Goal: Task Accomplishment & Management: Manage account settings

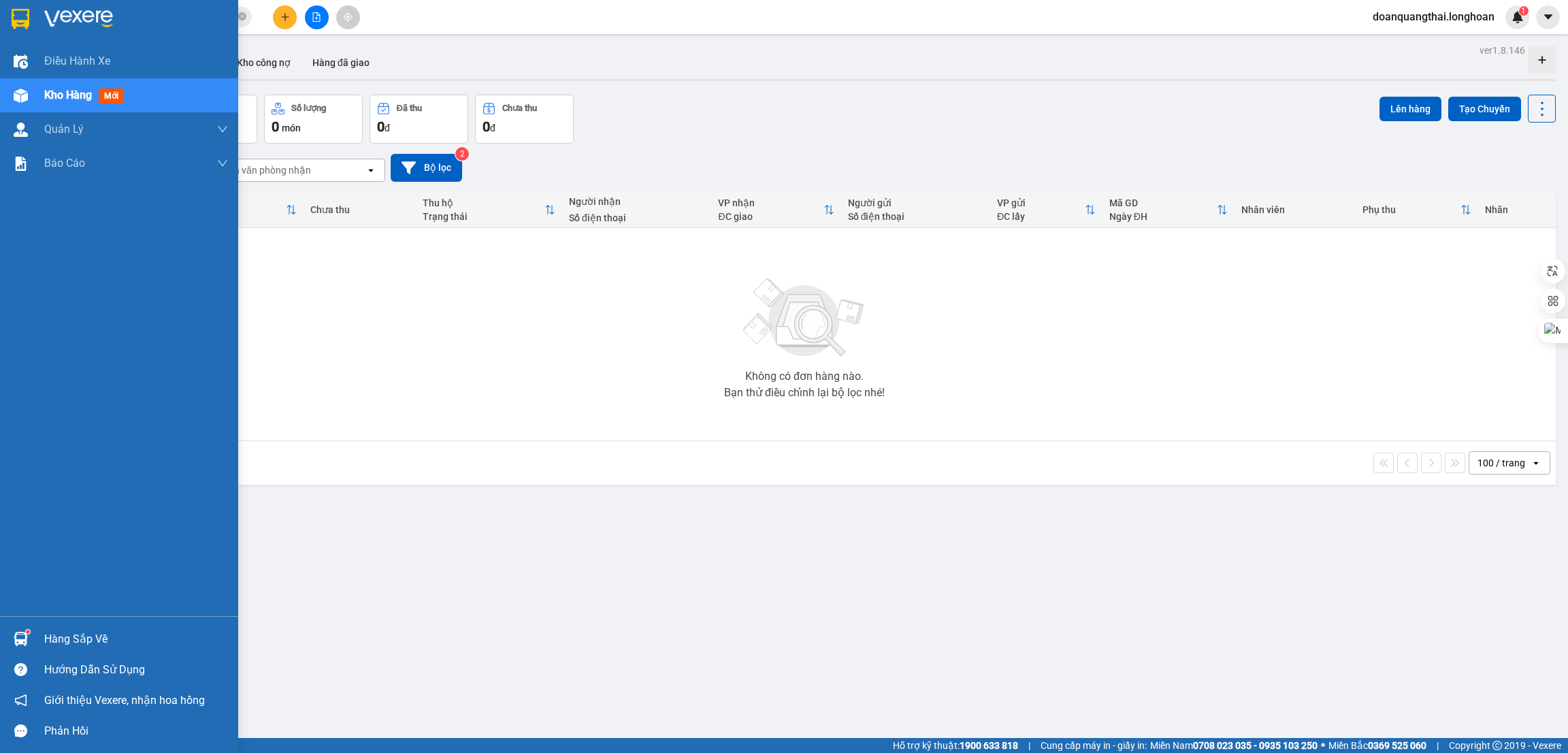
click at [27, 18] on img at bounding box center [20, 19] width 18 height 21
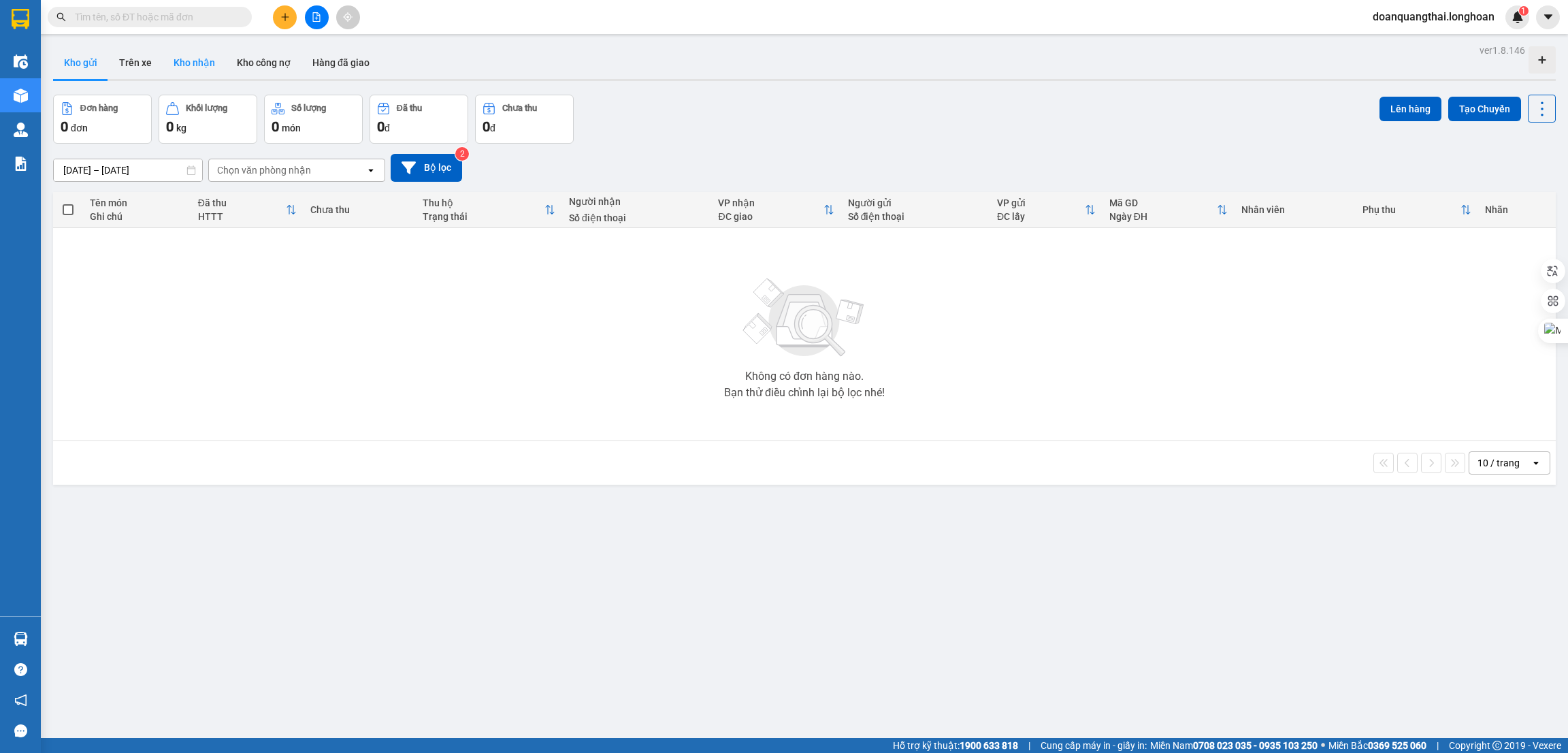
click at [201, 67] on button "Kho nhận" at bounding box center [194, 63] width 63 height 33
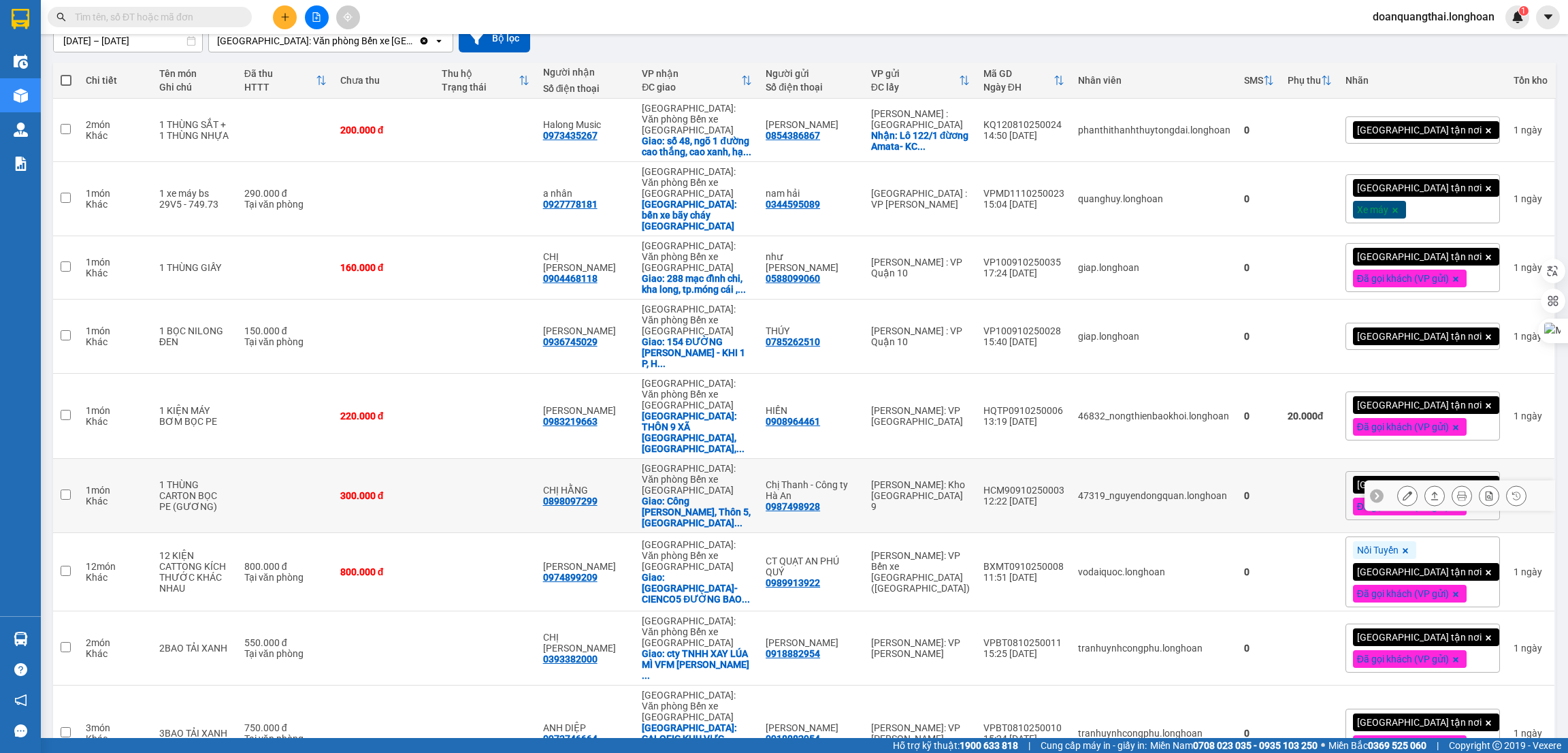
scroll to position [163, 0]
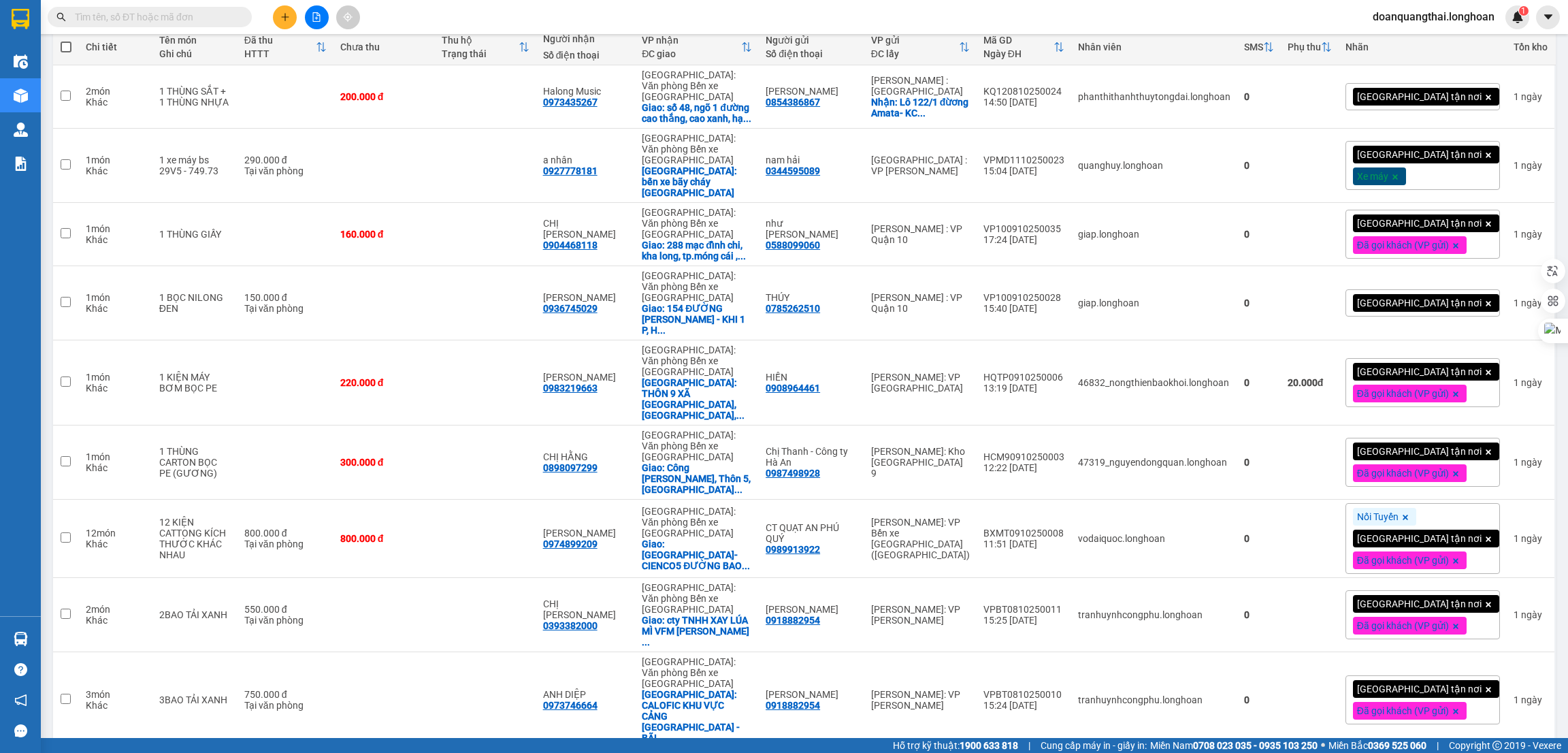
click at [1494, 674] on span "100 / trang" at bounding box center [1489, 675] width 49 height 14
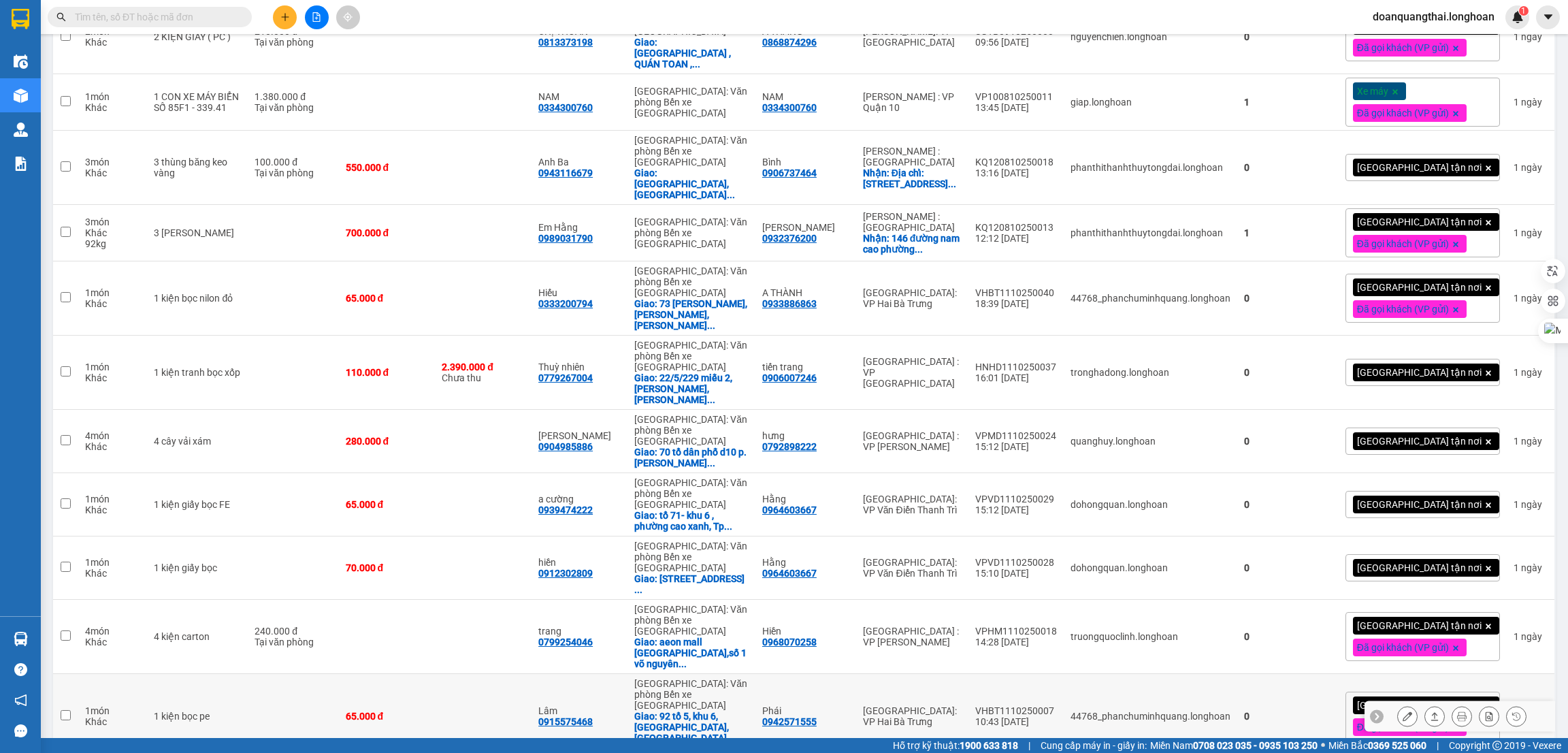
scroll to position [1267, 0]
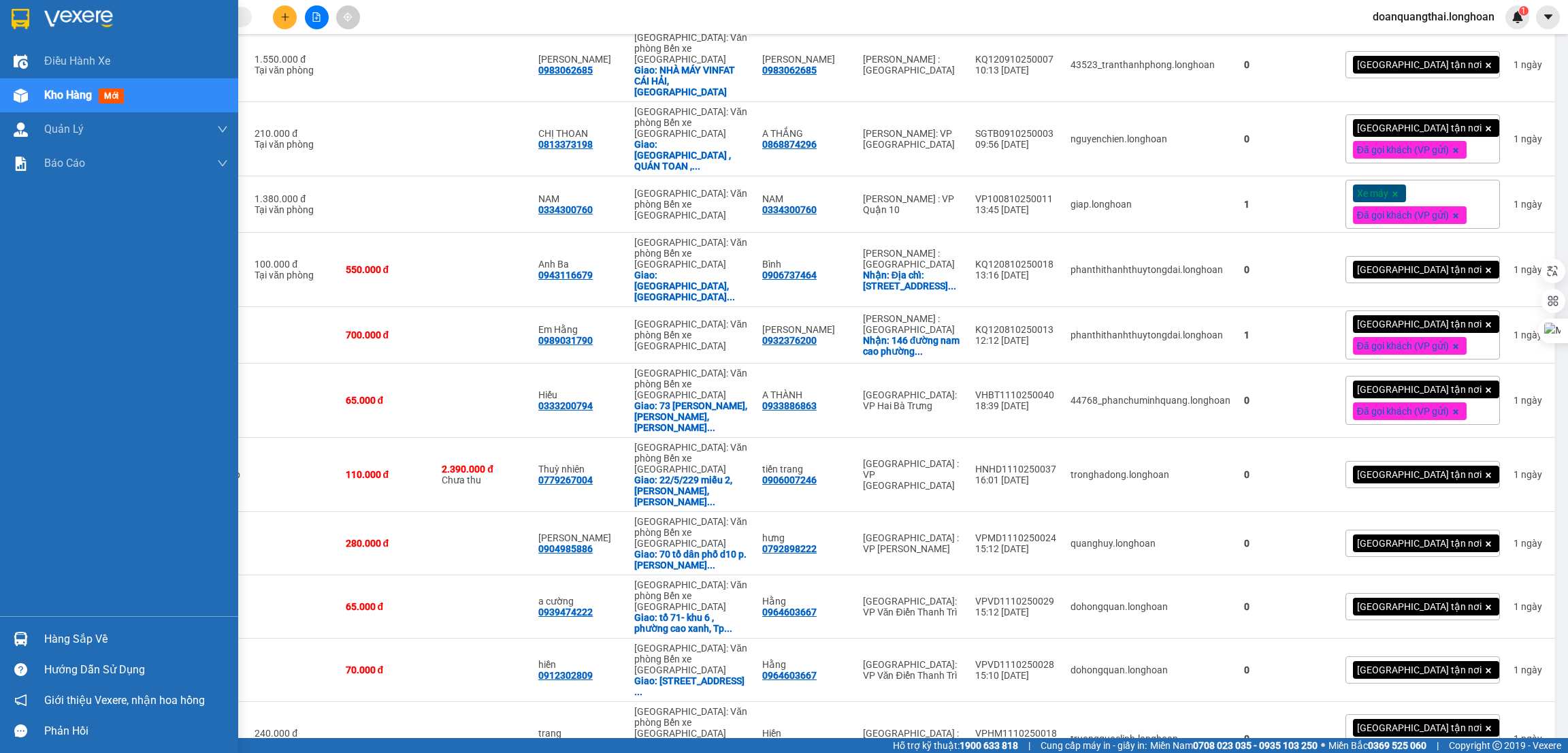
click at [26, 639] on img at bounding box center [21, 639] width 14 height 14
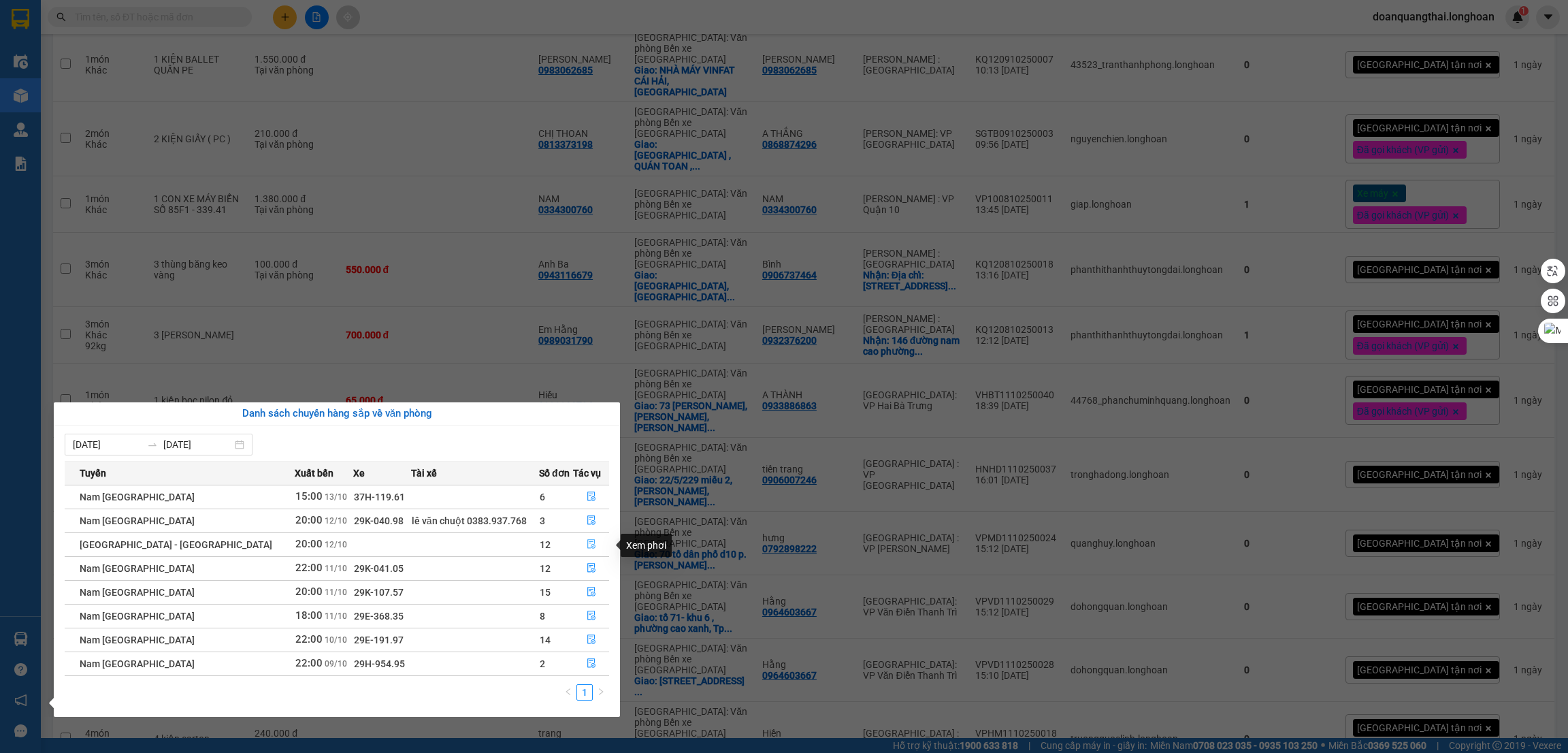
click at [586, 548] on icon "file-done" at bounding box center [591, 544] width 9 height 9
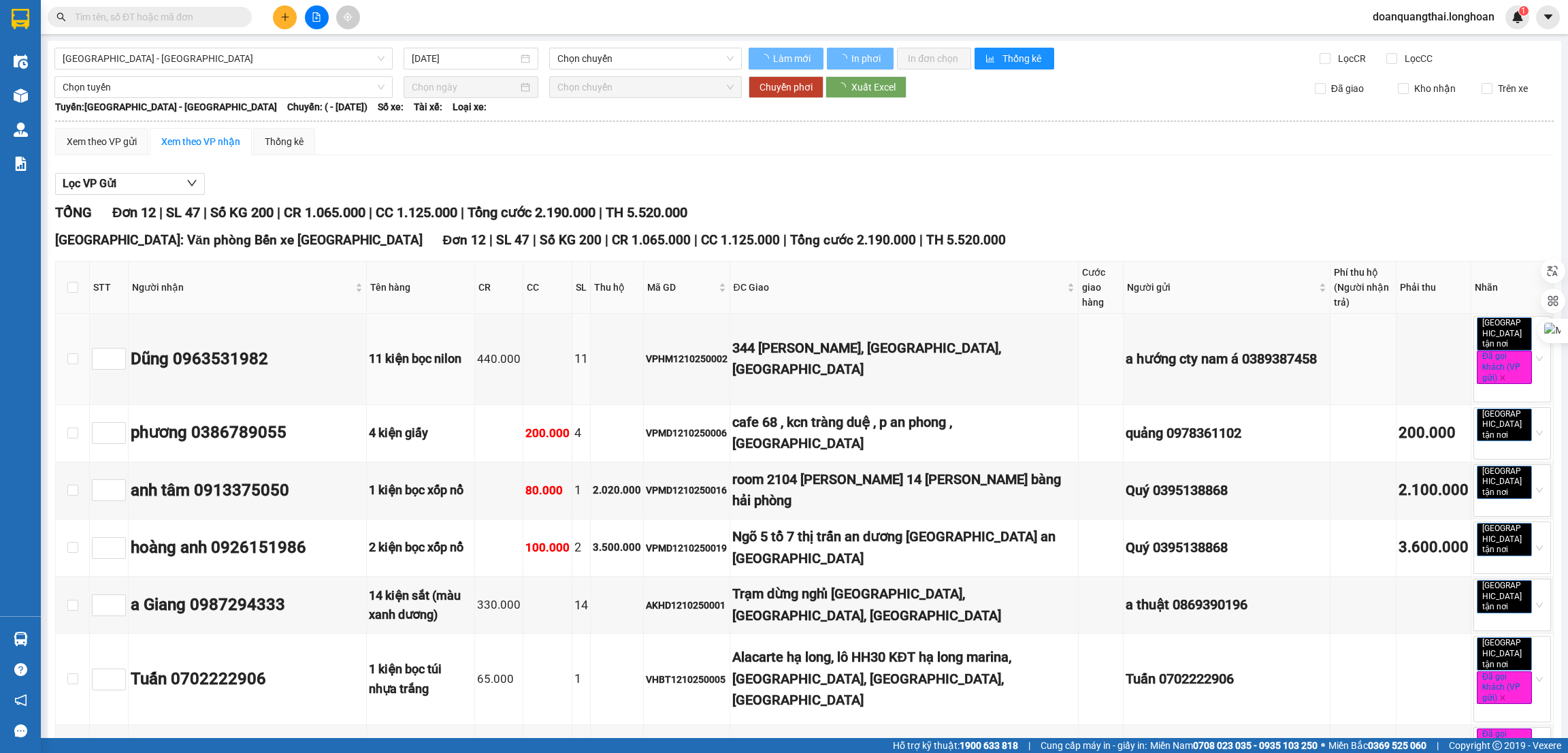
type input "[DATE]"
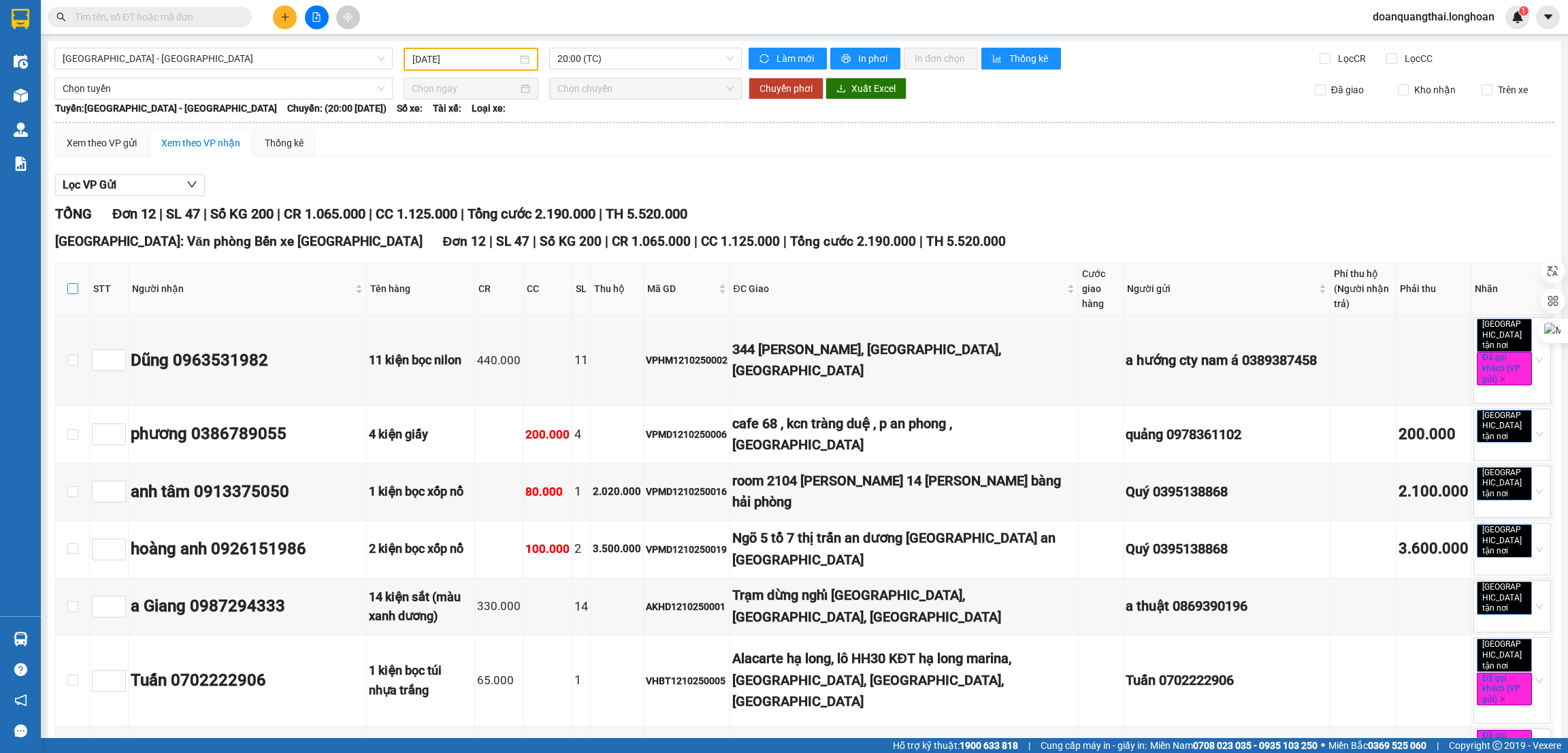
click at [76, 291] on input "checkbox" at bounding box center [72, 288] width 11 height 11
checkbox input "true"
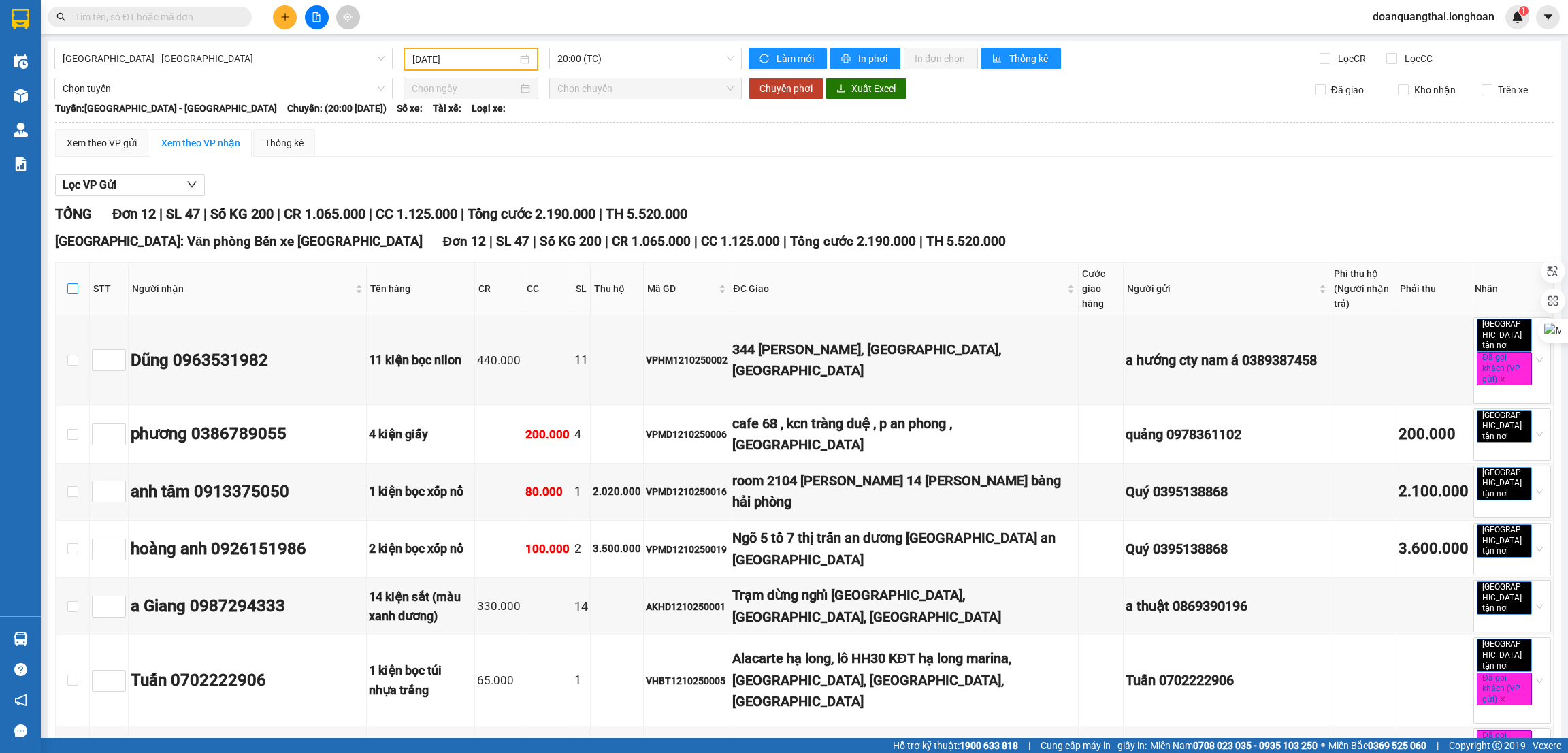
checkbox input "true"
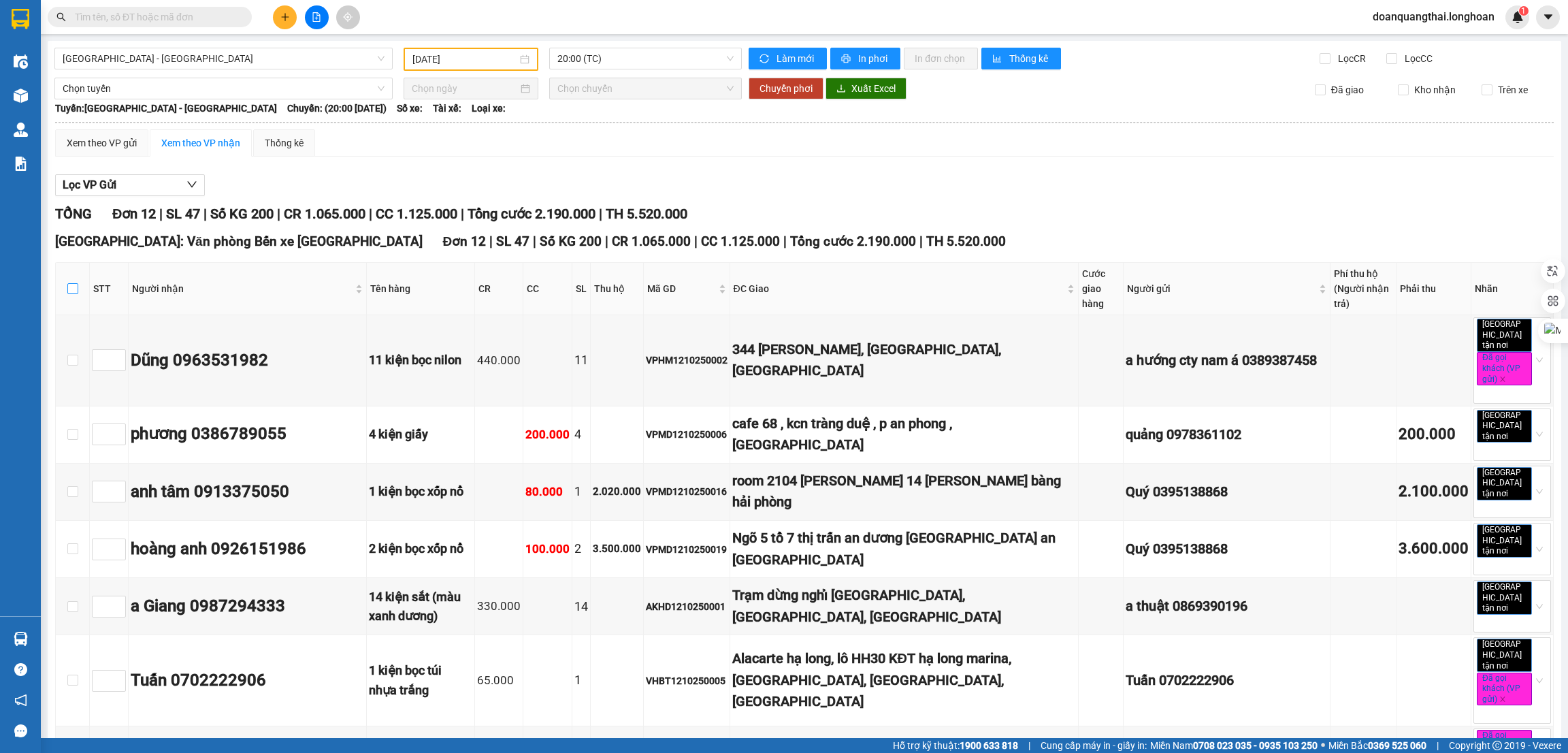
checkbox input "true"
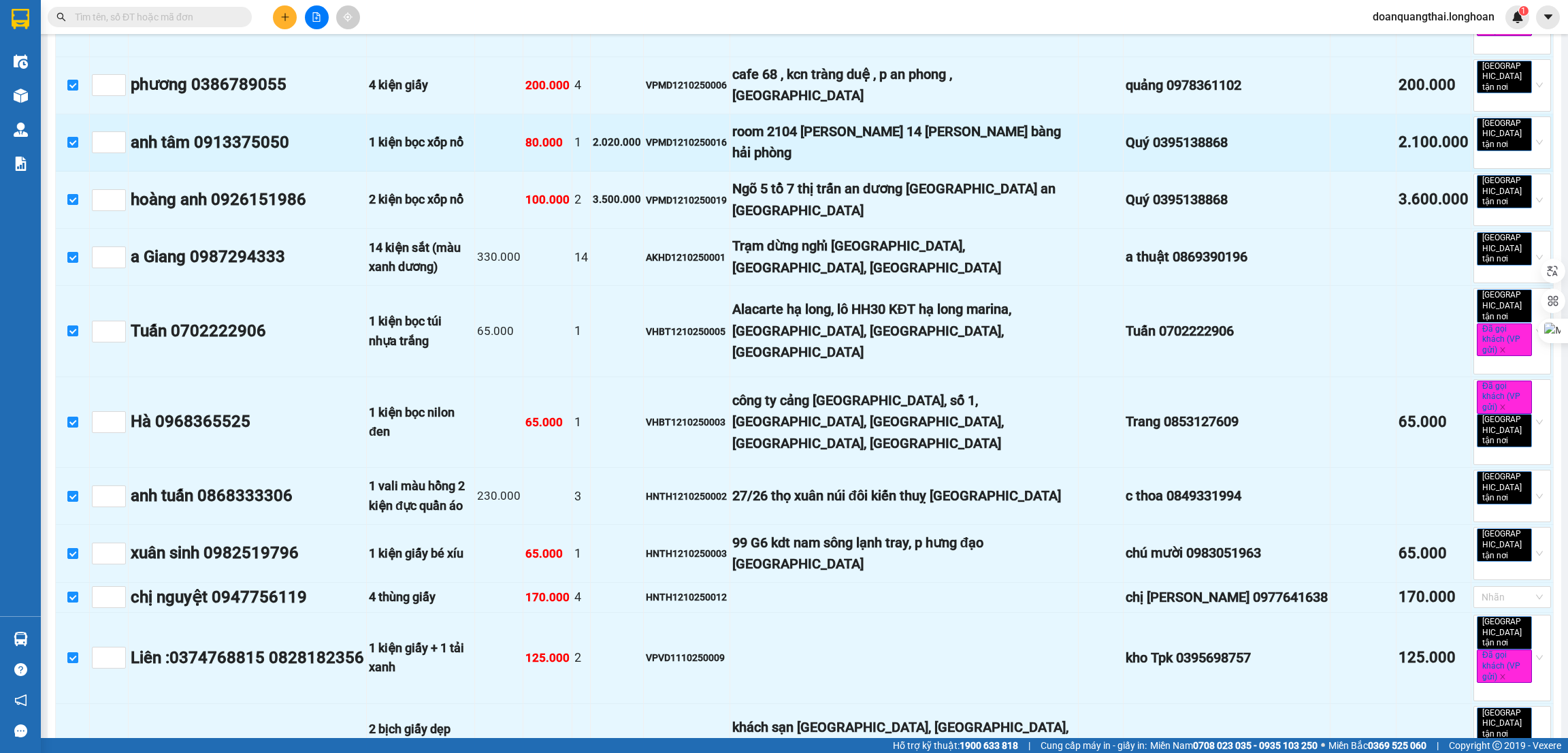
scroll to position [368, 0]
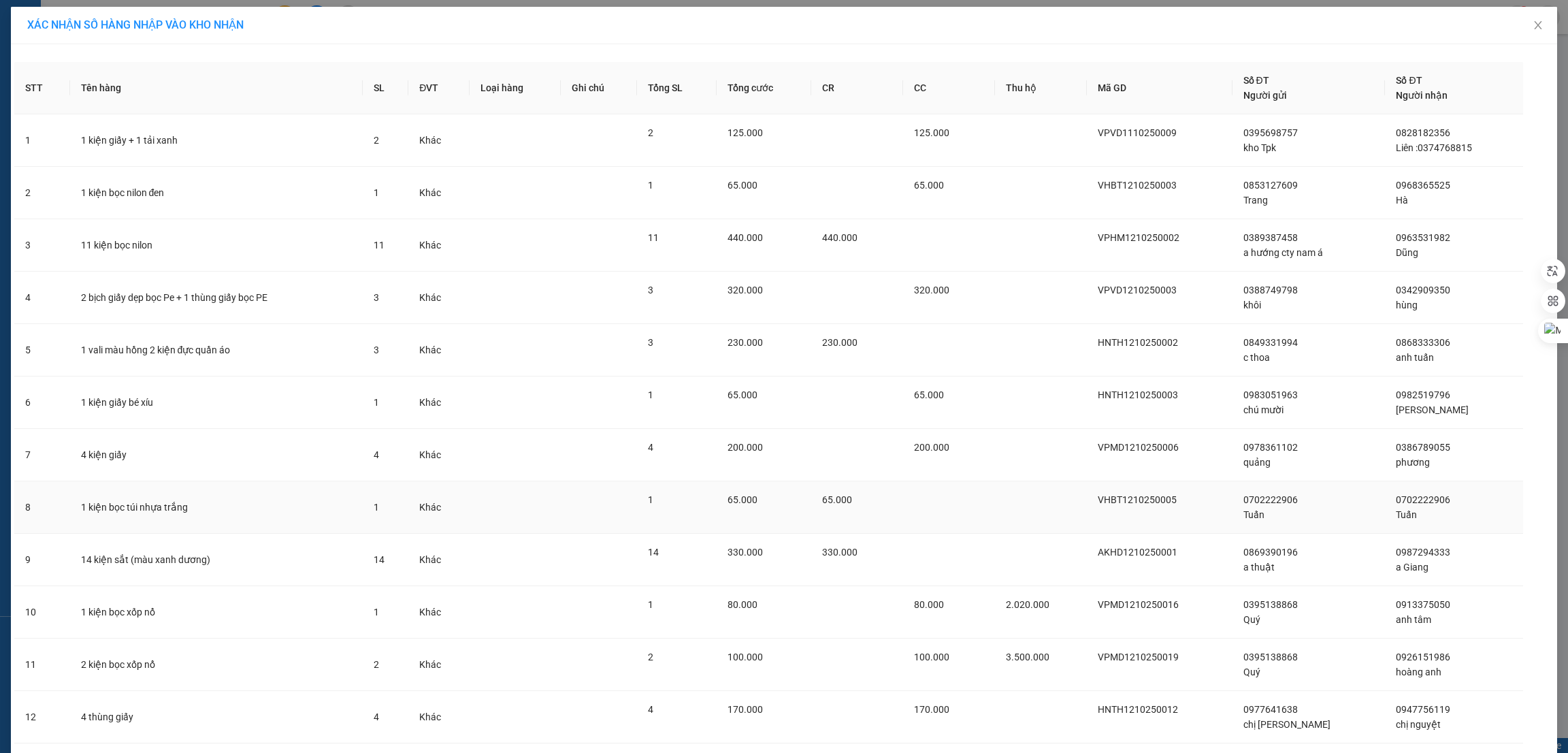
scroll to position [92, 0]
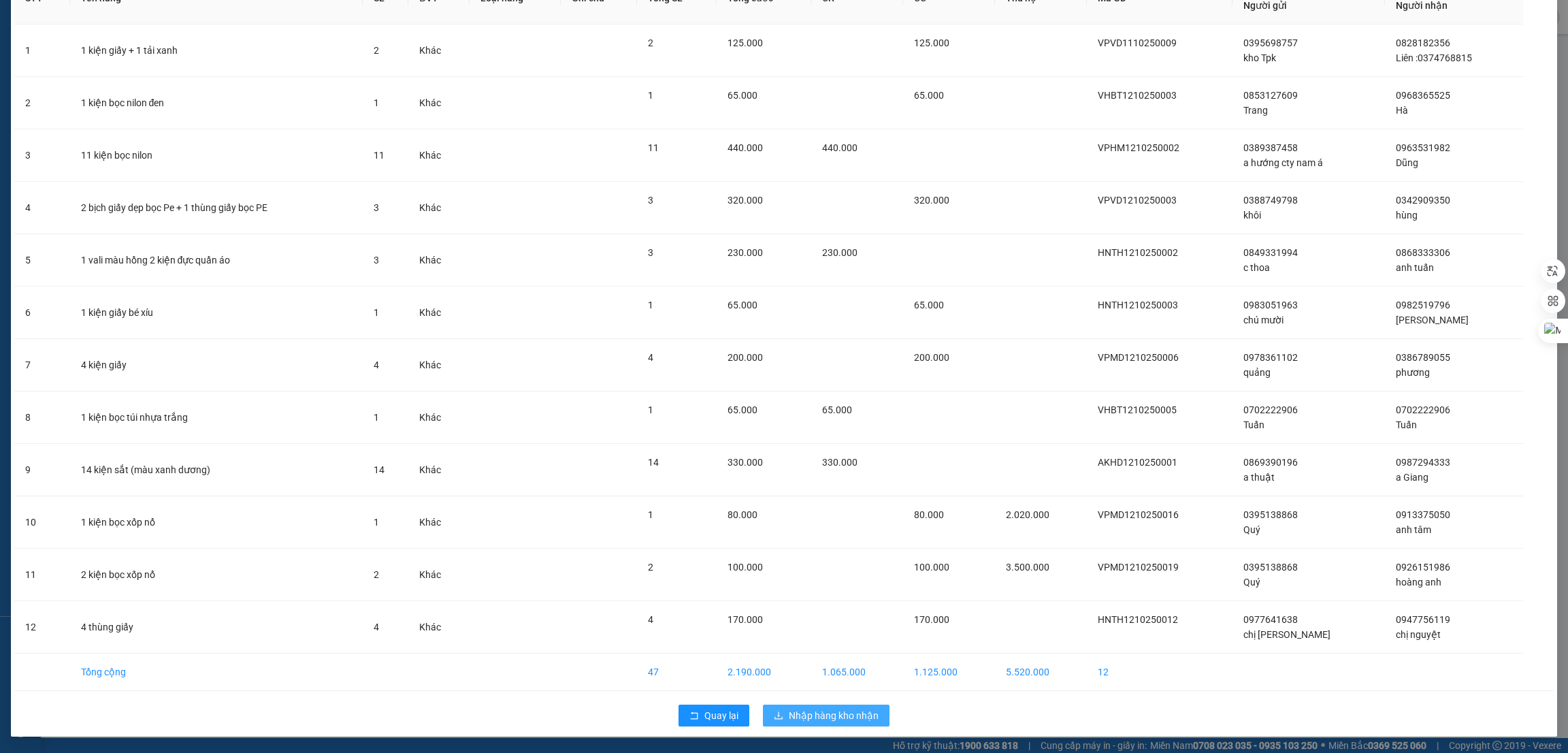
click at [792, 716] on span "Nhập hàng kho nhận" at bounding box center [834, 716] width 90 height 15
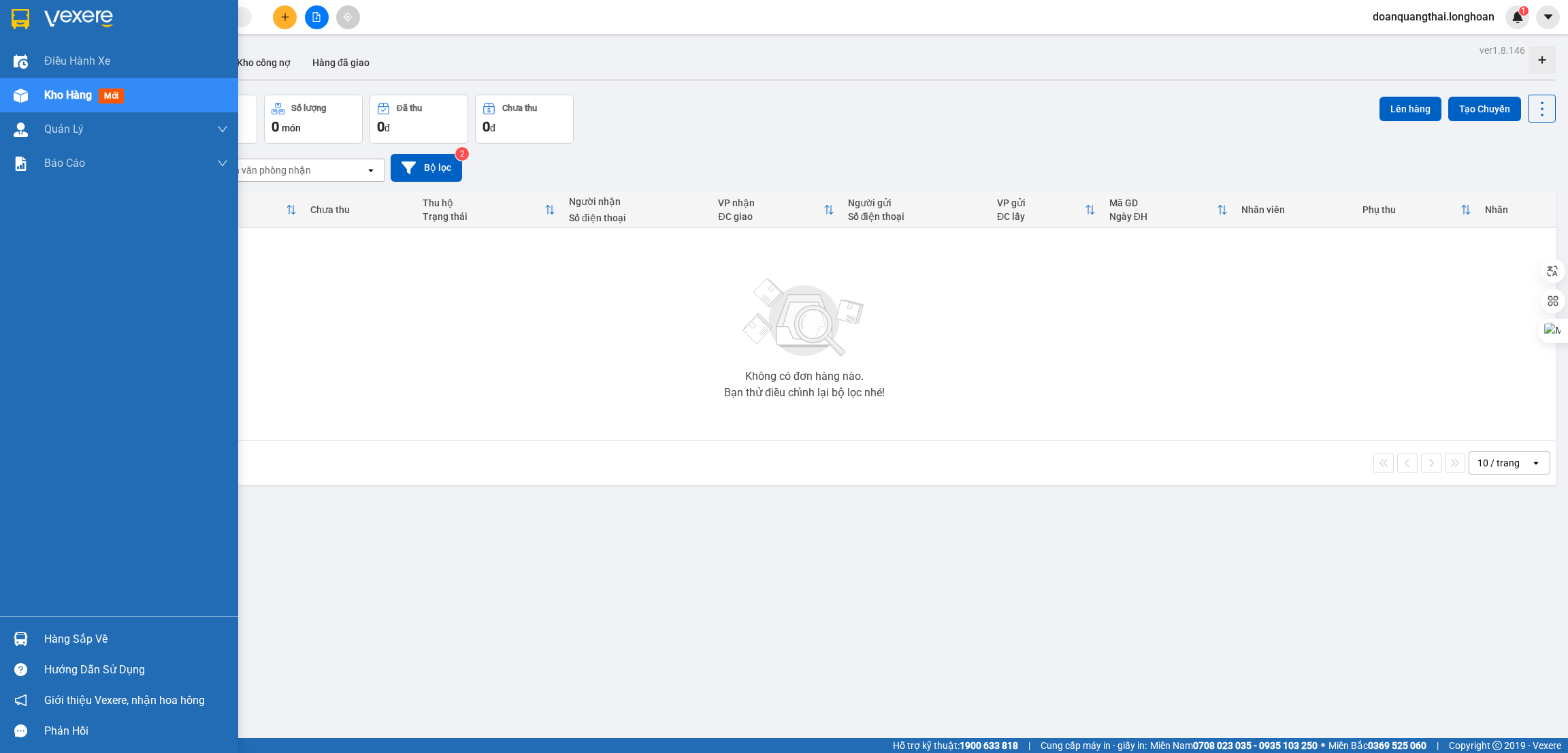
click at [32, 630] on div "Hàng sắp về" at bounding box center [119, 639] width 238 height 31
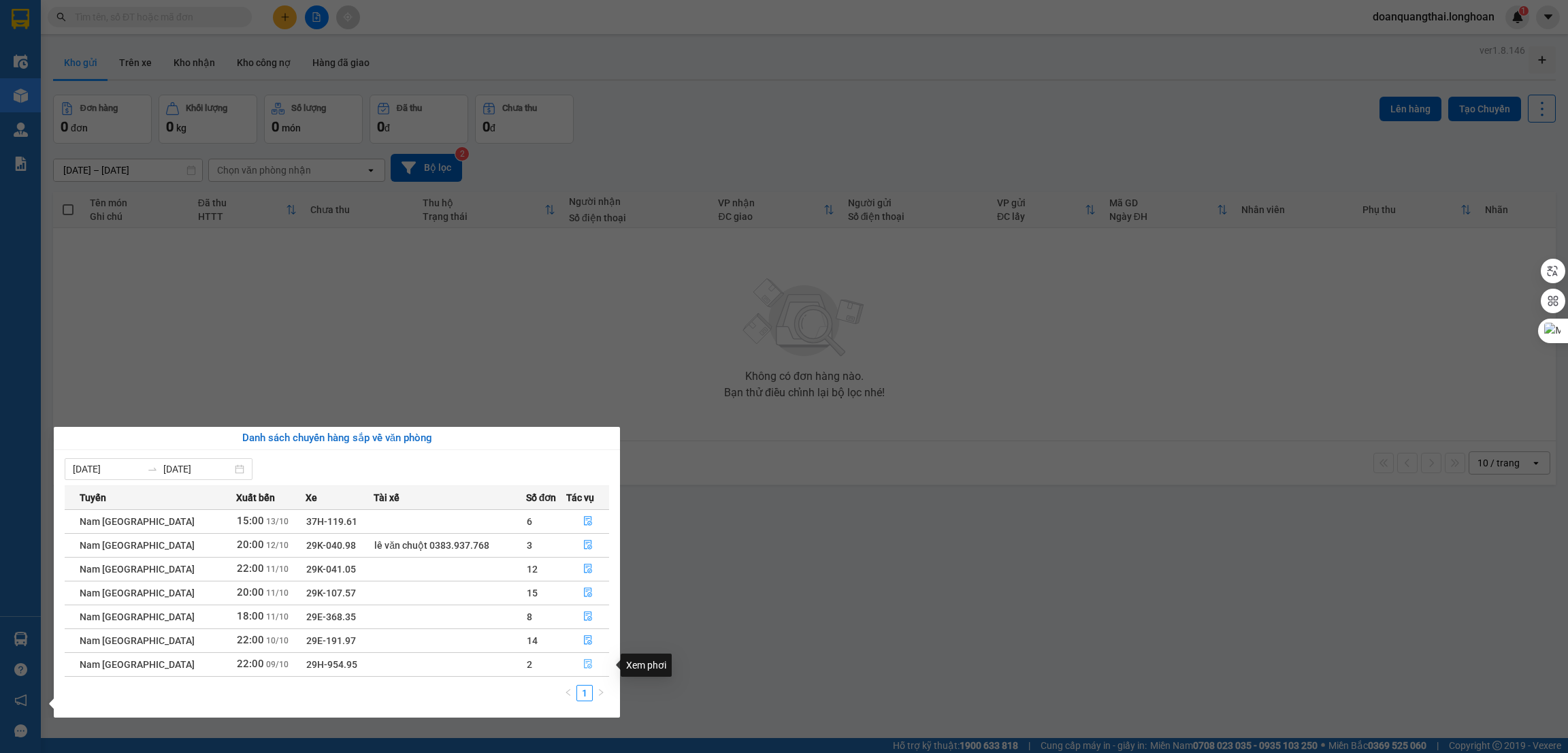
click at [586, 668] on icon "file-done" at bounding box center [588, 665] width 8 height 9
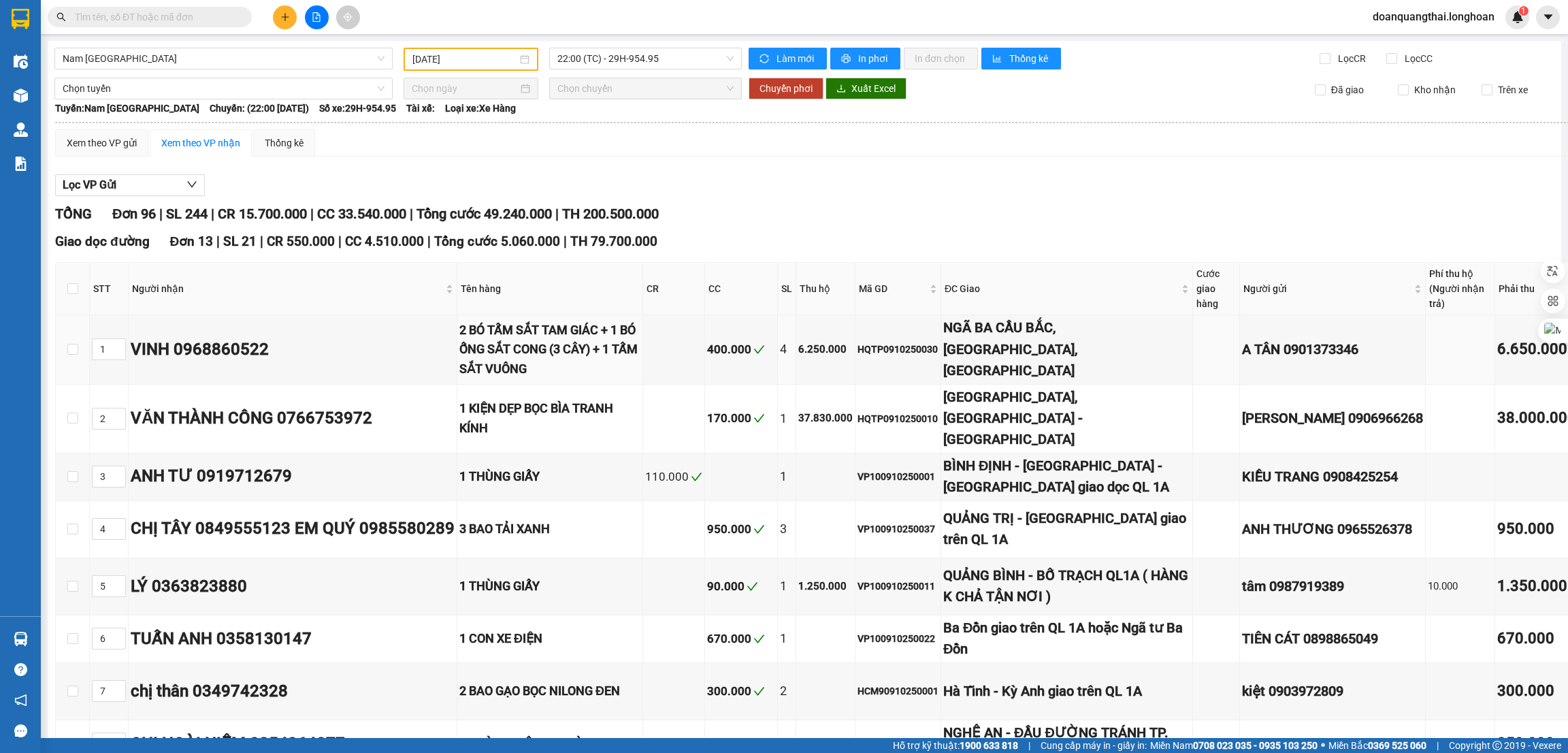
type input "[DATE]"
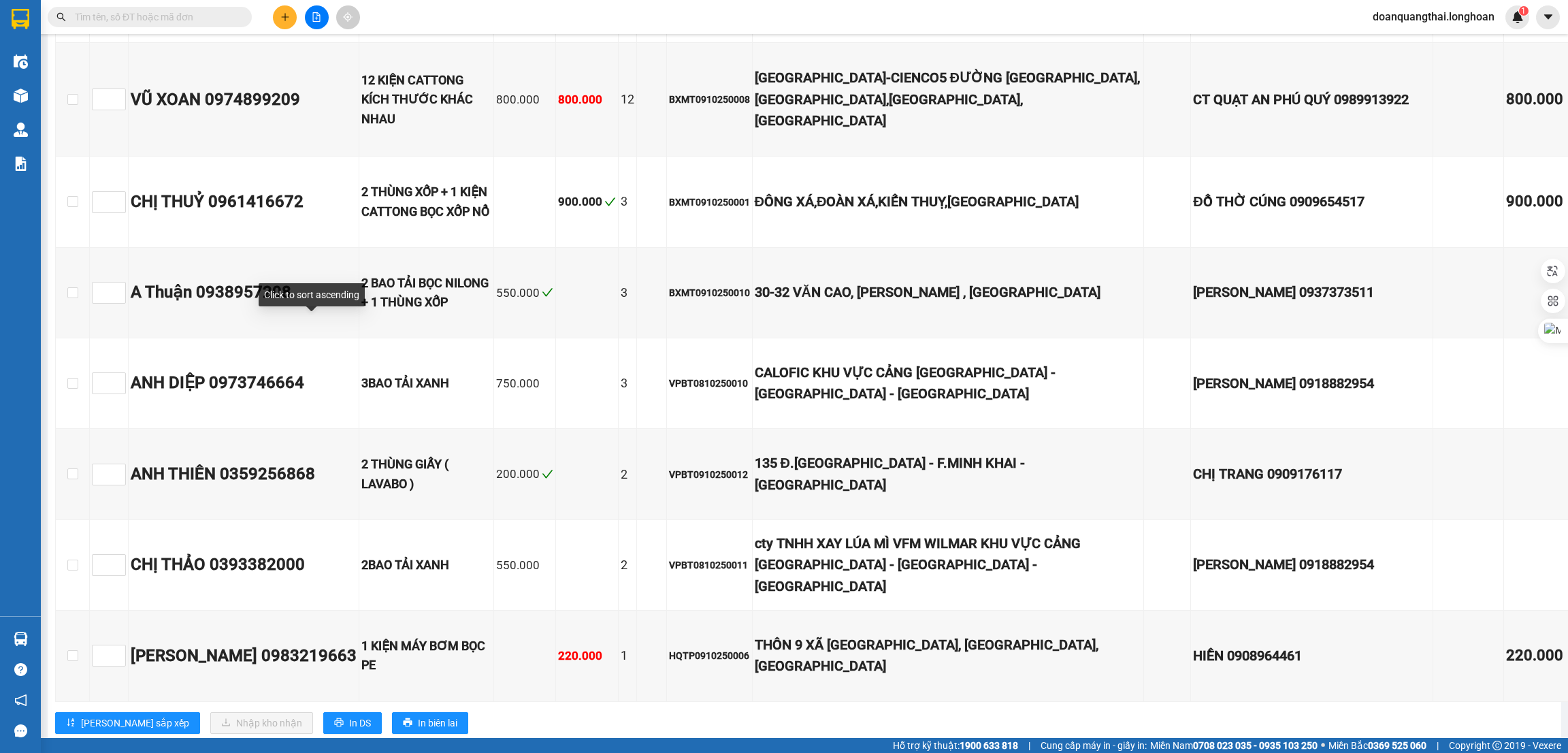
scroll to position [9396, 0]
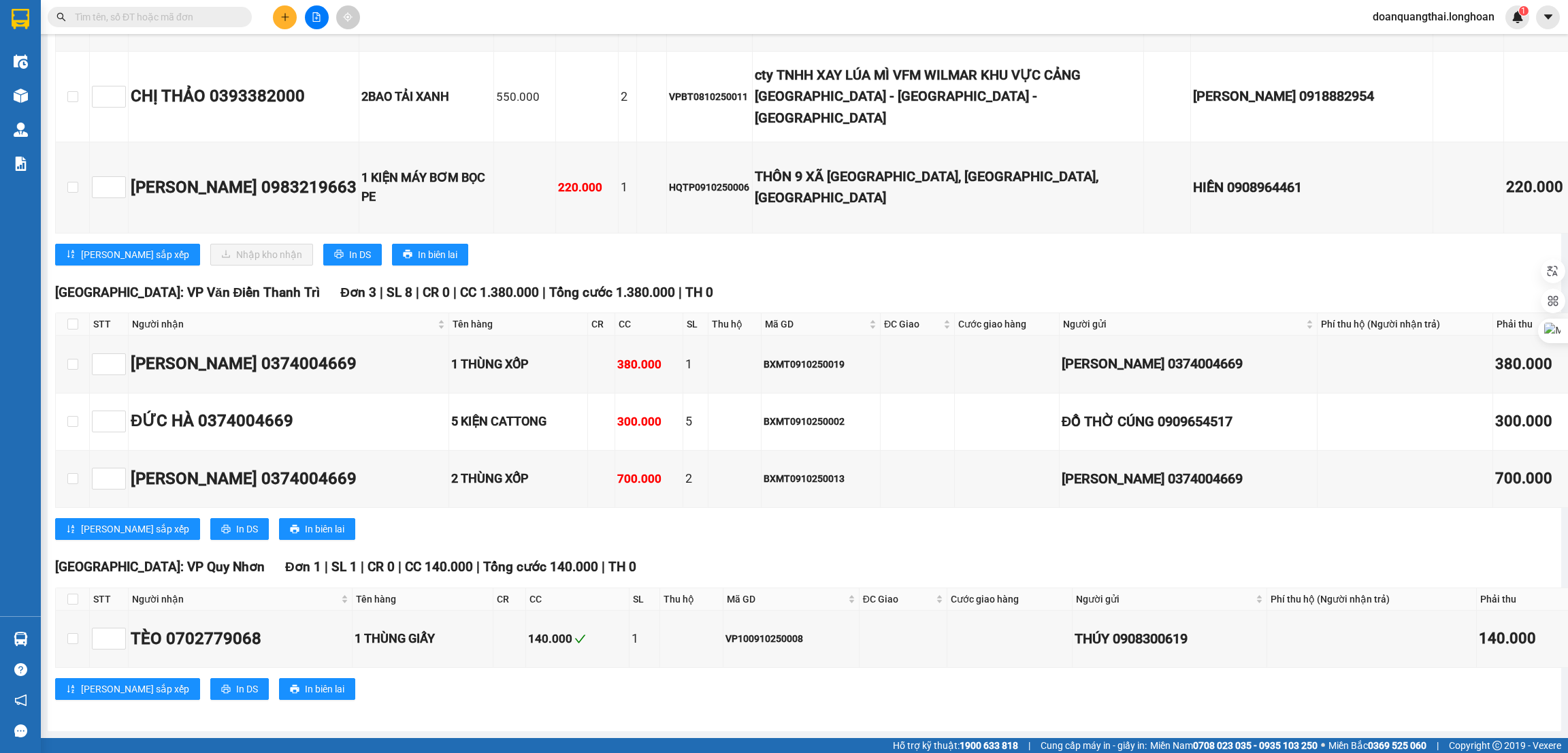
checkbox input "true"
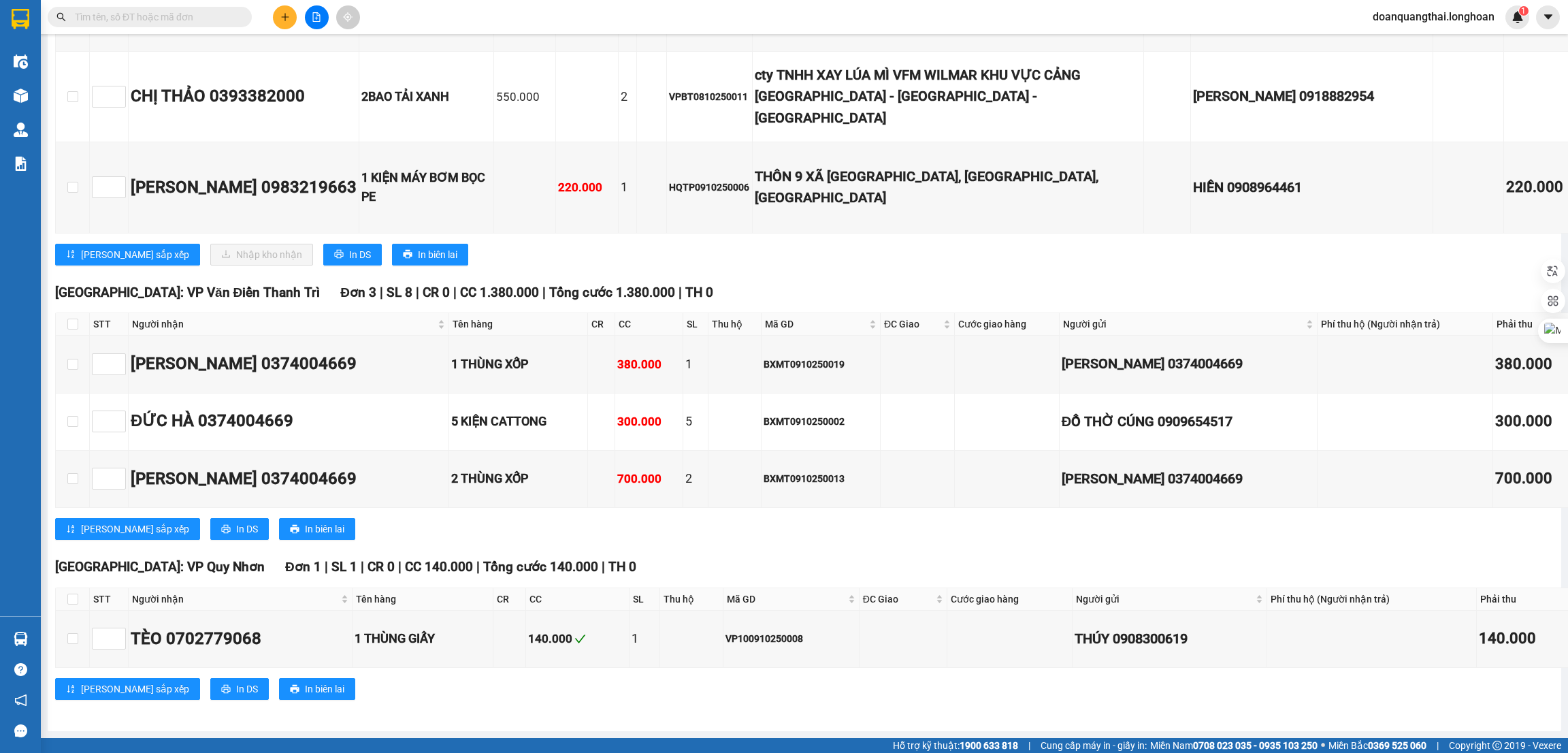
checkbox input "true"
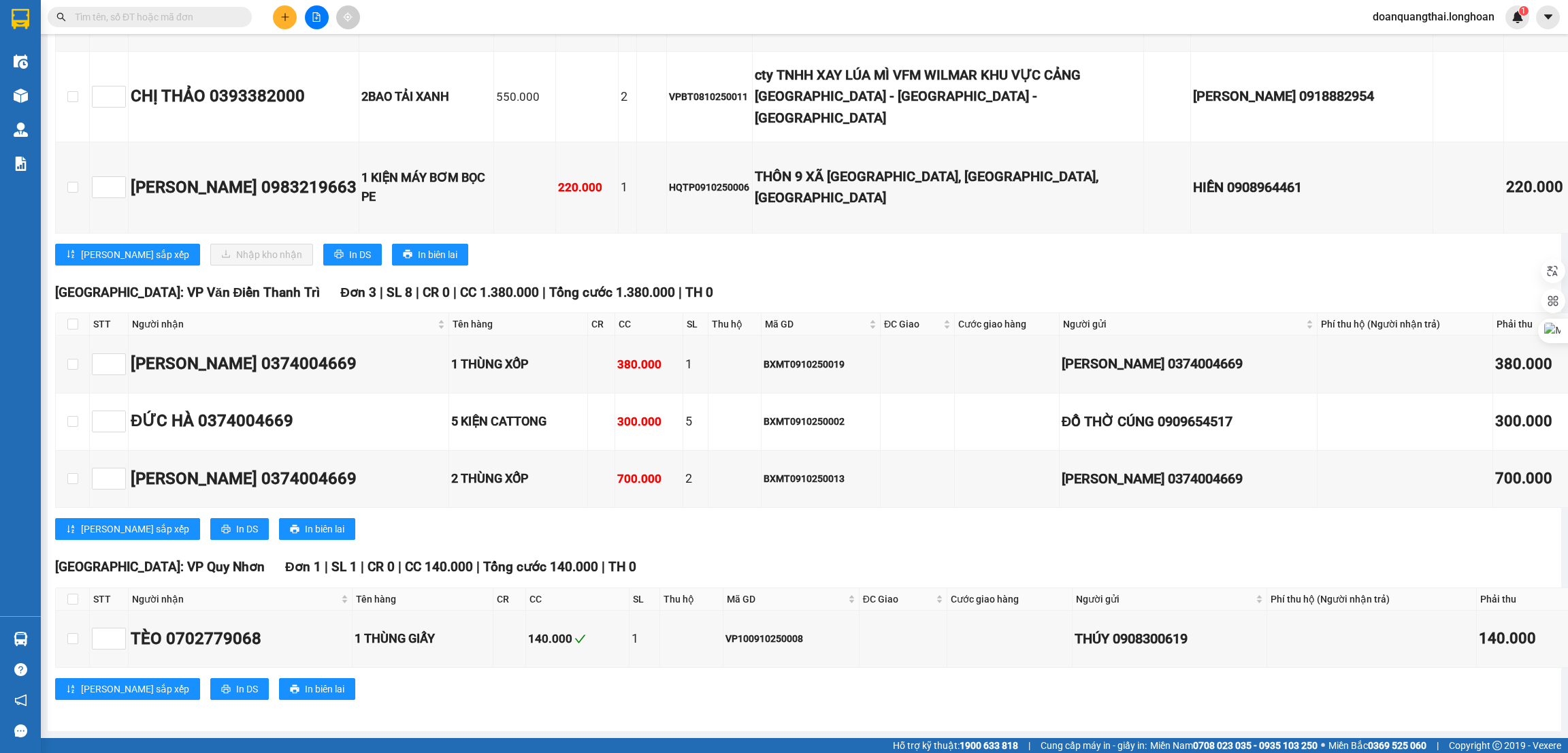
checkbox input "true"
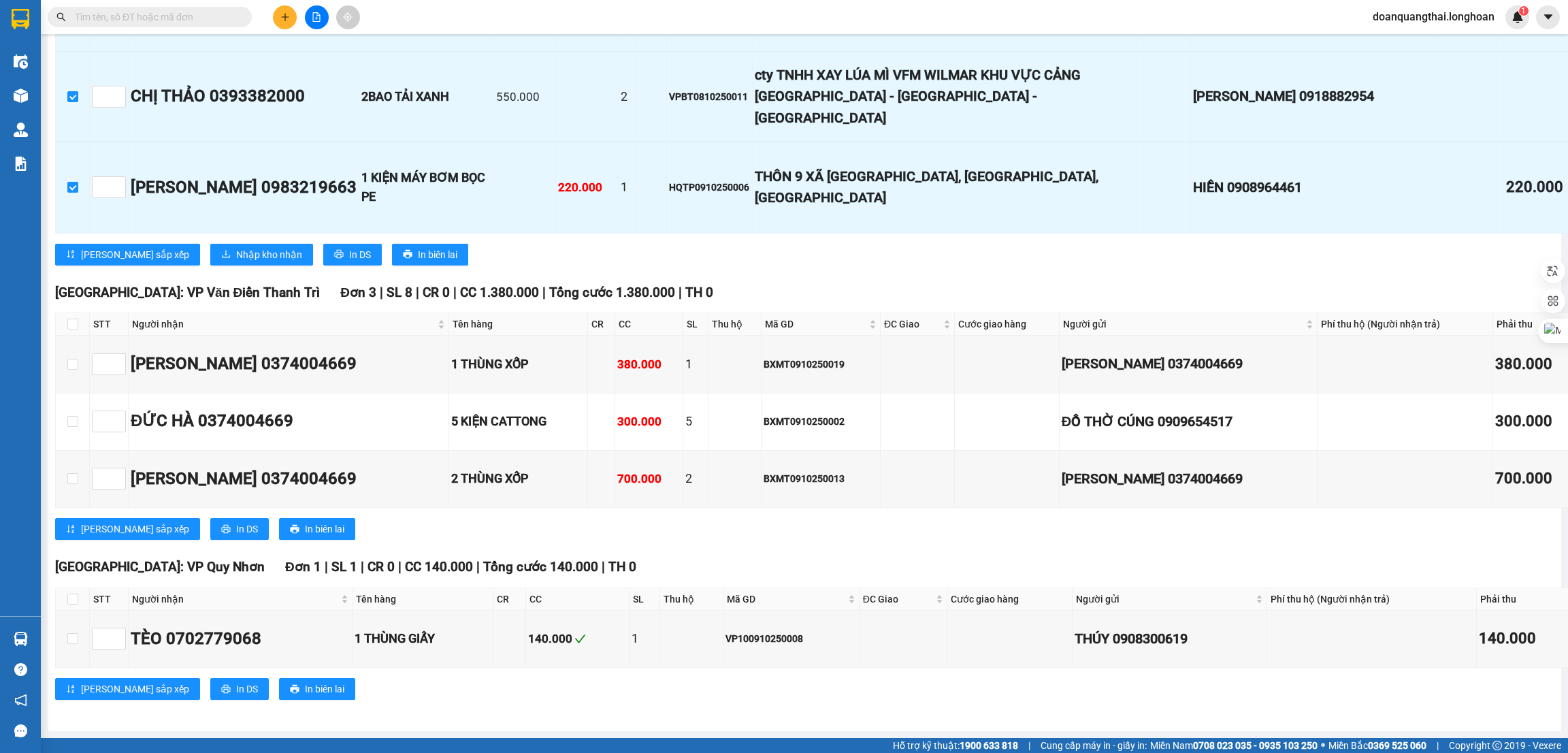
scroll to position [10009, 0]
click at [236, 262] on span "Nhập kho nhận" at bounding box center [269, 255] width 66 height 15
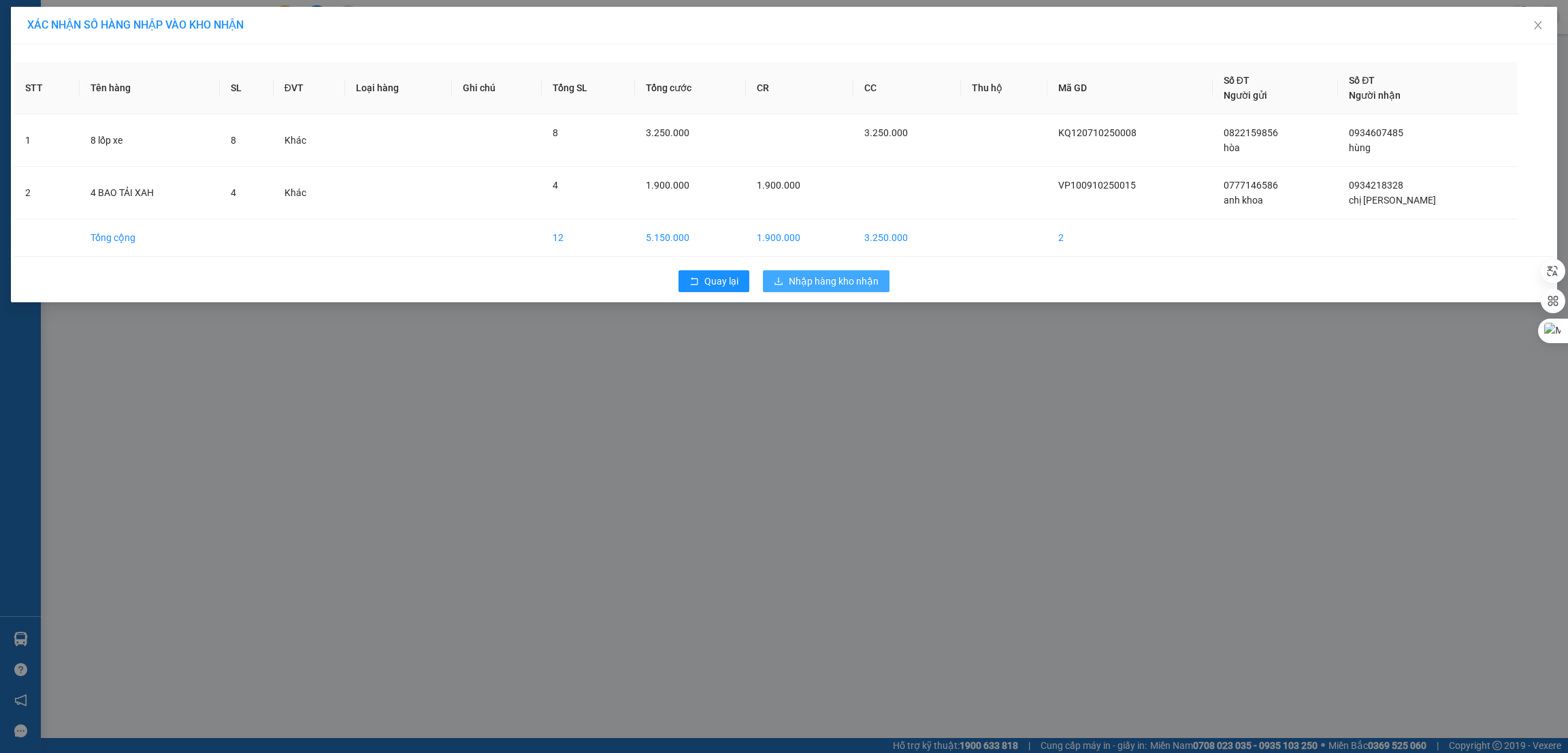
click at [820, 285] on span "Nhập hàng kho nhận" at bounding box center [834, 282] width 90 height 15
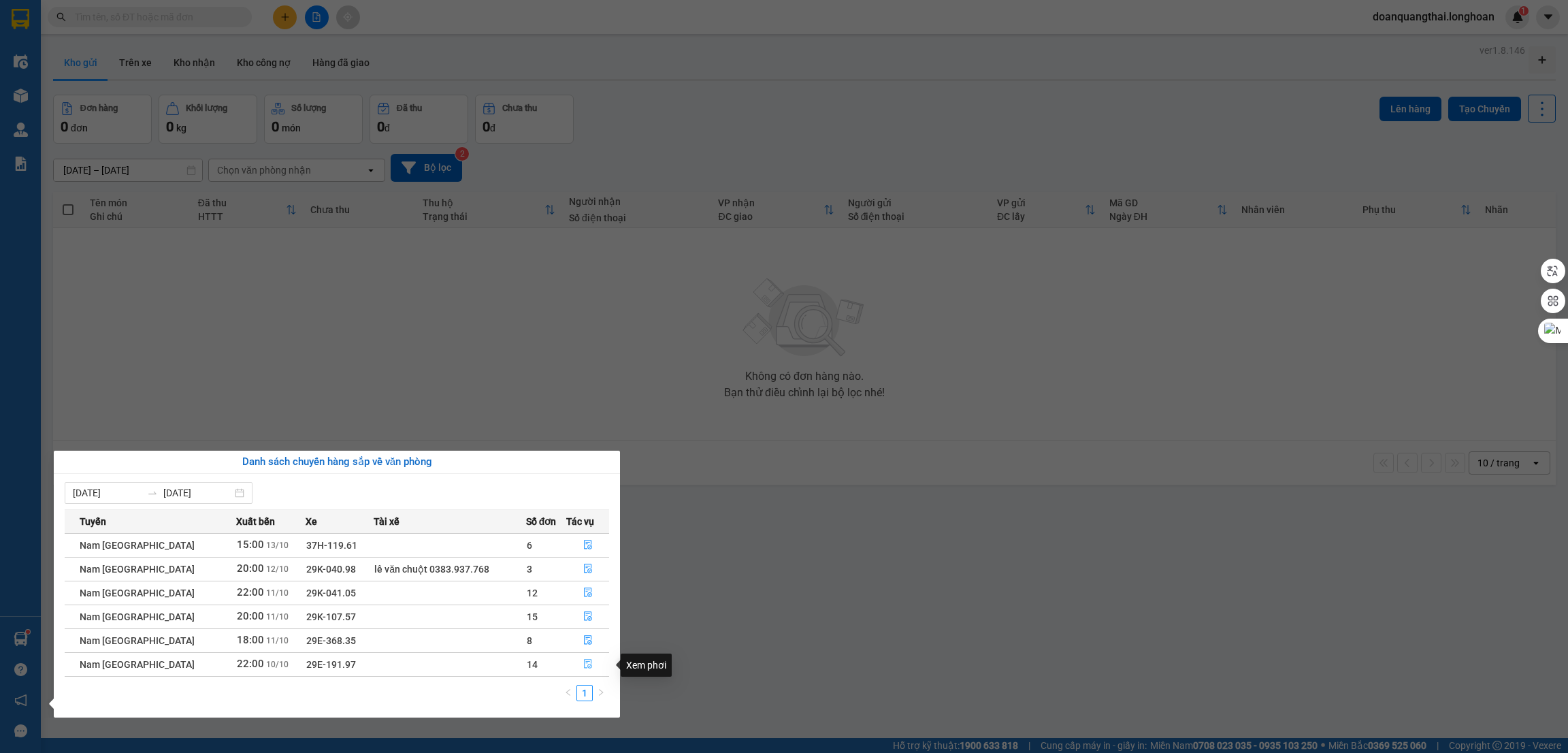
click at [586, 668] on icon "file-done" at bounding box center [588, 664] width 9 height 9
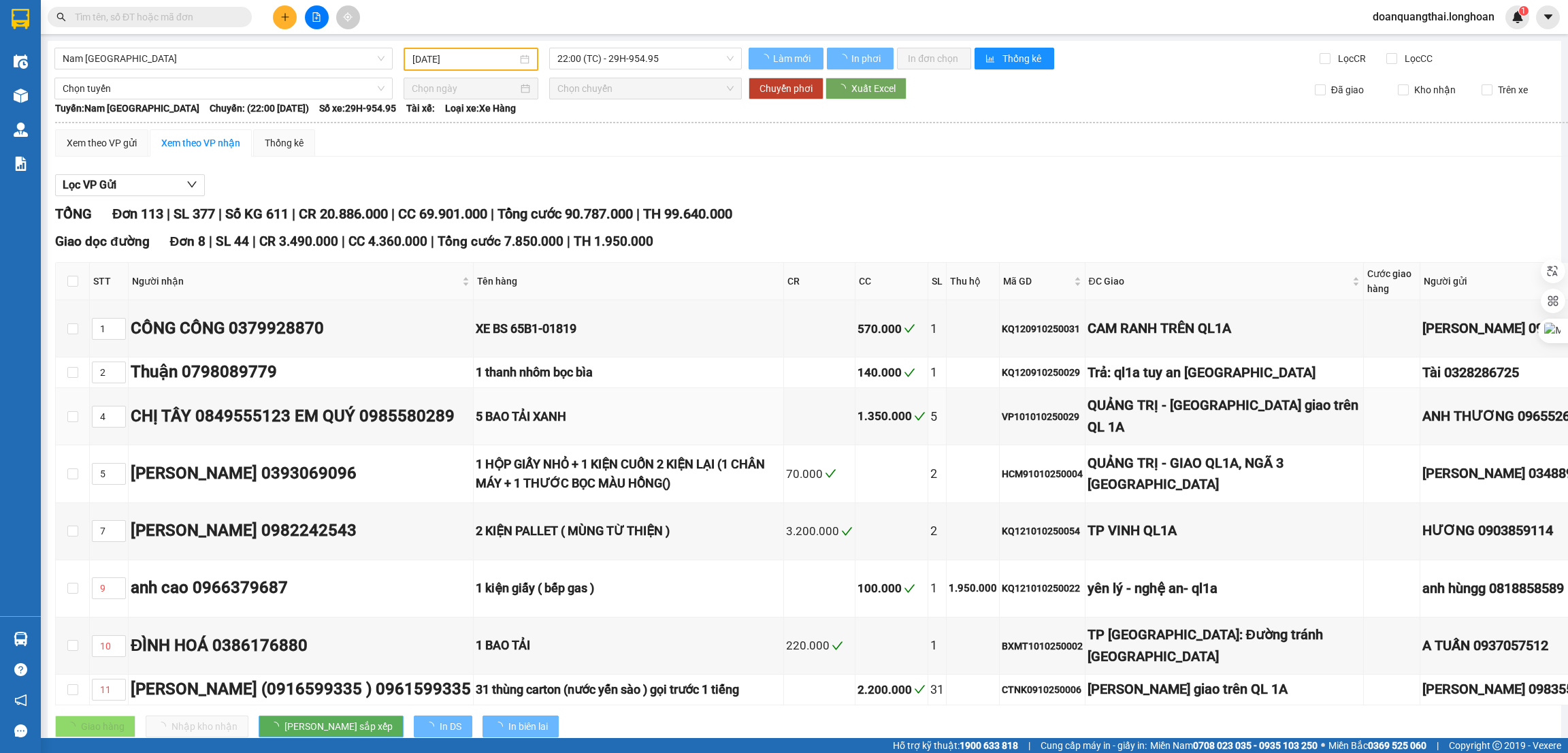
type input "[DATE]"
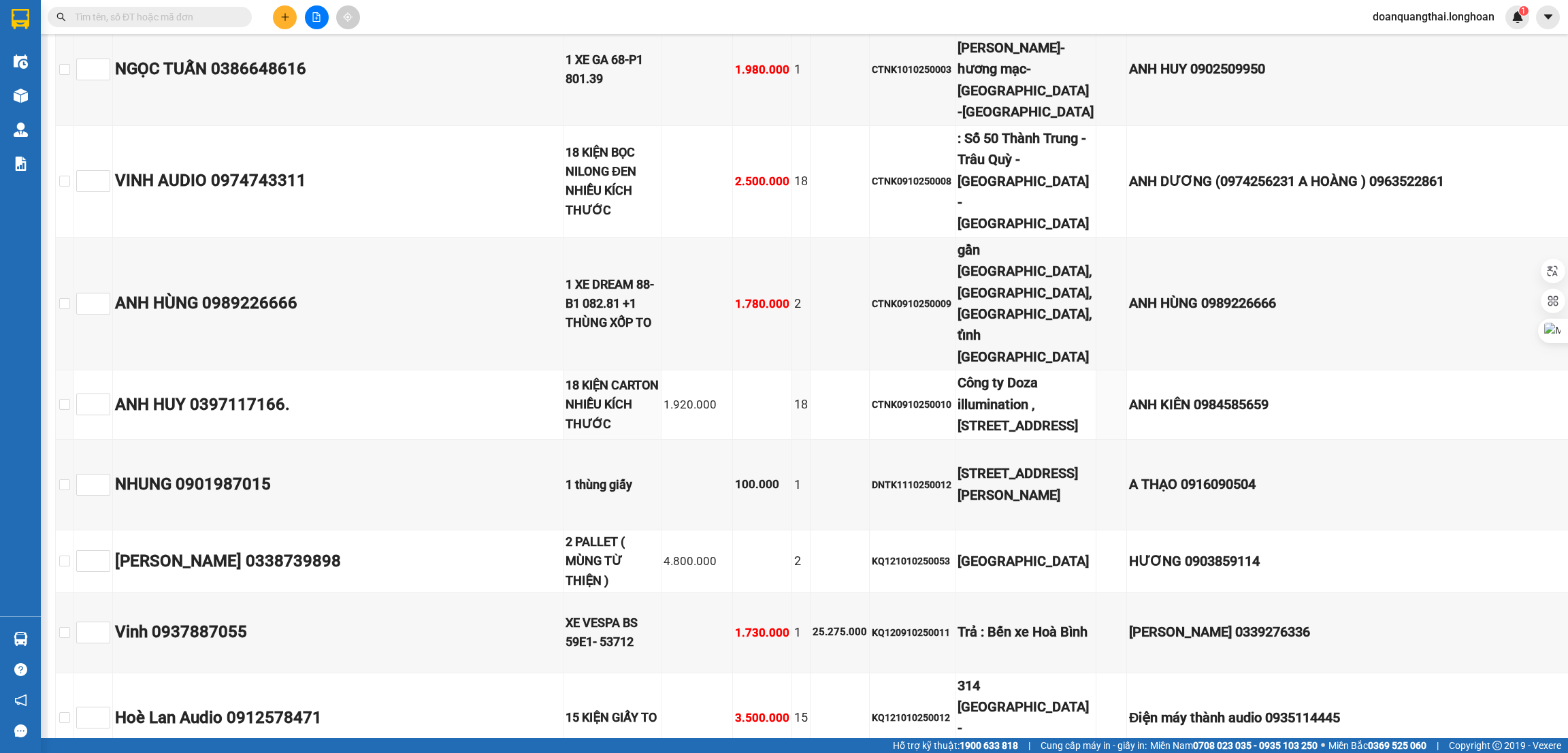
scroll to position [3166, 0]
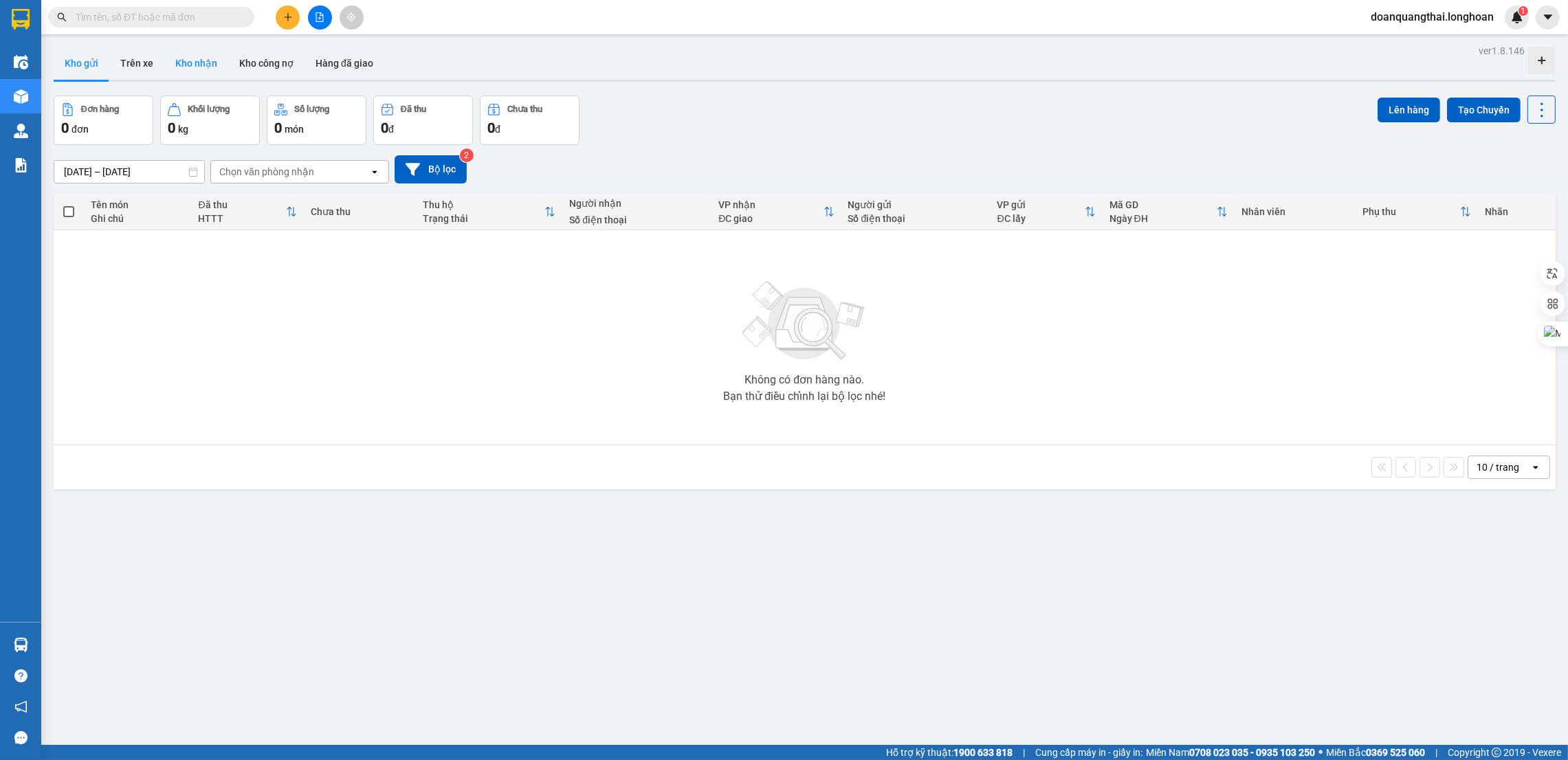
click at [203, 63] on button "Kho nhận" at bounding box center [196, 63] width 64 height 33
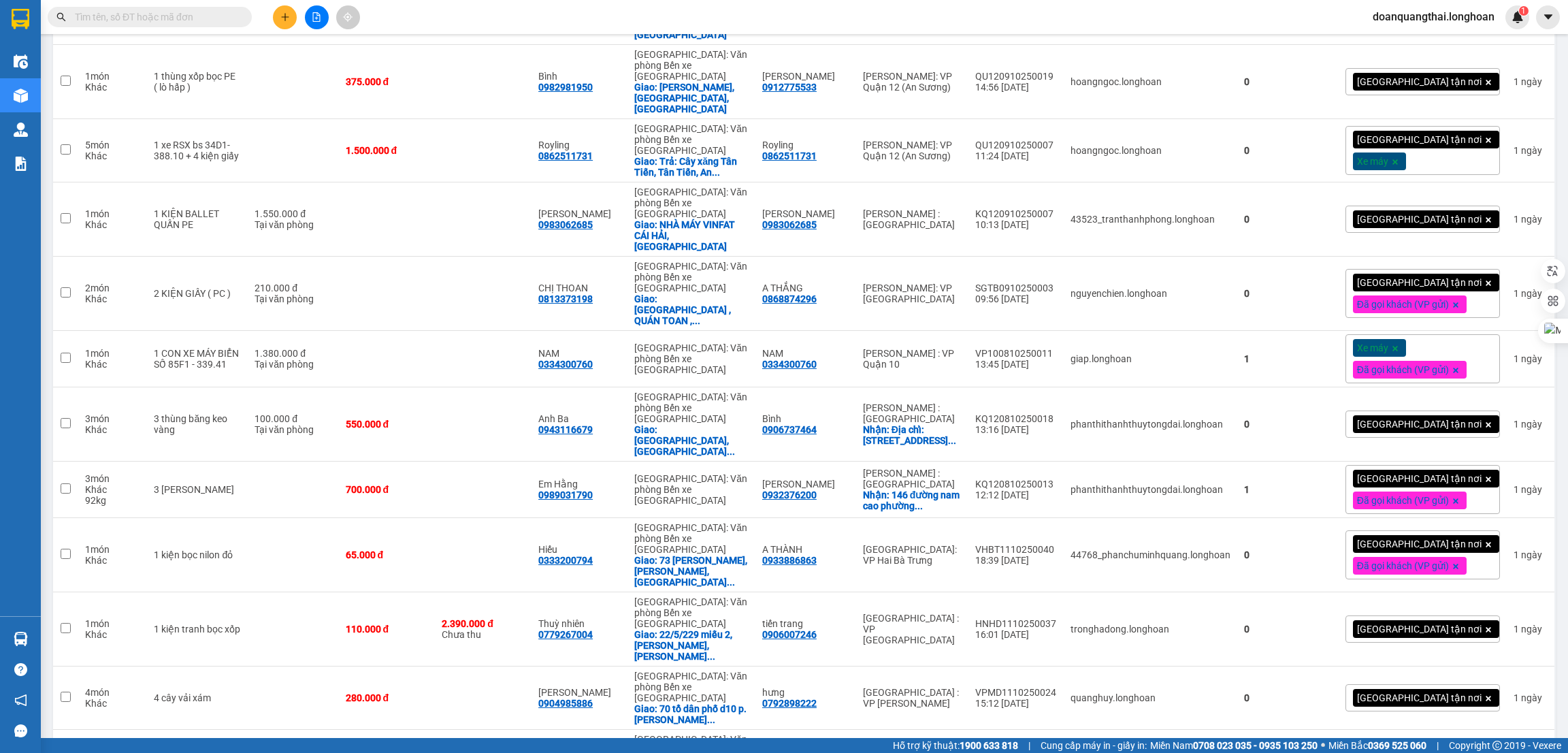
scroll to position [1974, 0]
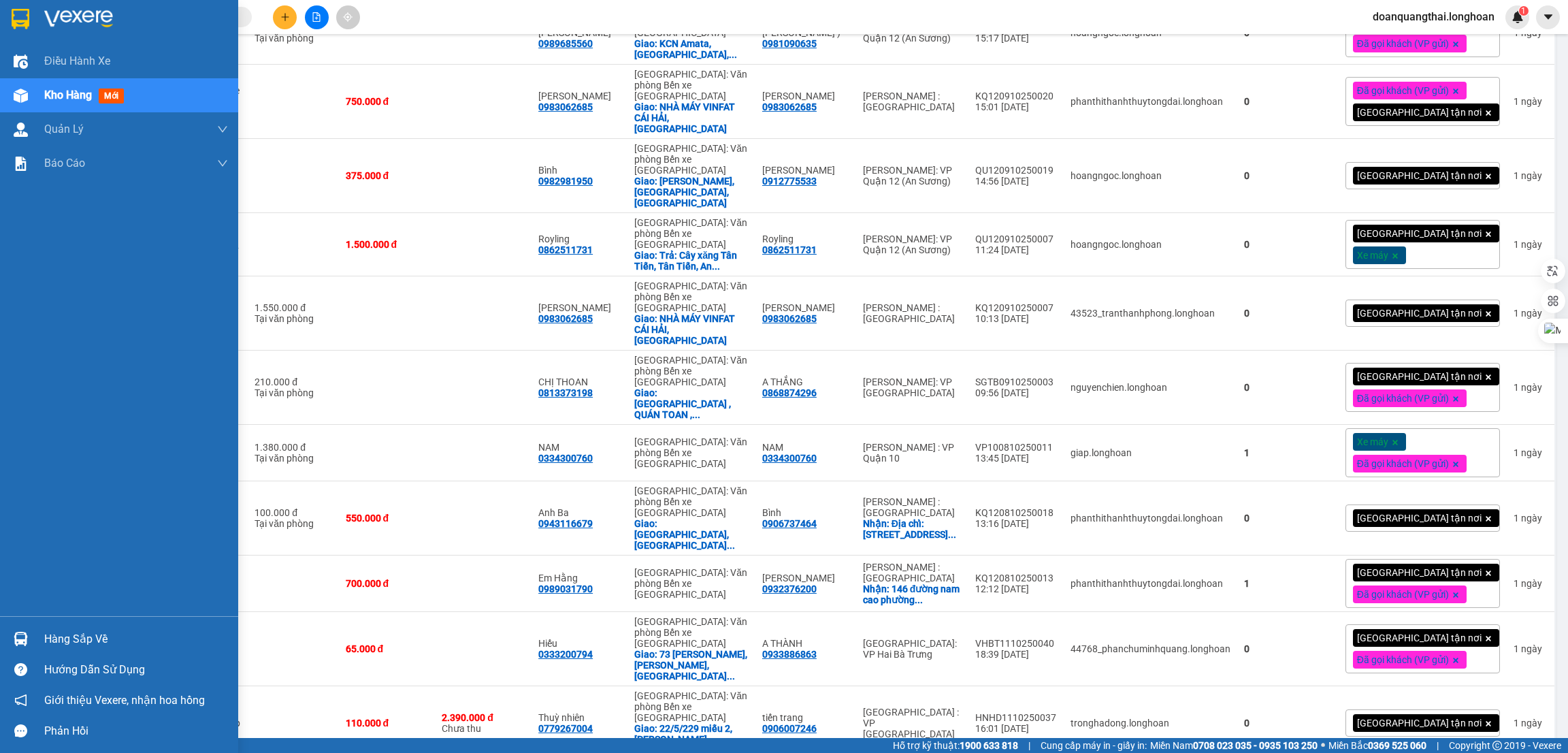
click at [23, 634] on img at bounding box center [21, 639] width 14 height 14
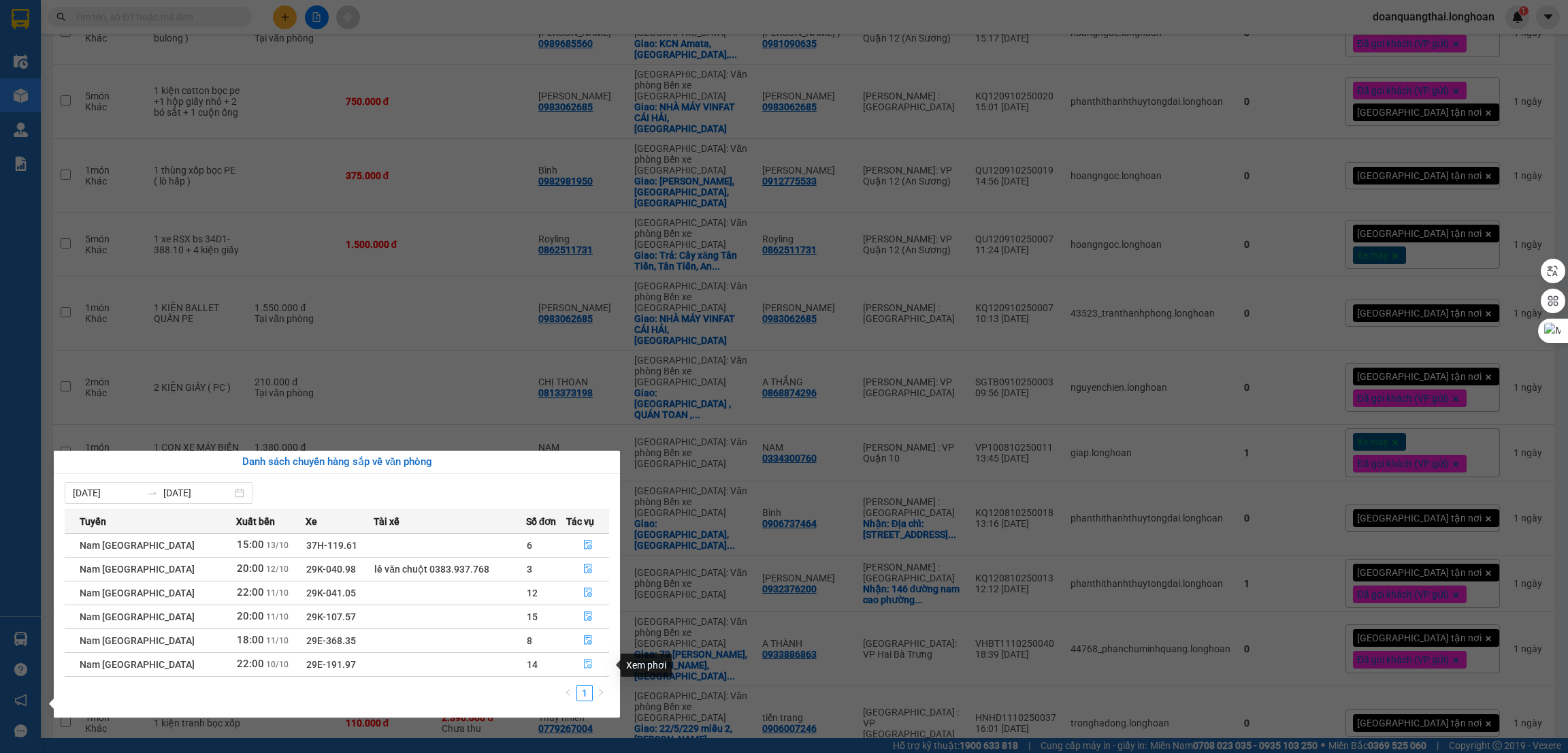
click at [587, 668] on icon "file-done" at bounding box center [588, 665] width 8 height 9
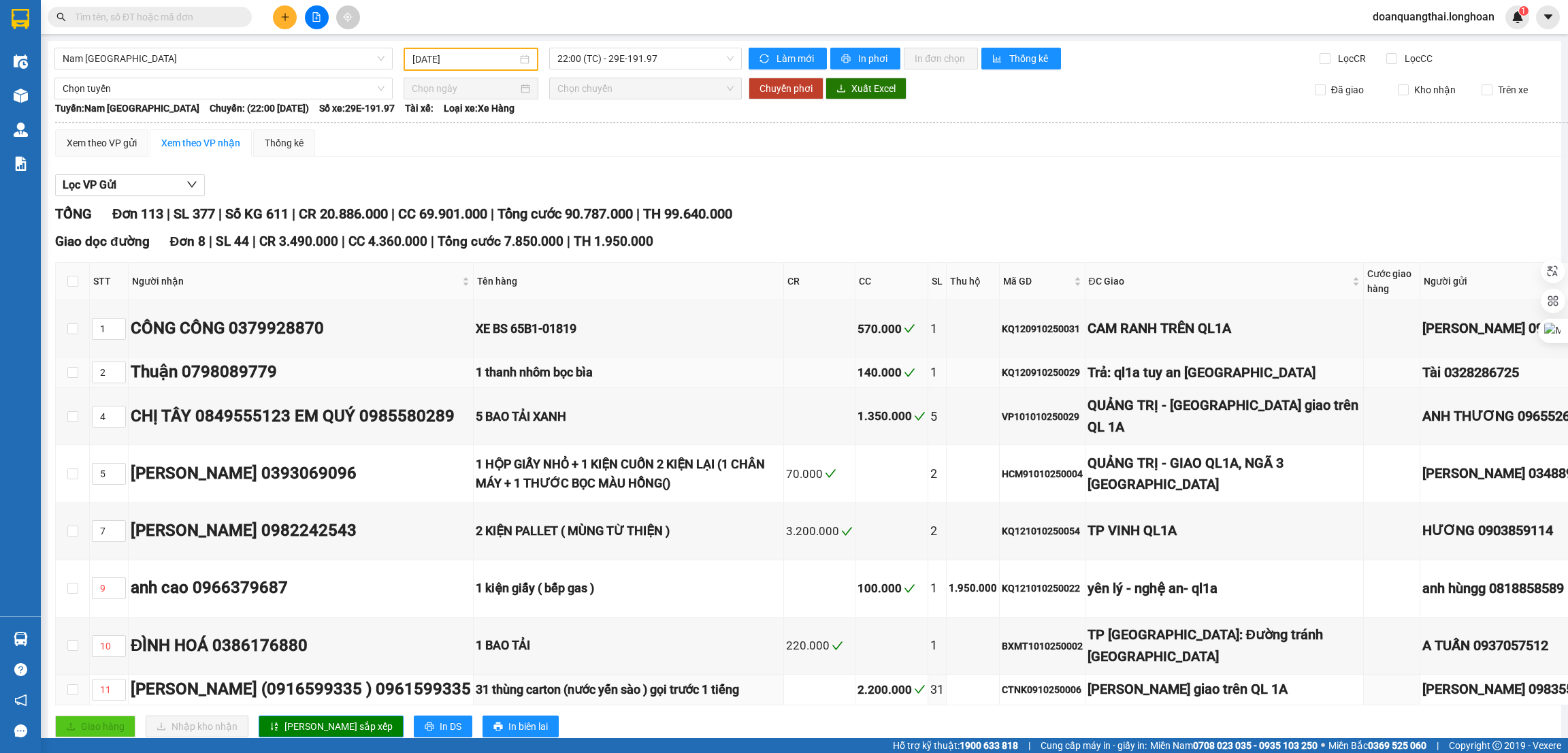
type input "[DATE]"
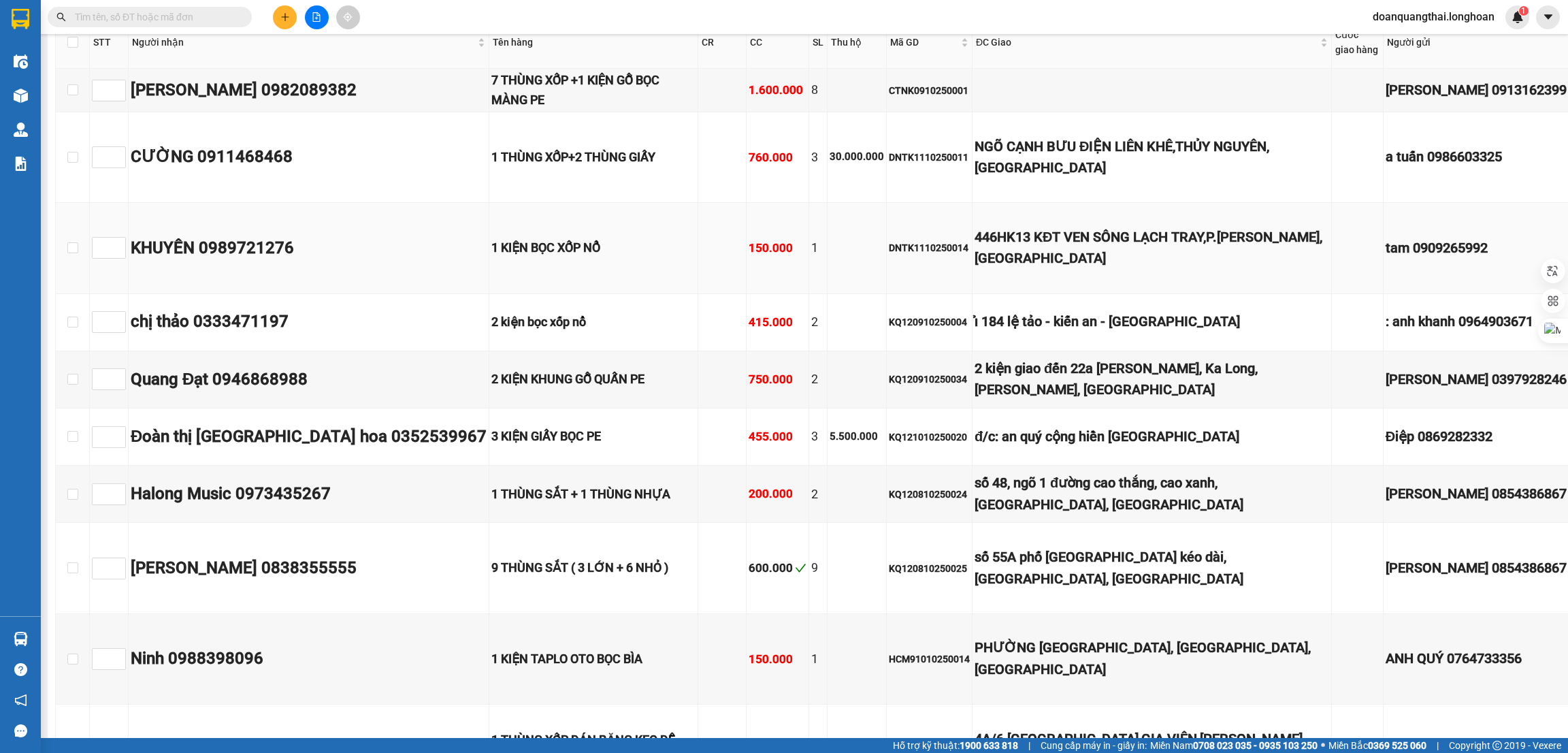
scroll to position [1327, 0]
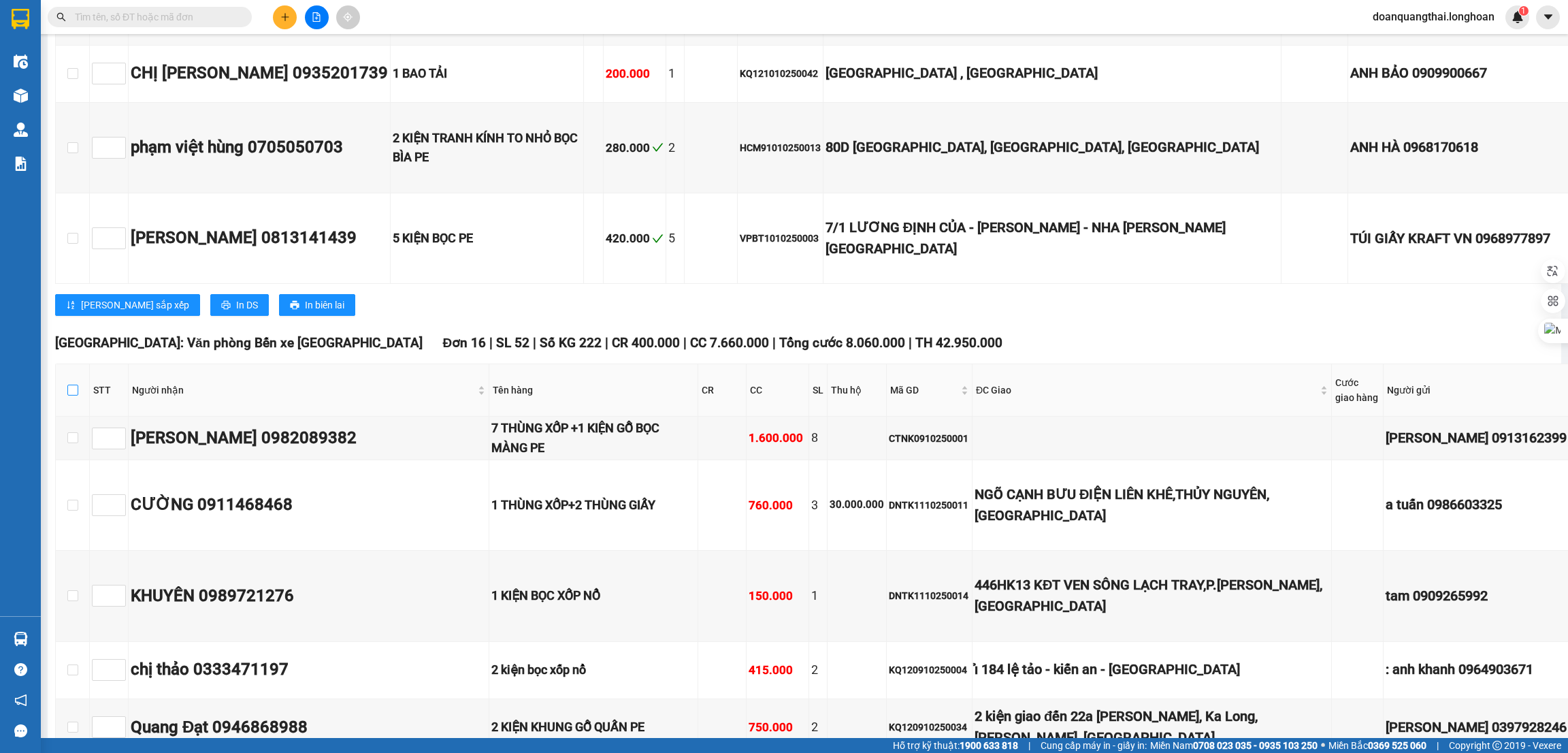
click at [72, 385] on input "checkbox" at bounding box center [72, 390] width 11 height 11
checkbox input "true"
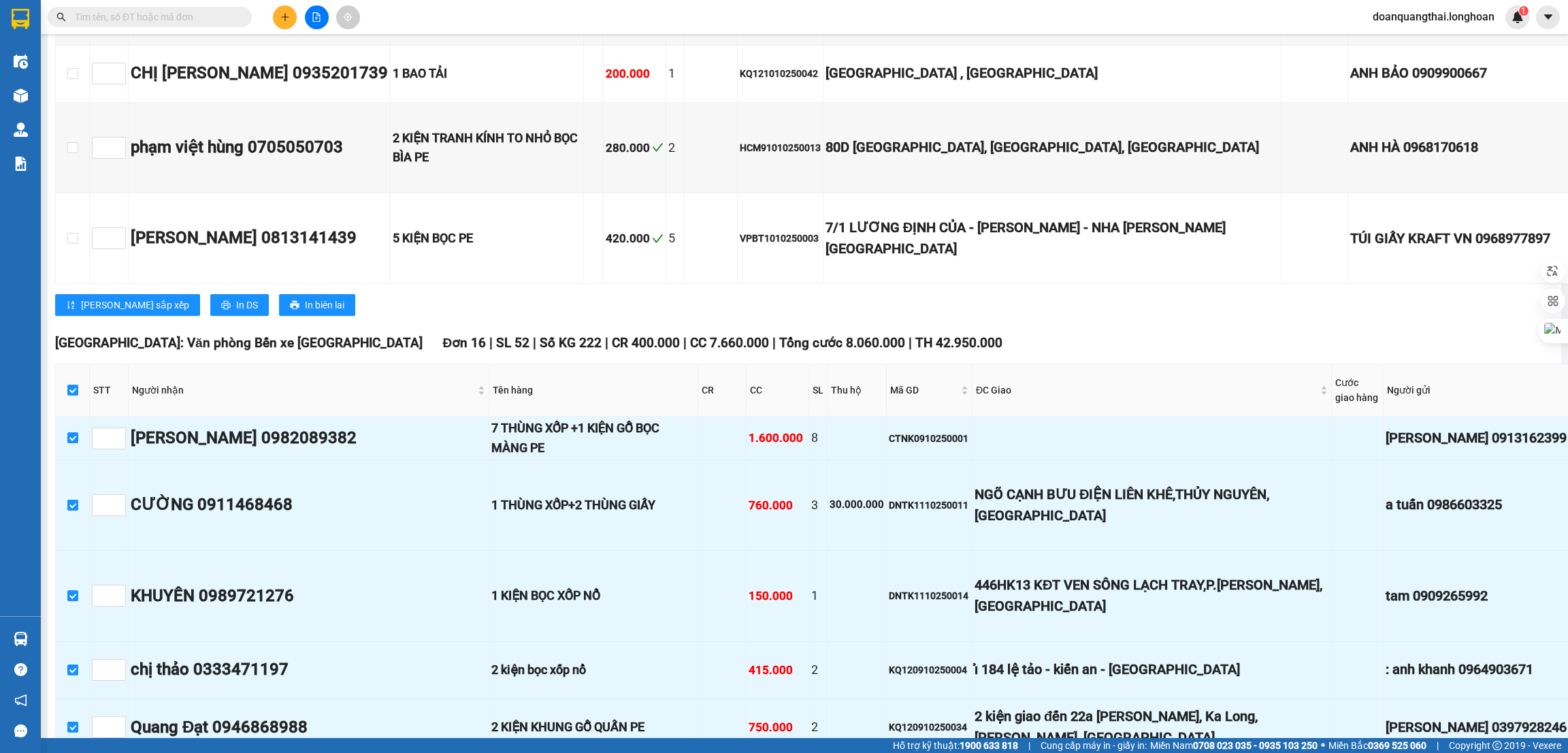
checkbox input "true"
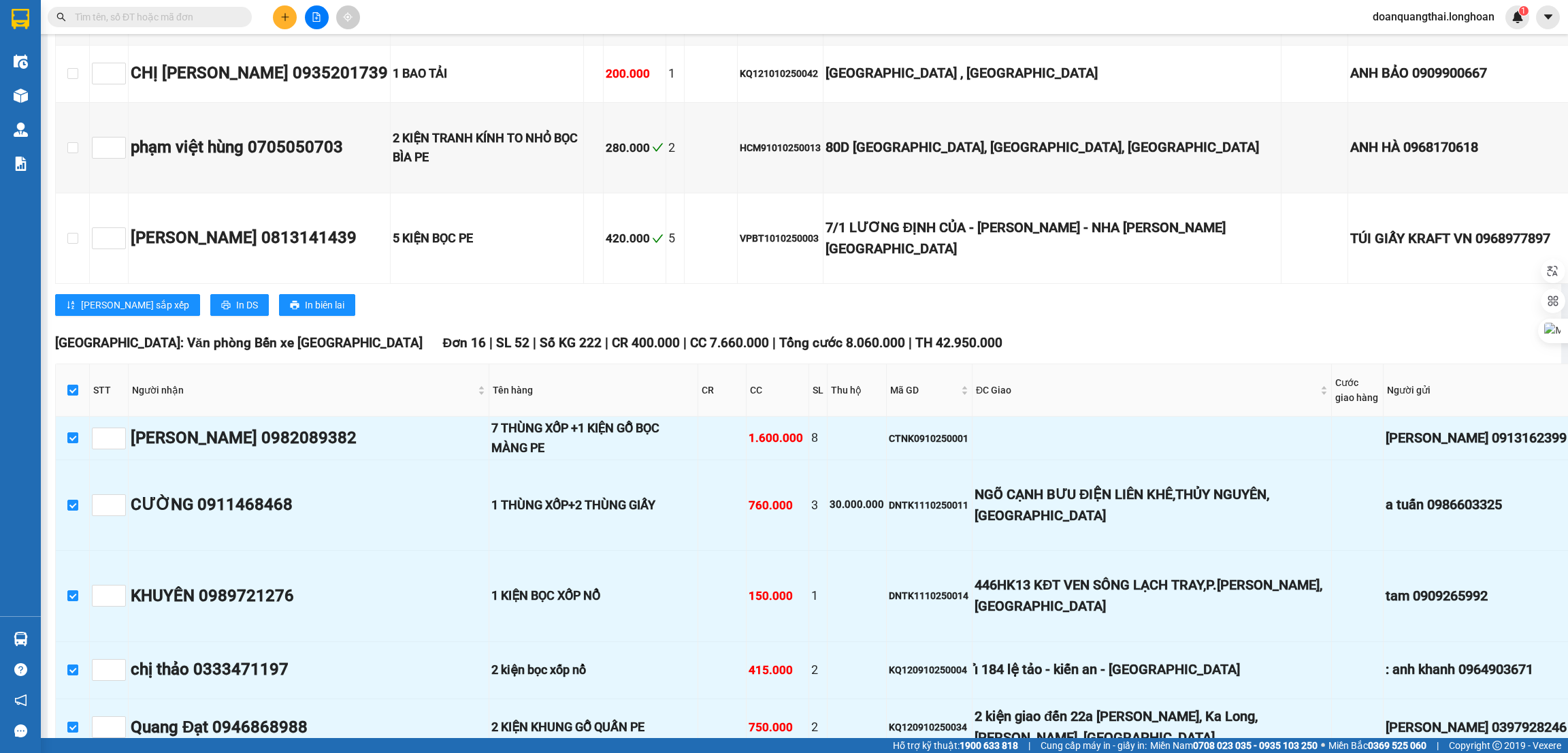
checkbox input "true"
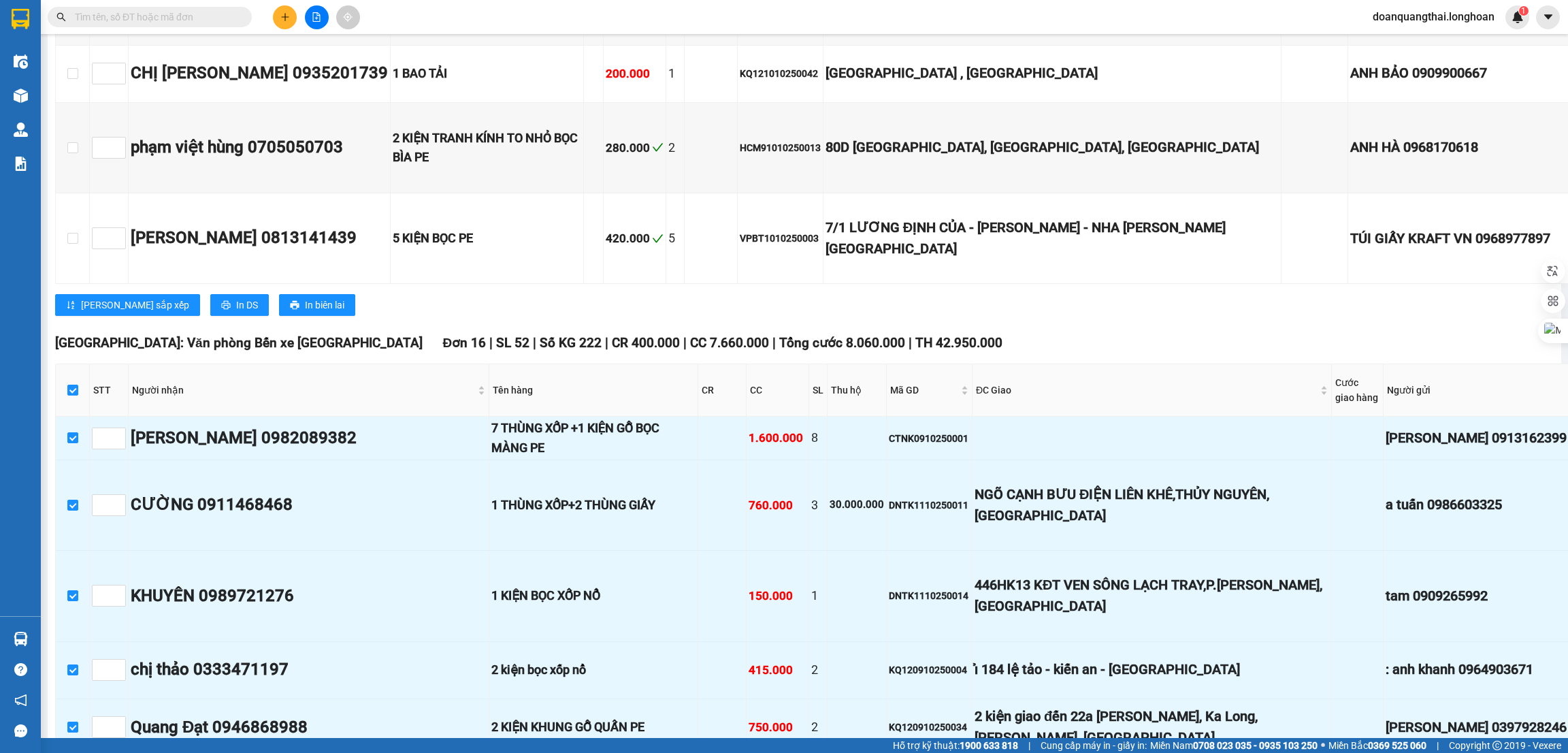
checkbox input "true"
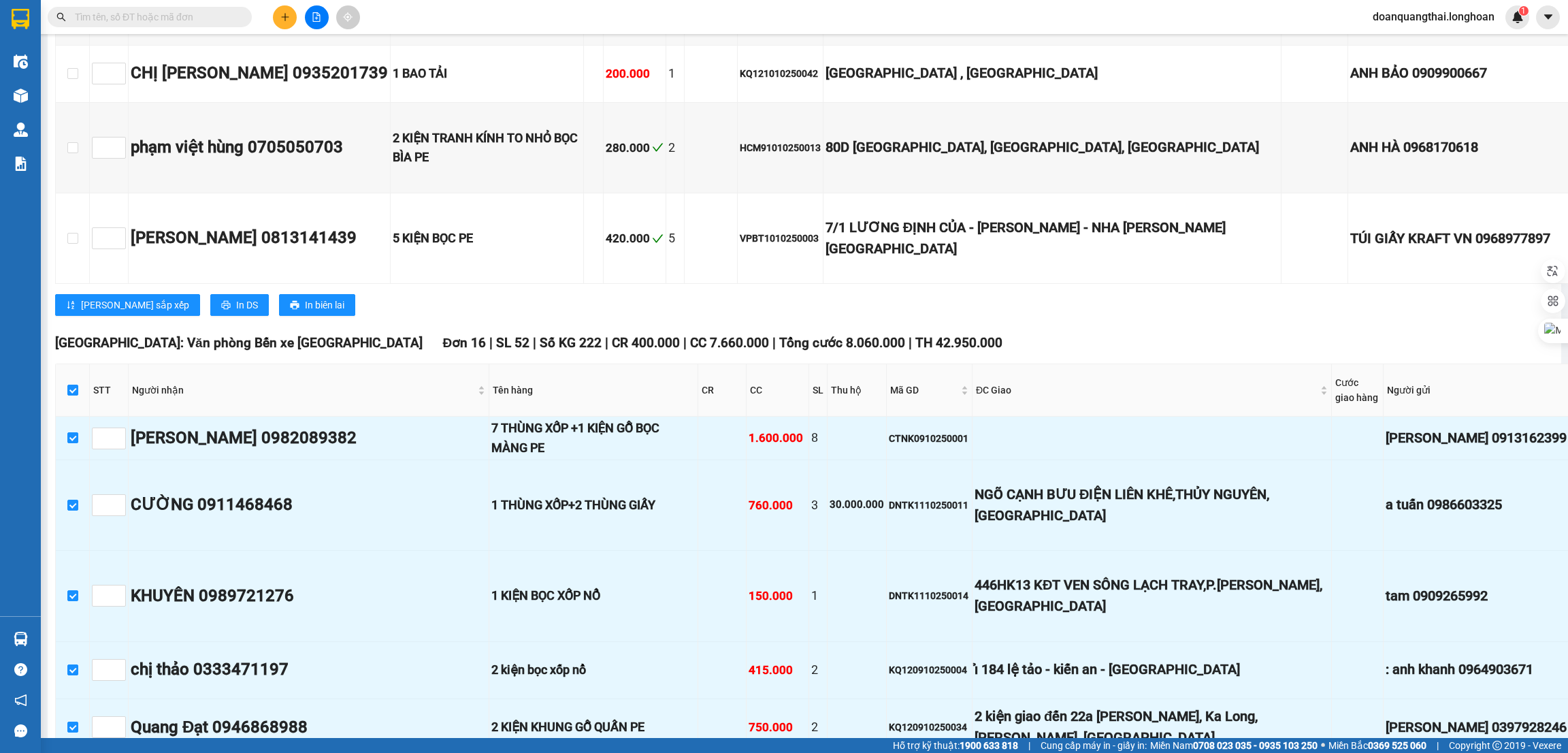
checkbox input "true"
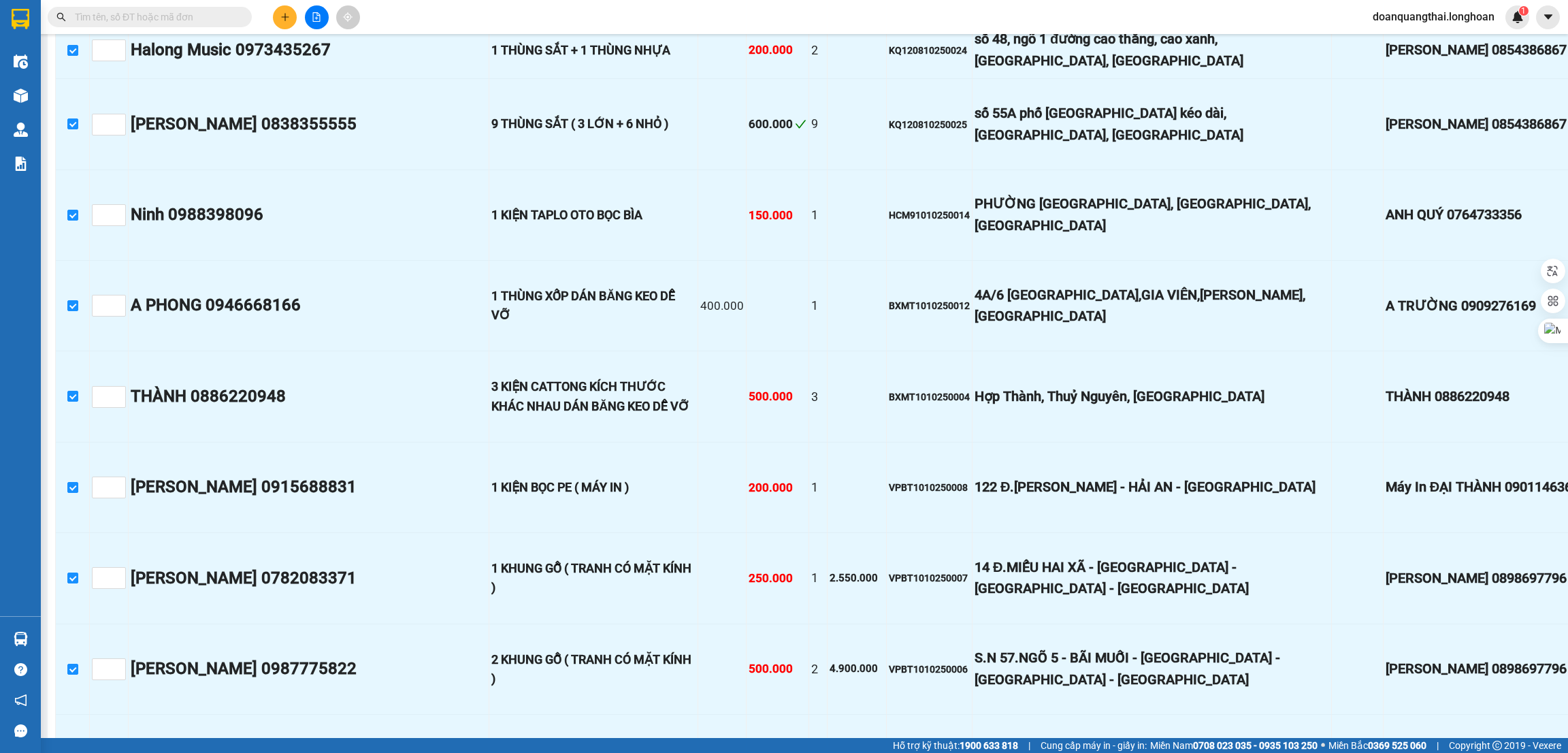
scroll to position [2348, 0]
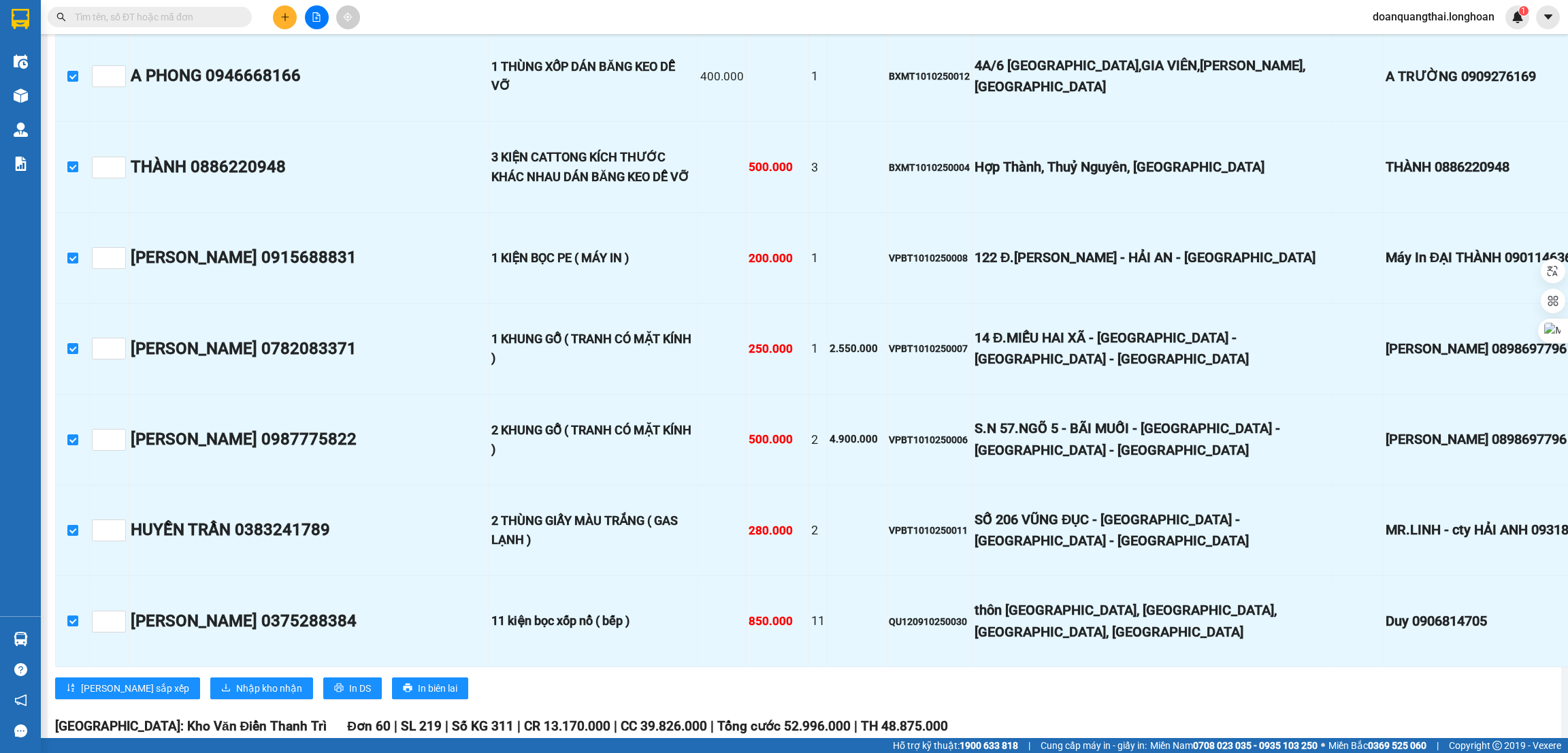
click at [189, 433] on div "Hải Phòng: Văn phòng Bến xe Thượng Lý Đơn 16 | SL 52 | Số KG 222 | CR 400.000 |…" at bounding box center [954, 10] width 1799 height 1397
click at [236, 681] on span "Nhập kho nhận" at bounding box center [269, 689] width 66 height 15
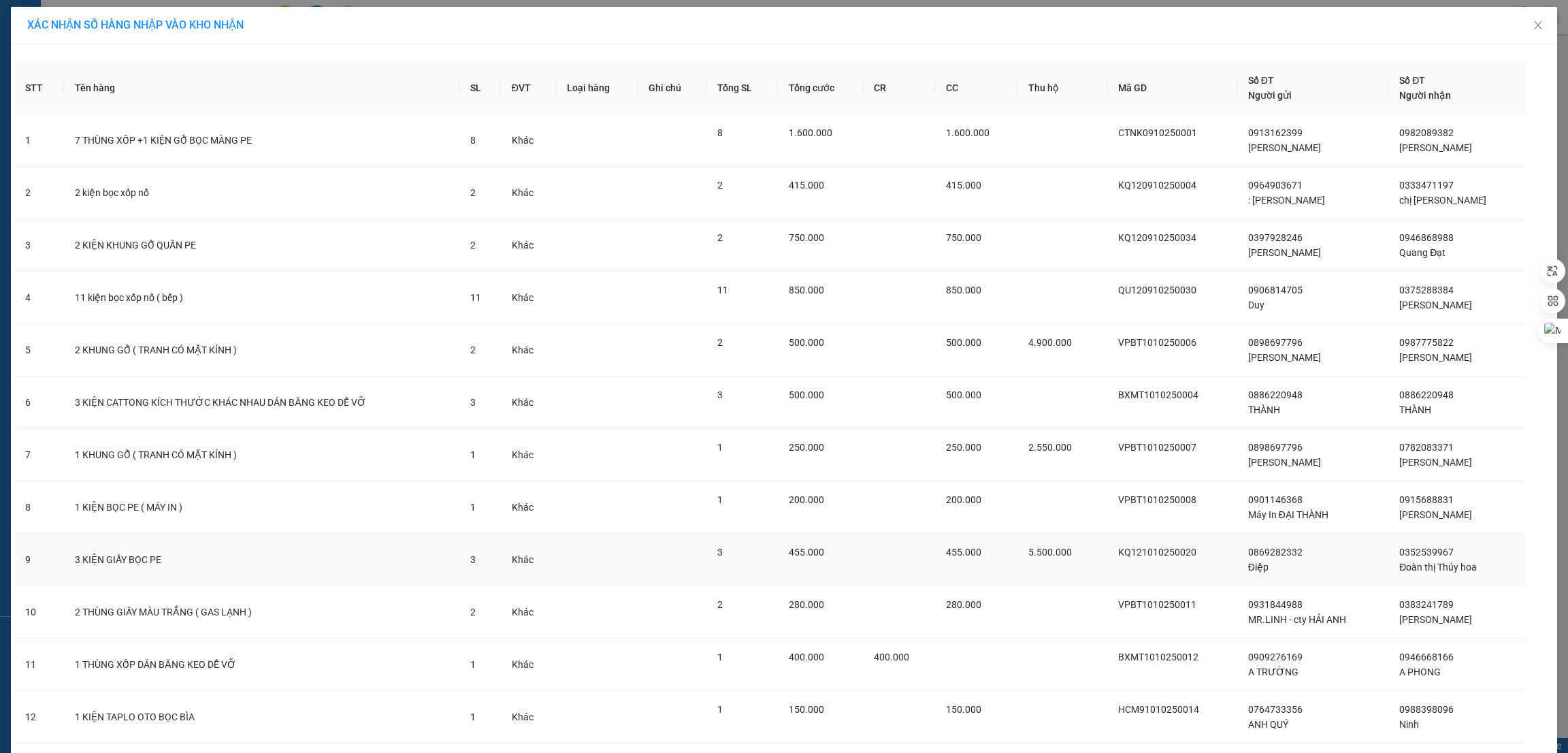
scroll to position [196, 0]
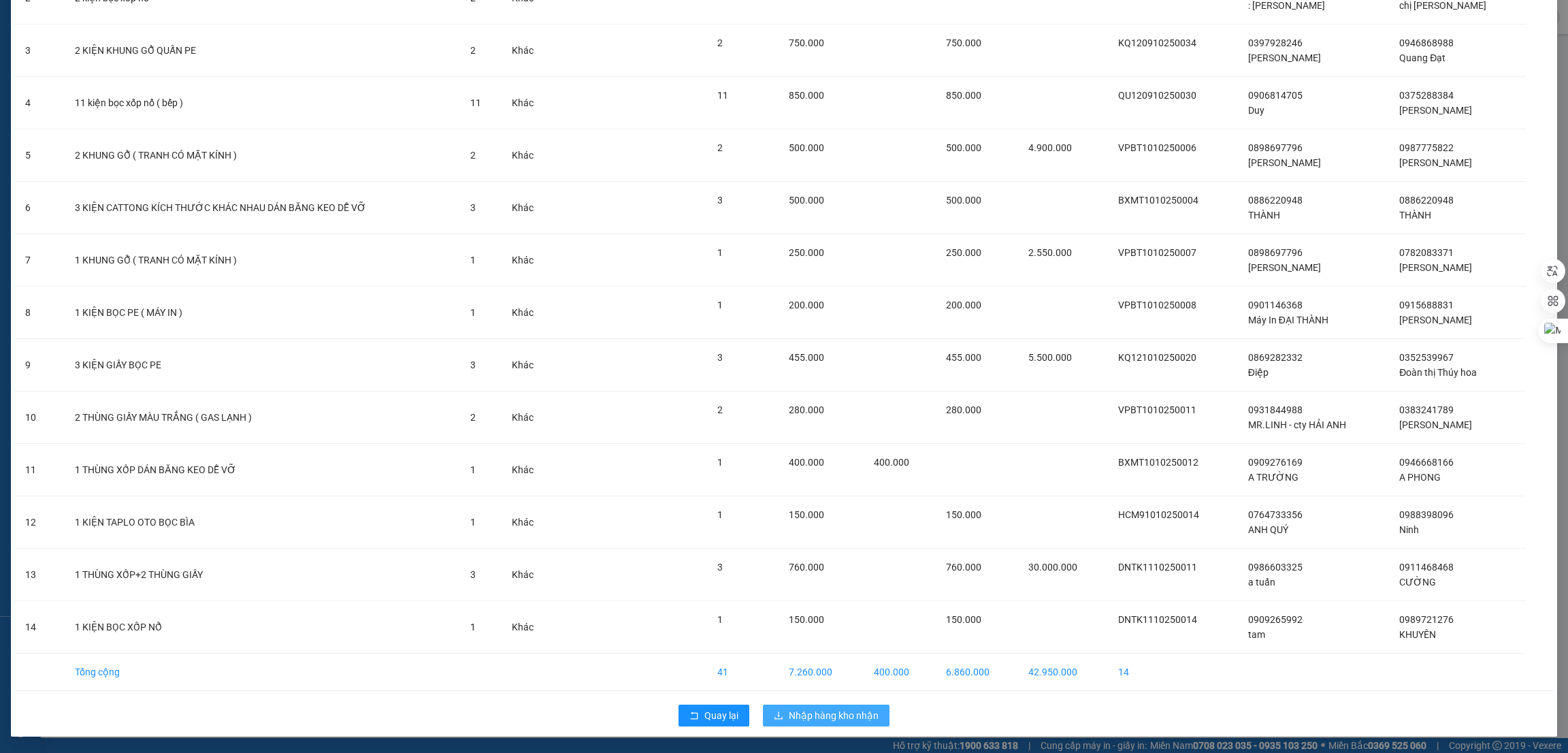
click at [827, 714] on span "Nhập hàng kho nhận" at bounding box center [834, 716] width 90 height 15
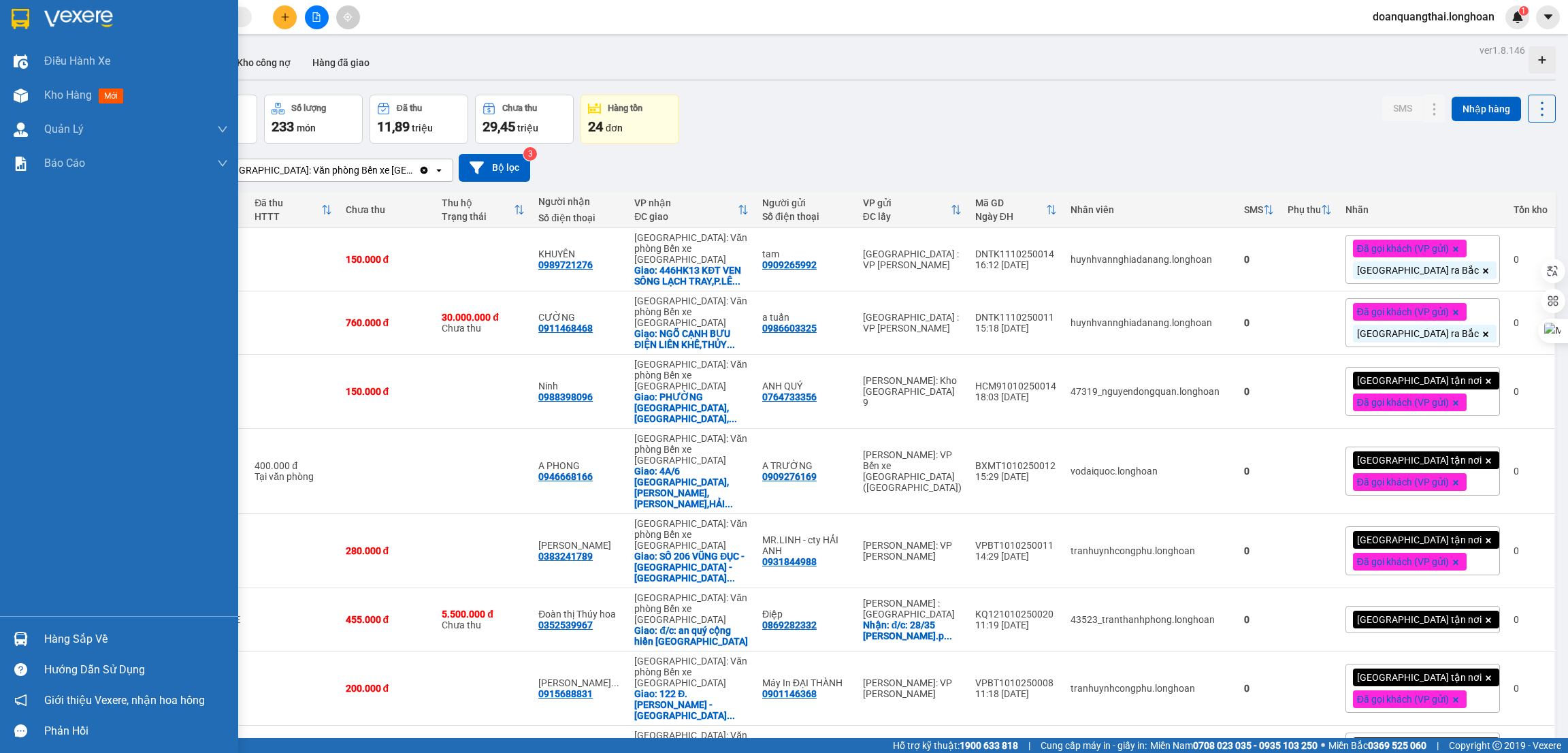
click at [20, 632] on img at bounding box center [21, 639] width 14 height 14
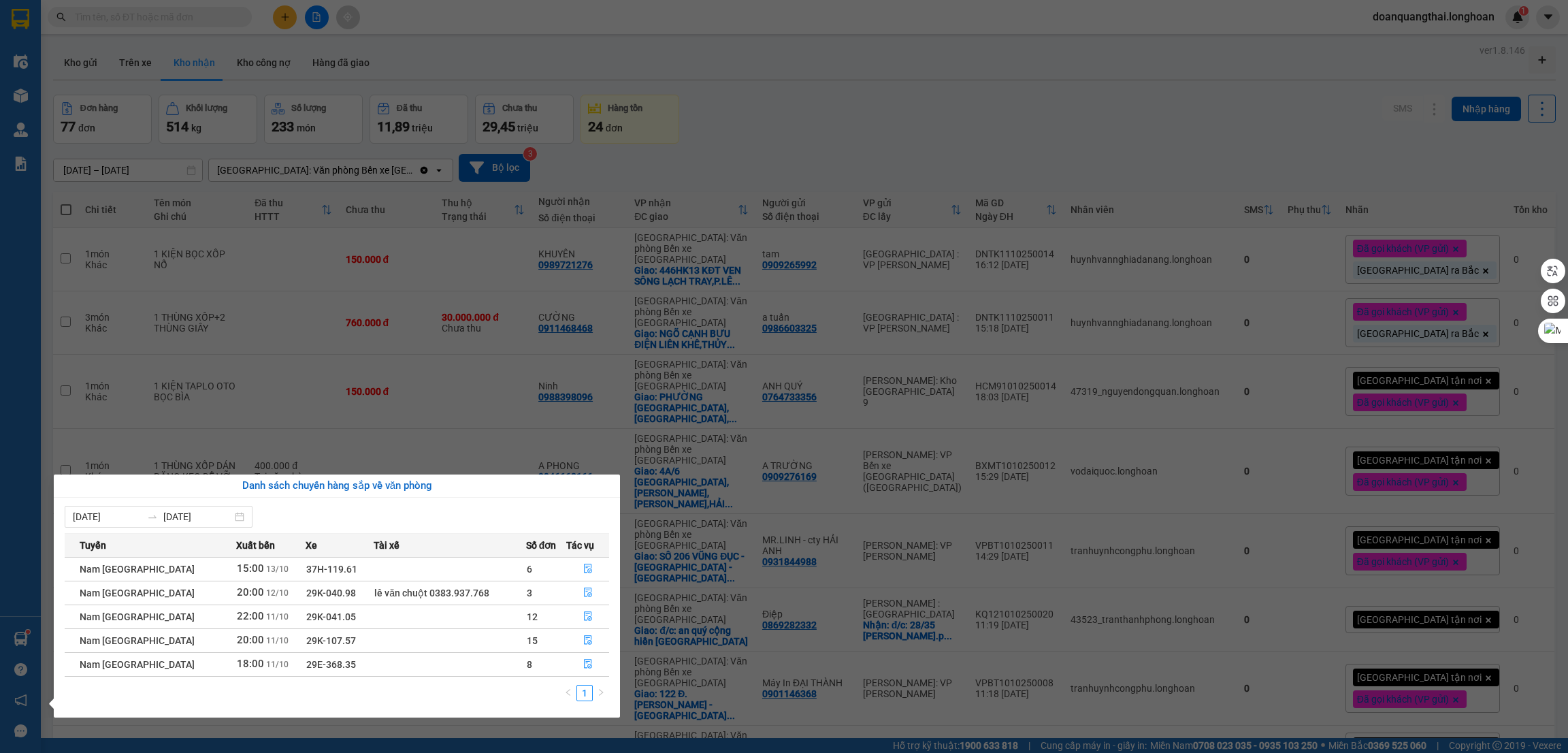
click at [21, 436] on div "Điều hành xe Kho hàng mới Quản Lý Quản lý chuyến Quản lý giao nhận mới Báo cáo …" at bounding box center [21, 376] width 41 height 753
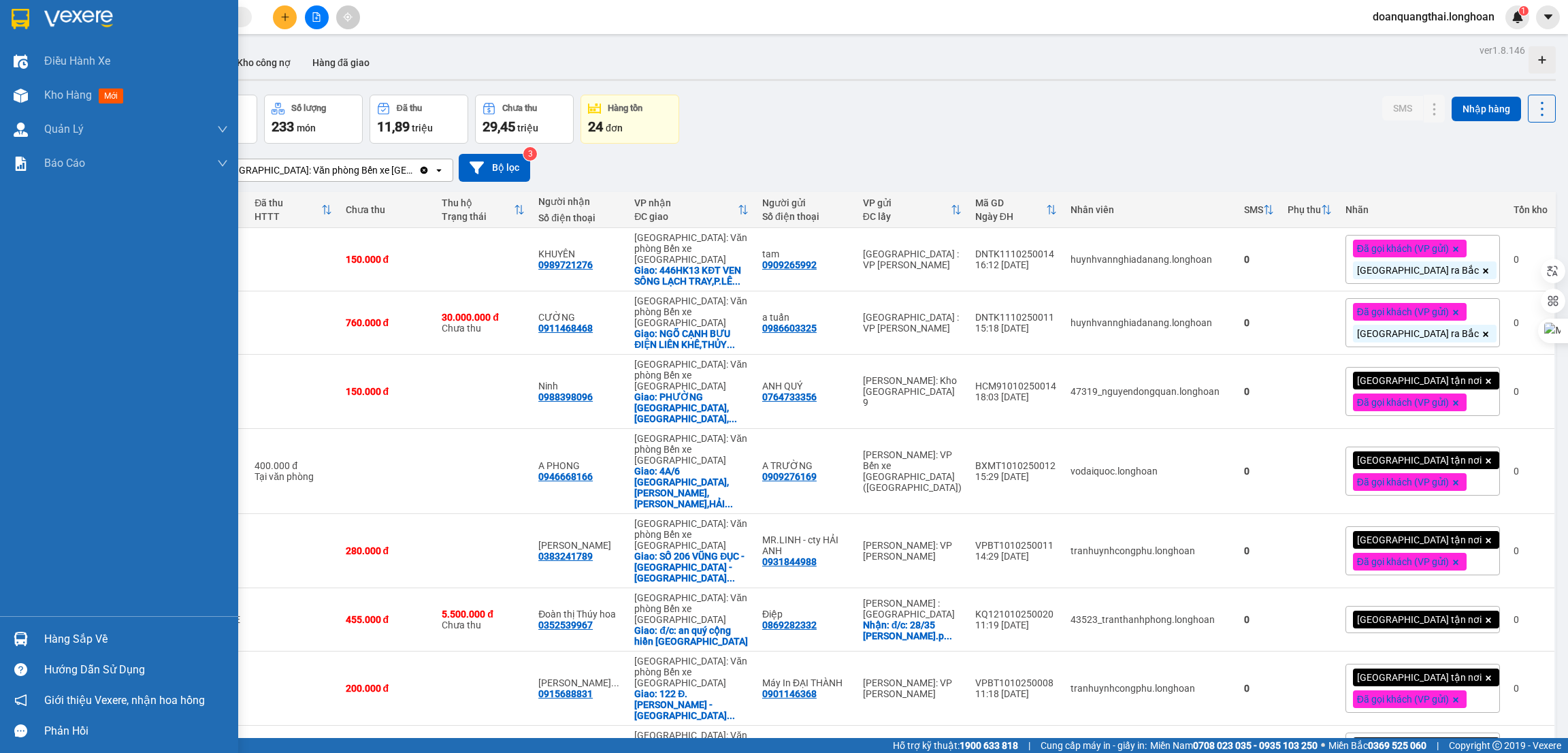
click at [89, 642] on div "Hàng sắp về" at bounding box center [136, 639] width 184 height 21
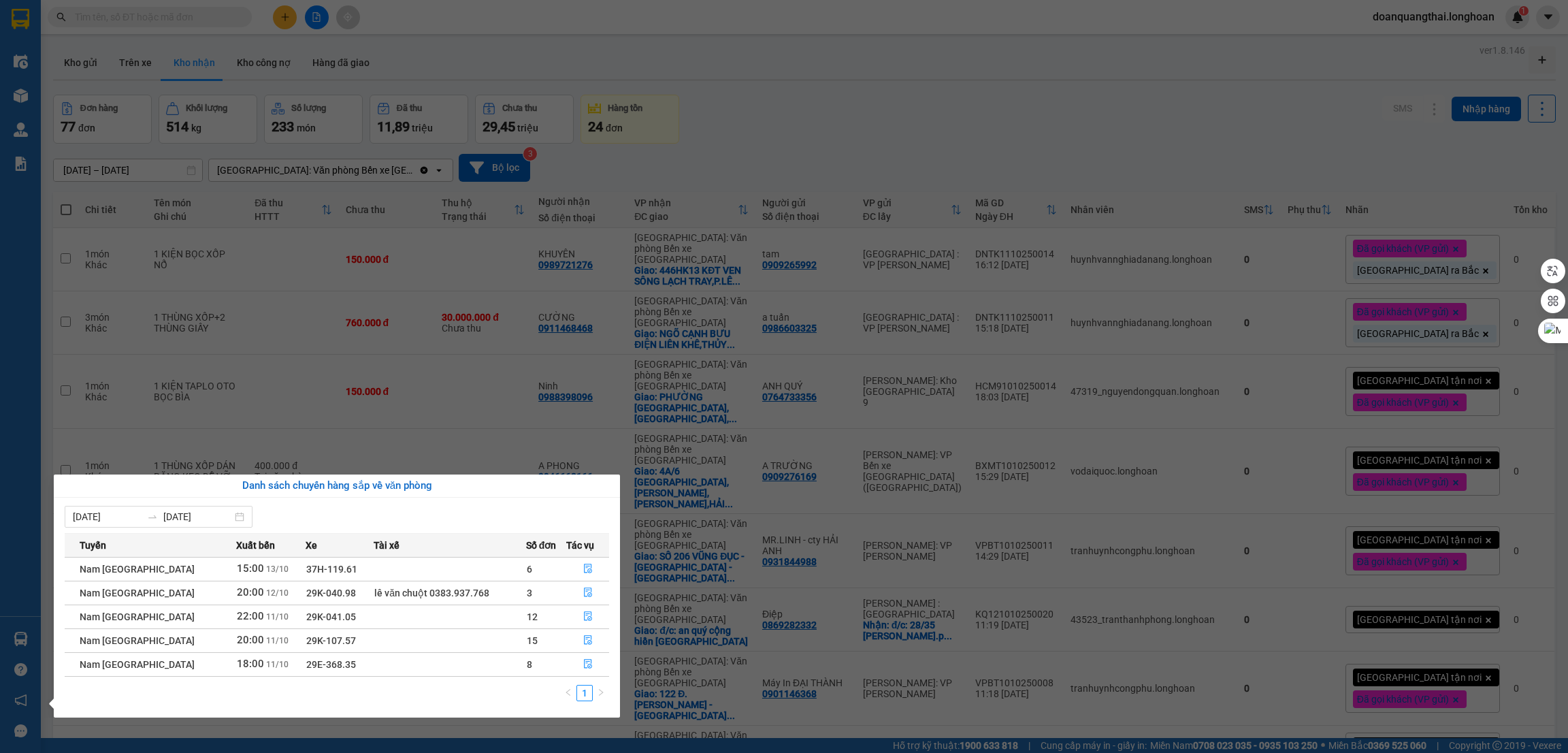
click at [889, 122] on section "Kết quả tìm kiếm ( 0 ) Bộ lọc No Data doanquangthai.longhoan 1 Điều hành xe Kho…" at bounding box center [784, 376] width 1568 height 753
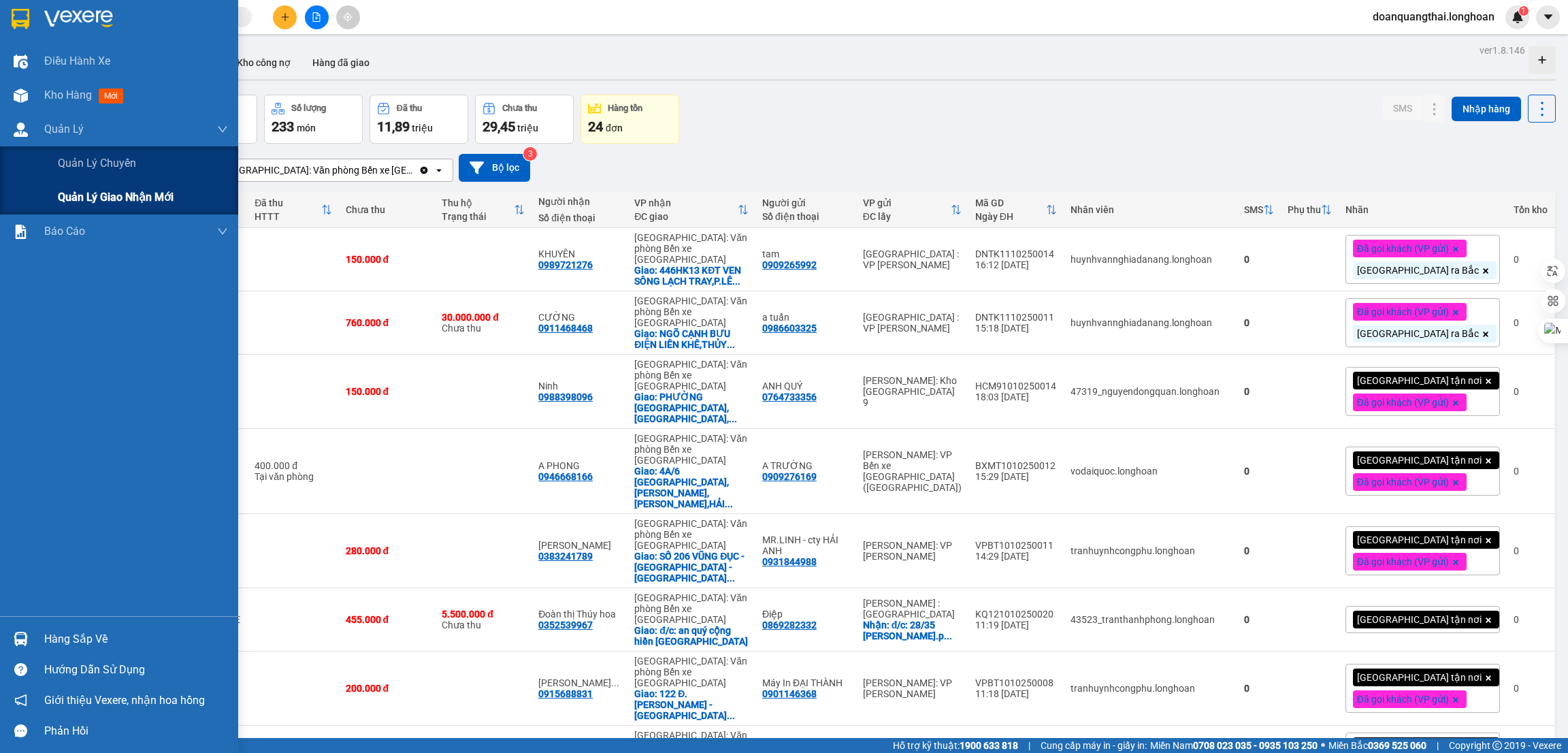
click at [111, 198] on span "Quản lý giao nhận mới" at bounding box center [116, 197] width 116 height 17
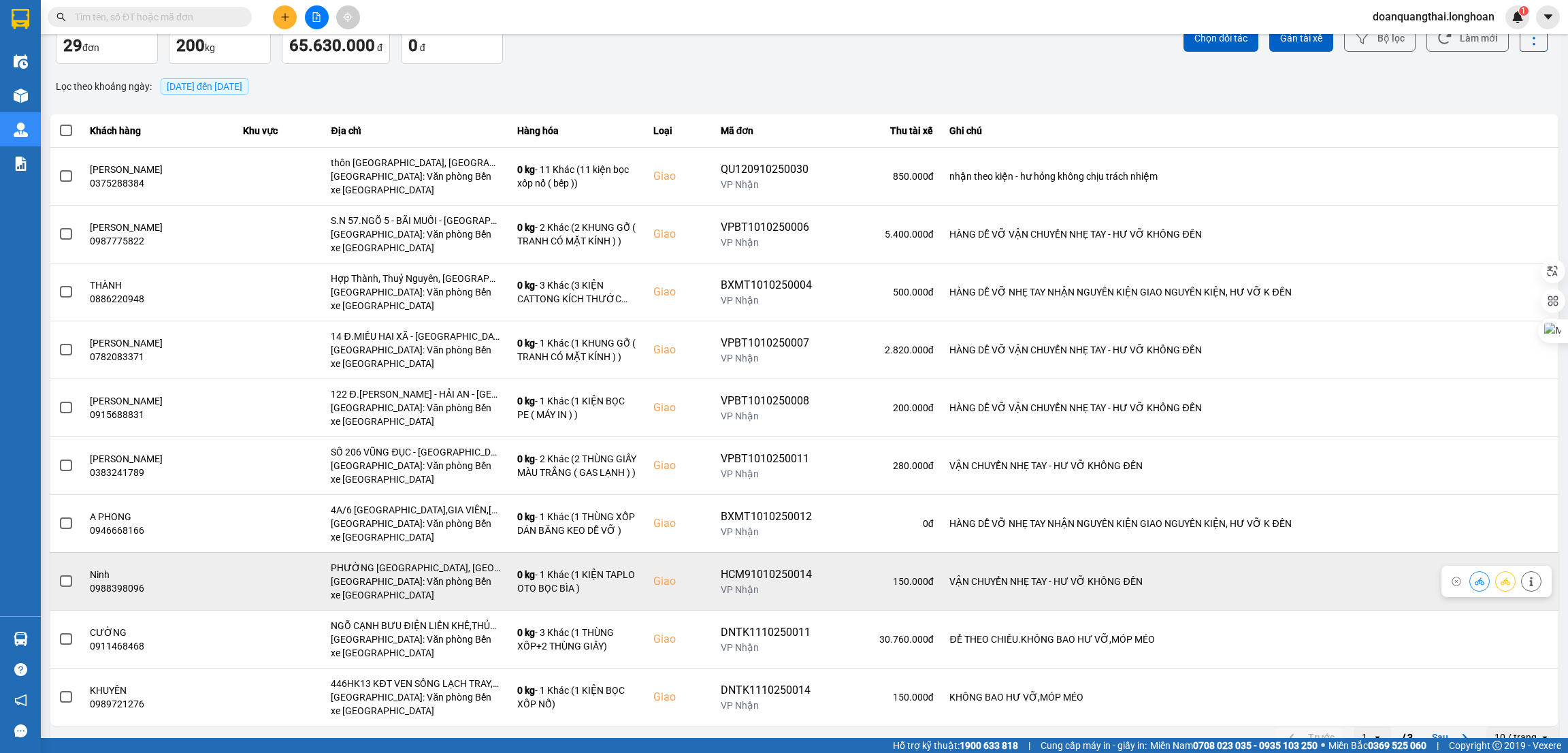
scroll to position [92, 0]
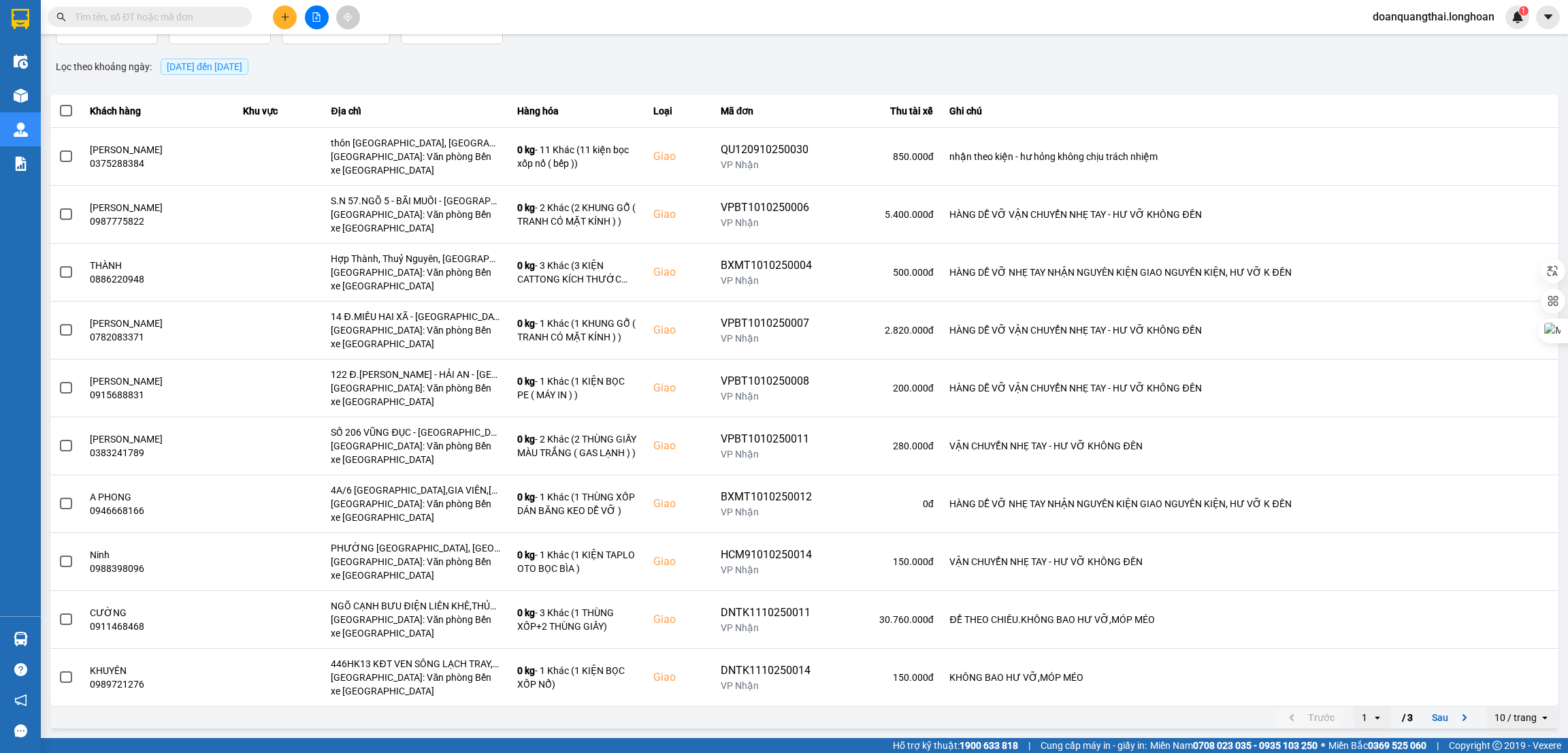
click at [1512, 713] on div "10 / trang" at bounding box center [1515, 718] width 42 height 14
click at [1509, 670] on div "80 / trang" at bounding box center [1507, 666] width 50 height 14
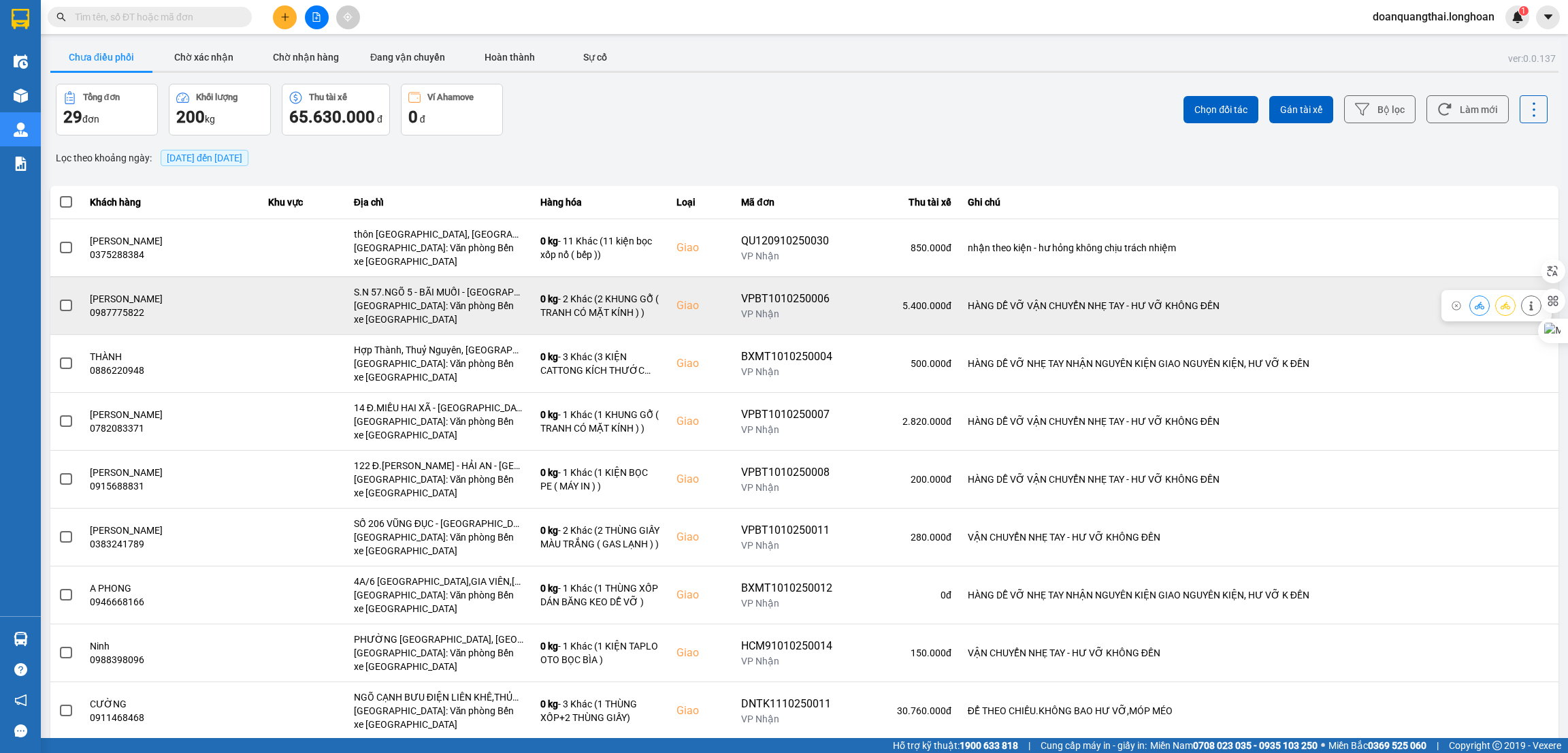
click at [65, 307] on span at bounding box center [66, 306] width 12 height 12
click at [59, 298] on input "checkbox" at bounding box center [59, 298] width 0 height 0
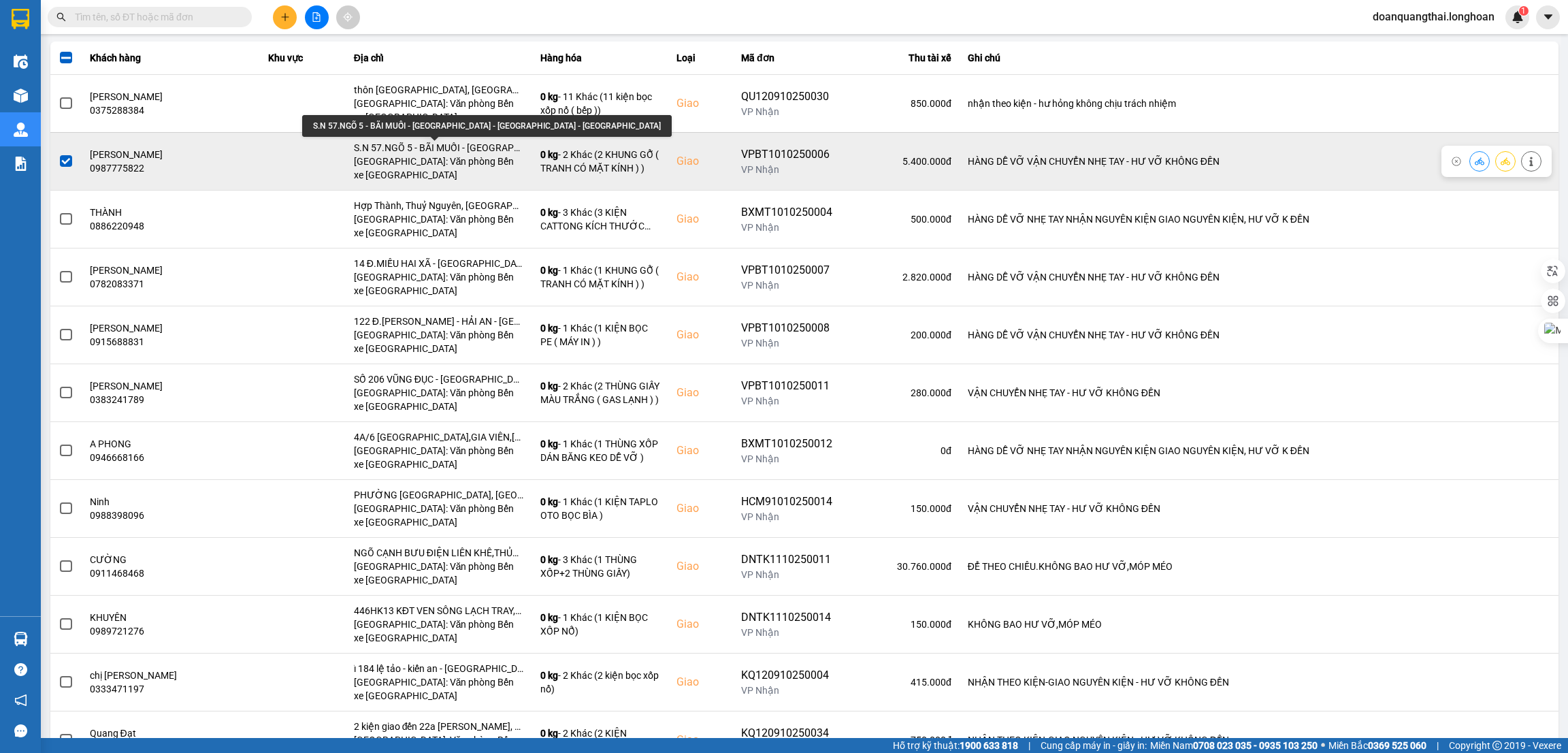
scroll to position [204, 0]
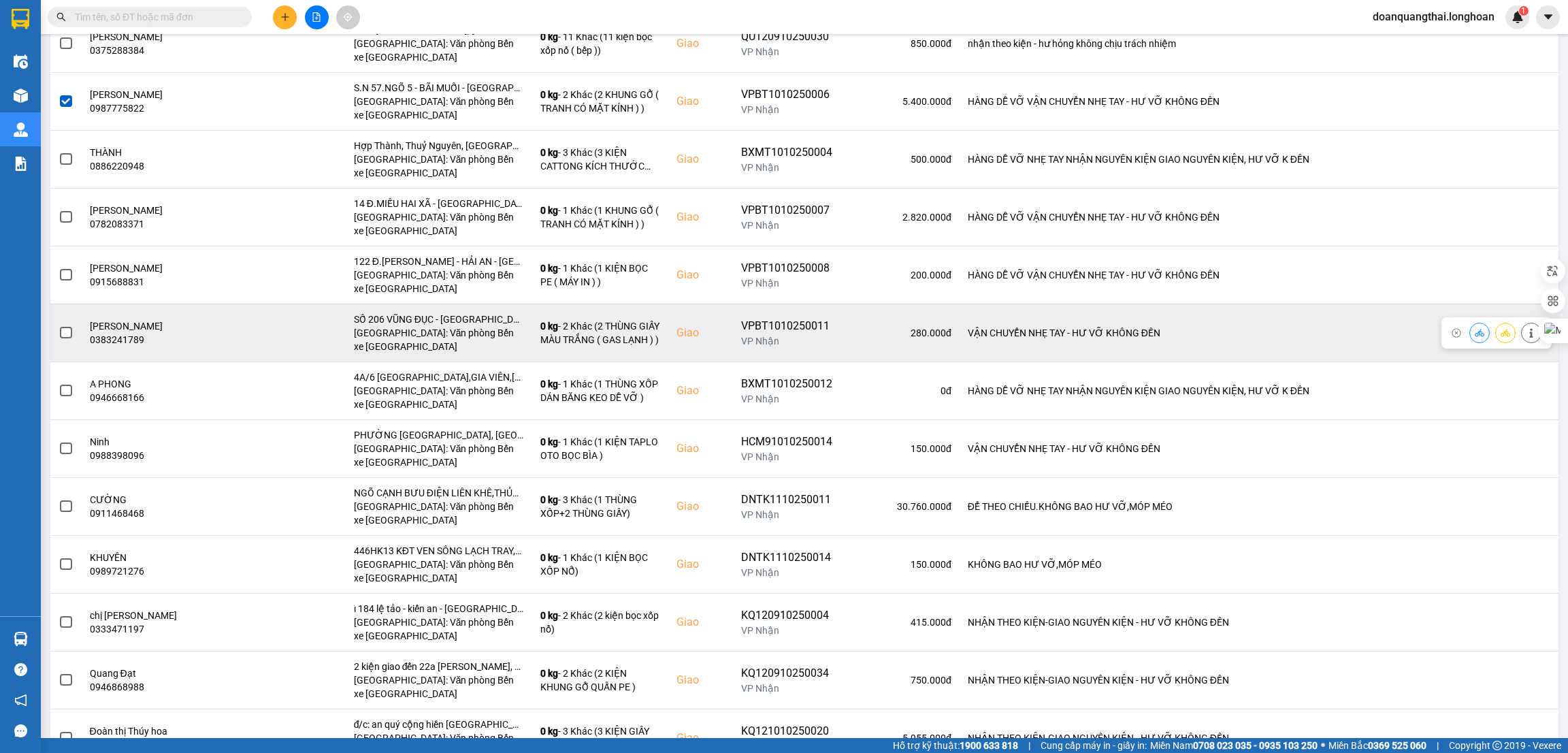
click at [63, 332] on span at bounding box center [66, 333] width 12 height 12
click at [59, 326] on input "checkbox" at bounding box center [59, 326] width 0 height 0
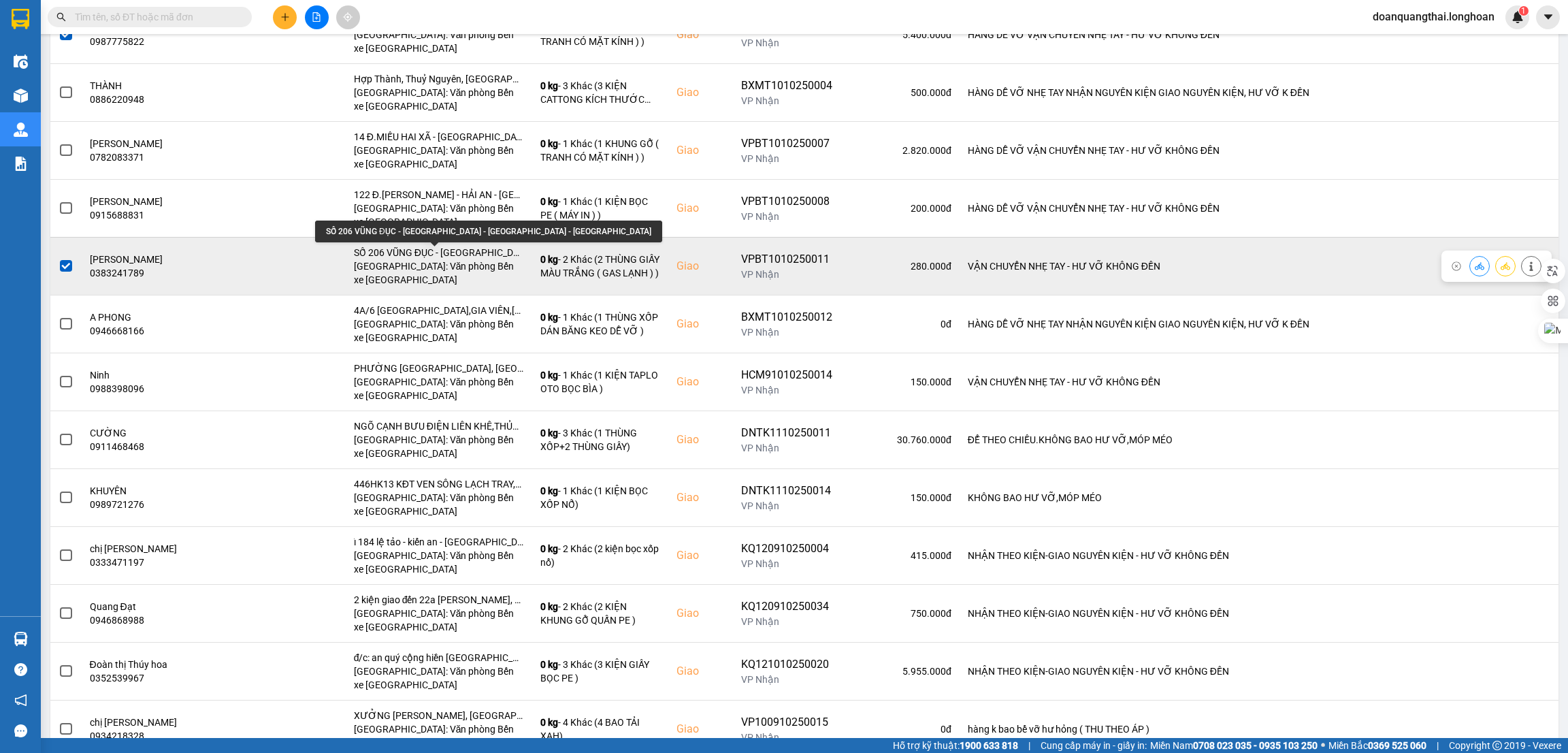
scroll to position [306, 0]
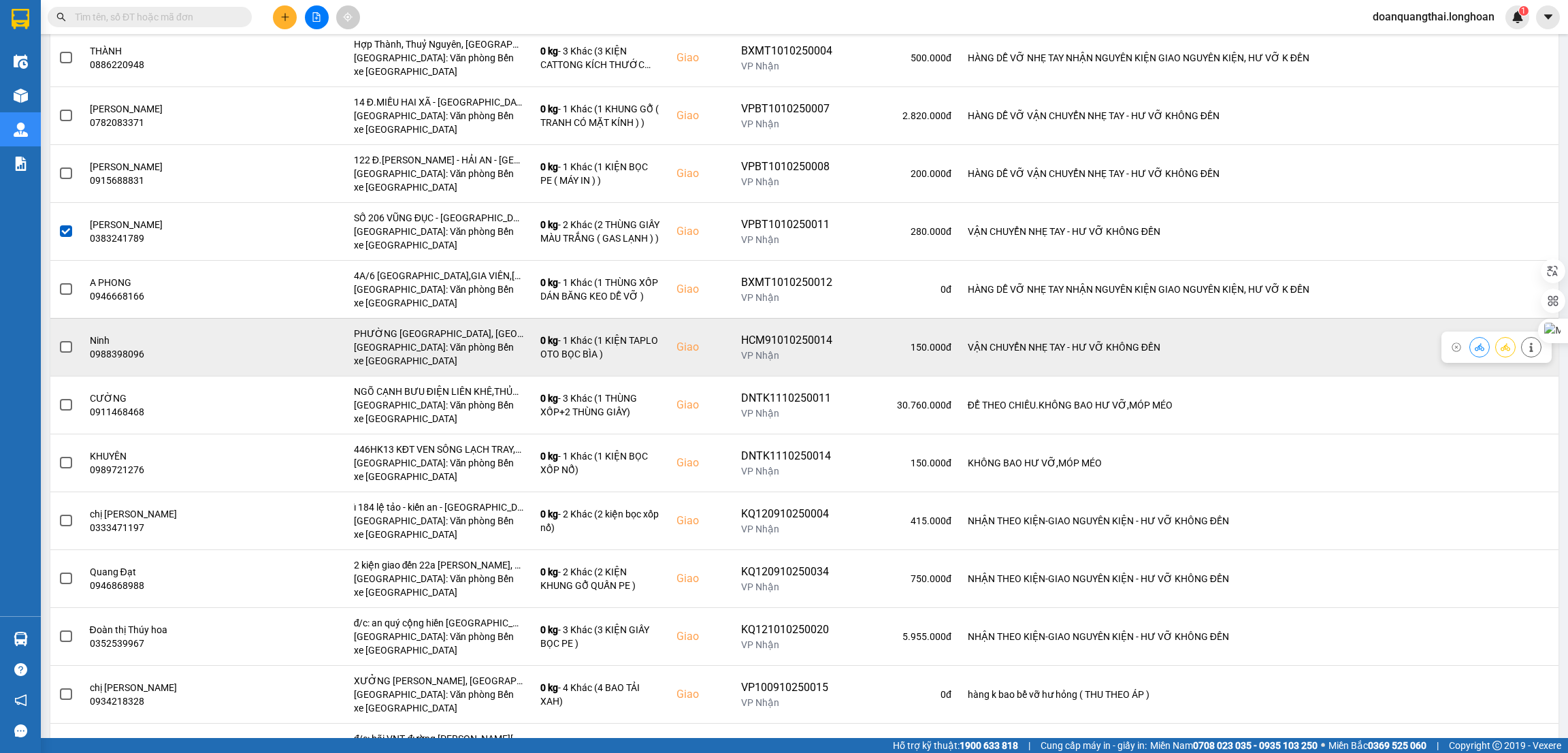
click at [67, 345] on span at bounding box center [66, 347] width 12 height 12
click at [59, 339] on input "checkbox" at bounding box center [59, 339] width 0 height 0
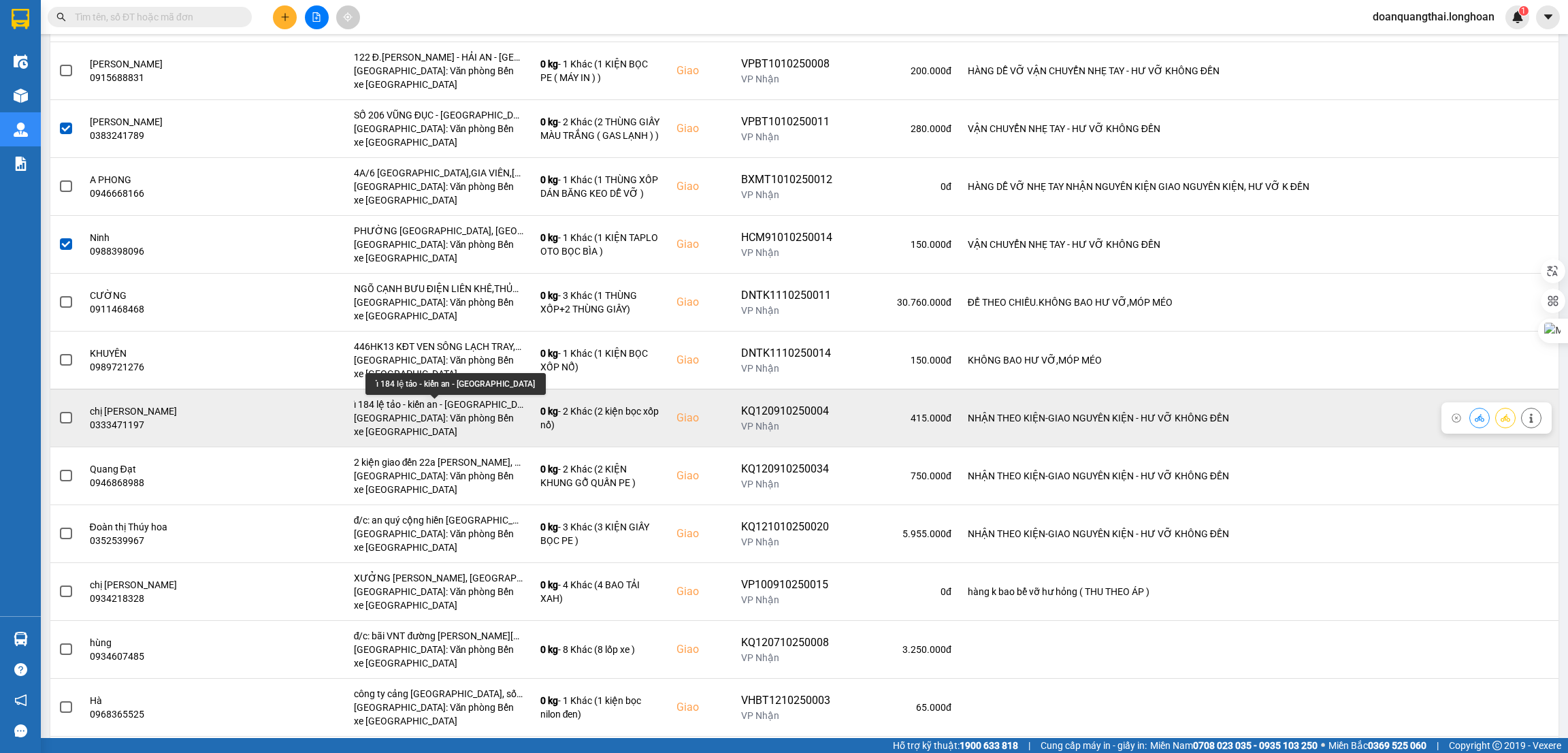
scroll to position [510, 0]
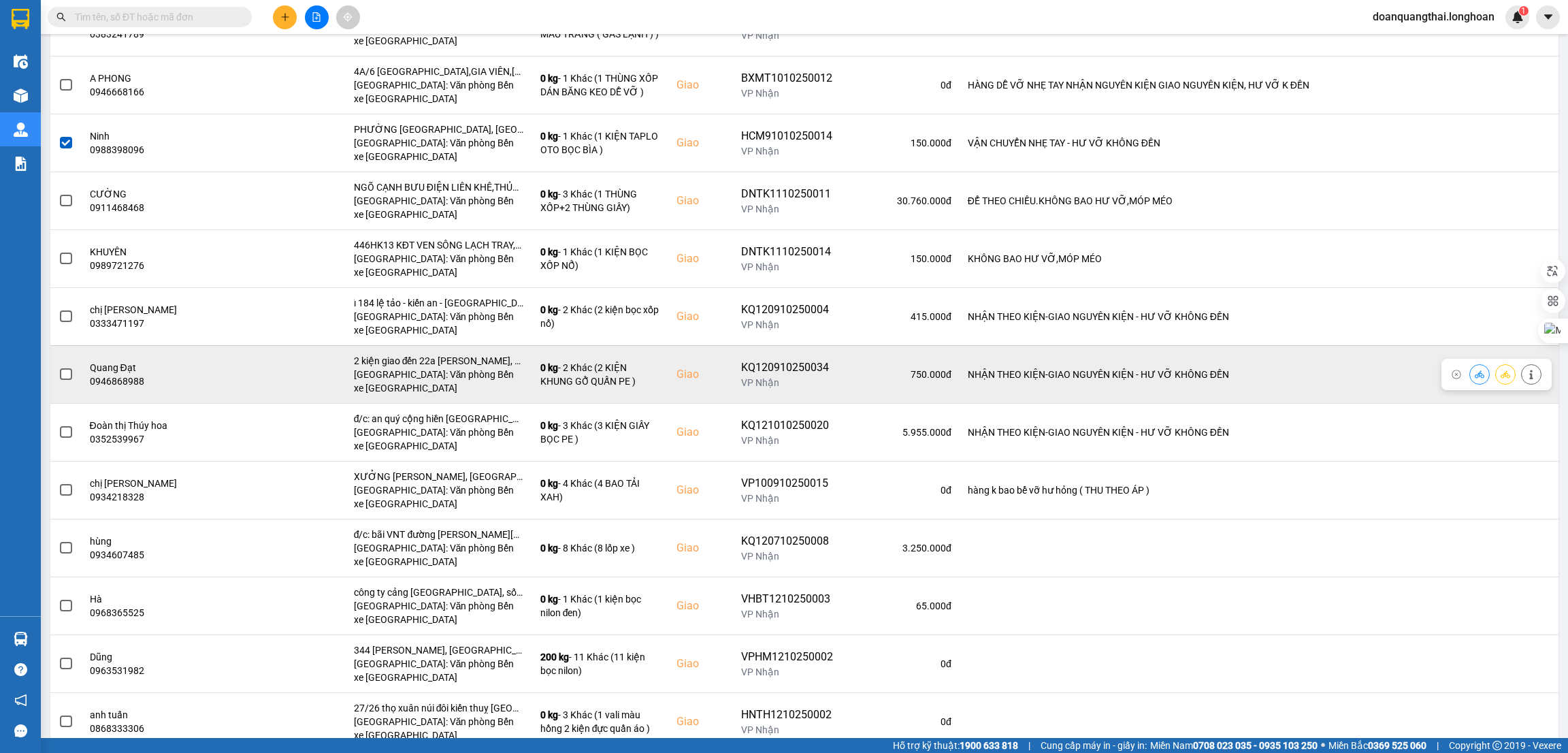
click at [63, 381] on span at bounding box center [66, 375] width 12 height 12
click at [59, 367] on input "checkbox" at bounding box center [59, 367] width 0 height 0
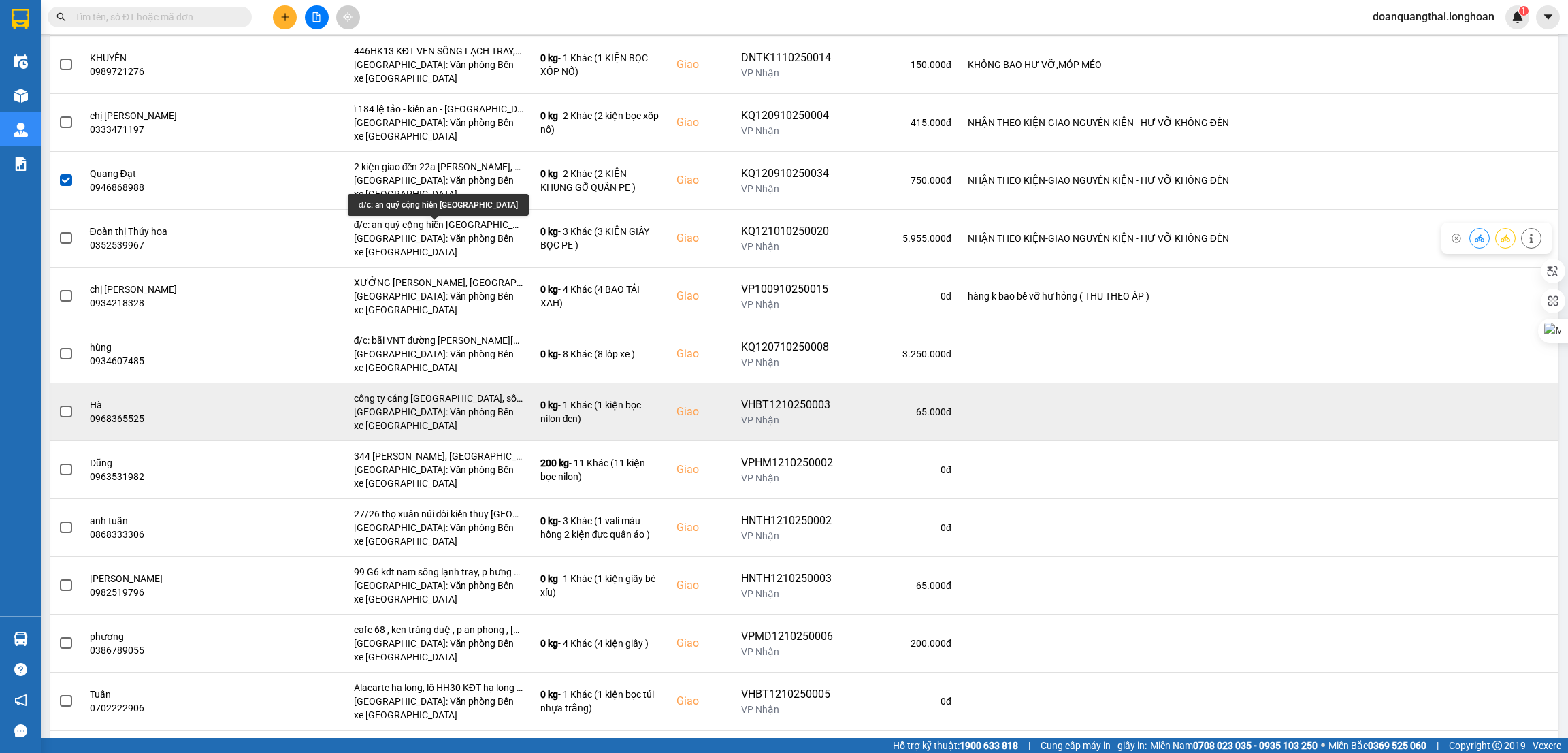
scroll to position [715, 0]
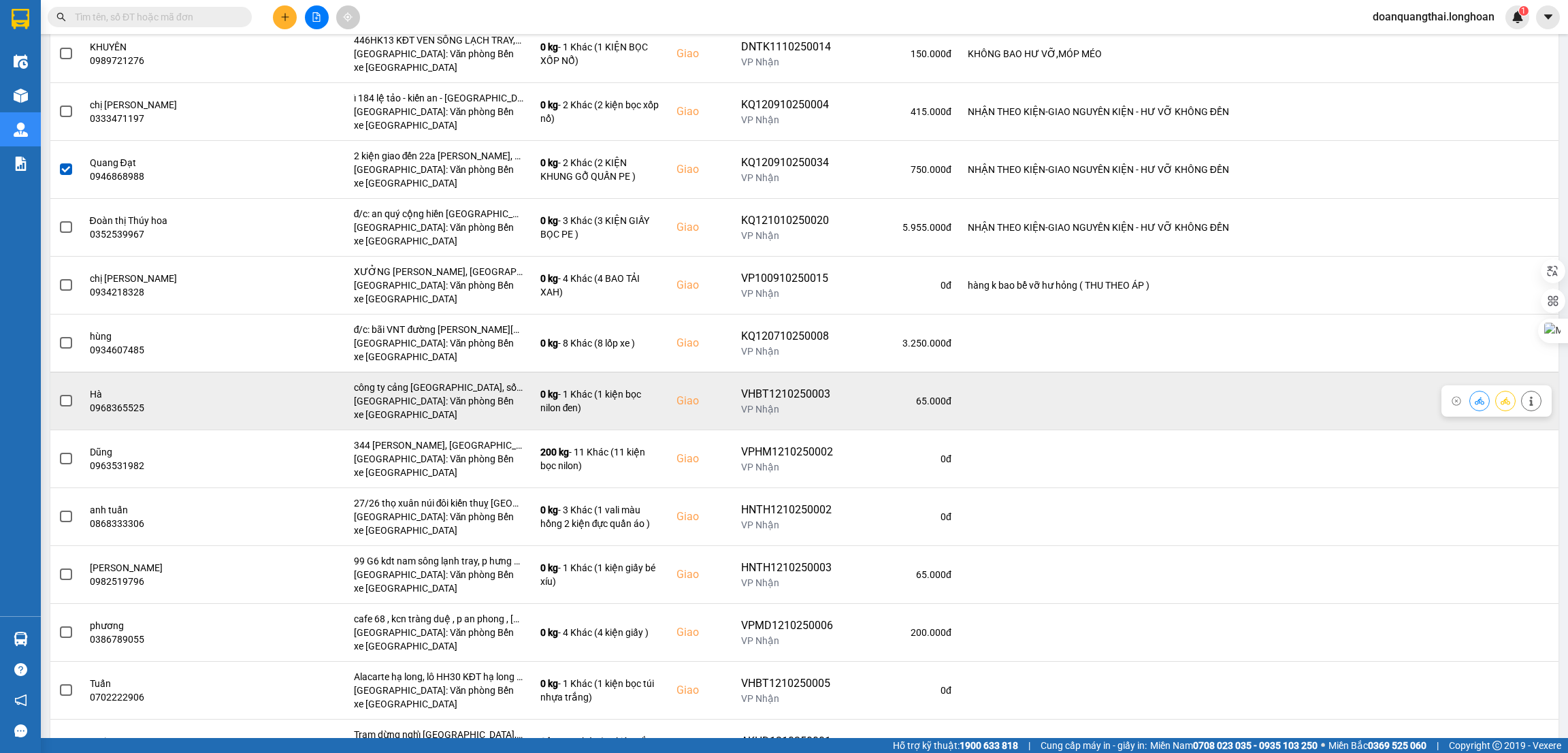
click at [59, 404] on label at bounding box center [66, 401] width 15 height 15
click at [59, 394] on input "checkbox" at bounding box center [59, 394] width 0 height 0
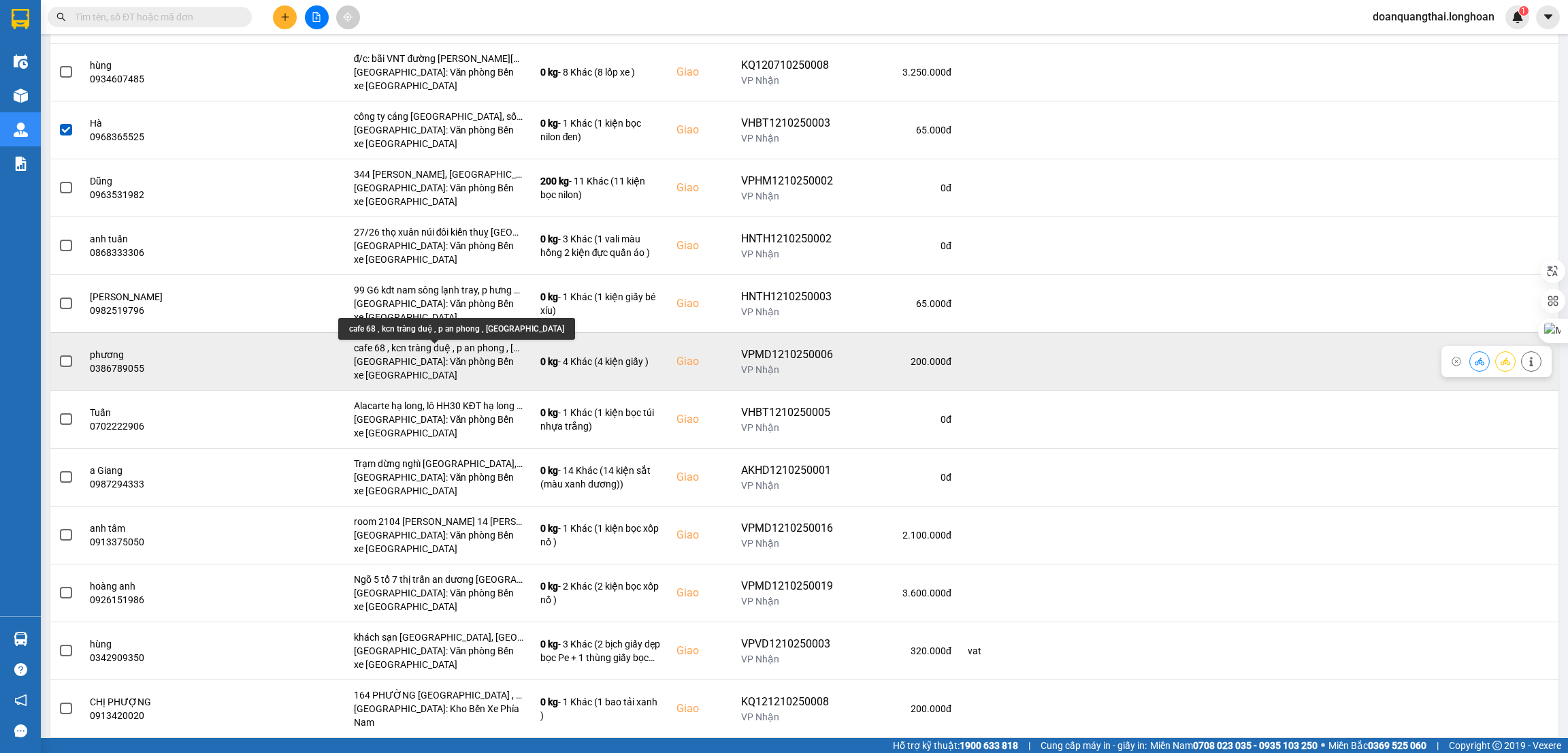
scroll to position [1021, 0]
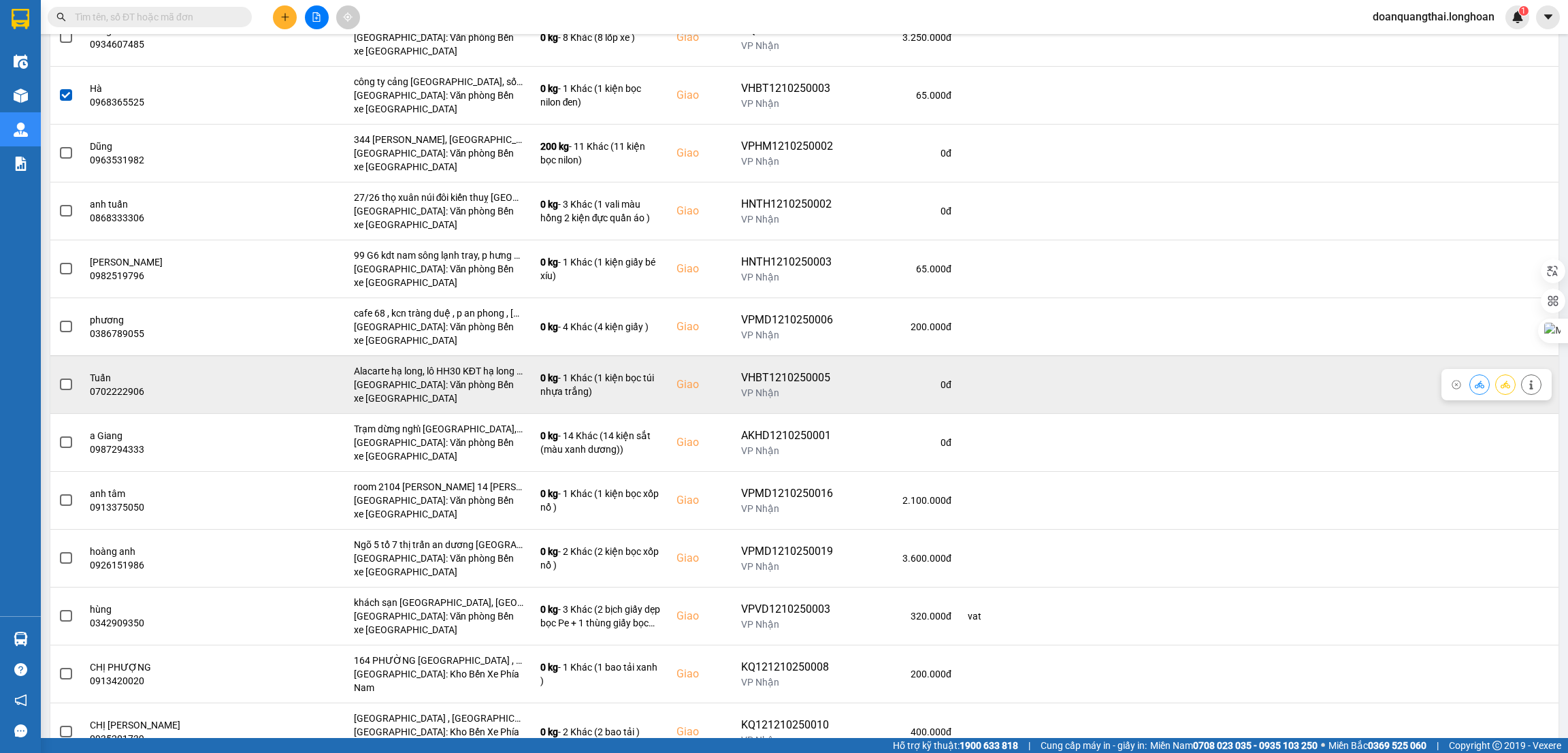
click at [72, 385] on label at bounding box center [66, 385] width 15 height 15
click at [59, 377] on input "checkbox" at bounding box center [59, 377] width 0 height 0
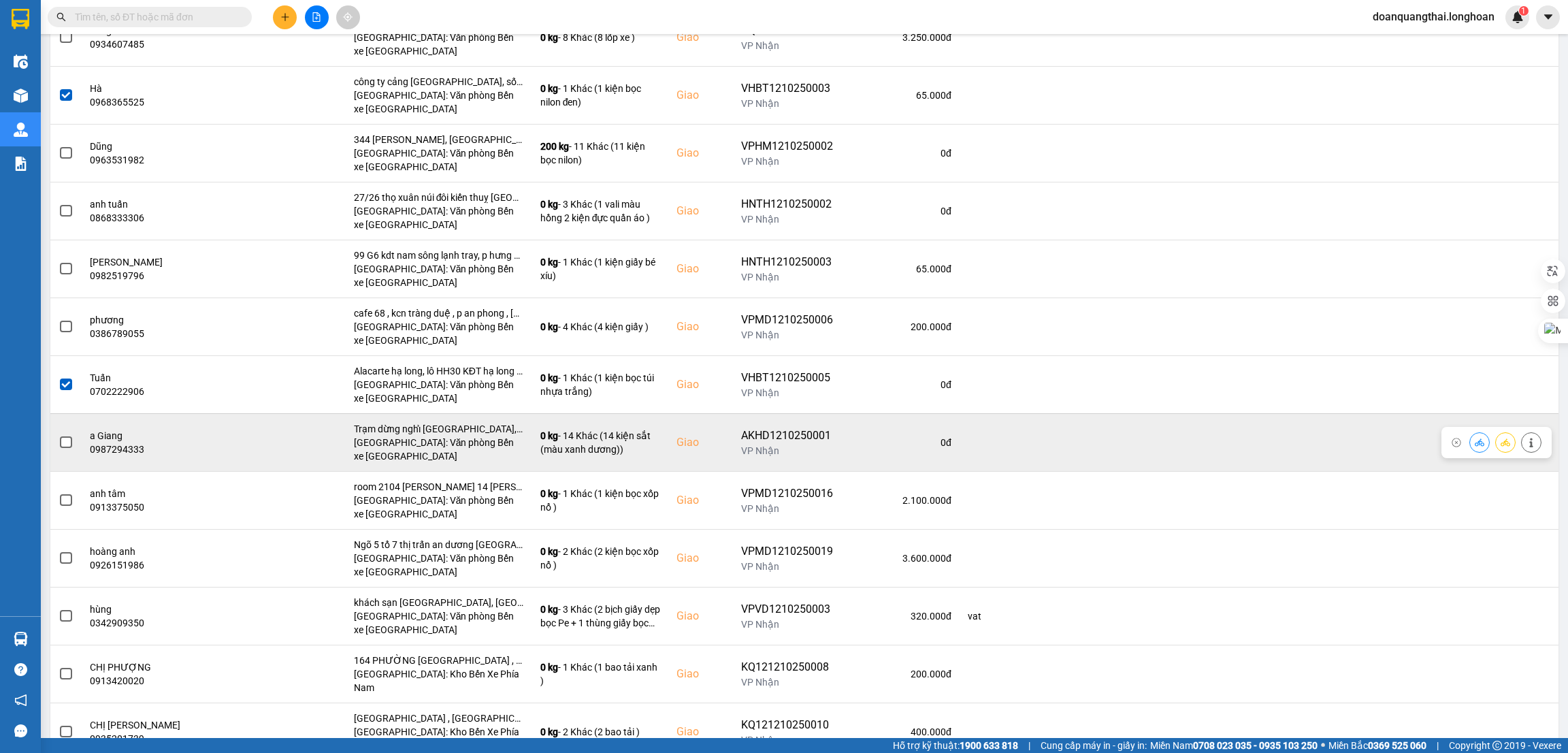
click at [71, 446] on span at bounding box center [66, 442] width 12 height 12
click at [59, 435] on input "checkbox" at bounding box center [59, 435] width 0 height 0
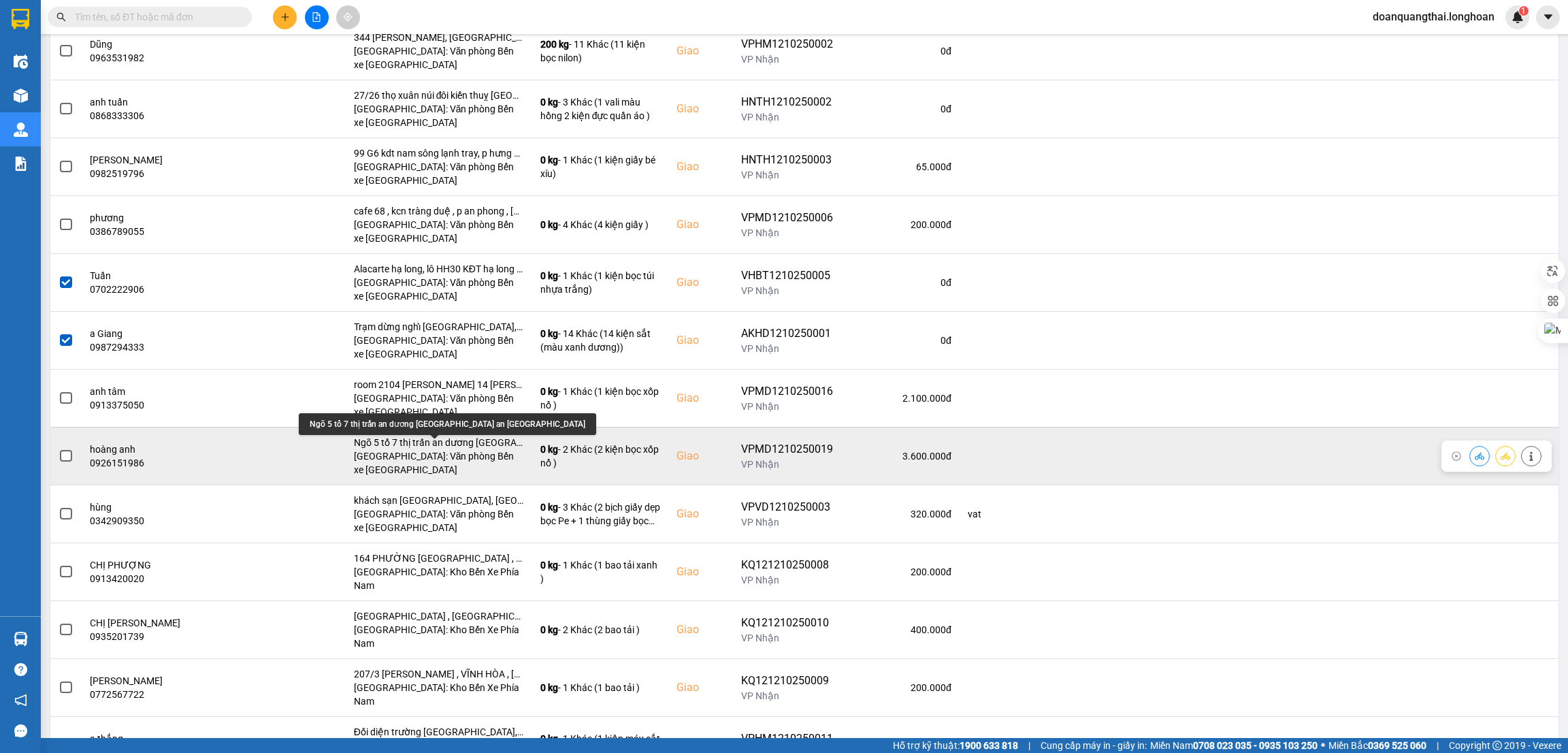
scroll to position [1150, 0]
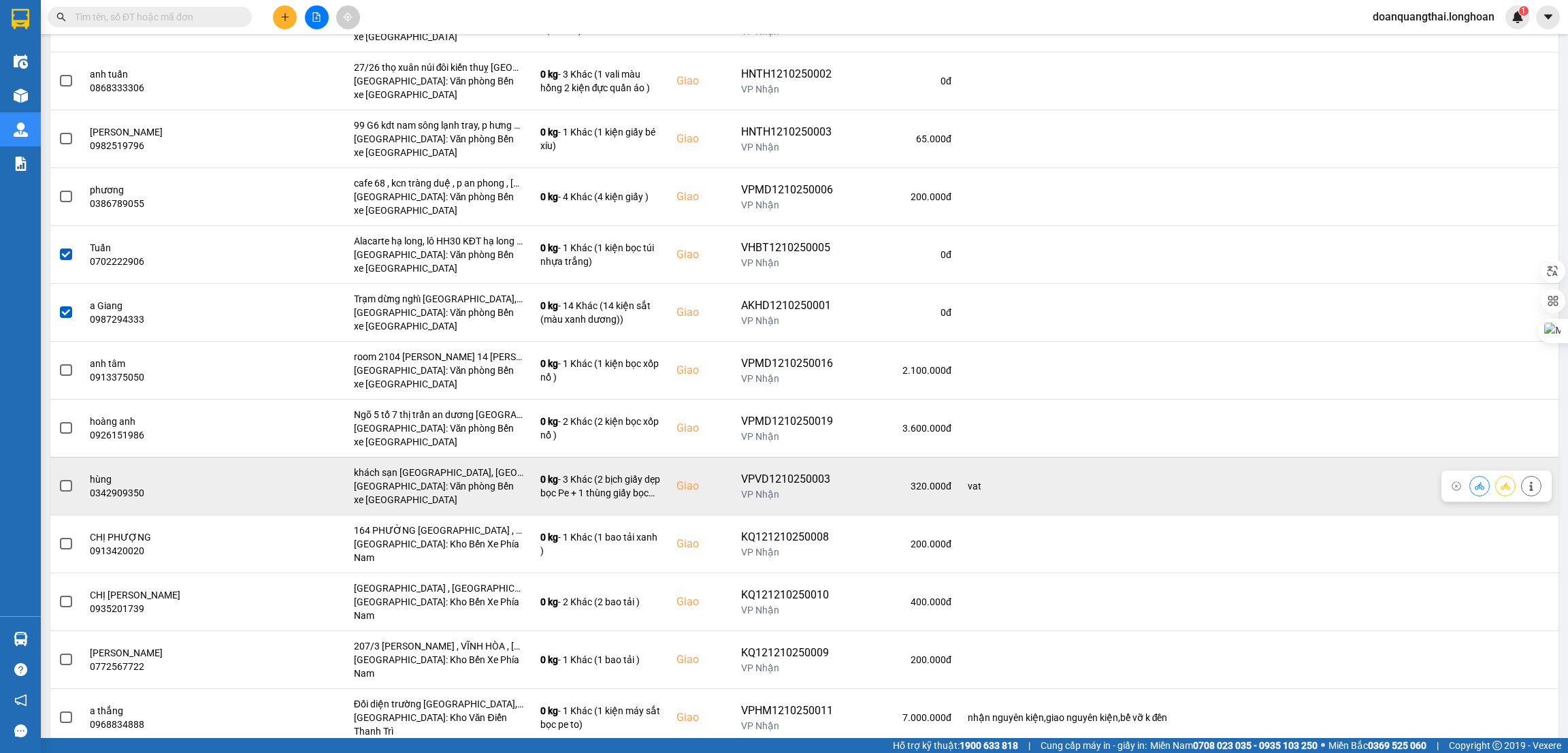
click at [68, 490] on span at bounding box center [66, 486] width 12 height 12
click at [59, 478] on input "checkbox" at bounding box center [59, 478] width 0 height 0
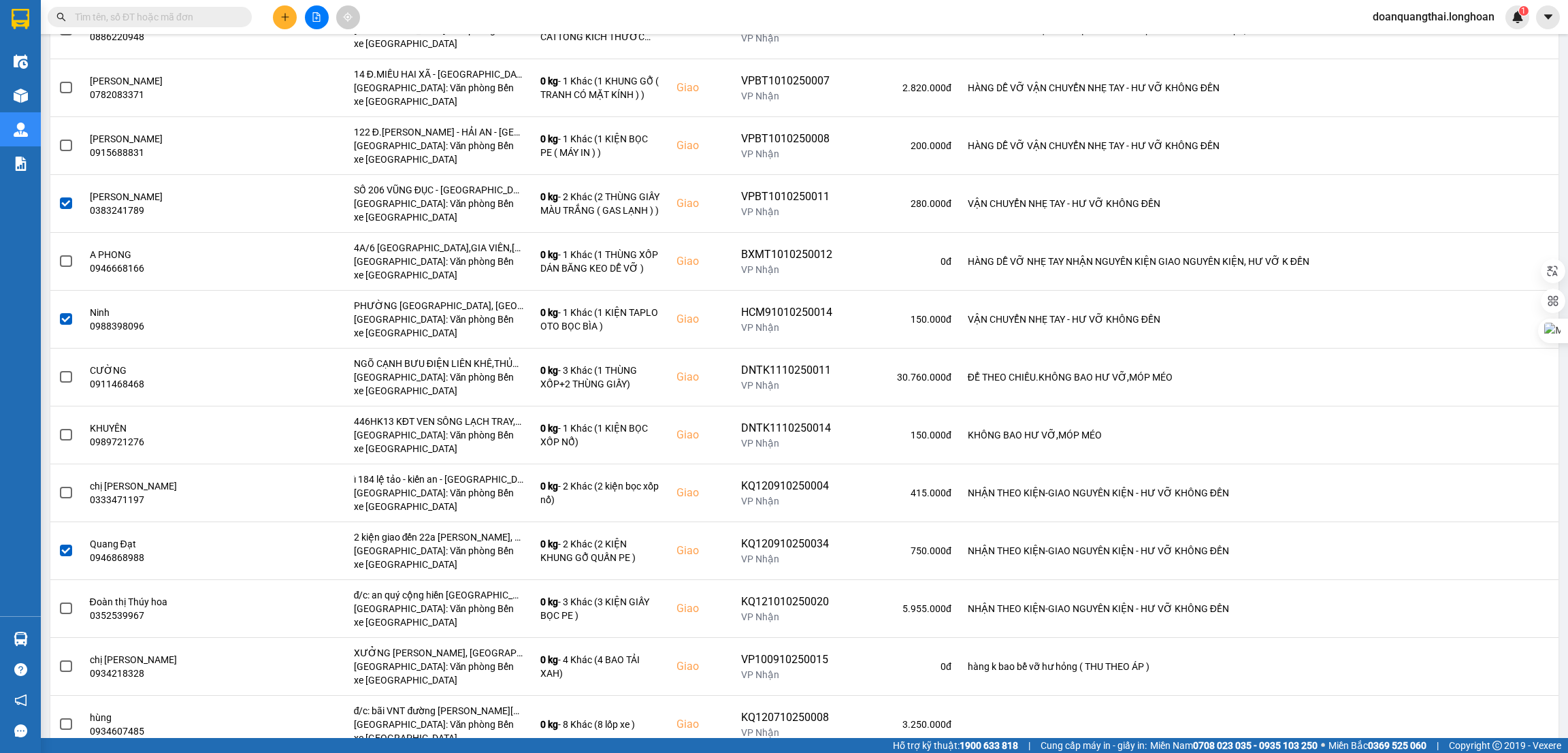
scroll to position [0, 0]
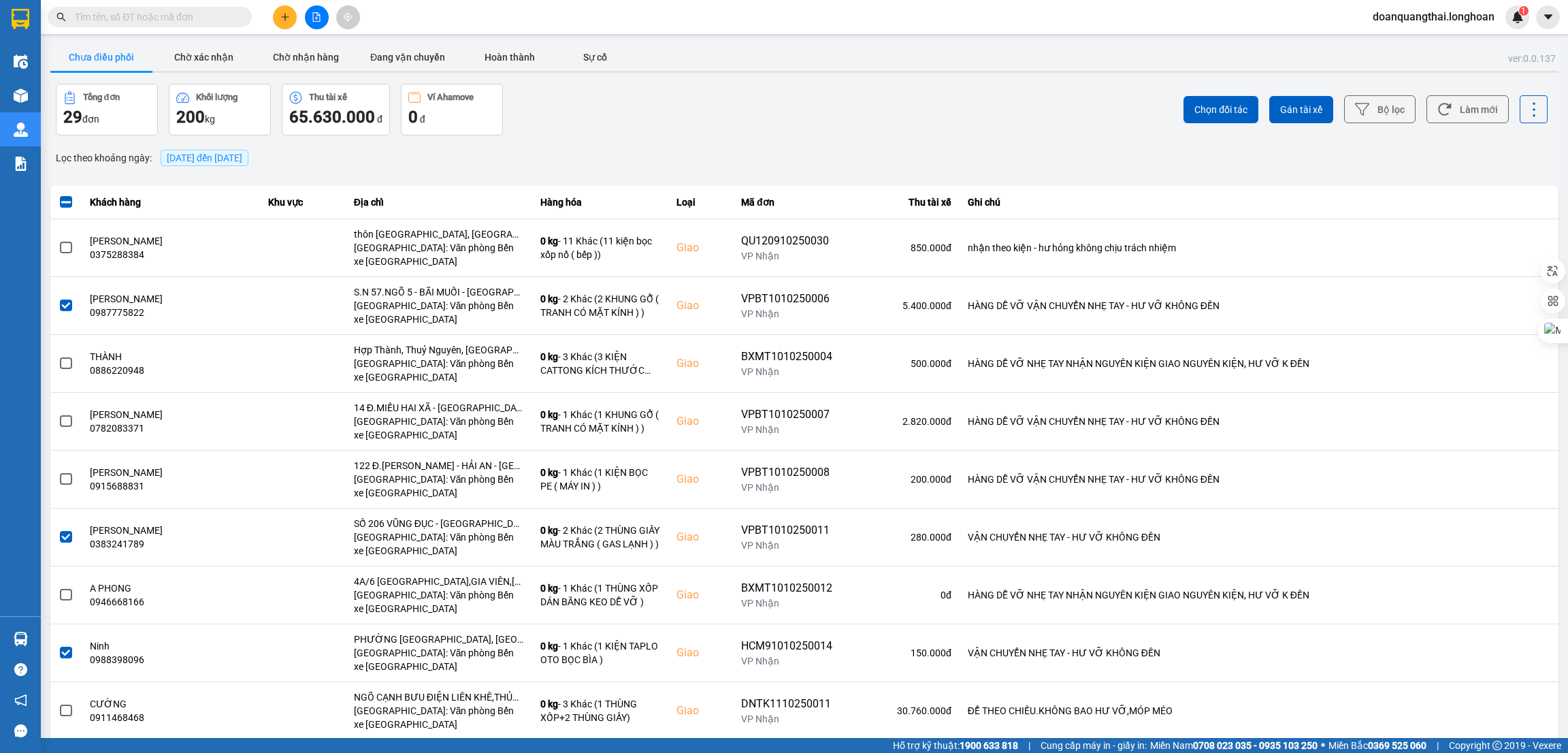
click at [1350, 127] on div "Chọn đối tác Gán tài xế Bộ lọc Làm mới" at bounding box center [1174, 110] width 746 height 52
click at [1361, 116] on button "Bộ lọc" at bounding box center [1380, 109] width 72 height 28
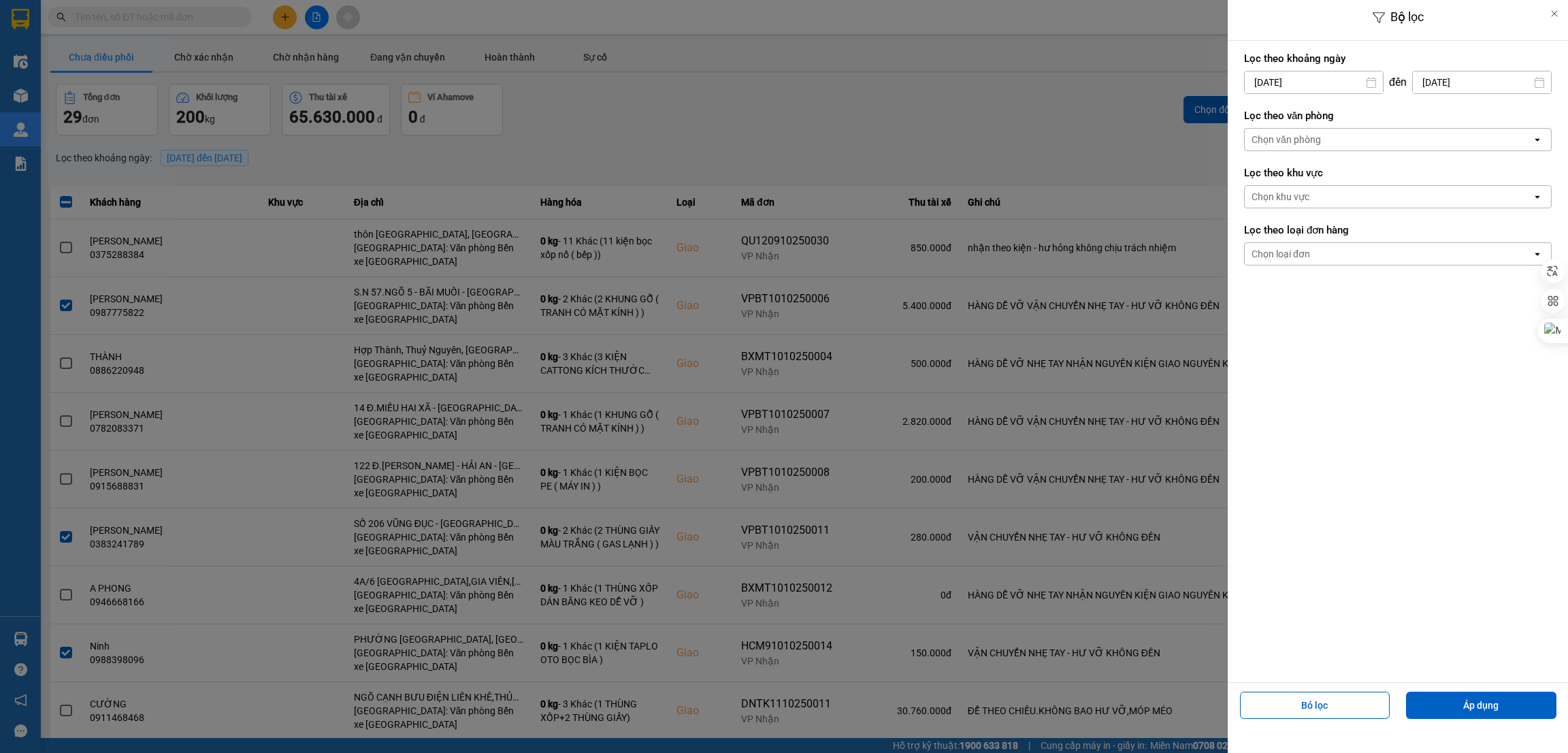
click at [1345, 143] on div "Chọn văn phòng" at bounding box center [1388, 140] width 288 height 22
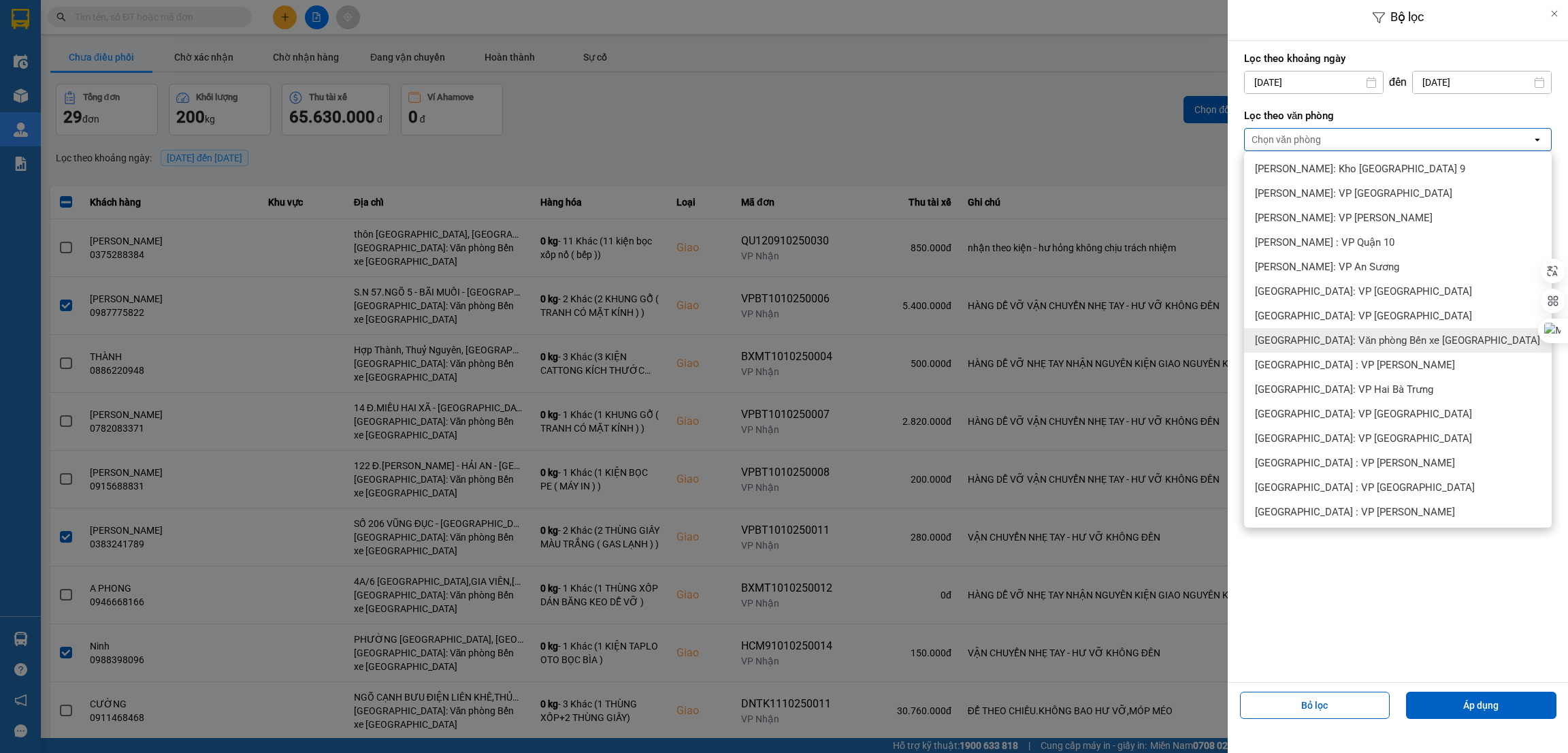
click at [1365, 332] on div "[GEOGRAPHIC_DATA]: Văn phòng Bến xe [GEOGRAPHIC_DATA]" at bounding box center [1398, 340] width 307 height 24
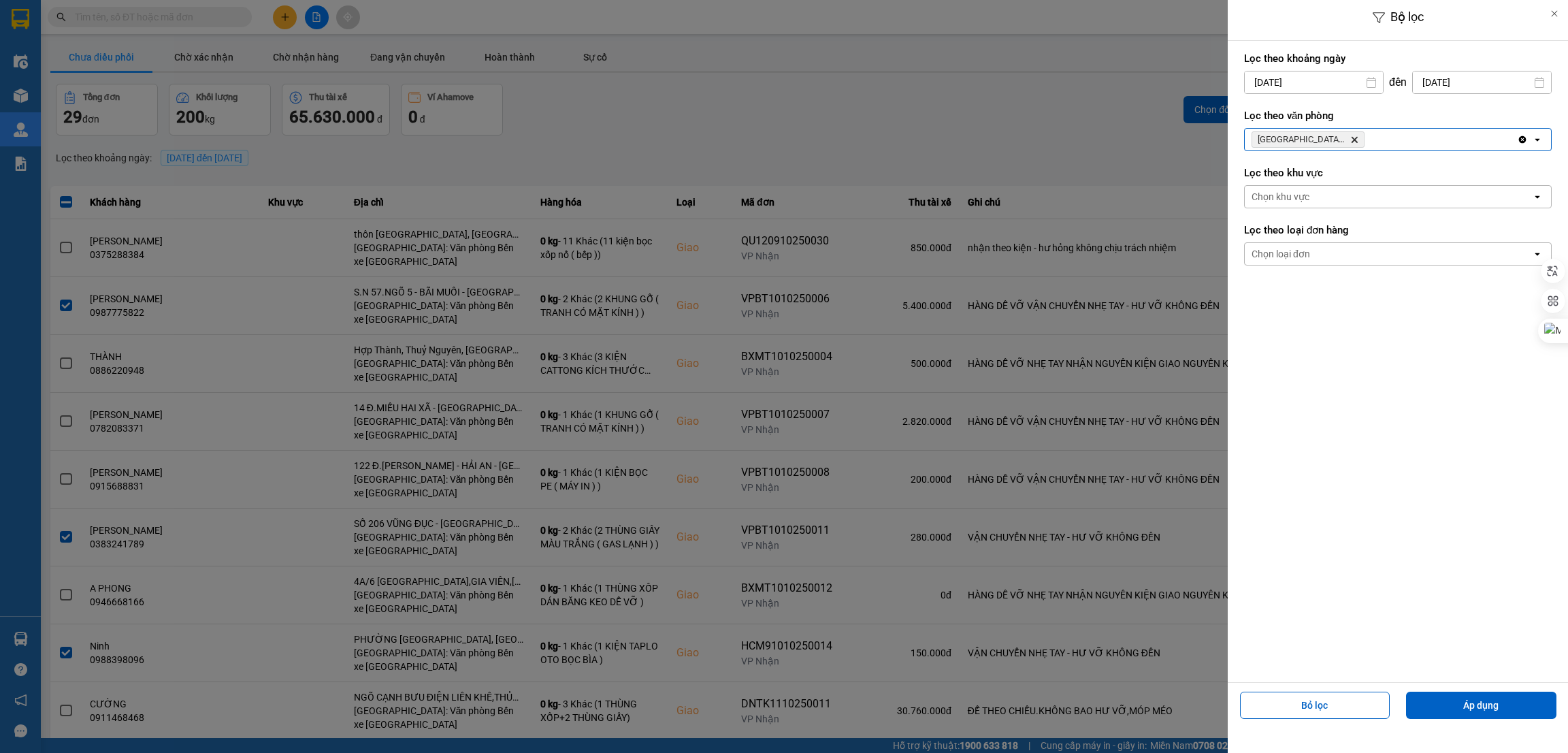
click at [1331, 87] on input "[DATE]" at bounding box center [1313, 82] width 138 height 22
click at [1283, 210] on div "7" at bounding box center [1279, 211] width 19 height 16
type input "07/10/2025"
click at [1451, 697] on button "Áp dụng" at bounding box center [1481, 706] width 150 height 27
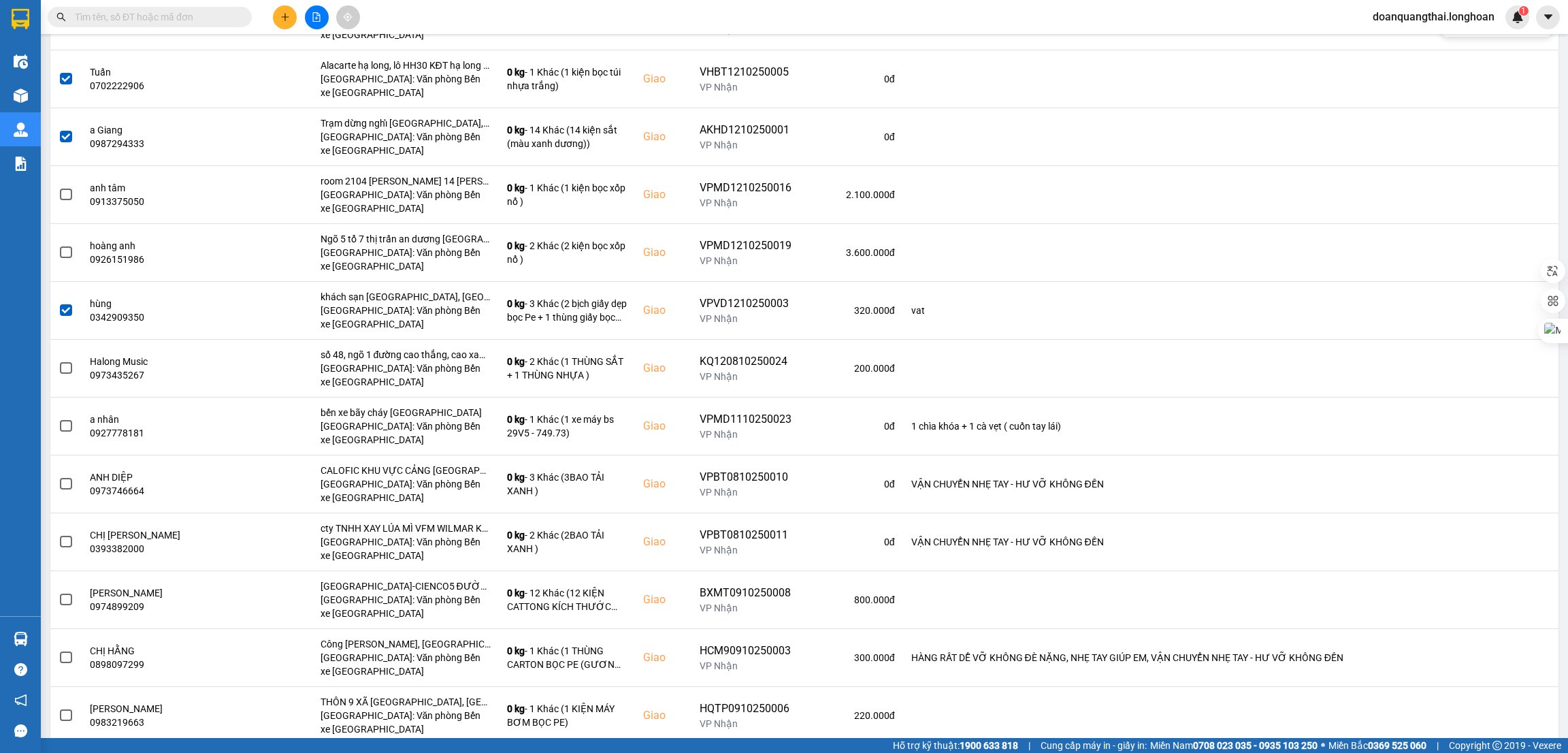
scroll to position [1327, 0]
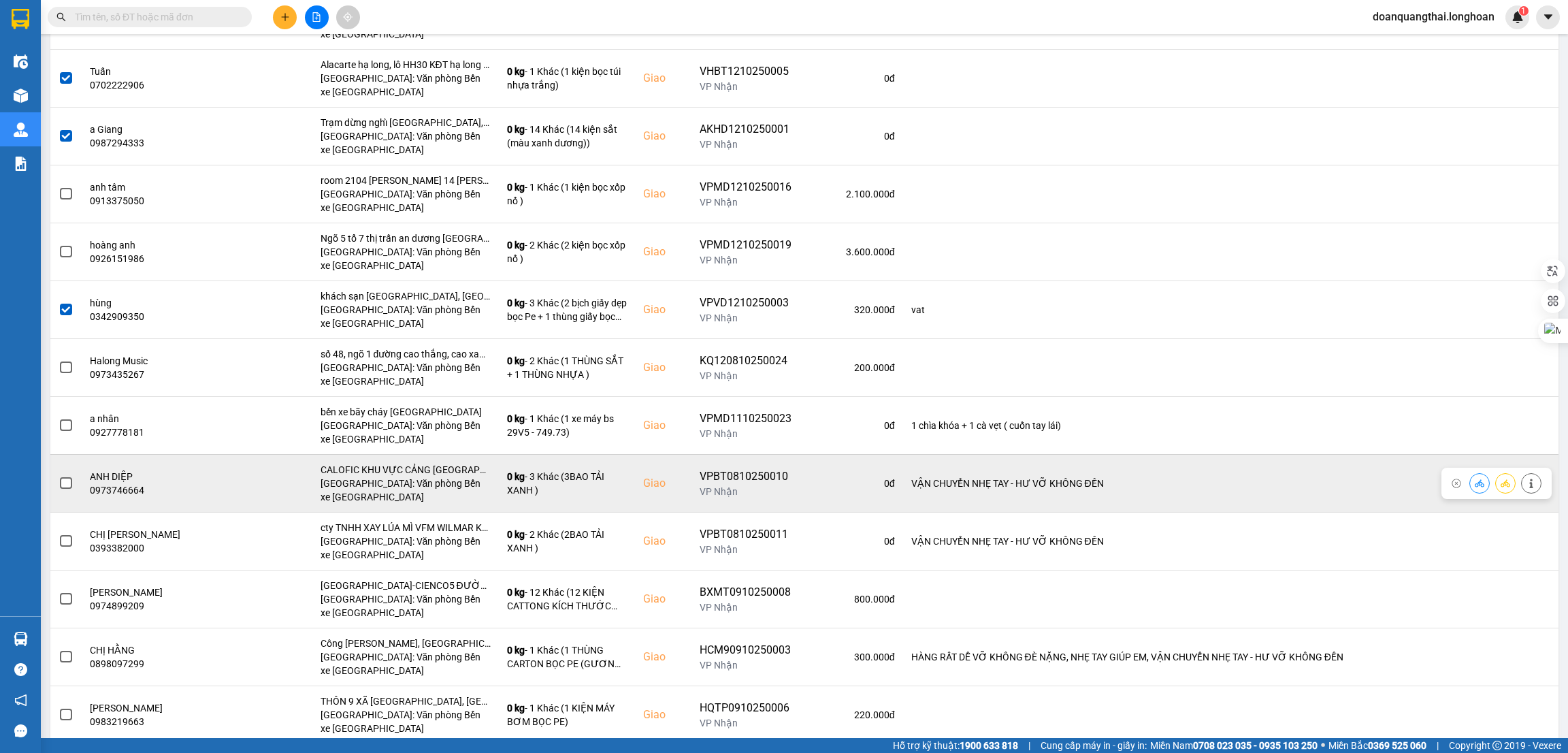
click at [68, 486] on span at bounding box center [66, 484] width 12 height 12
click at [59, 476] on input "checkbox" at bounding box center [59, 476] width 0 height 0
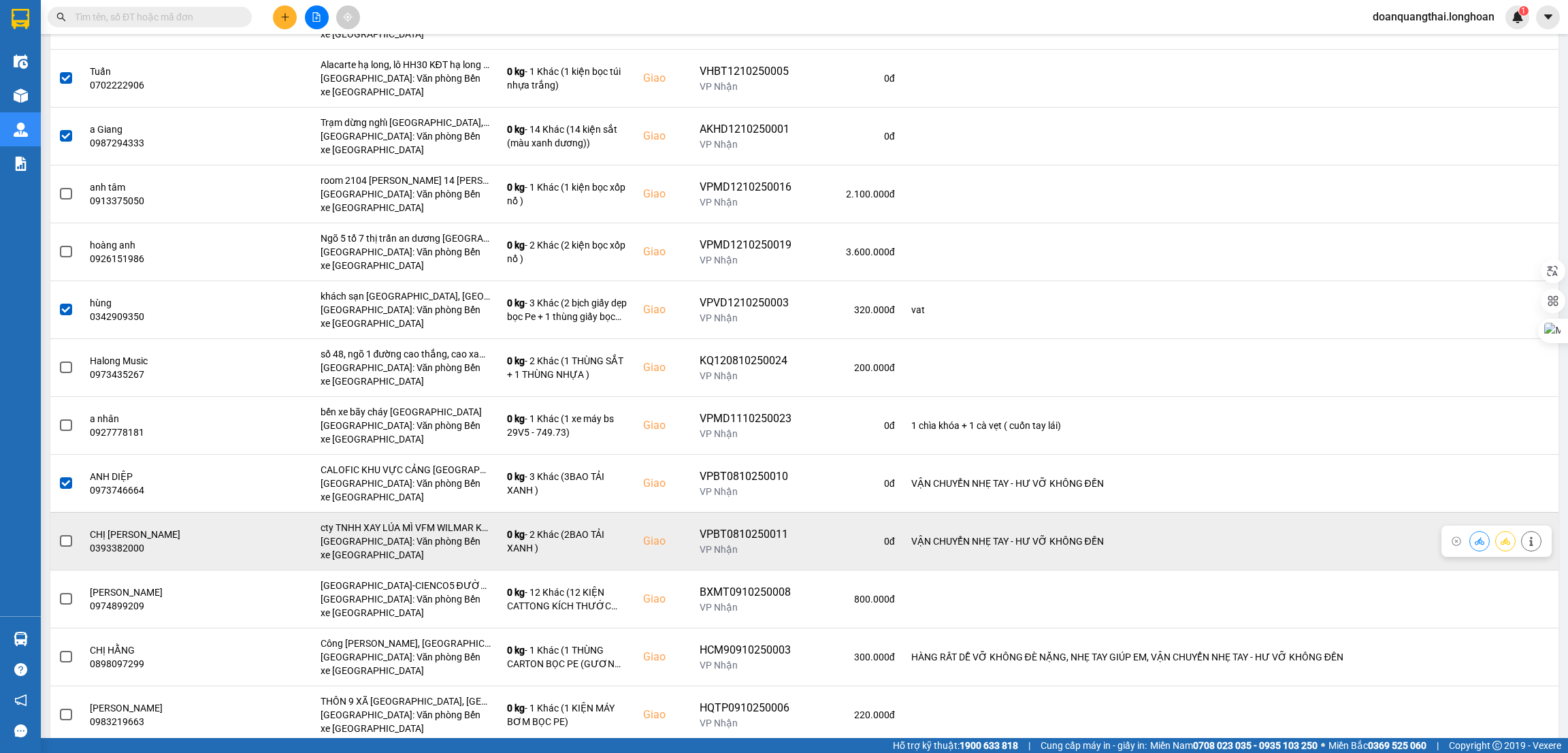
click at [66, 543] on span at bounding box center [66, 542] width 12 height 12
click at [59, 534] on input "checkbox" at bounding box center [59, 534] width 0 height 0
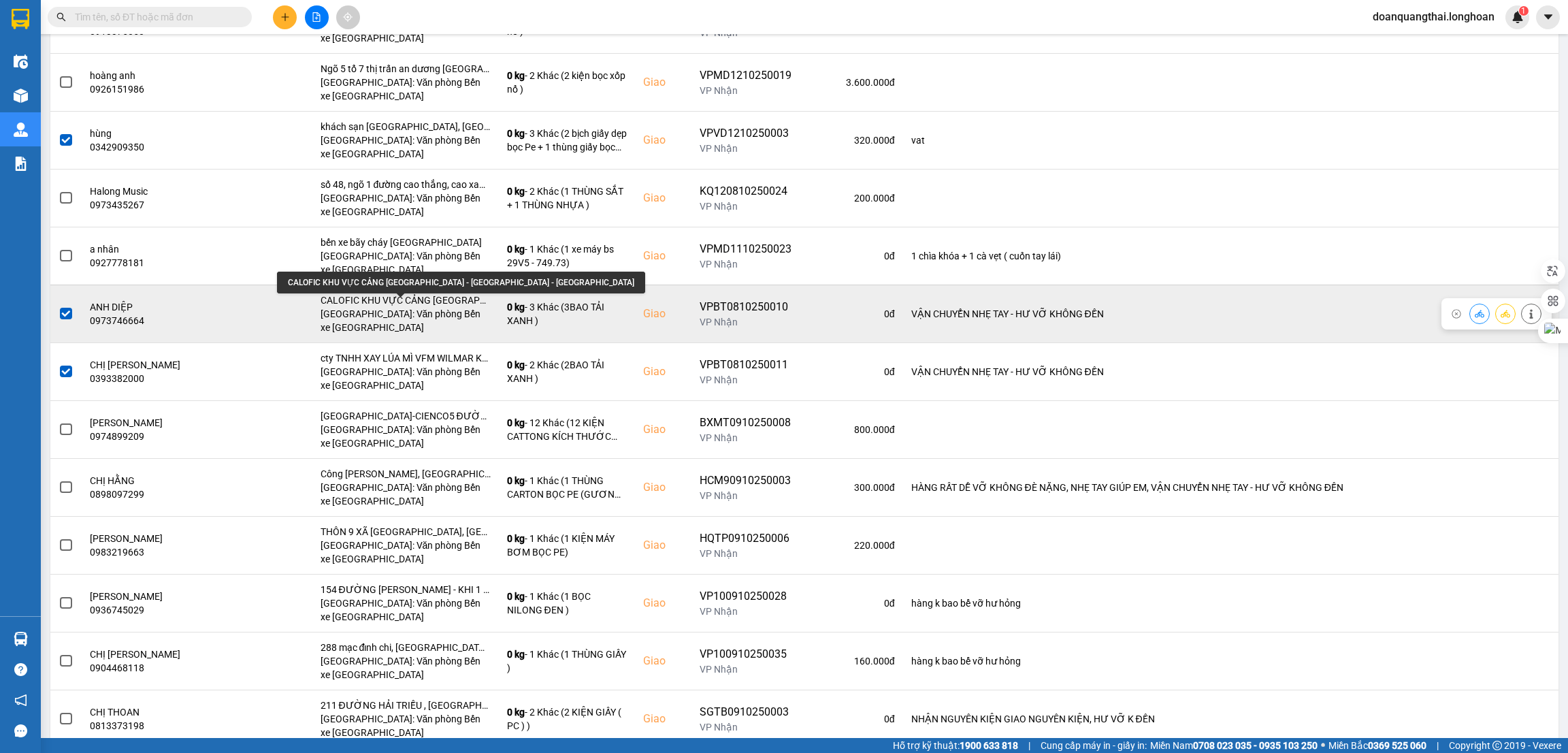
scroll to position [1532, 0]
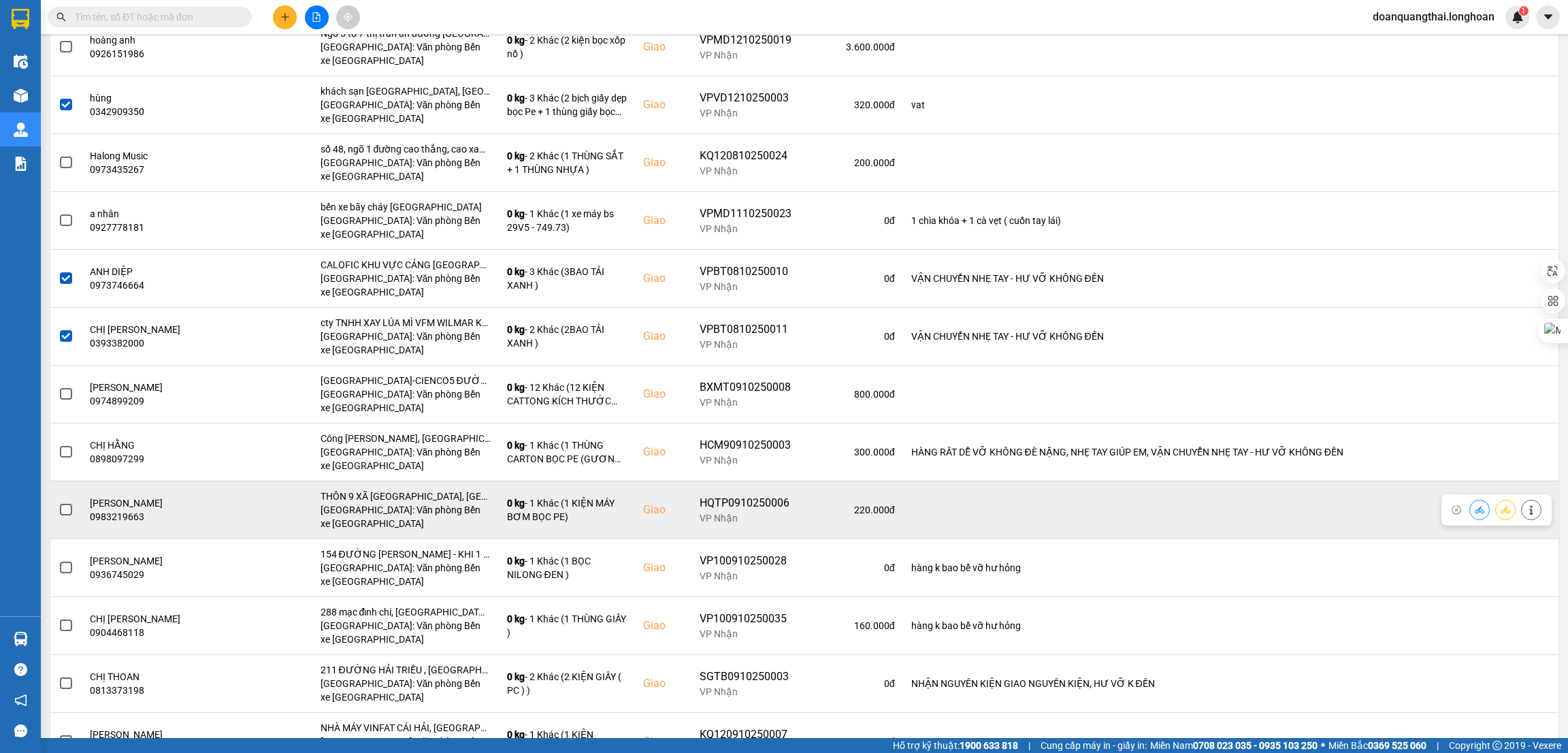
click at [66, 514] on span at bounding box center [66, 510] width 12 height 12
click at [59, 503] on input "checkbox" at bounding box center [59, 503] width 0 height 0
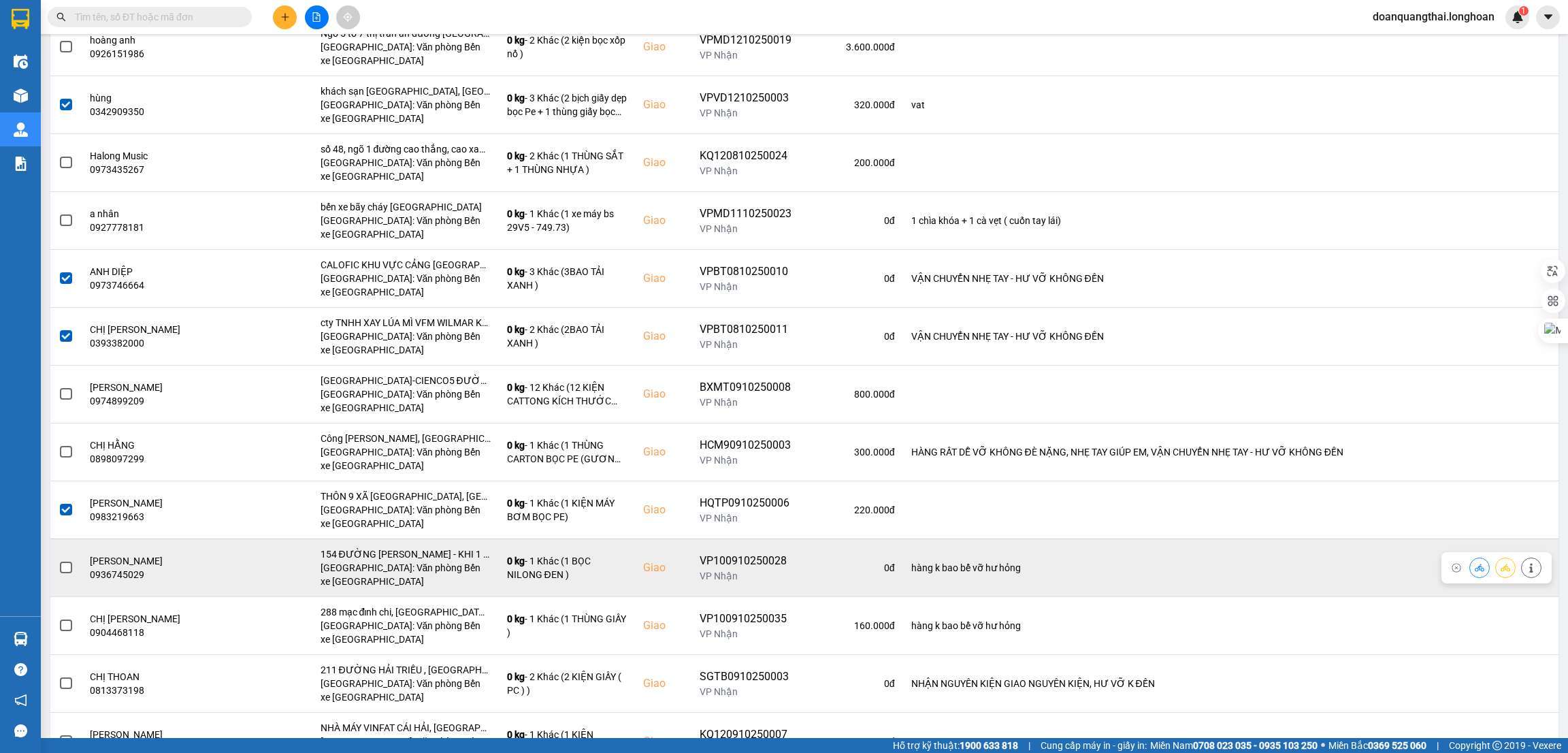
click at [66, 572] on span at bounding box center [66, 568] width 12 height 12
click at [59, 561] on input "checkbox" at bounding box center [59, 561] width 0 height 0
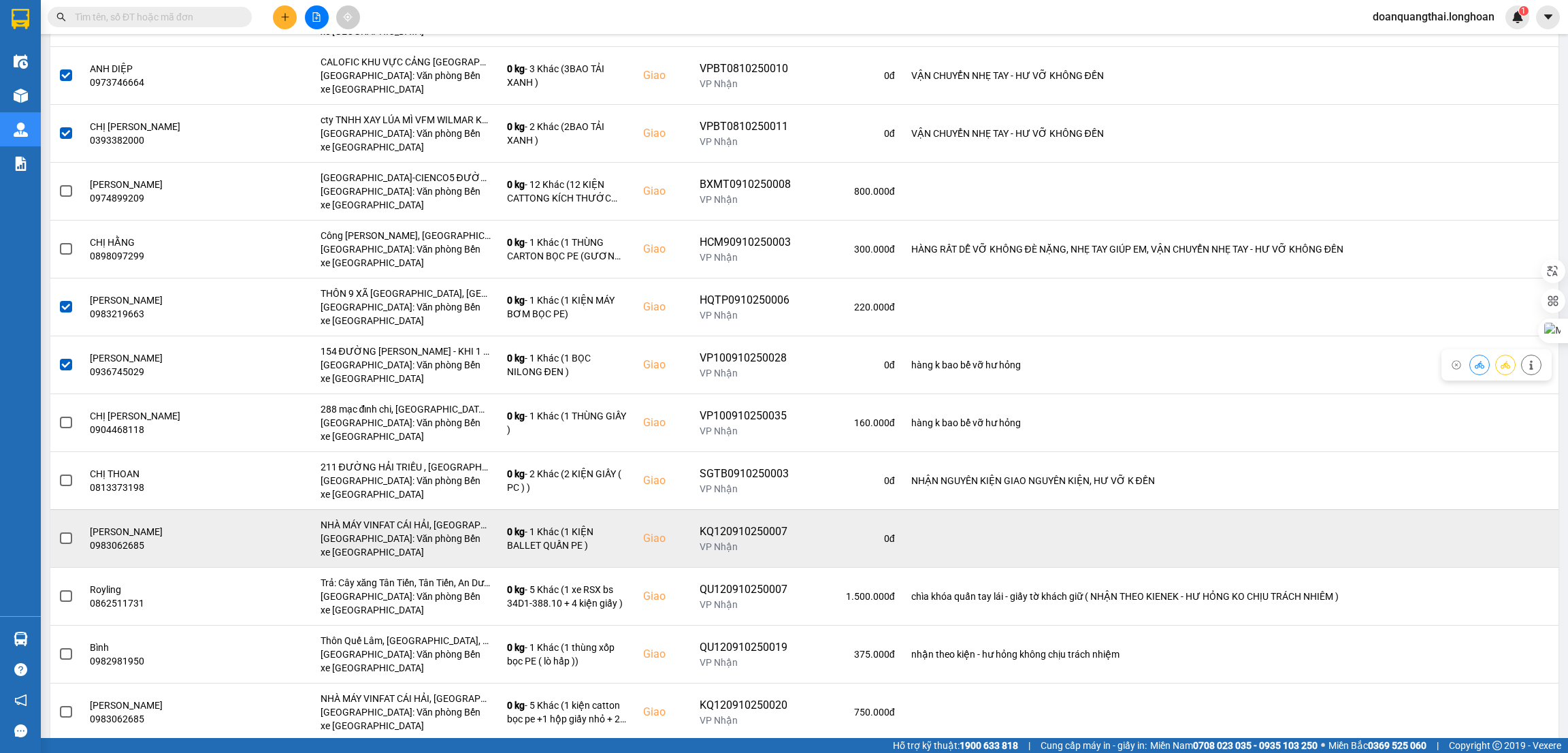
scroll to position [1736, 0]
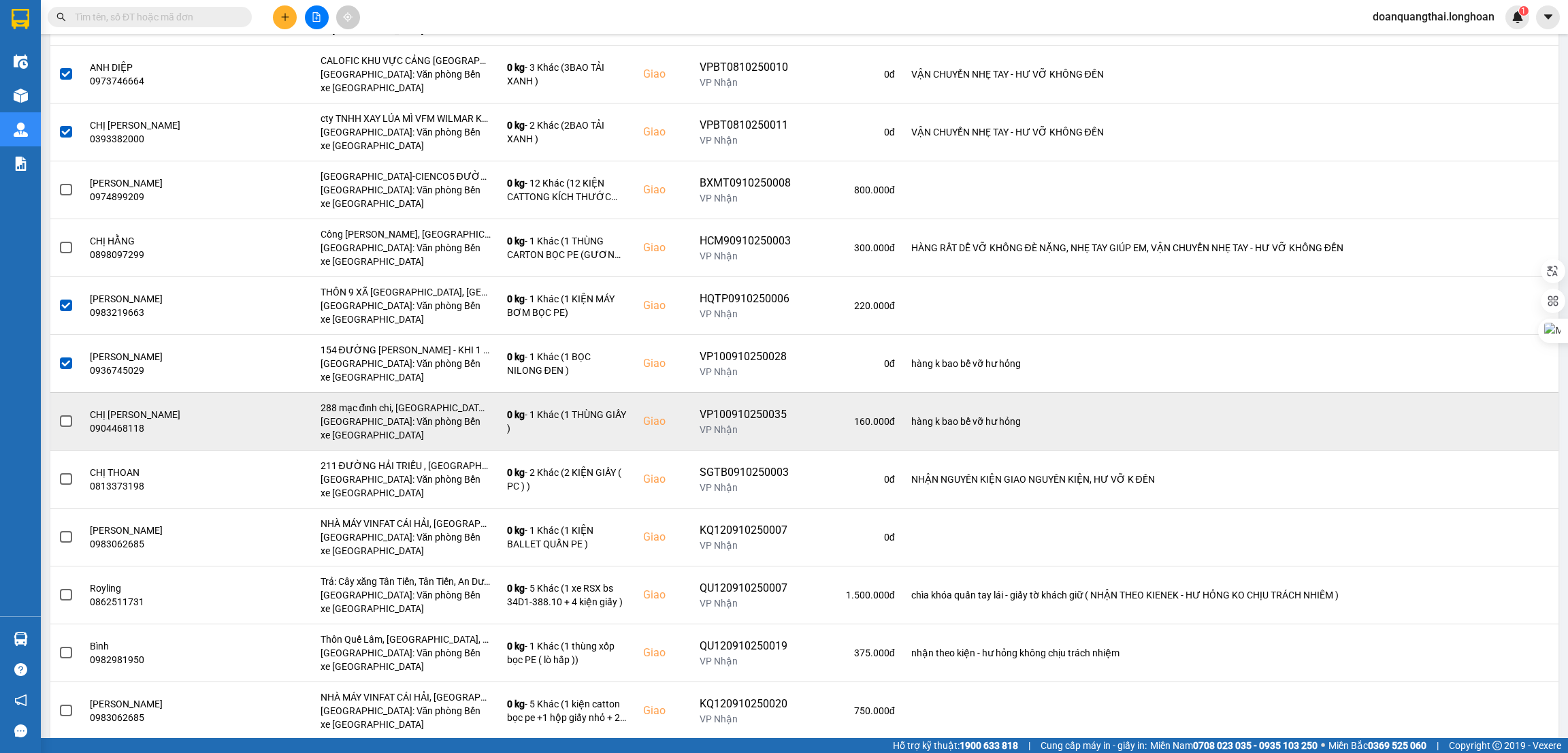
click at [60, 427] on span at bounding box center [66, 421] width 12 height 12
click at [59, 414] on input "checkbox" at bounding box center [59, 414] width 0 height 0
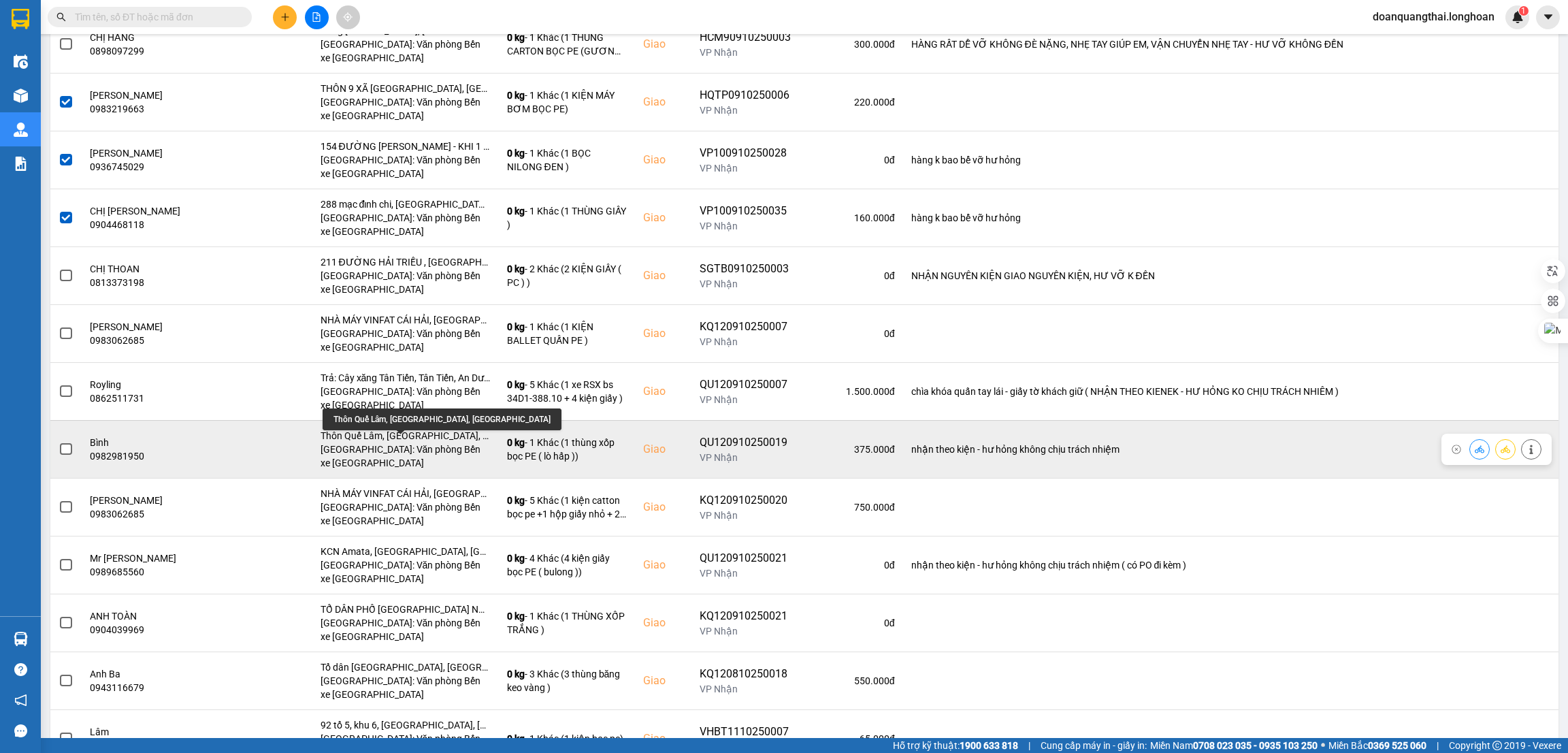
scroll to position [2042, 0]
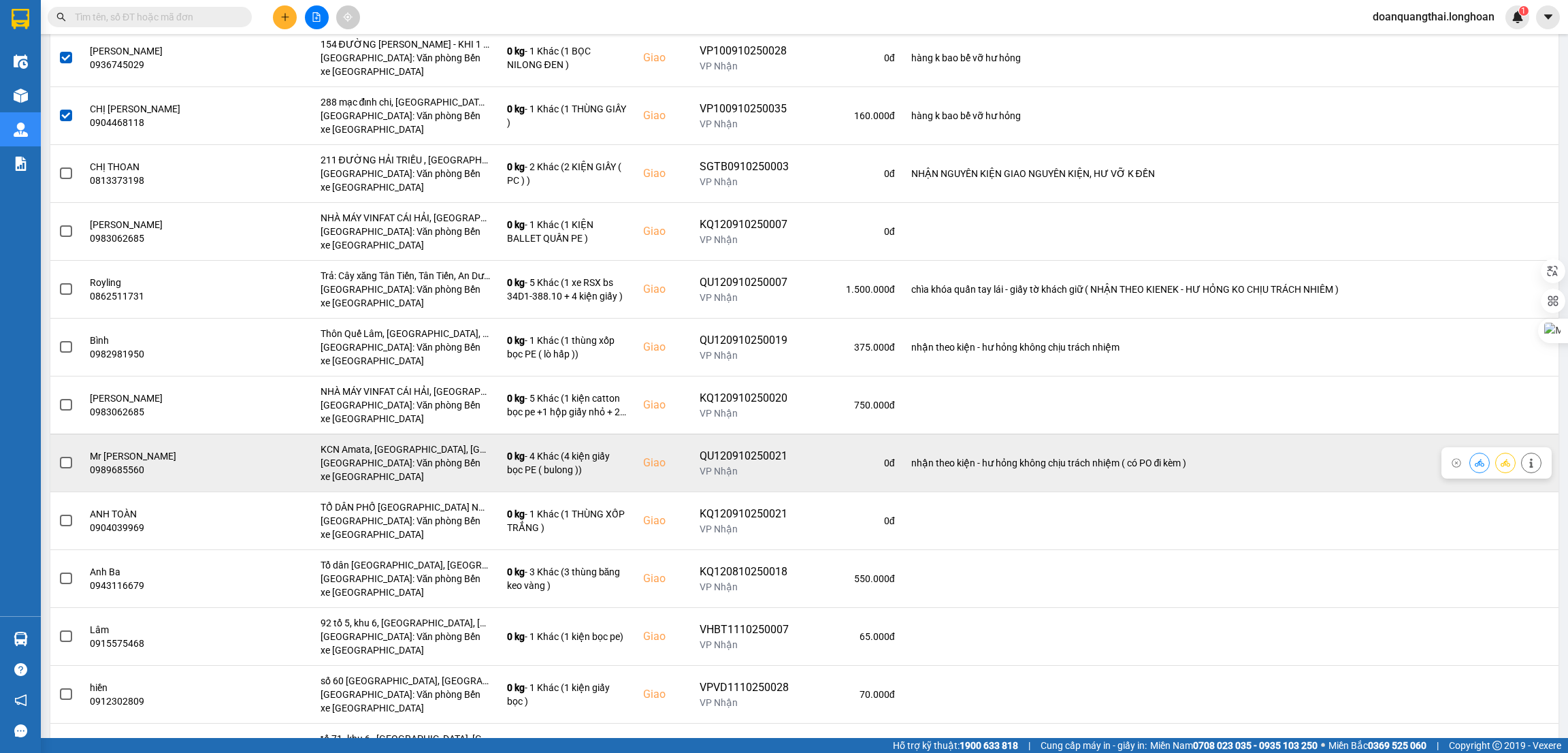
click at [63, 467] on span at bounding box center [66, 463] width 12 height 12
click at [59, 455] on input "checkbox" at bounding box center [59, 455] width 0 height 0
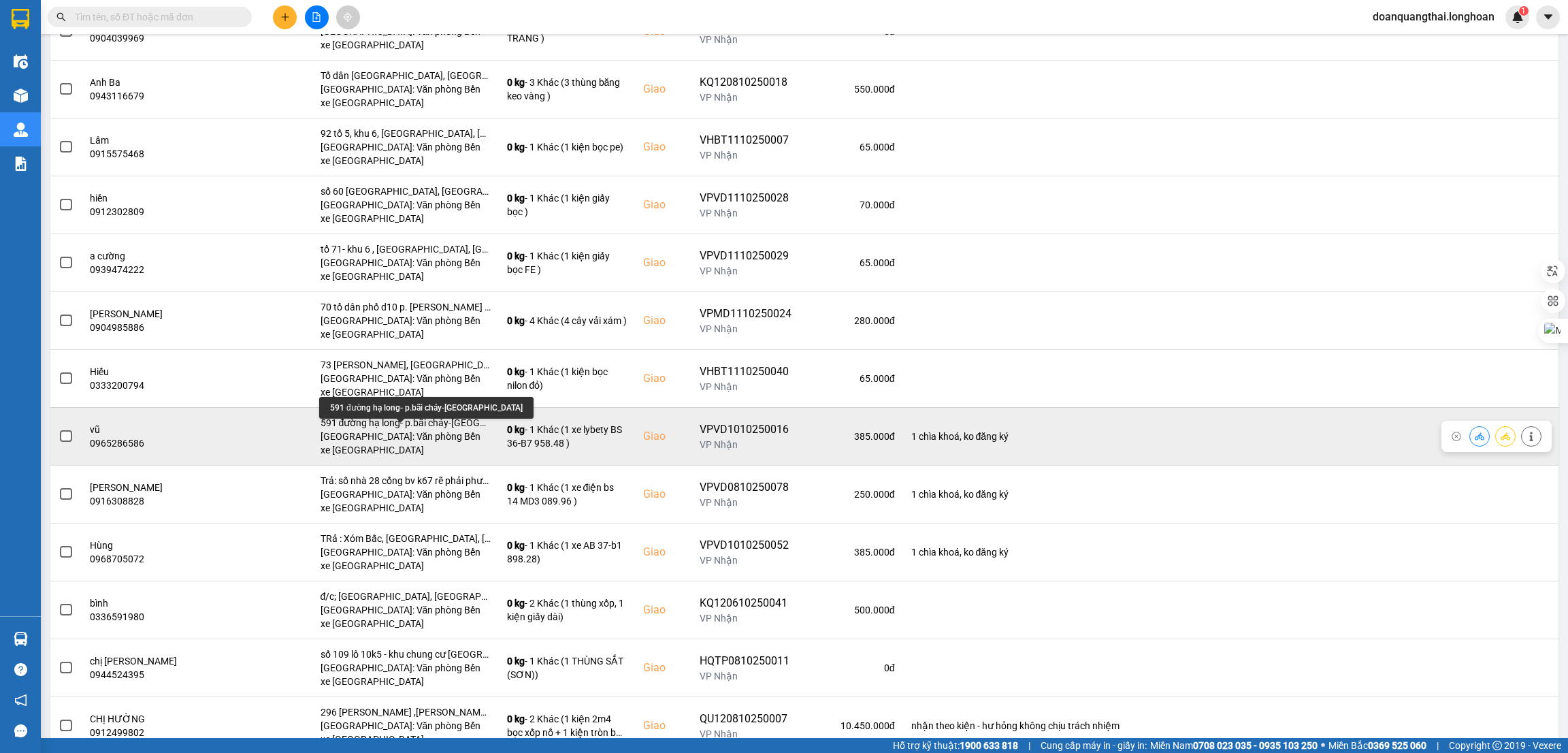
scroll to position [2553, 0]
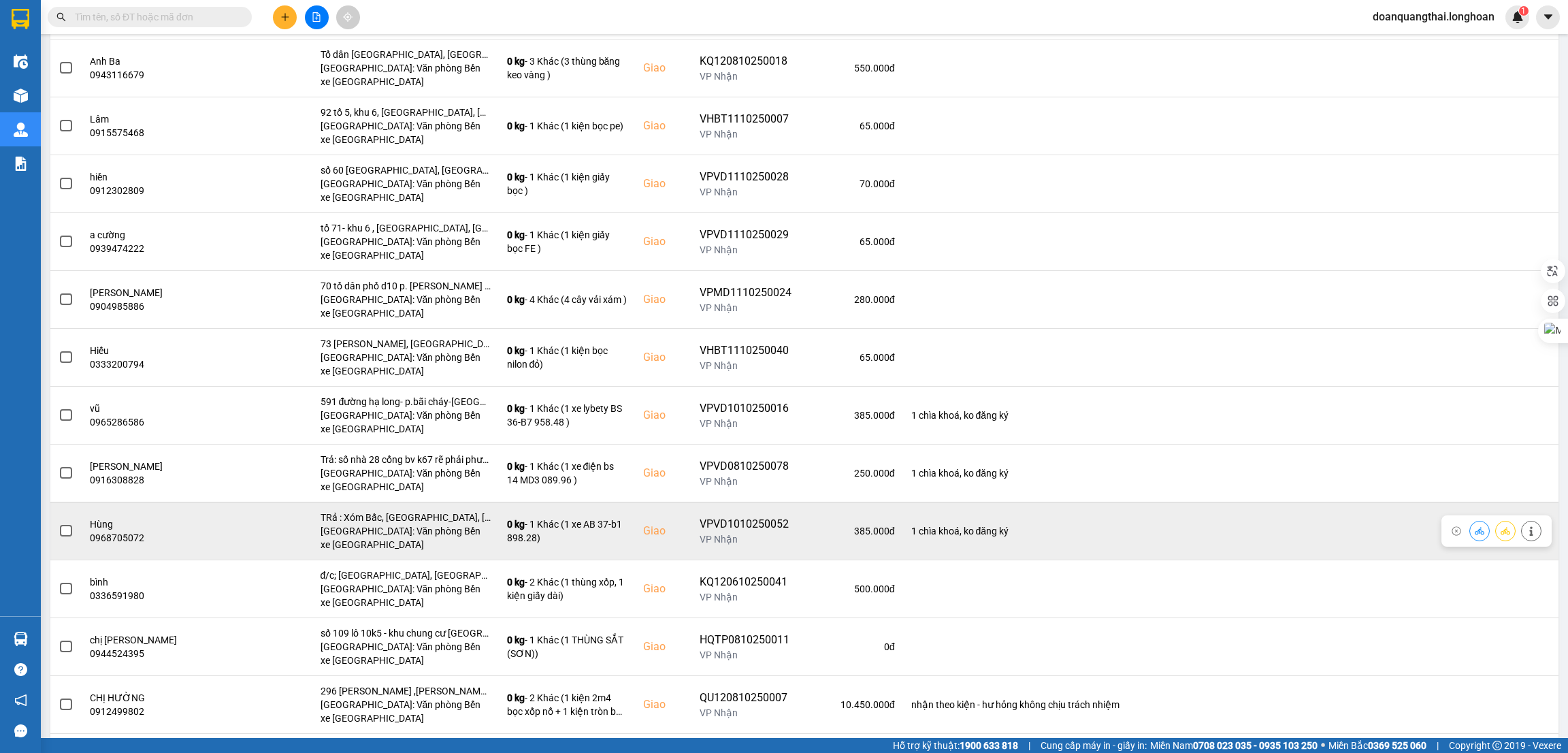
click at [69, 536] on span at bounding box center [66, 531] width 12 height 12
click at [59, 523] on input "checkbox" at bounding box center [59, 523] width 0 height 0
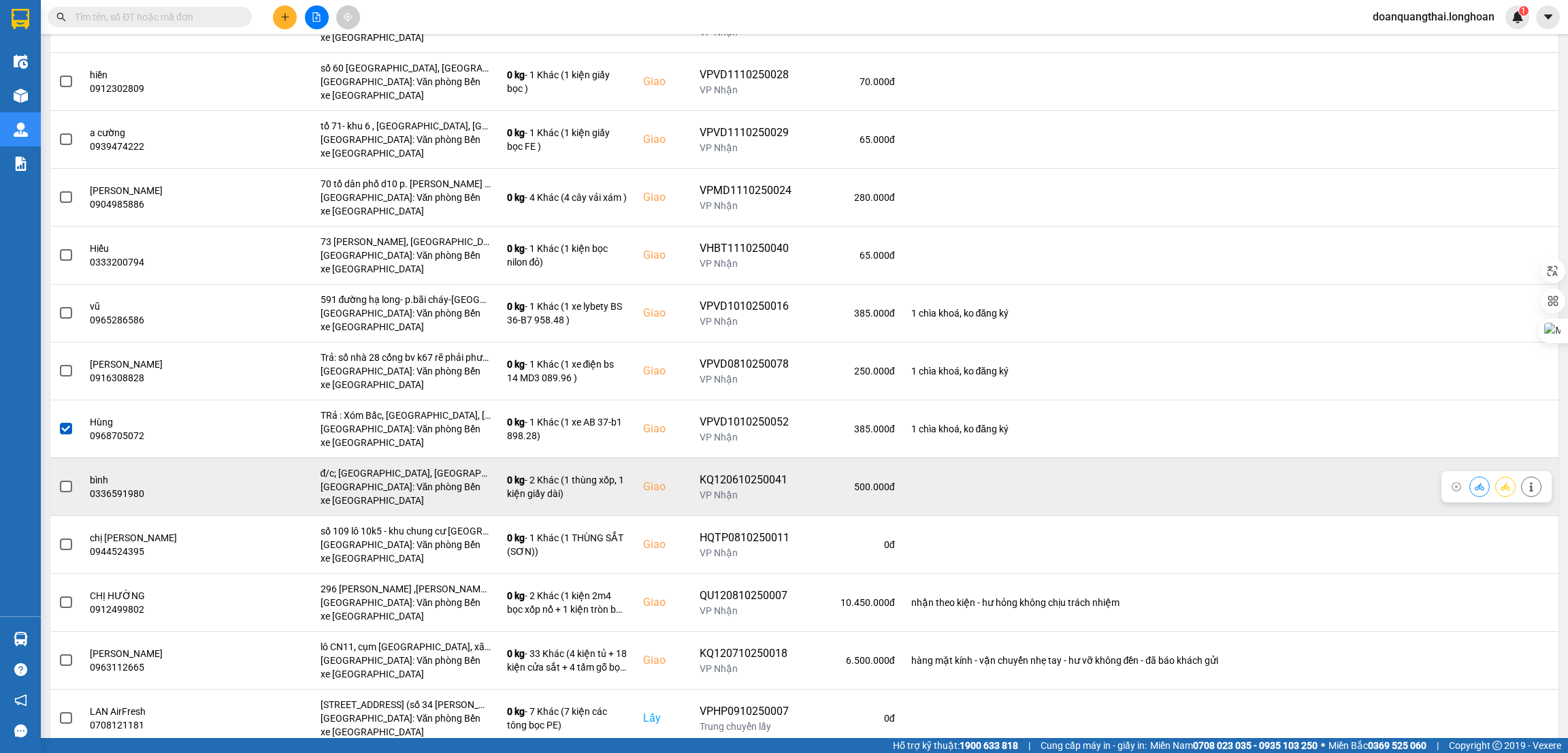
click at [69, 493] on span at bounding box center [66, 487] width 12 height 12
click at [59, 479] on input "checkbox" at bounding box center [59, 479] width 0 height 0
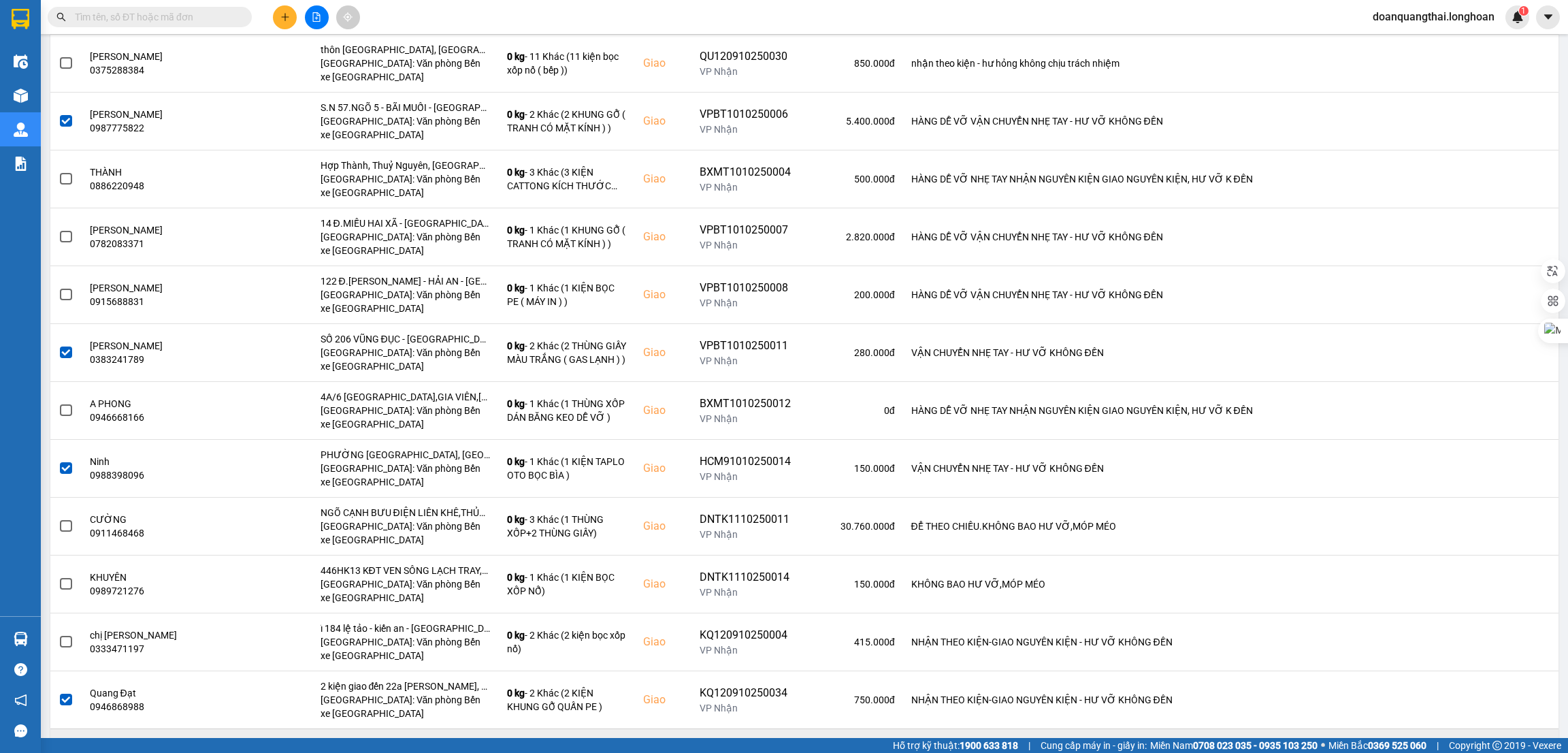
scroll to position [0, 0]
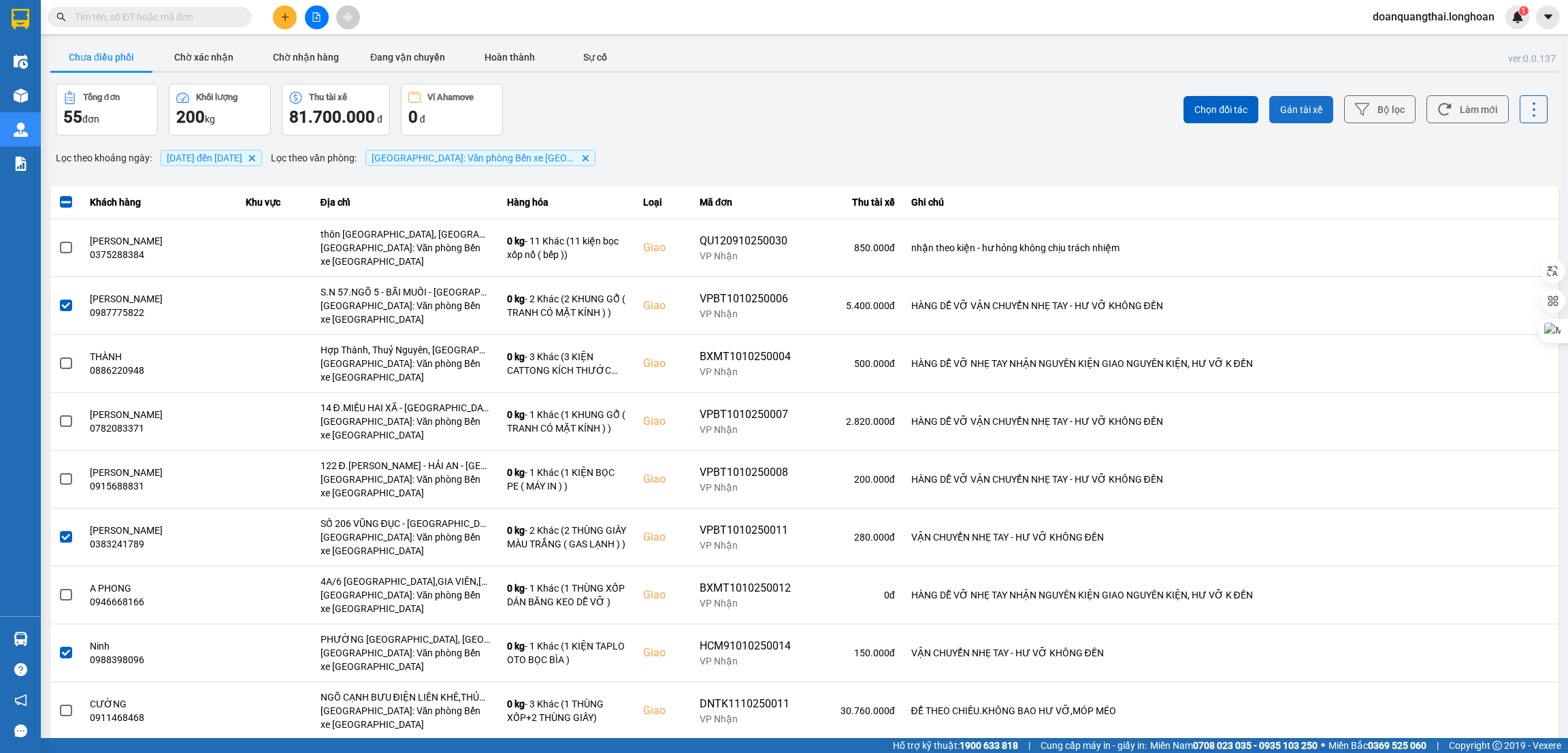
click at [1281, 103] on span "Gán tài xế" at bounding box center [1301, 110] width 42 height 14
click at [1293, 105] on span "Gán tài xế" at bounding box center [1301, 110] width 42 height 14
click at [1280, 103] on span "Gán tài xế" at bounding box center [1301, 110] width 42 height 14
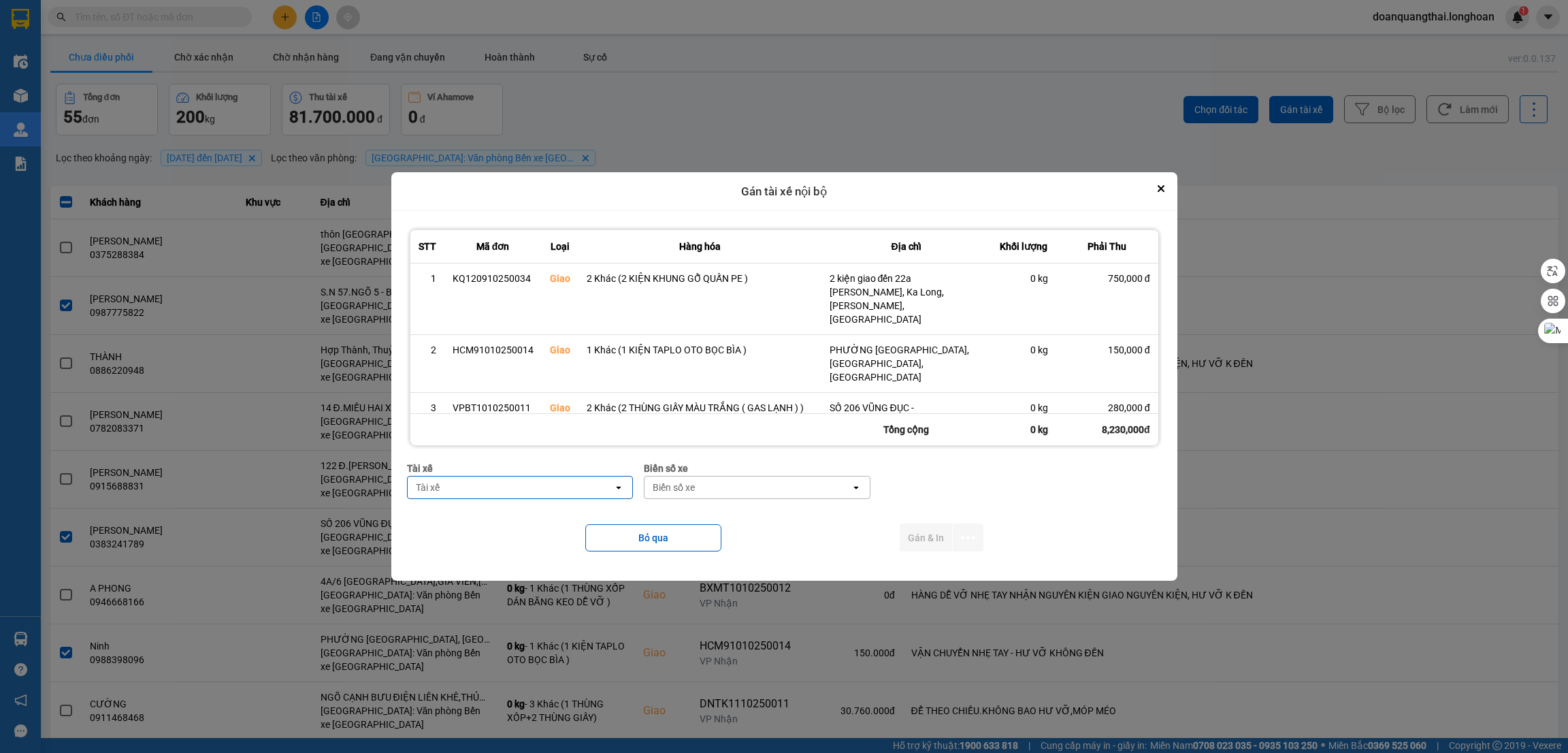
click at [499, 482] on div "Tài xế" at bounding box center [511, 488] width 206 height 22
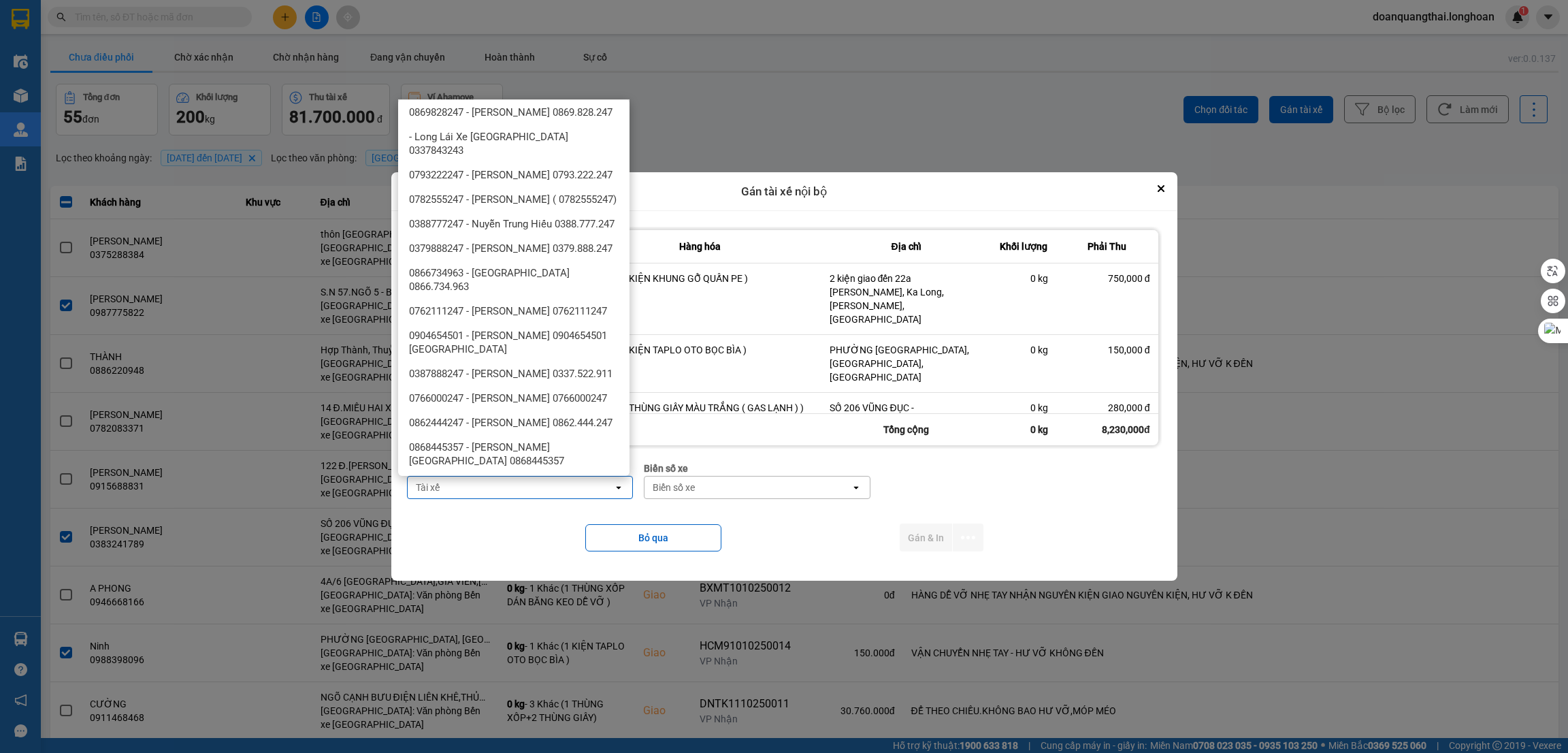
scroll to position [715, 0]
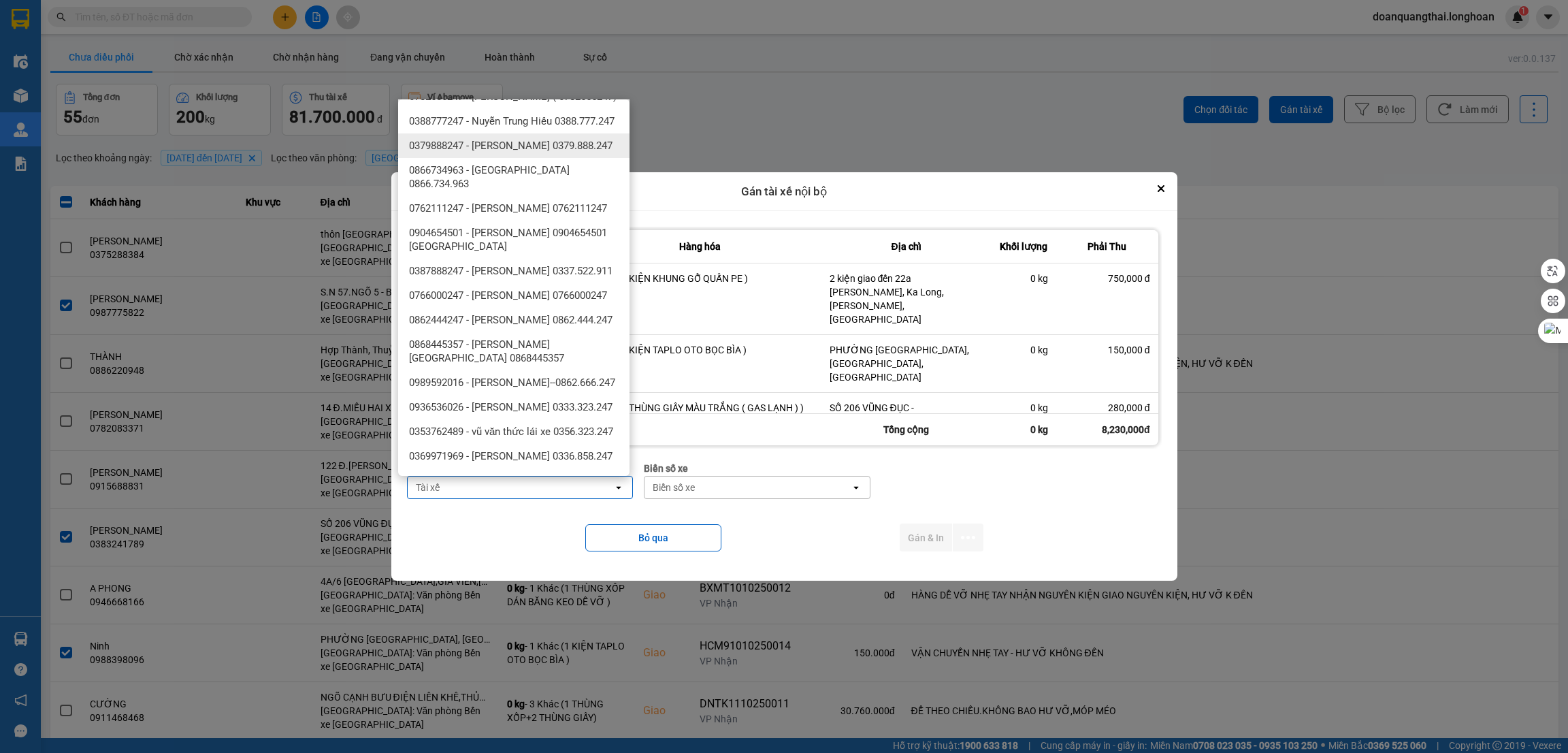
click at [554, 153] on span "0379888247 - phạm thế anh 0379.888.247" at bounding box center [510, 146] width 204 height 14
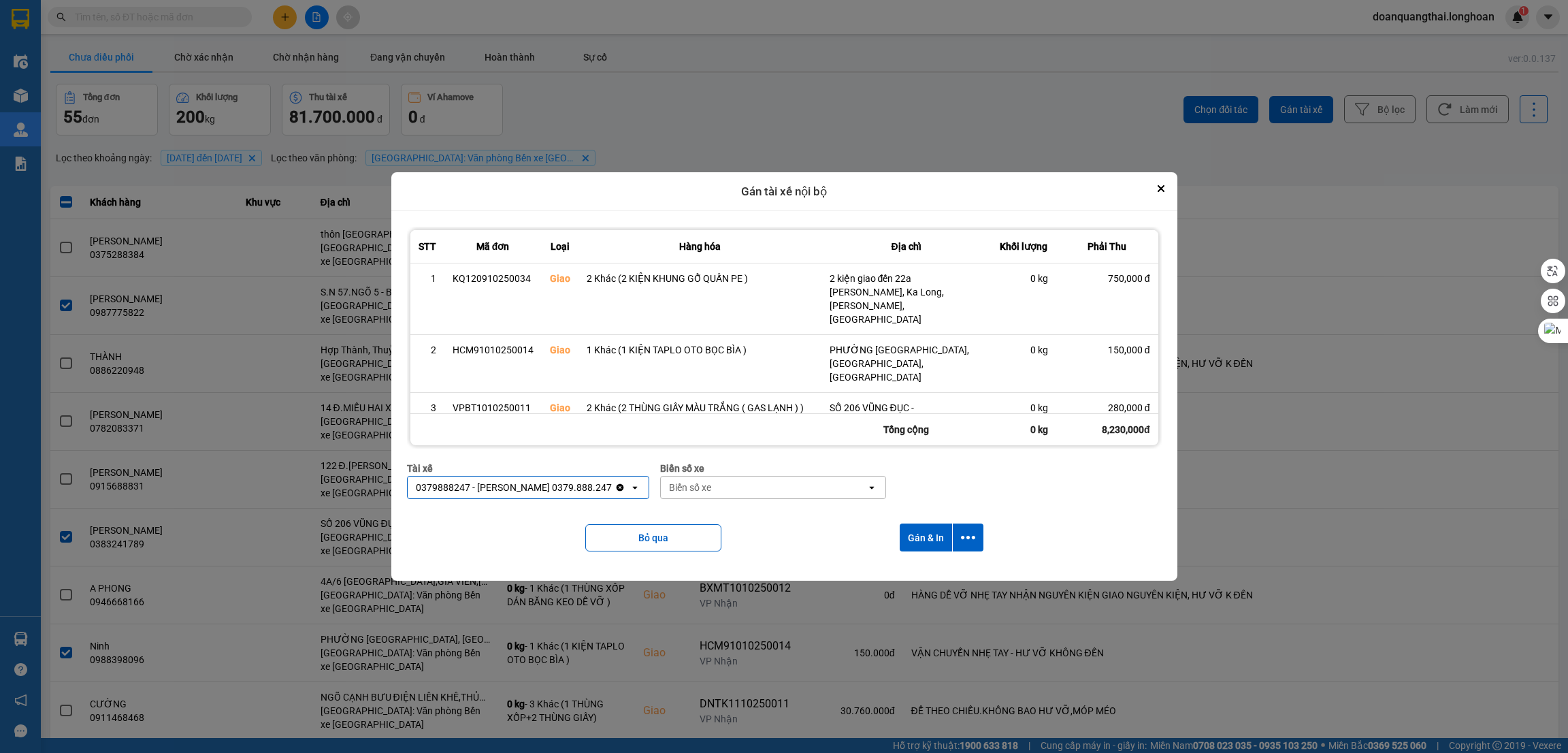
click at [764, 492] on div "Biển số xe" at bounding box center [764, 488] width 206 height 22
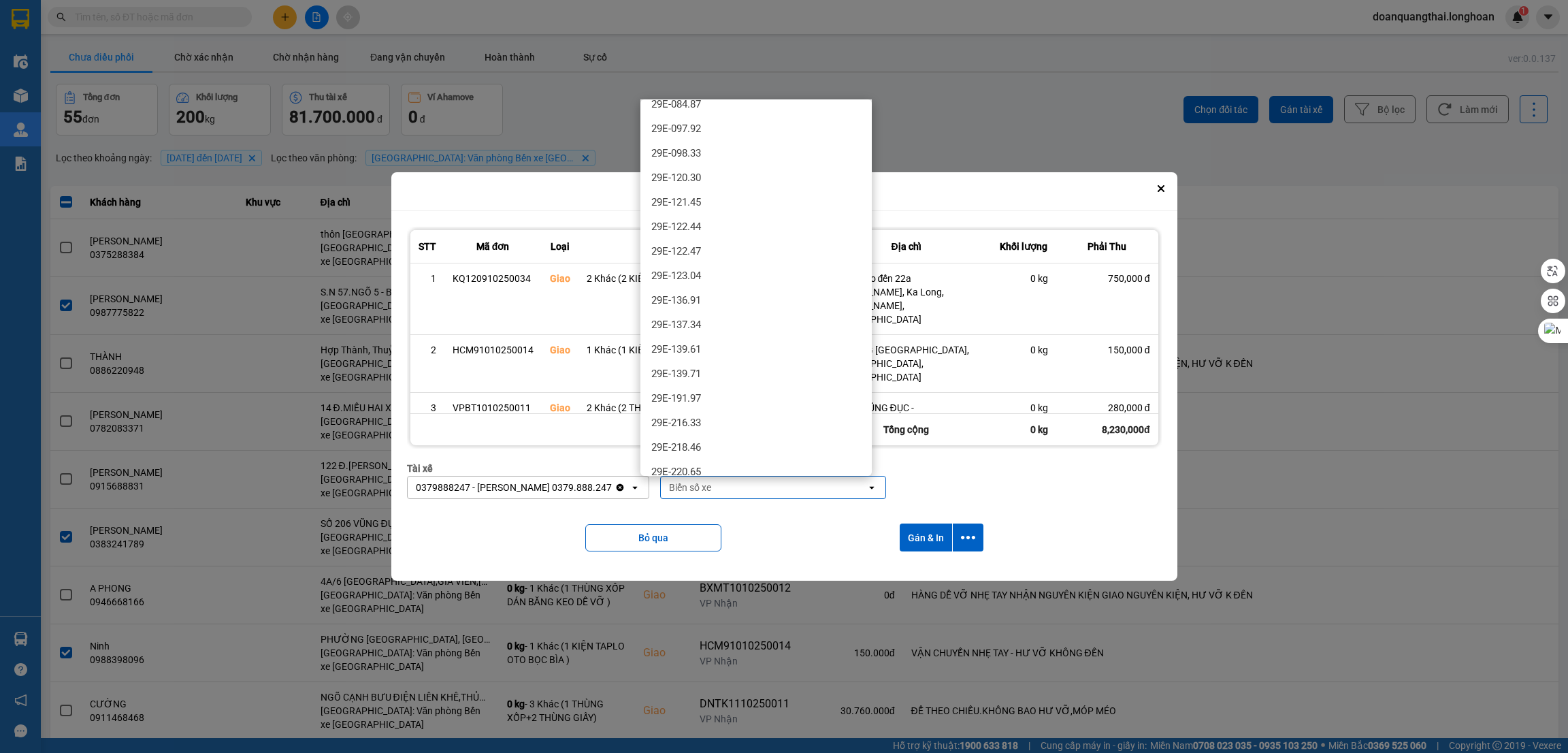
scroll to position [510, 0]
click at [745, 204] on div "29E-136.91" at bounding box center [756, 195] width 231 height 24
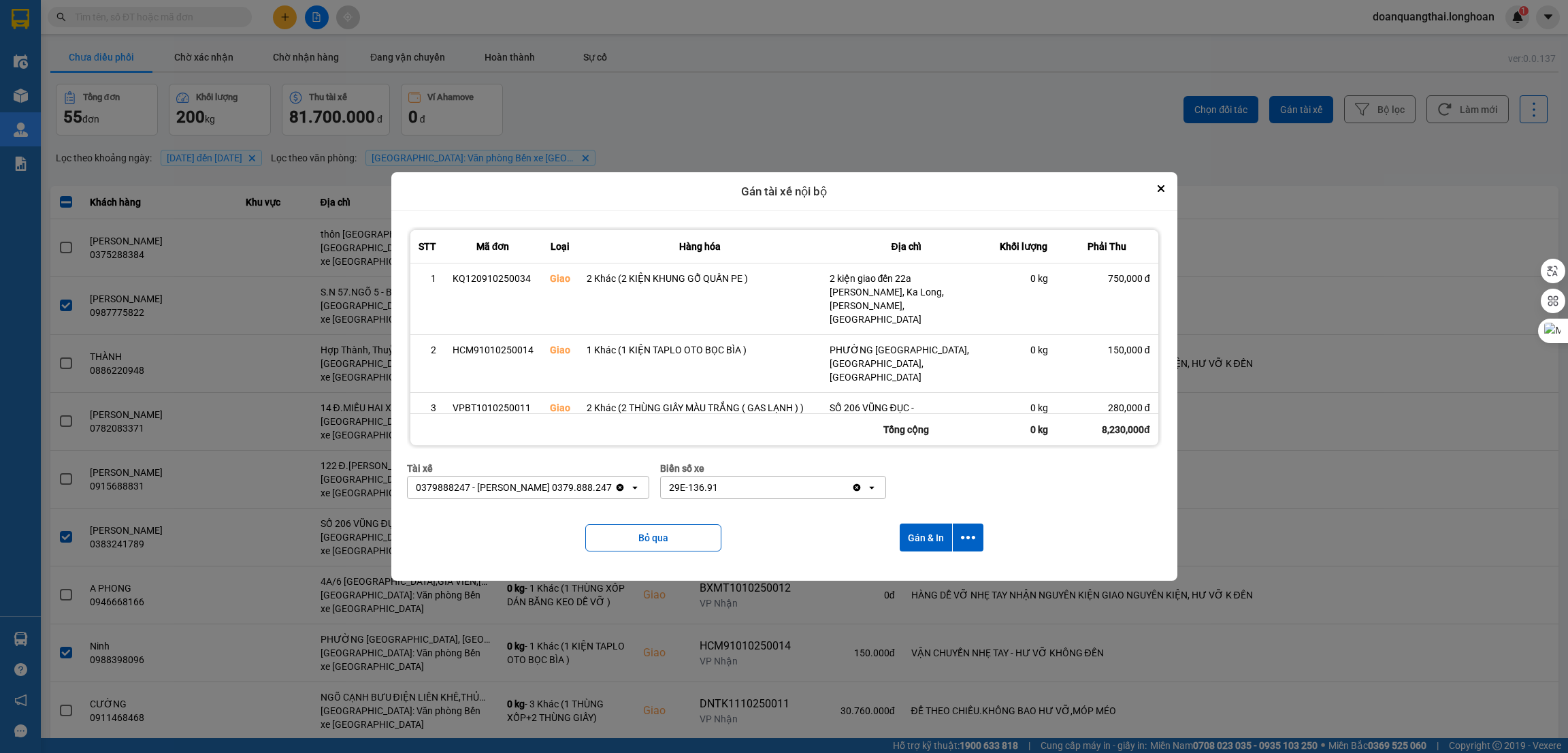
click at [741, 498] on div "29E-136.91" at bounding box center [757, 488] width 191 height 22
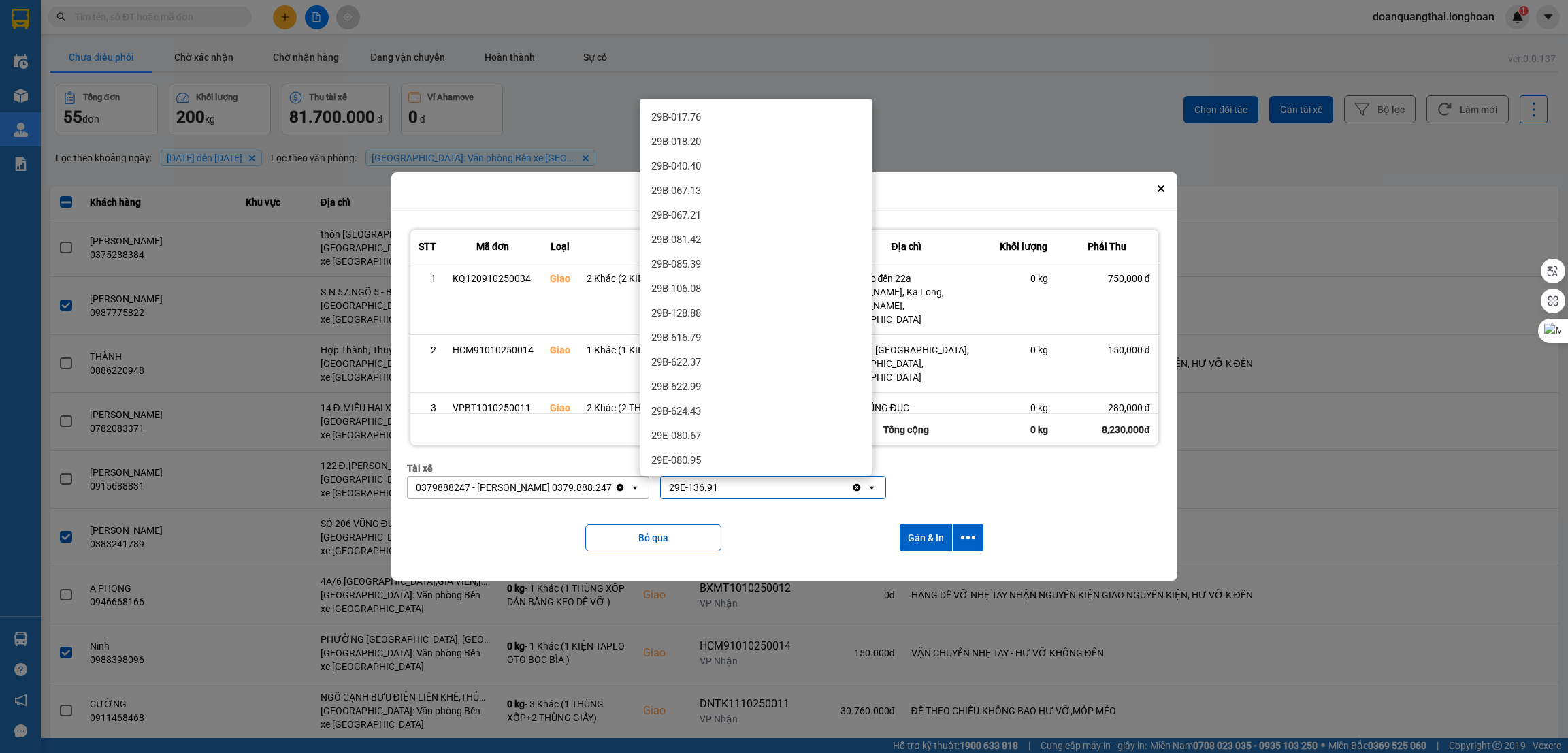
scroll to position [417, 0]
click at [728, 312] on div "29E-137.34" at bounding box center [756, 313] width 231 height 24
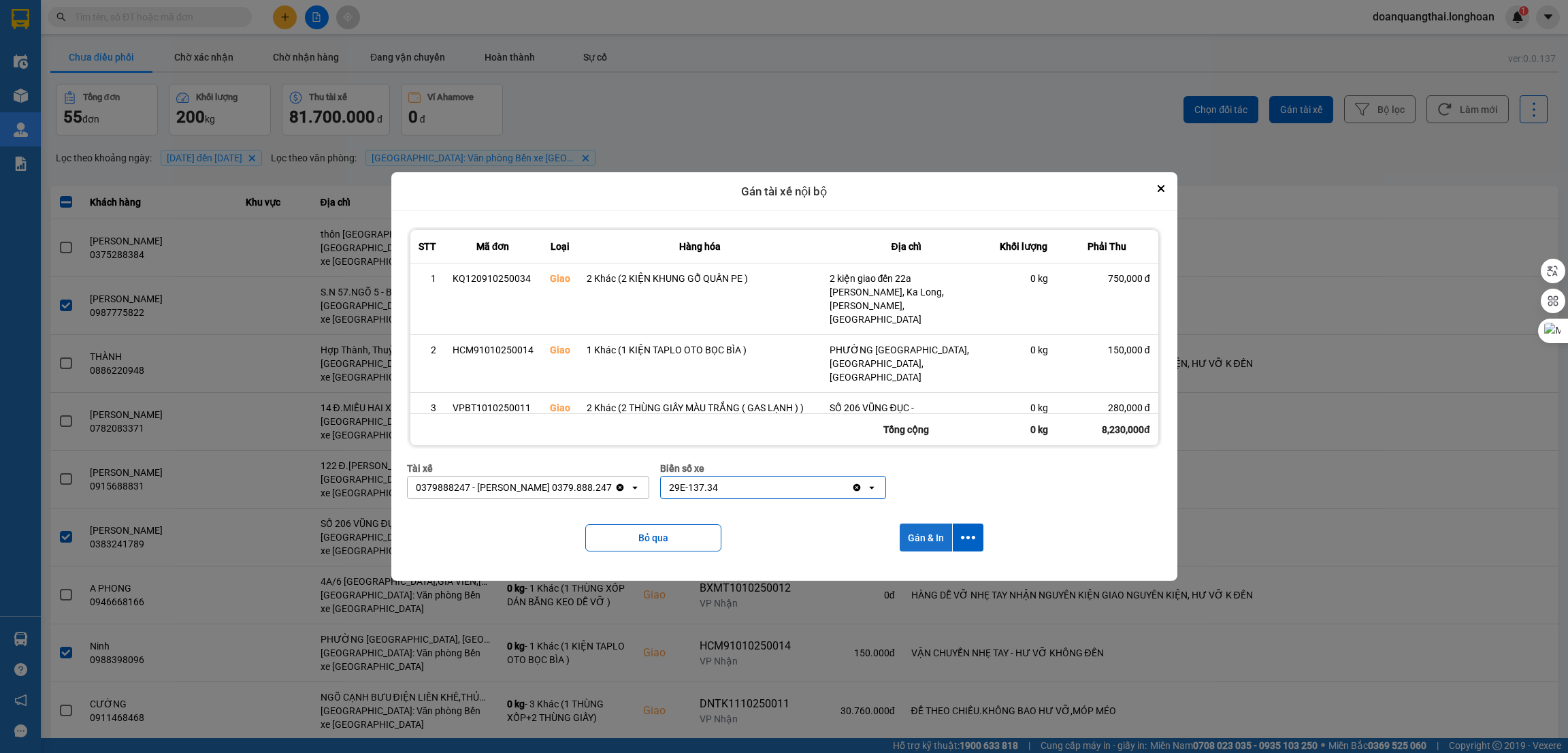
click at [934, 531] on button "Gán & In" at bounding box center [926, 537] width 53 height 28
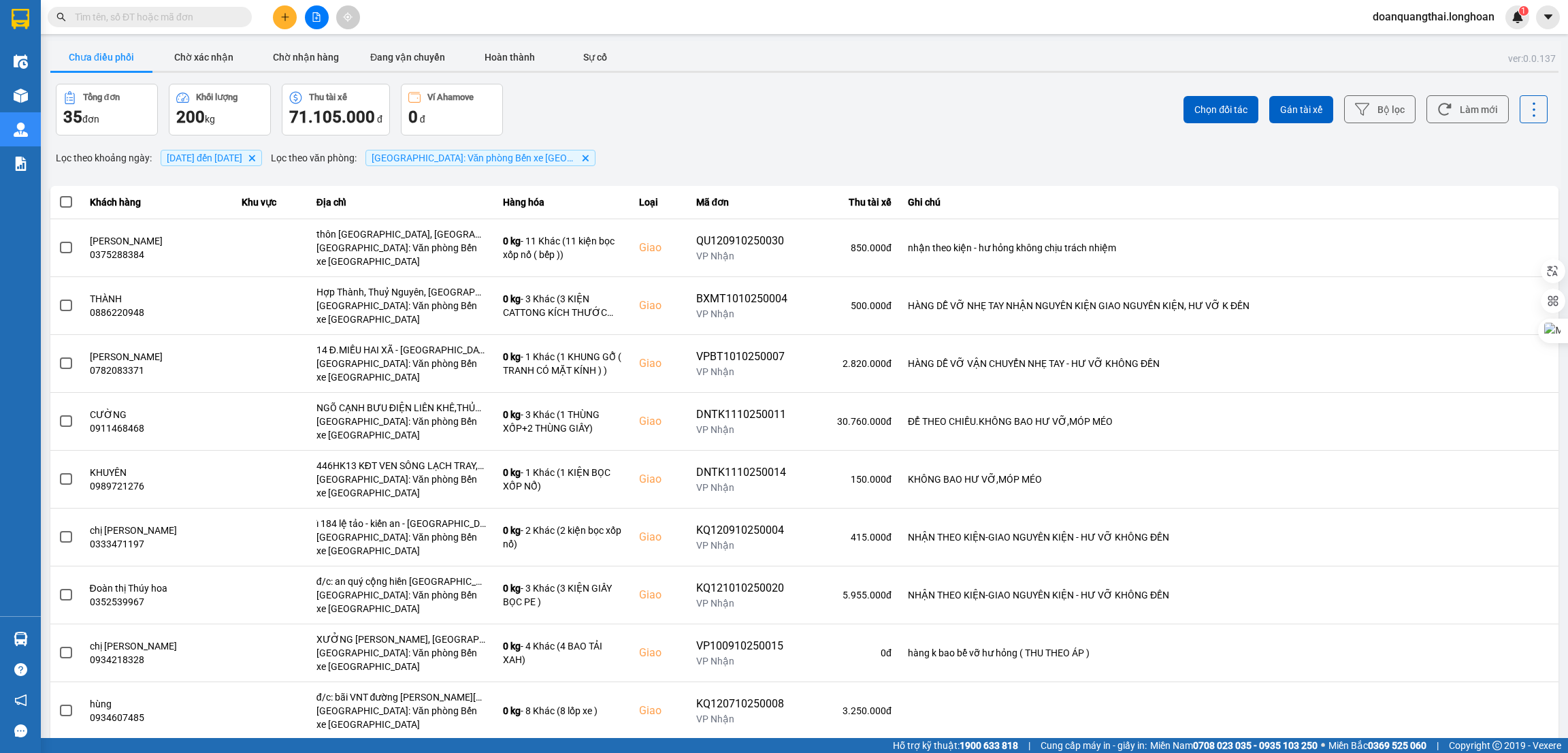
click at [747, 126] on div "Tổng đơn 35 đơn Khối lượng 200 kg Thu tài xế 71.105.000 đ Ví Ahamove 0 đ" at bounding box center [429, 110] width 746 height 52
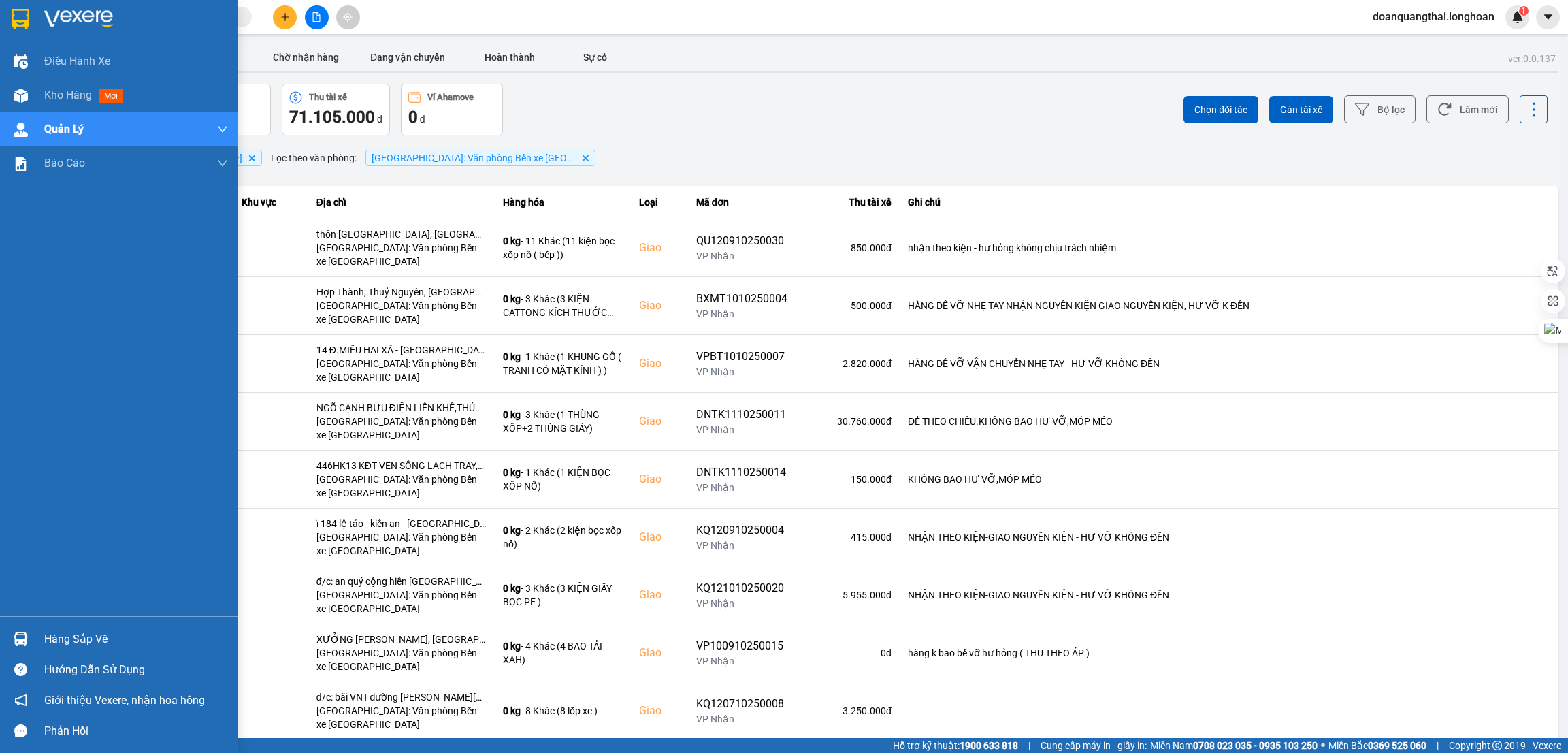
click at [18, 22] on img at bounding box center [20, 19] width 18 height 21
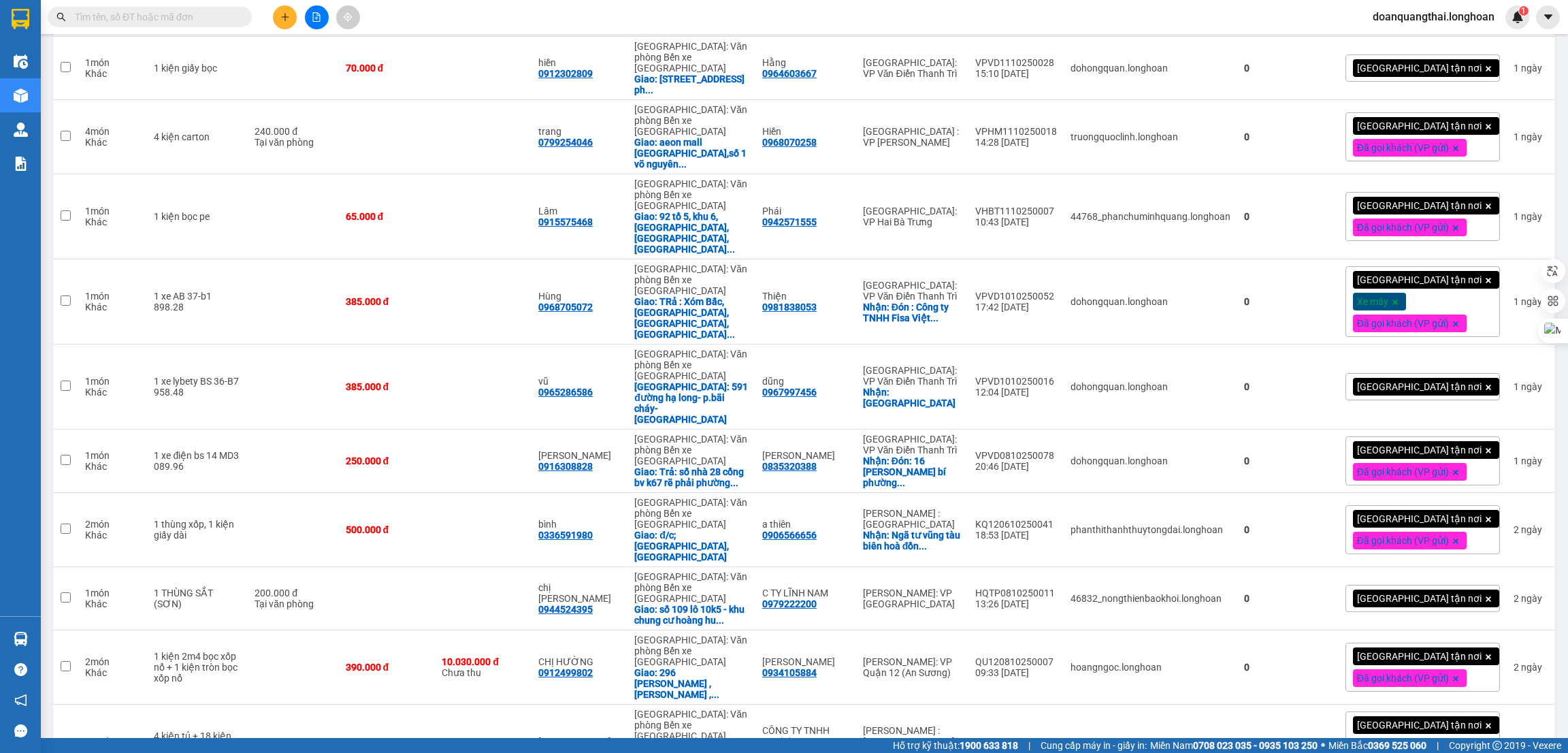
scroll to position [3734, 0]
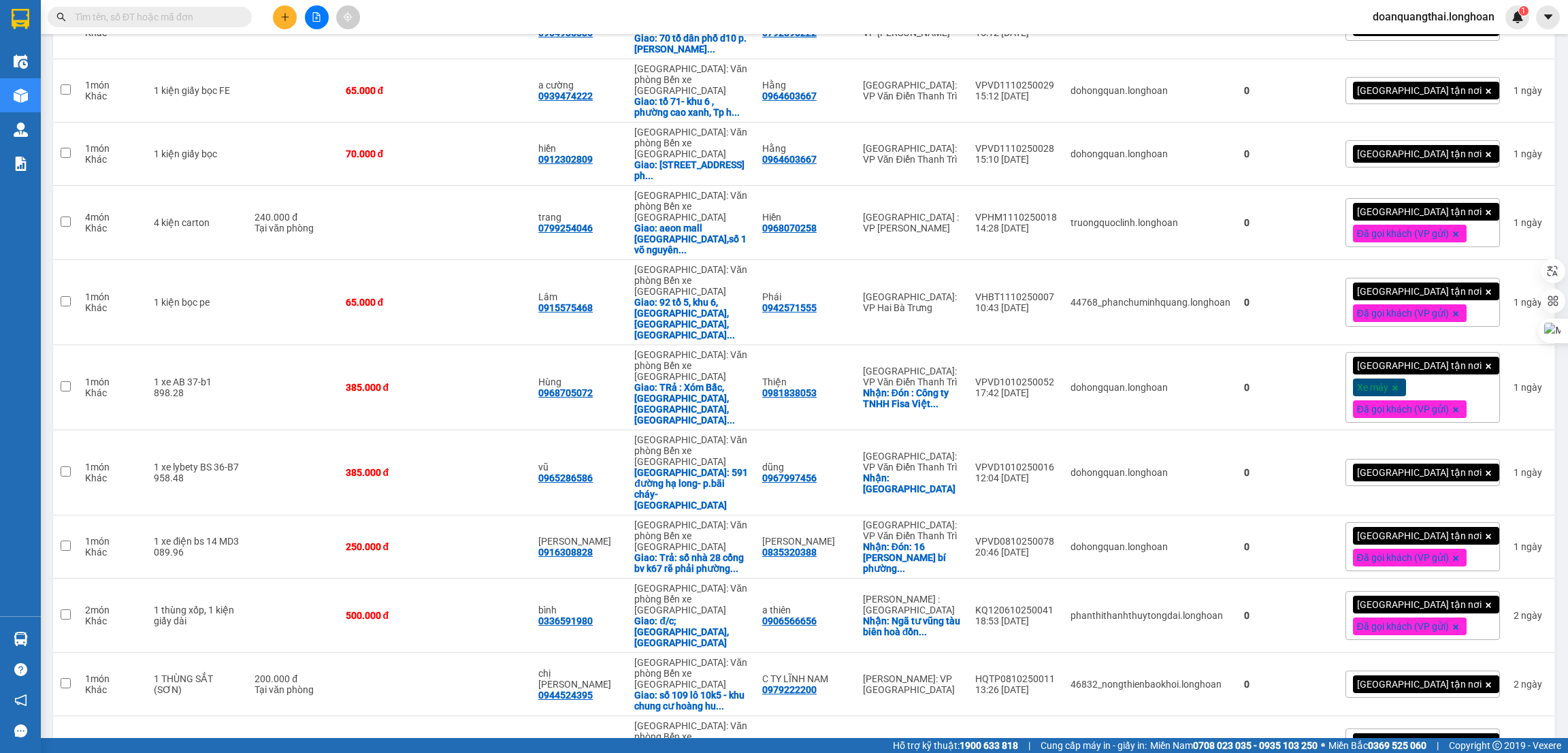
checkbox input "true"
click at [159, 14] on input "text" at bounding box center [155, 17] width 161 height 15
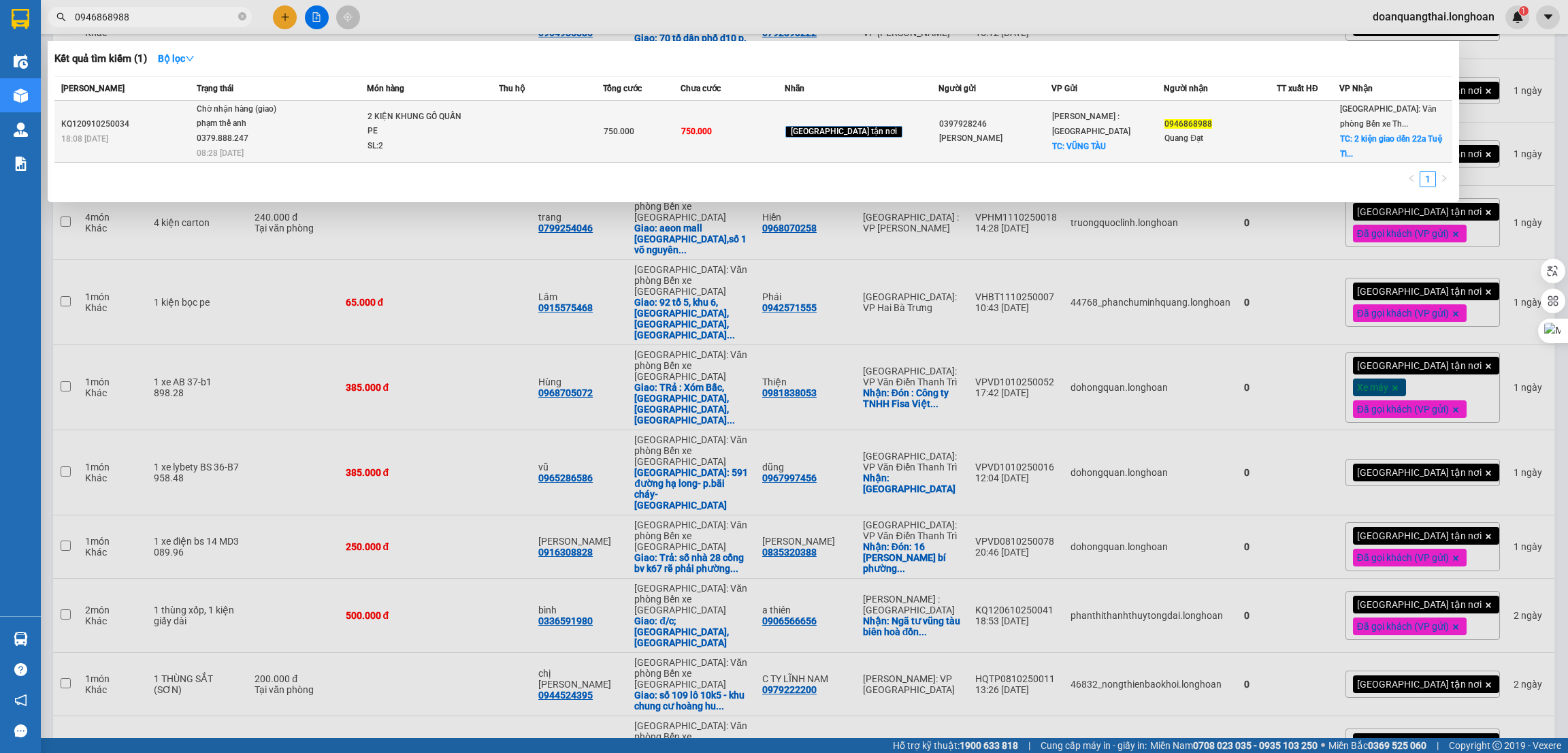
type input "0946868988"
click at [544, 143] on td at bounding box center [551, 131] width 104 height 62
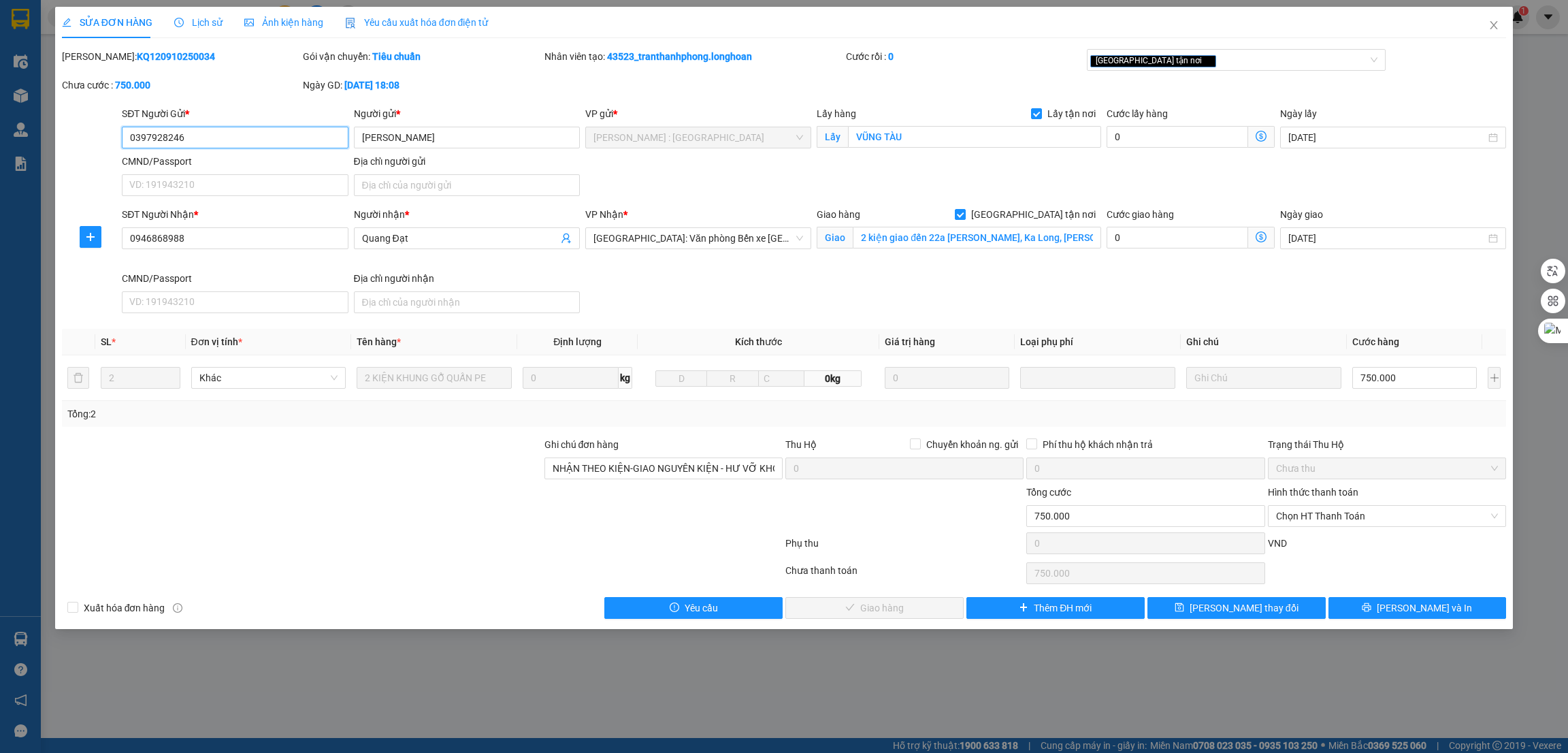
type input "0397928246"
type input "[PERSON_NAME]"
checkbox input "true"
type input "VŨNG TÀU"
type input "0946868988"
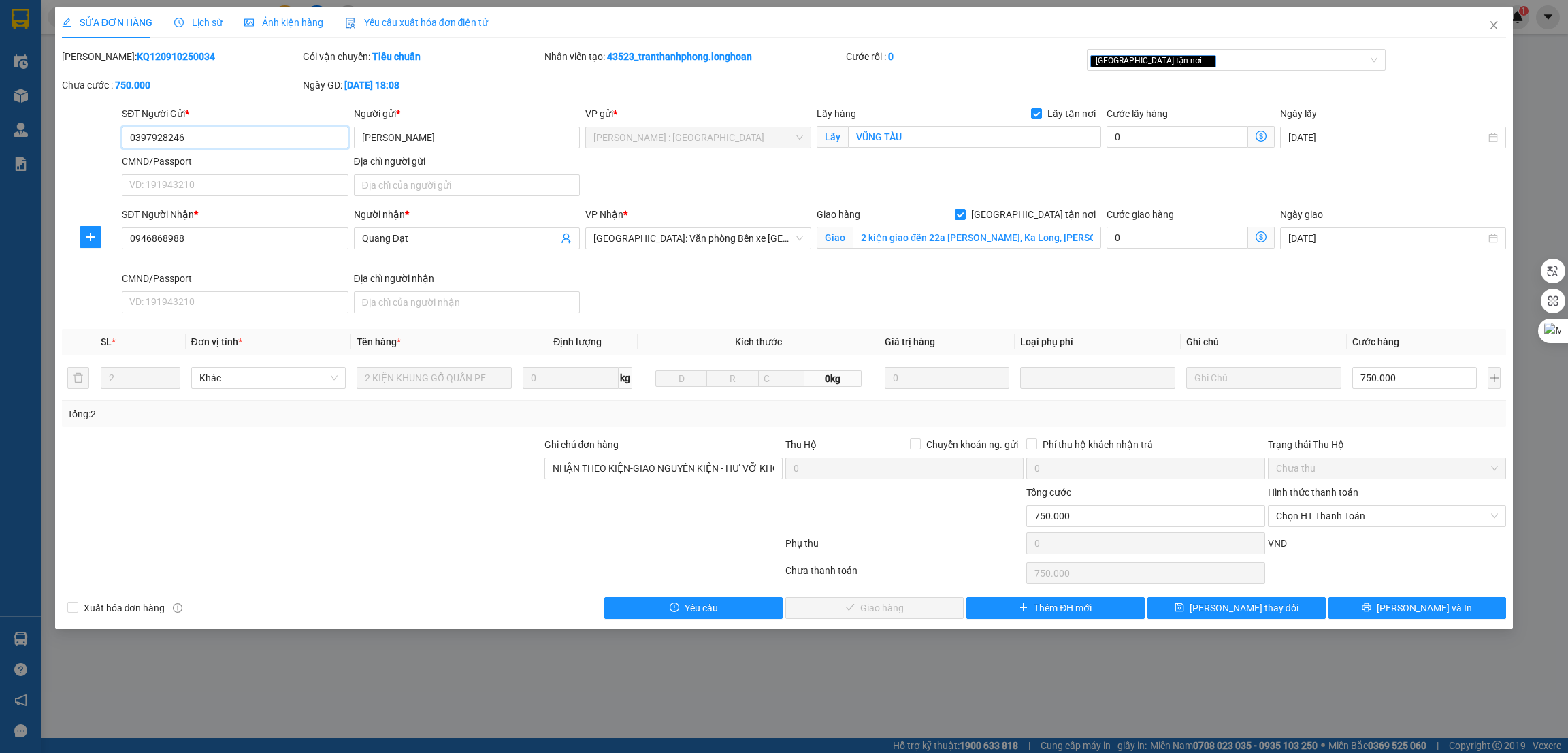
type input "Quang Đạt"
checkbox input "true"
type input "2 kiện giao đến 22a [PERSON_NAME], Ka Long, [PERSON_NAME], [GEOGRAPHIC_DATA]"
type input "NHẬN THEO KIỆN-GIAO NGUYÊN KIỆN - HƯ VỠ KHÔNG ĐỀN"
type input "0"
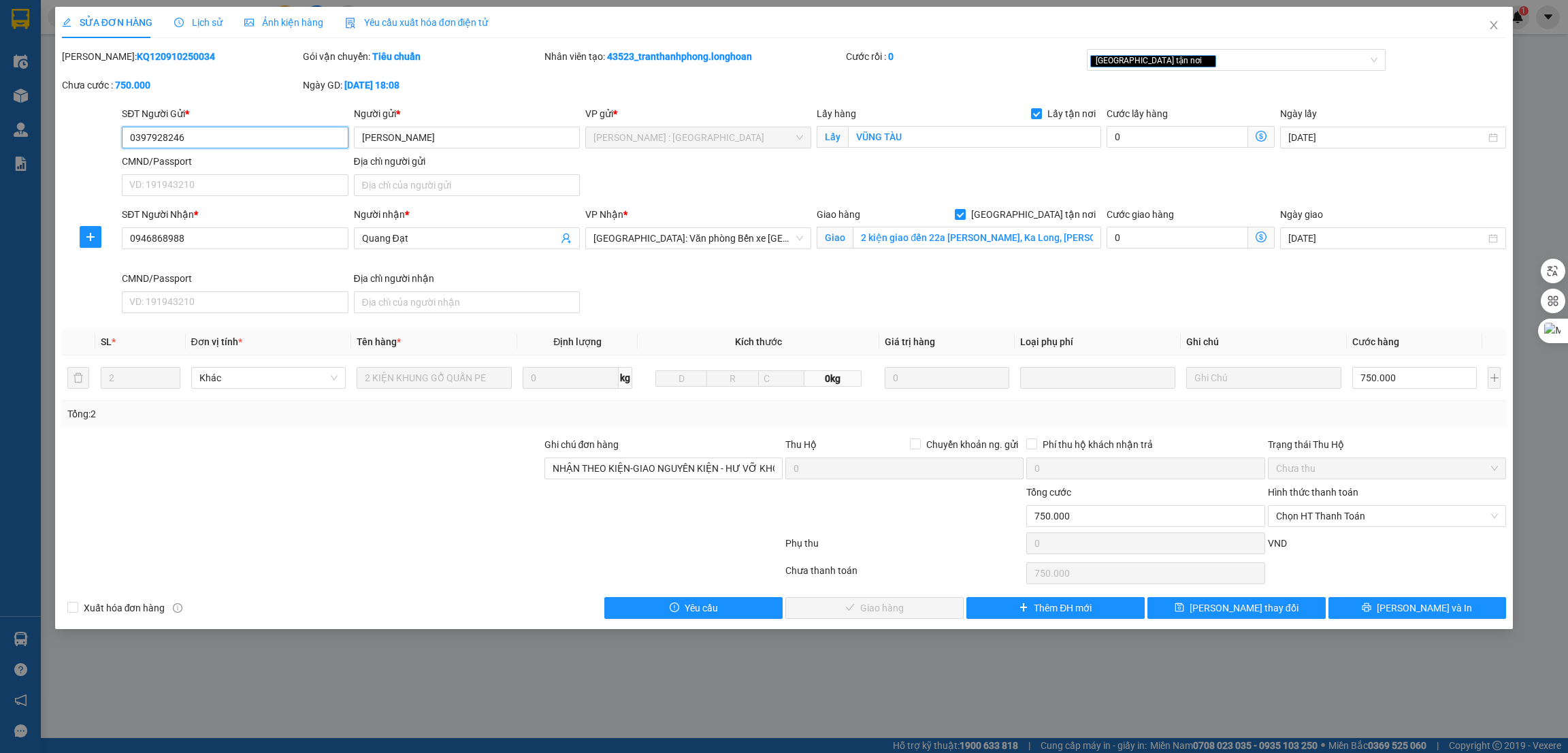
type input "750.000"
click at [1490, 27] on icon "close" at bounding box center [1494, 25] width 11 height 11
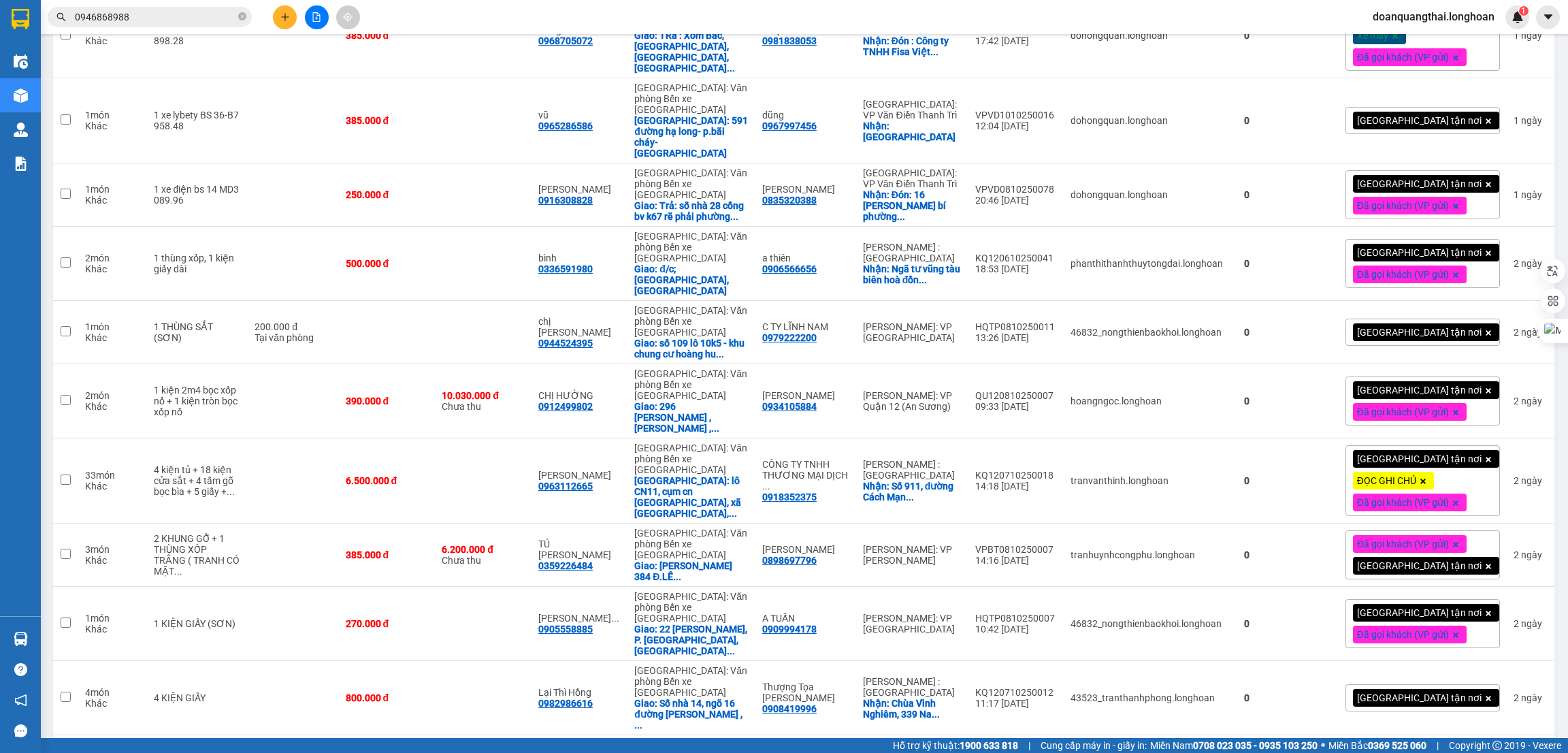
scroll to position [4143, 0]
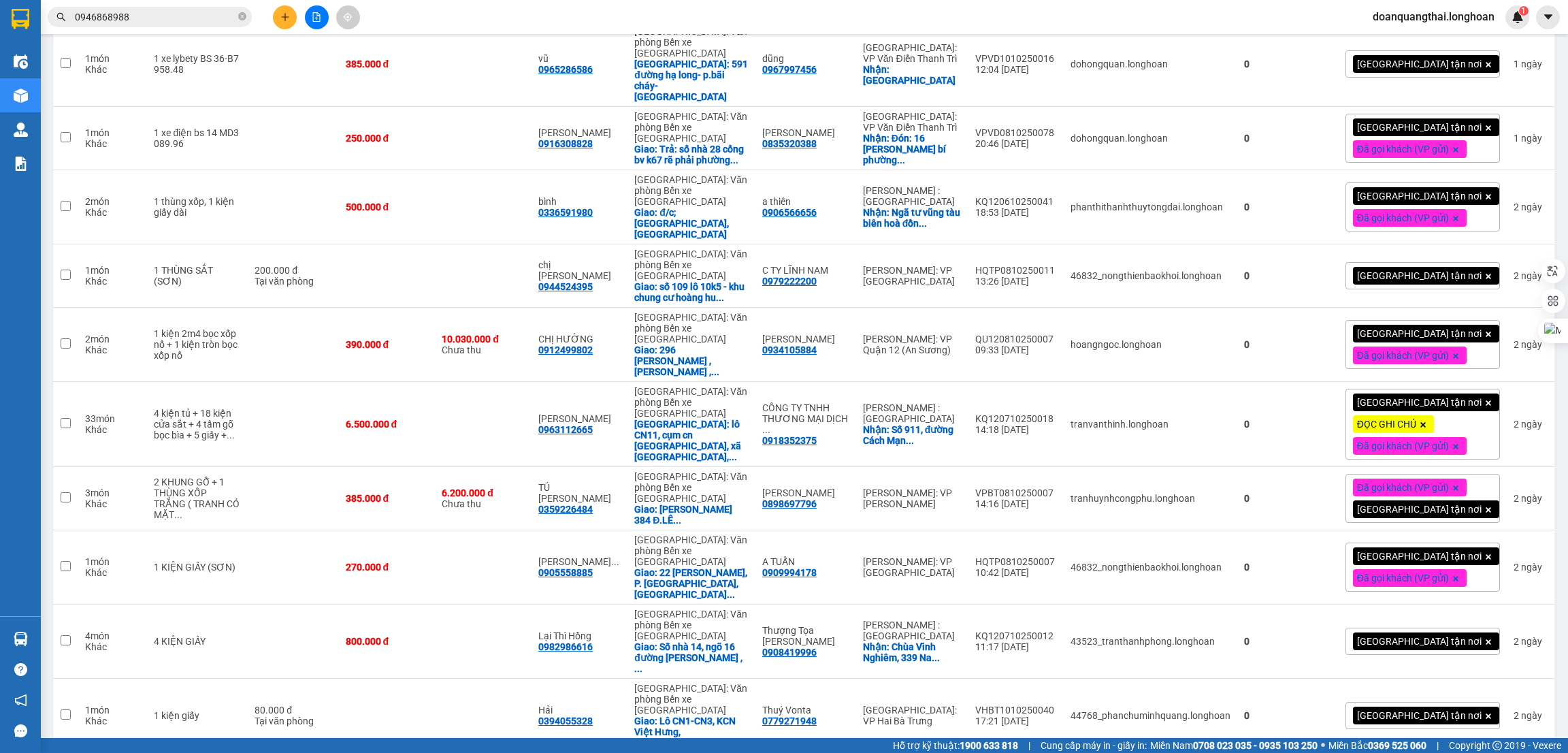
click at [112, 21] on input "0946868988" at bounding box center [155, 17] width 161 height 15
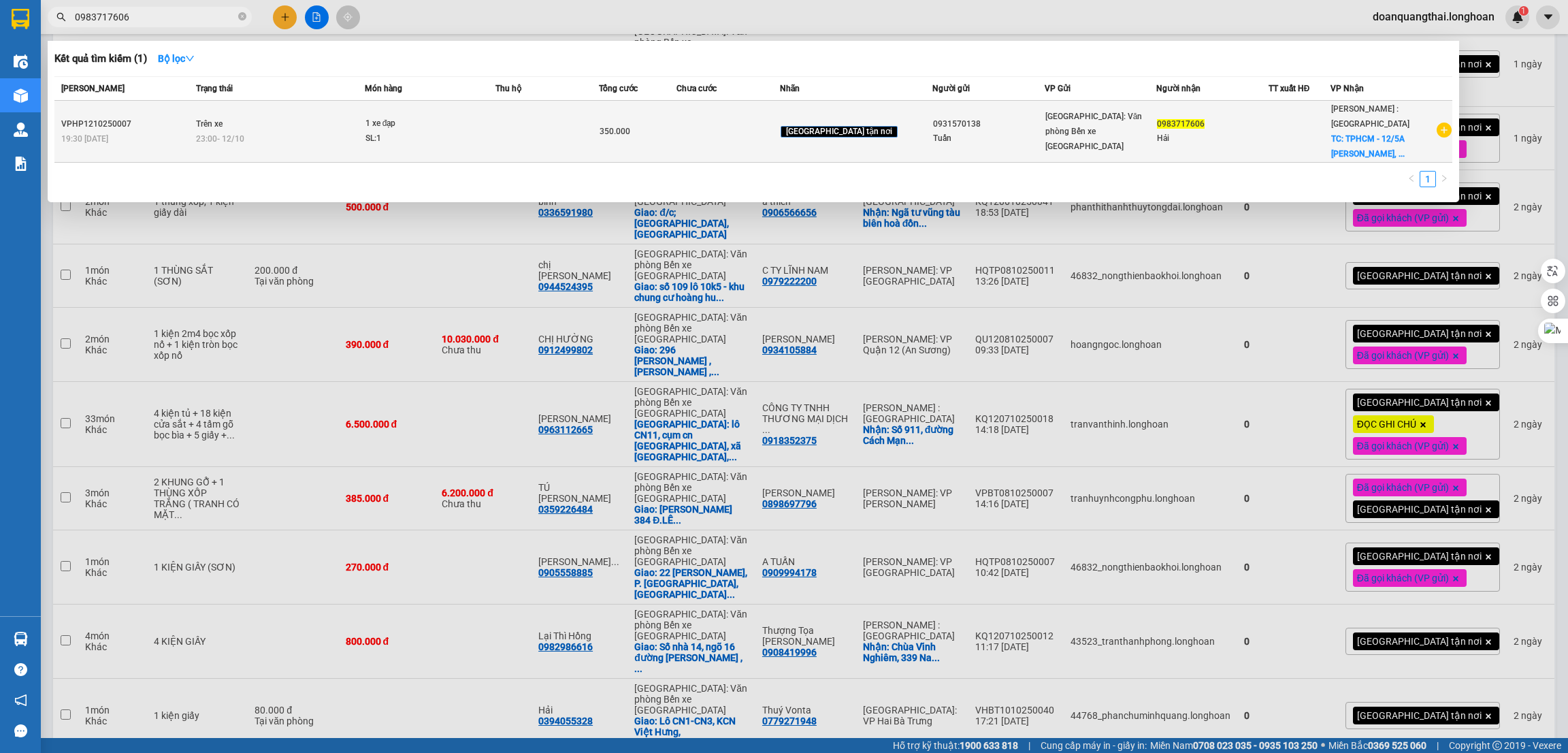
type input "0983717606"
click at [484, 149] on td "1 xe đạp SL: 1" at bounding box center [429, 131] width 130 height 62
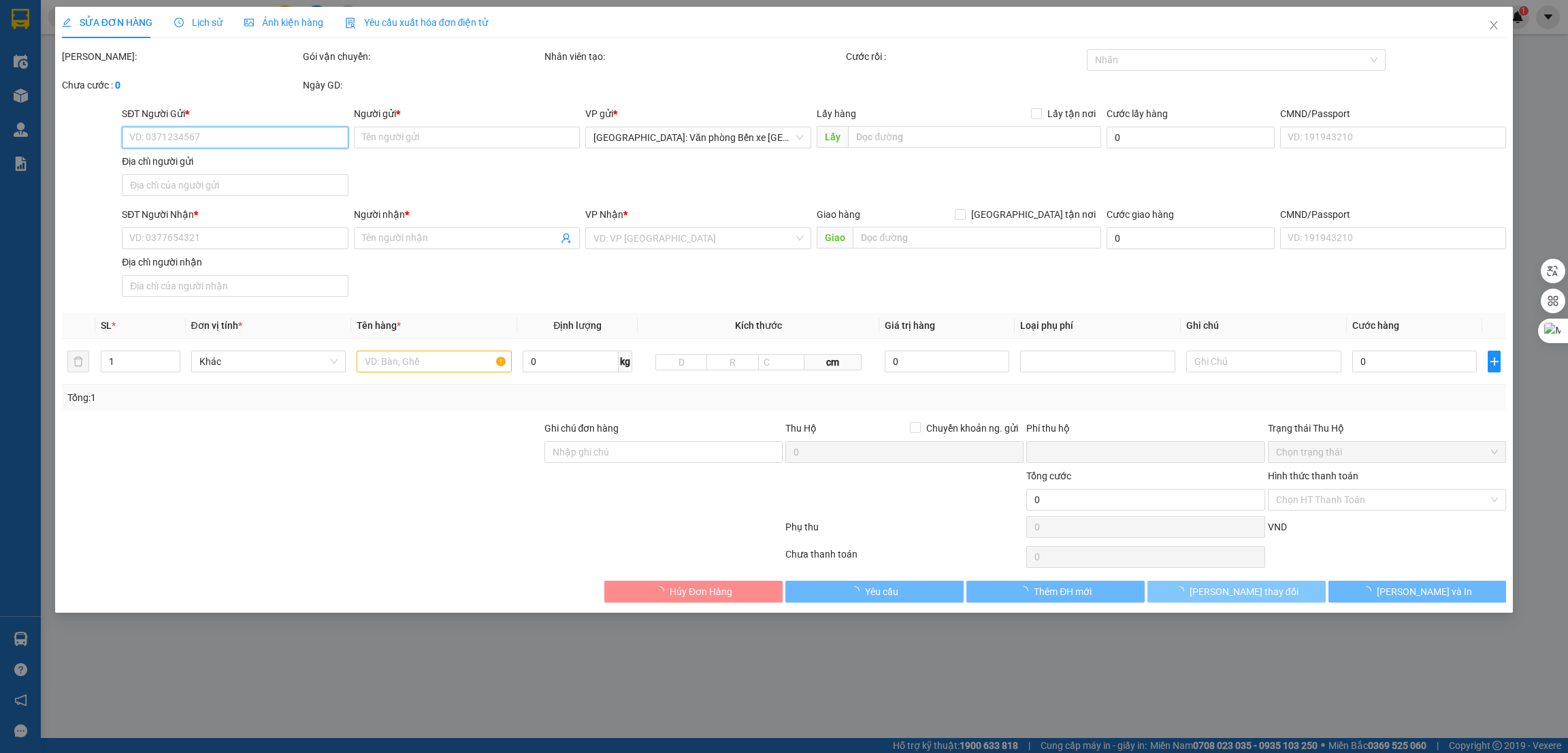
type input "0931570138"
type input "Tuấn"
type input "0983717606"
type input "Hải"
checkbox input "true"
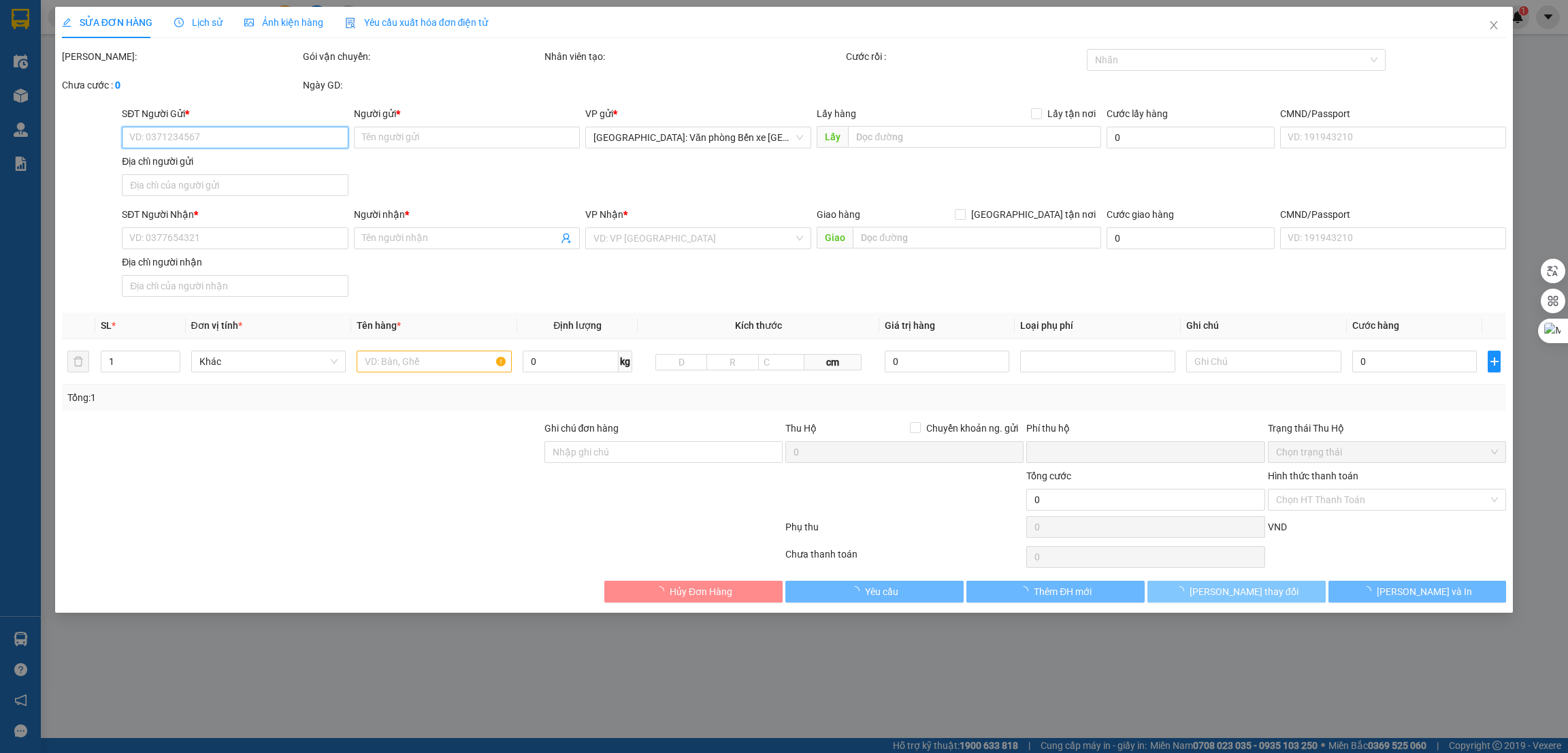
type input "TPHCM - 12/5A [GEOGRAPHIC_DATA], [GEOGRAPHIC_DATA],"
type input "0"
type input "350.000"
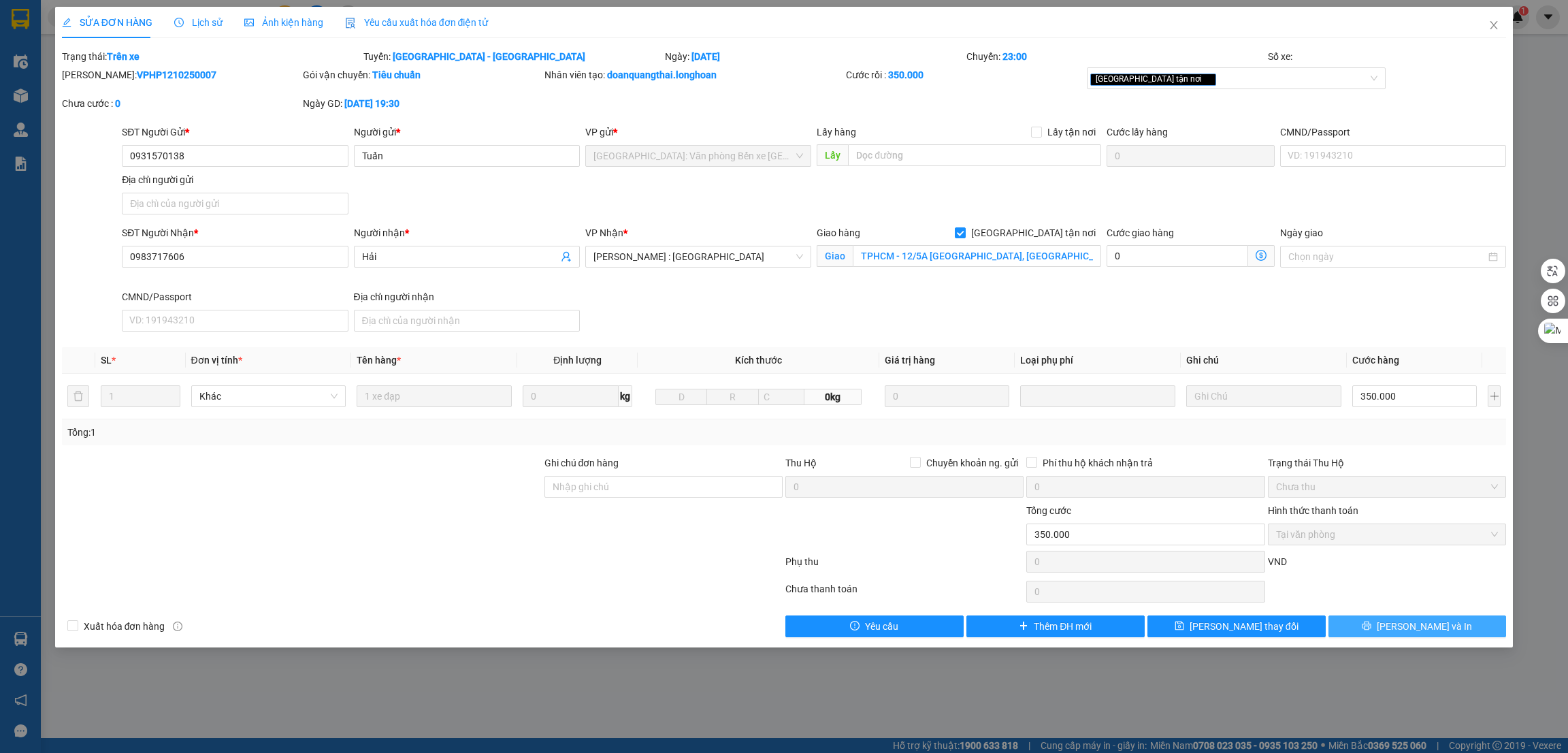
click at [1419, 632] on span "[PERSON_NAME] và In" at bounding box center [1425, 626] width 95 height 15
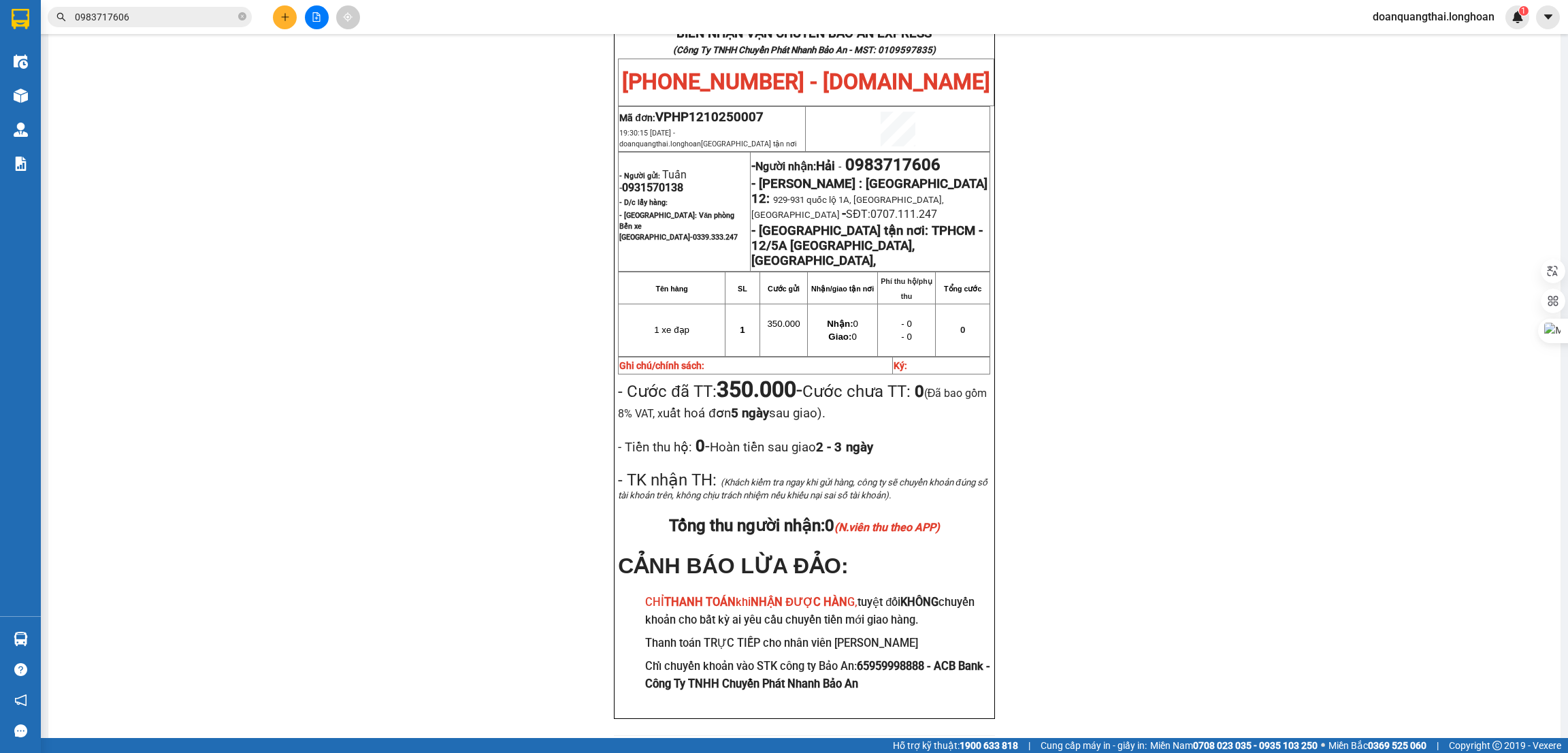
scroll to position [715, 0]
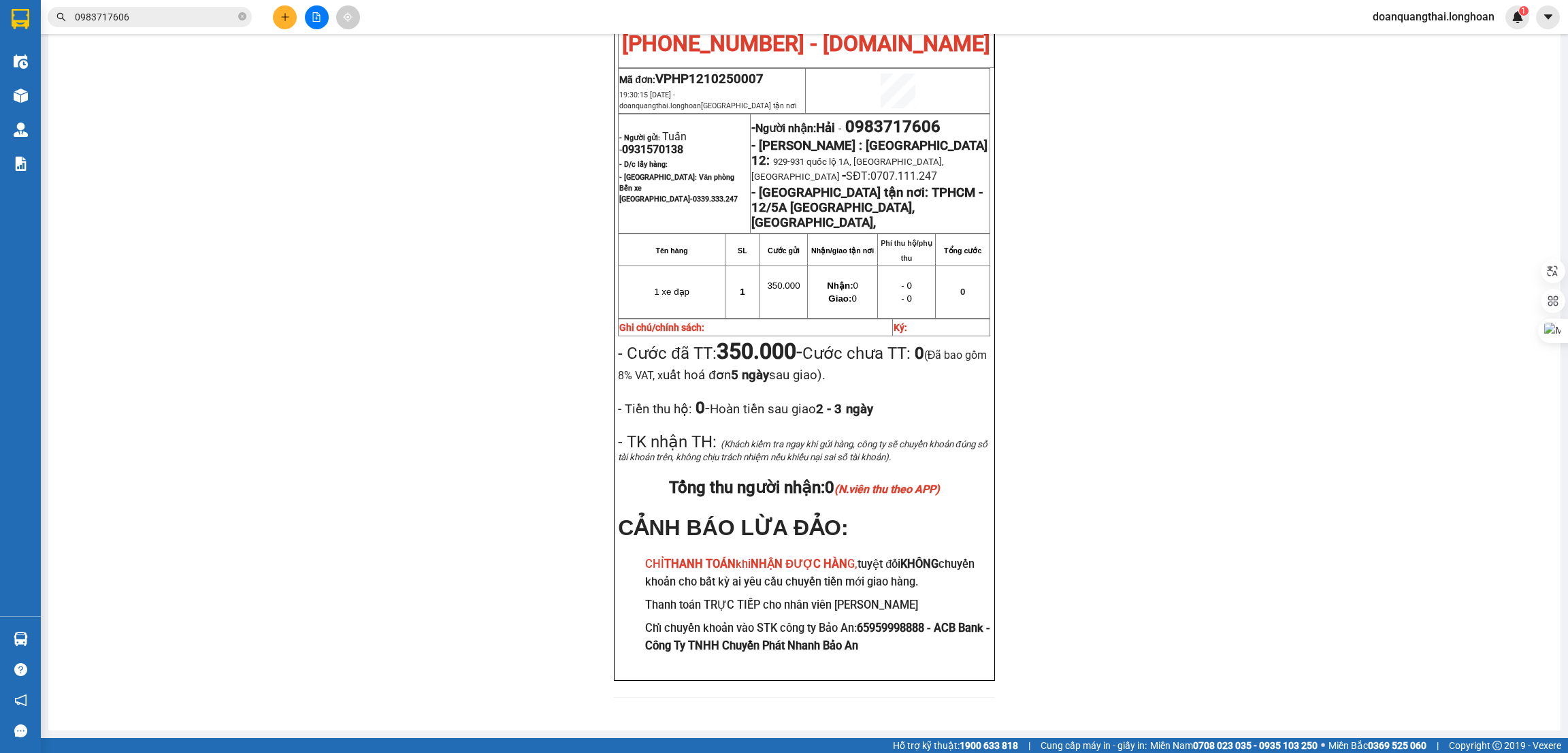
click at [162, 14] on input "0983717606" at bounding box center [155, 17] width 161 height 15
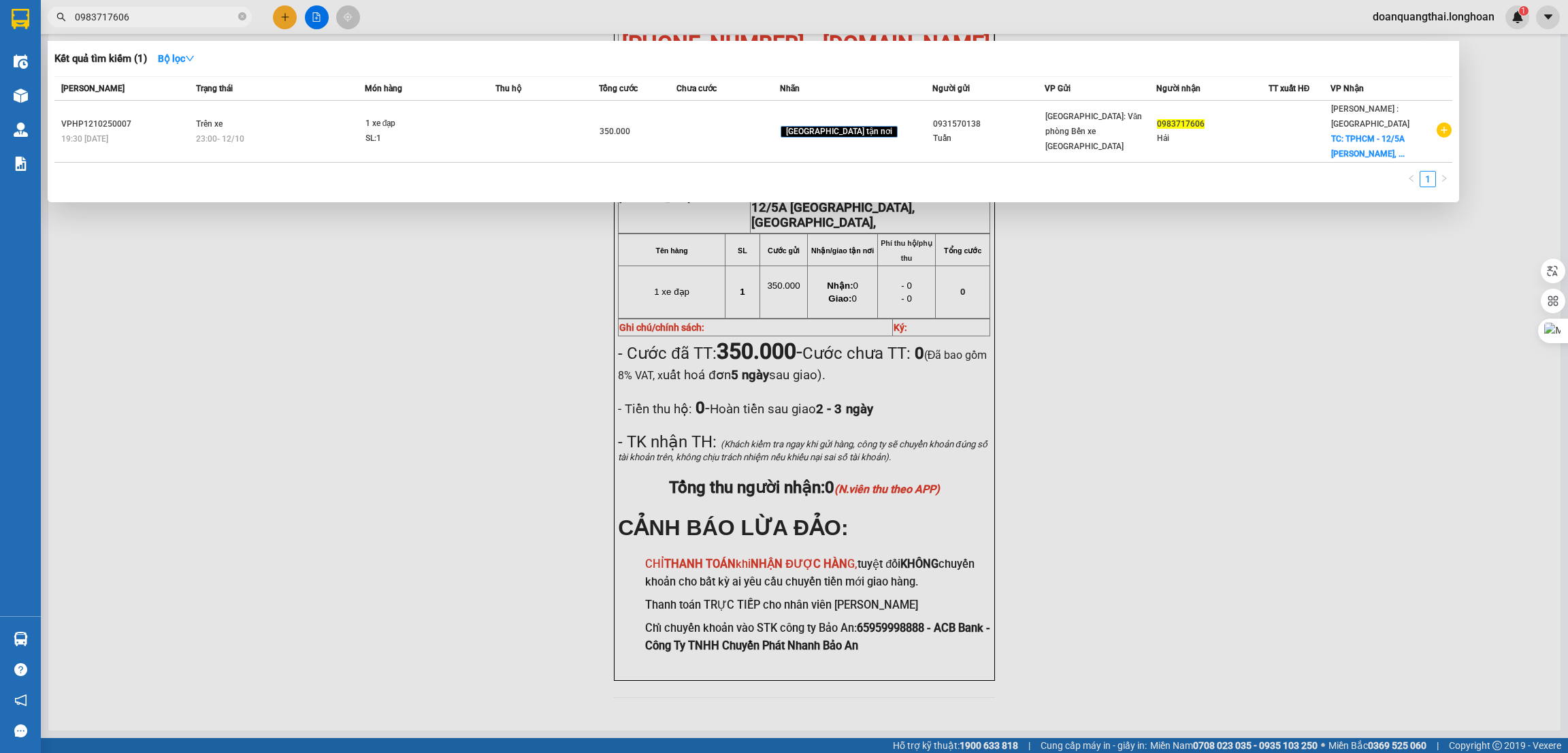
click at [162, 14] on input "0983717606" at bounding box center [155, 17] width 161 height 15
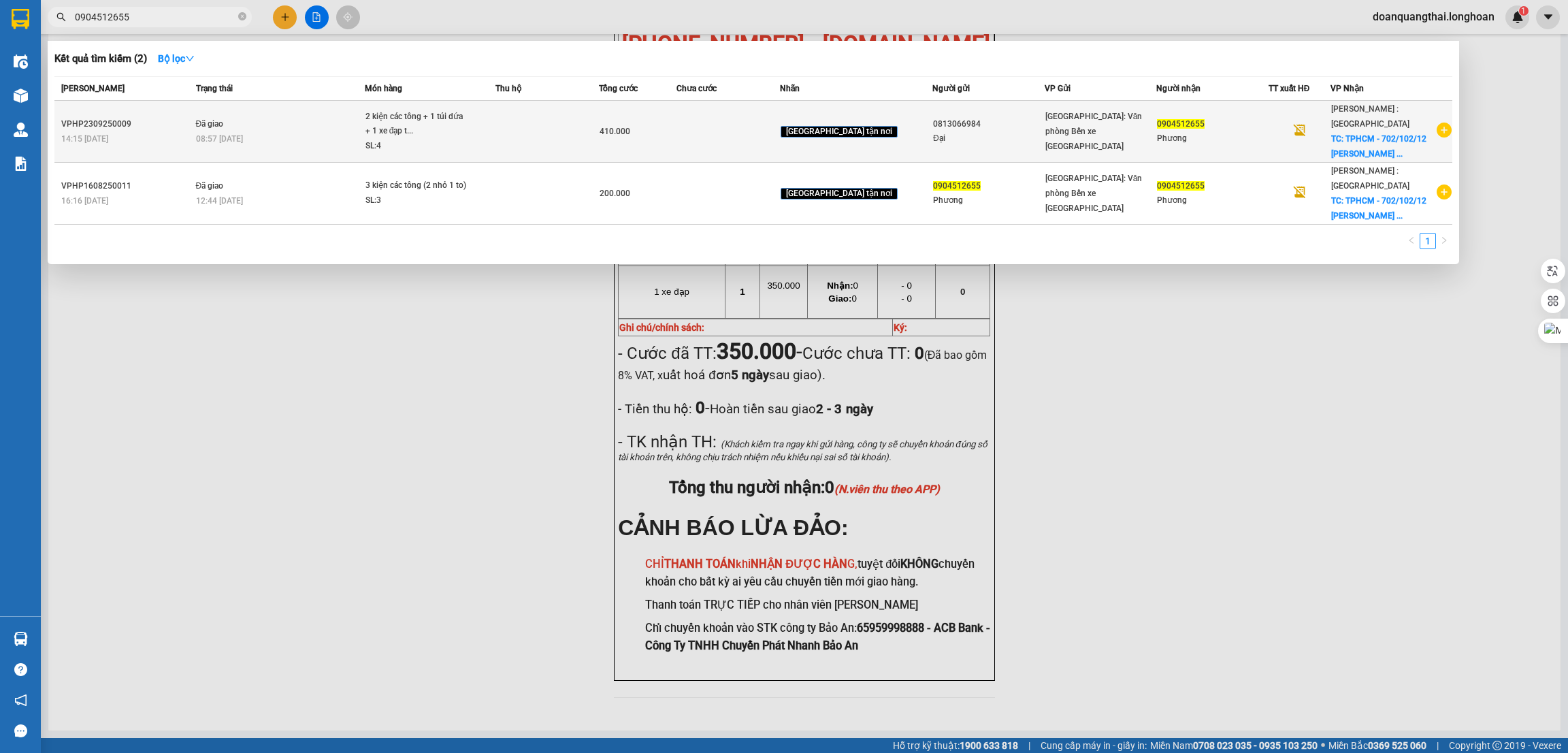
type input "0904512655"
click at [1440, 128] on icon "plus-circle" at bounding box center [1444, 130] width 15 height 15
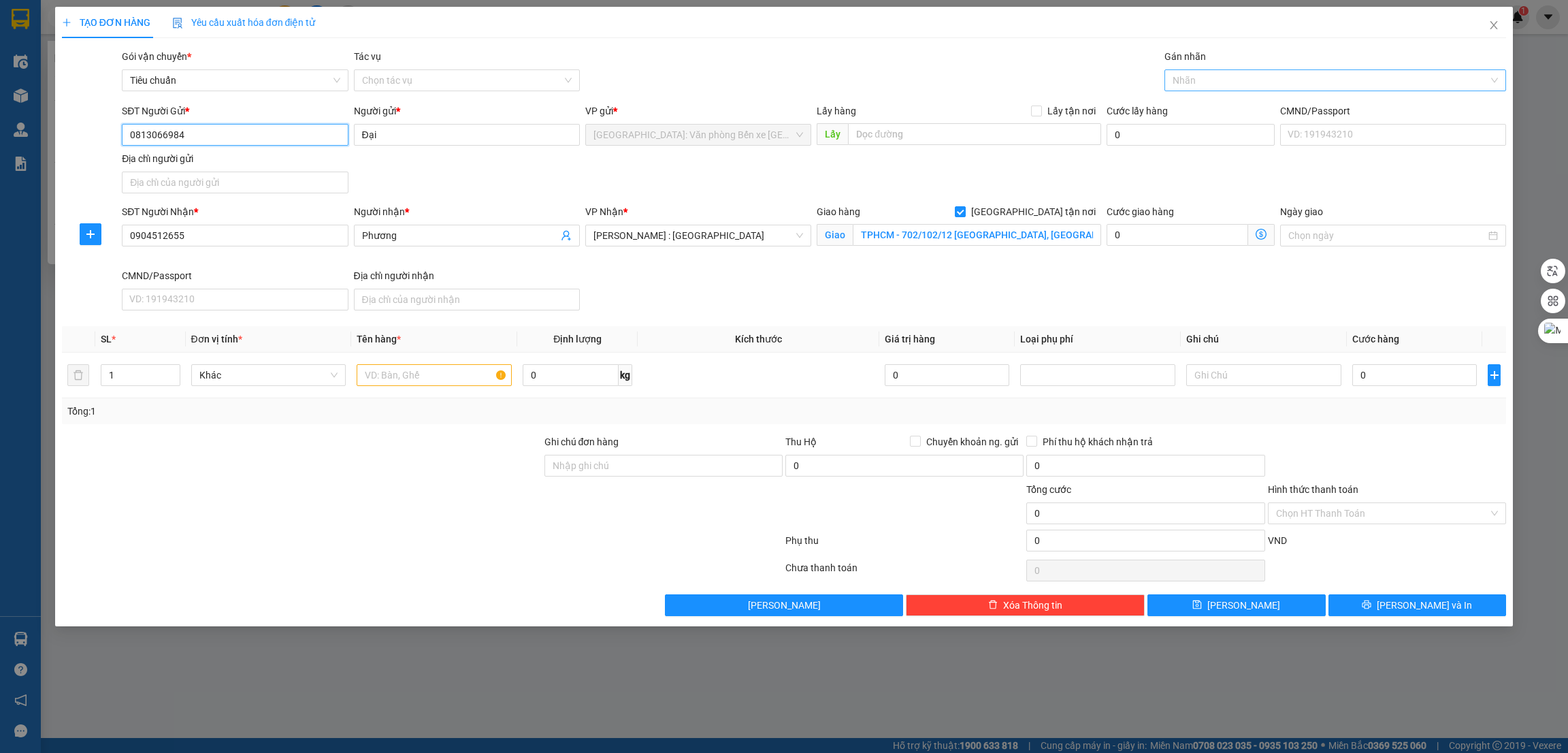
click at [1293, 79] on div at bounding box center [1329, 80] width 322 height 16
type input "g"
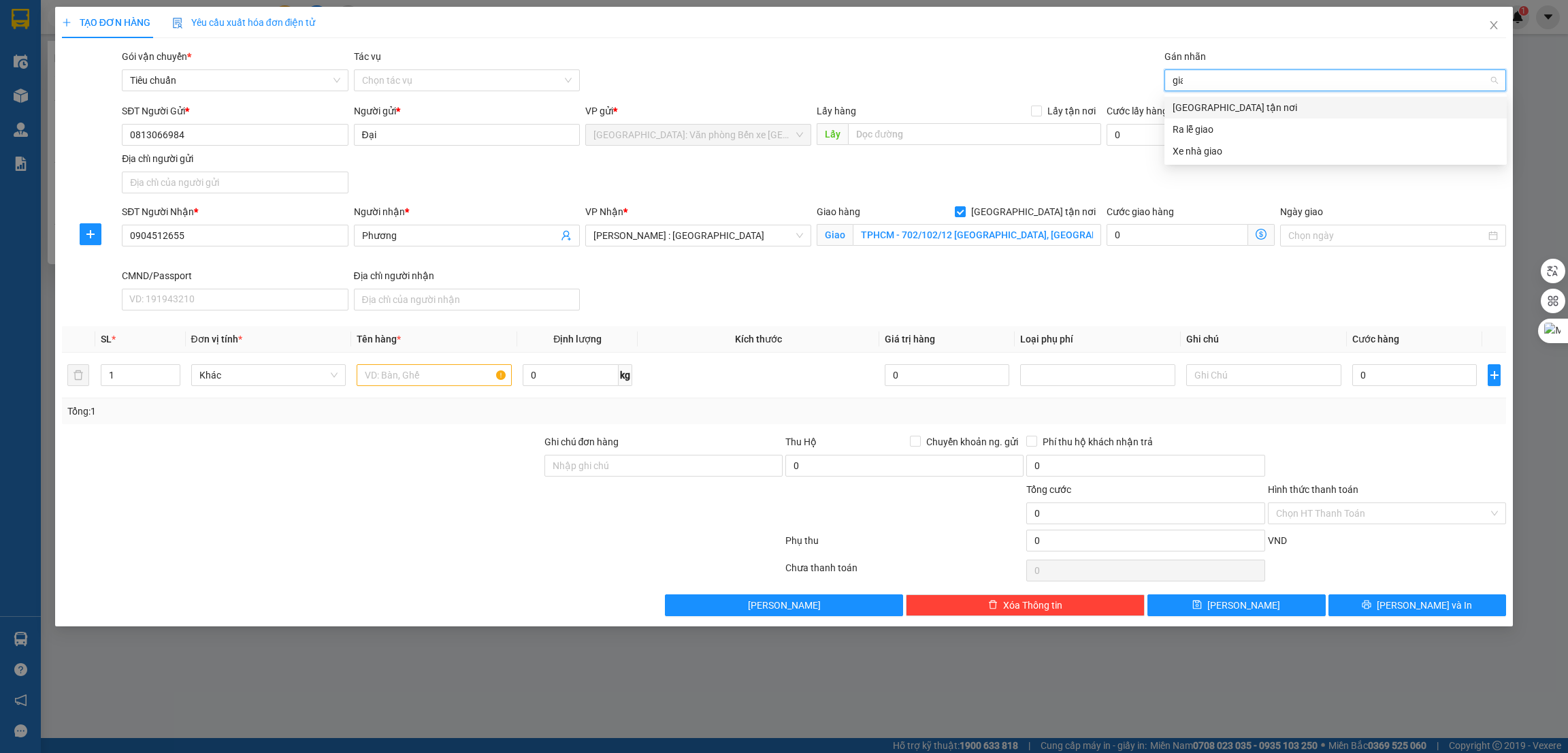
type input "giao"
click at [1244, 108] on div "[GEOGRAPHIC_DATA] tận nơi" at bounding box center [1336, 108] width 326 height 15
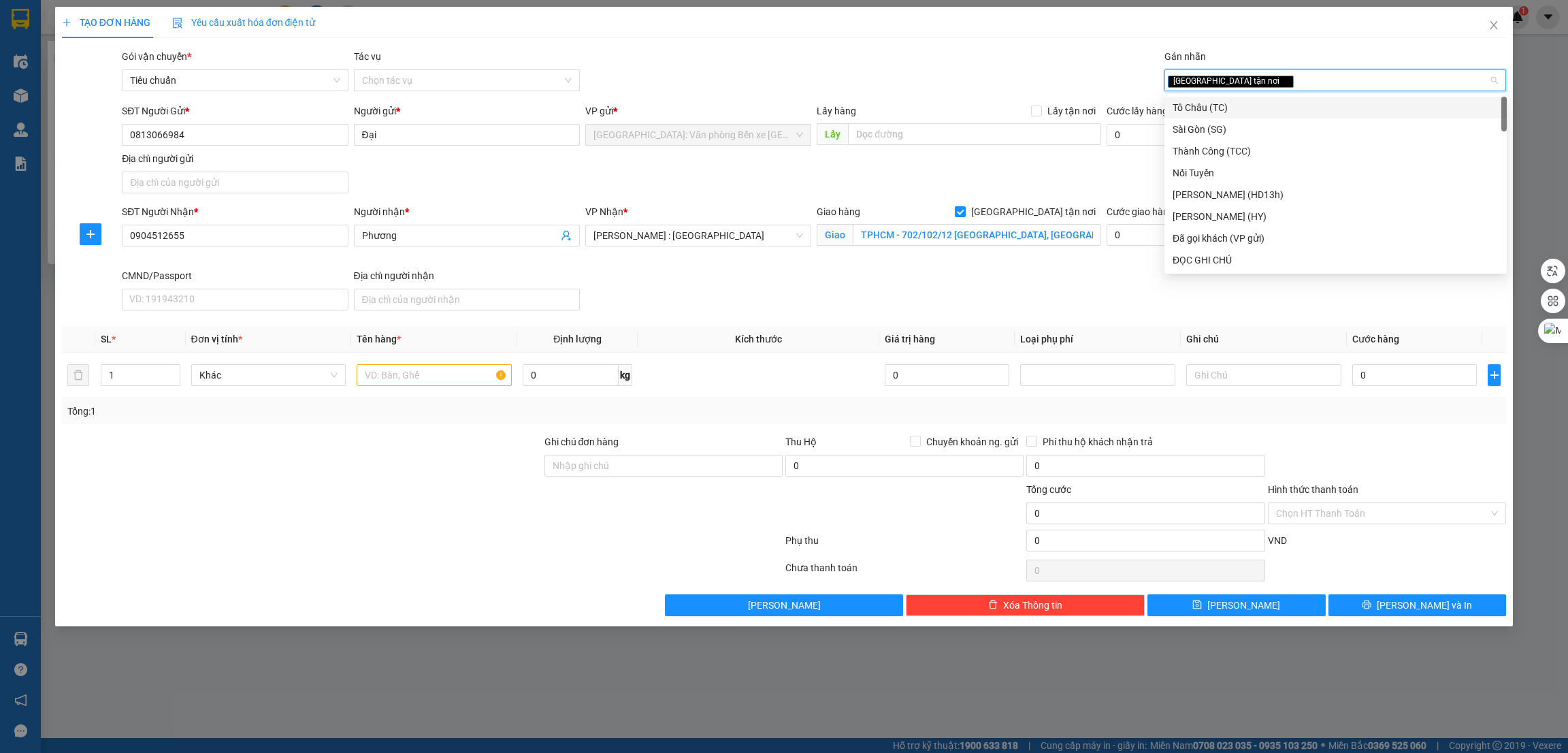
click at [283, 465] on div at bounding box center [301, 458] width 483 height 47
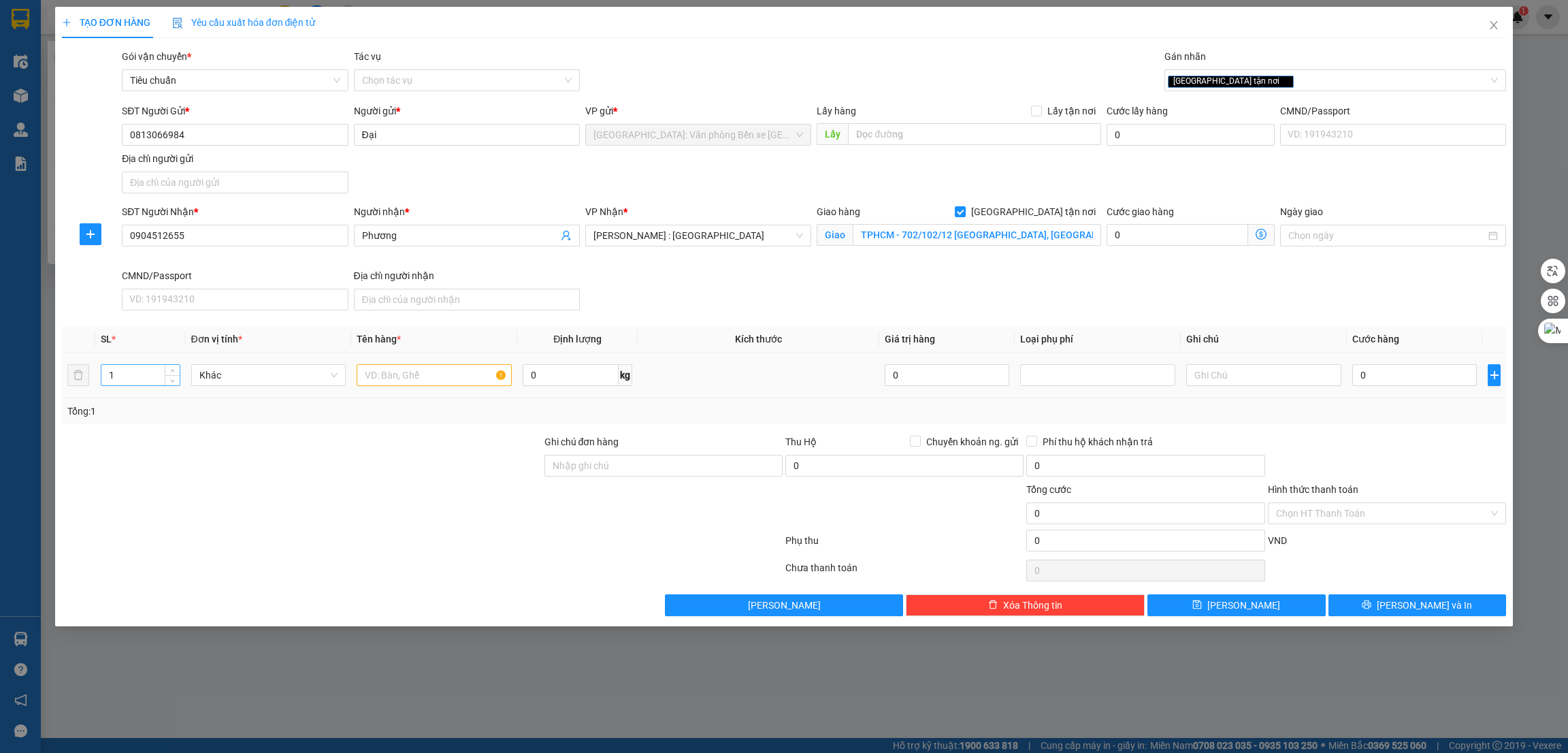
click at [126, 381] on input "1" at bounding box center [140, 375] width 79 height 21
click at [131, 381] on input "1" at bounding box center [140, 375] width 79 height 21
type input "2"
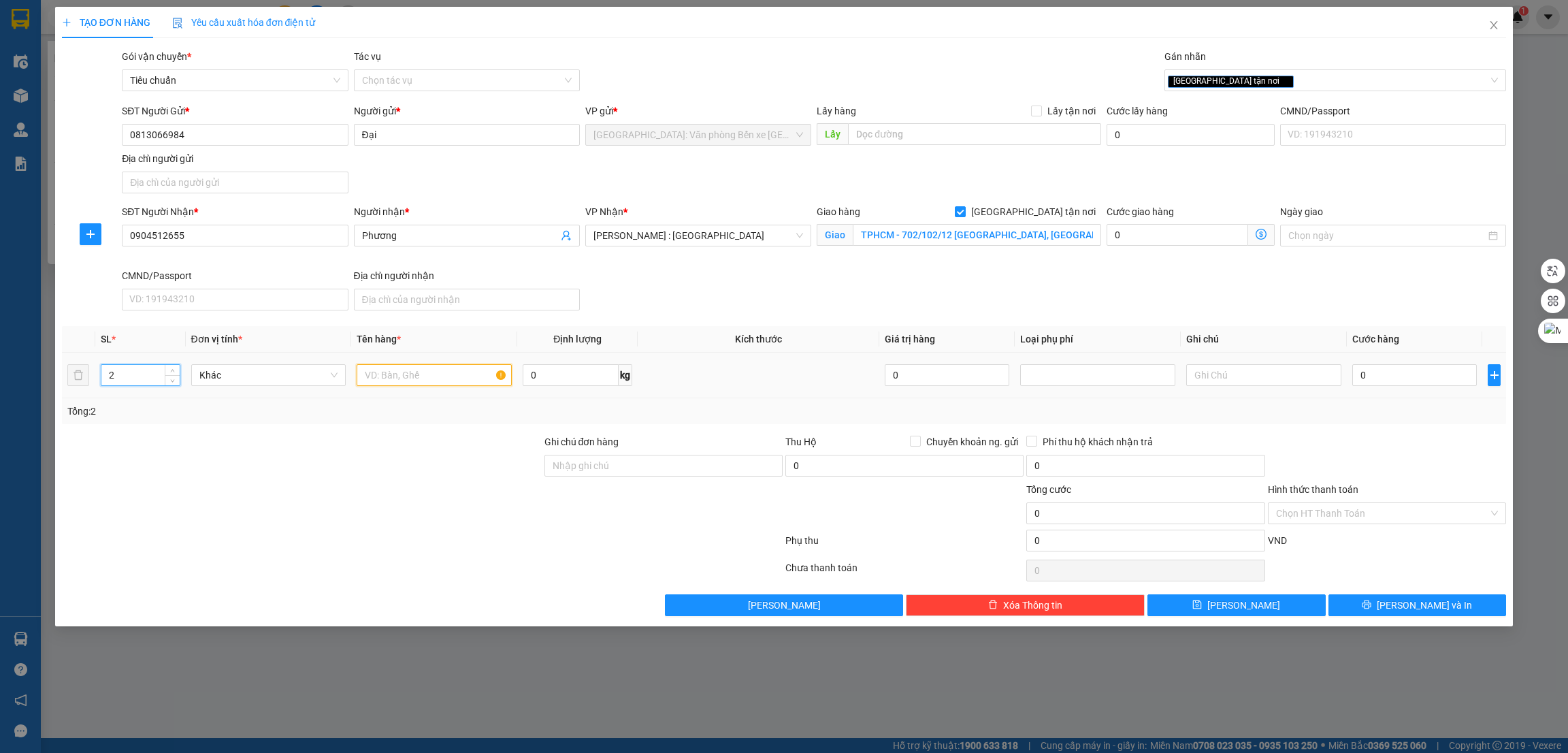
click at [383, 381] on input "text" at bounding box center [434, 375] width 155 height 22
type input "1 kiện các tông + 1 máy tập bọc xốp nổ"
click at [330, 478] on div at bounding box center [301, 458] width 483 height 47
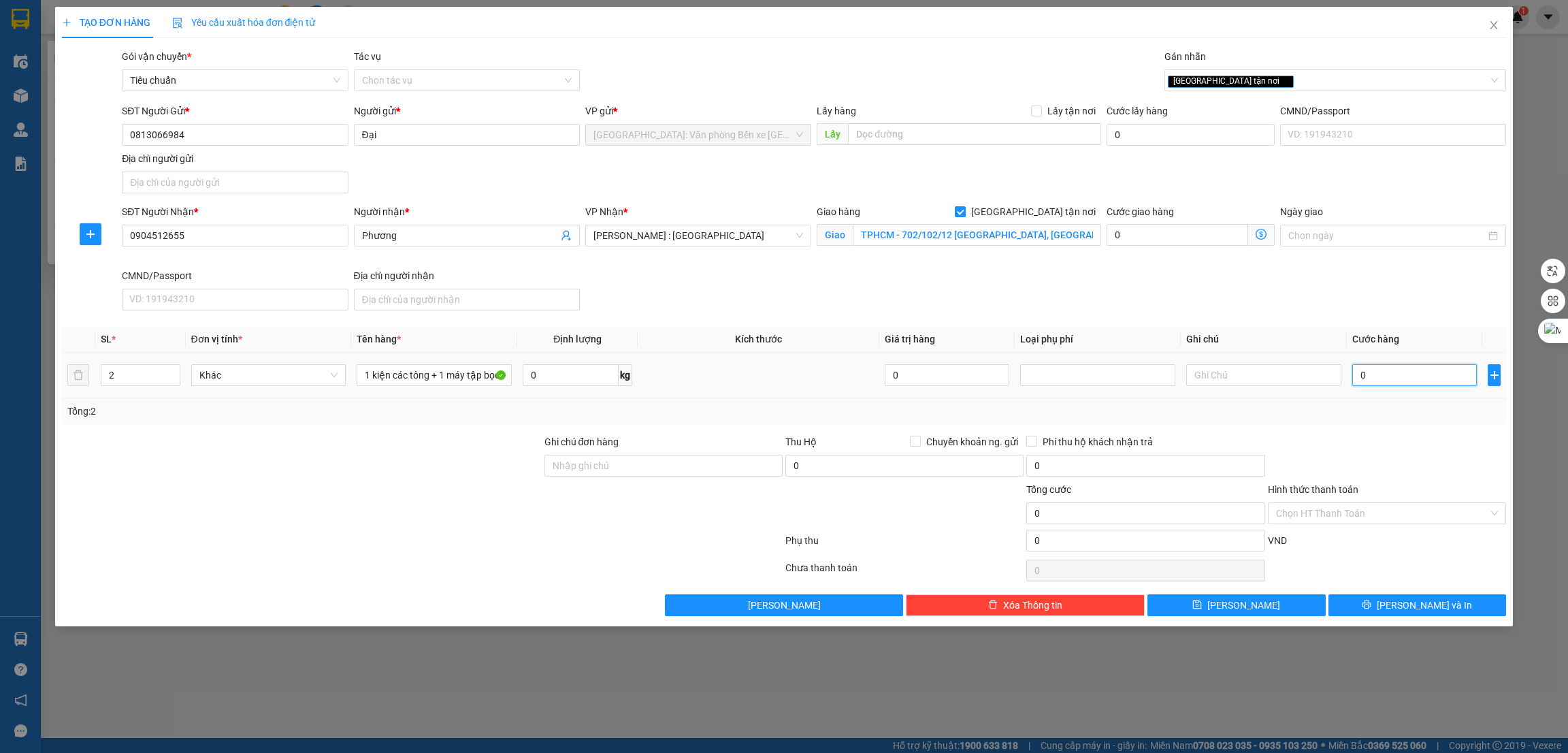
click at [1419, 383] on input "0" at bounding box center [1414, 375] width 124 height 22
type input "7"
type input "76"
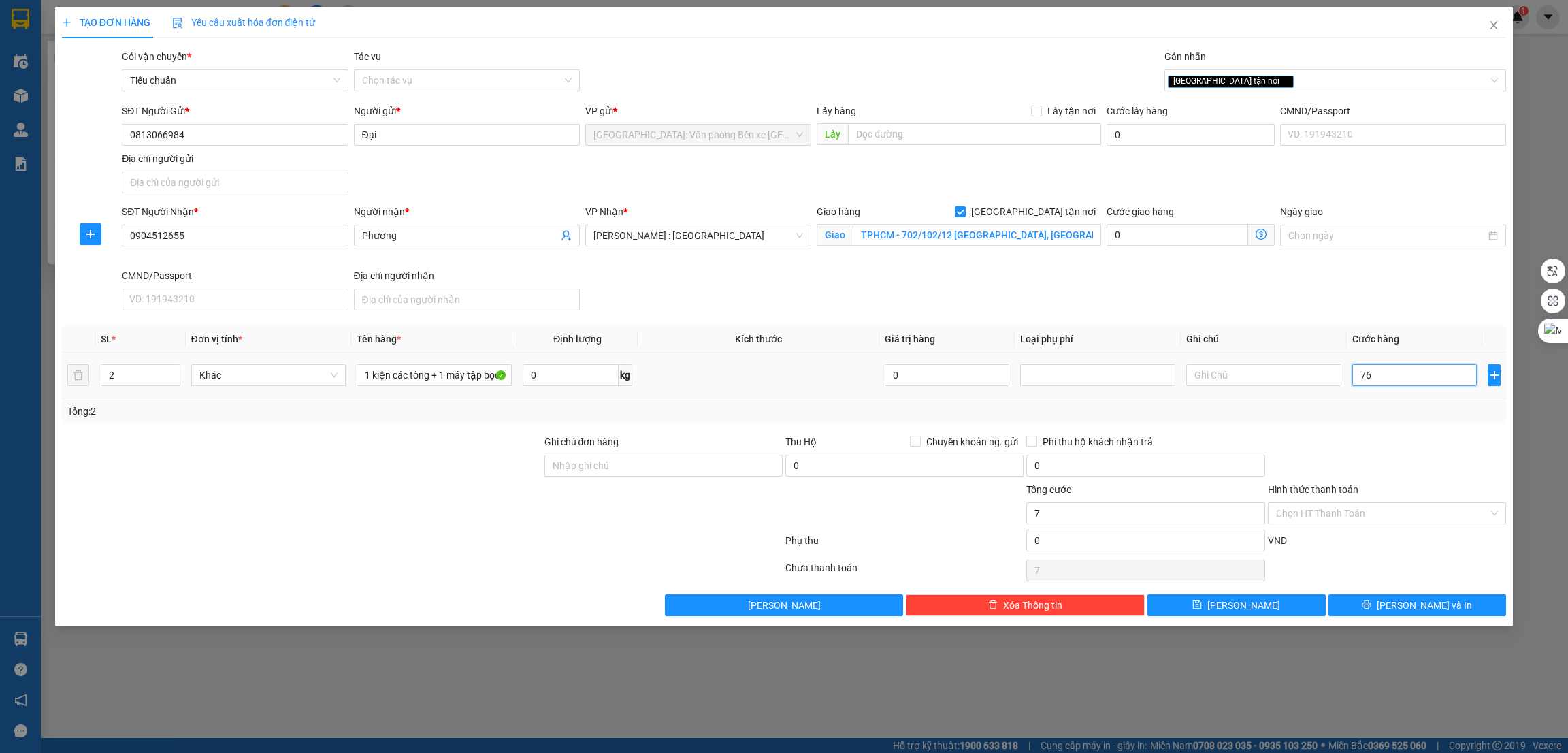
type input "76"
type input "760"
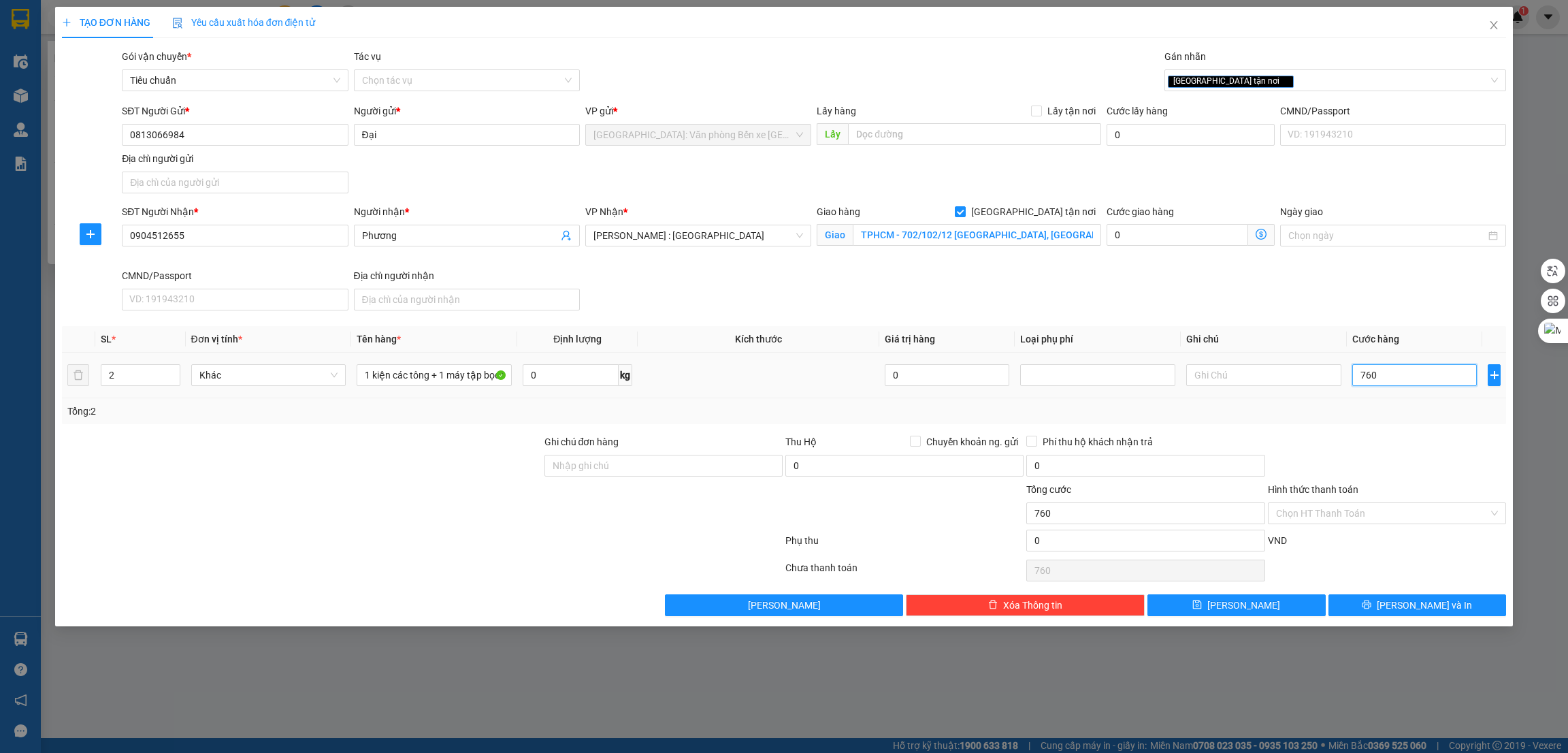
type input "7.600"
type input "76.000"
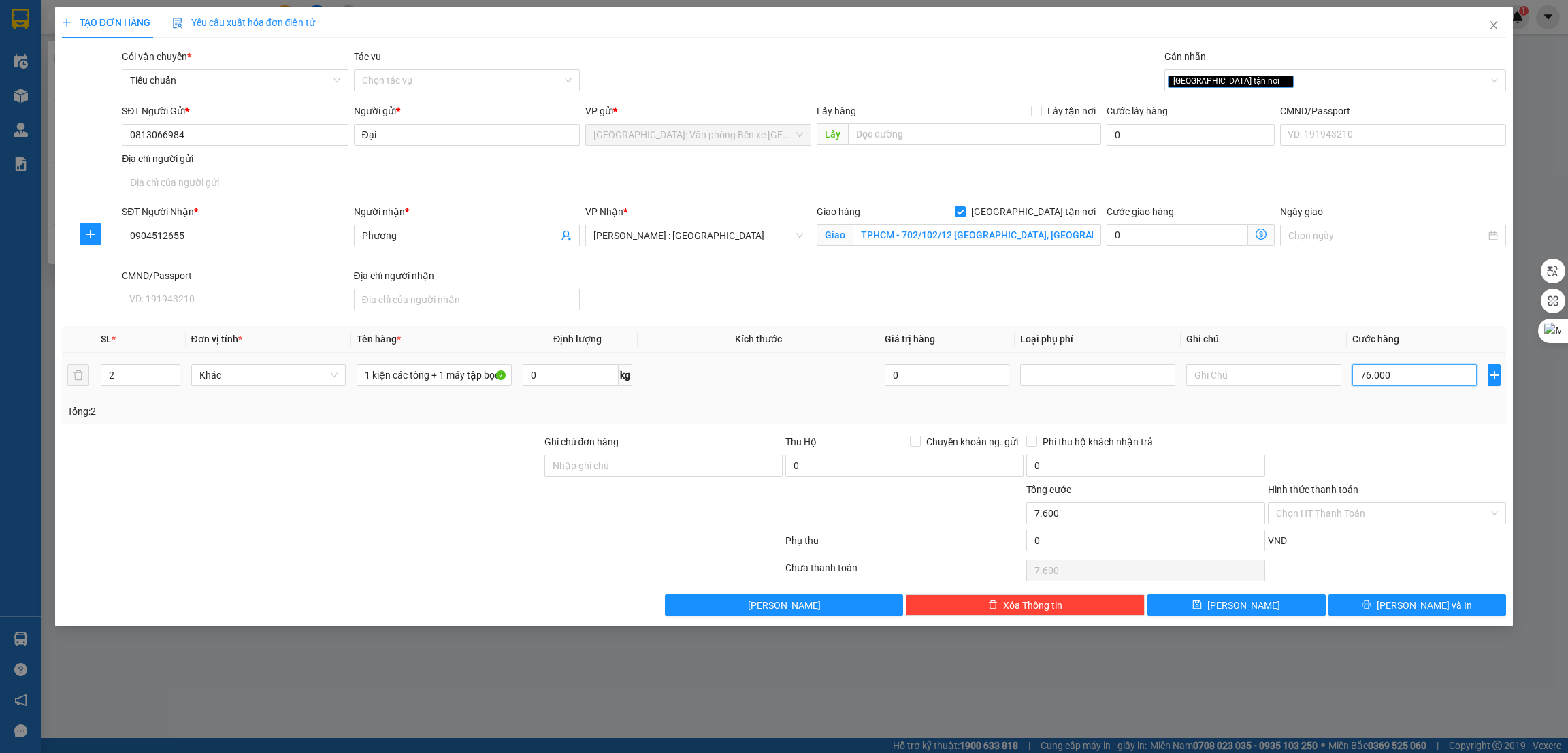
type input "76.000"
type input "760.000"
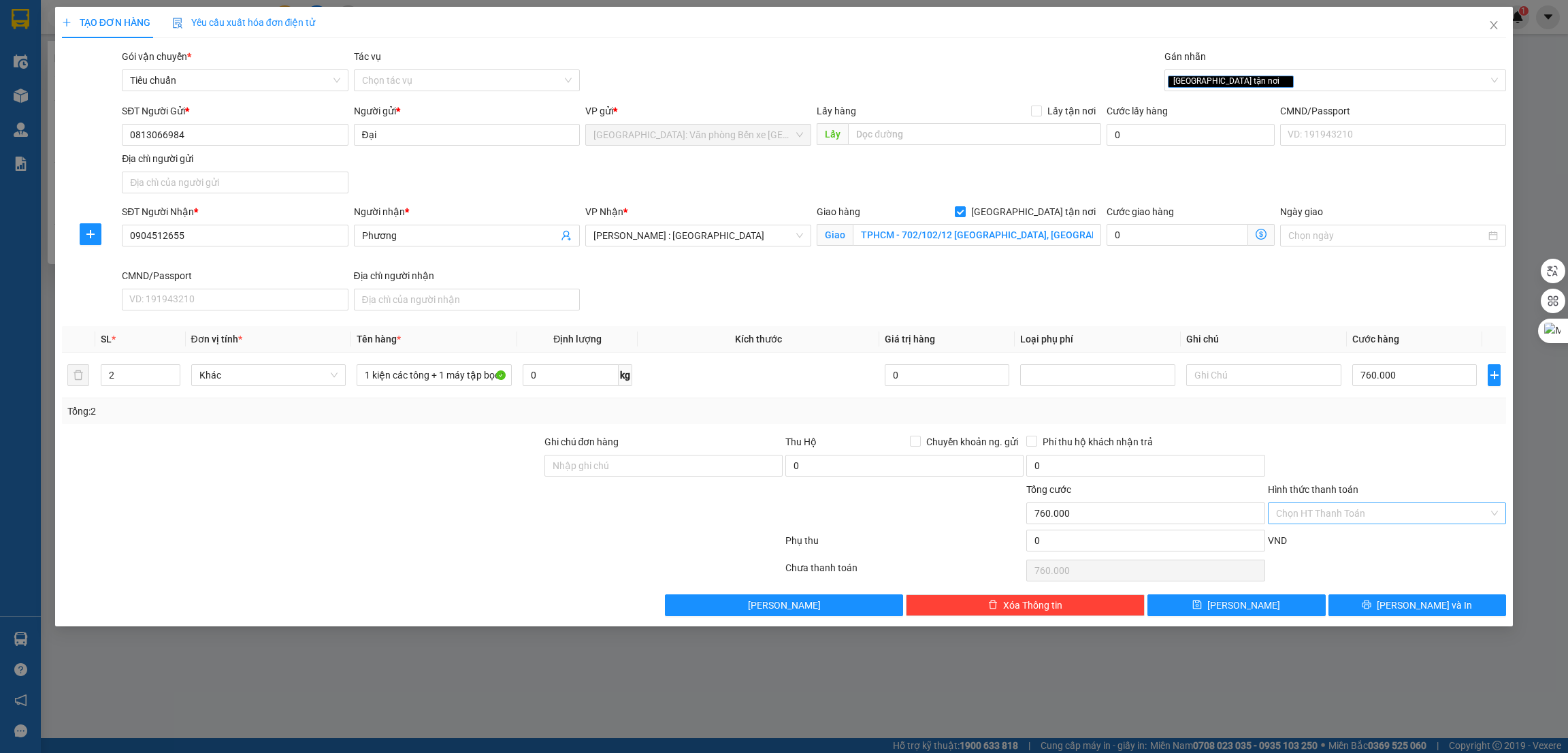
click at [1325, 512] on input "Hình thức thanh toán" at bounding box center [1382, 513] width 212 height 21
click at [1334, 543] on div "Tại văn phòng" at bounding box center [1386, 542] width 222 height 15
type input "0"
click at [367, 495] on div at bounding box center [301, 506] width 483 height 47
click at [1371, 609] on icon "printer" at bounding box center [1367, 604] width 9 height 9
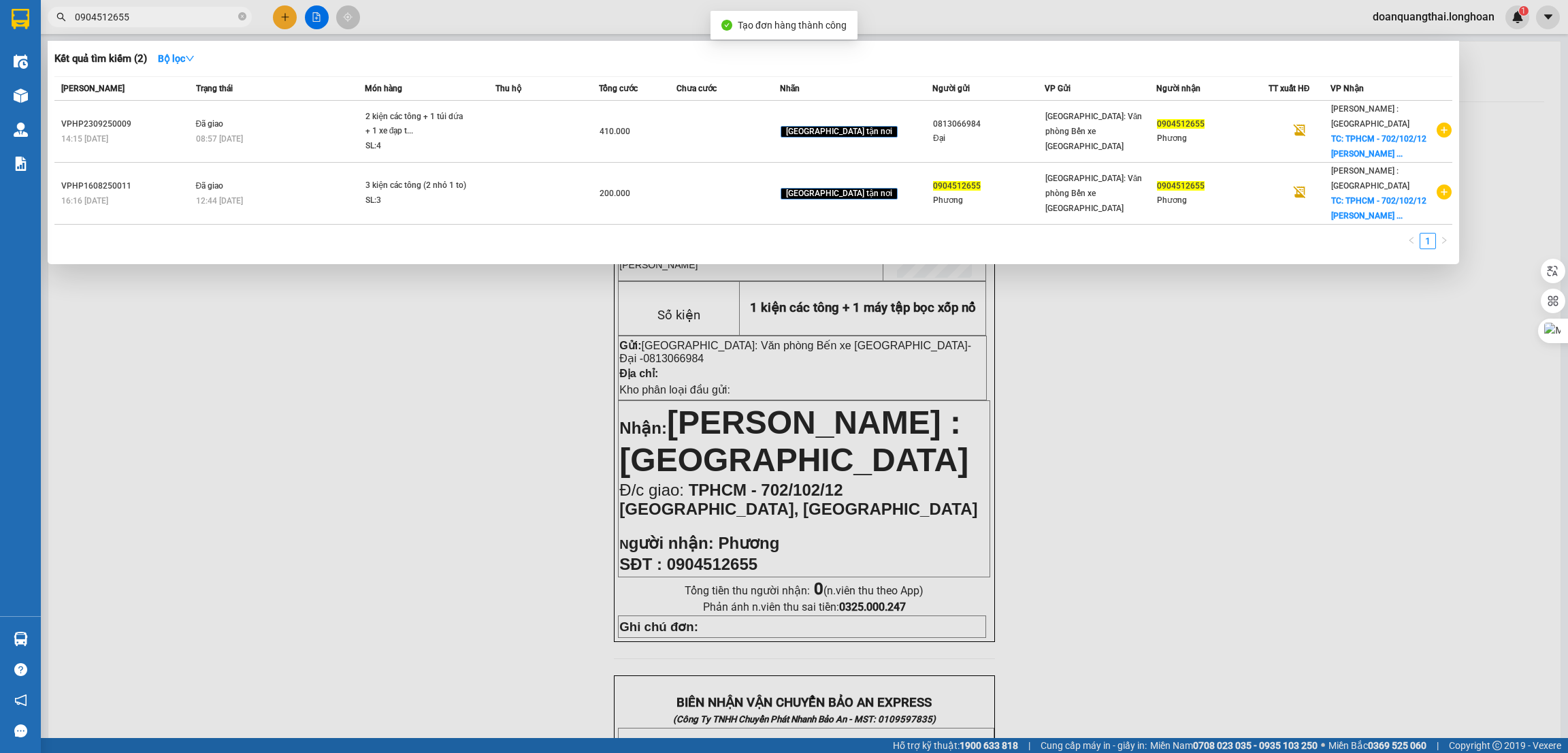
click at [1124, 427] on div at bounding box center [784, 376] width 1568 height 753
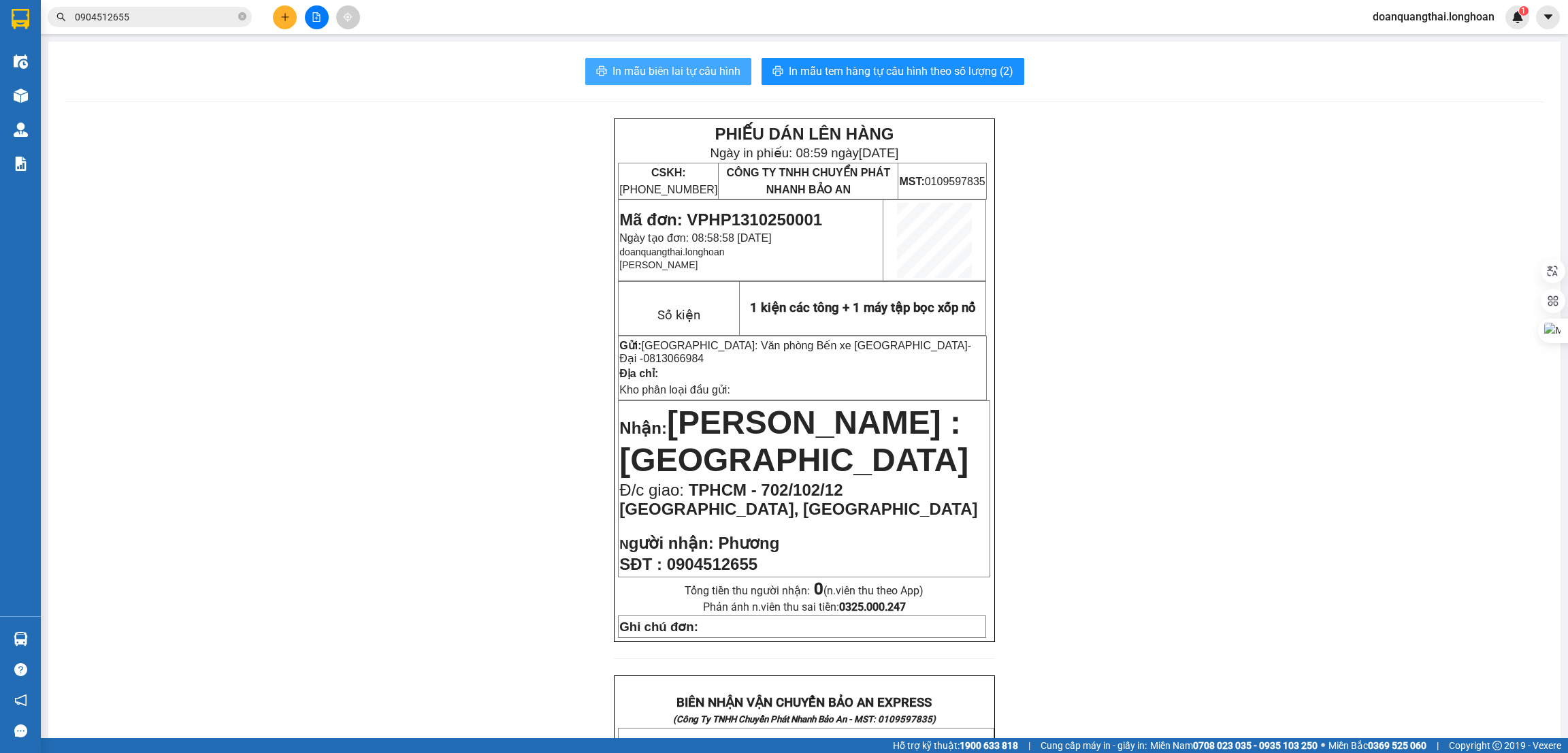
click at [701, 69] on span "In mẫu biên lai tự cấu hình" at bounding box center [676, 71] width 128 height 17
click at [164, 24] on span "0904512655" at bounding box center [149, 17] width 204 height 21
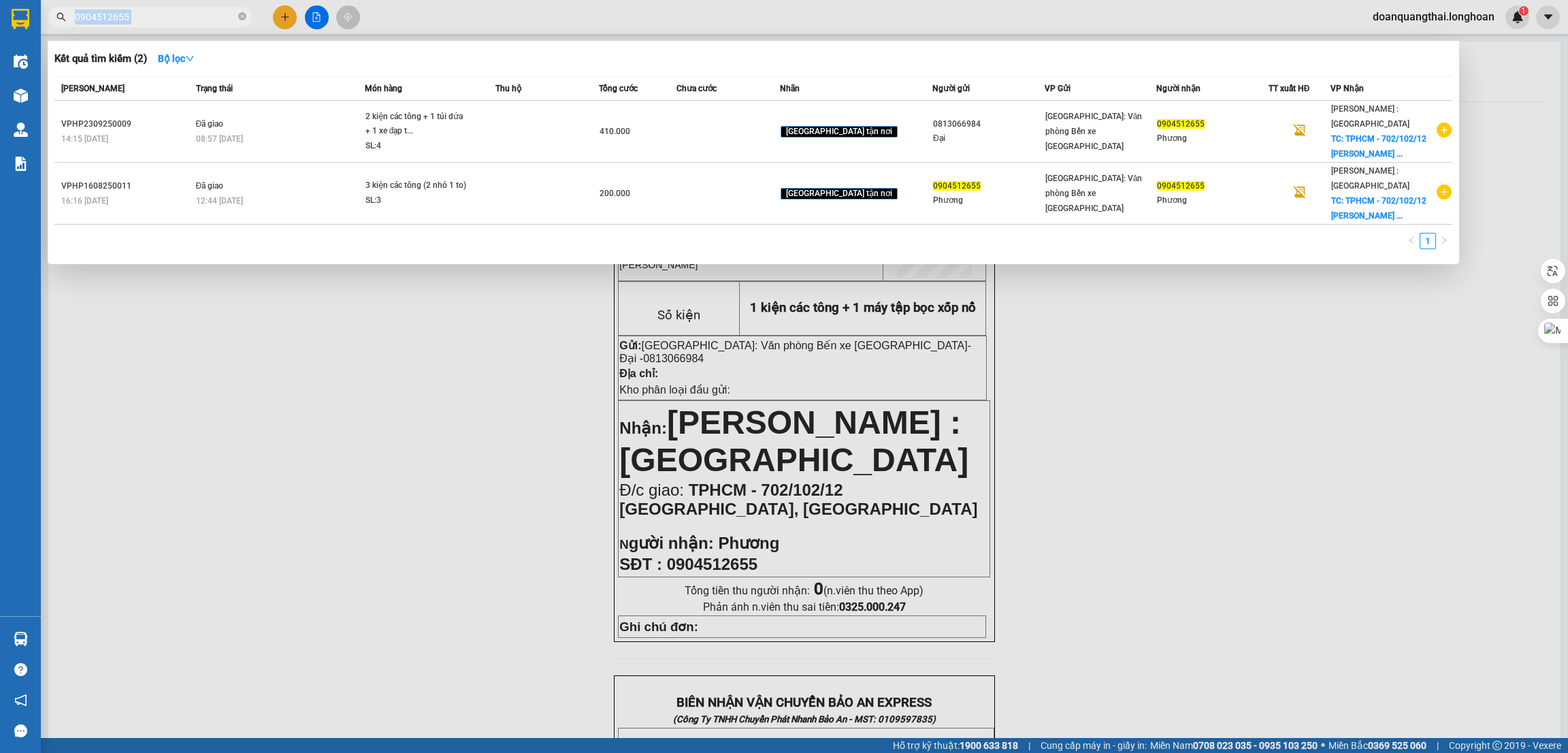
click at [164, 24] on span "0904512655" at bounding box center [149, 17] width 204 height 21
click at [155, 14] on input "0904512655" at bounding box center [155, 17] width 161 height 15
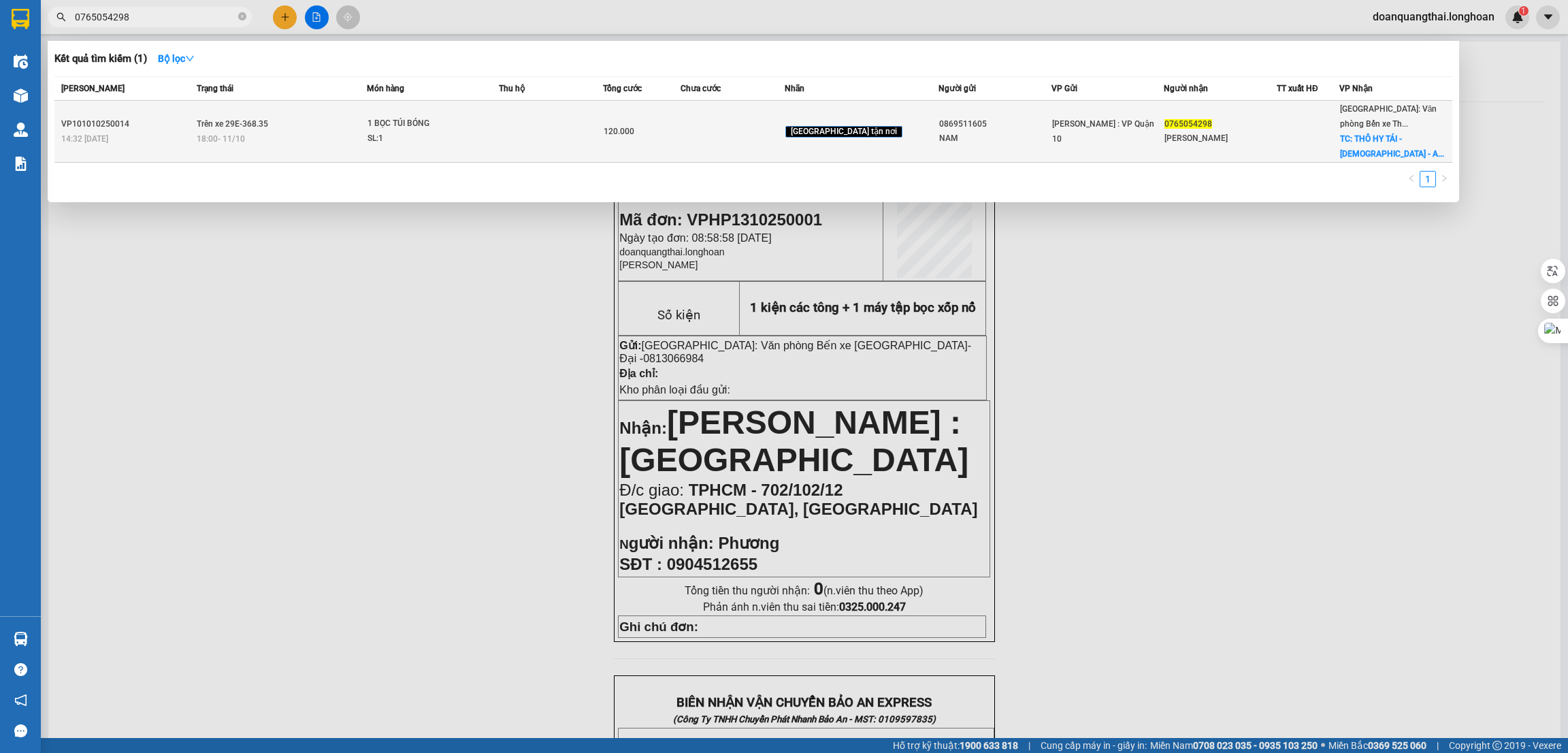
type input "0765054298"
click at [329, 117] on td "Trên xe 29E-368.35 18:00 - 11/10" at bounding box center [280, 131] width 174 height 62
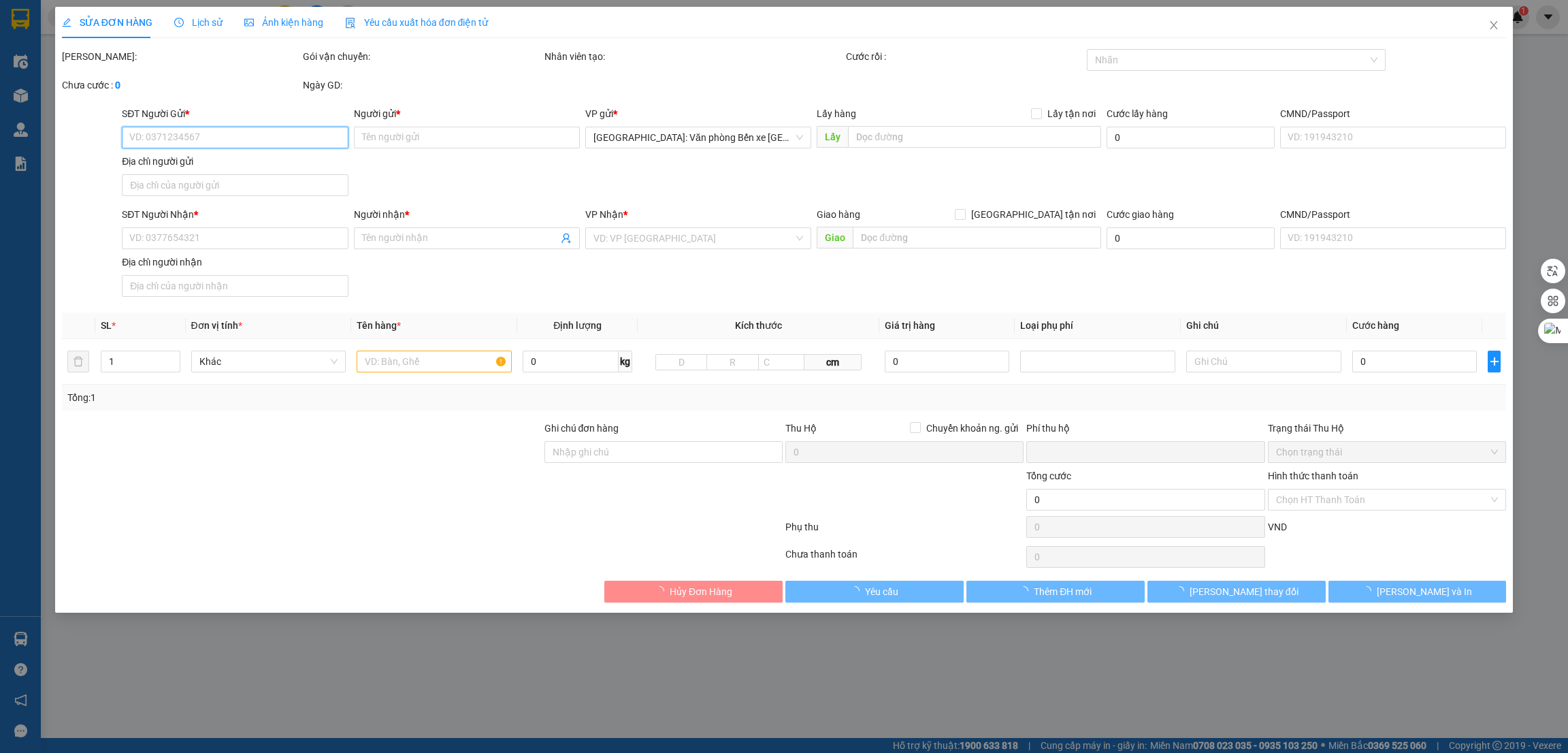
type input "0869511605"
type input "NAM"
type input "0765054298"
type input "[PERSON_NAME]"
checkbox input "true"
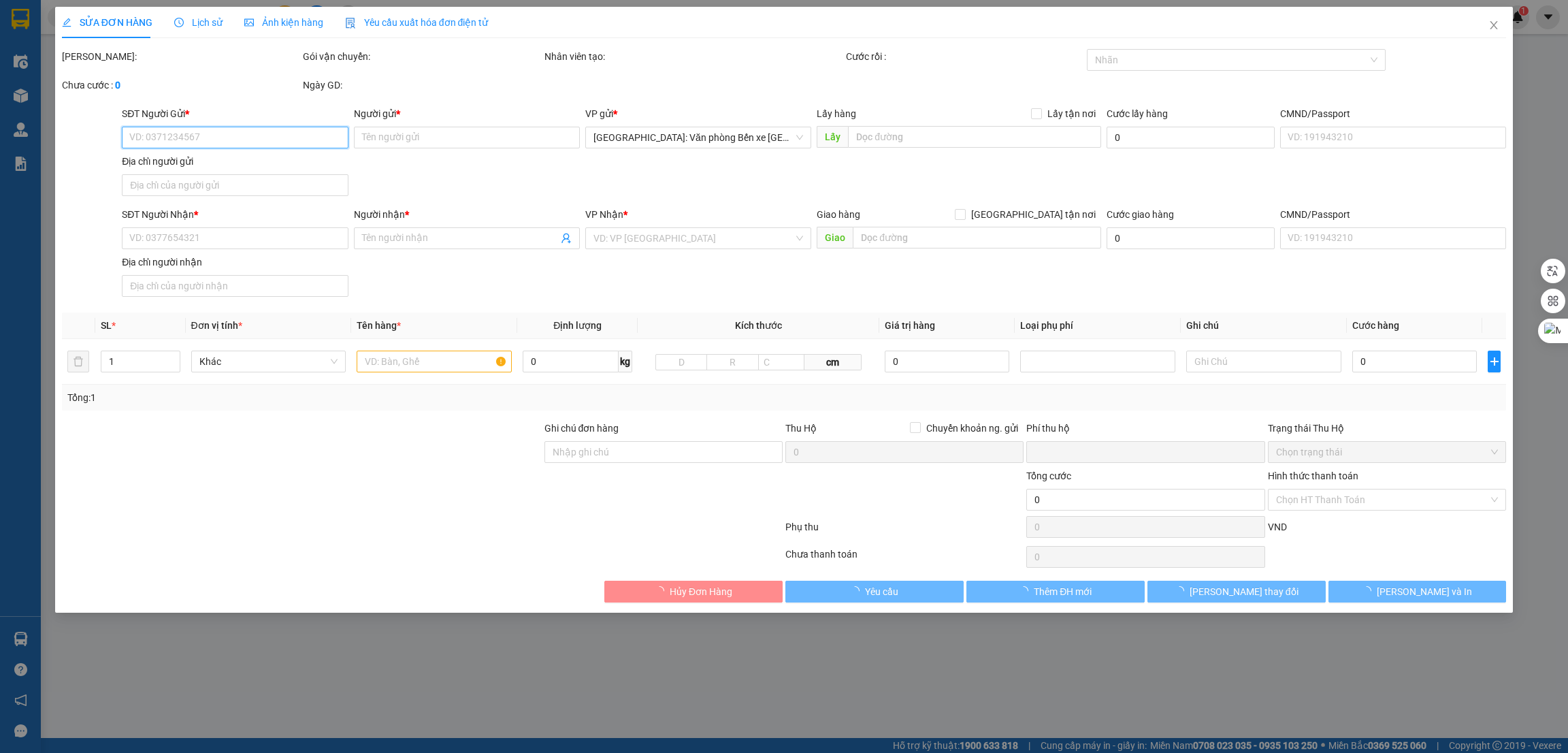
type input "THÔ HY TÁI - HỒNG THÁI - AN DƯƠNG - [GEOGRAPHIC_DATA]"
type input "hàng k bao bể vỡ hư hỏng"
type input "0"
type input "120.000"
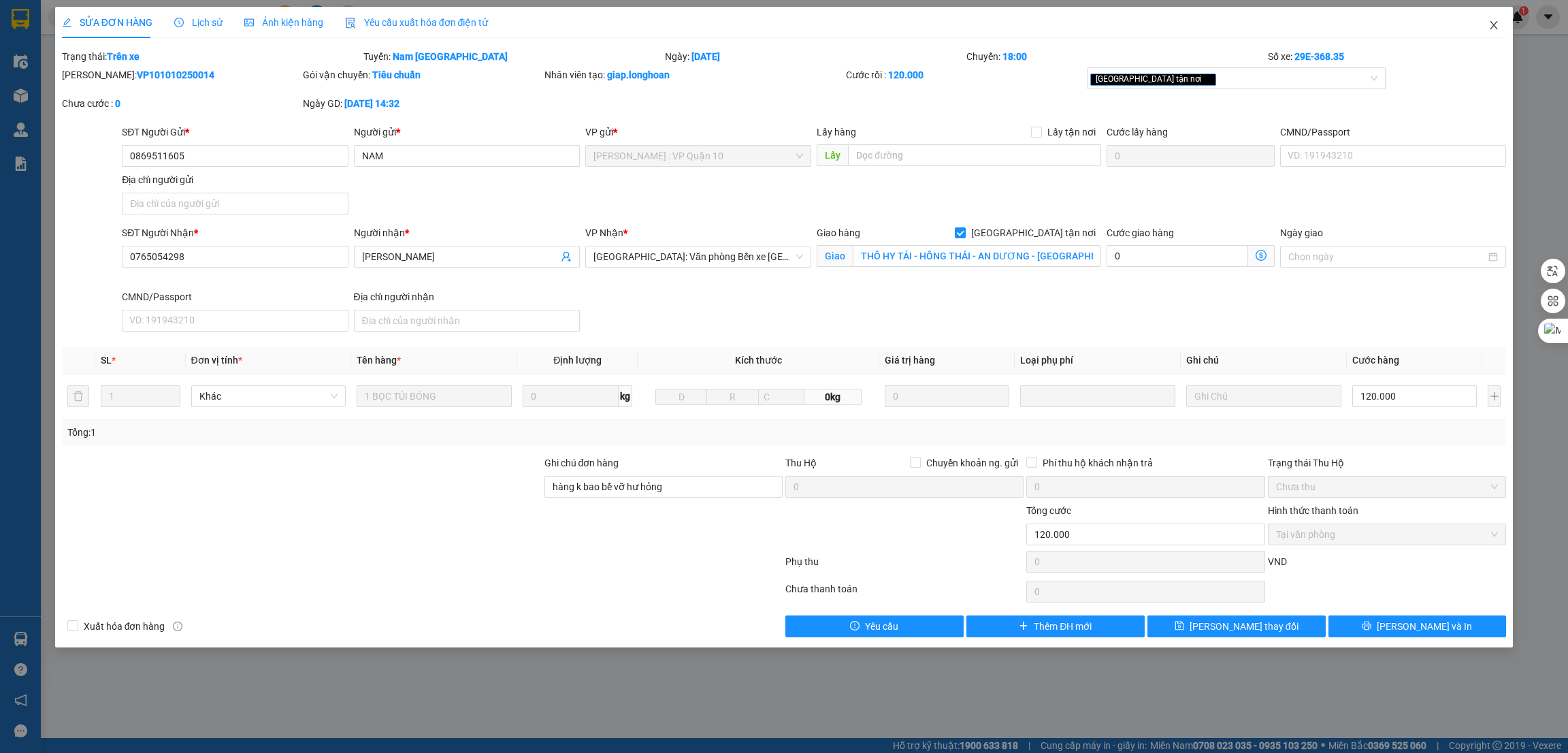
click at [1491, 18] on span "Close" at bounding box center [1494, 26] width 38 height 38
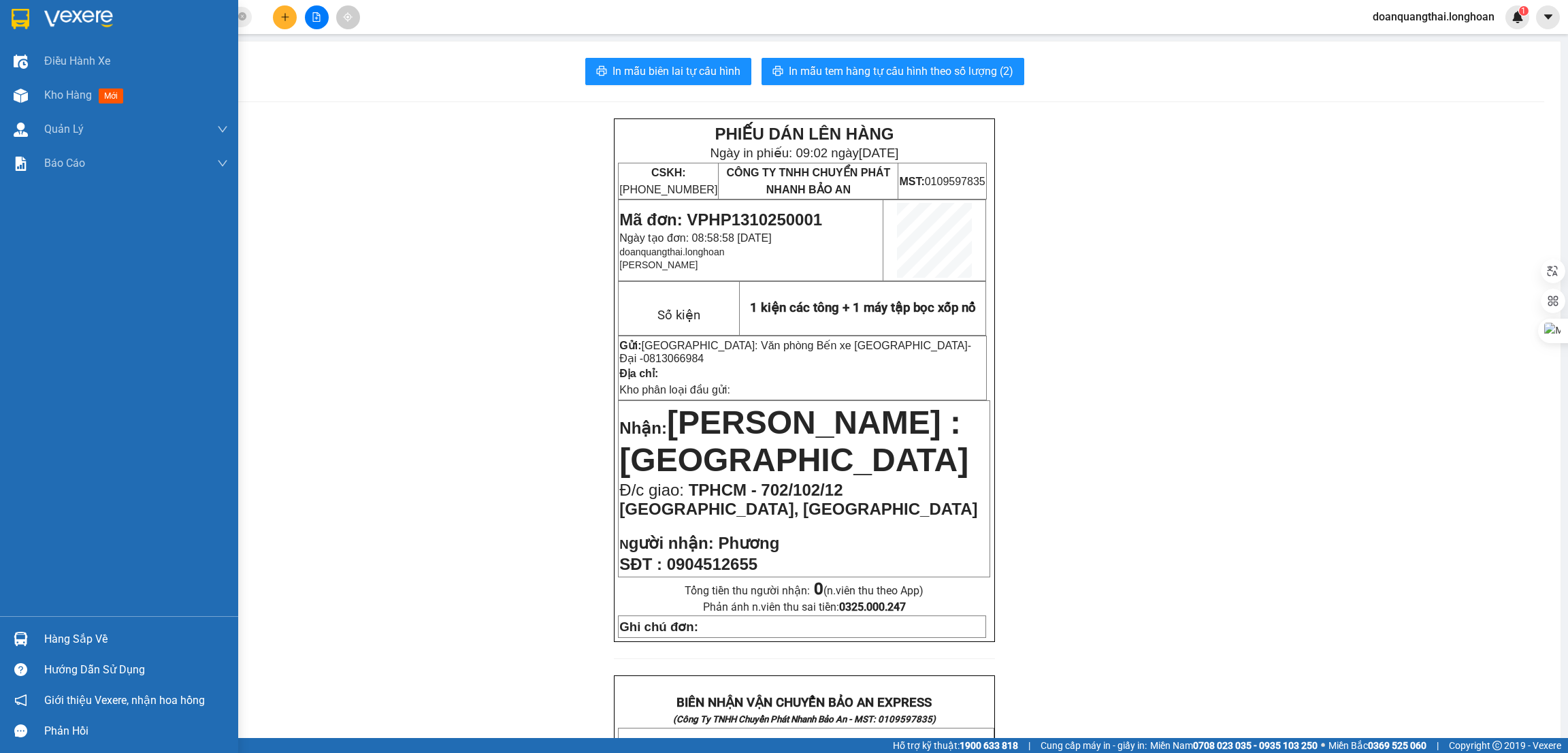
click at [75, 632] on div "Hàng sắp về" at bounding box center [136, 639] width 184 height 21
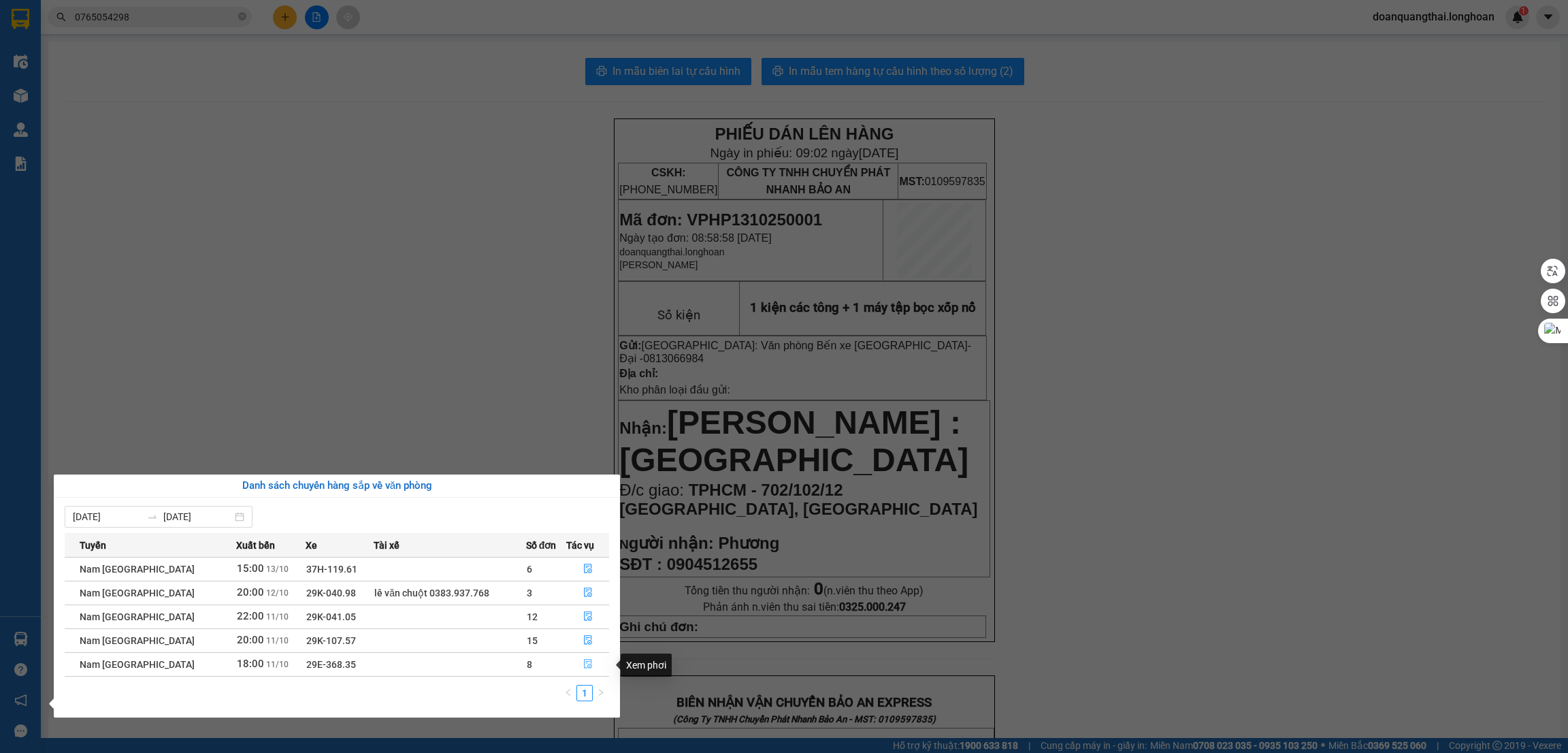
click at [583, 662] on icon "file-done" at bounding box center [588, 664] width 9 height 9
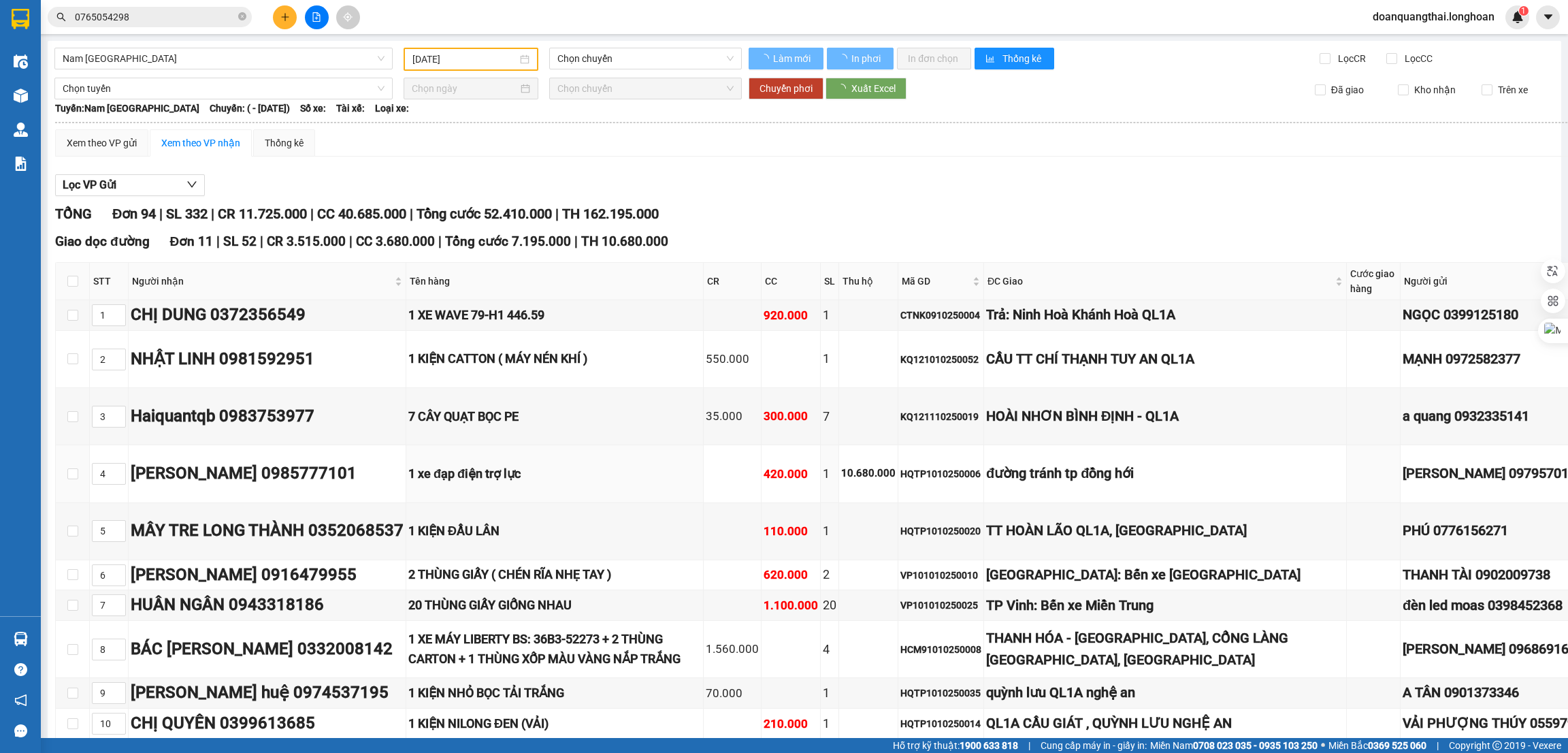
type input "11/10/2025"
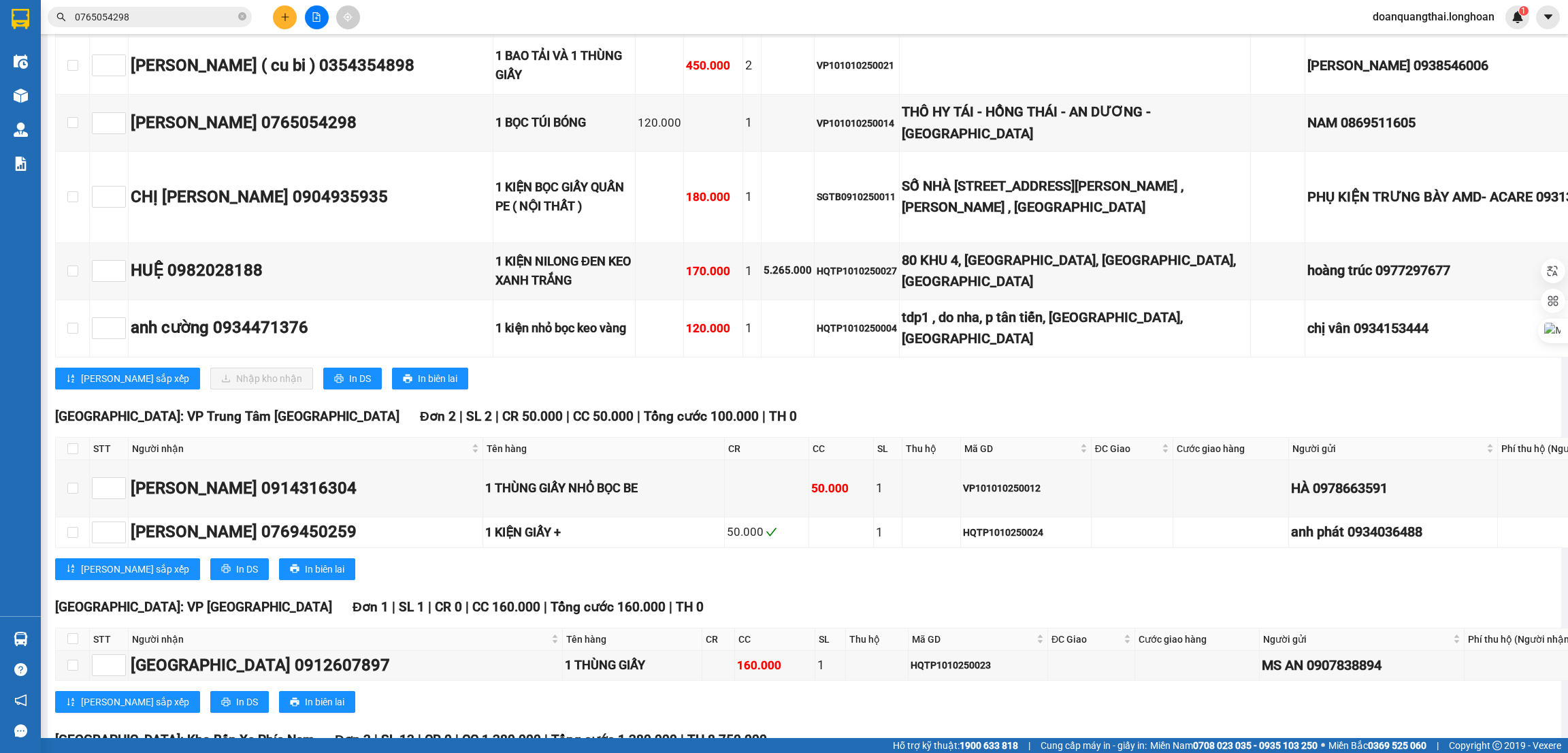
scroll to position [8272, 0]
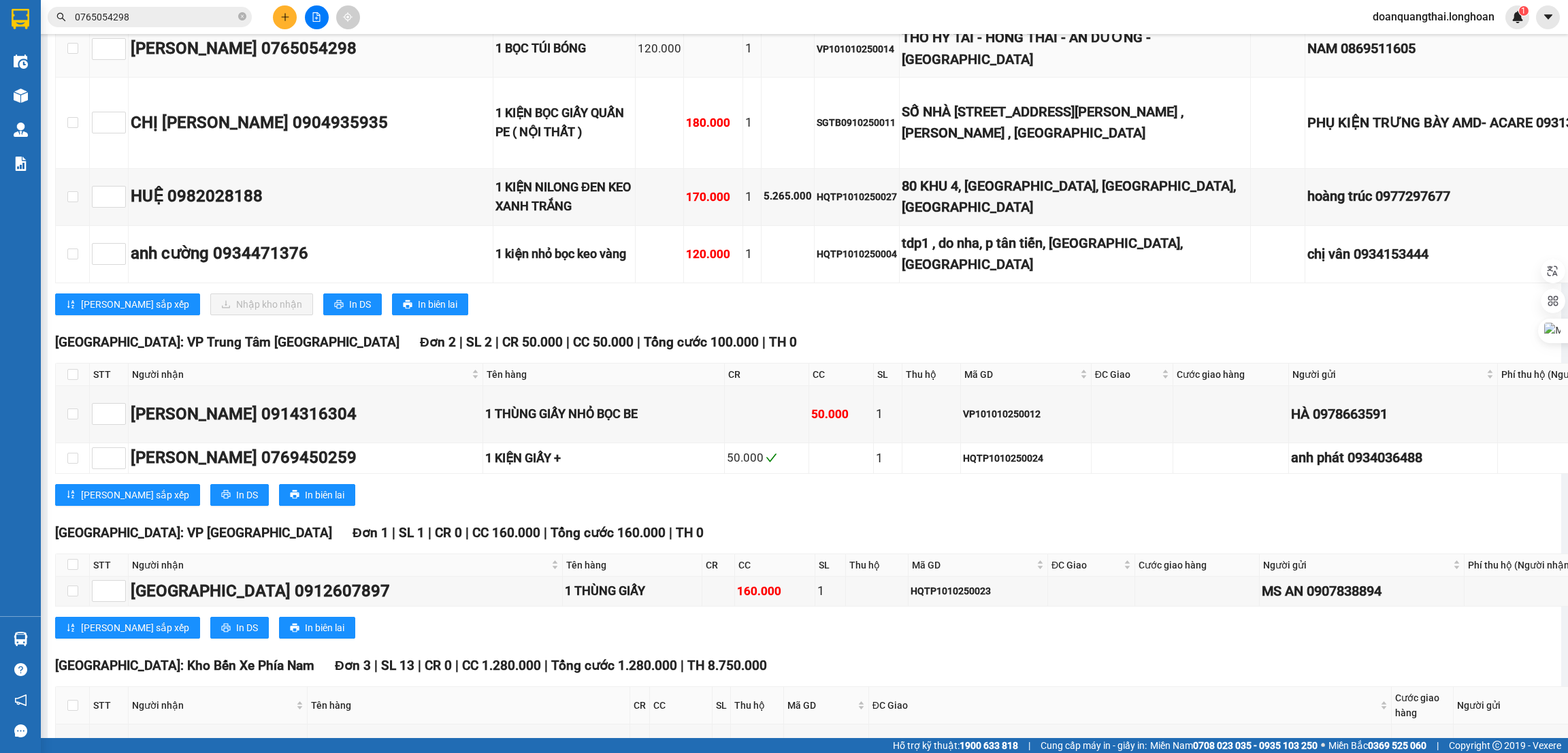
click at [63, 78] on td at bounding box center [72, 49] width 34 height 57
click at [72, 54] on input "checkbox" at bounding box center [72, 48] width 11 height 11
checkbox input "true"
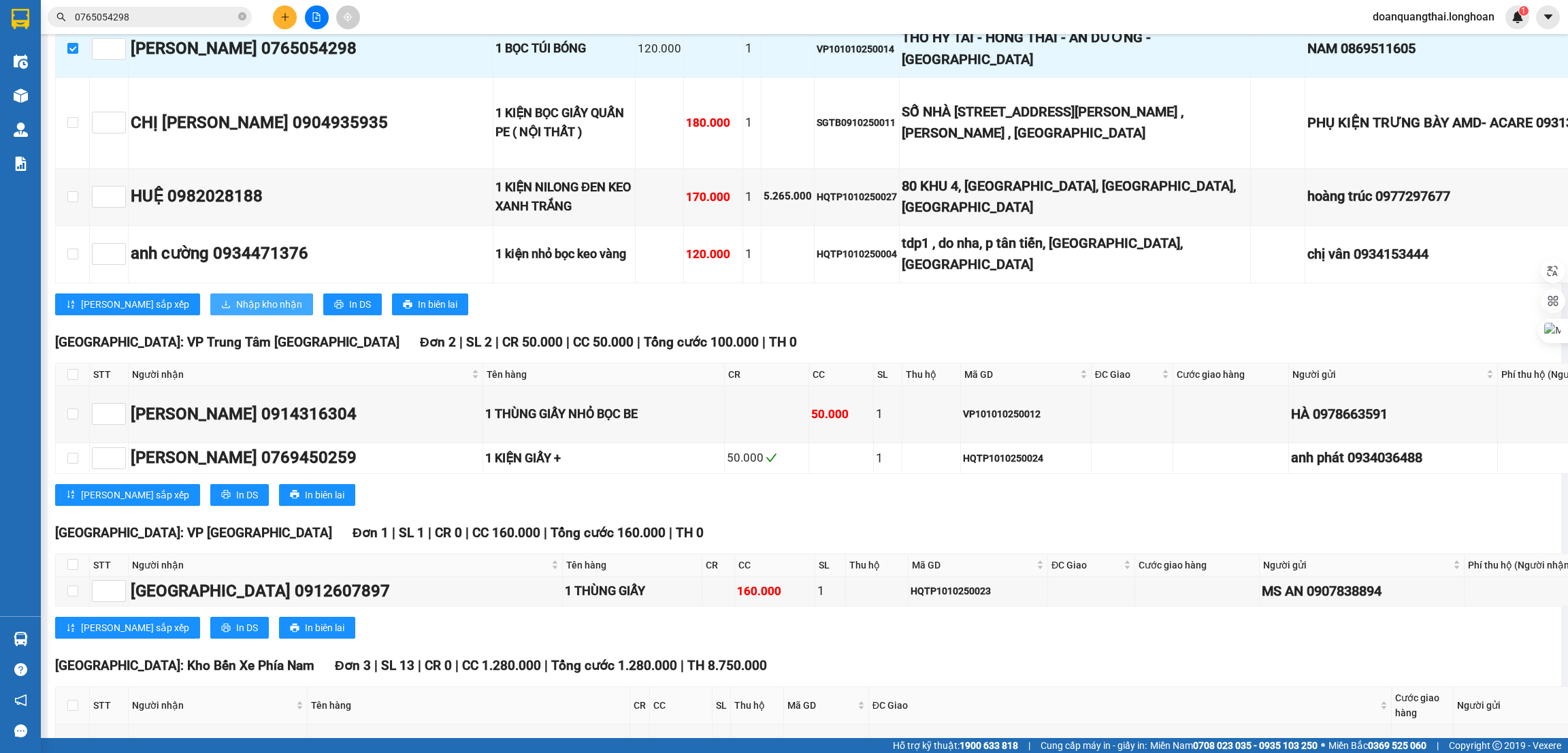
click at [236, 312] on span "Nhập kho nhận" at bounding box center [269, 304] width 66 height 15
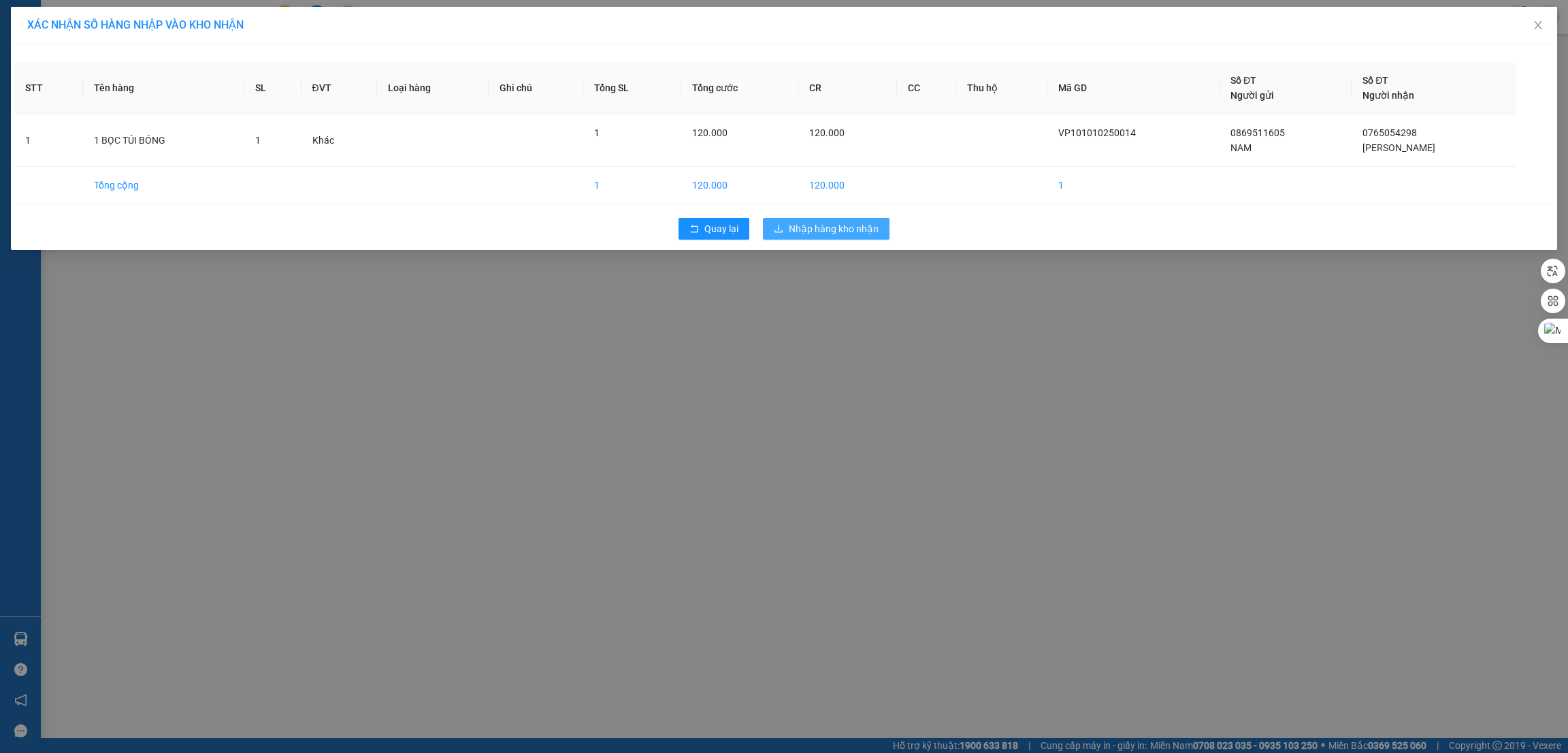
click at [818, 229] on span "Nhập hàng kho nhận" at bounding box center [834, 229] width 90 height 15
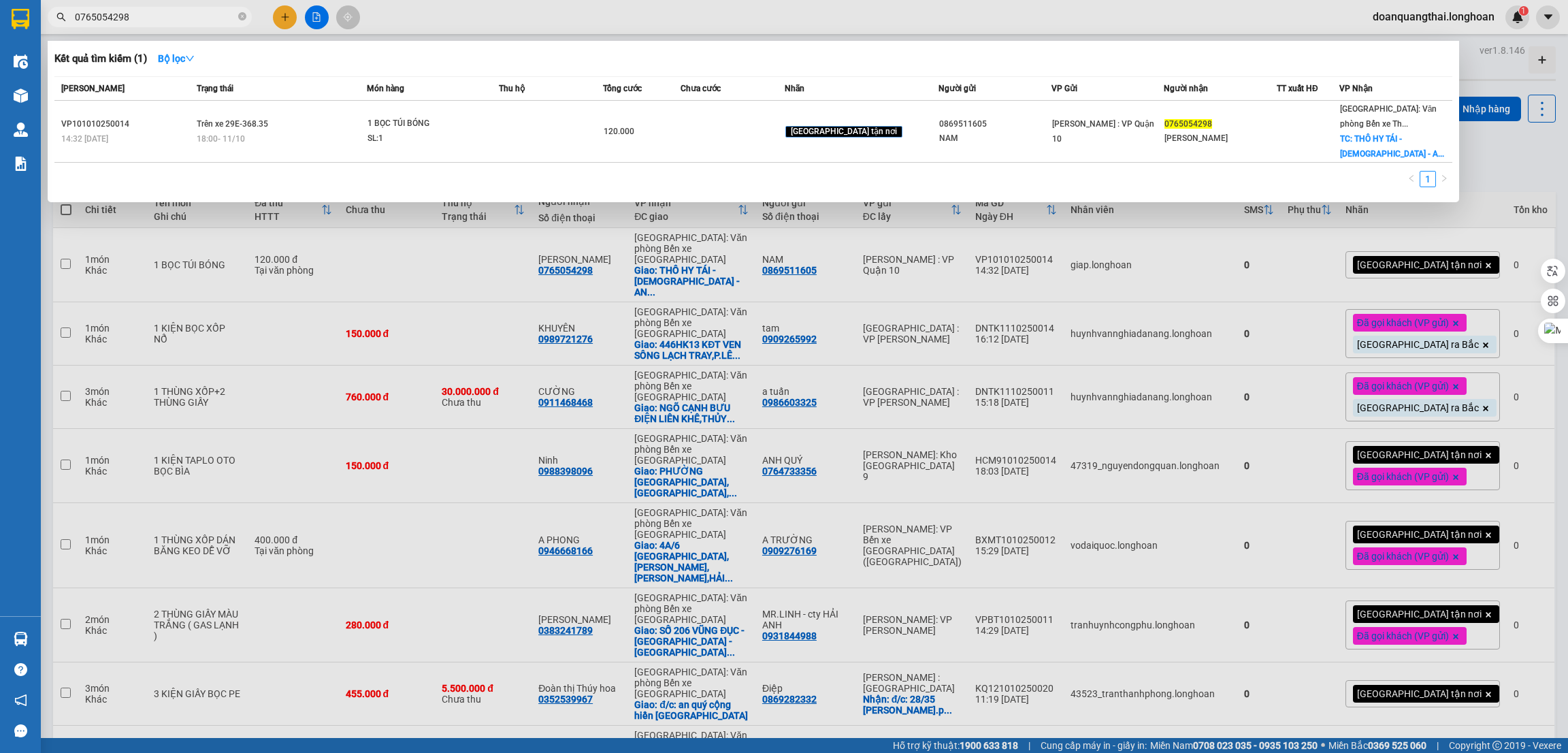
click at [146, 20] on input "0765054298" at bounding box center [155, 17] width 161 height 15
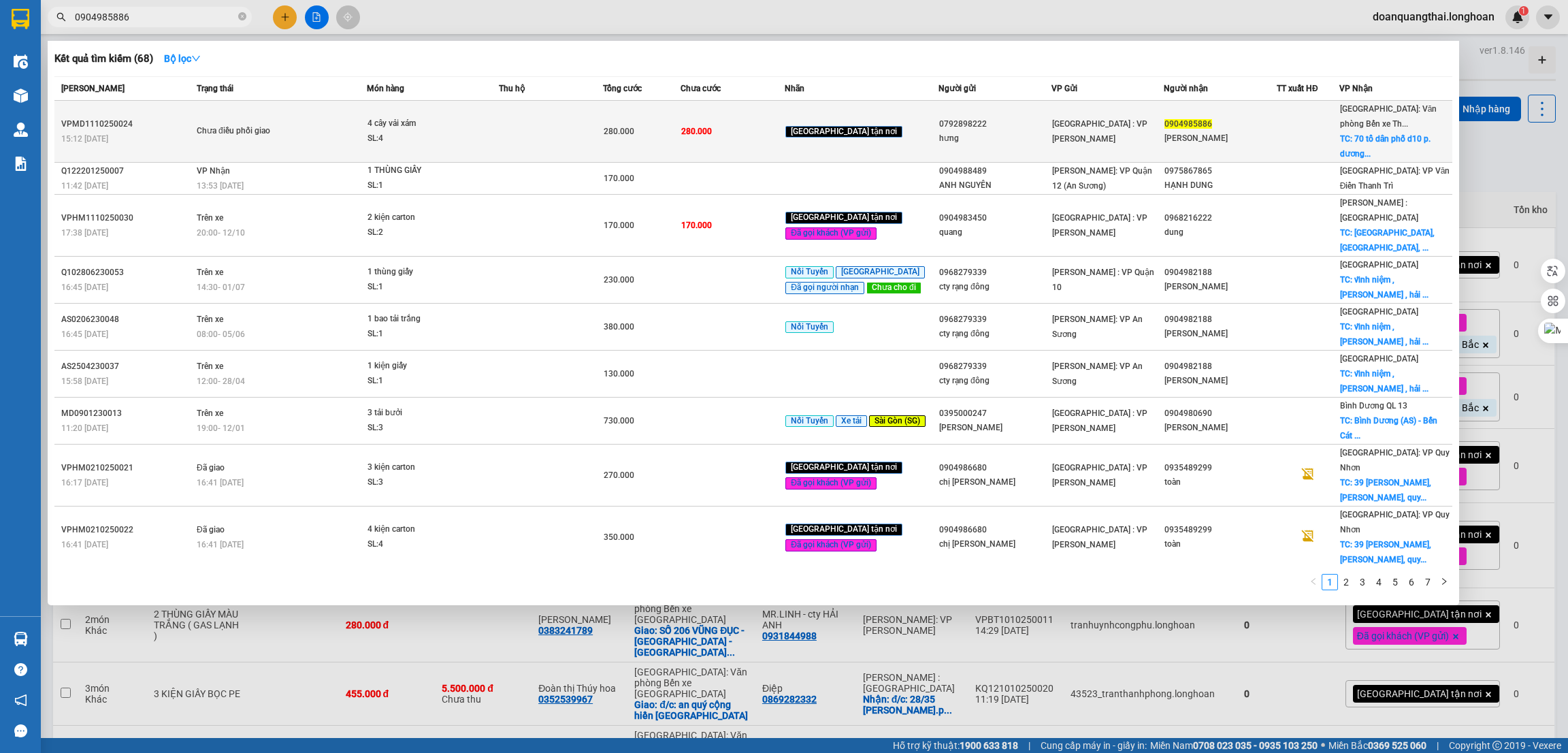
type input "0904985886"
click at [533, 130] on td at bounding box center [551, 131] width 104 height 62
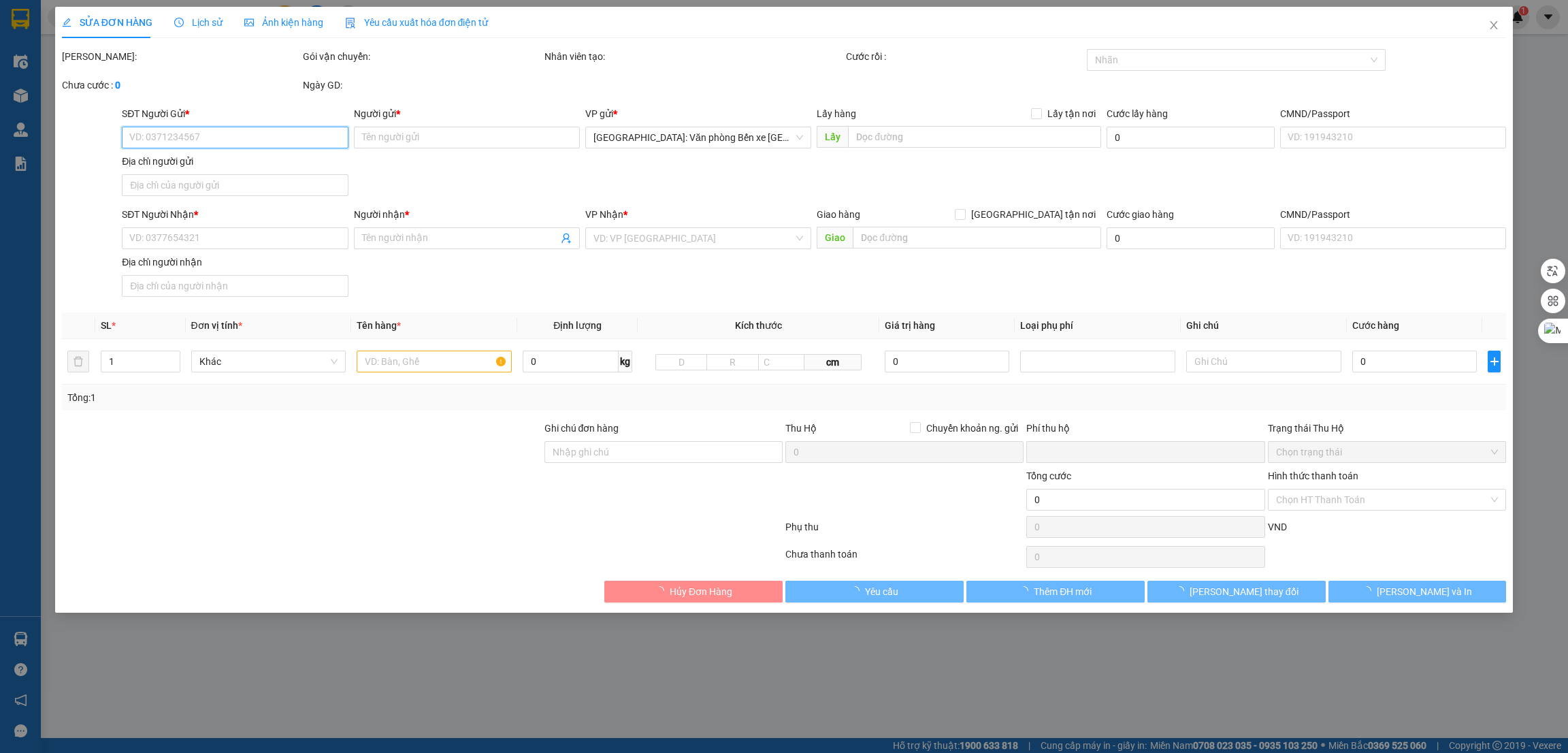
type input "0792898222"
type input "hưng"
type input "0904985886"
type input "[PERSON_NAME]"
checkbox input "true"
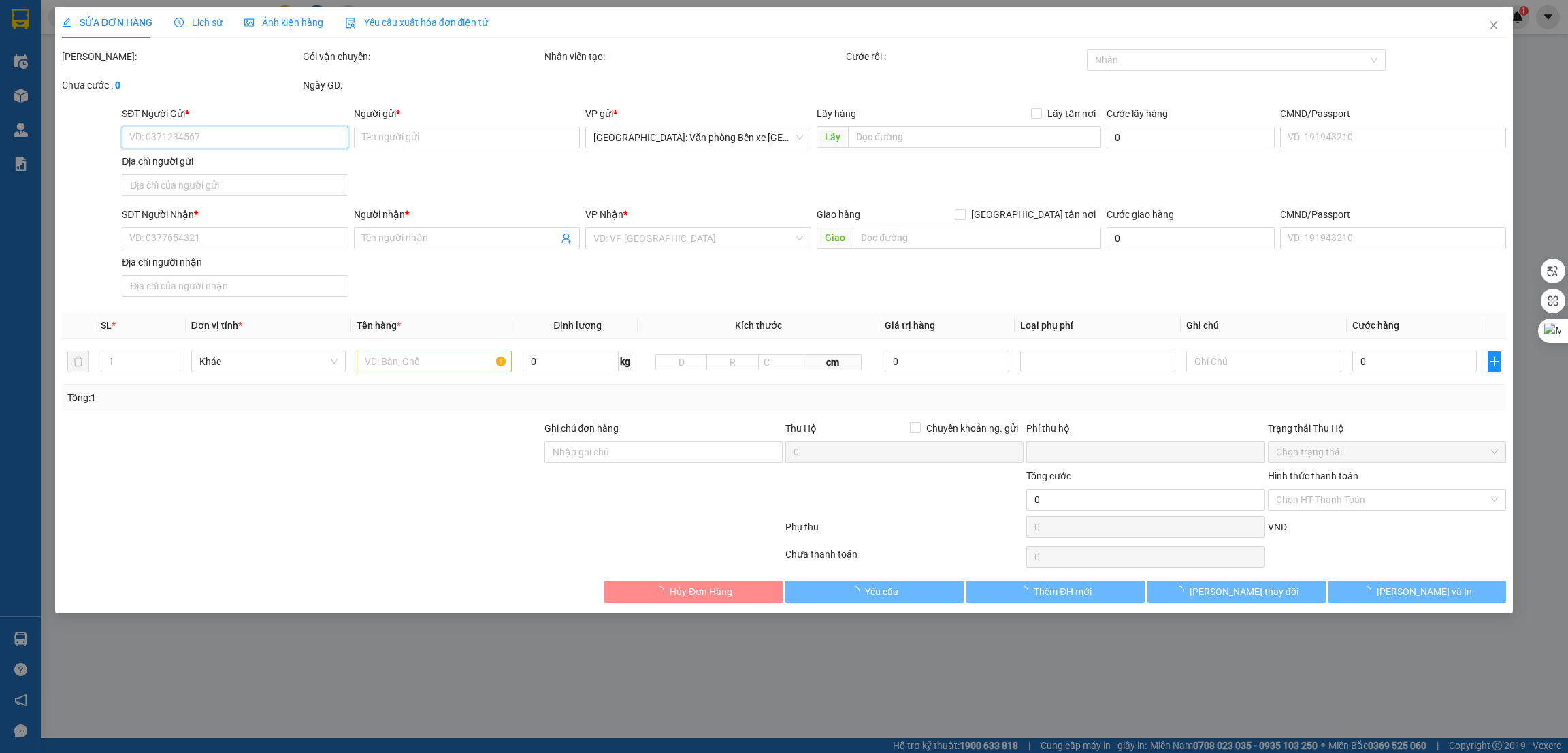
type input "70 tổ dân phố d10 p. [PERSON_NAME] thủy nguyên [GEOGRAPHIC_DATA]"
type input "0"
type input "280.000"
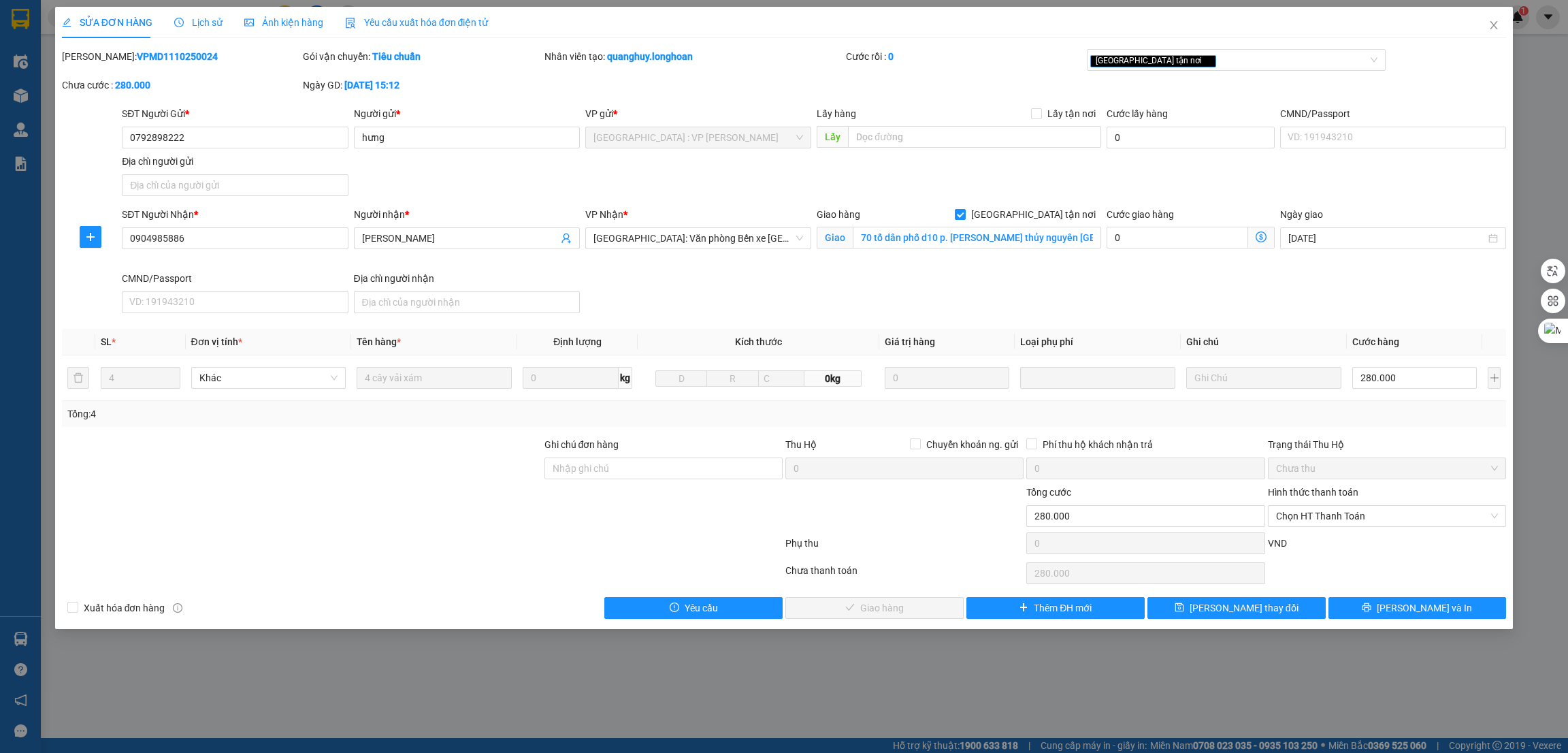
click at [1097, 263] on div "Giao hàng Giao tận nơi Giao 70 tổ dân phố d10 p. dương quan thủy nguyên hải phò…" at bounding box center [958, 239] width 289 height 64
click at [1502, 20] on span "Close" at bounding box center [1494, 26] width 38 height 38
click at [1497, 22] on span "doanquangthai.longhoan" at bounding box center [1434, 17] width 143 height 17
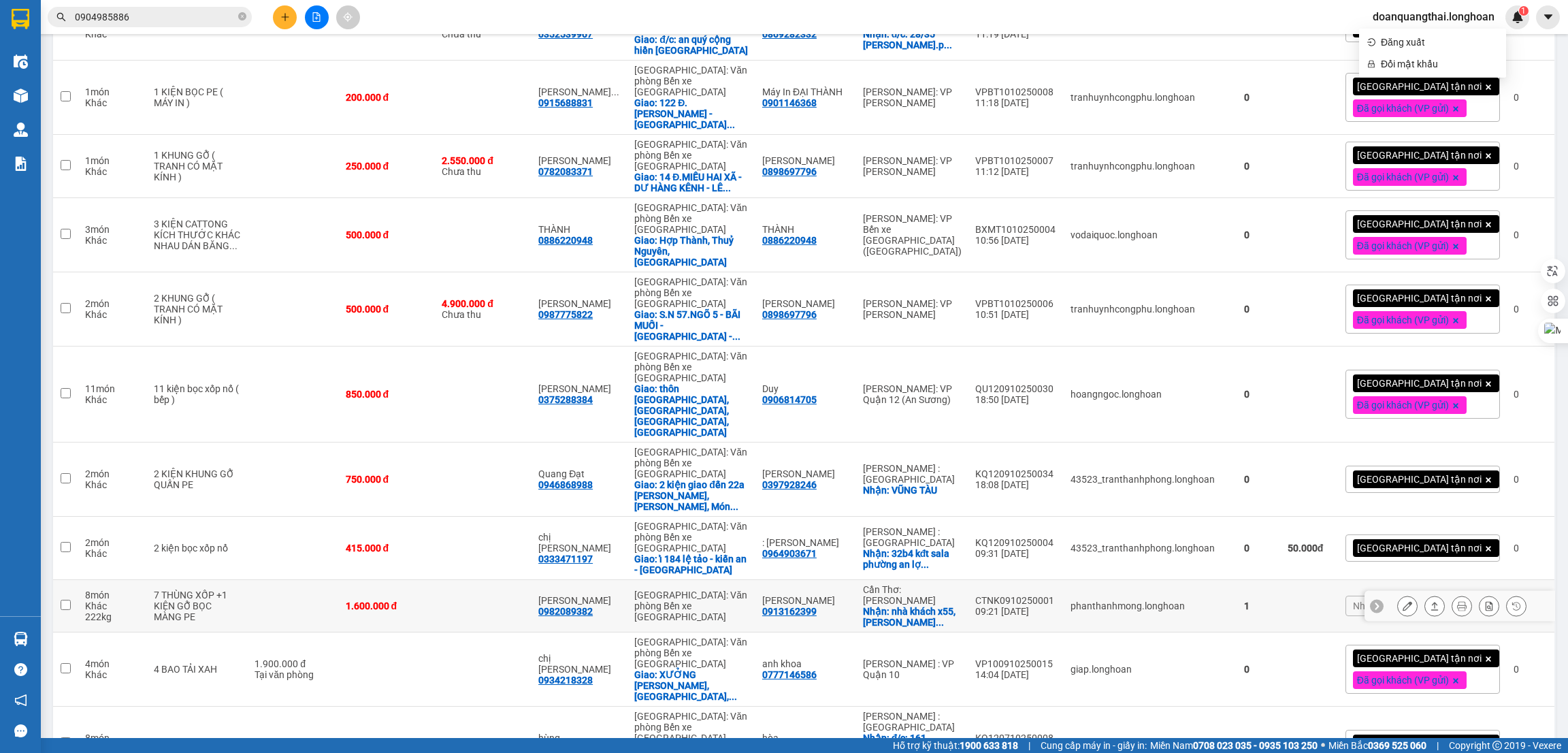
scroll to position [715, 0]
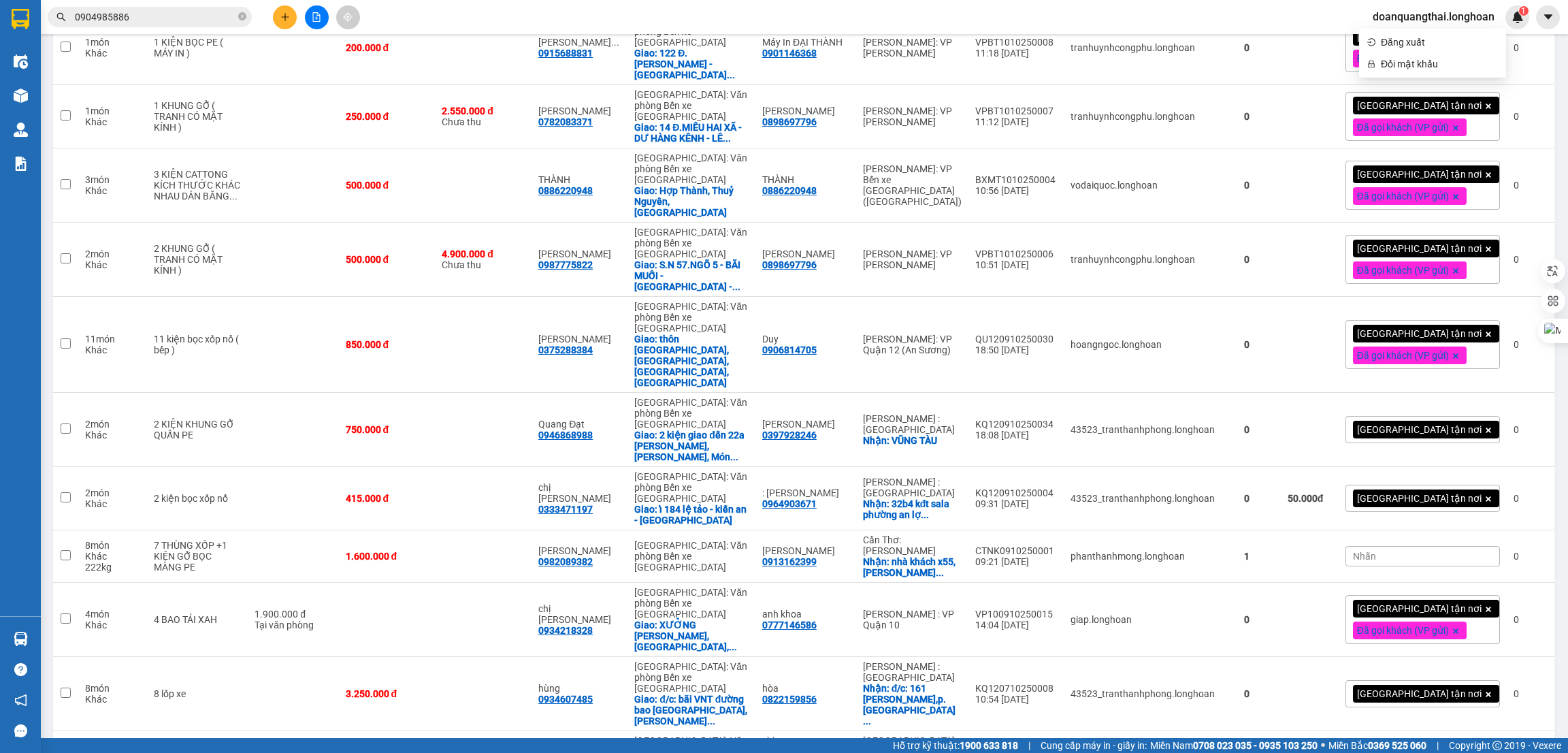
click at [1436, 546] on div "Nhãn" at bounding box center [1422, 556] width 155 height 21
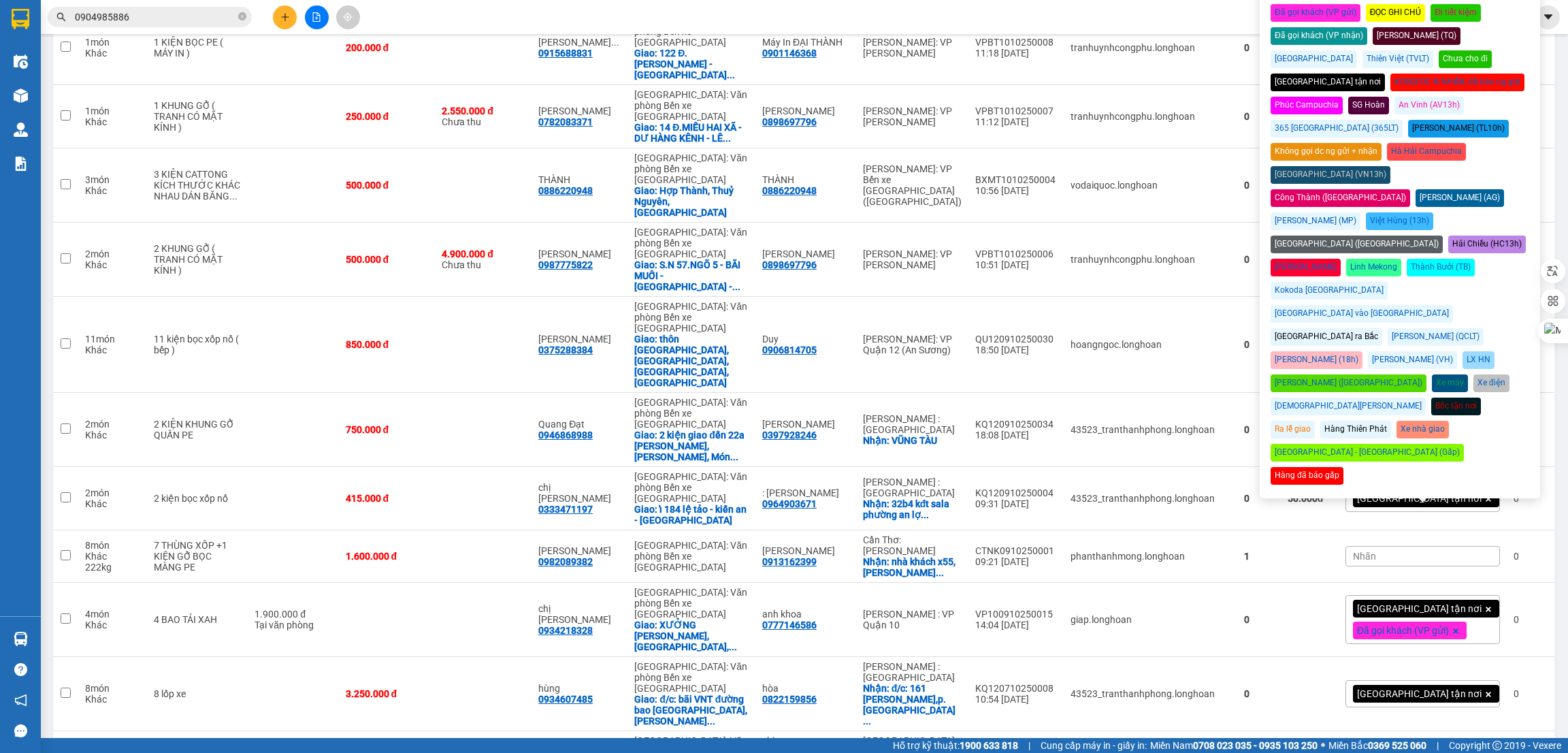
click at [1367, 27] on div "Đã gọi khách (VP nhận)" at bounding box center [1319, 36] width 97 height 18
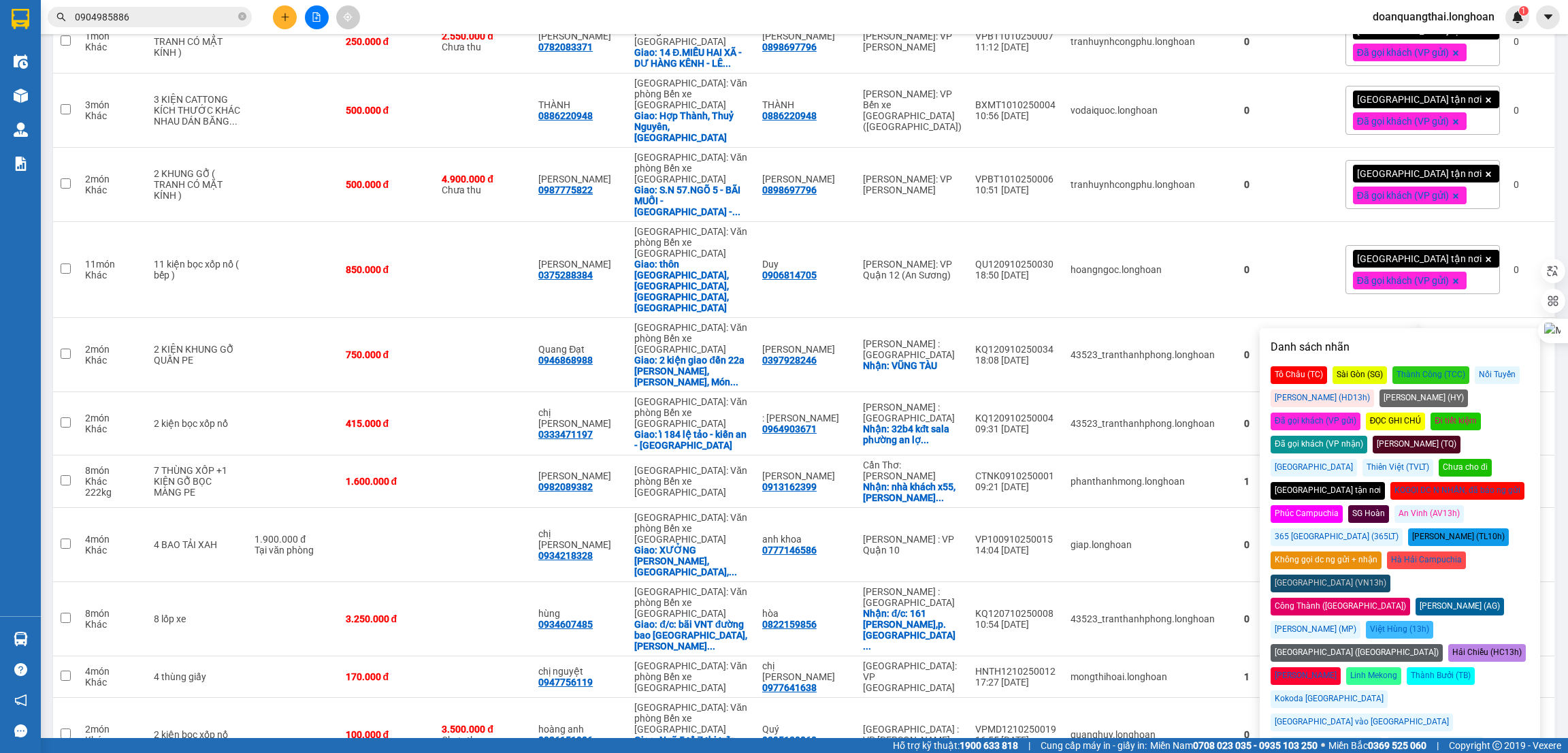
scroll to position [919, 0]
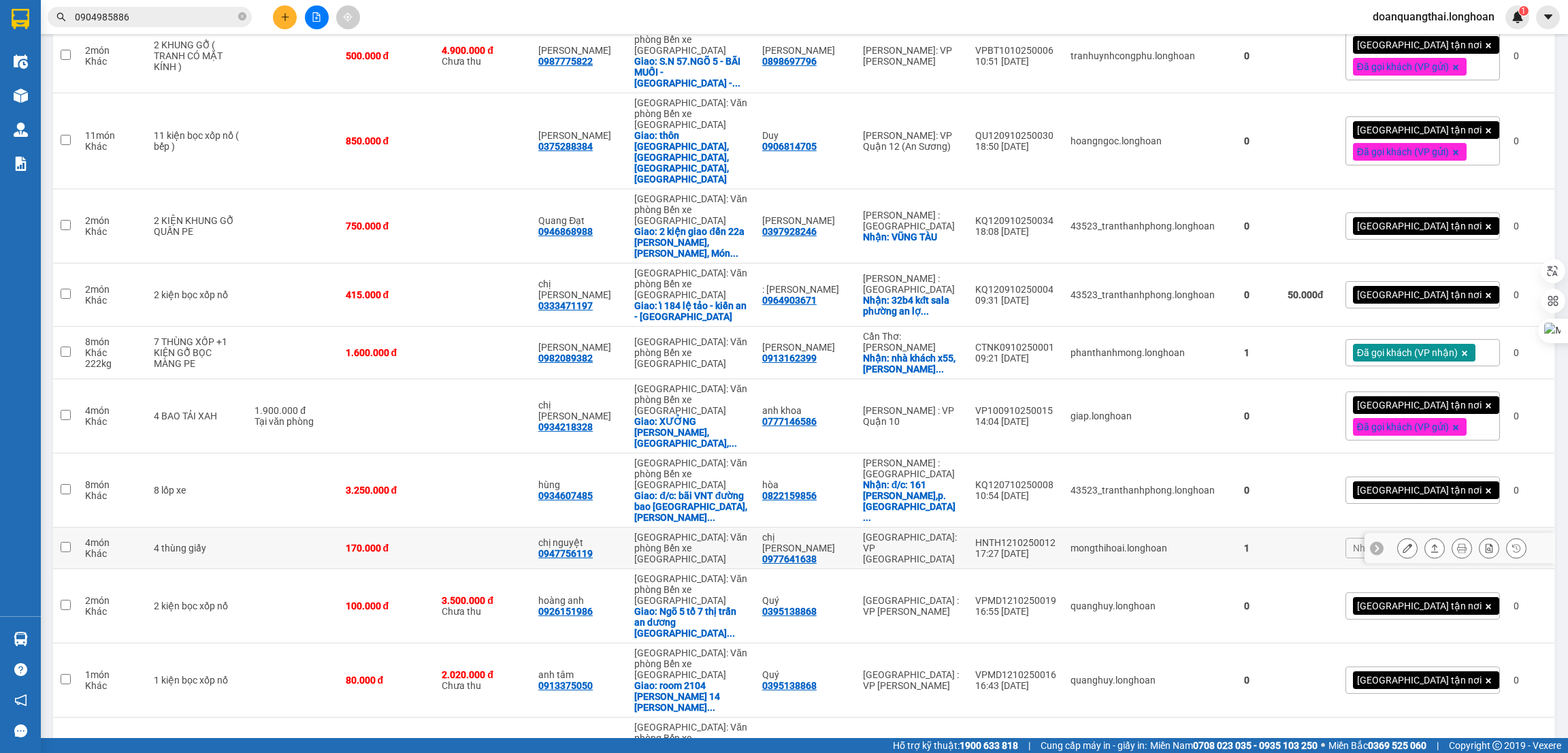
click at [1425, 536] on button at bounding box center [1435, 548] width 19 height 24
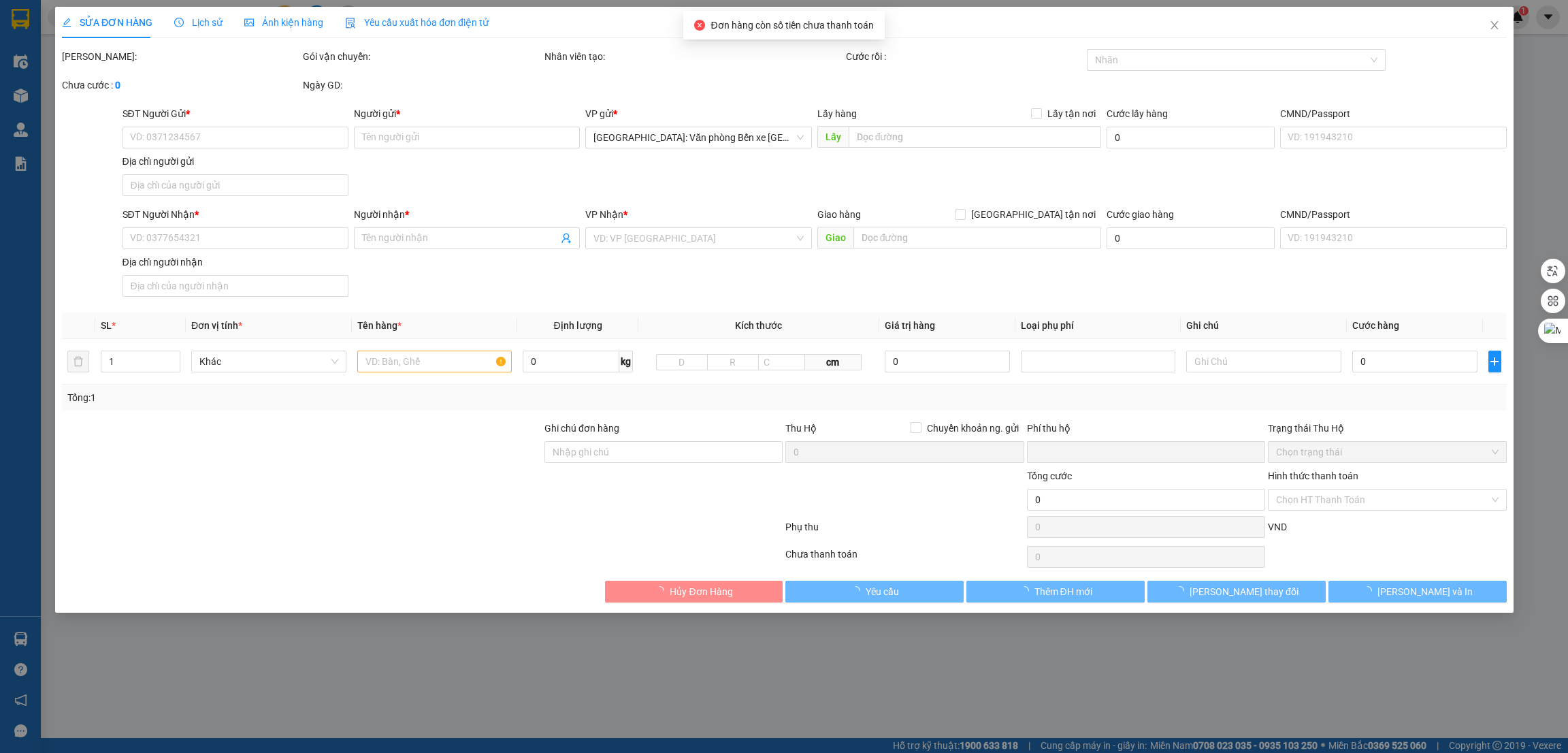
type input "0977641638"
type input "chị lương"
type input "0947756119"
type input "chị nguyệt"
type input "HÀNG DỄ MÓP MÉO KHÔNG ĐÈ KHÁC LÊN"
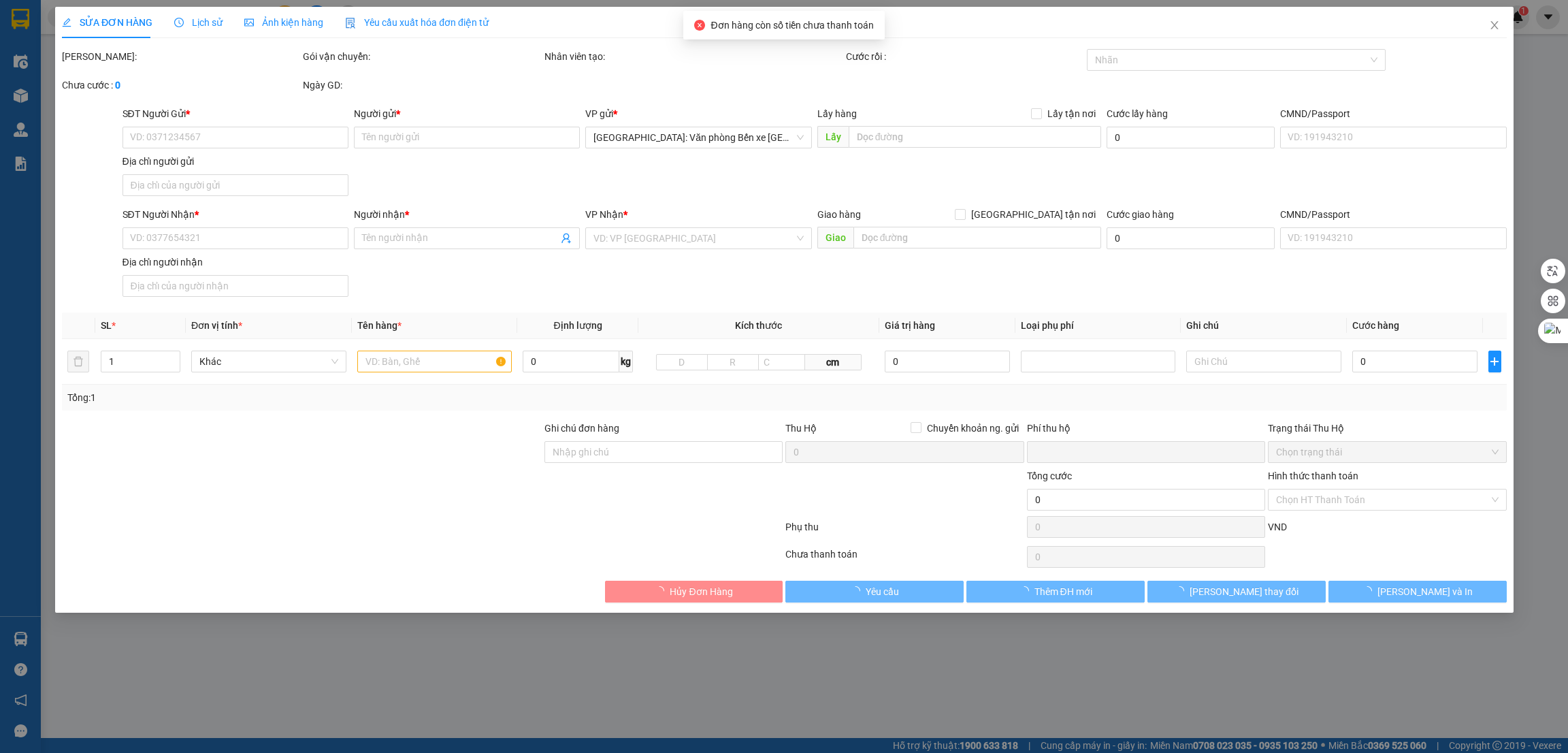
type input "0"
type input "170.000"
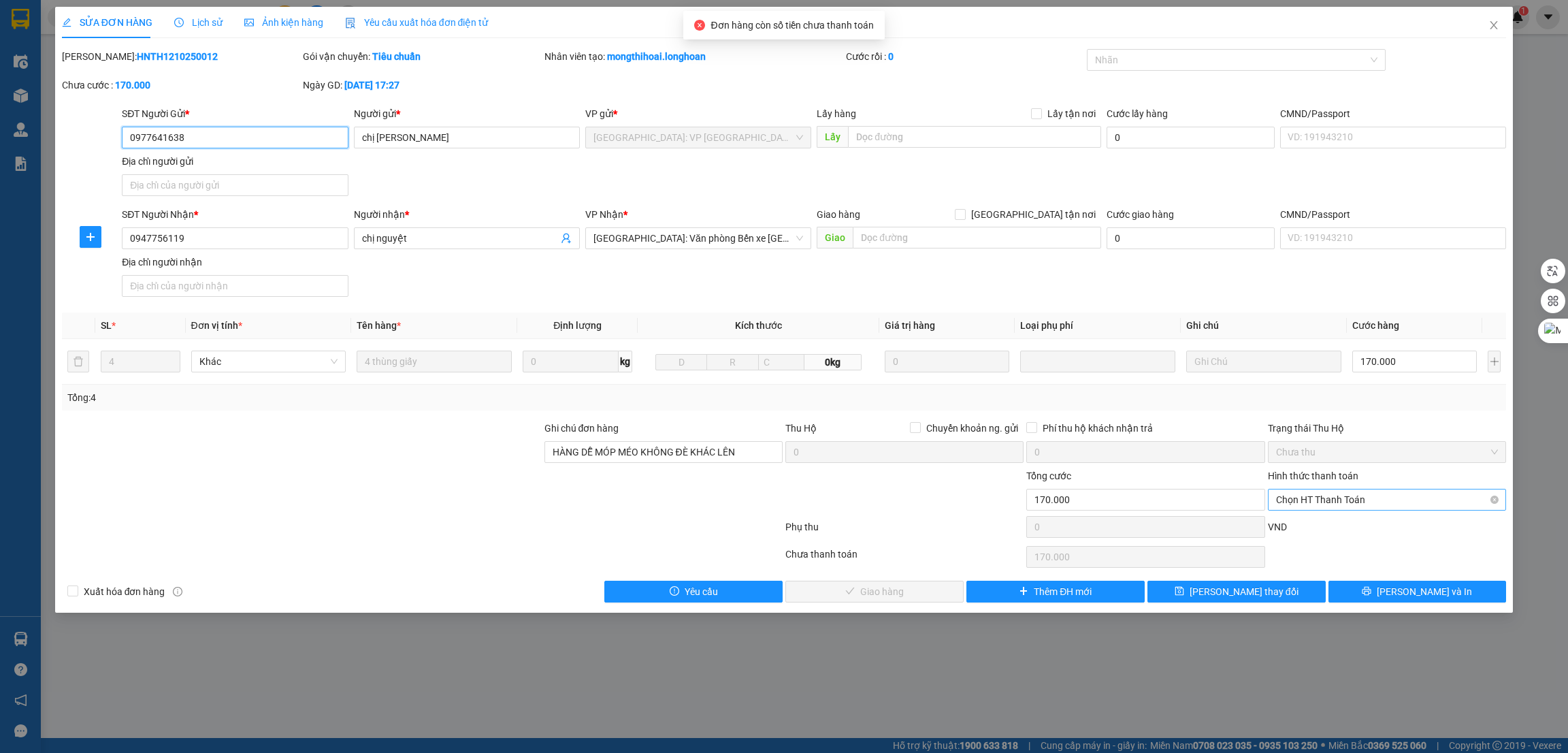
click at [1359, 500] on span "Chọn HT Thanh Toán" at bounding box center [1386, 500] width 222 height 21
click at [1320, 526] on div "Tại văn phòng" at bounding box center [1386, 528] width 222 height 15
type input "0"
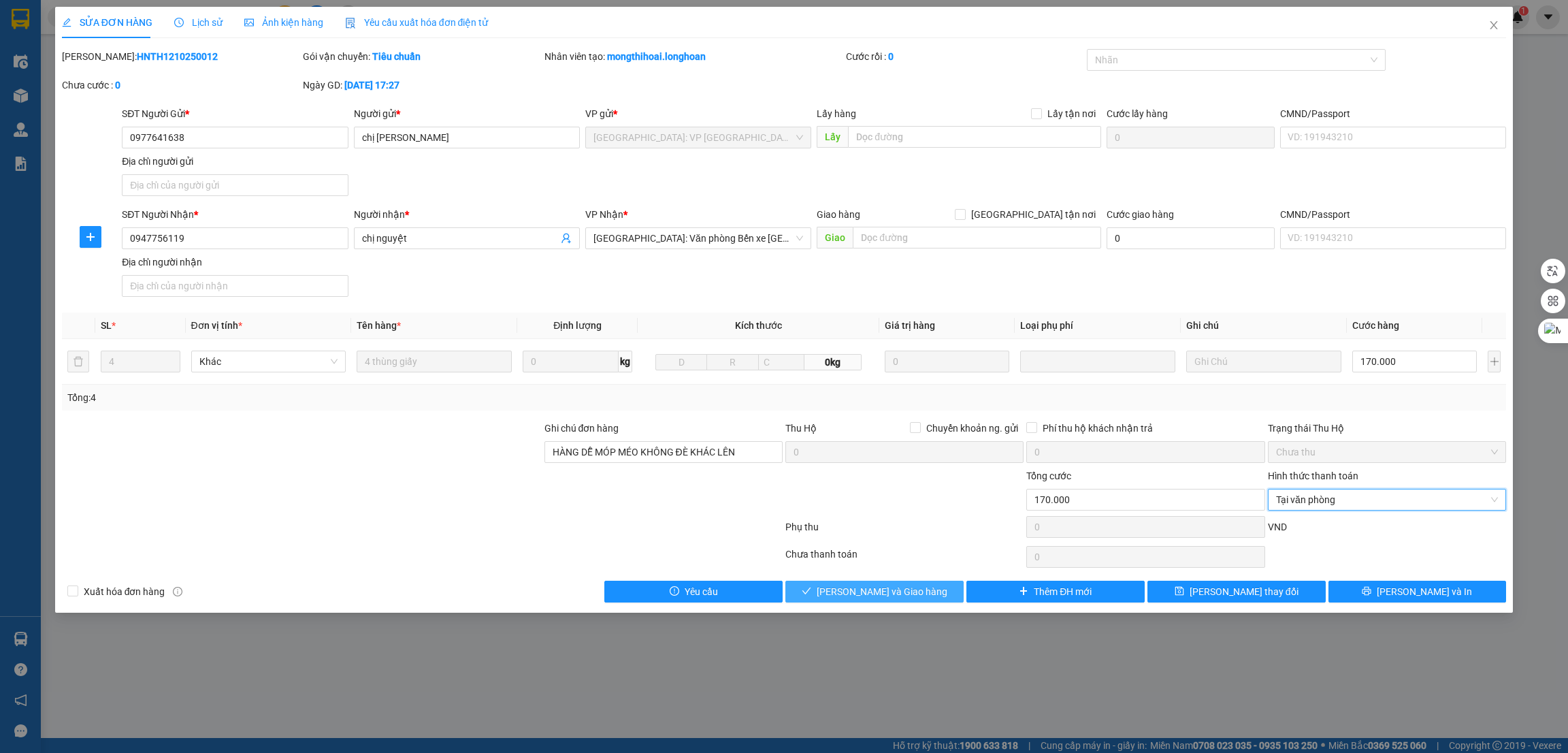
click at [892, 586] on span "Lưu và Giao hàng" at bounding box center [882, 592] width 130 height 15
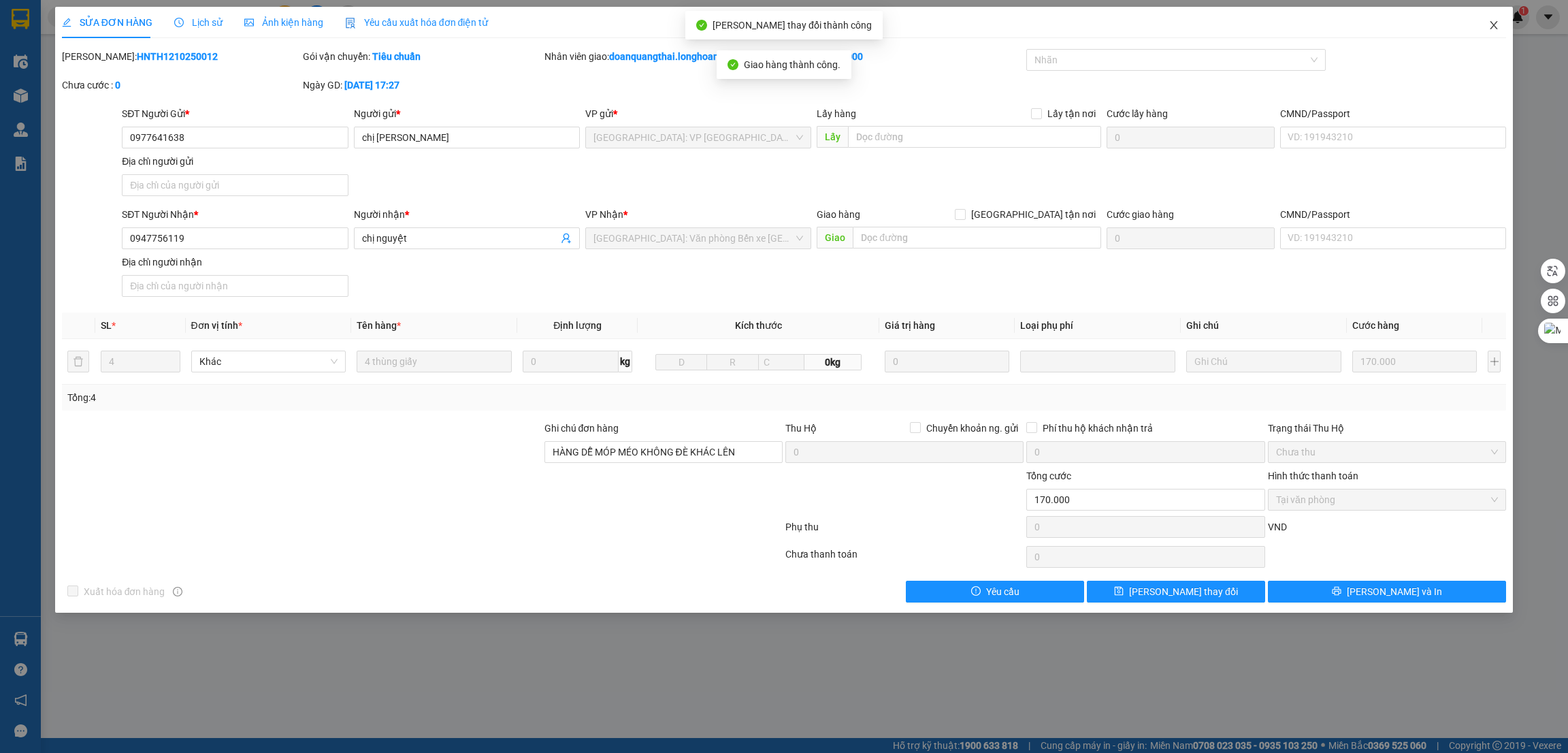
click at [1490, 28] on icon "close" at bounding box center [1494, 25] width 11 height 11
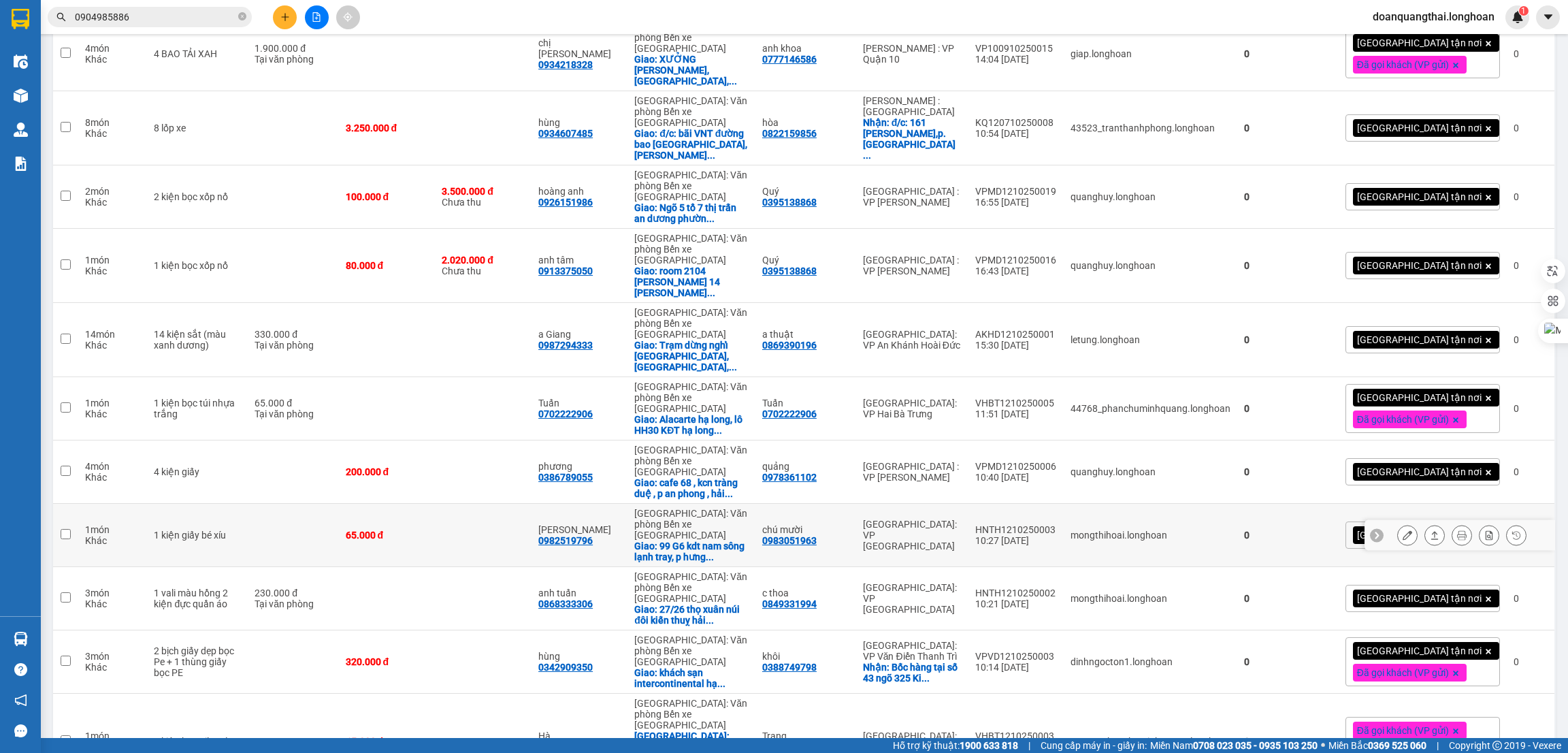
scroll to position [1327, 0]
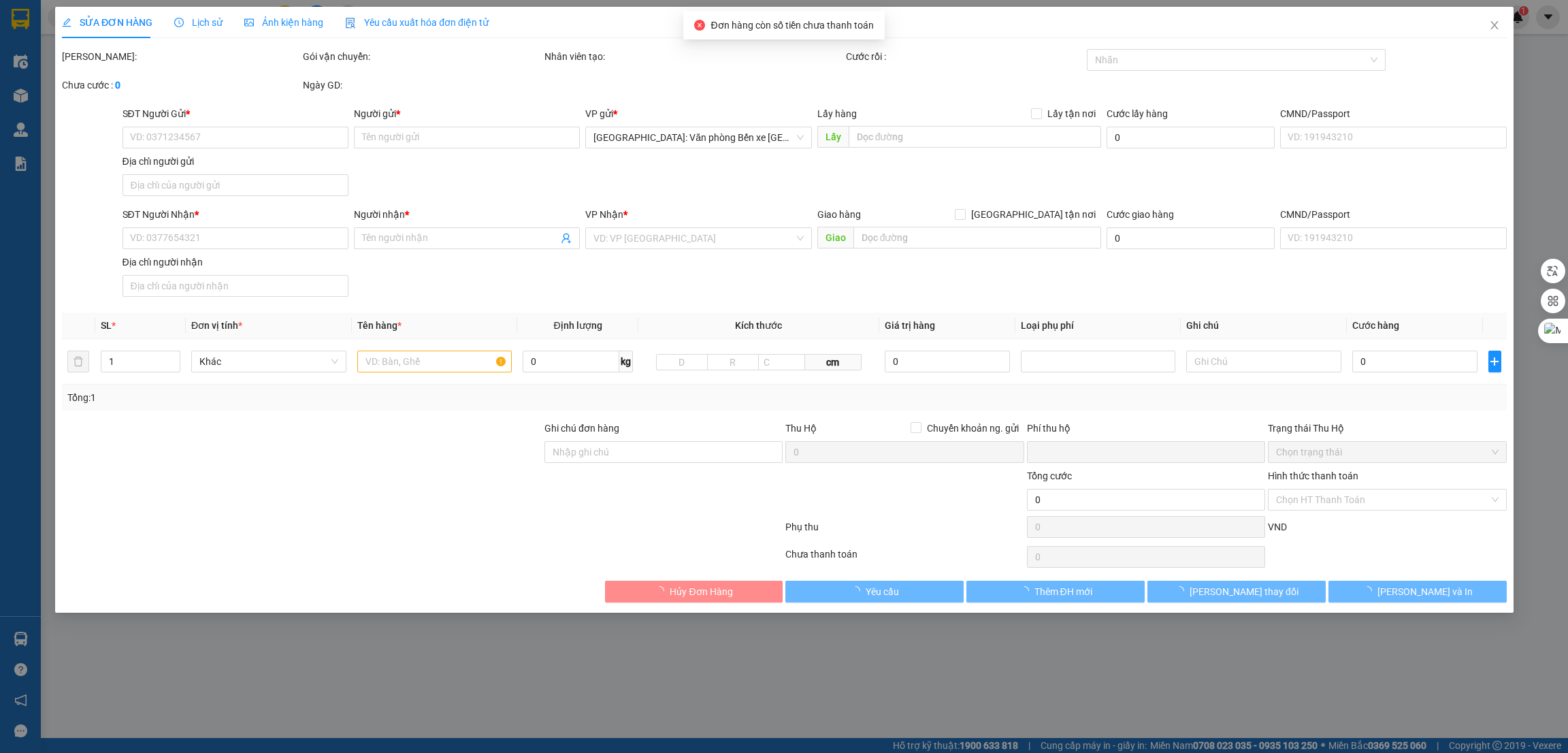
type input "0395698757"
type input "kho Tpk"
checkbox input "true"
type input ":Công Ty Xí Nghiệp Cơ Khí Nam Sơn (kho số 3), công nghiệp Phú Minh, Đường Trại …"
type input "0828182356"
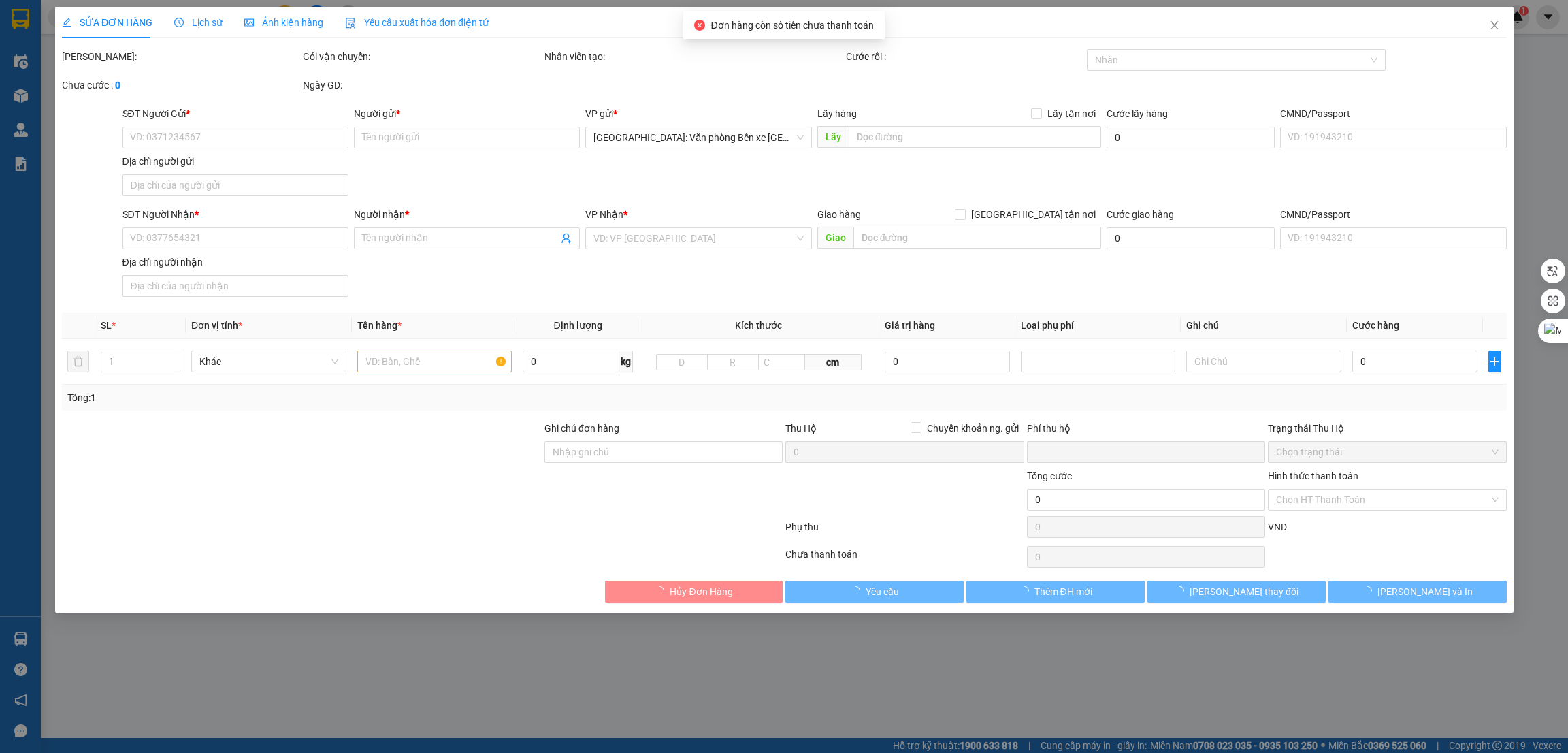
type input "Liên :0374768815"
type input "nhận nguyên kiện,giao nguyên kiện,bể vỡ khồng đền, XIN NHẸ TAY"
type input "0"
type input "125.000"
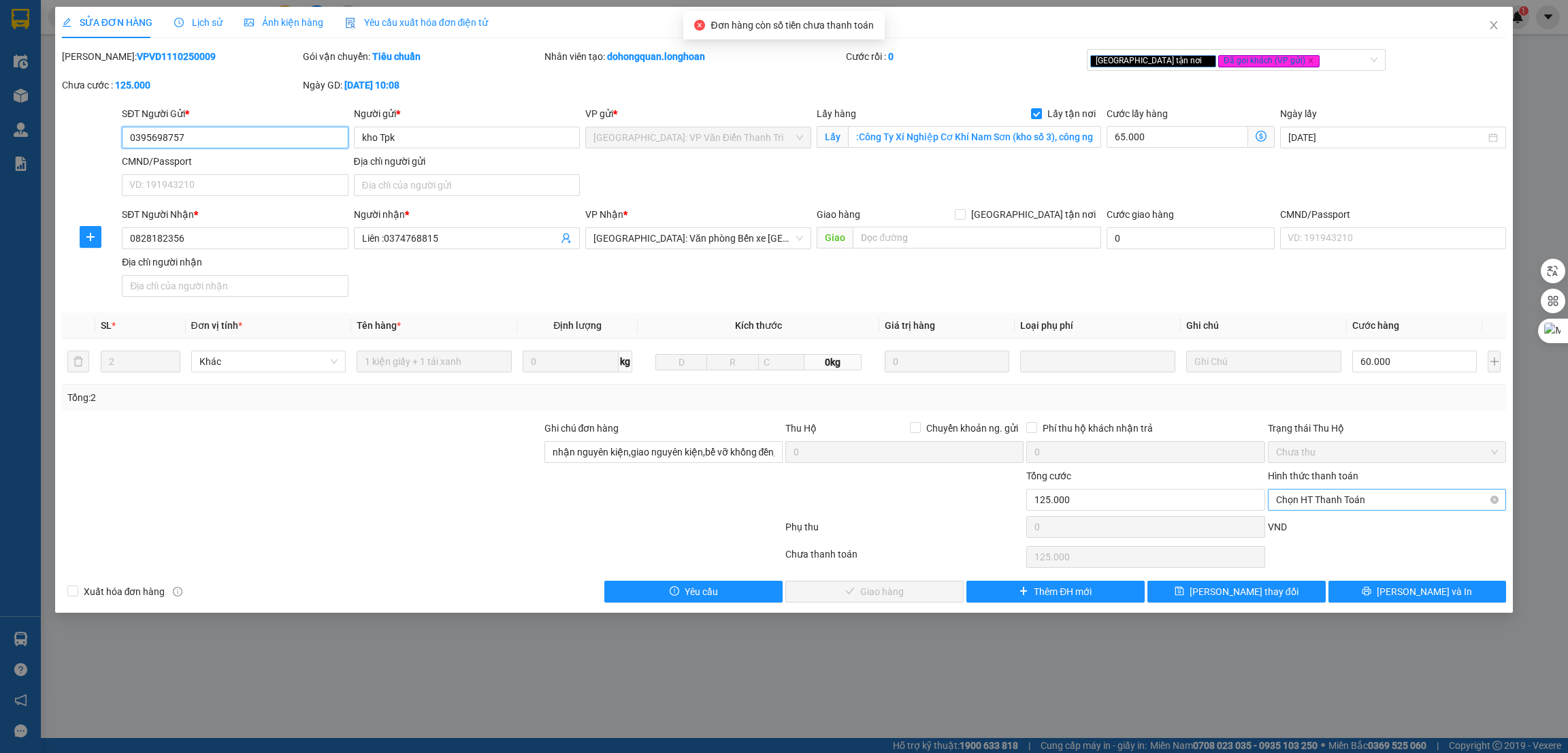
click at [1390, 504] on span "Chọn HT Thanh Toán" at bounding box center [1386, 500] width 222 height 21
click at [1350, 526] on div "Tại văn phòng" at bounding box center [1386, 528] width 222 height 15
type input "0"
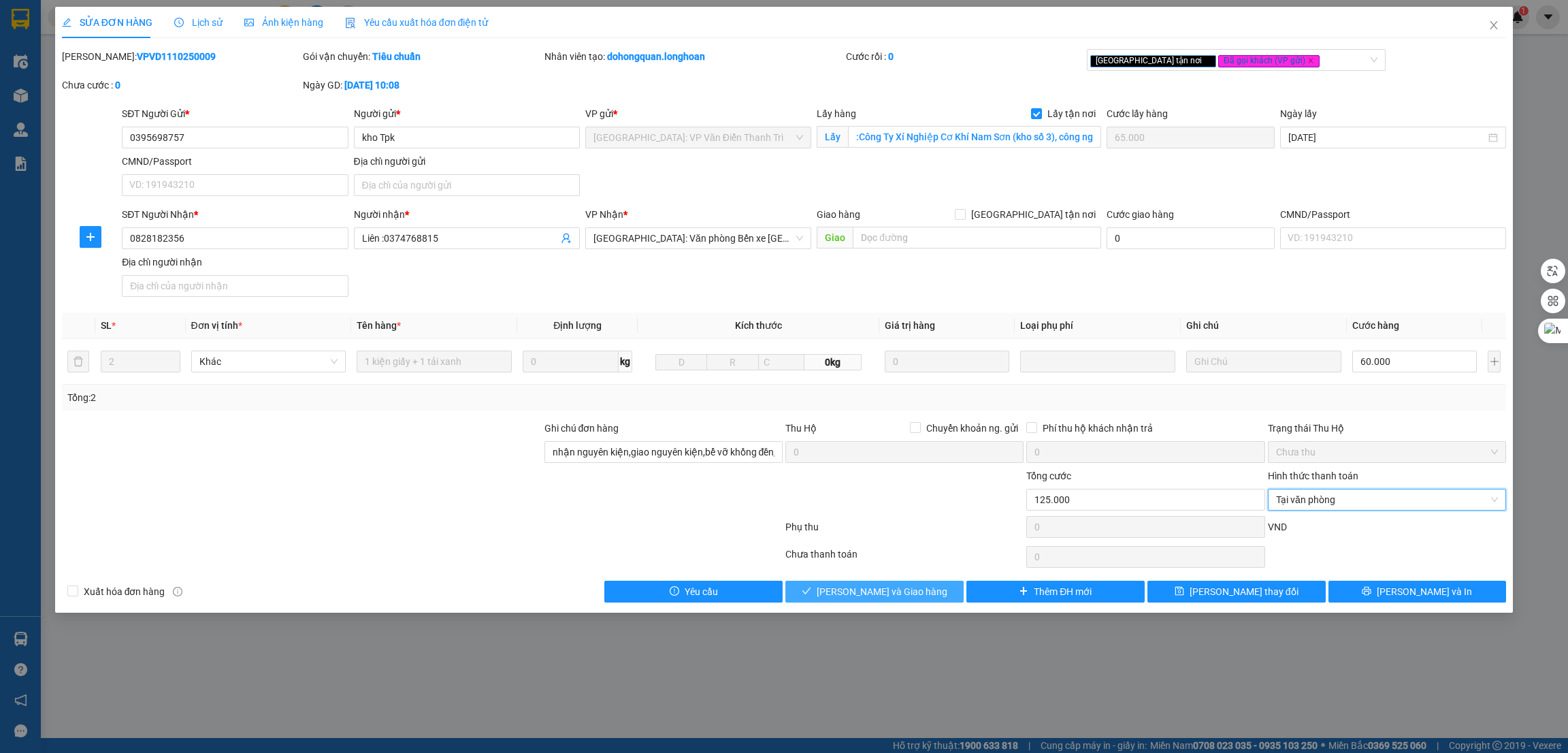
click at [887, 585] on span "Lưu và Giao hàng" at bounding box center [882, 592] width 130 height 15
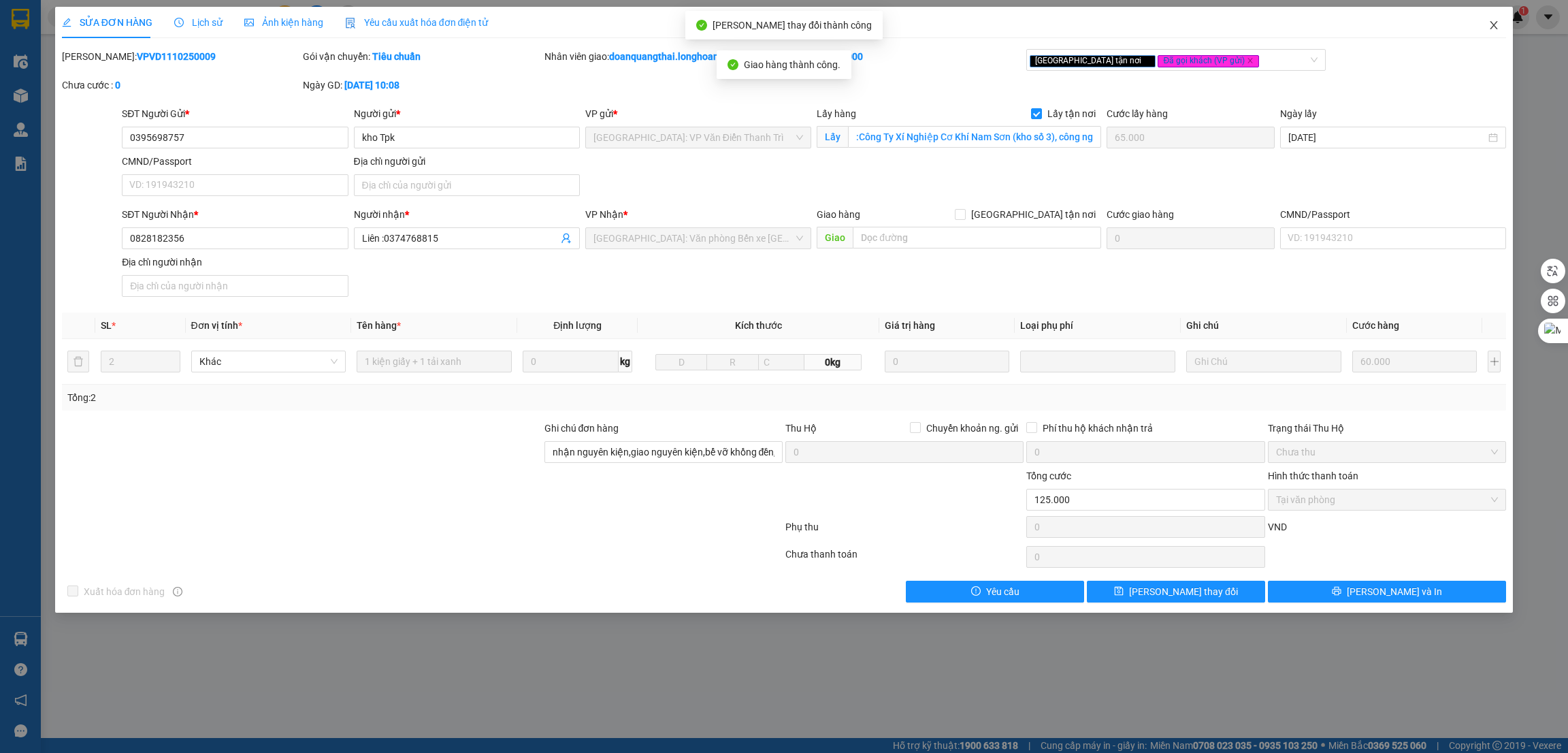
click at [1499, 26] on icon "close" at bounding box center [1494, 25] width 11 height 11
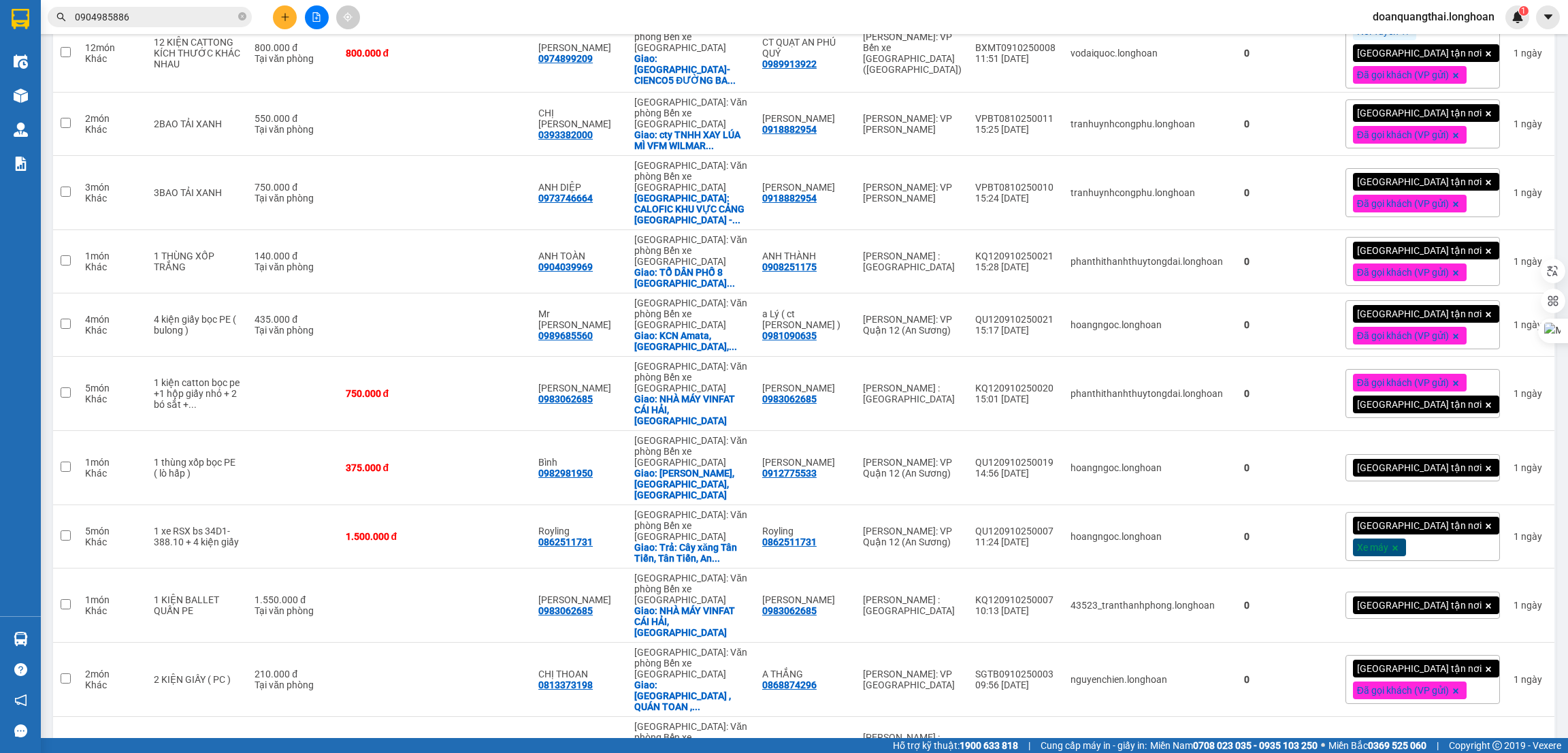
scroll to position [2453, 0]
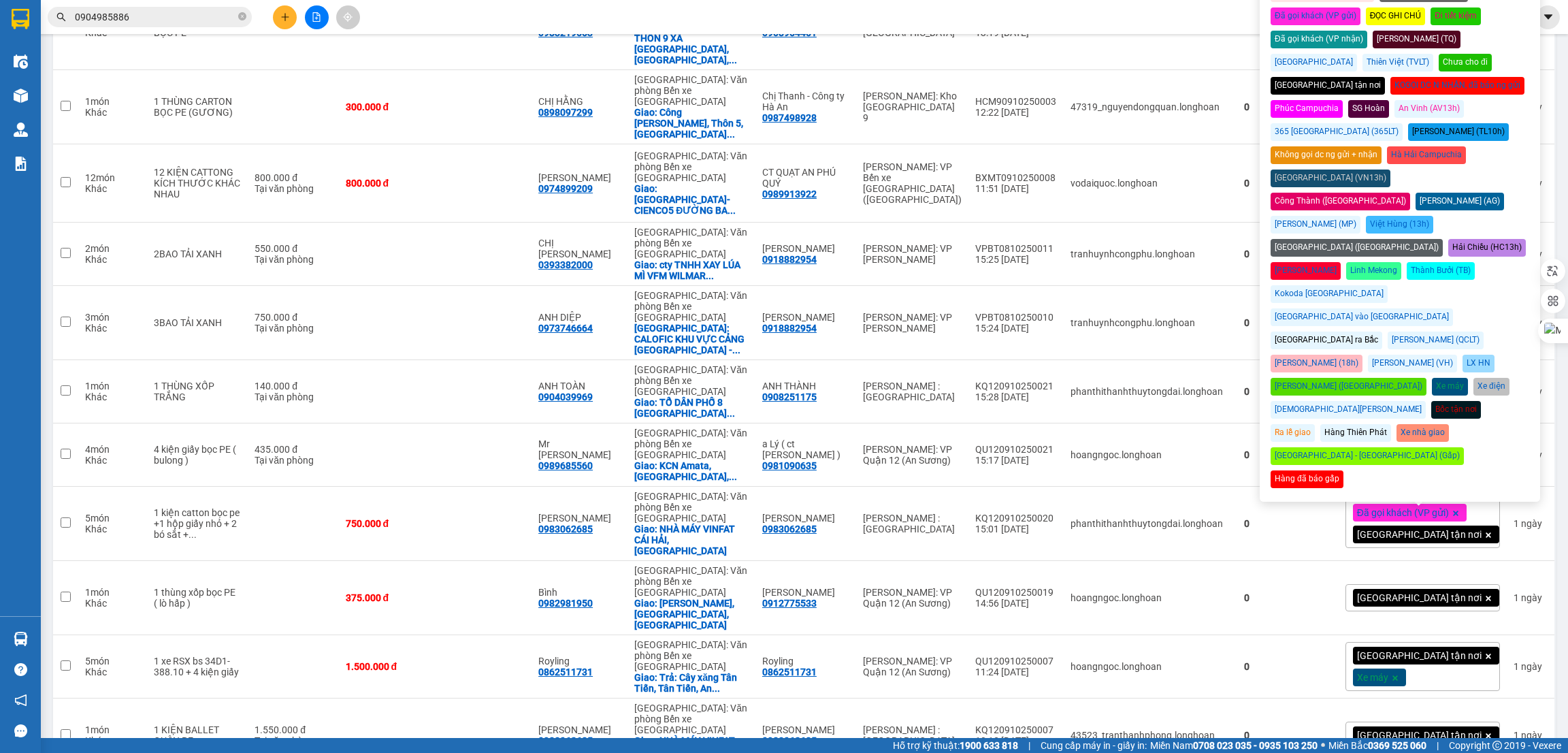
scroll to position [2248, 0]
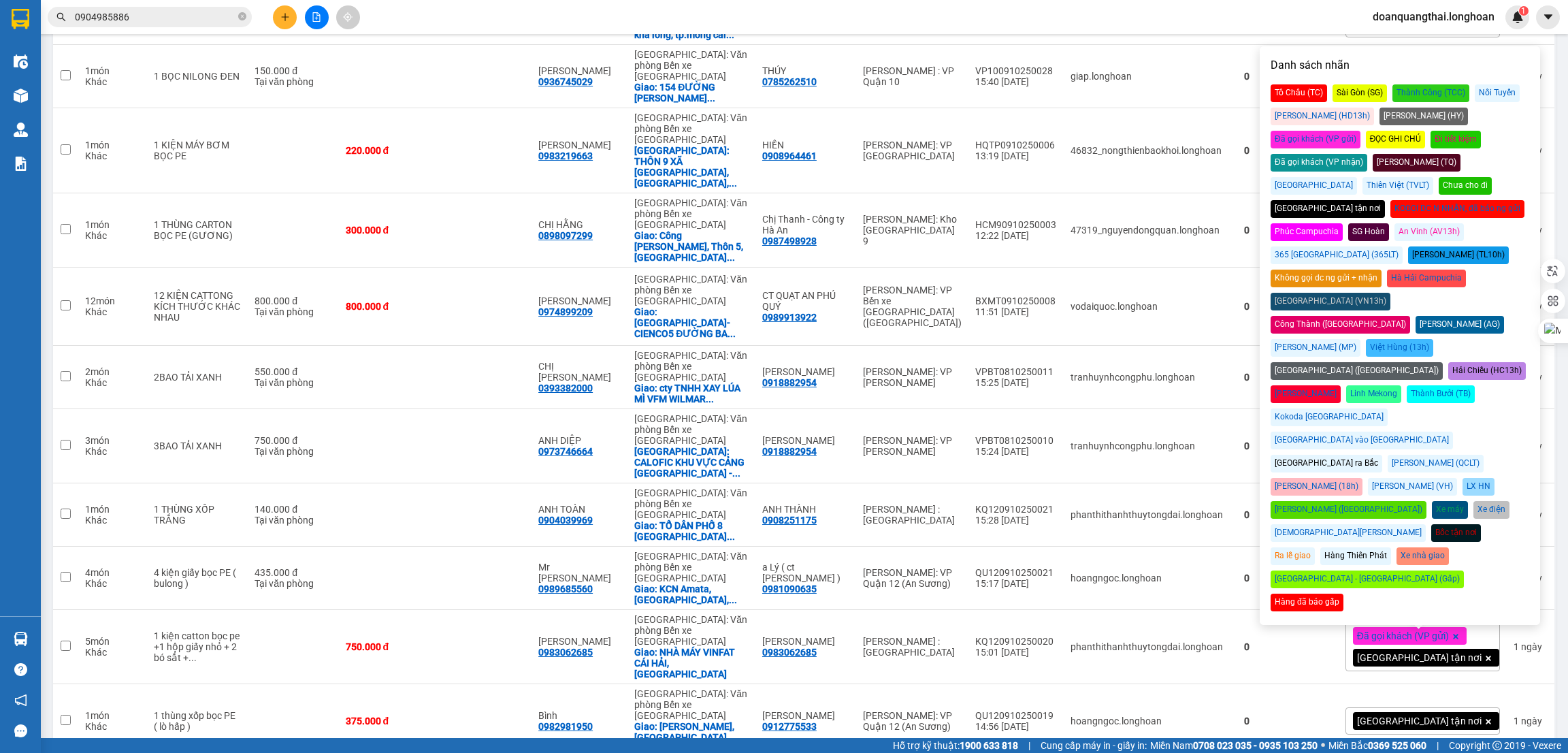
click at [1367, 154] on div "Đã gọi khách (VP nhận)" at bounding box center [1319, 163] width 97 height 18
click at [1543, 161] on div "ver 1.8.146 Kho gửi Trên xe Kho nhận Kho công nợ Hàng đã giao Đơn hàng 73 đơn K…" at bounding box center [804, 491] width 1514 height 5398
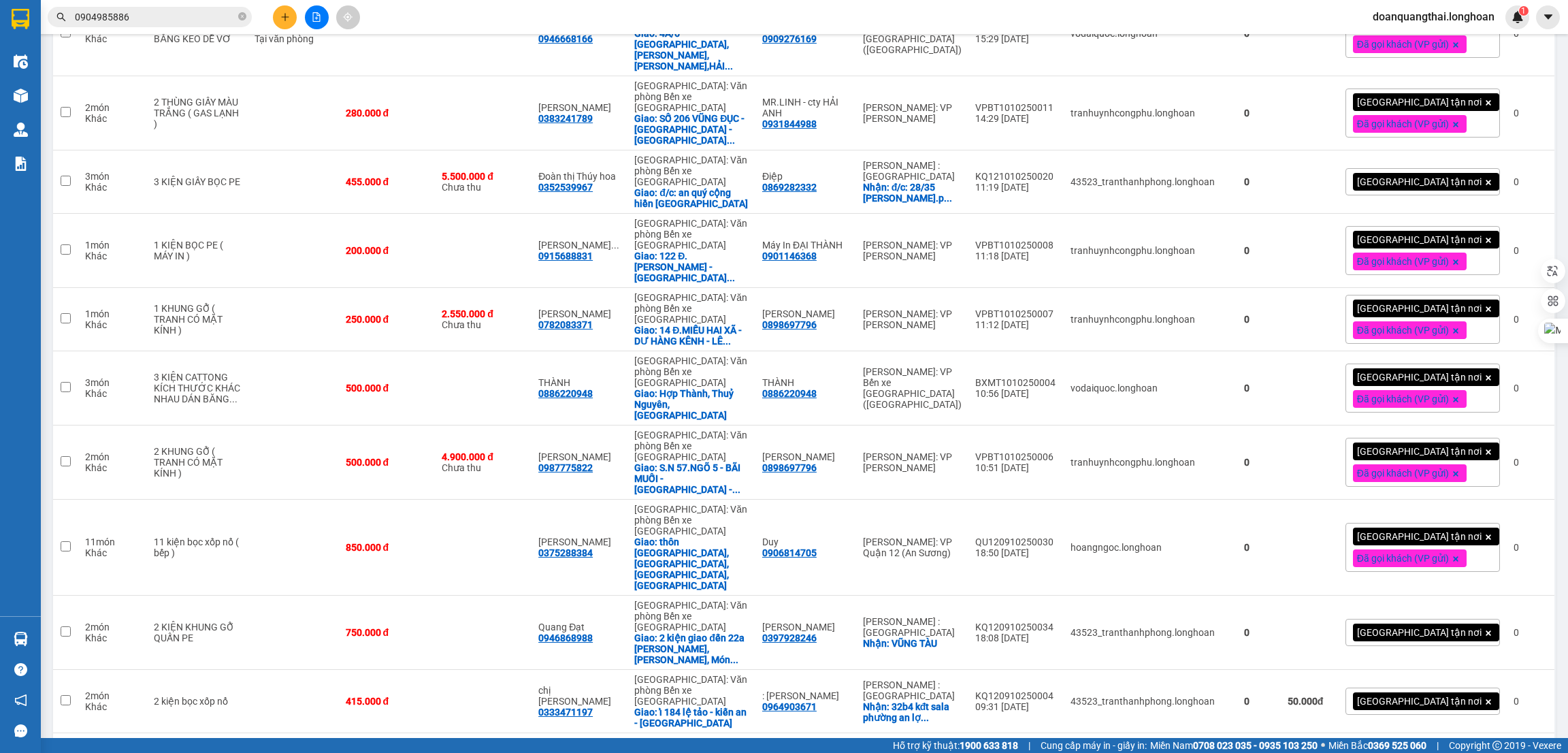
scroll to position [0, 0]
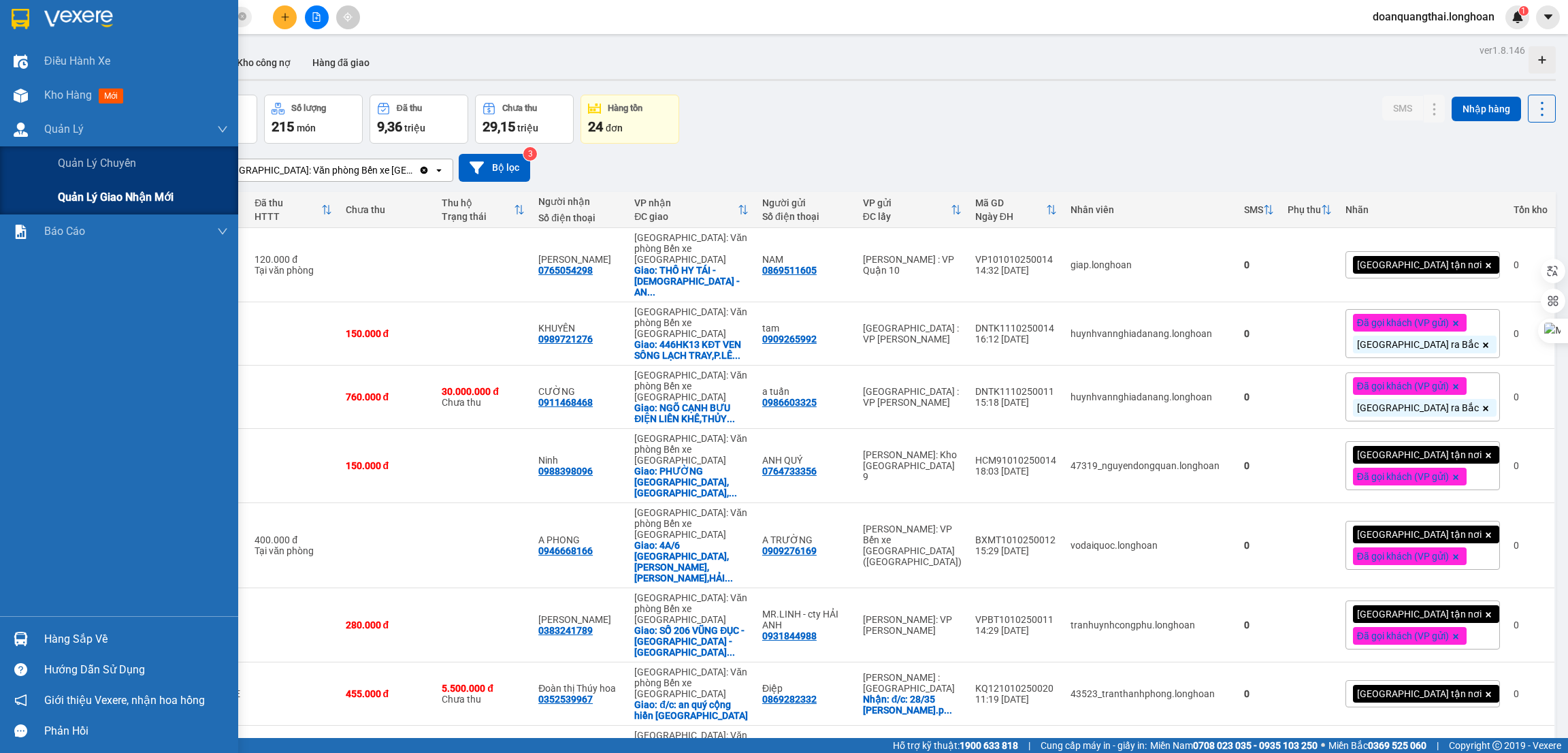
click at [87, 188] on span "Quản lý giao nhận mới" at bounding box center [116, 197] width 116 height 17
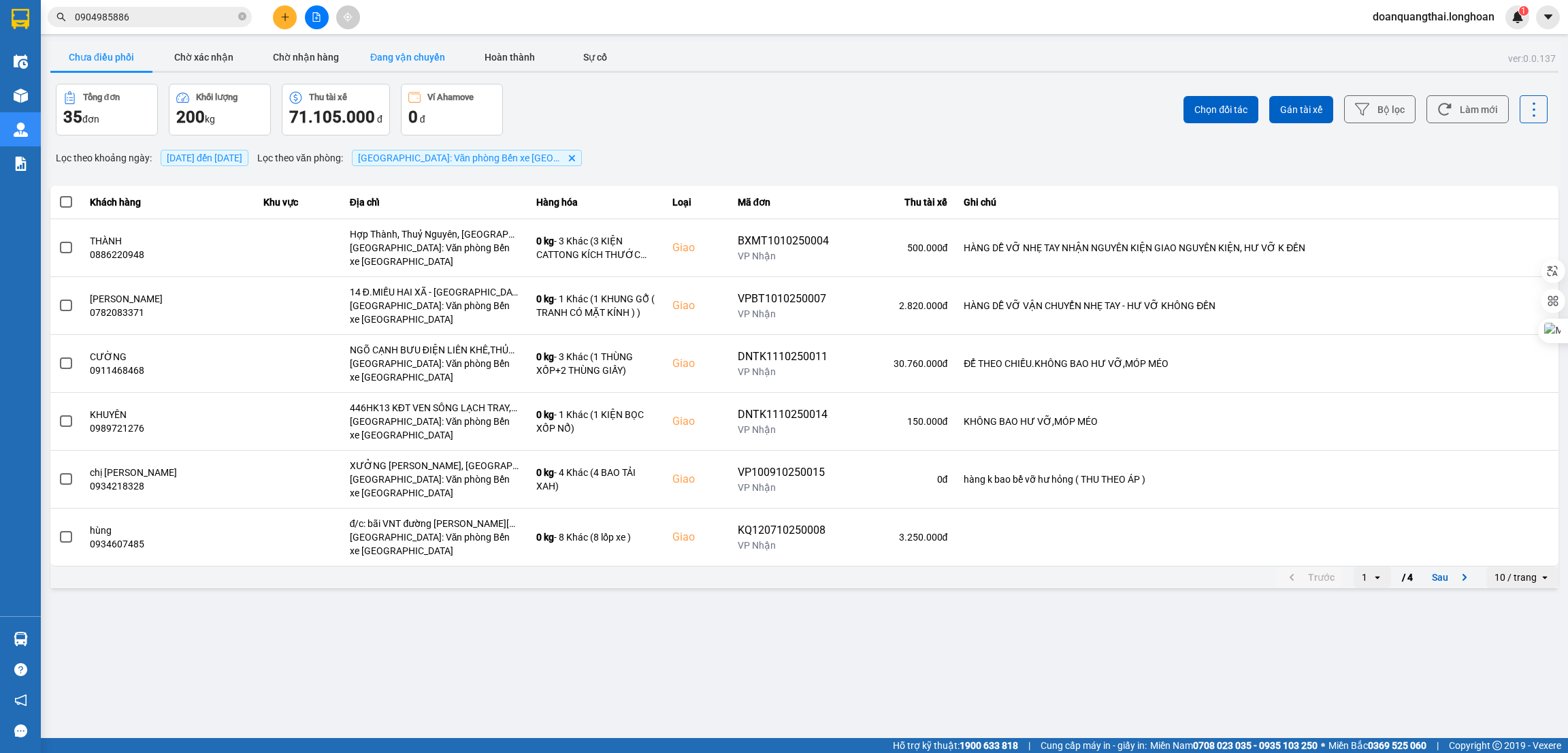
click at [381, 60] on button "Đang vận chuyển" at bounding box center [408, 57] width 102 height 27
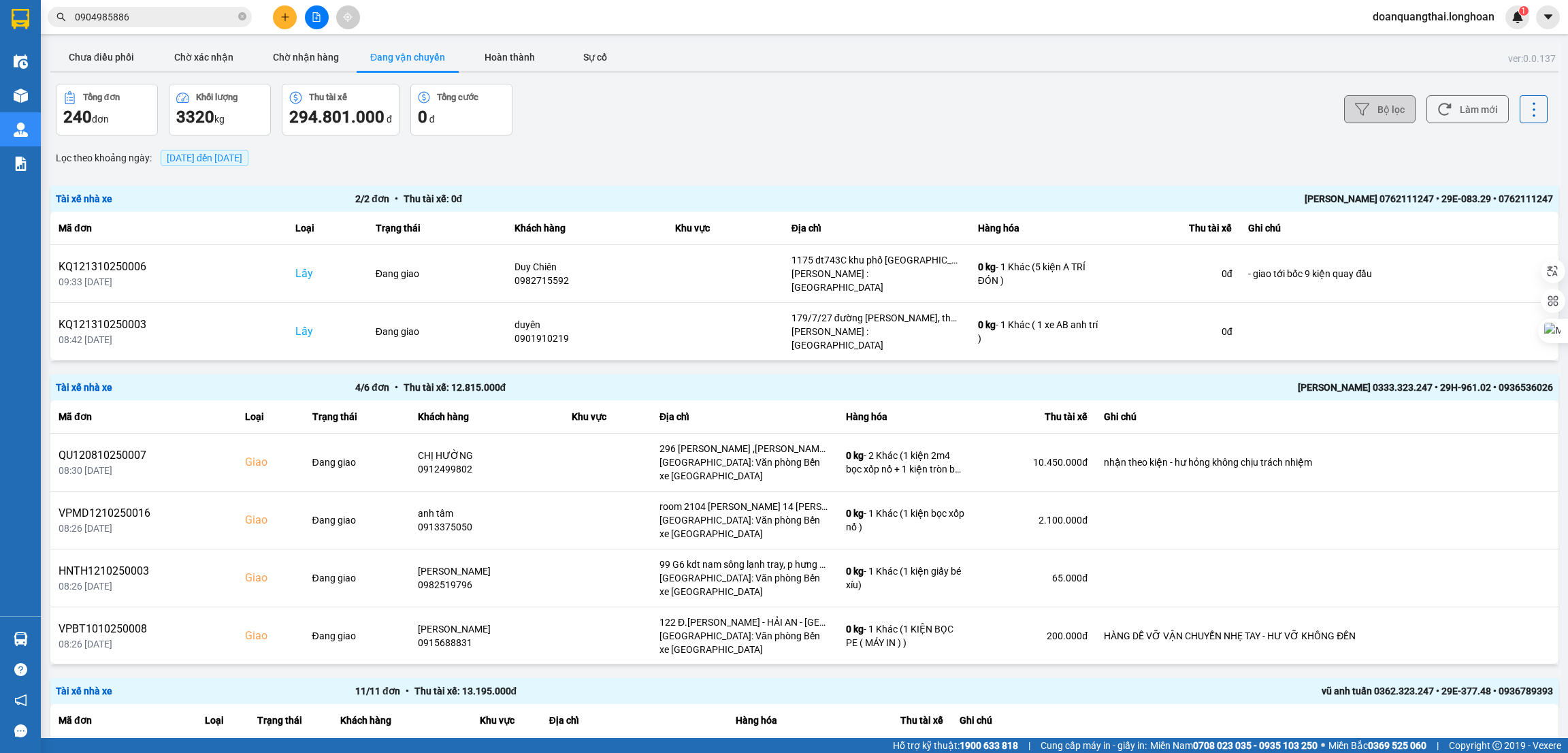
click at [1370, 119] on button "Bộ lọc" at bounding box center [1380, 109] width 72 height 28
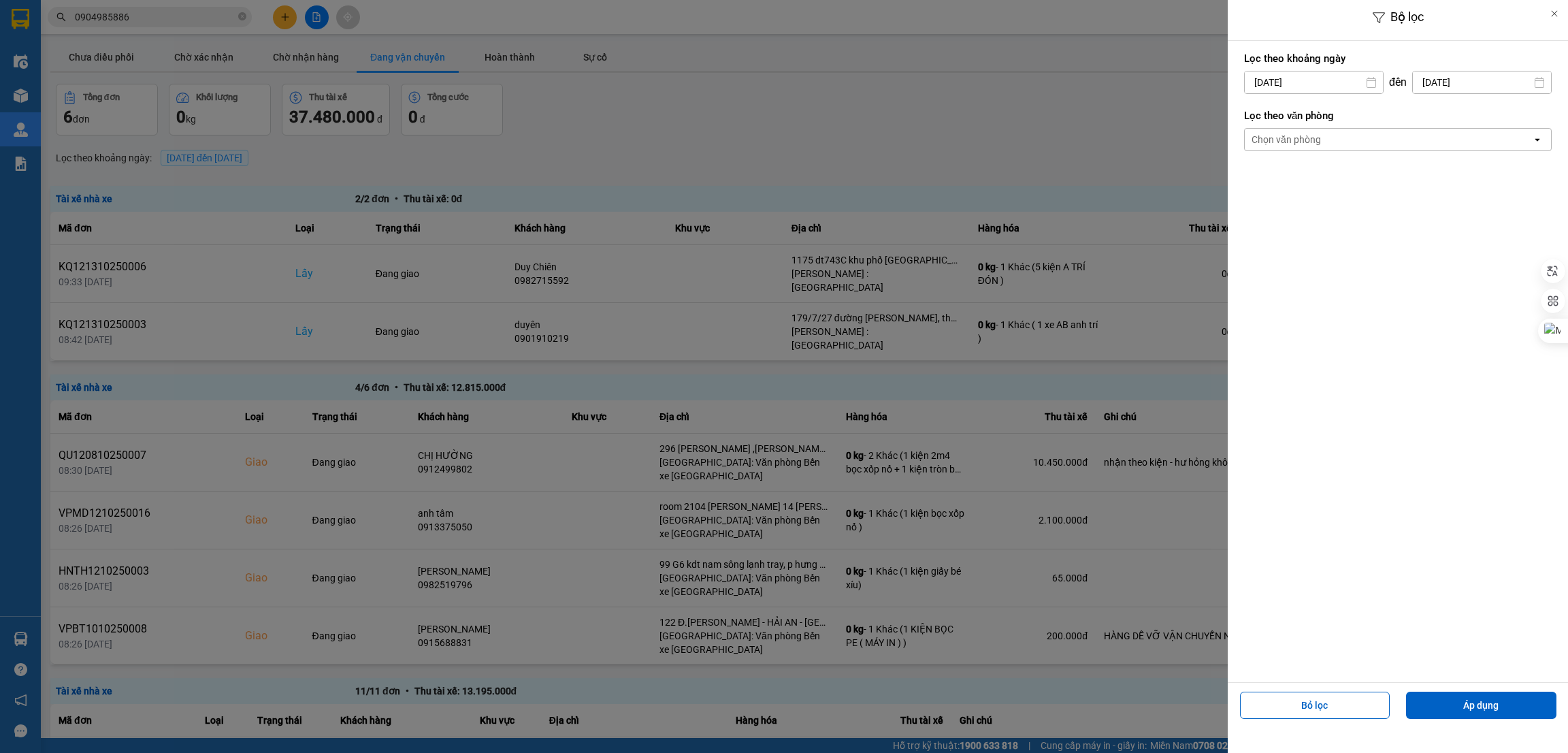
click at [1335, 82] on input "[DATE]" at bounding box center [1313, 82] width 138 height 22
click at [1255, 240] on div "13" at bounding box center [1252, 241] width 19 height 16
click at [1412, 140] on div "Chọn văn phòng" at bounding box center [1388, 140] width 288 height 22
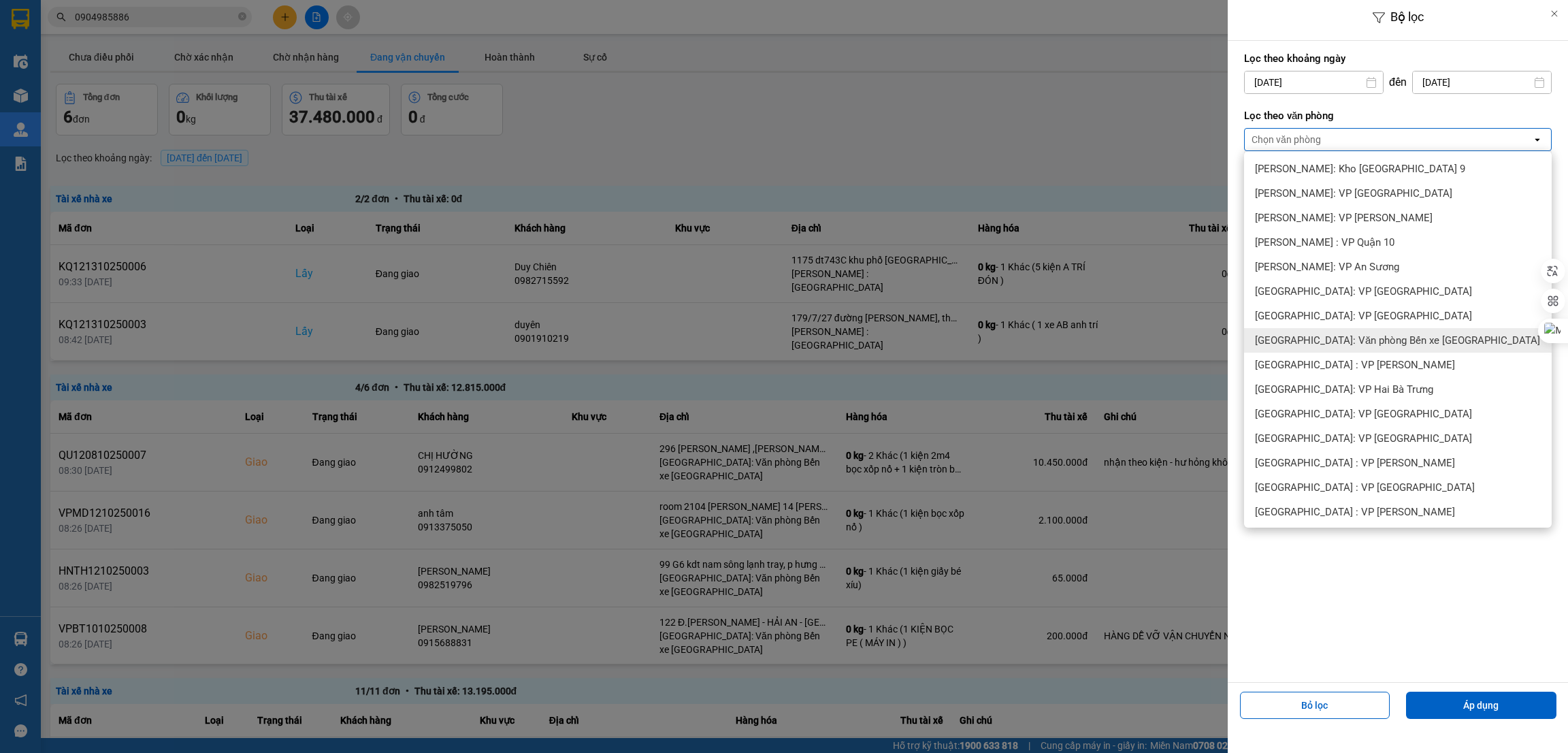
click at [1396, 335] on span "[GEOGRAPHIC_DATA]: Văn phòng Bến xe [GEOGRAPHIC_DATA]" at bounding box center [1398, 340] width 285 height 14
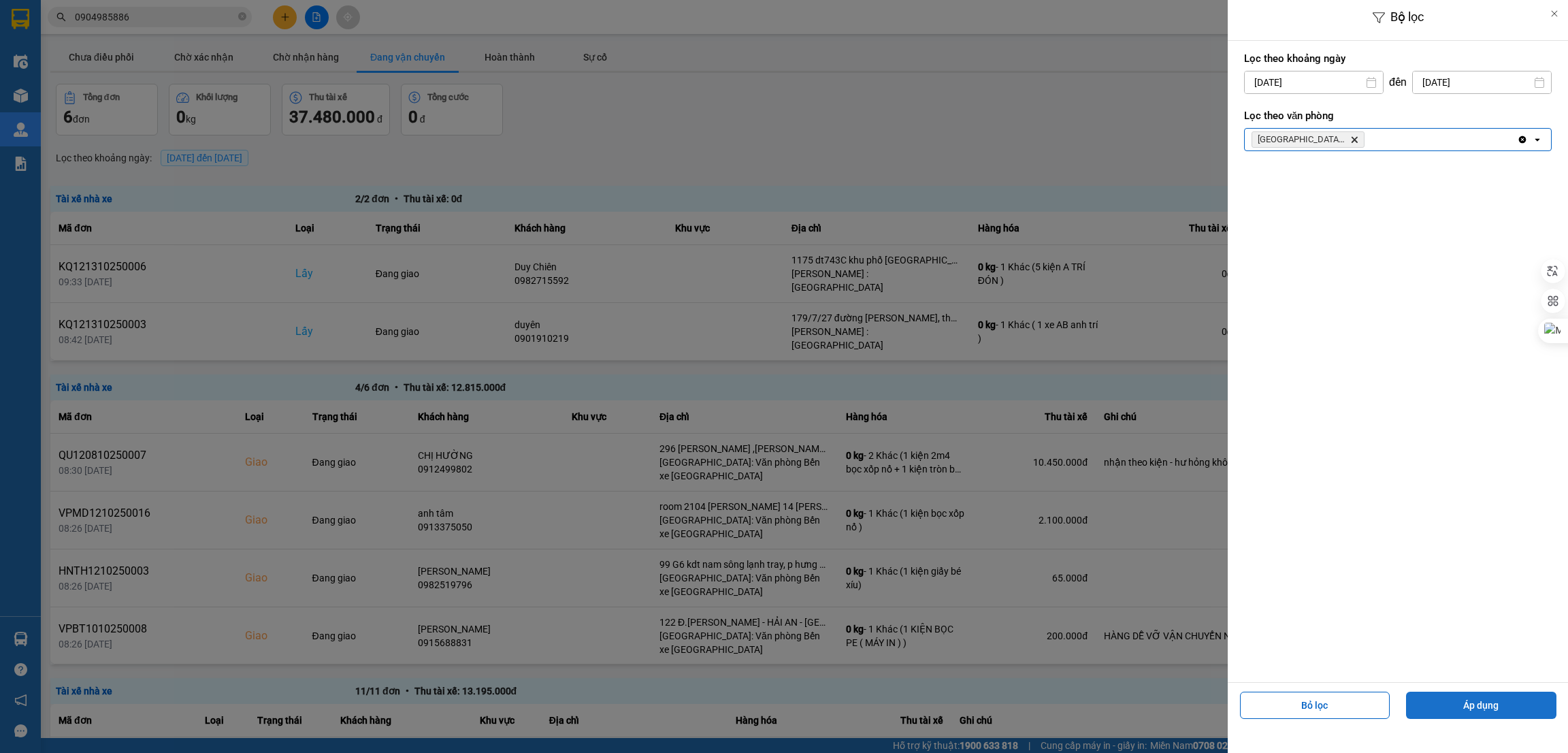
click at [1482, 706] on button "Áp dụng" at bounding box center [1481, 706] width 150 height 27
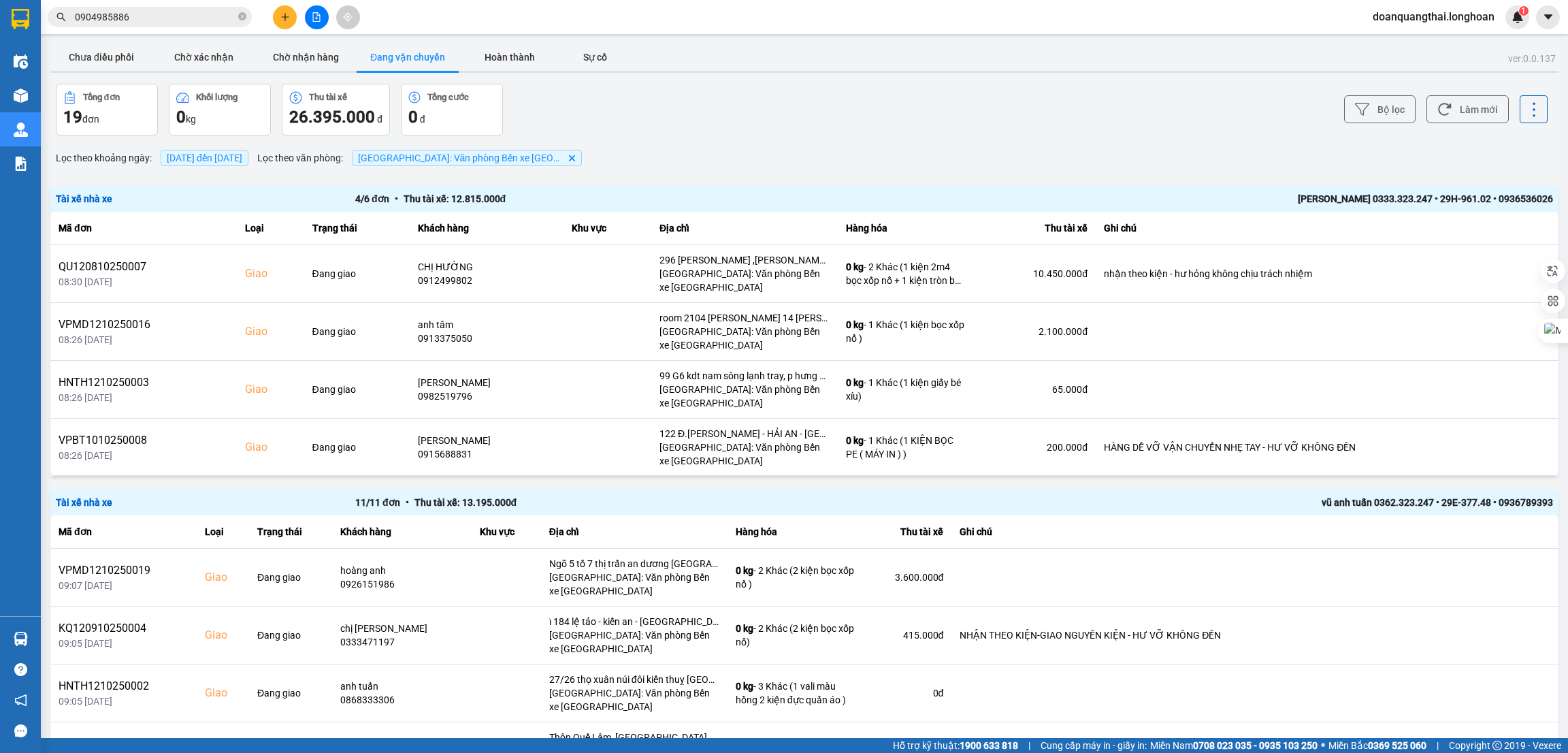
click at [742, 136] on div "ver: 0.0.137 Chưa điều phối Chờ xác nhận Chờ nhận hàng Đang vận chuyển Hoàn thà…" at bounding box center [804, 584] width 1514 height 1086
click at [697, 143] on div "ver: 0.0.137 Chưa điều phối Chờ xác nhận Chờ nhận hàng Đang vận chuyển Hoàn thà…" at bounding box center [804, 584] width 1514 height 1086
click at [282, 14] on icon "plus" at bounding box center [285, 17] width 9 height 9
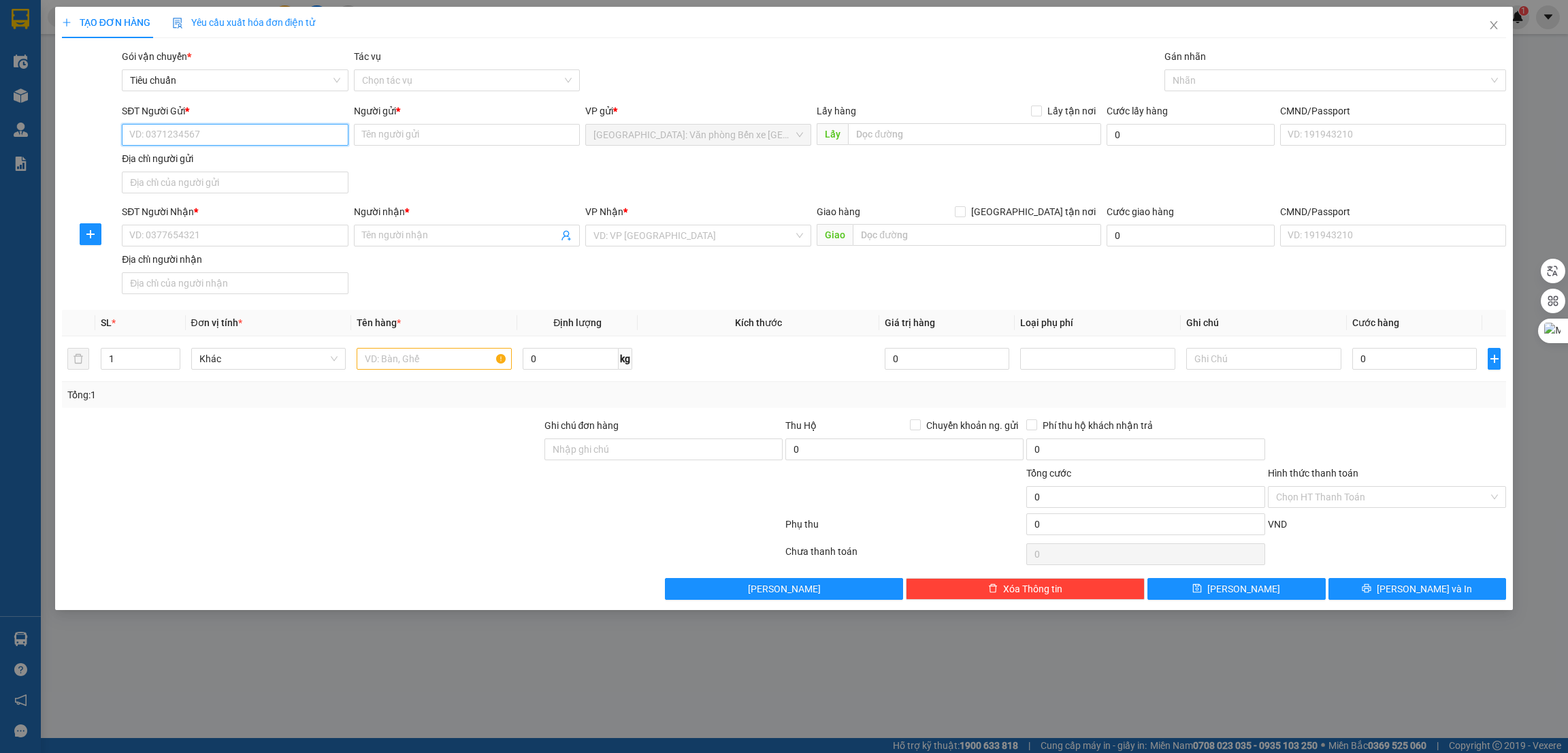
paste input "0343905888"
type input "0343905888"
click at [888, 137] on input "text" at bounding box center [974, 134] width 252 height 22
paste input "Ngã 3 [PERSON_NAME],[GEOGRAPHIC_DATA],[GEOGRAPHIC_DATA]"
type input "Ngã 3 [PERSON_NAME],[GEOGRAPHIC_DATA],[GEOGRAPHIC_DATA]"
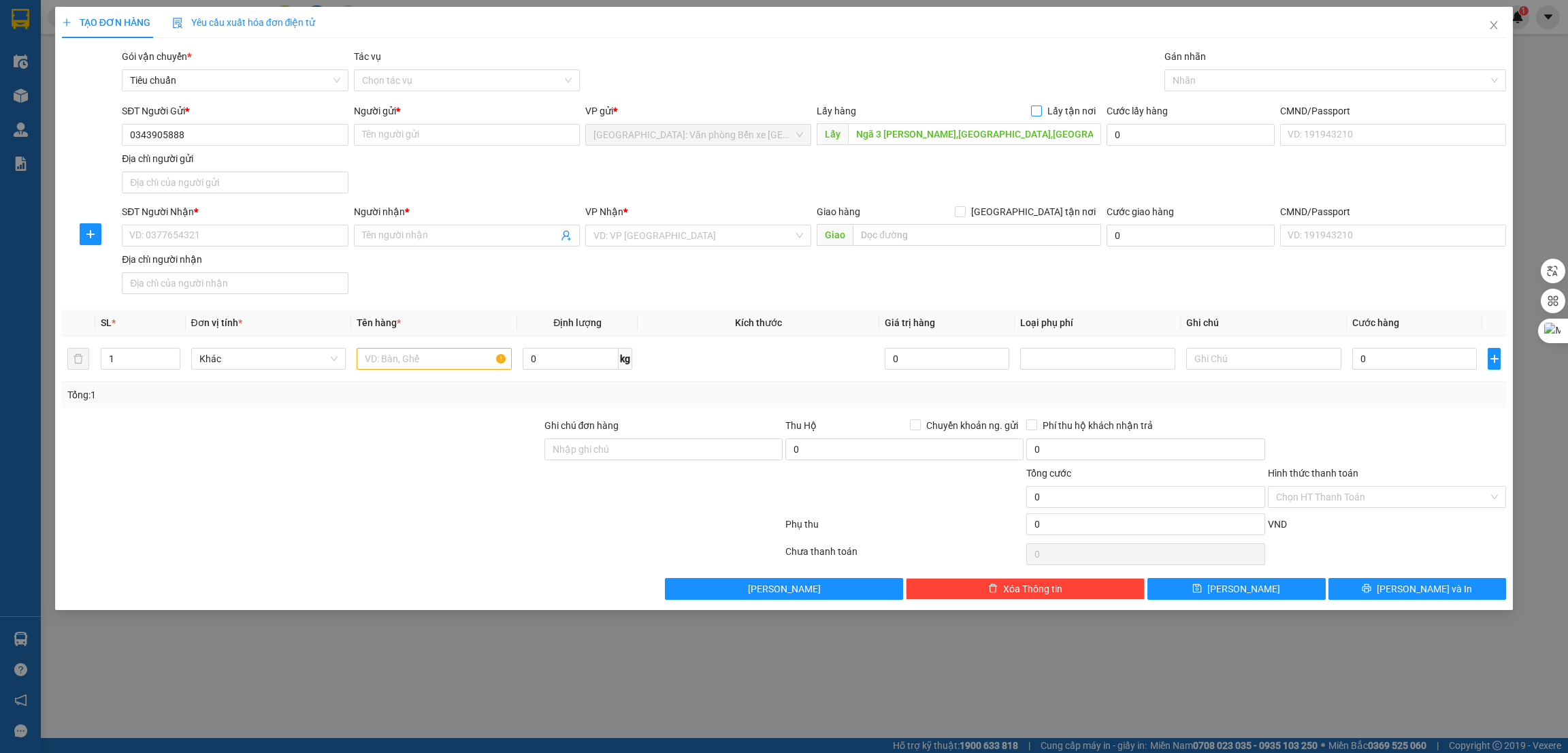
click at [1084, 110] on span "Lấy tận nơi" at bounding box center [1072, 111] width 59 height 15
click at [1041, 110] on input "Lấy tận nơi" at bounding box center [1036, 110] width 9 height 9
checkbox input "true"
click at [1159, 139] on input "0" at bounding box center [1178, 134] width 142 height 22
type input "2"
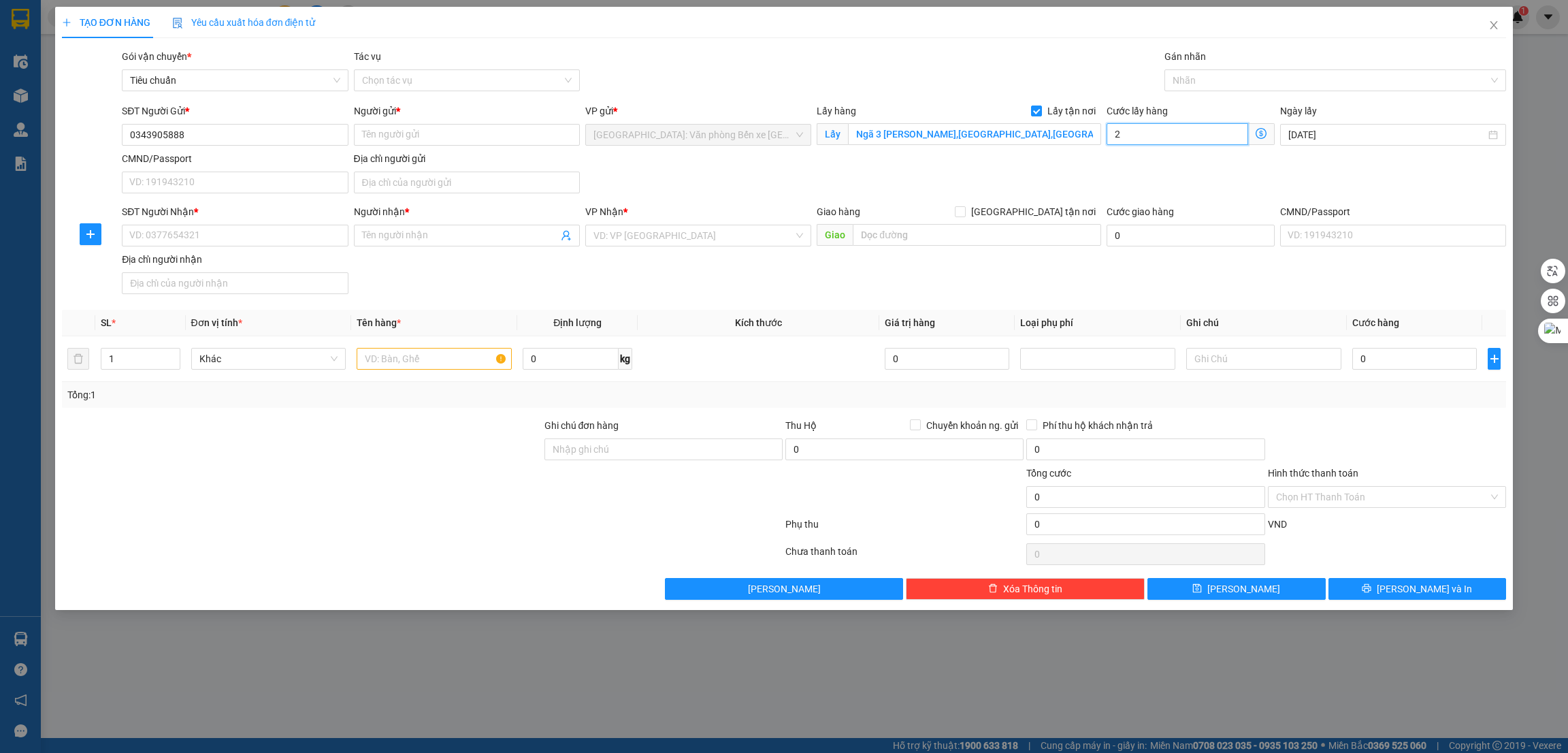
type input "2"
type input "20"
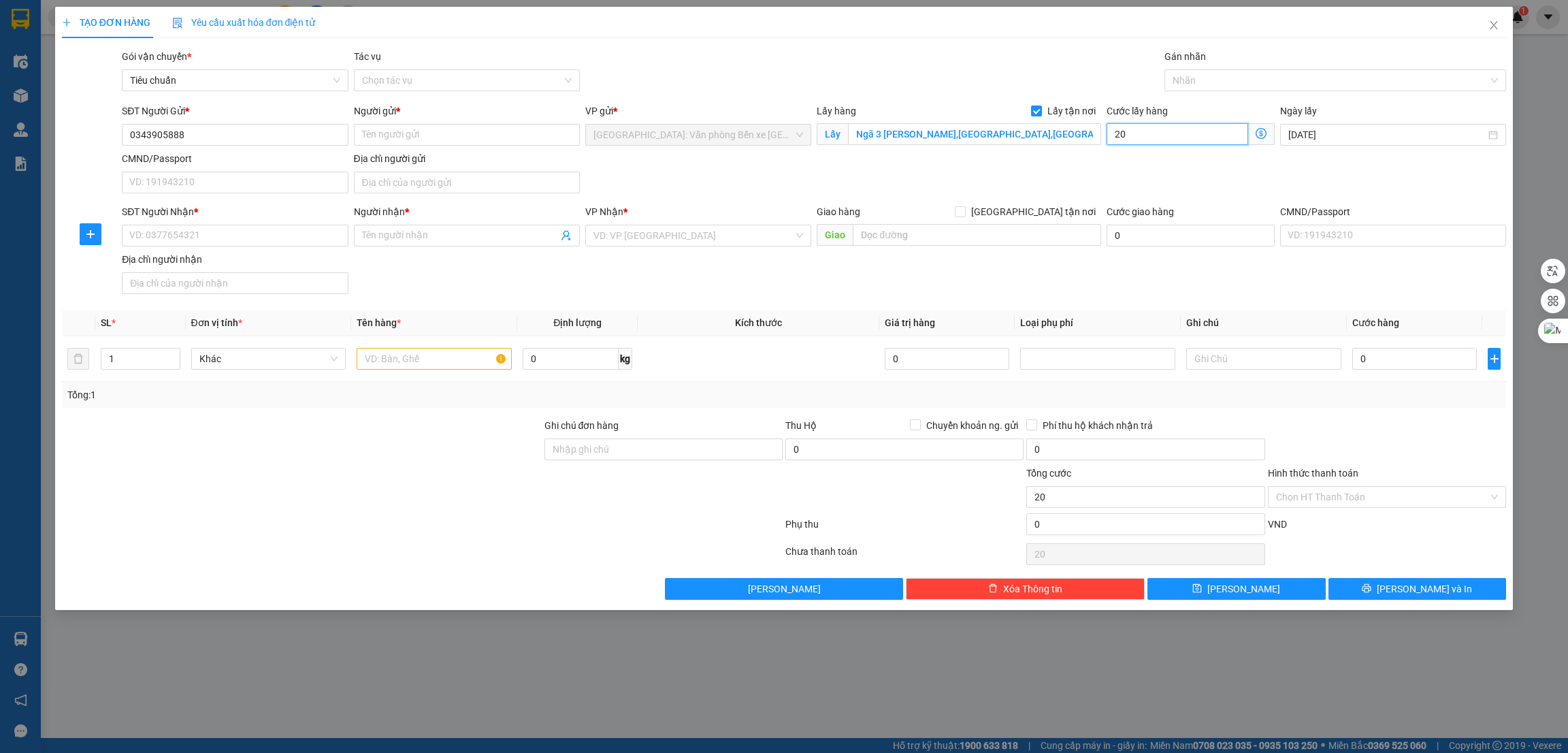
type input "200"
type input "2.000"
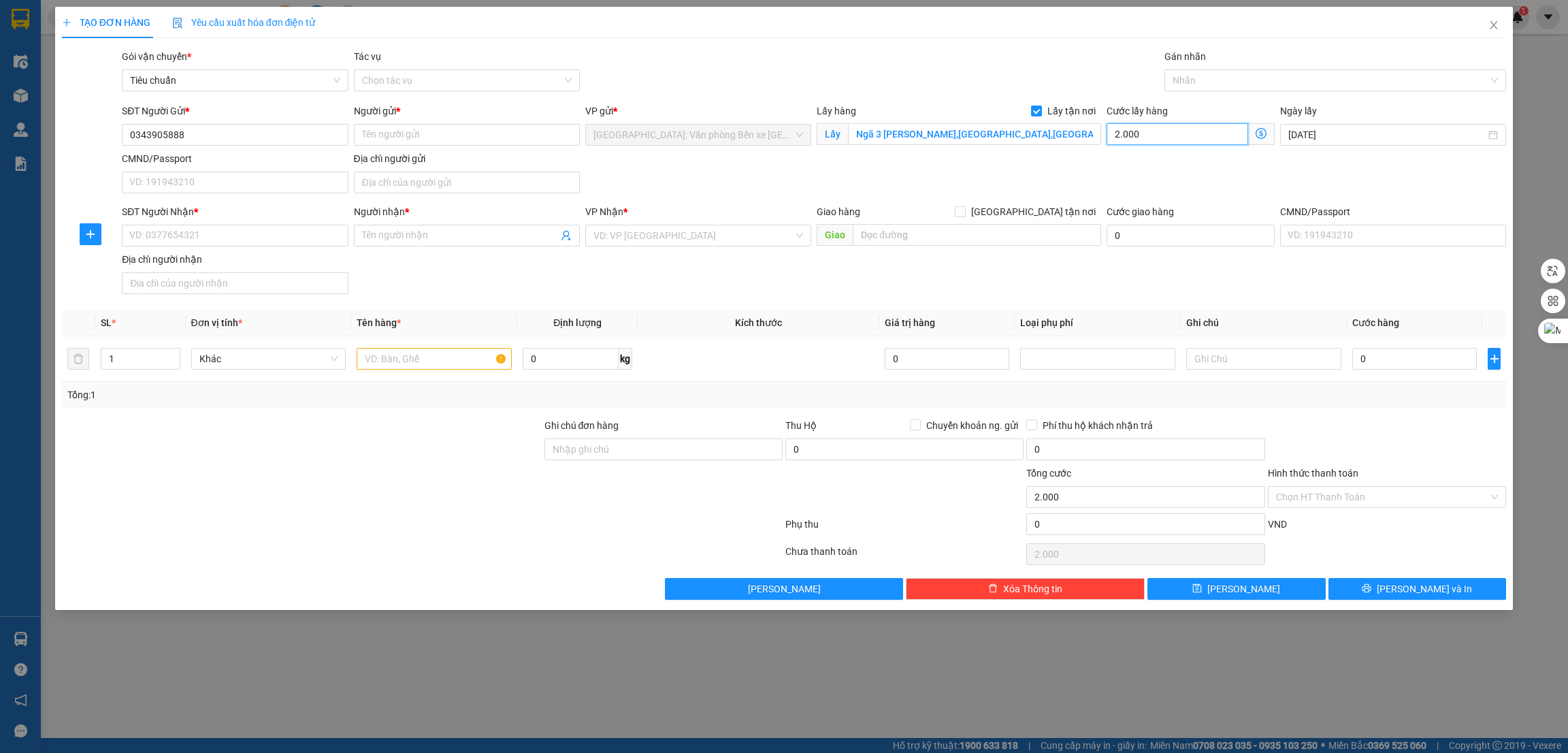
type input "20.000"
type input "200.000"
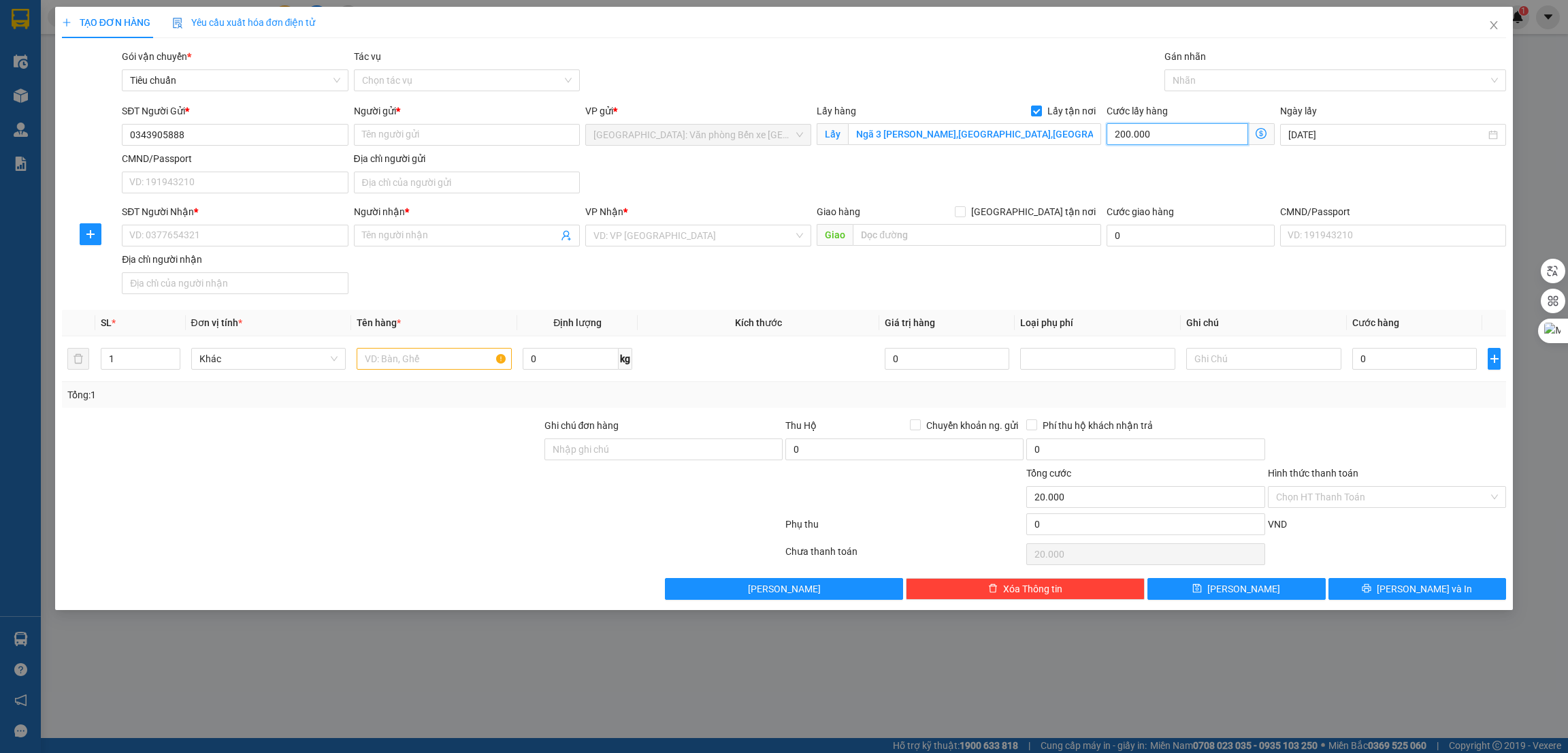
type input "200.000"
click at [243, 233] on input "SĐT Người Nhận *" at bounding box center [235, 236] width 226 height 22
click at [880, 242] on input "text" at bounding box center [976, 235] width 248 height 22
paste input "93quang trung hiệp [GEOGRAPHIC_DATA]"
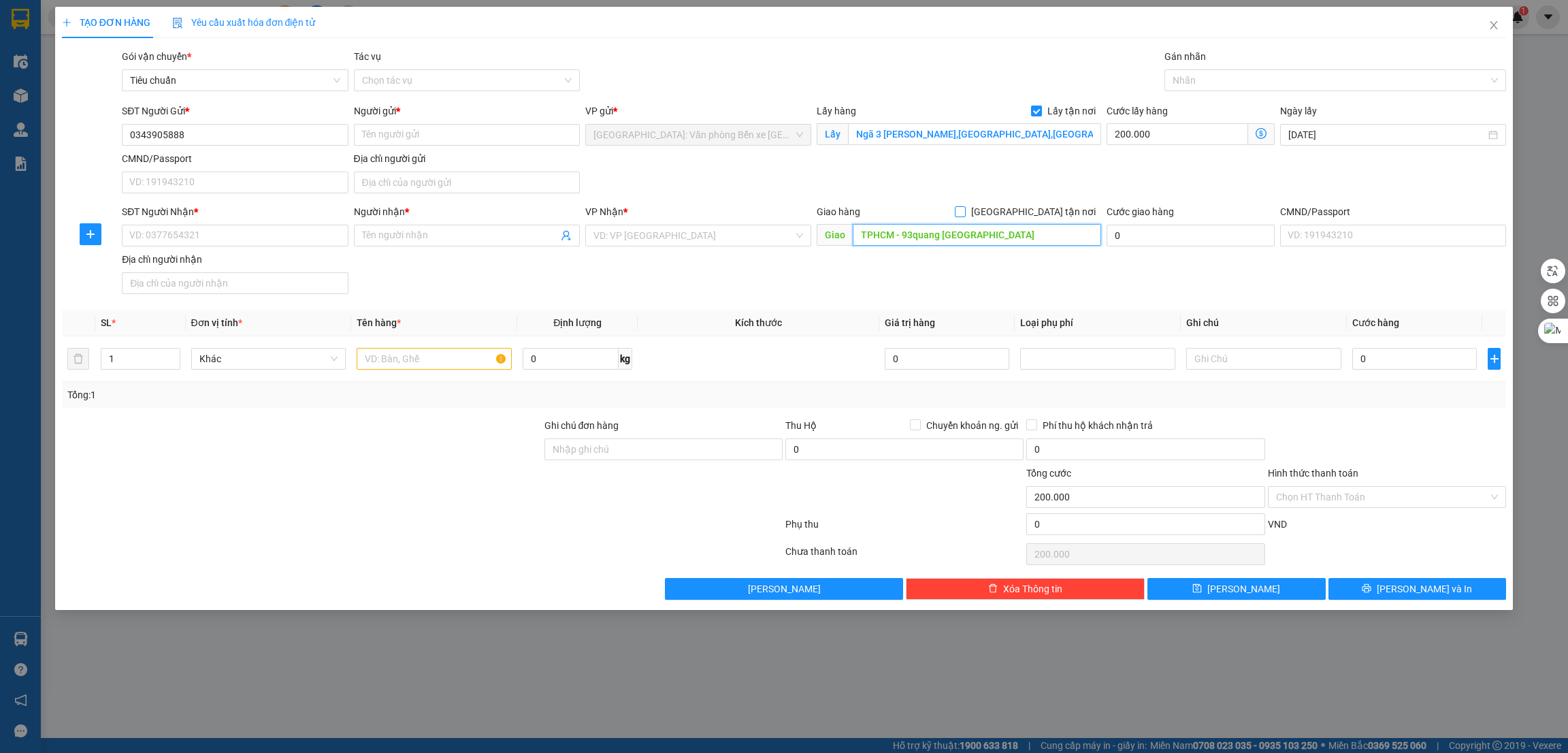
type input "TPHCM - 93quang [GEOGRAPHIC_DATA]"
click at [1054, 209] on span "[GEOGRAPHIC_DATA] tận nơi" at bounding box center [1033, 212] width 136 height 15
click at [965, 209] on input "[GEOGRAPHIC_DATA] tận nơi" at bounding box center [959, 211] width 9 height 9
checkbox input "true"
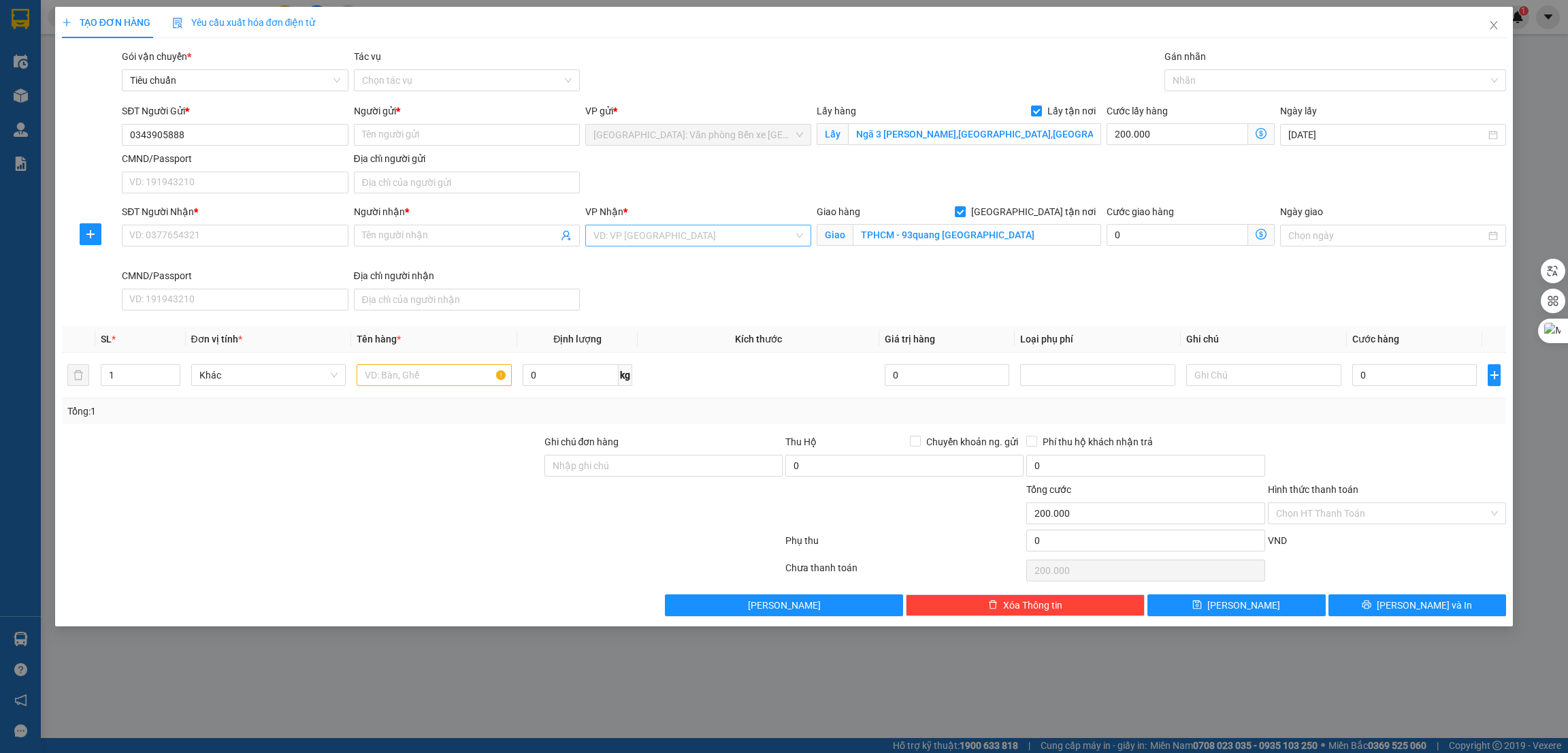
click at [693, 243] on input "search" at bounding box center [693, 235] width 200 height 21
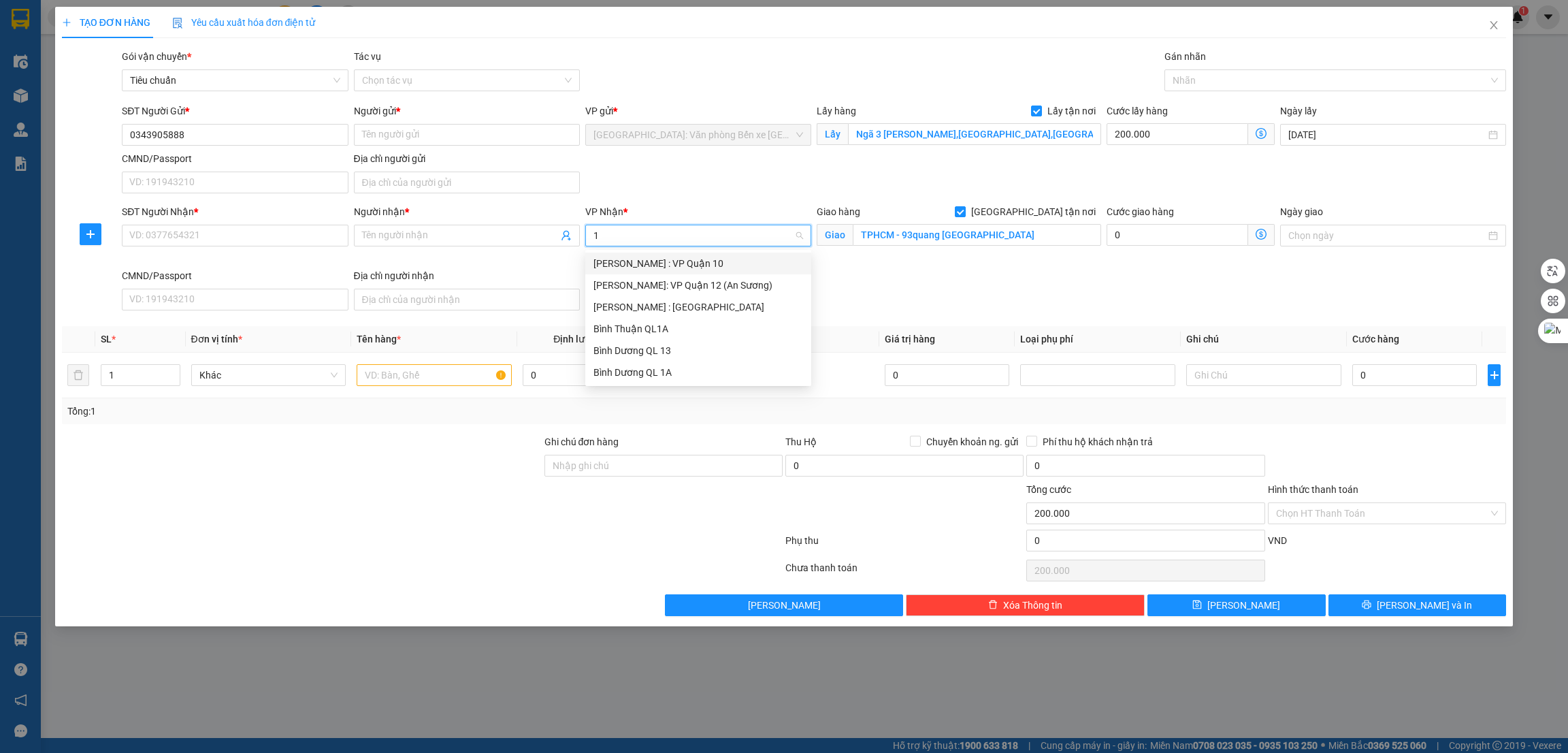
type input "12"
click at [693, 278] on div "[PERSON_NAME] : [GEOGRAPHIC_DATA]" at bounding box center [698, 285] width 210 height 15
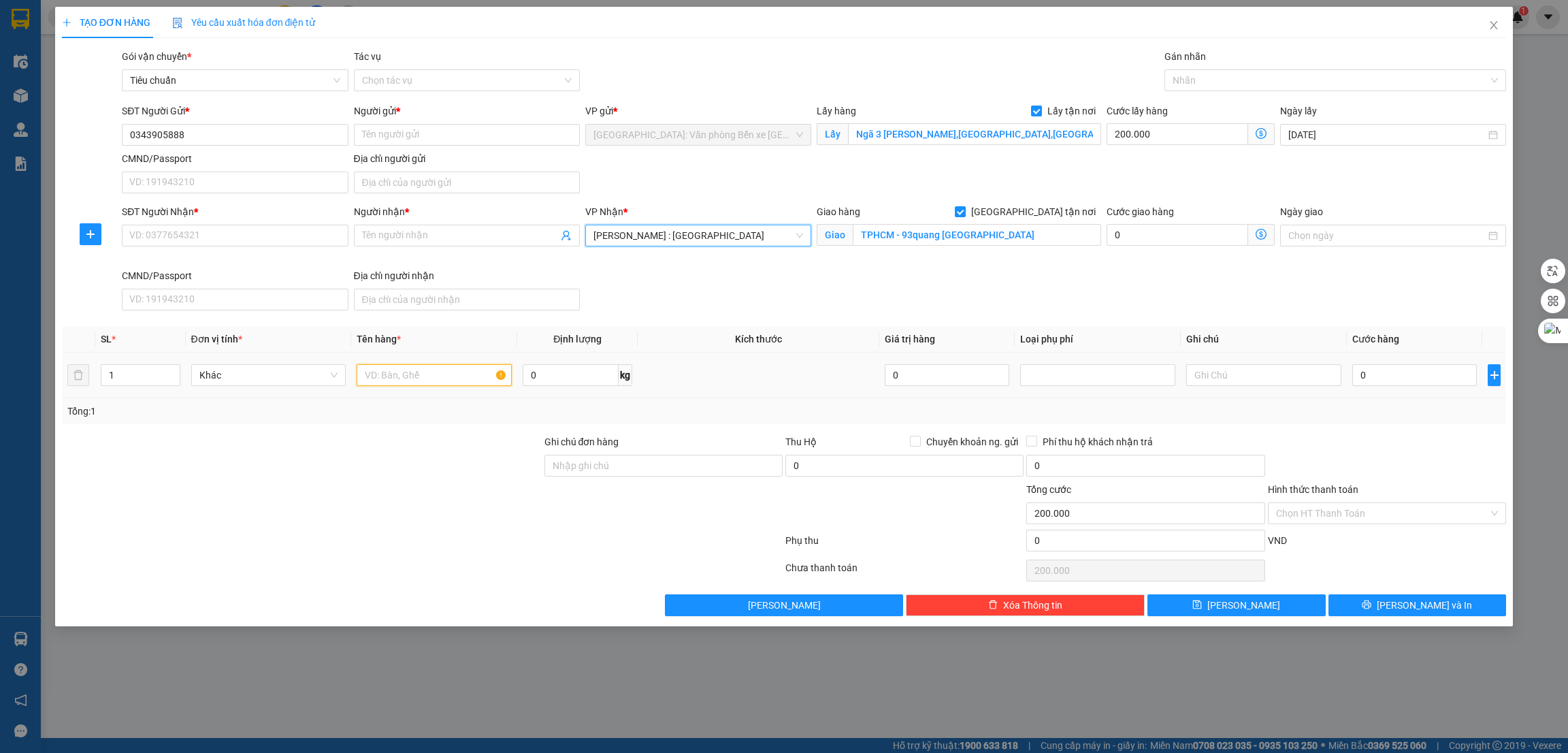
click at [391, 379] on input "text" at bounding box center [434, 375] width 155 height 22
paste input "đón 1 kiện máy nặng 170kg"
type input "đón 1 kiện máy nặng 170kg"
click at [432, 454] on div at bounding box center [301, 458] width 483 height 47
click at [1230, 79] on div at bounding box center [1329, 80] width 322 height 16
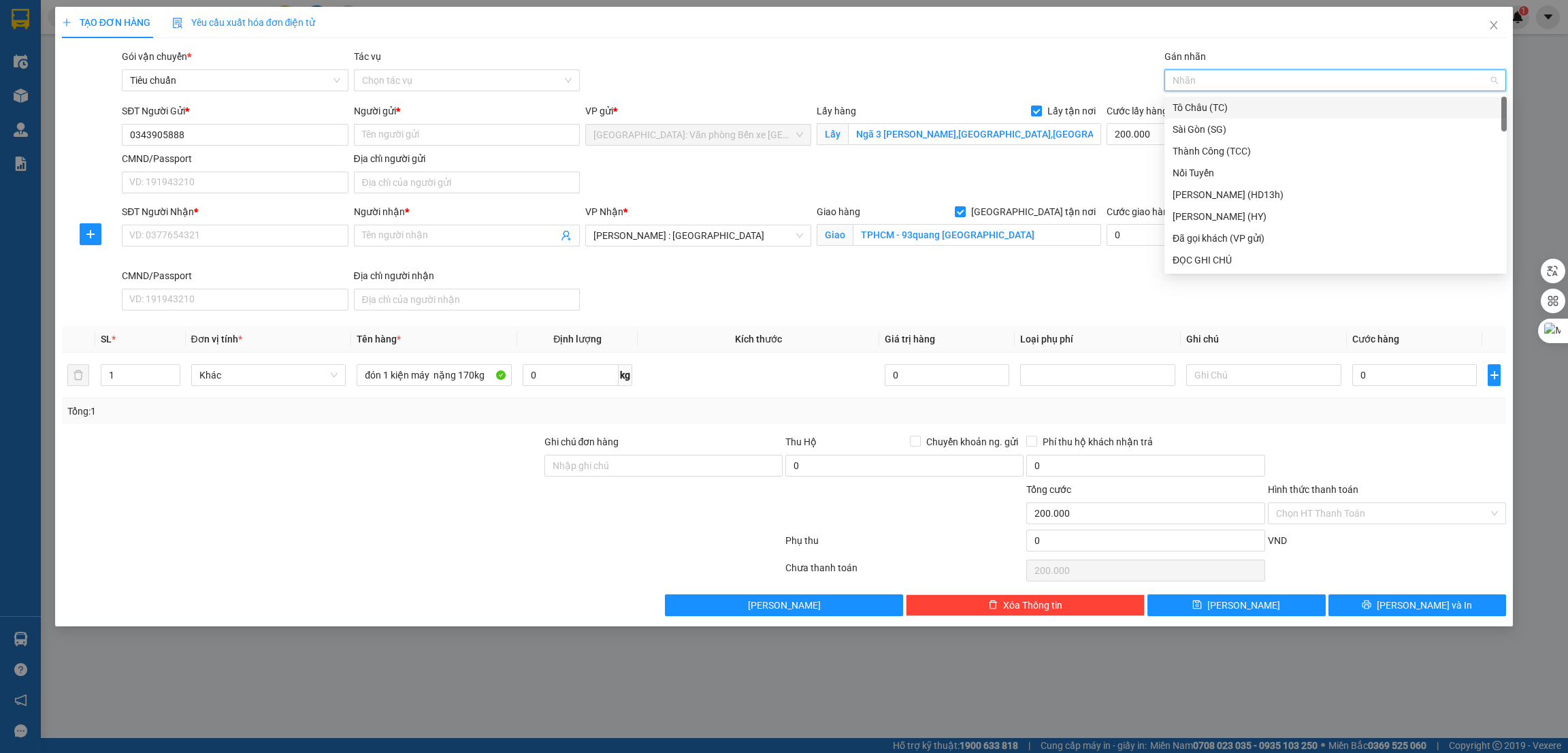
type input "g"
click at [1216, 257] on div "[GEOGRAPHIC_DATA] tận nơi" at bounding box center [1336, 260] width 326 height 15
click at [1394, 370] on input "0" at bounding box center [1414, 375] width 124 height 22
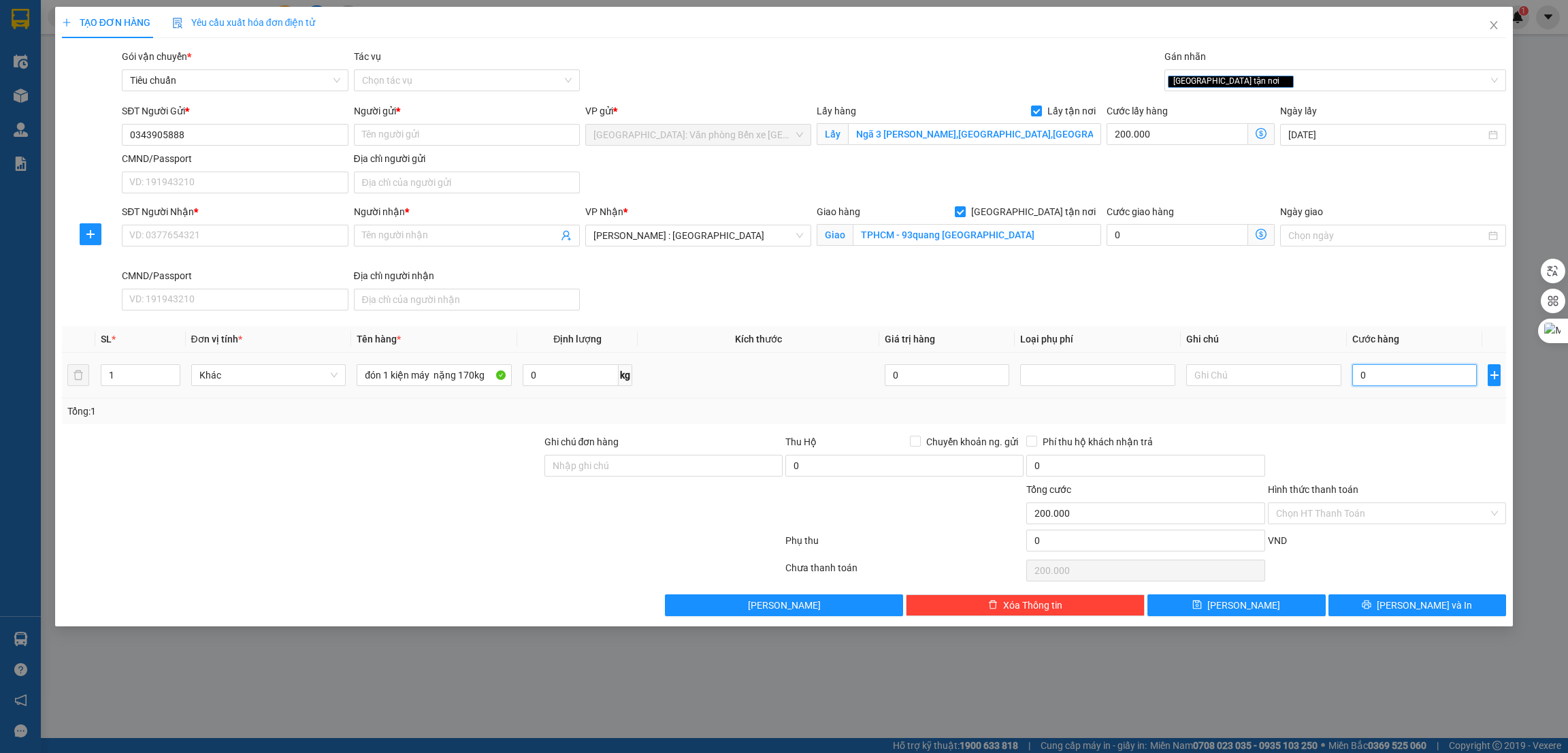
type input "1"
type input "200.001"
type input "13"
type input "200.013"
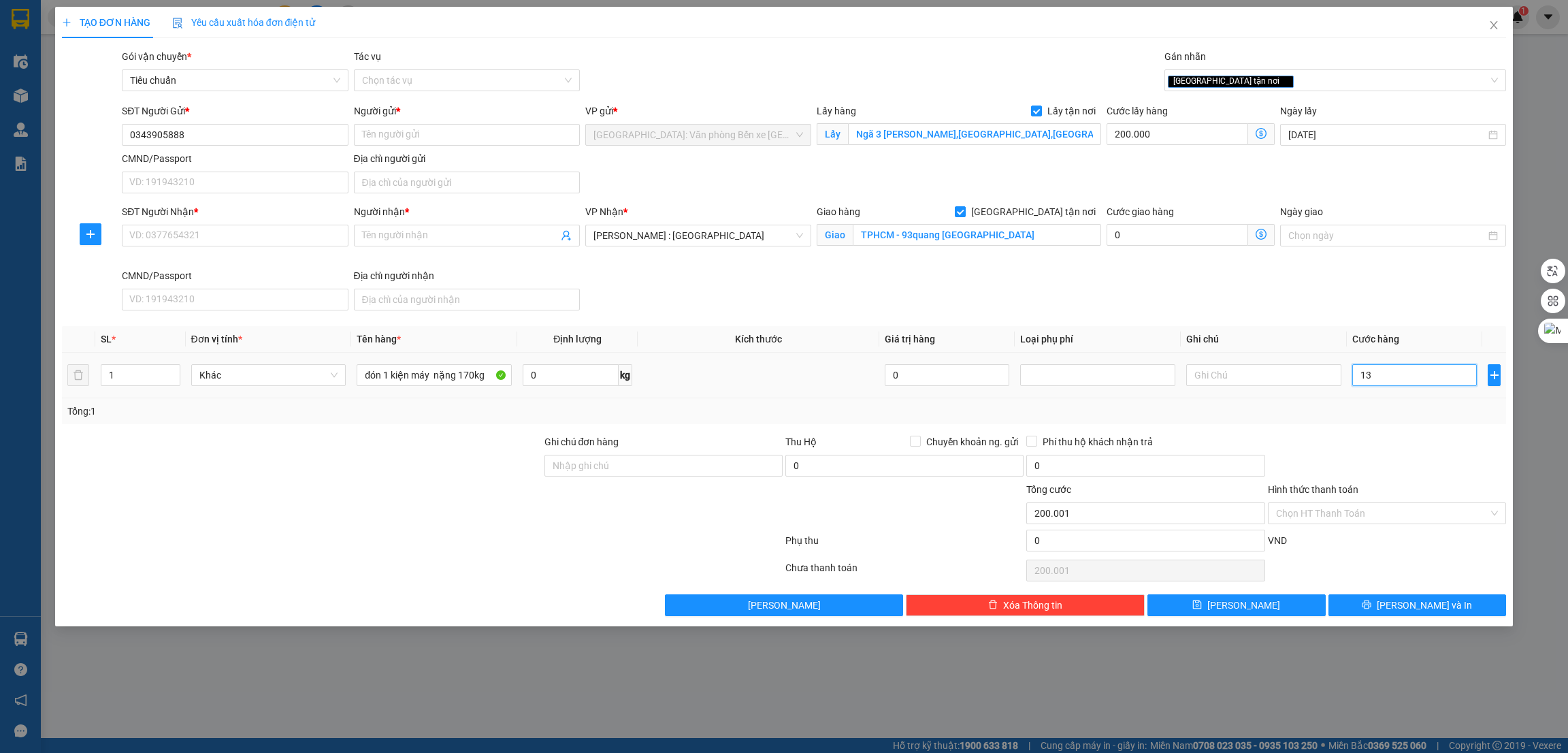
type input "200.013"
type input "136"
type input "200.136"
type input "1.360"
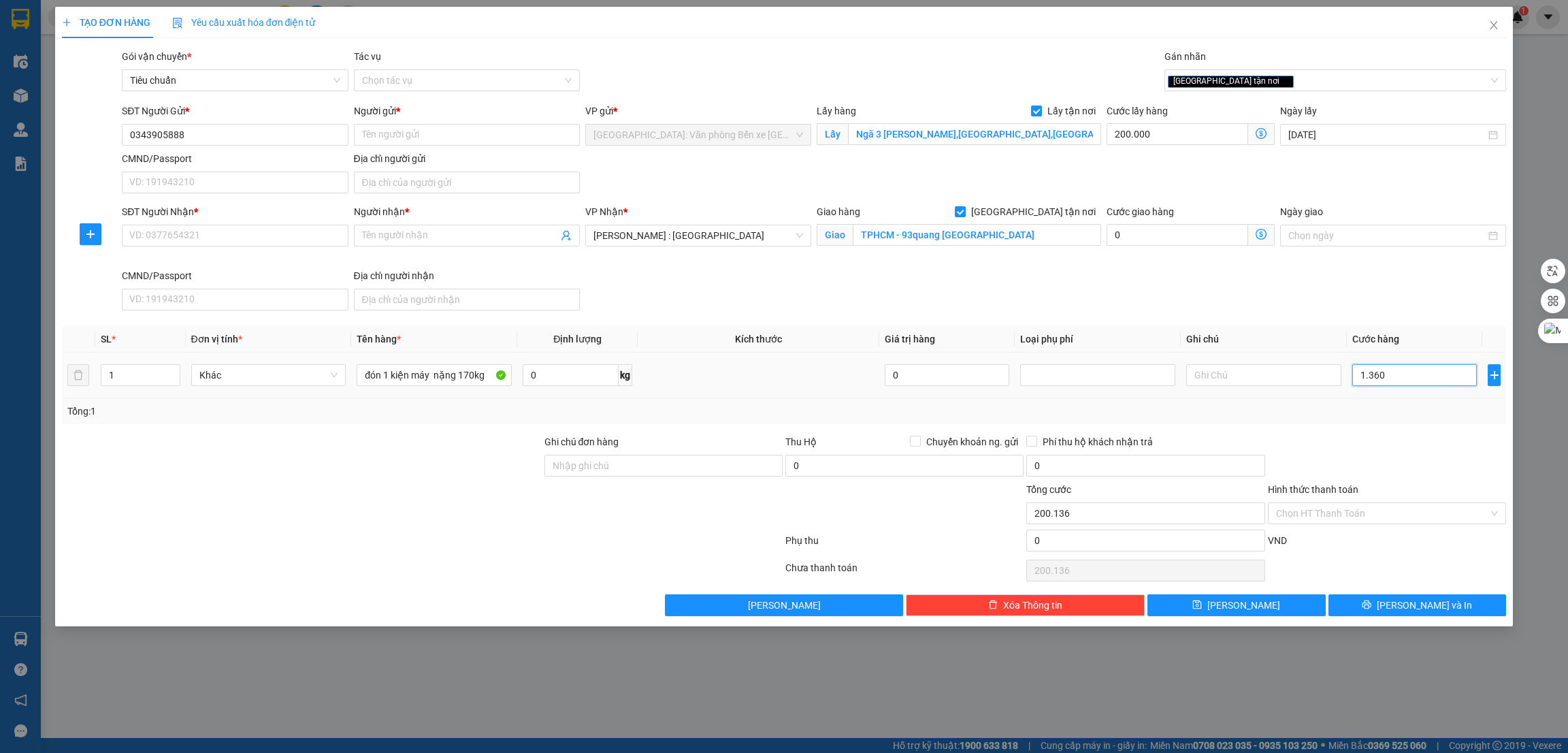
type input "201.360"
type input "13.600"
type input "213.600"
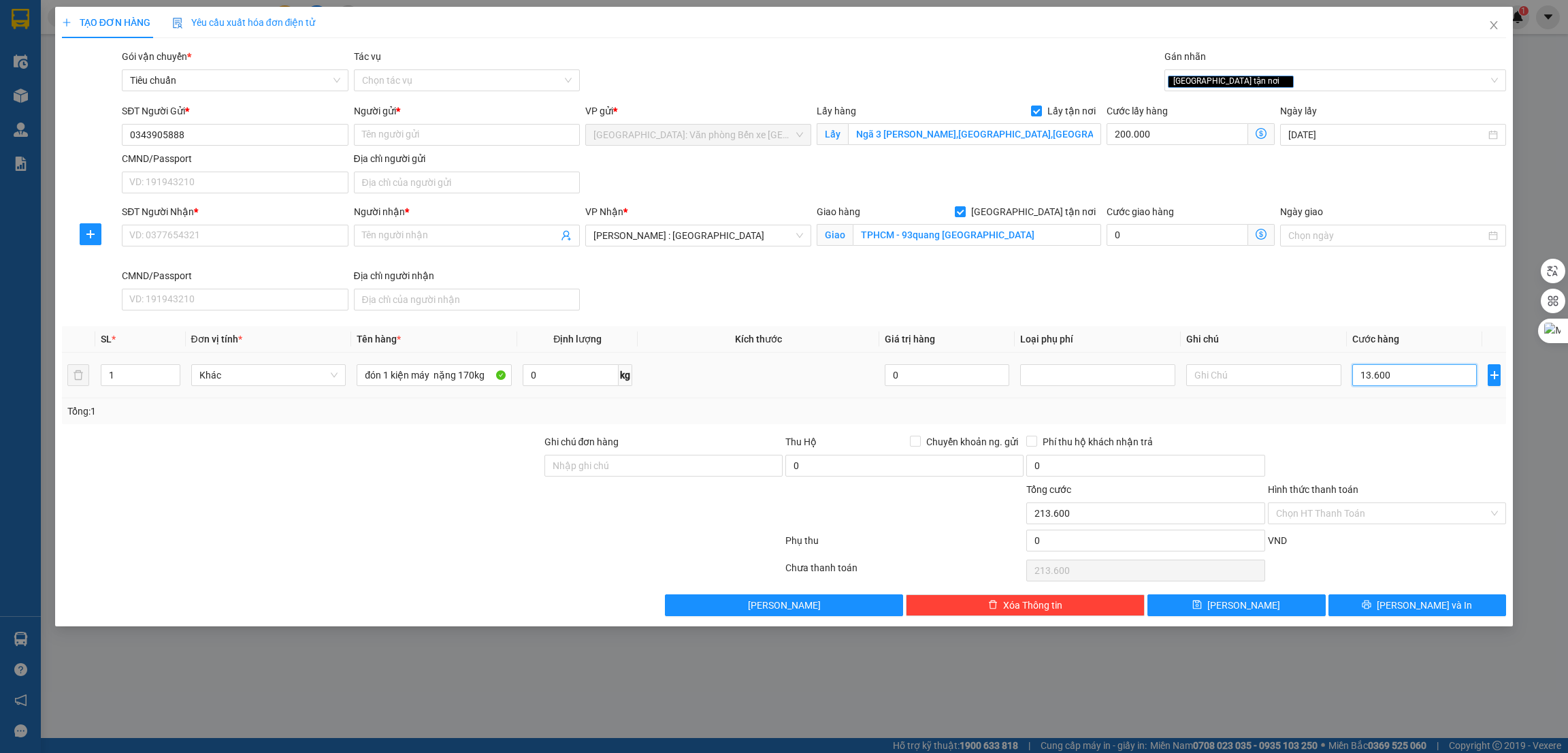
type input "136.000"
type input "336.000"
type input "1.360.000"
type input "1.560.000"
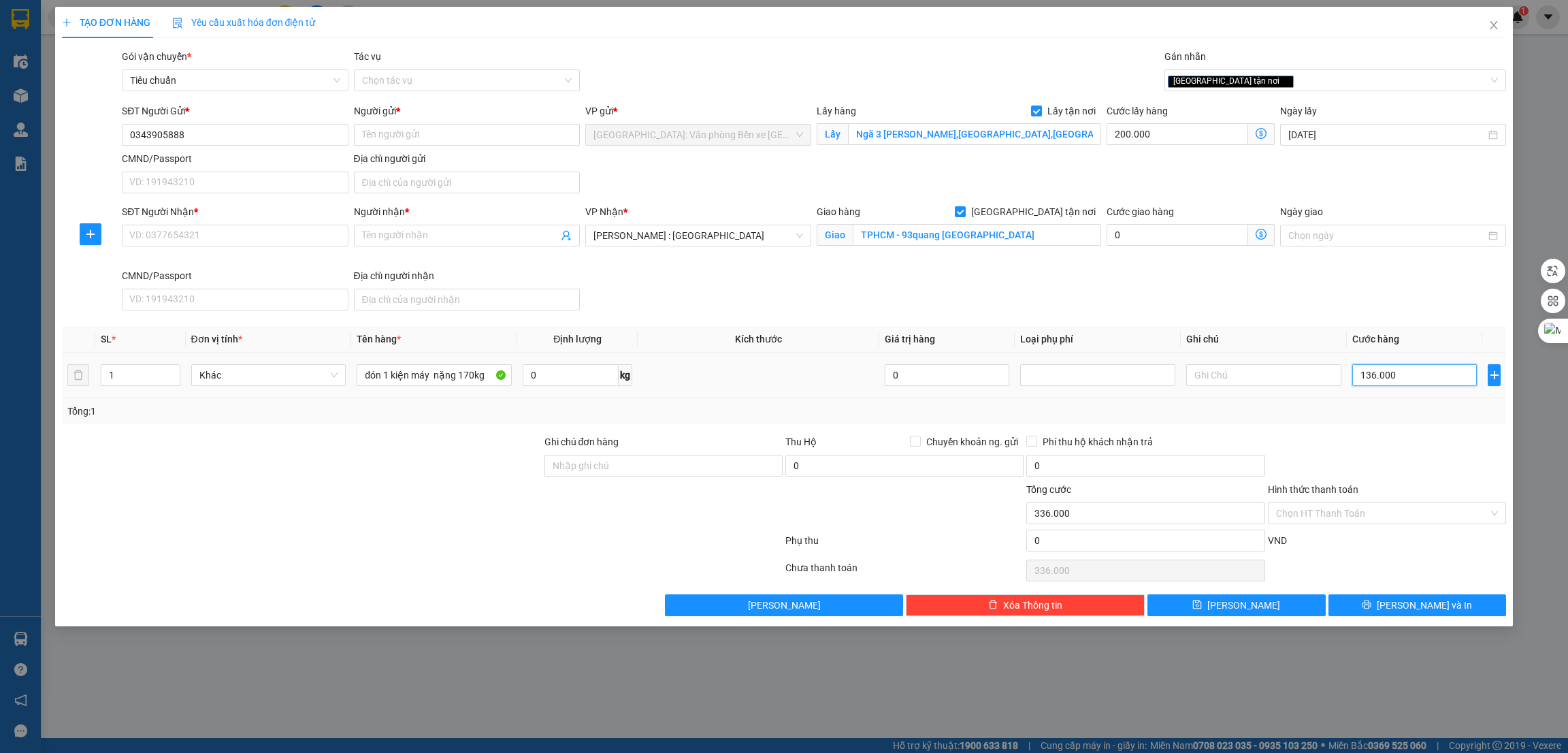
type input "1.560.000"
type input "1.360.000"
click at [1247, 598] on button "[PERSON_NAME]" at bounding box center [1237, 605] width 178 height 22
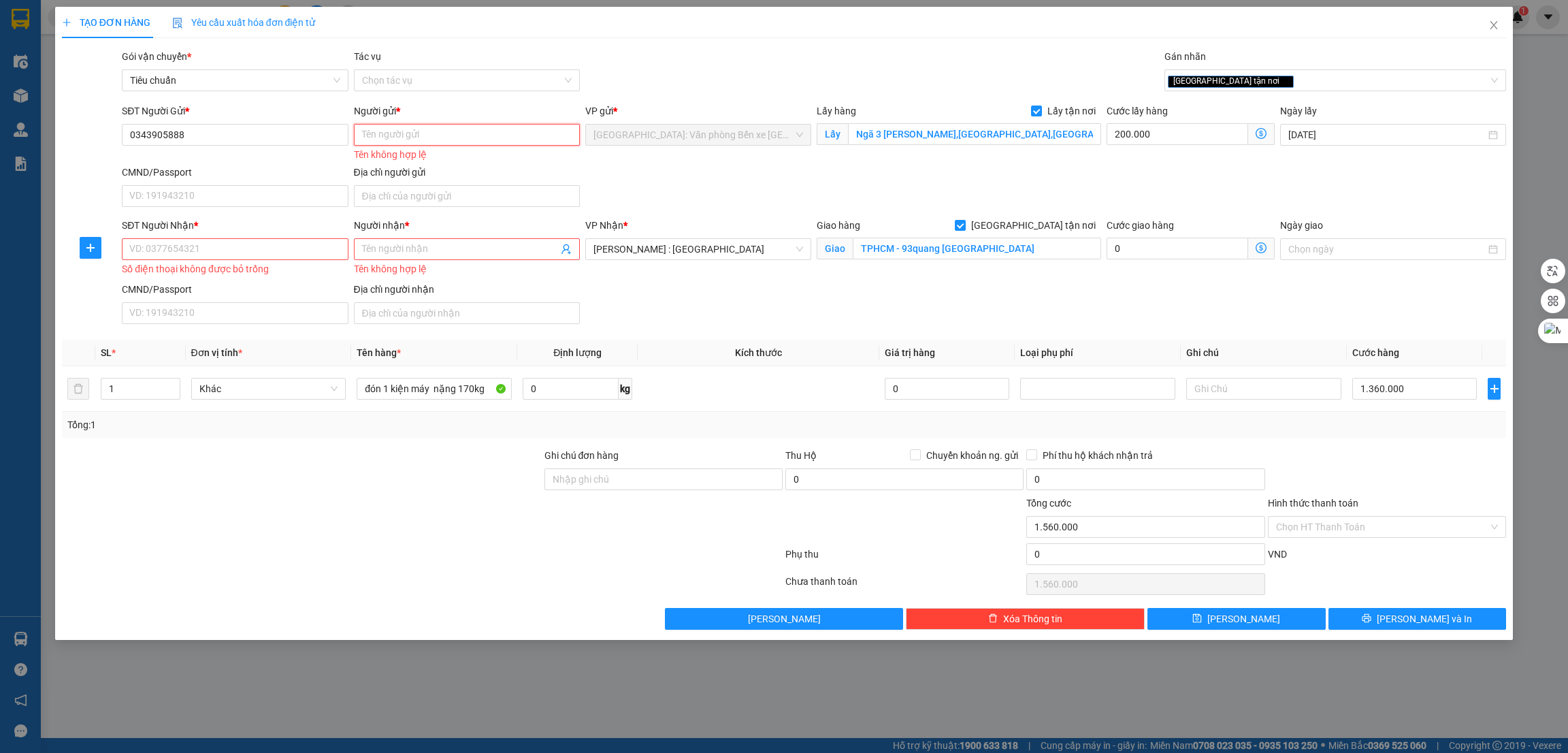
click at [391, 127] on input "Người gửi *" at bounding box center [467, 134] width 226 height 22
click at [227, 243] on input "SĐT Người Nhận *" at bounding box center [235, 249] width 226 height 22
paste input "0908557250"
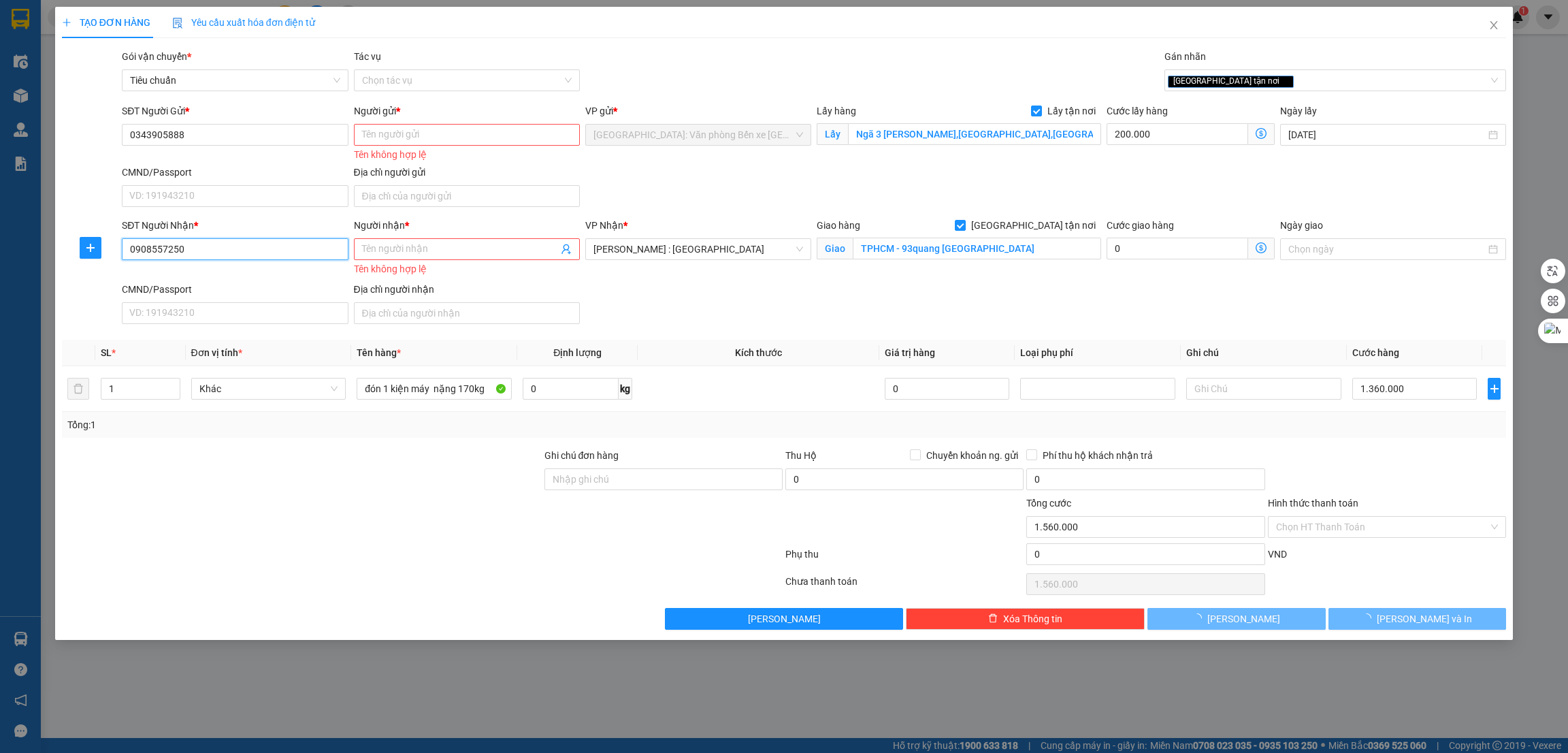
type input "0908557250"
click at [412, 124] on input "Người gửi *" at bounding box center [467, 134] width 226 height 22
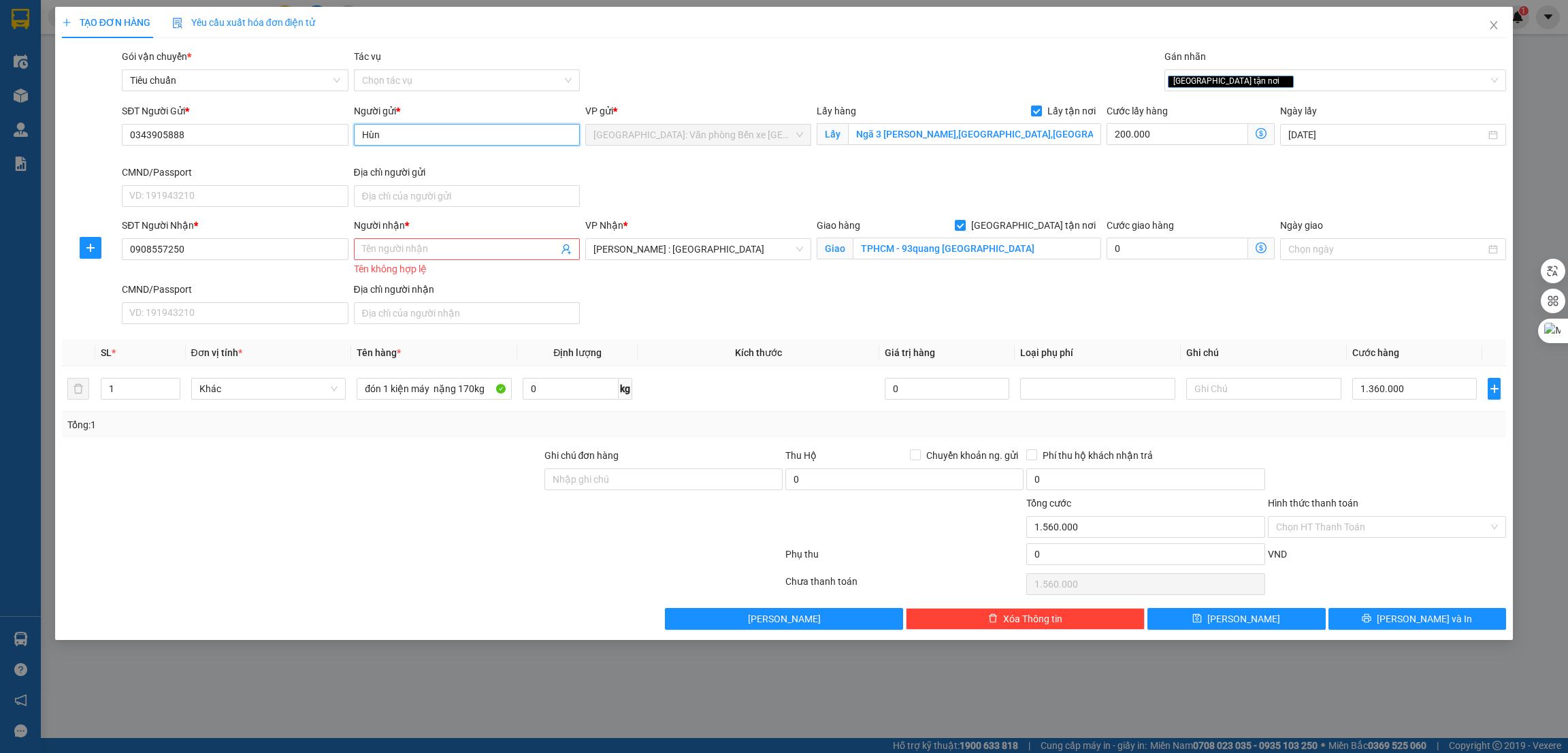
type input "Hùng"
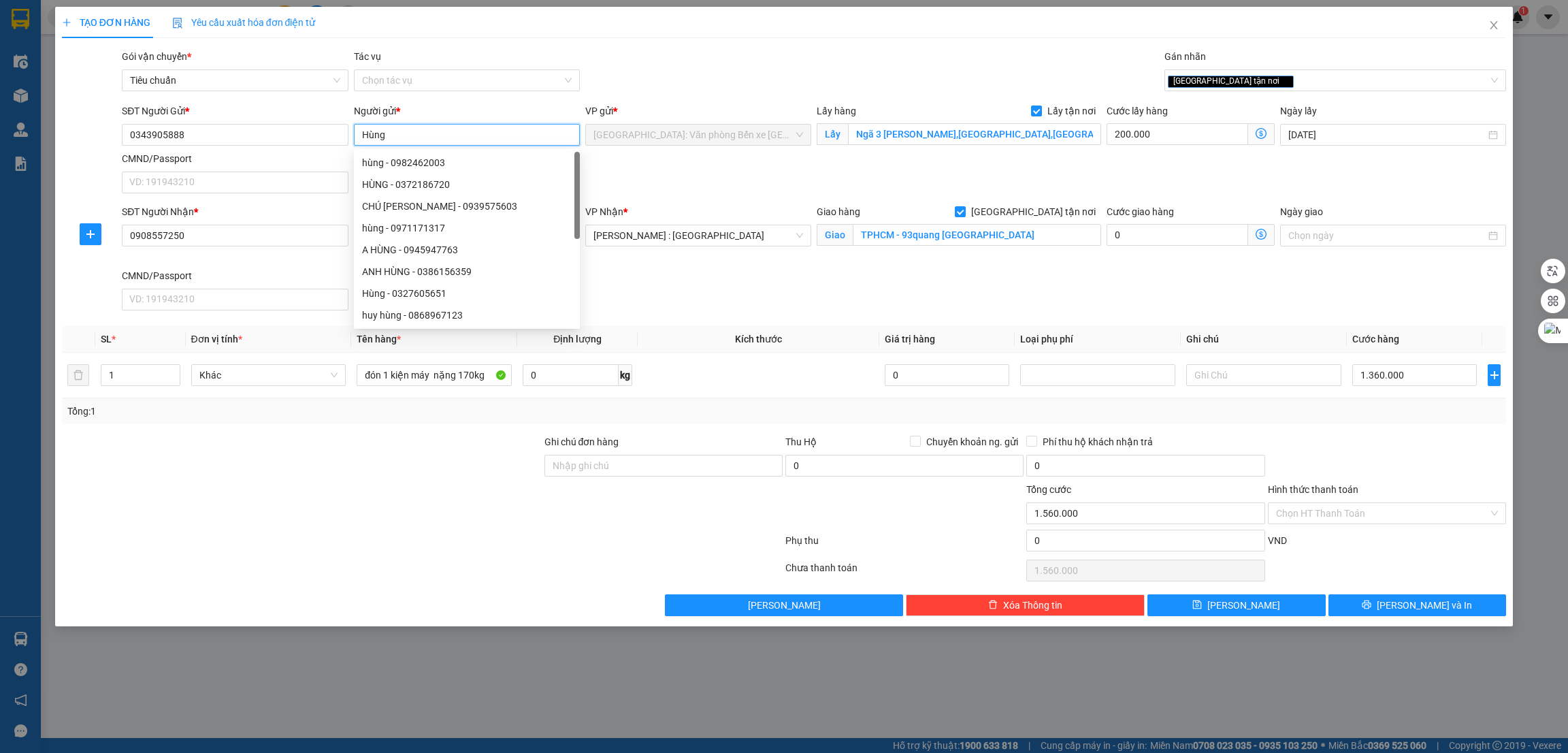
click at [413, 239] on div "A HÙNG - 0945947763" at bounding box center [467, 249] width 226 height 22
type input "0945947763"
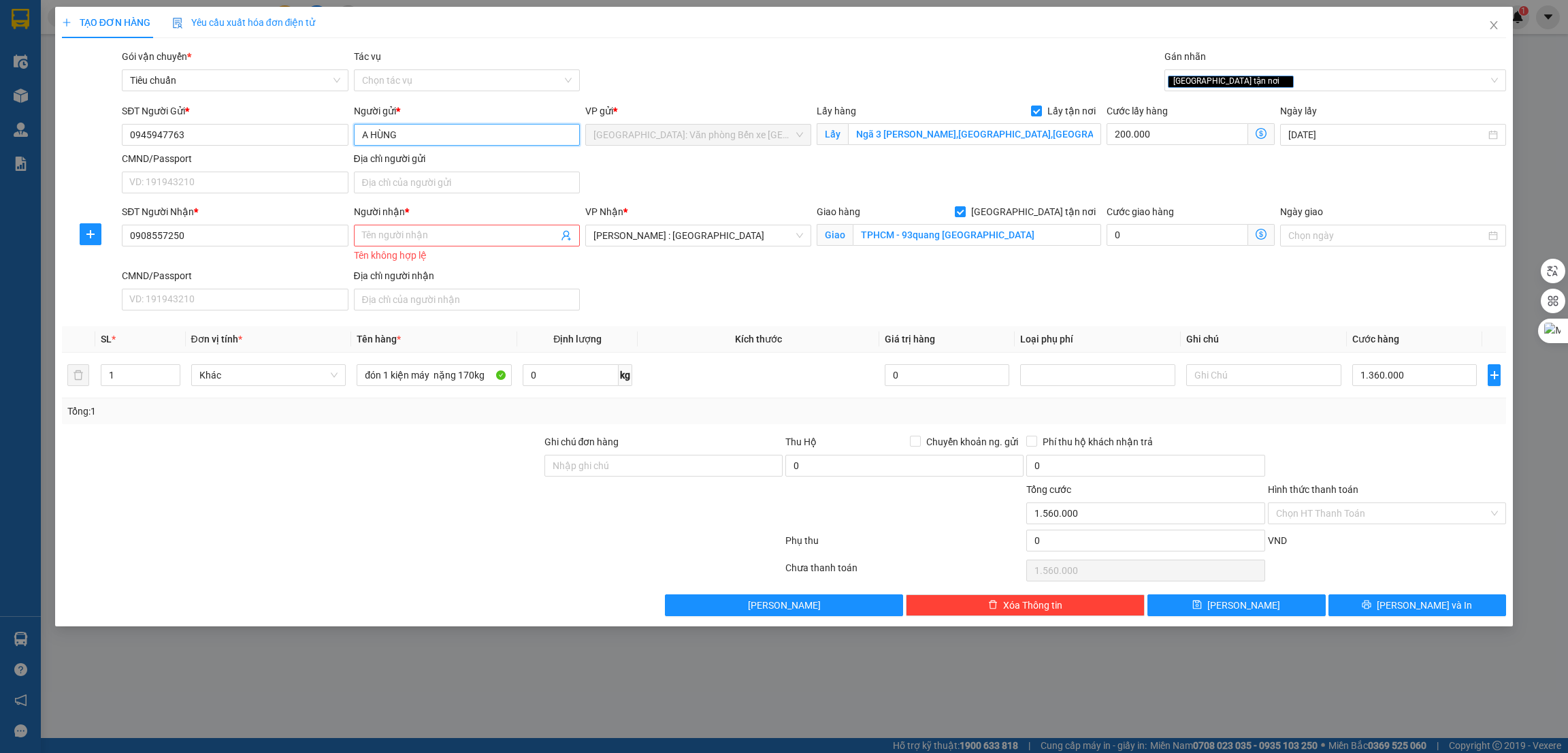
type input "A HÙNG"
click at [219, 140] on input "0945947763" at bounding box center [235, 134] width 226 height 22
paste input "343905888"
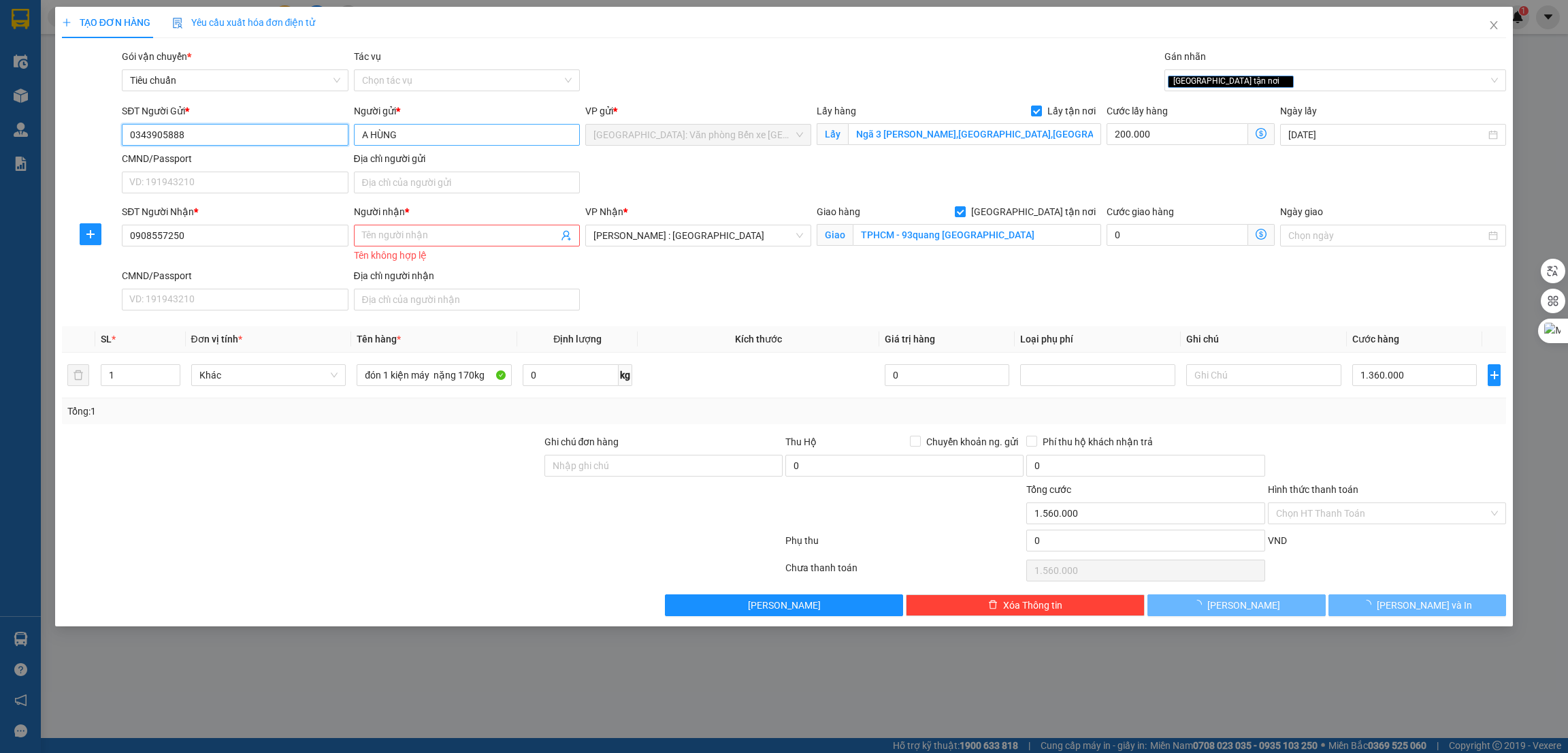
type input "0343905888"
click at [435, 133] on input "A HÙNG" at bounding box center [467, 134] width 226 height 22
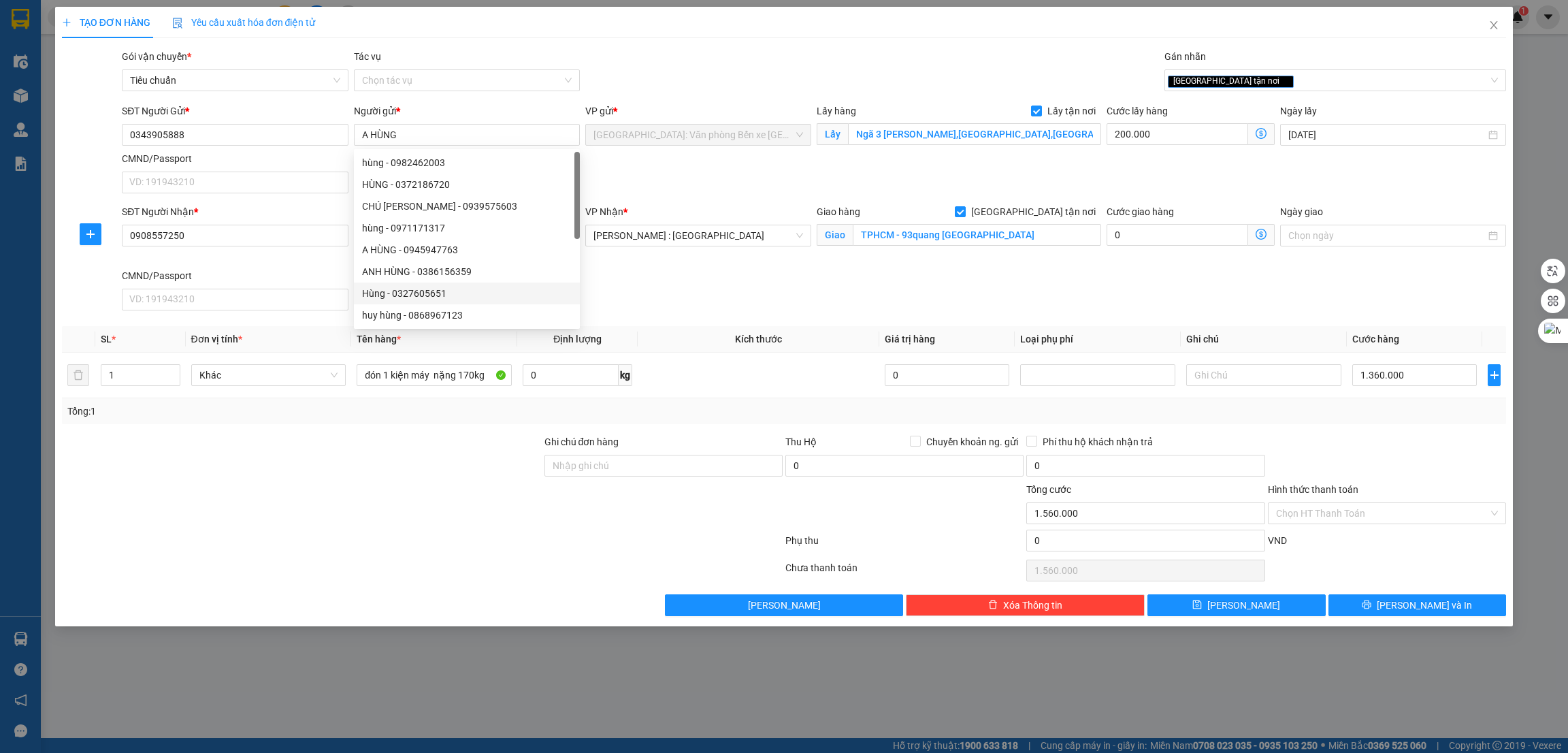
click at [206, 520] on div at bounding box center [301, 506] width 483 height 47
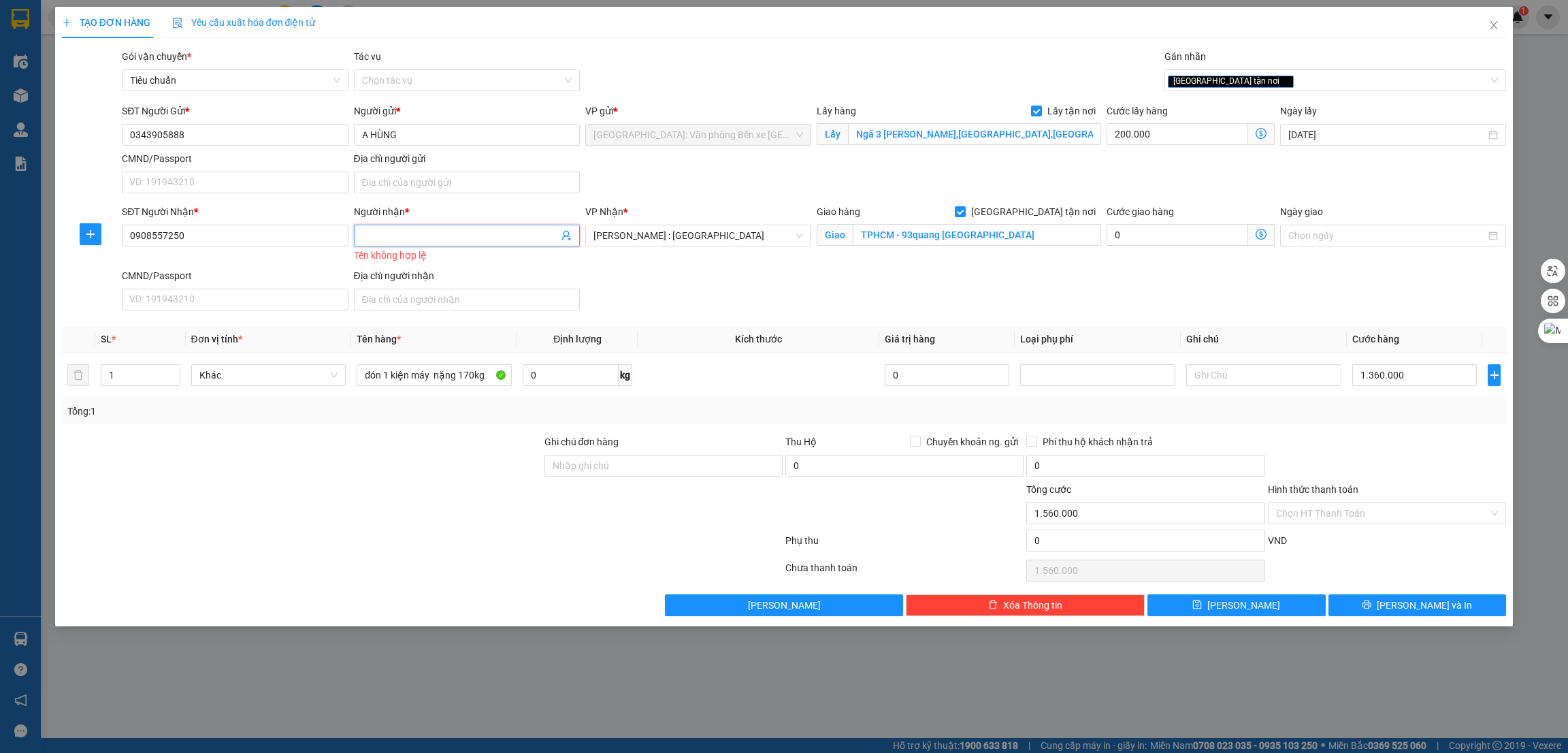
click at [393, 239] on input "Người nhận *" at bounding box center [460, 236] width 196 height 15
type input "Thoại nguyễn"
click at [443, 569] on div at bounding box center [422, 571] width 724 height 27
click at [1296, 603] on button "[PERSON_NAME]" at bounding box center [1237, 605] width 178 height 22
checkbox input "false"
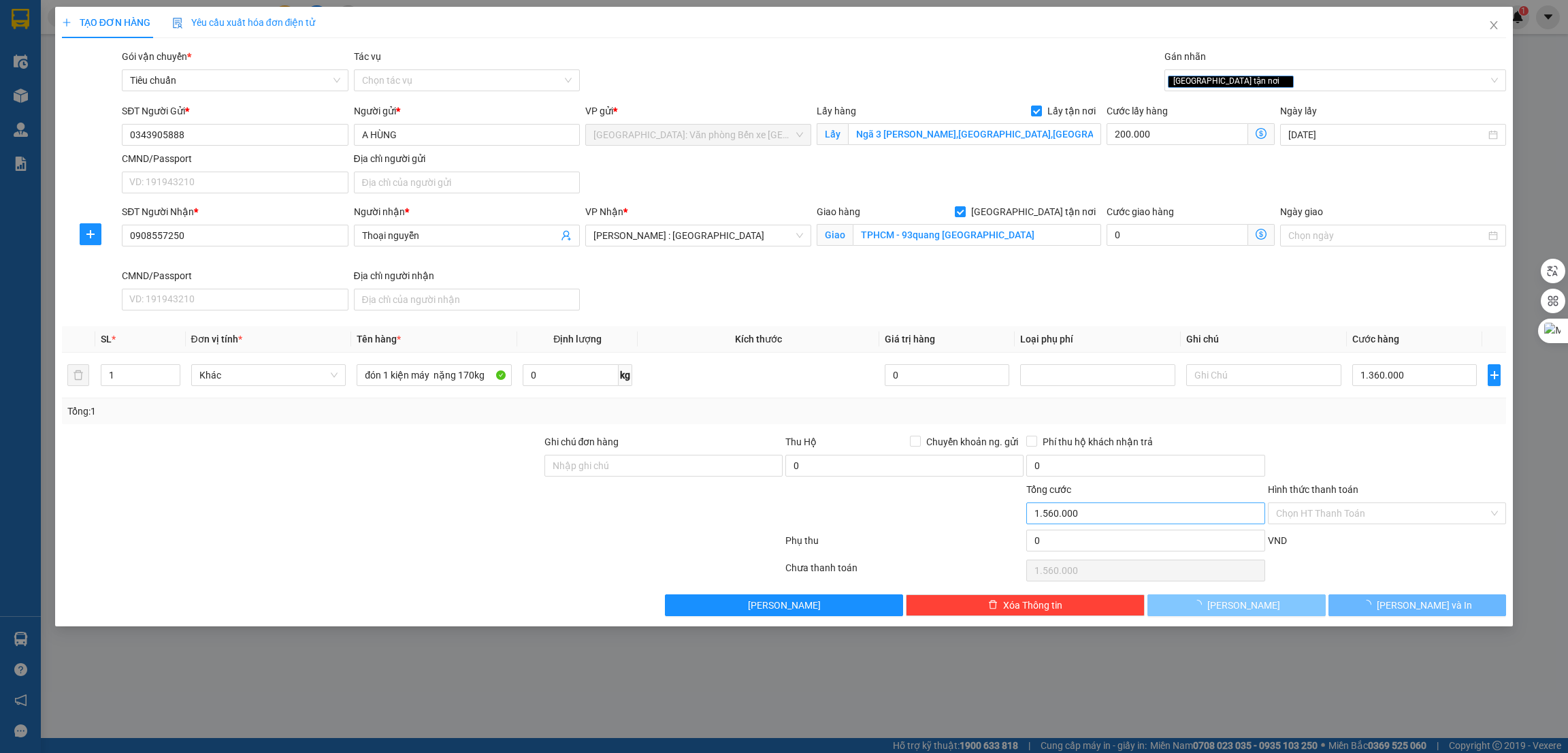
checkbox input "false"
type input "0"
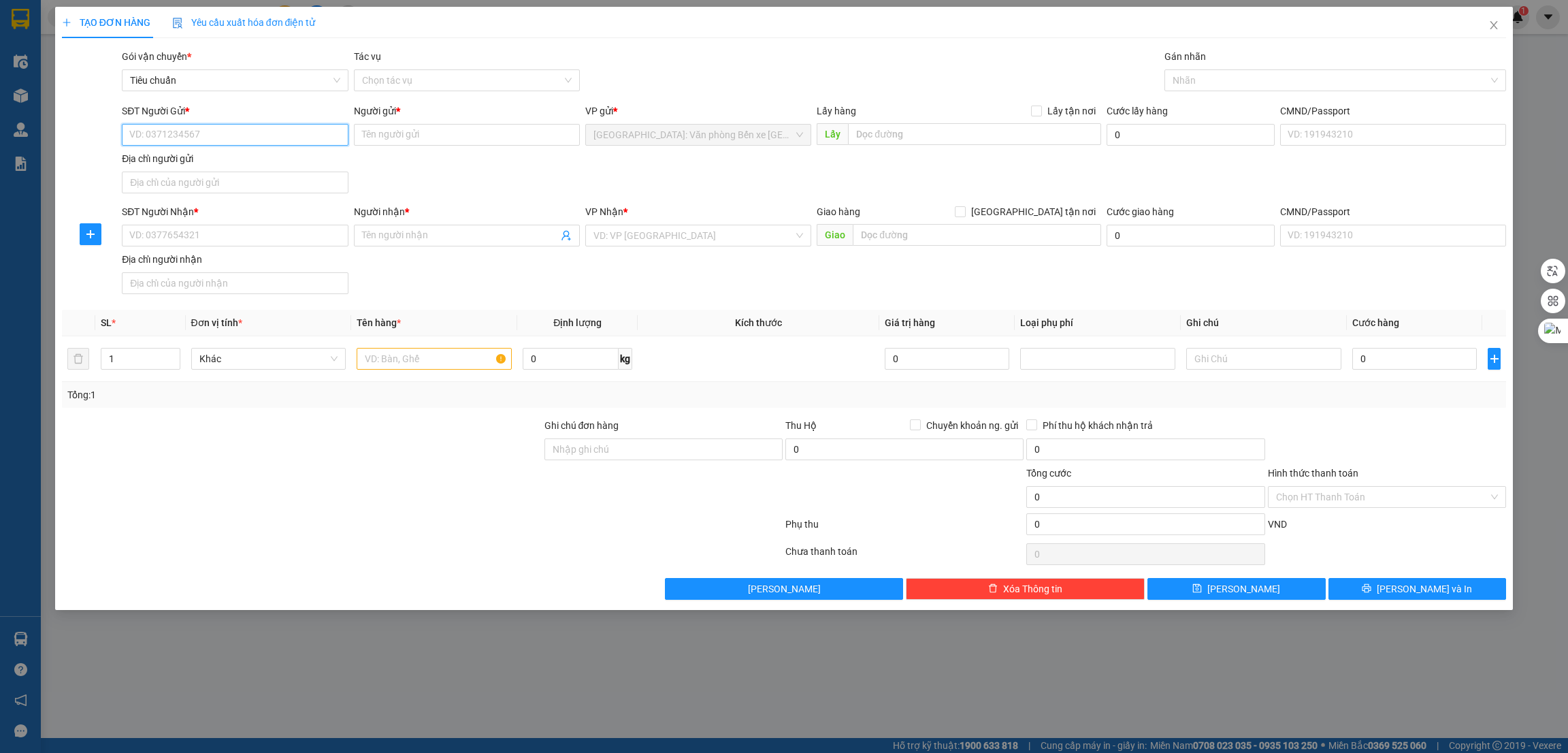
click at [218, 139] on input "SĐT Người Gửi *" at bounding box center [235, 134] width 226 height 22
paste input "0772217546"
type input "0772217546"
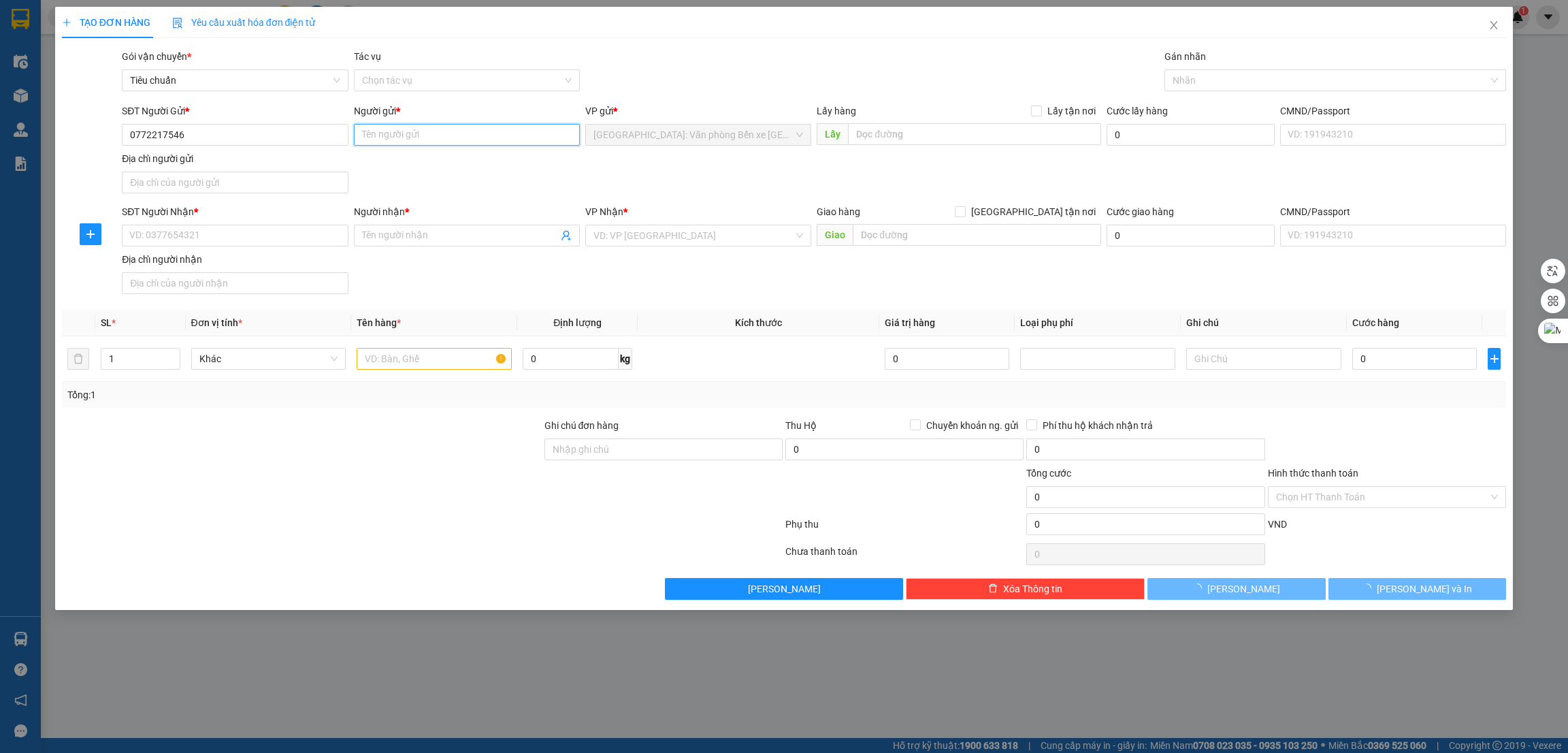
click at [444, 135] on input "Người gửi *" at bounding box center [467, 134] width 226 height 22
type input "D"
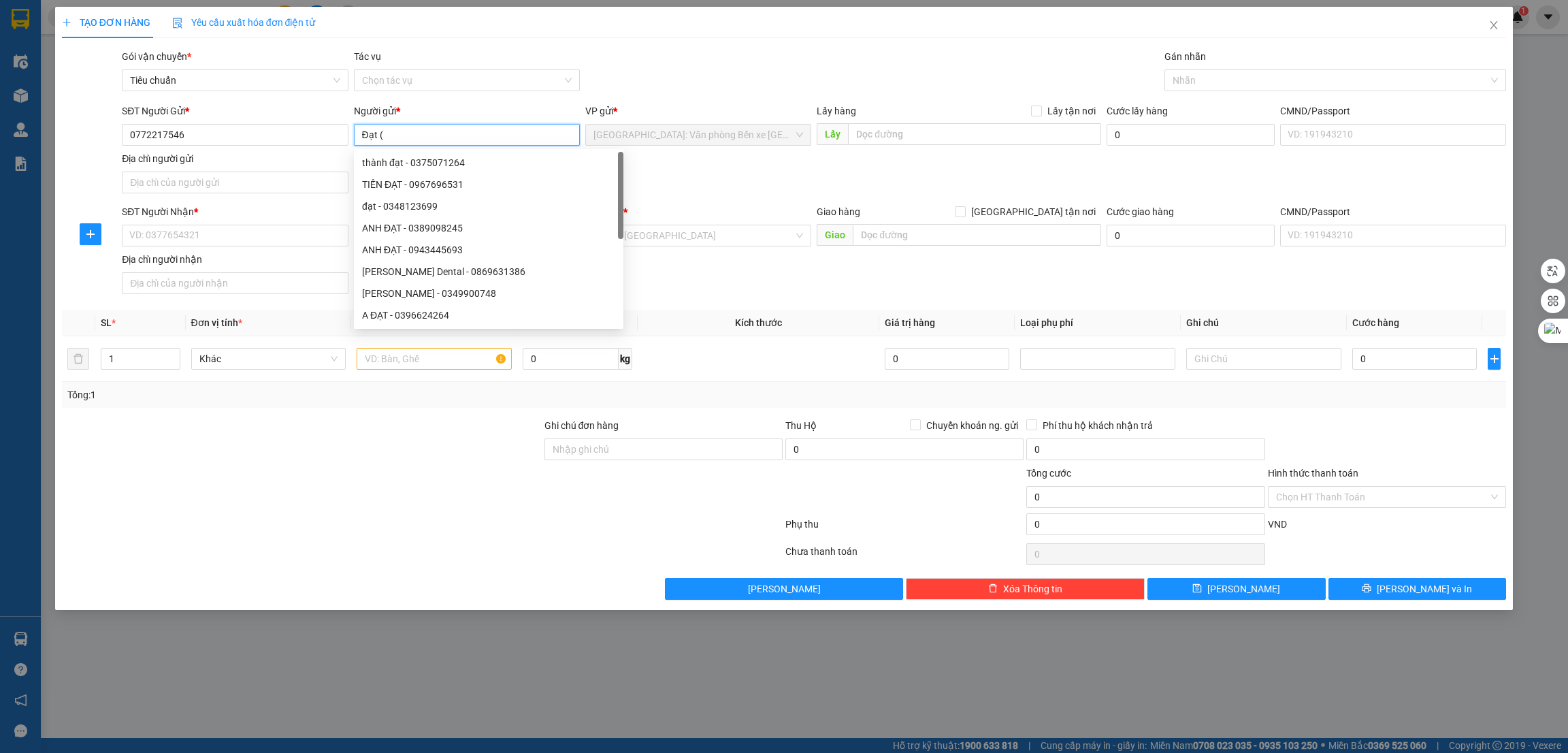
paste input "0357988317"
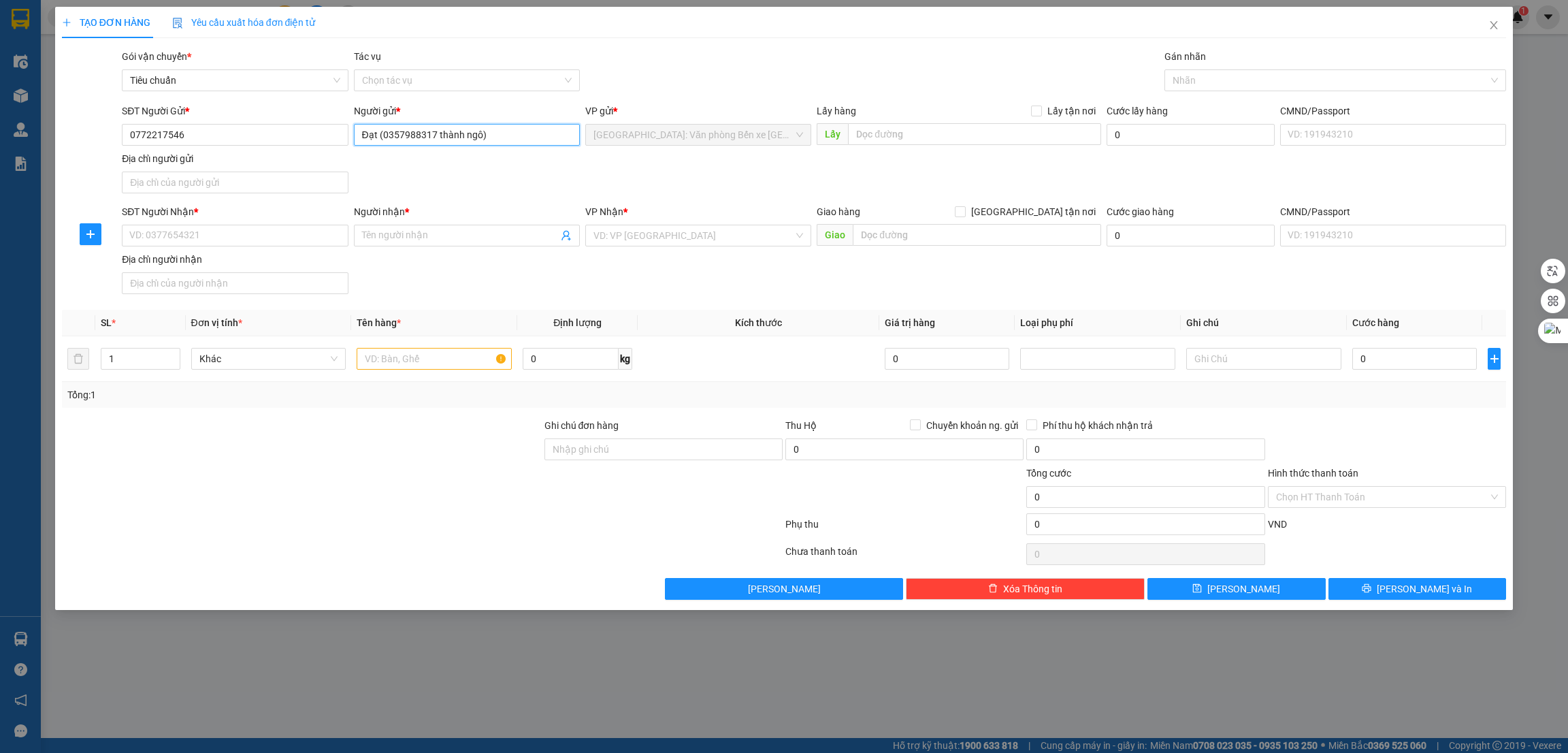
type input "Đạt (0357988317 thành ngô)"
click at [284, 241] on input "SĐT Người Nhận *" at bounding box center [235, 236] width 226 height 22
paste input "0788539777"
type input "0788539777"
click at [383, 241] on input "Người nhận *" at bounding box center [460, 236] width 196 height 15
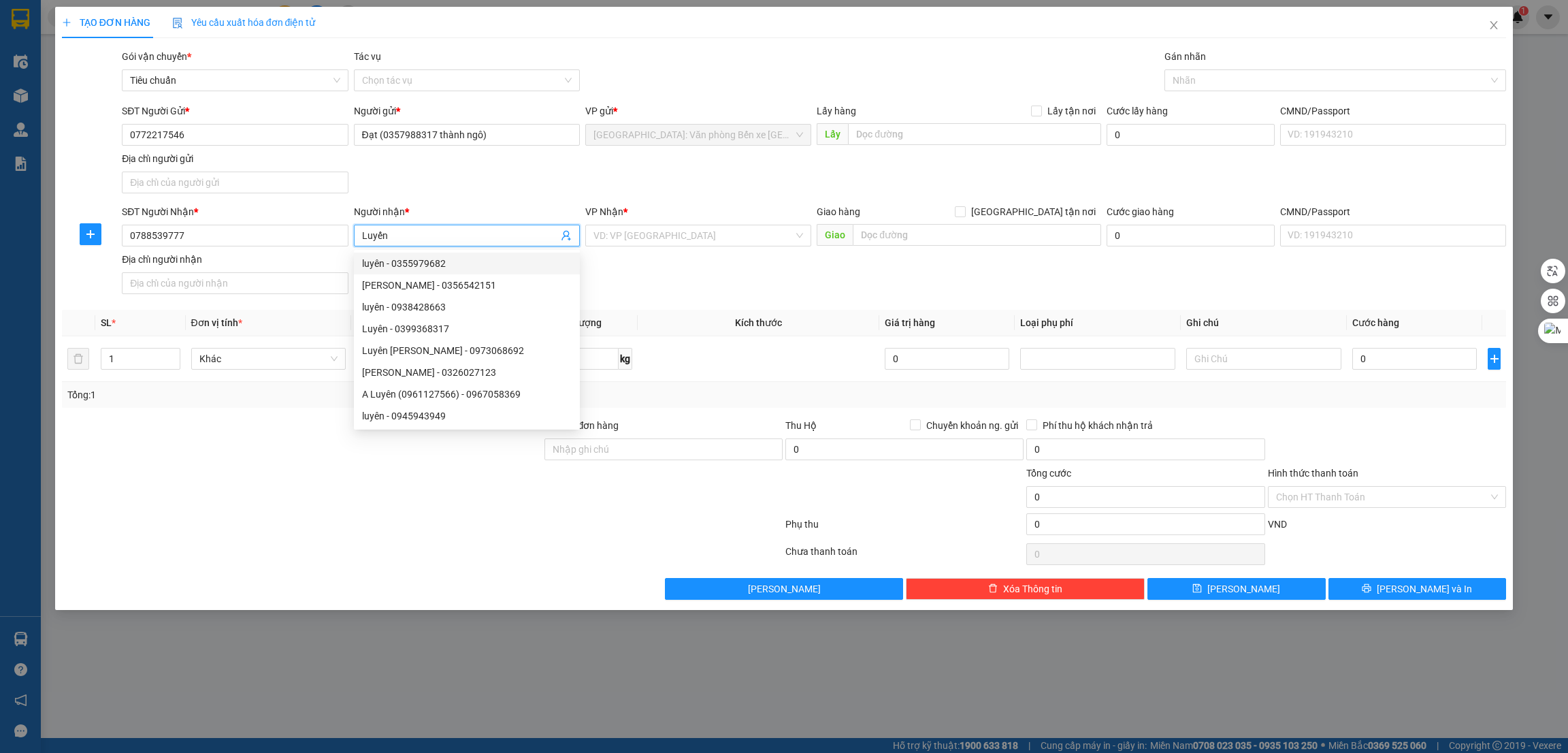
type input "Luyến"
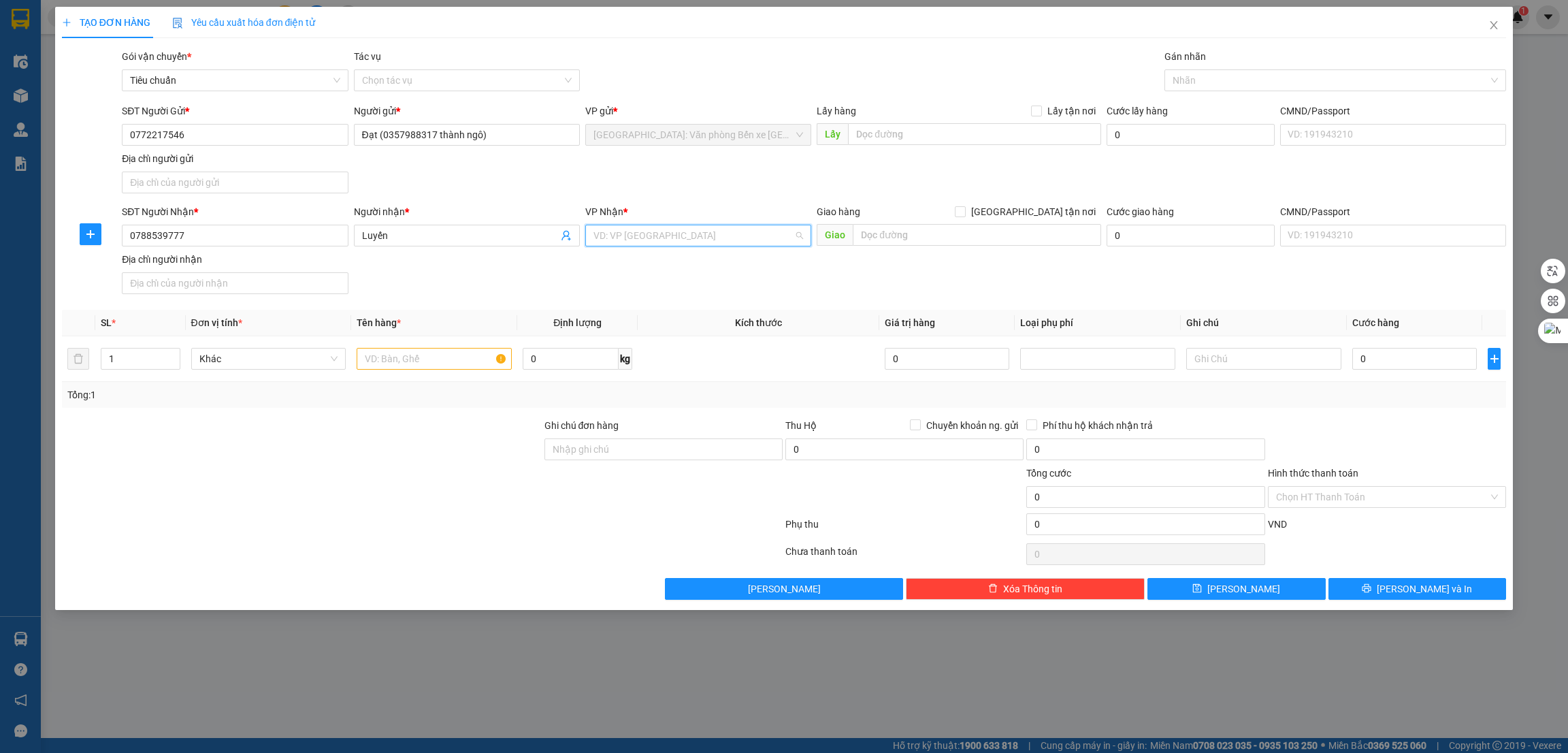
click at [710, 237] on input "search" at bounding box center [693, 235] width 200 height 21
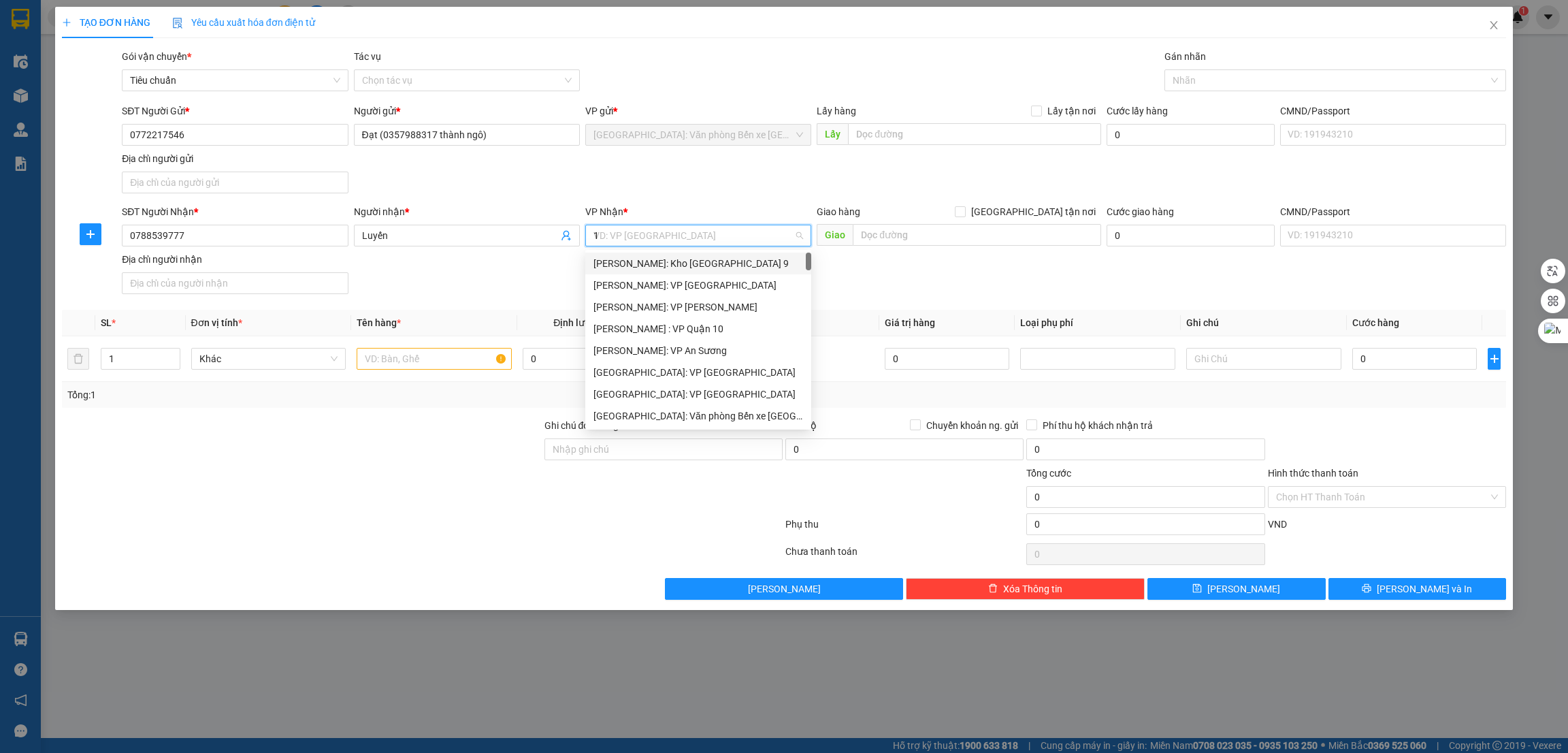
type input "12"
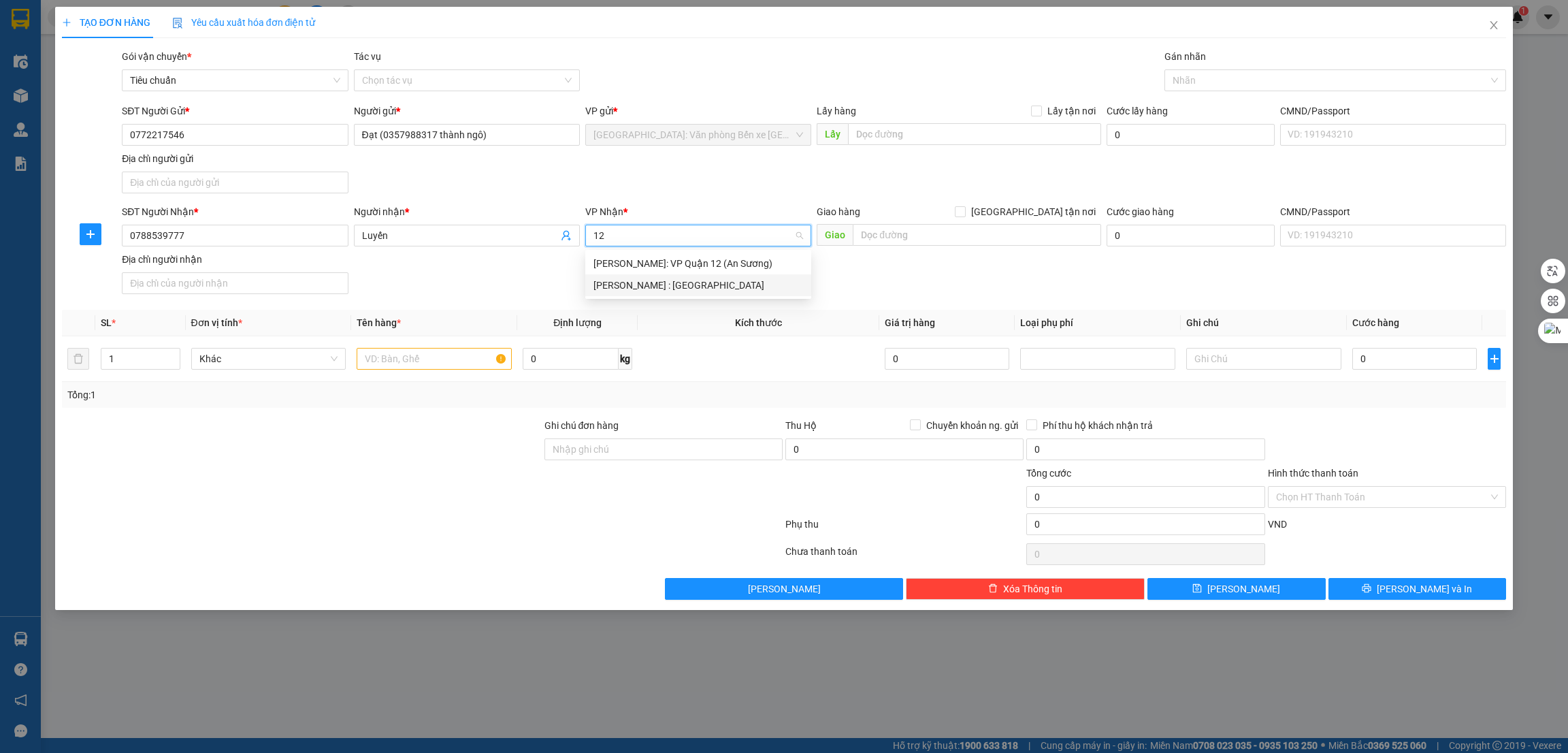
click at [705, 282] on div "[PERSON_NAME] : [GEOGRAPHIC_DATA]" at bounding box center [698, 285] width 210 height 15
click at [917, 231] on input "text" at bounding box center [976, 235] width 248 height 22
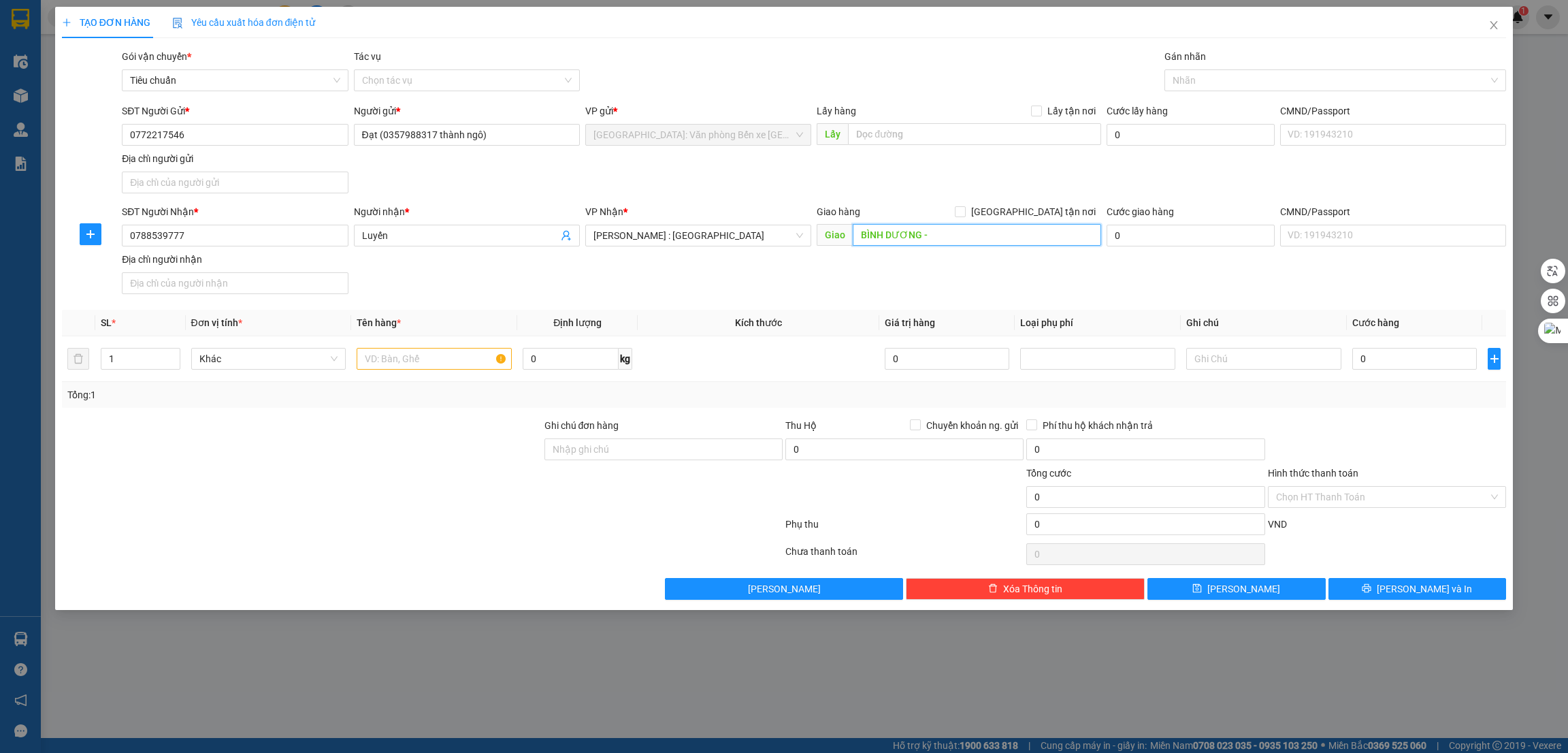
paste input "số 32 đường số 30 VSIP II-A, KCN Việt Nam-Singapore II-A, Tân Uyên, Bình Dương"
type input "BÌNH DƯƠNG - số 32 đường số 30 VSIP II-A, KCN Việt Nam-Singapore II-A, Tân Uyên…"
click at [1036, 218] on label "[GEOGRAPHIC_DATA] tận nơi" at bounding box center [1028, 212] width 146 height 15
click at [965, 216] on input "[GEOGRAPHIC_DATA] tận nơi" at bounding box center [959, 211] width 9 height 9
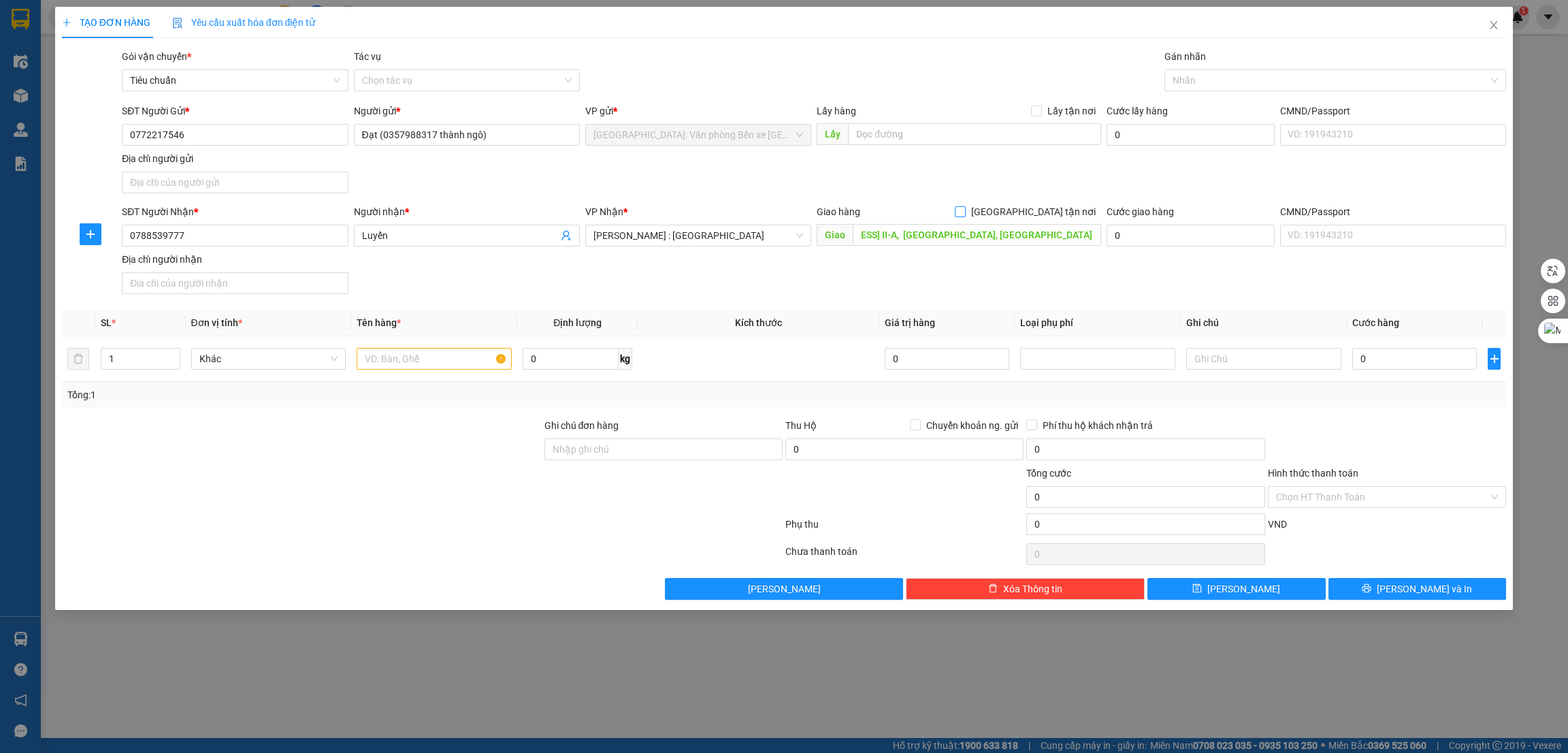
checkbox input "true"
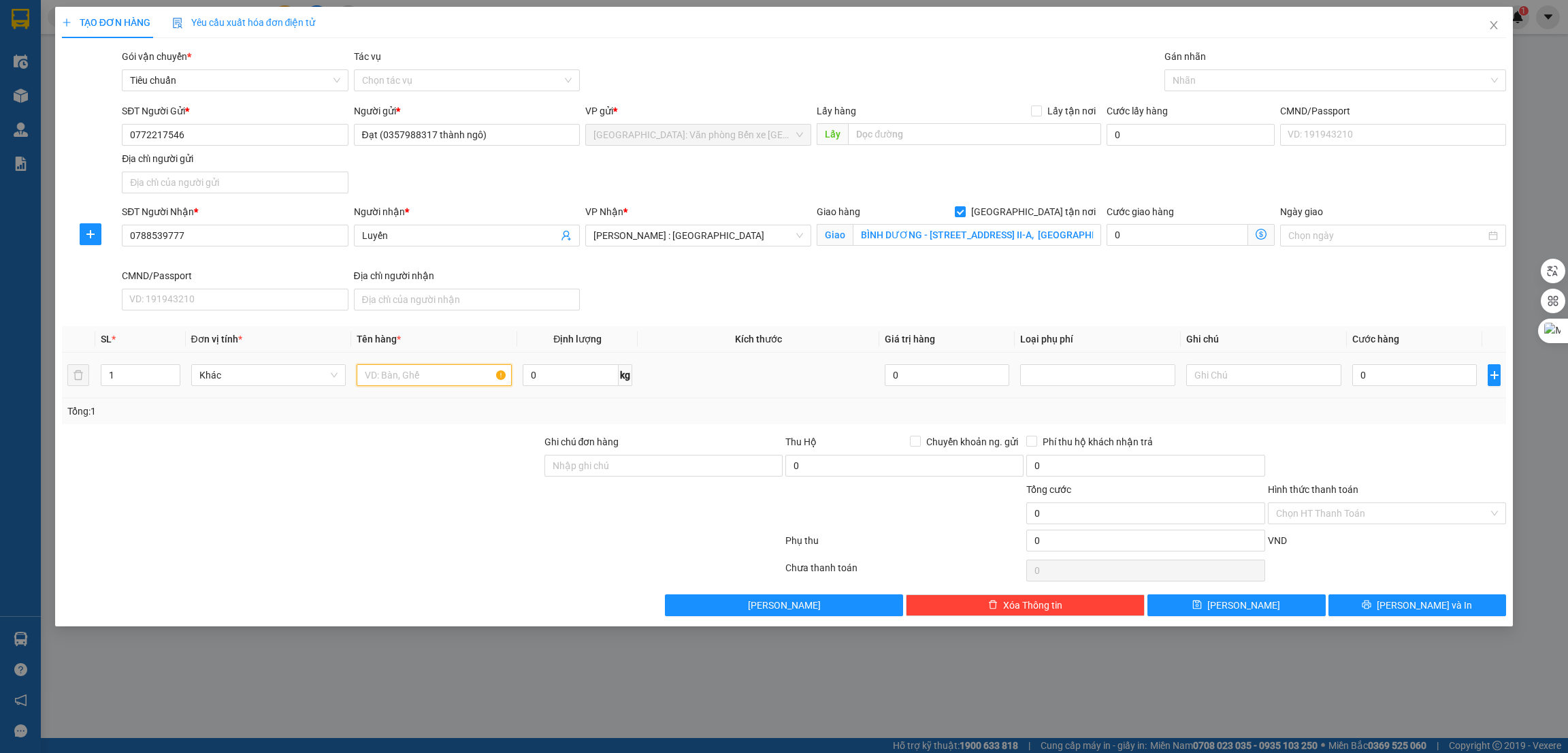
click at [402, 368] on input "text" at bounding box center [434, 375] width 155 height 22
paste input "2 thùng bạt tổng 84 kg"
click at [1216, 78] on div at bounding box center [1329, 80] width 322 height 16
type input "2 thùng bạt tổng 84 kg"
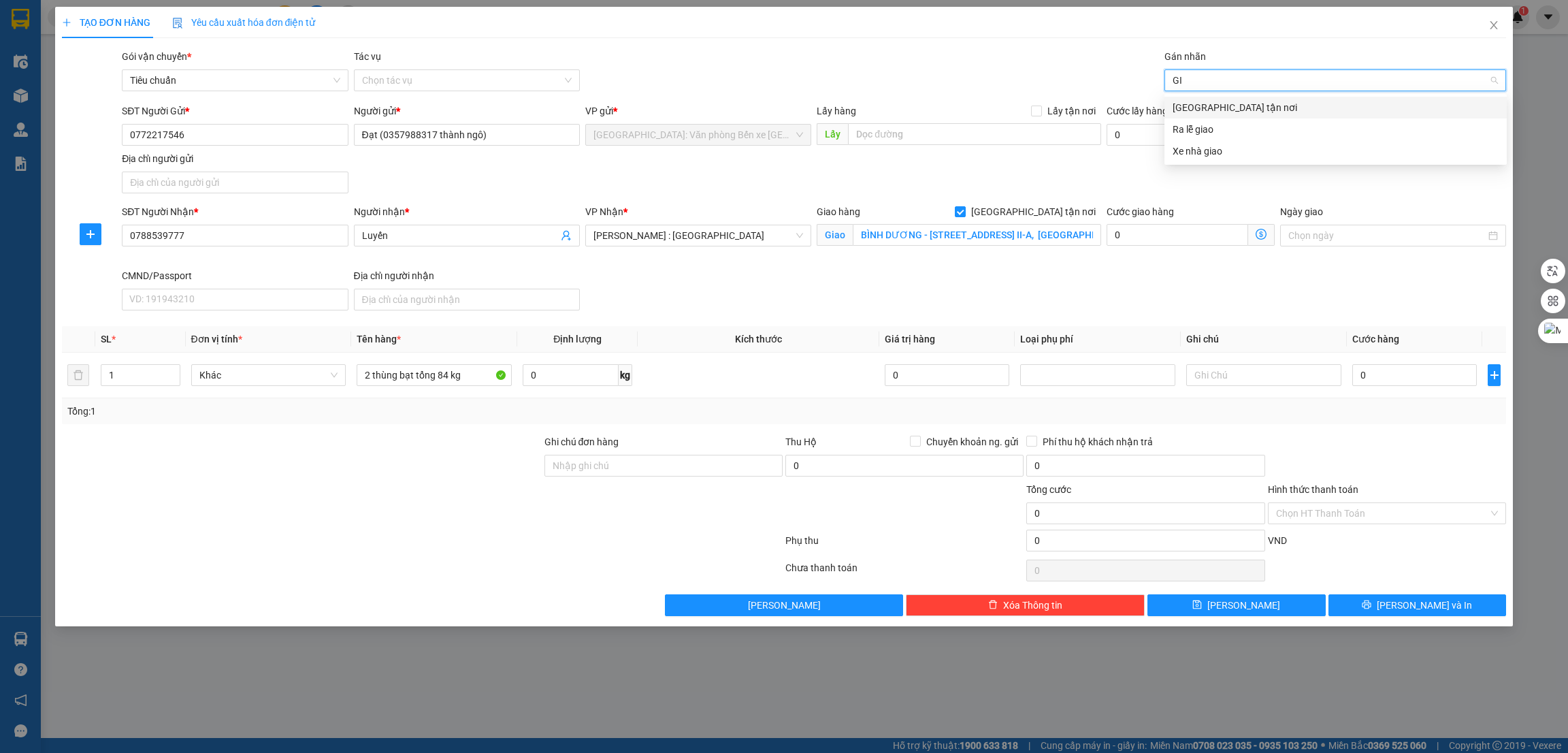
type input "G"
type input "giao"
click at [1226, 105] on div "[GEOGRAPHIC_DATA] tận nơi" at bounding box center [1336, 108] width 326 height 15
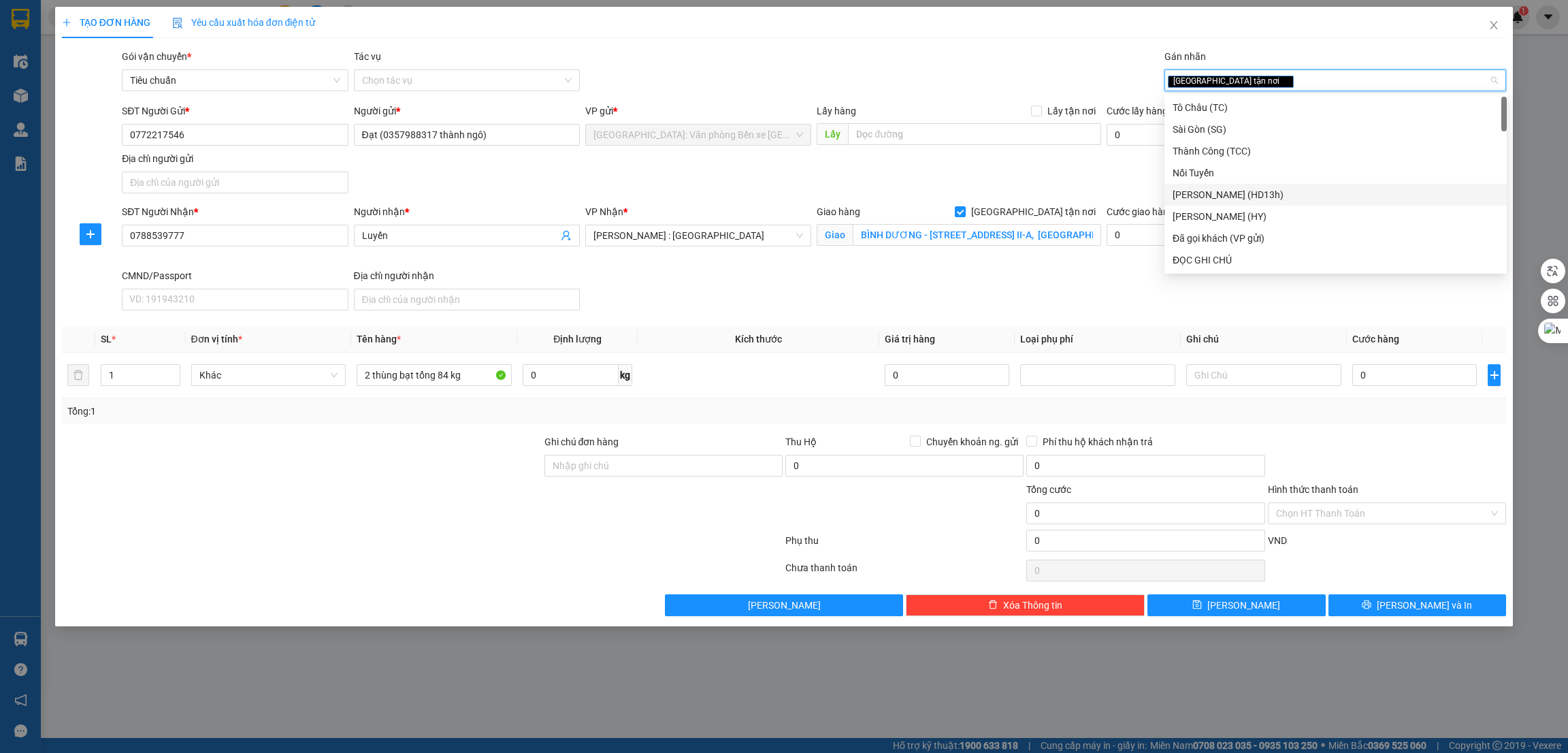
click at [741, 304] on div "SĐT Người Nhận * 0788539777 Người nhận * Luyến VP Nhận * Hồ Chí Minh : Kho Quận…" at bounding box center [814, 260] width 1390 height 111
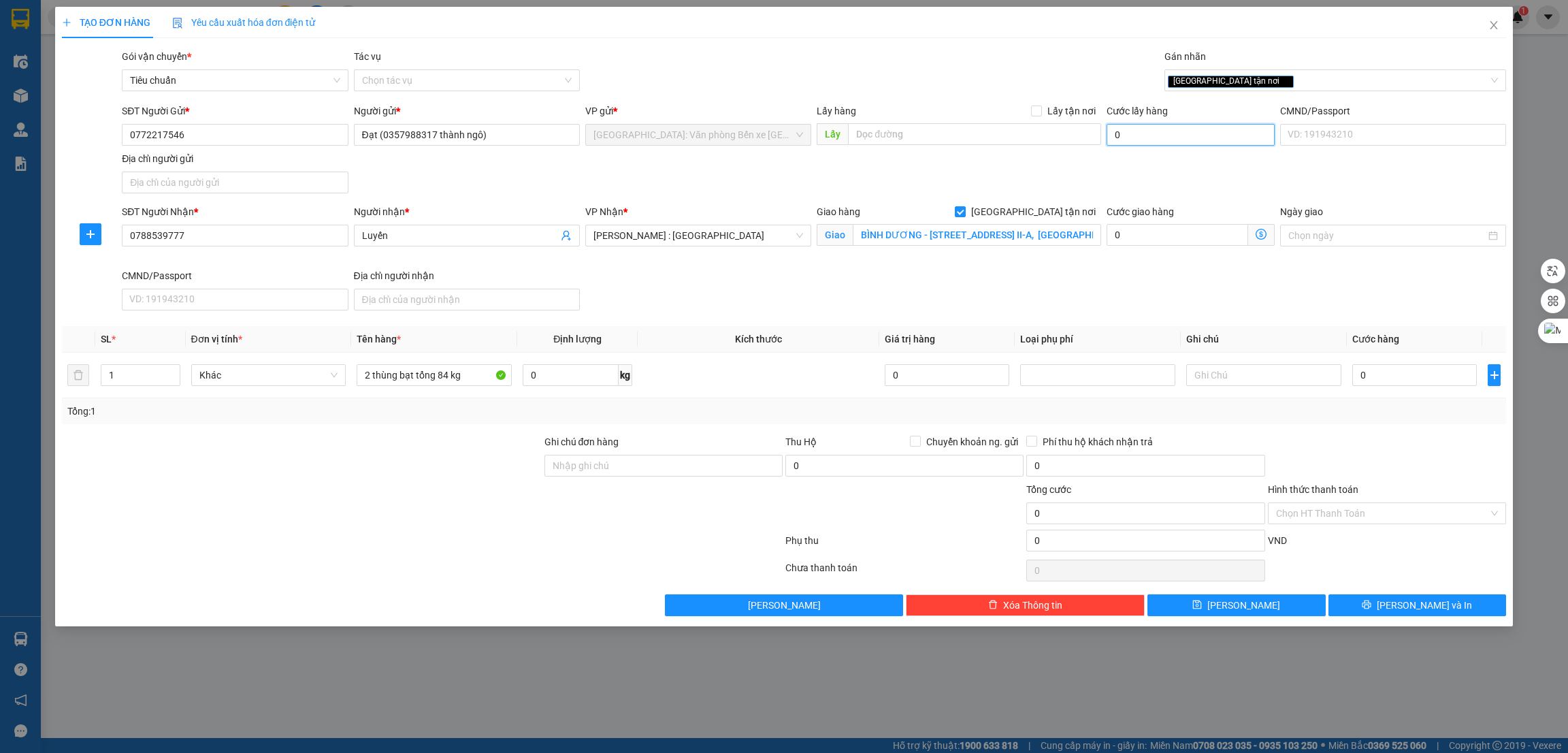
click at [1181, 130] on input "0" at bounding box center [1190, 134] width 168 height 22
type input "1"
type input "10"
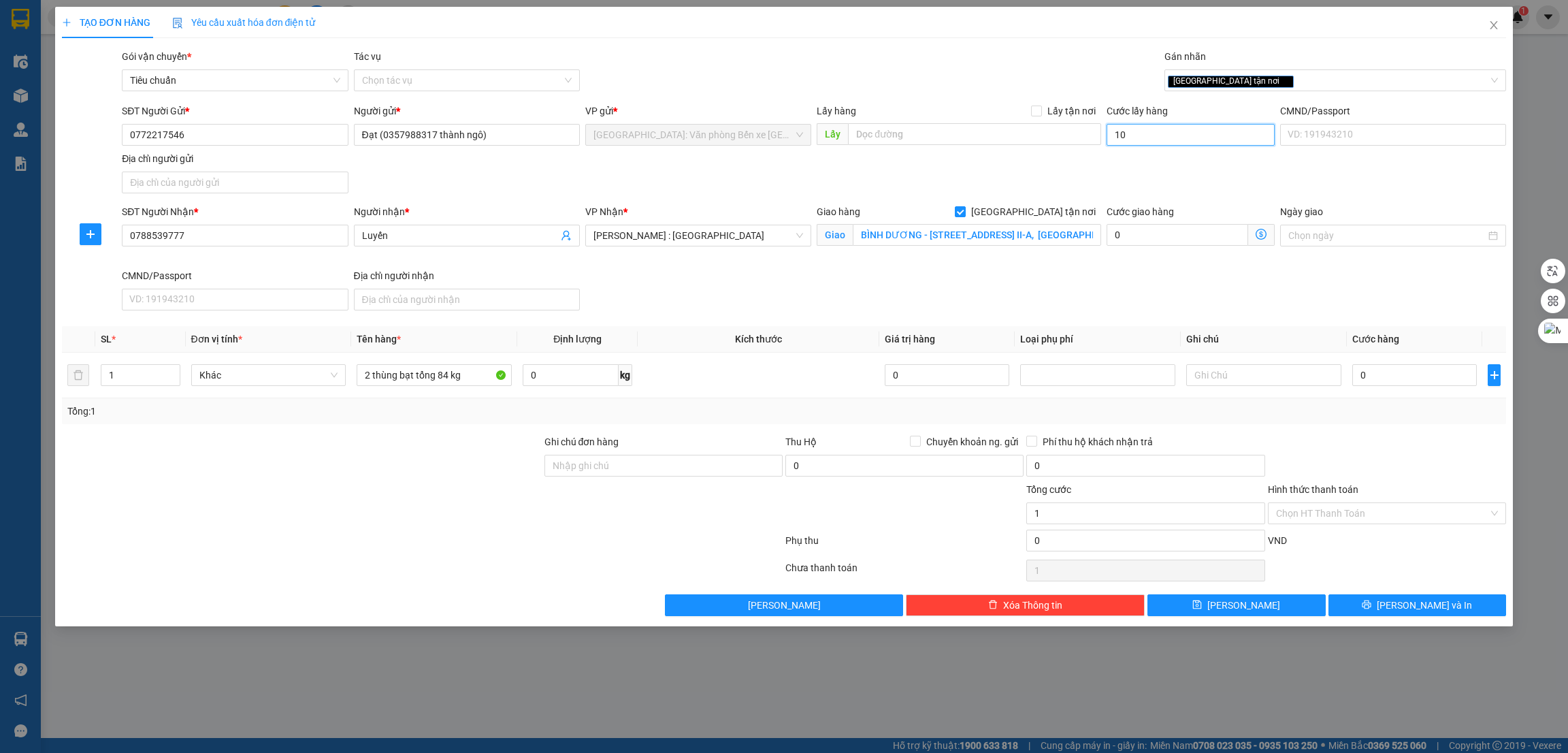
type input "10"
type input "100"
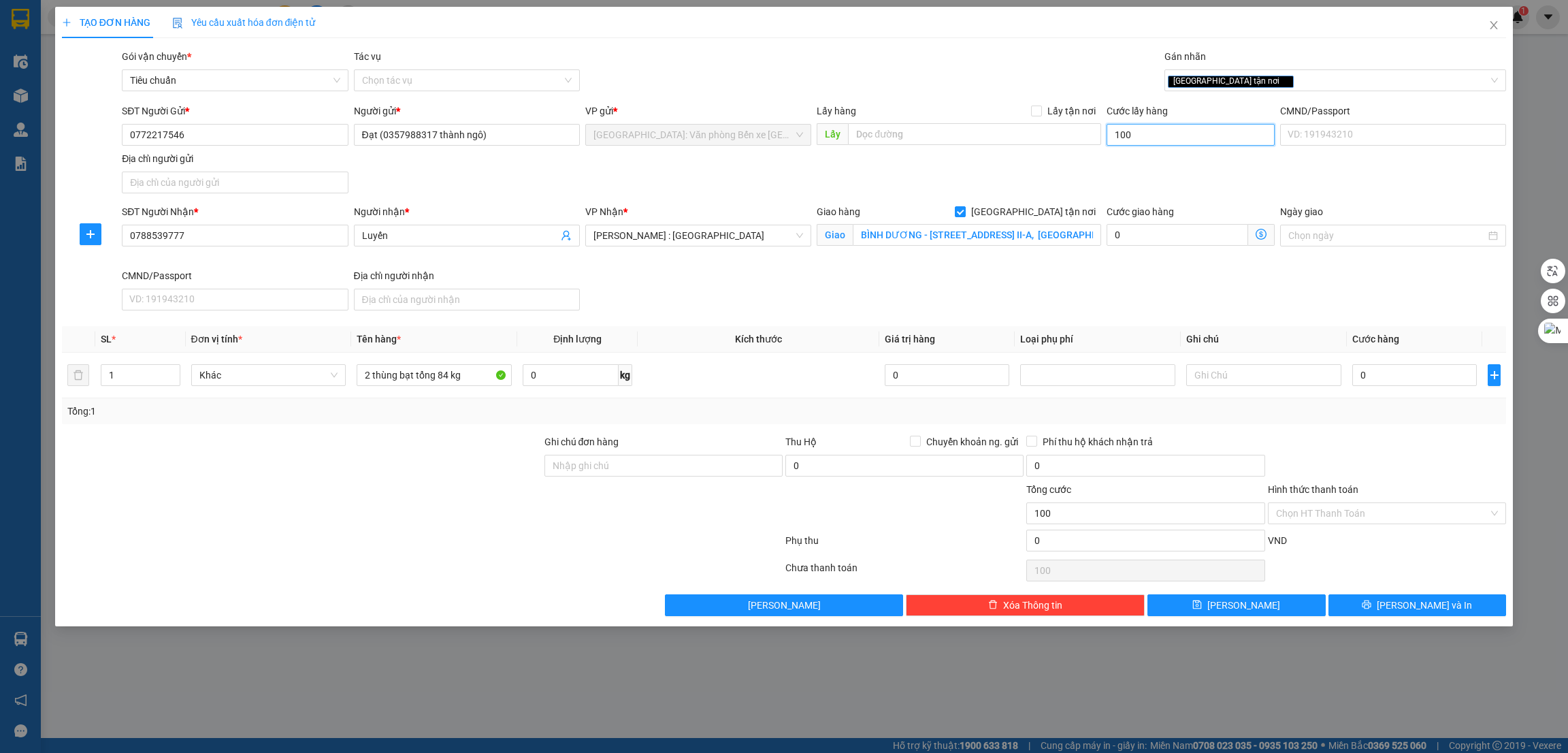
type input "1.000"
type input "10.000"
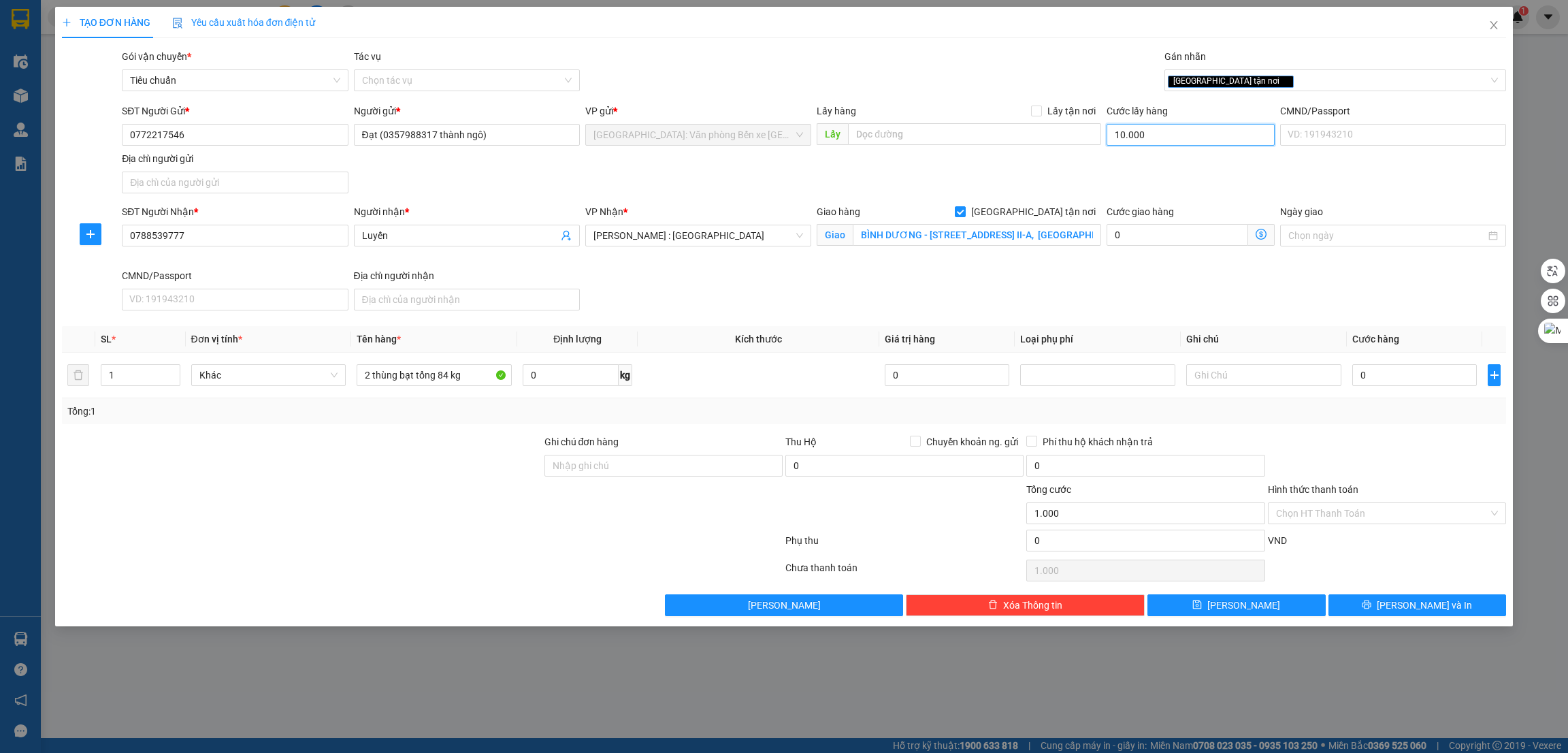
type input "10.000"
type input "100.000"
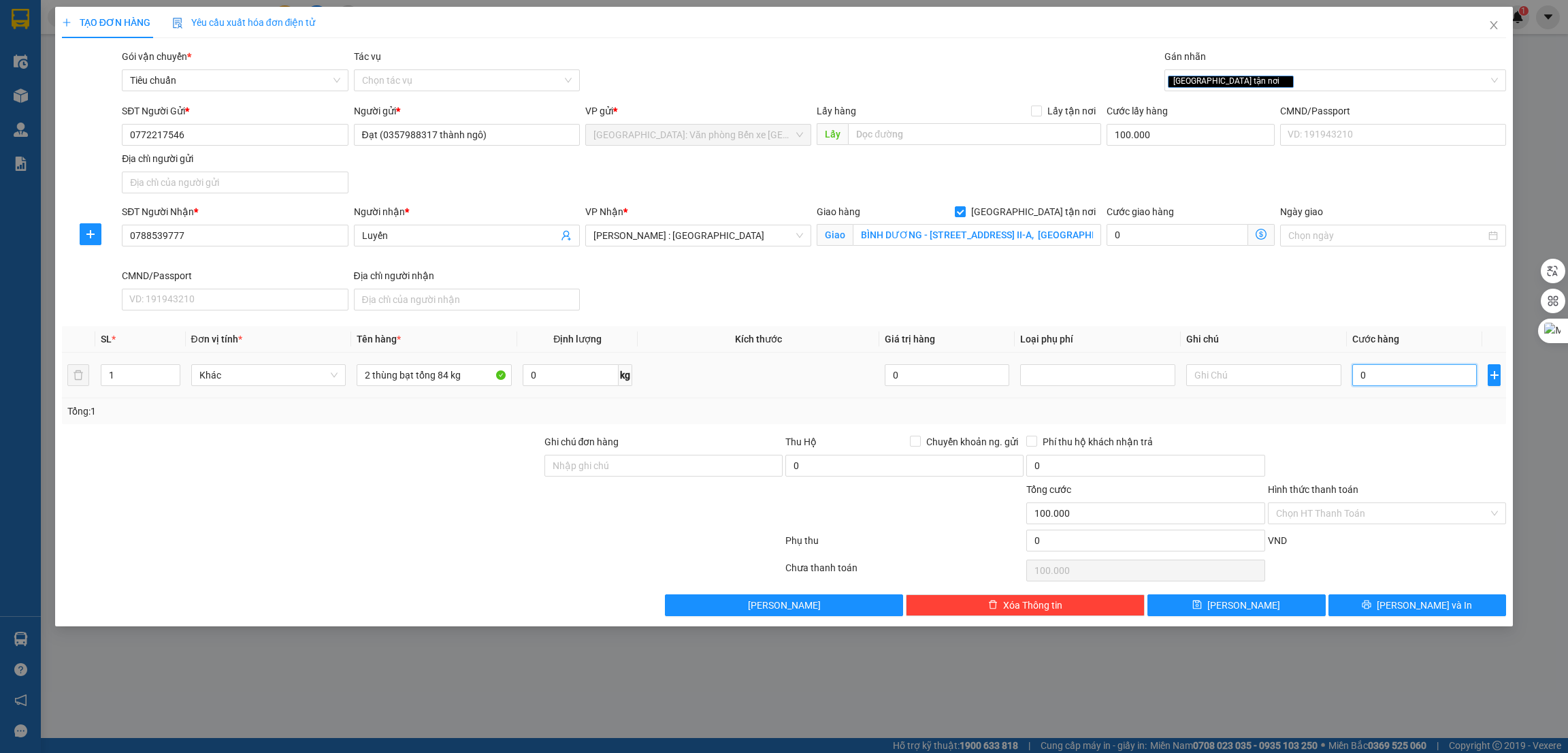
click at [1419, 377] on input "0" at bounding box center [1414, 375] width 124 height 22
type input "6"
type input "100.006"
type input "65"
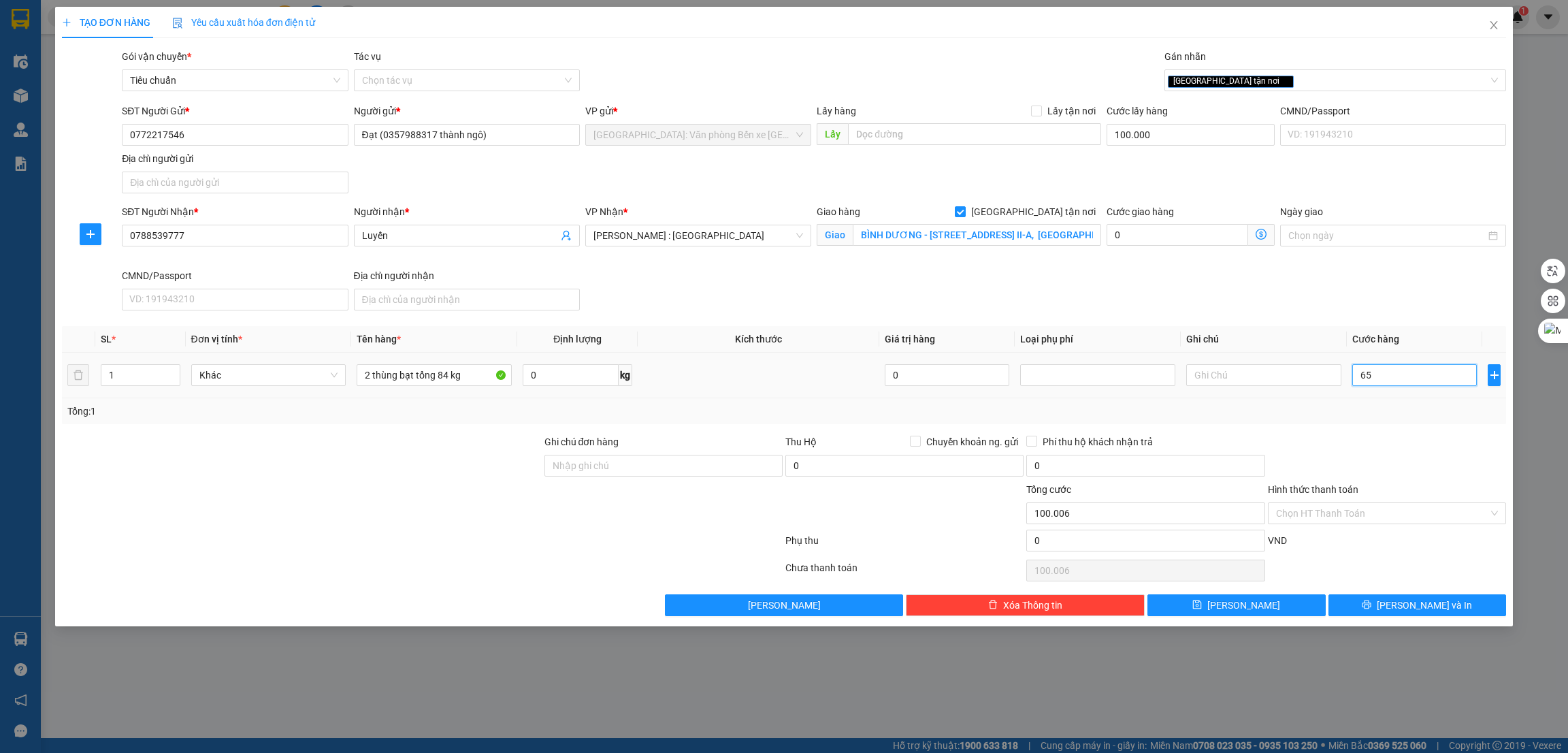
type input "100.065"
type input "650"
type input "100.650"
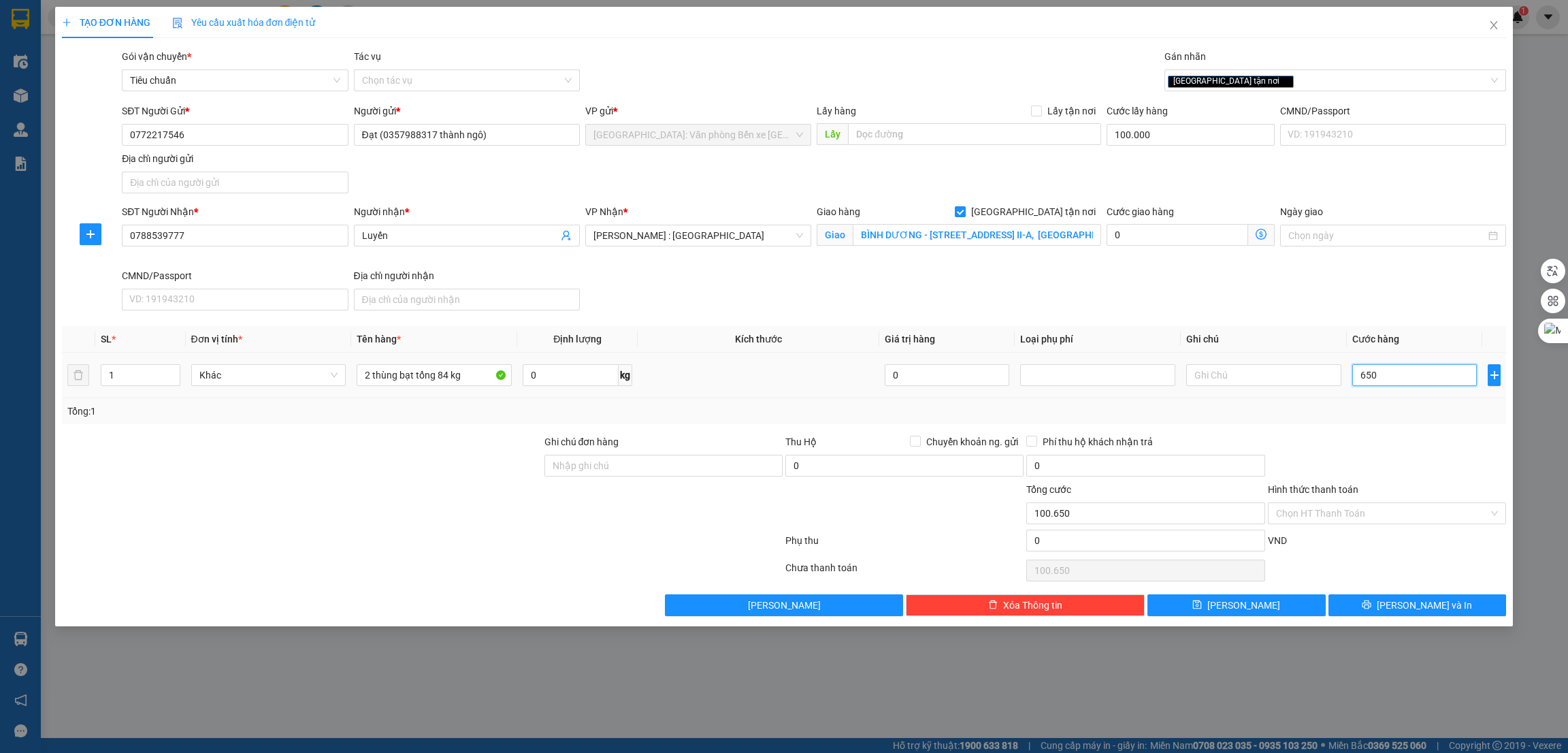
type input "6.500"
type input "106.500"
type input "65.000"
type input "165.000"
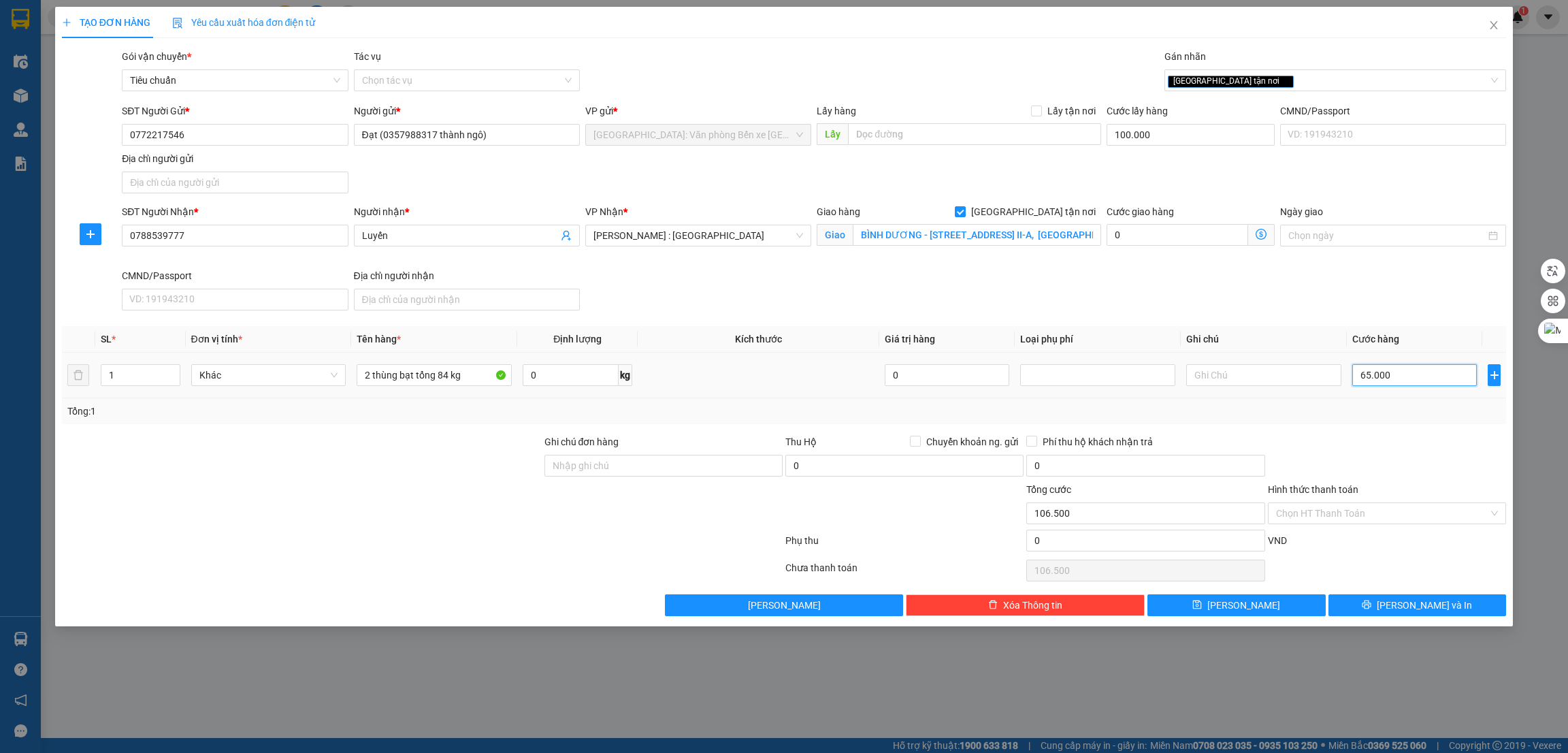
type input "165.000"
type input "650.000"
type input "750.000"
type input "650.000"
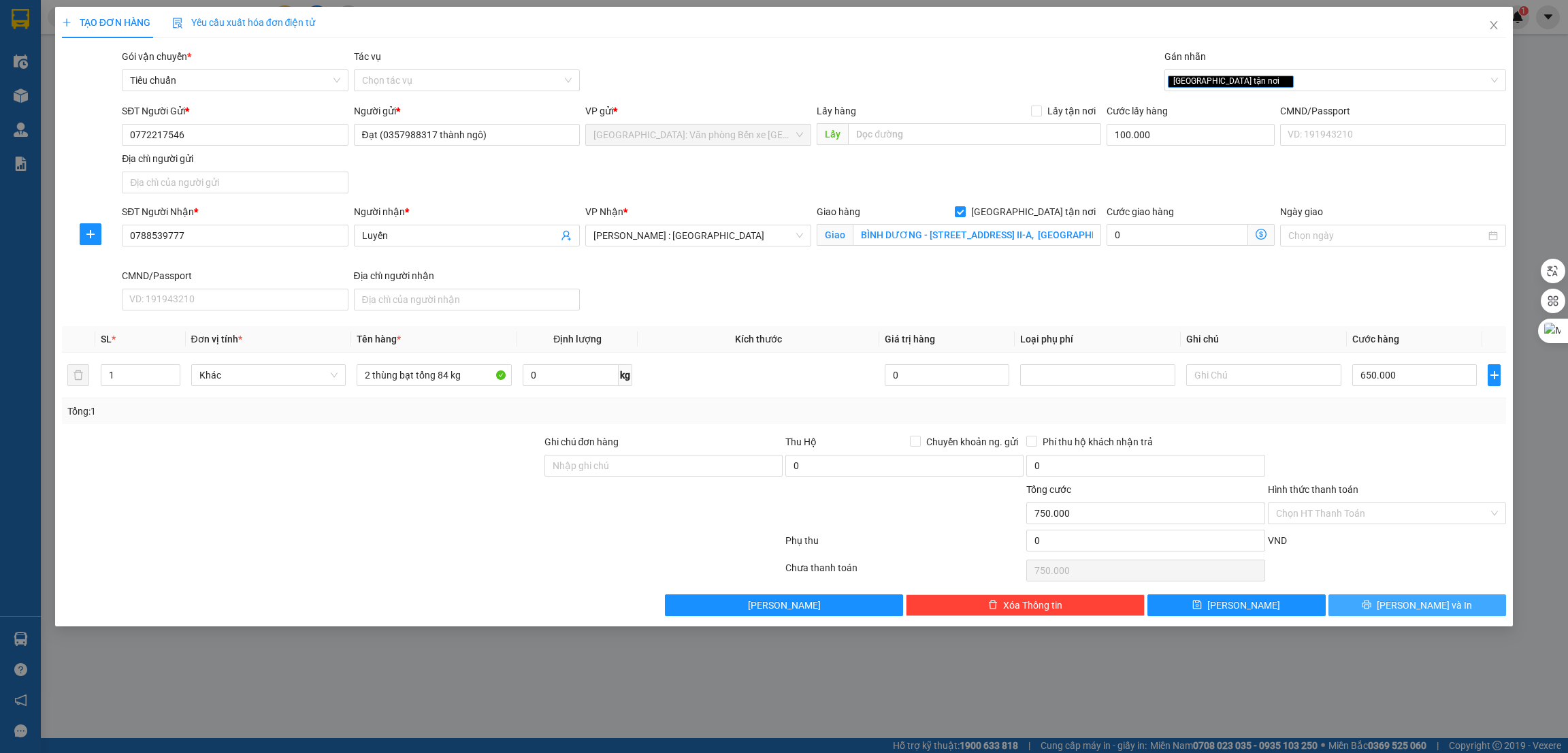
click at [1403, 610] on button "[PERSON_NAME] và In" at bounding box center [1418, 605] width 178 height 22
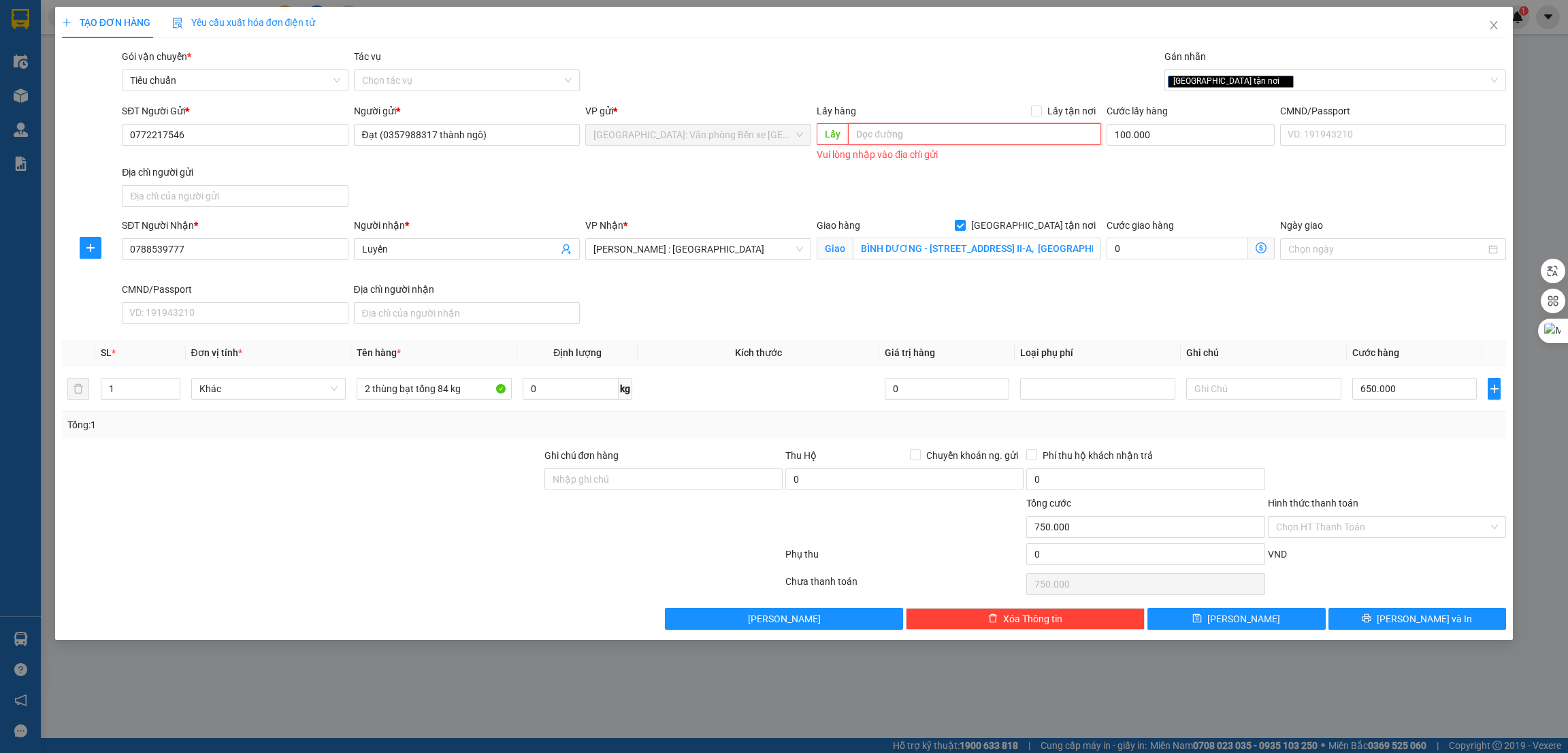
click at [906, 137] on input "text" at bounding box center [974, 134] width 252 height 22
click at [1027, 128] on input "text" at bounding box center [974, 134] width 252 height 22
paste input "[GEOGRAPHIC_DATA] , [GEOGRAPHIC_DATA], [GEOGRAPHIC_DATA]"
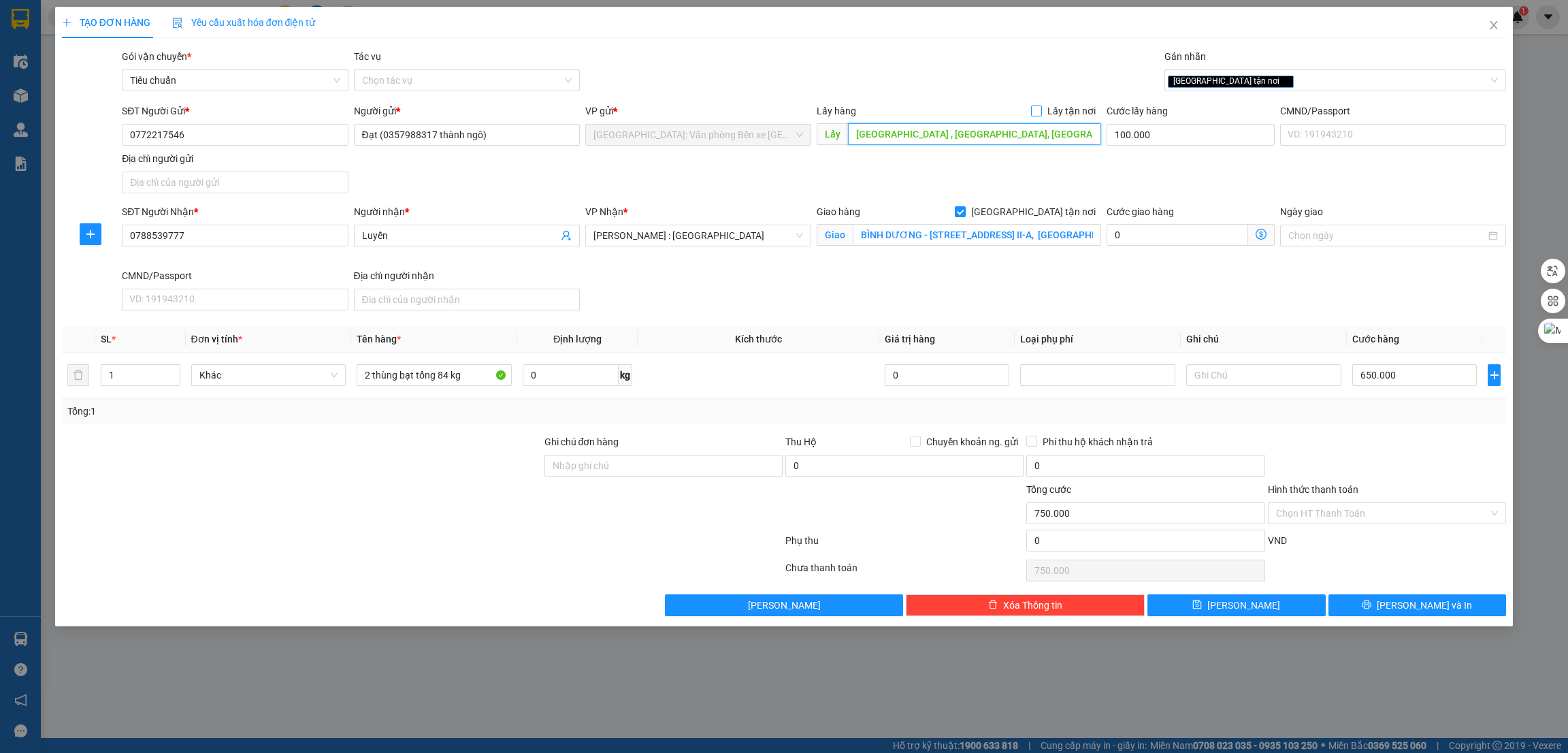
type input "[GEOGRAPHIC_DATA] , [GEOGRAPHIC_DATA], [GEOGRAPHIC_DATA]"
click at [1042, 107] on span at bounding box center [1036, 111] width 11 height 11
click at [1041, 107] on input "Lấy tận nơi" at bounding box center [1036, 110] width 9 height 9
checkbox input "true"
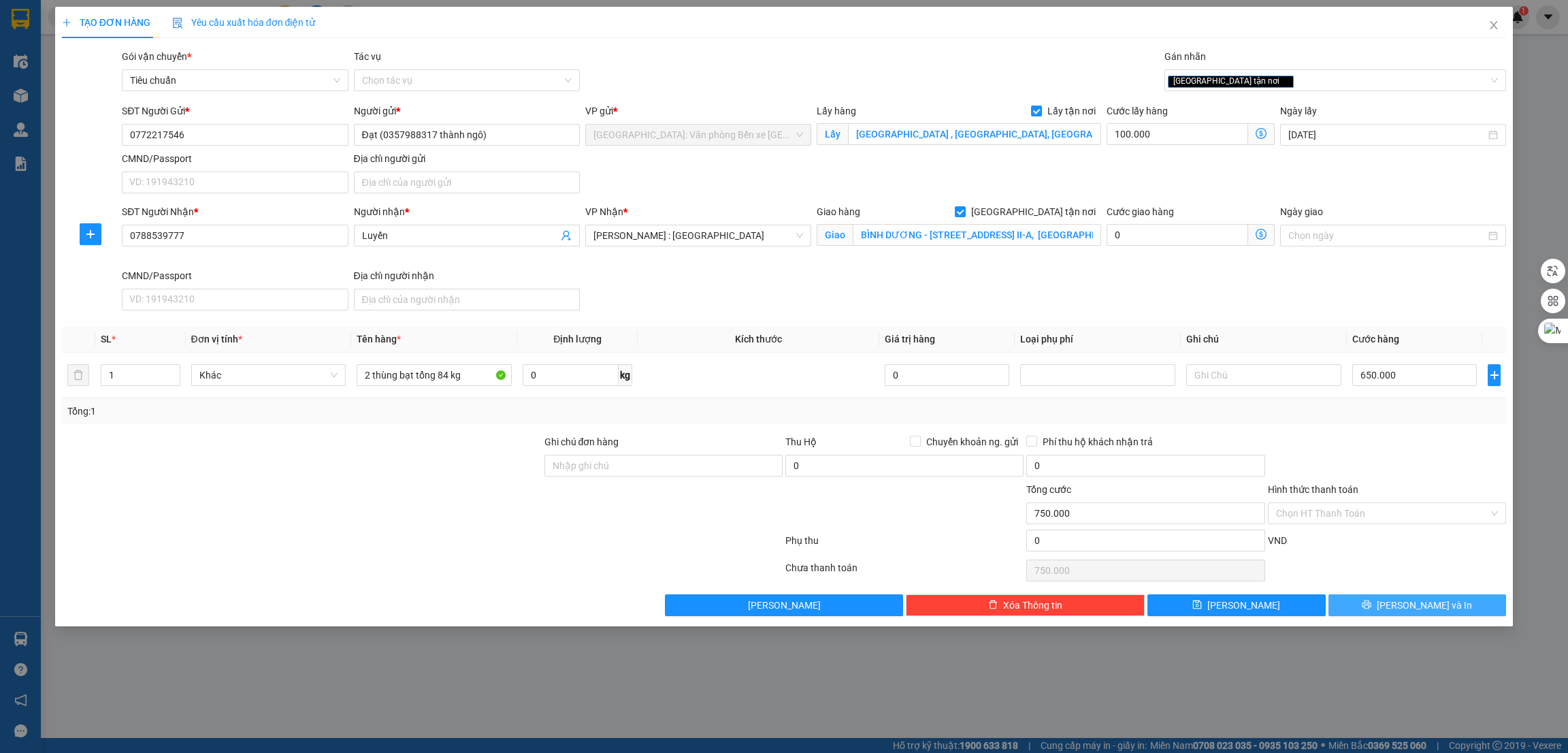
click at [1430, 602] on span "[PERSON_NAME] và In" at bounding box center [1425, 606] width 95 height 15
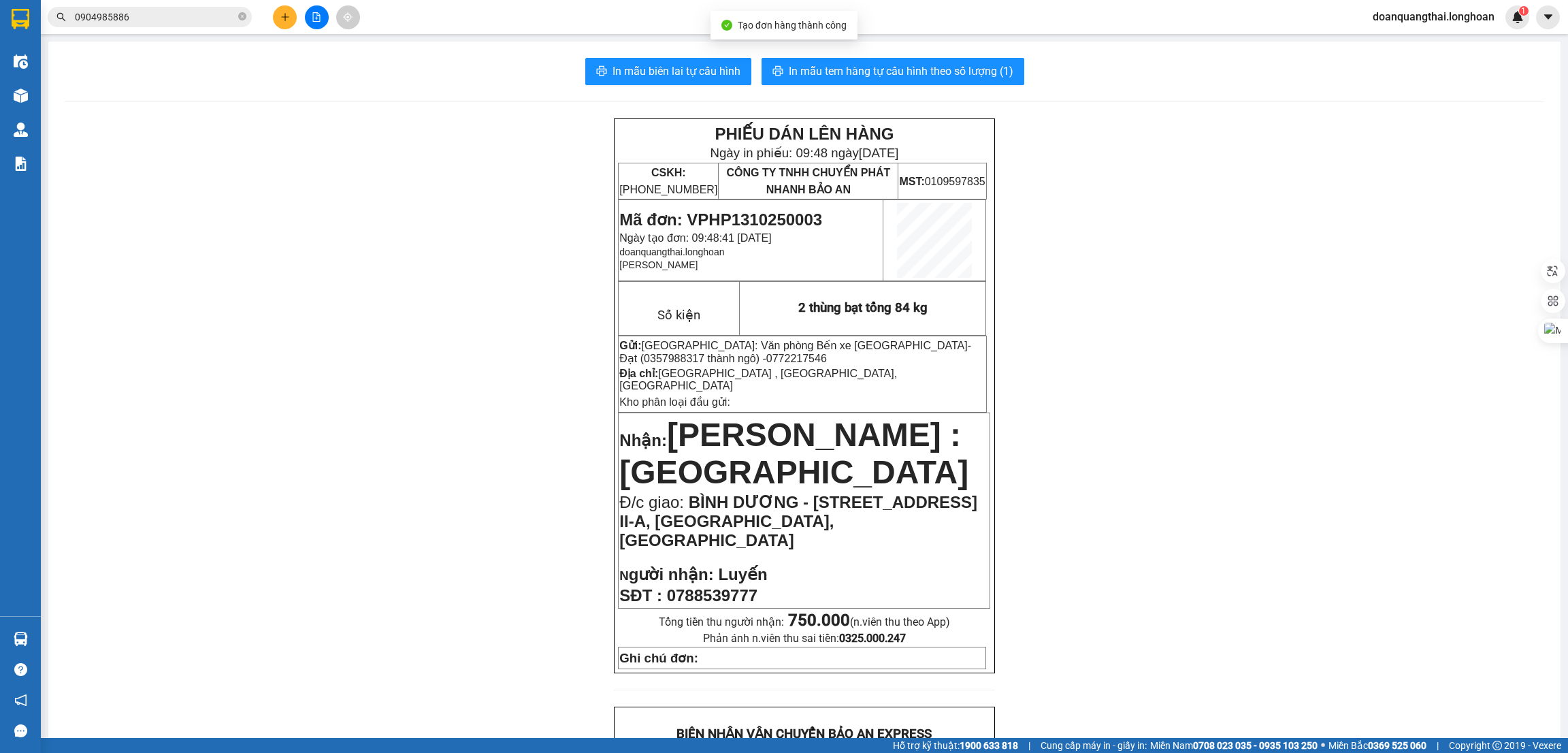
click at [781, 216] on span "Mã đơn: VPHP1310250003" at bounding box center [721, 220] width 203 height 18
copy span "VPHP1310250003"
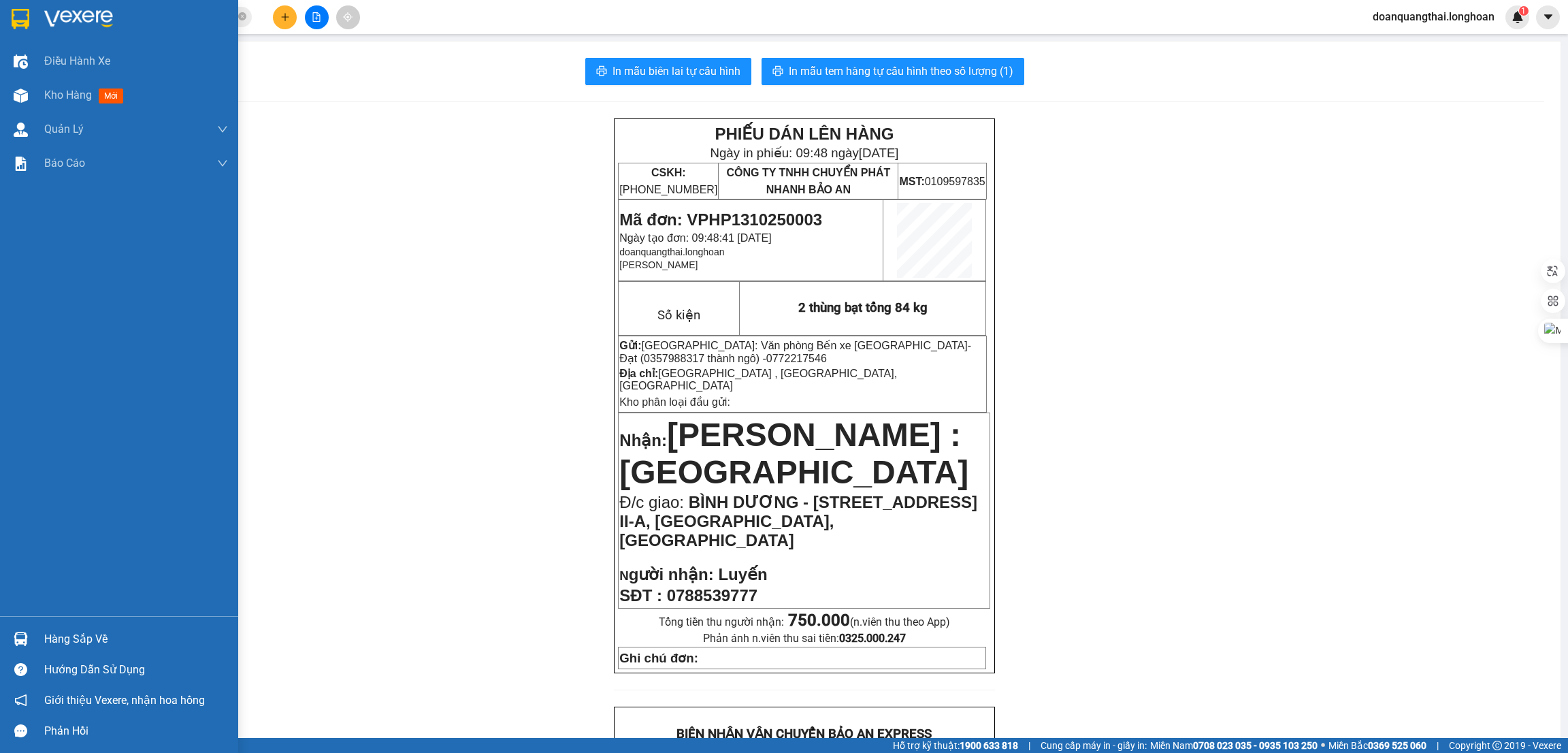
click at [25, 16] on img at bounding box center [20, 19] width 18 height 21
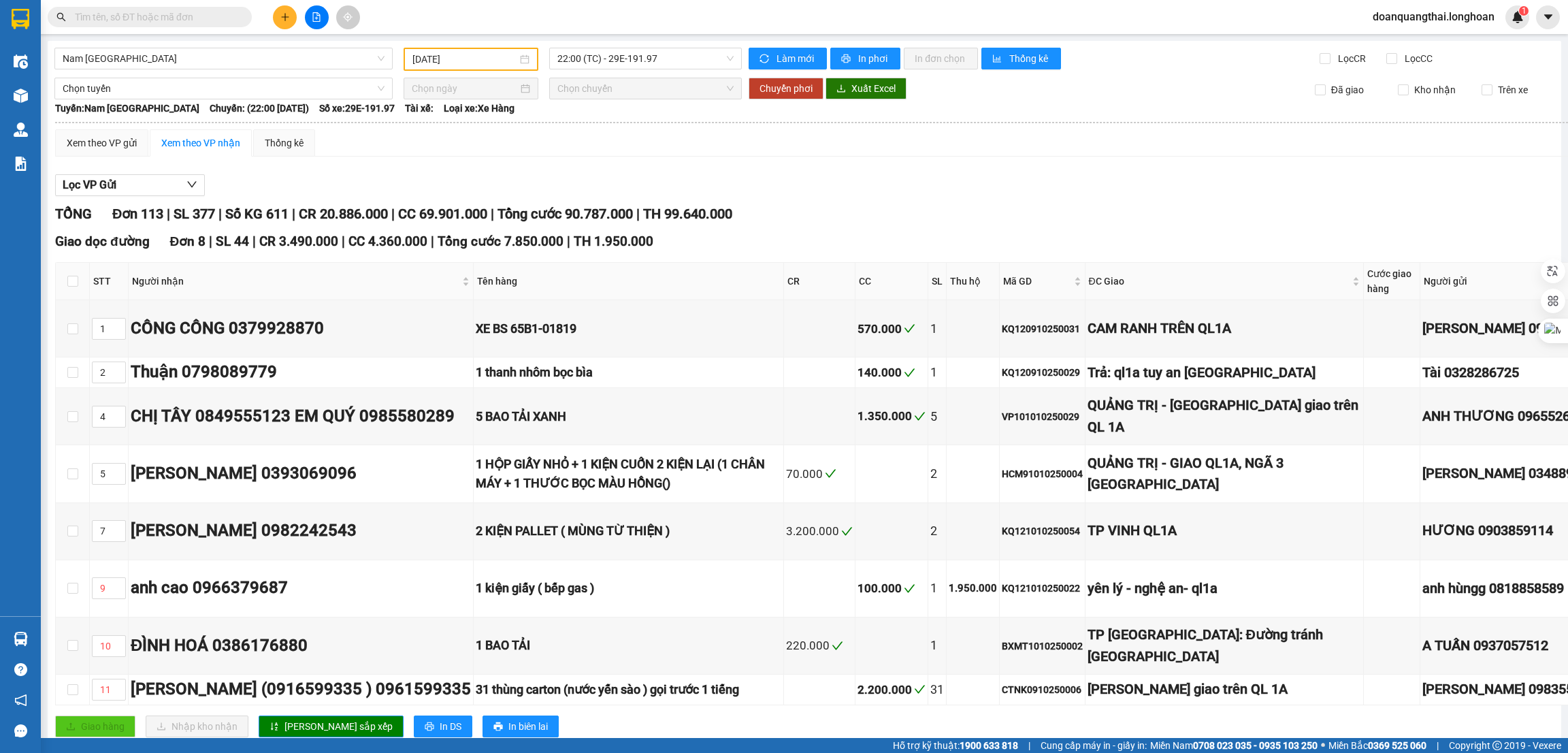
type input "[DATE]"
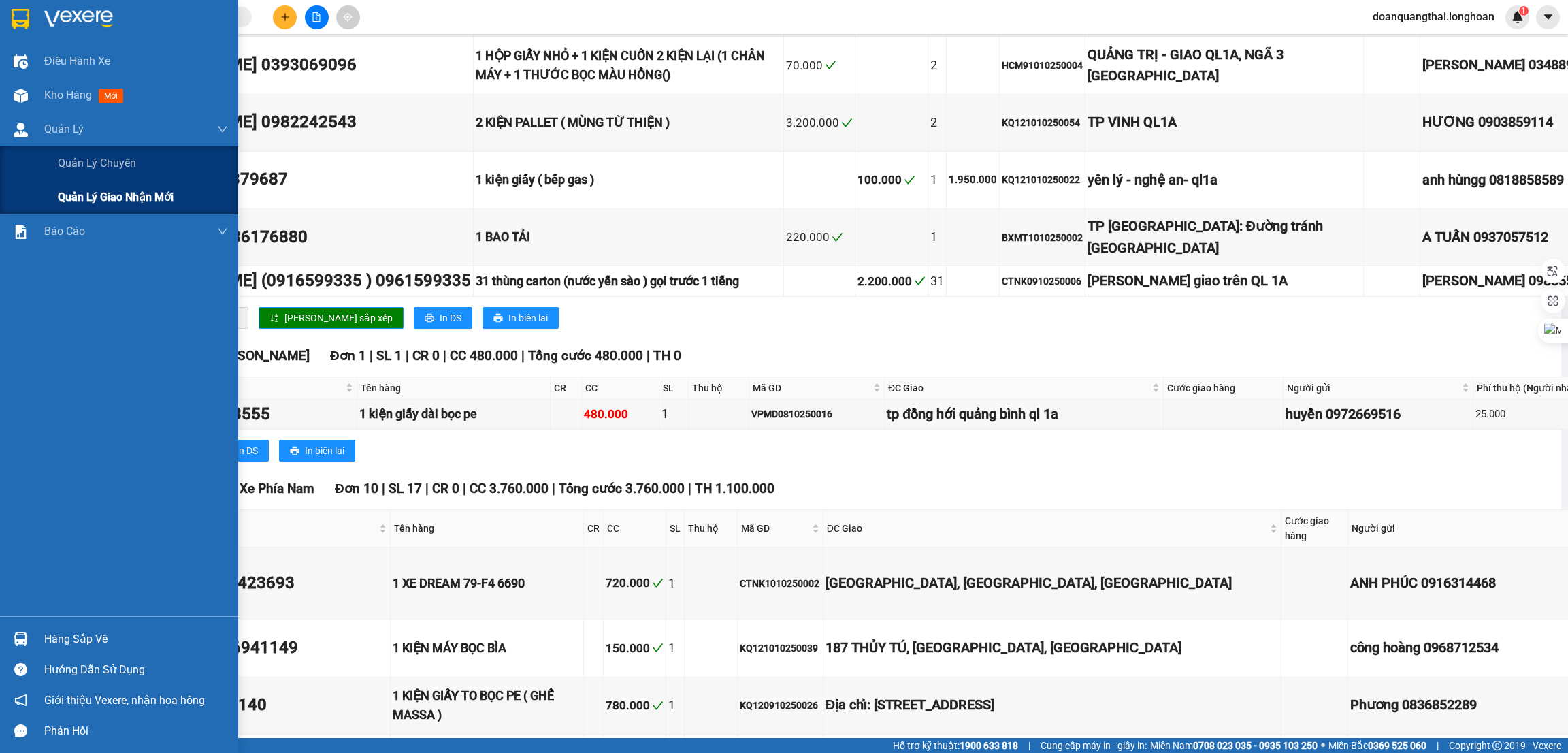
click at [60, 201] on span "Quản lý giao nhận mới" at bounding box center [116, 197] width 116 height 17
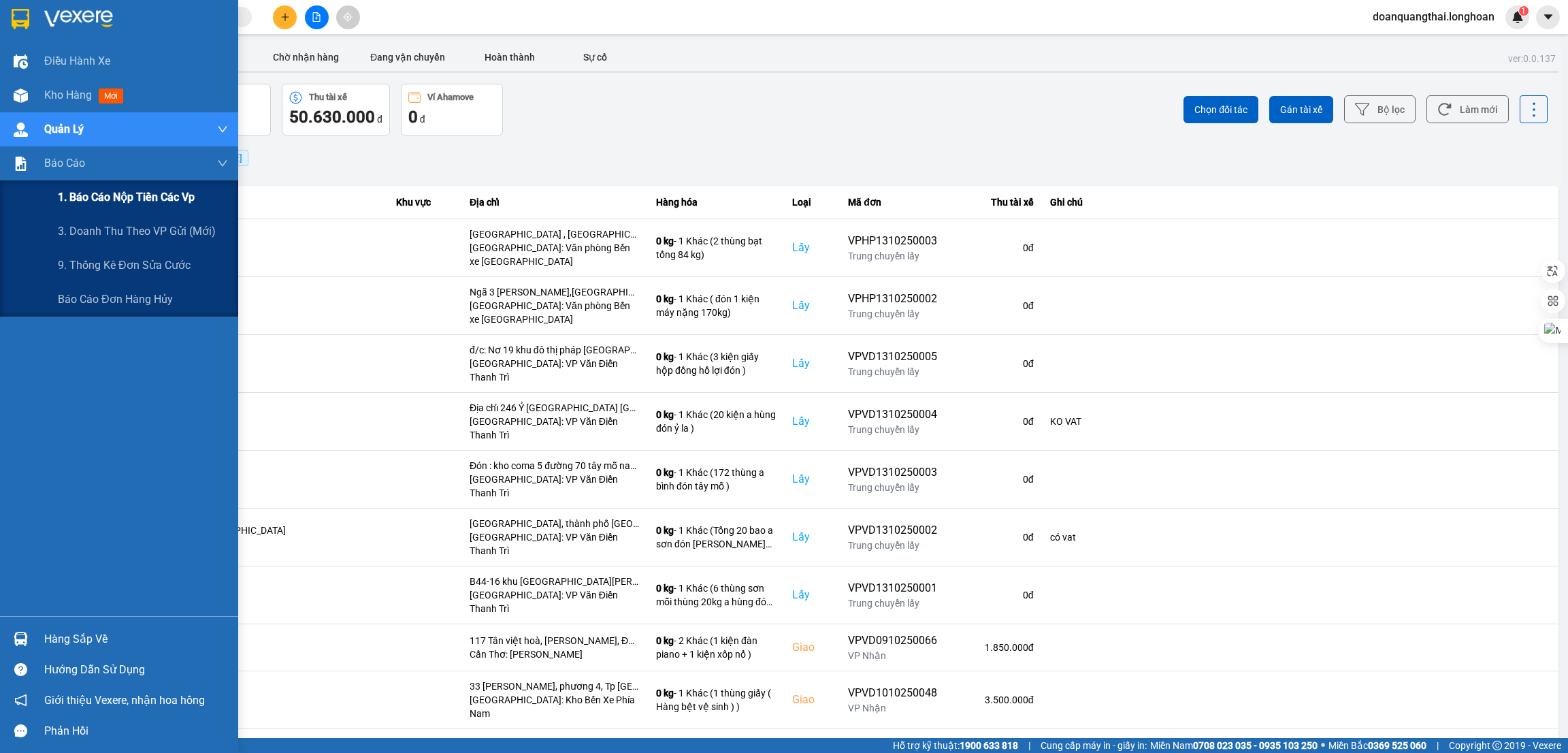
click at [97, 206] on div "1. Báo cáo nộp tiền các vp" at bounding box center [143, 198] width 170 height 34
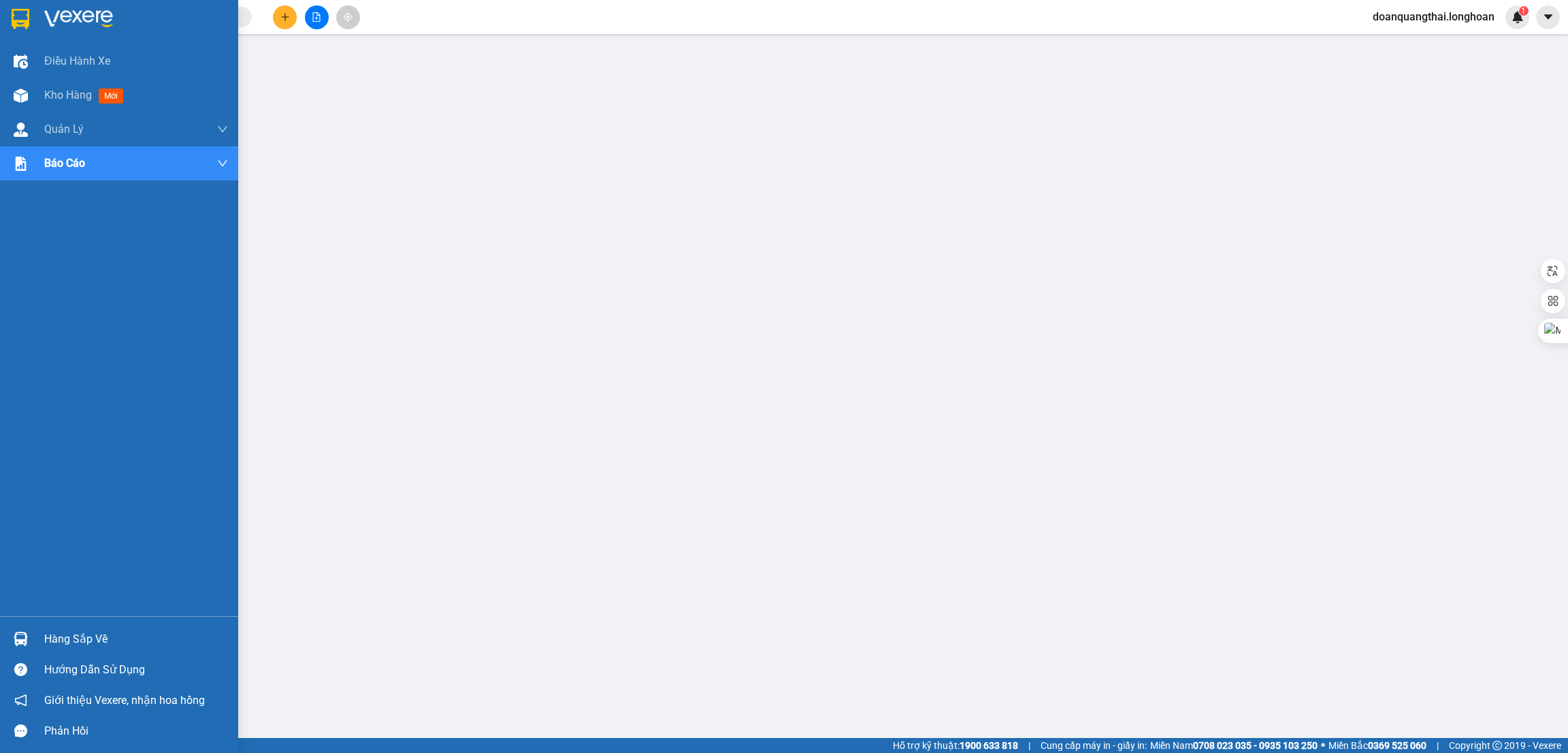
click at [40, 642] on div "Hàng sắp về" at bounding box center [119, 639] width 238 height 31
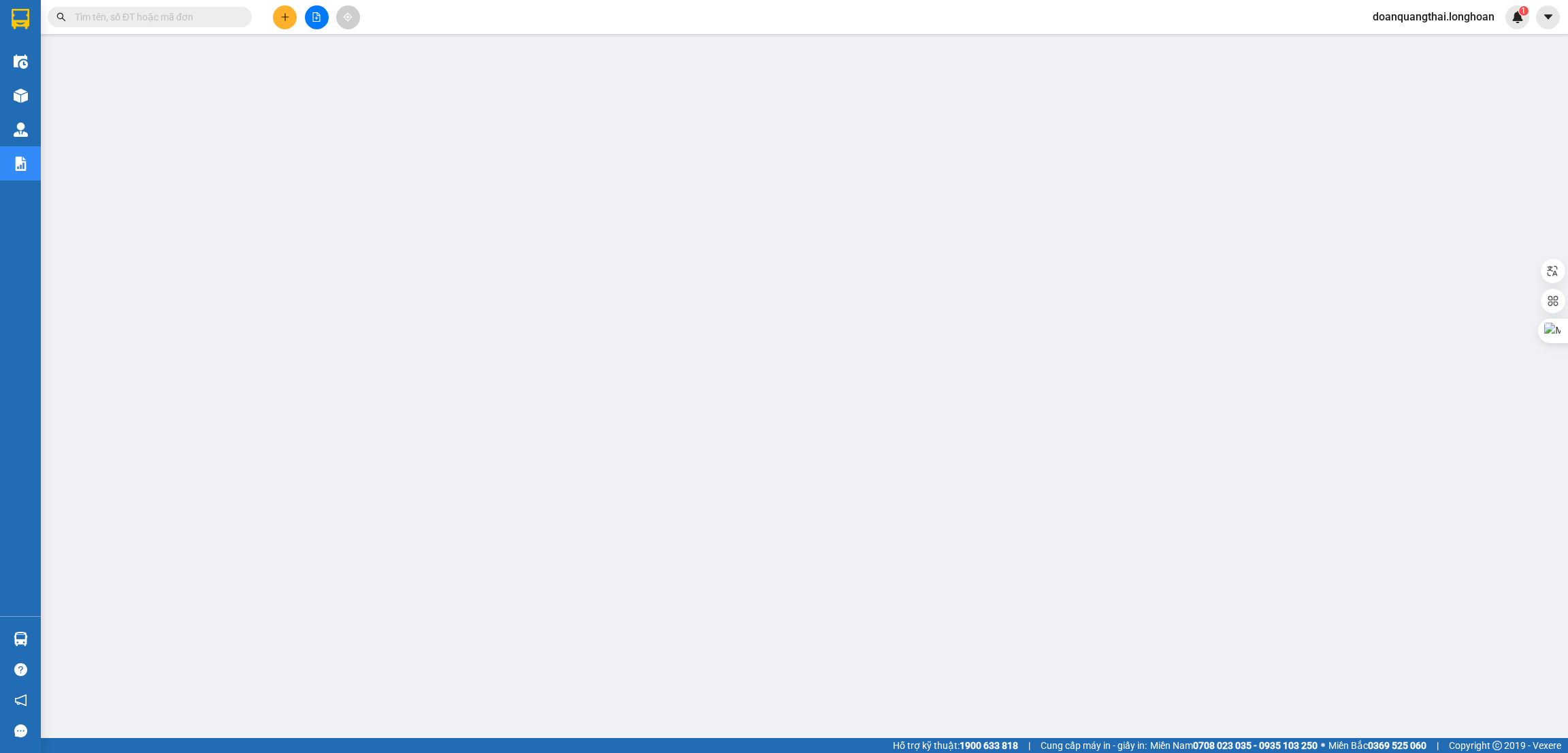
click at [191, 24] on input "text" at bounding box center [155, 17] width 161 height 15
paste input "VPMD1110250024"
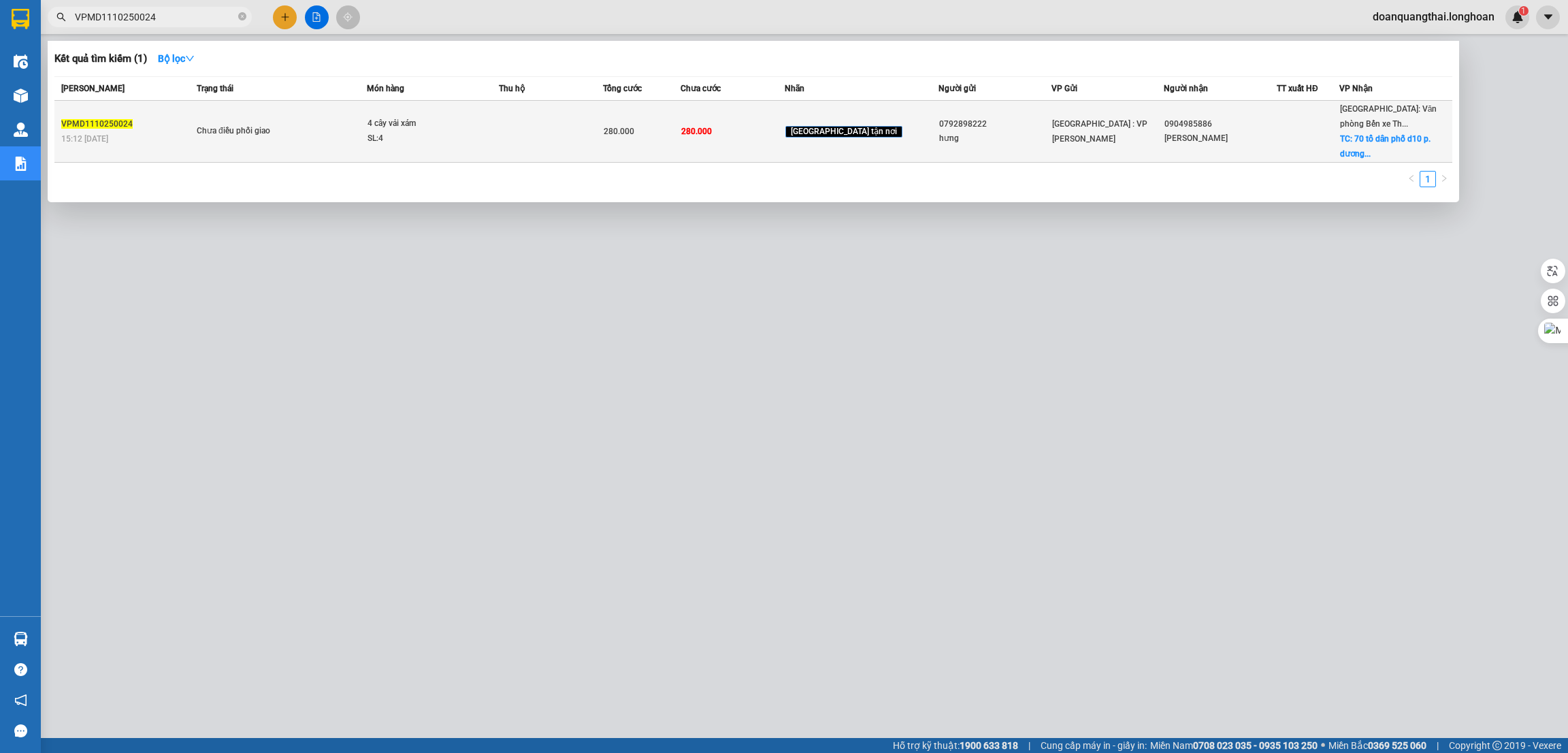
type input "VPMD1110250024"
click at [397, 135] on div "SL: 4" at bounding box center [419, 139] width 102 height 15
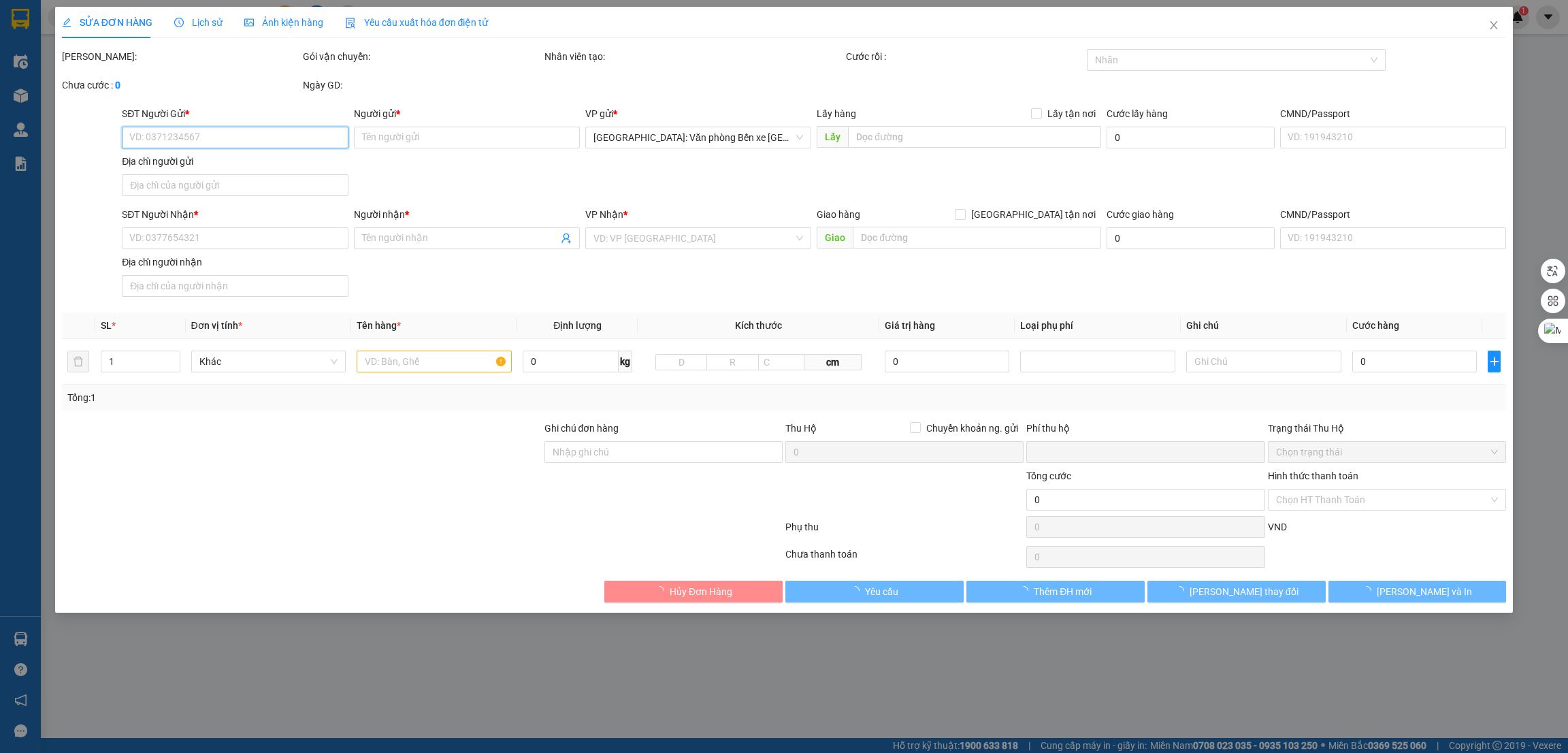
type input "0792898222"
type input "hưng"
type input "0904985886"
type input "[PERSON_NAME]"
checkbox input "true"
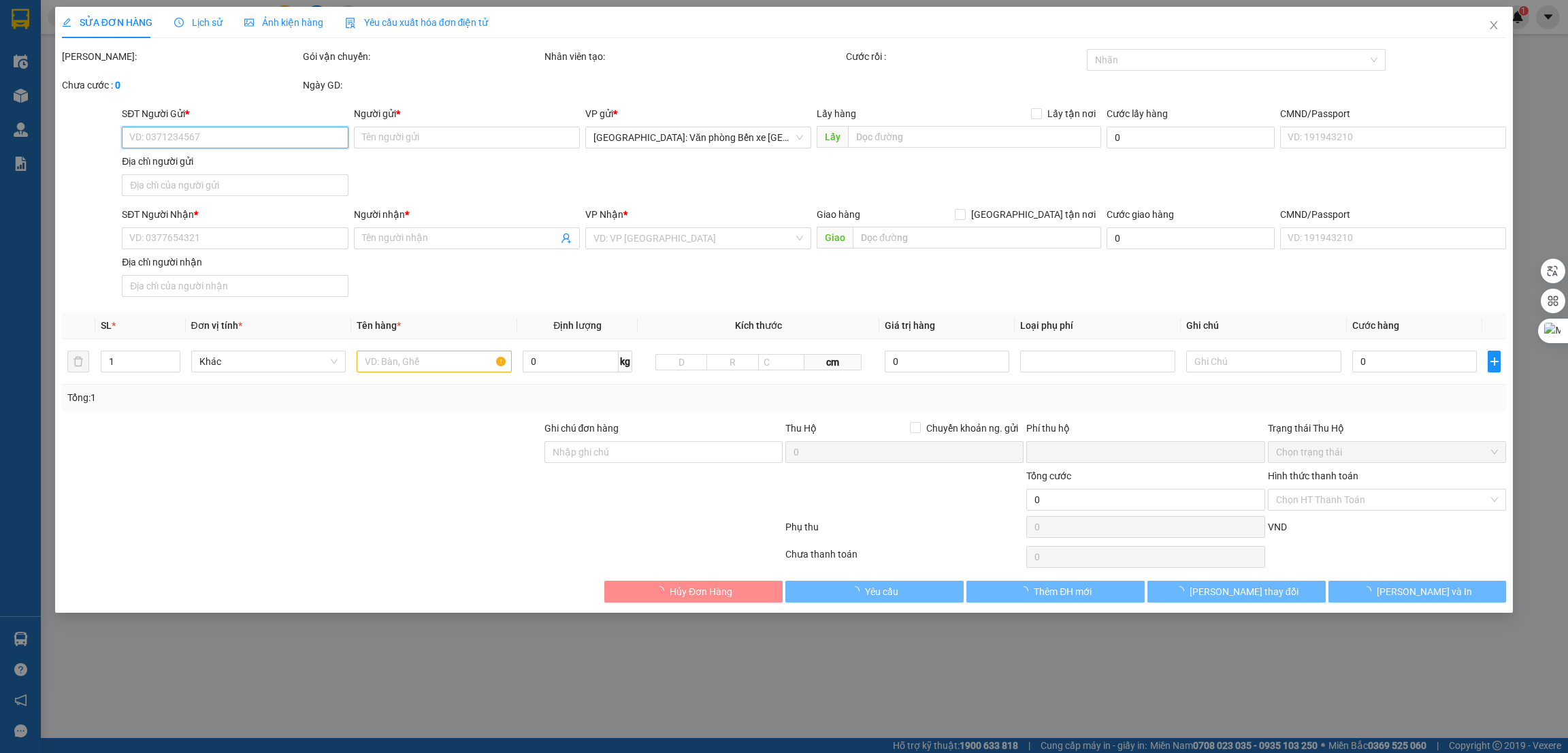
type input "70 tổ dân phố d10 p. [PERSON_NAME] thủy nguyên [GEOGRAPHIC_DATA]"
type input "0"
type input "280.000"
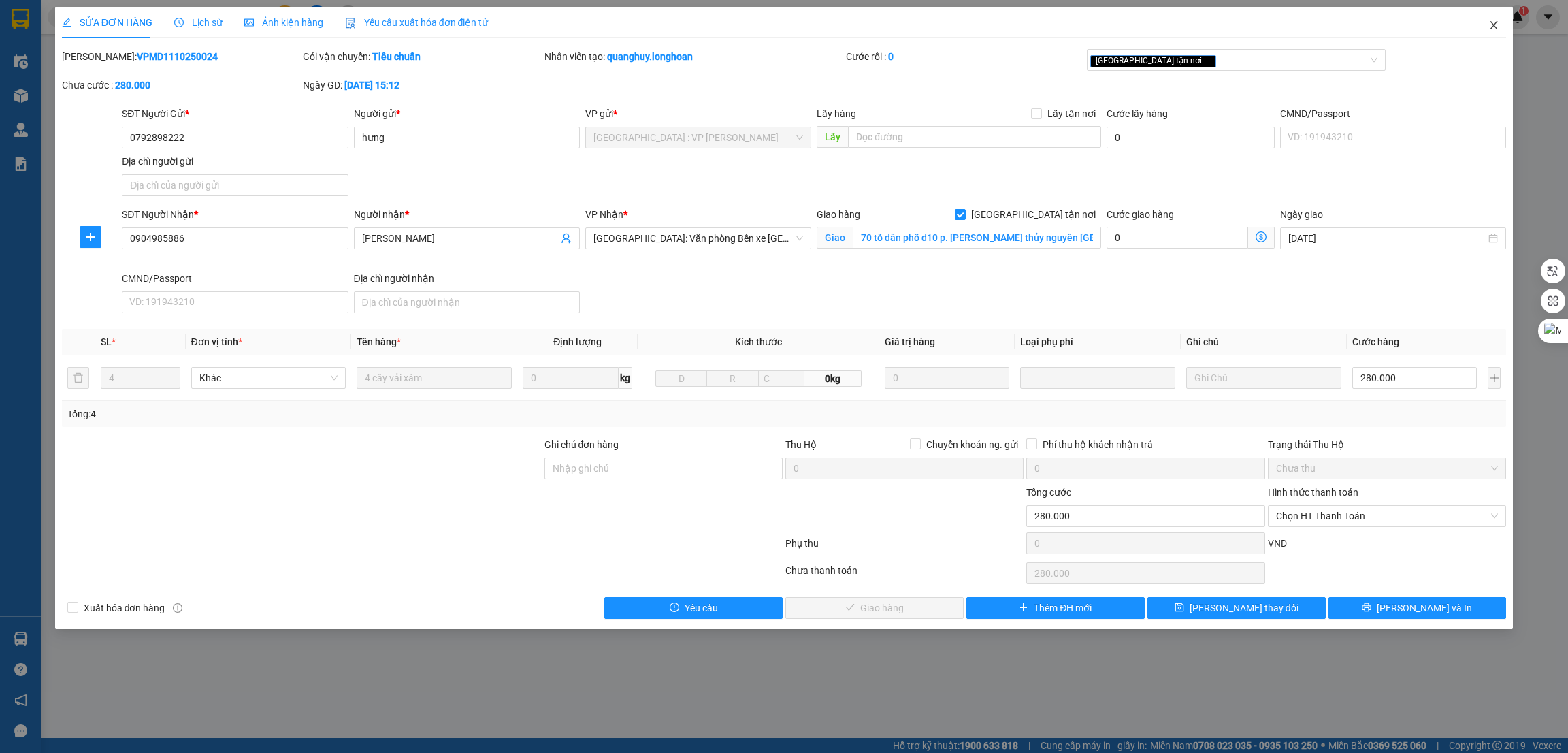
click at [1498, 28] on icon "close" at bounding box center [1494, 25] width 11 height 11
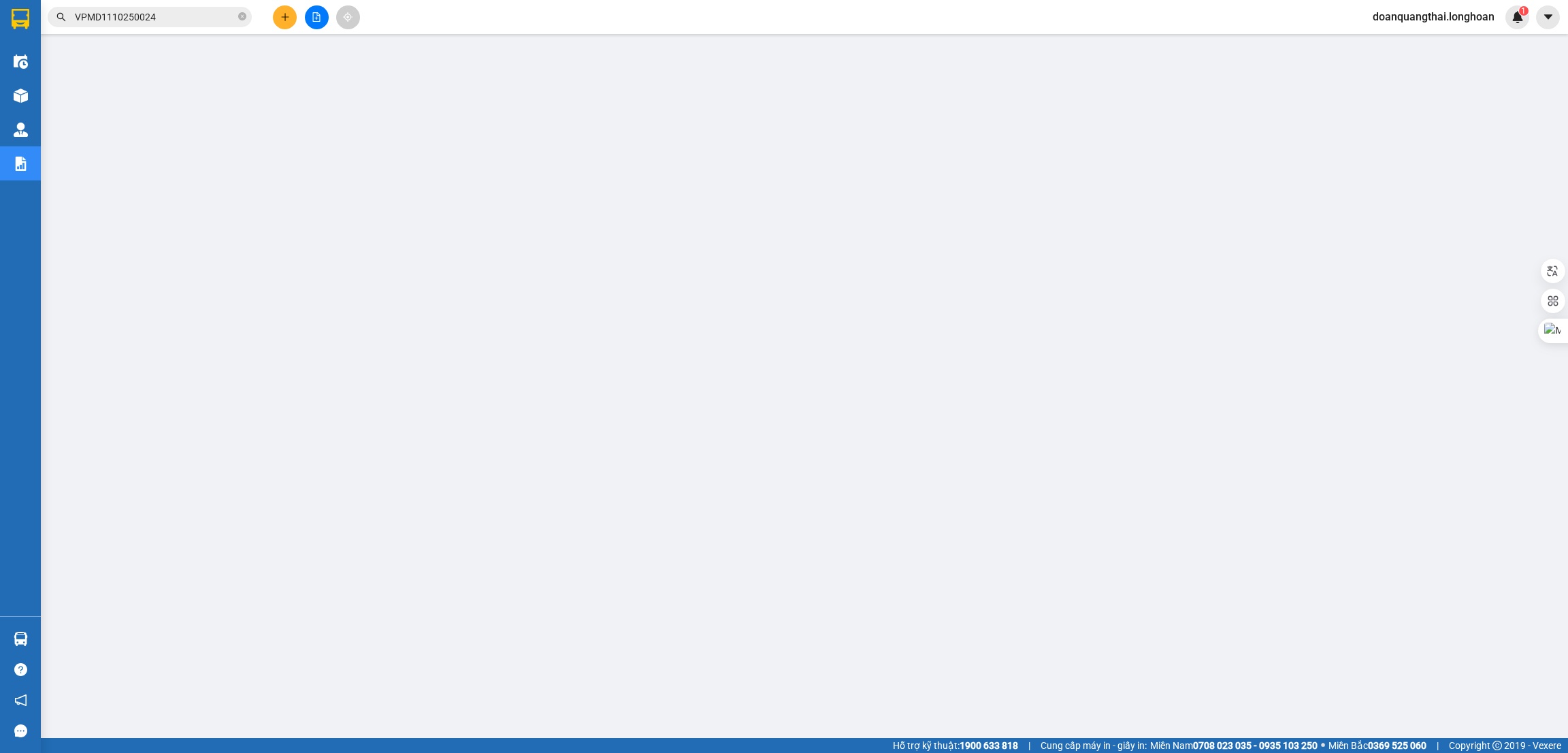
click at [153, 24] on span "VPMD1110250024" at bounding box center [149, 17] width 204 height 21
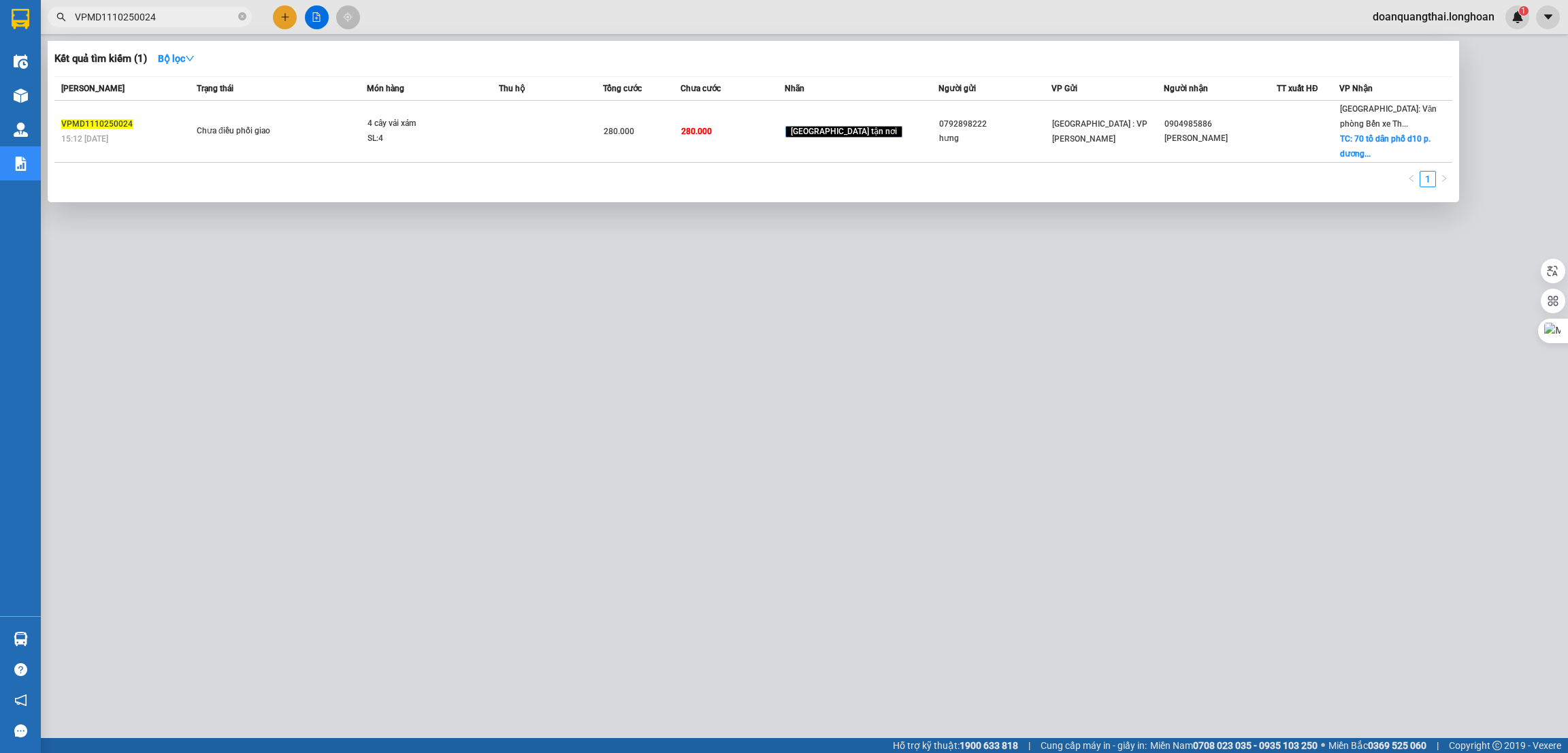
click at [156, 21] on input "VPMD1110250024" at bounding box center [155, 17] width 161 height 15
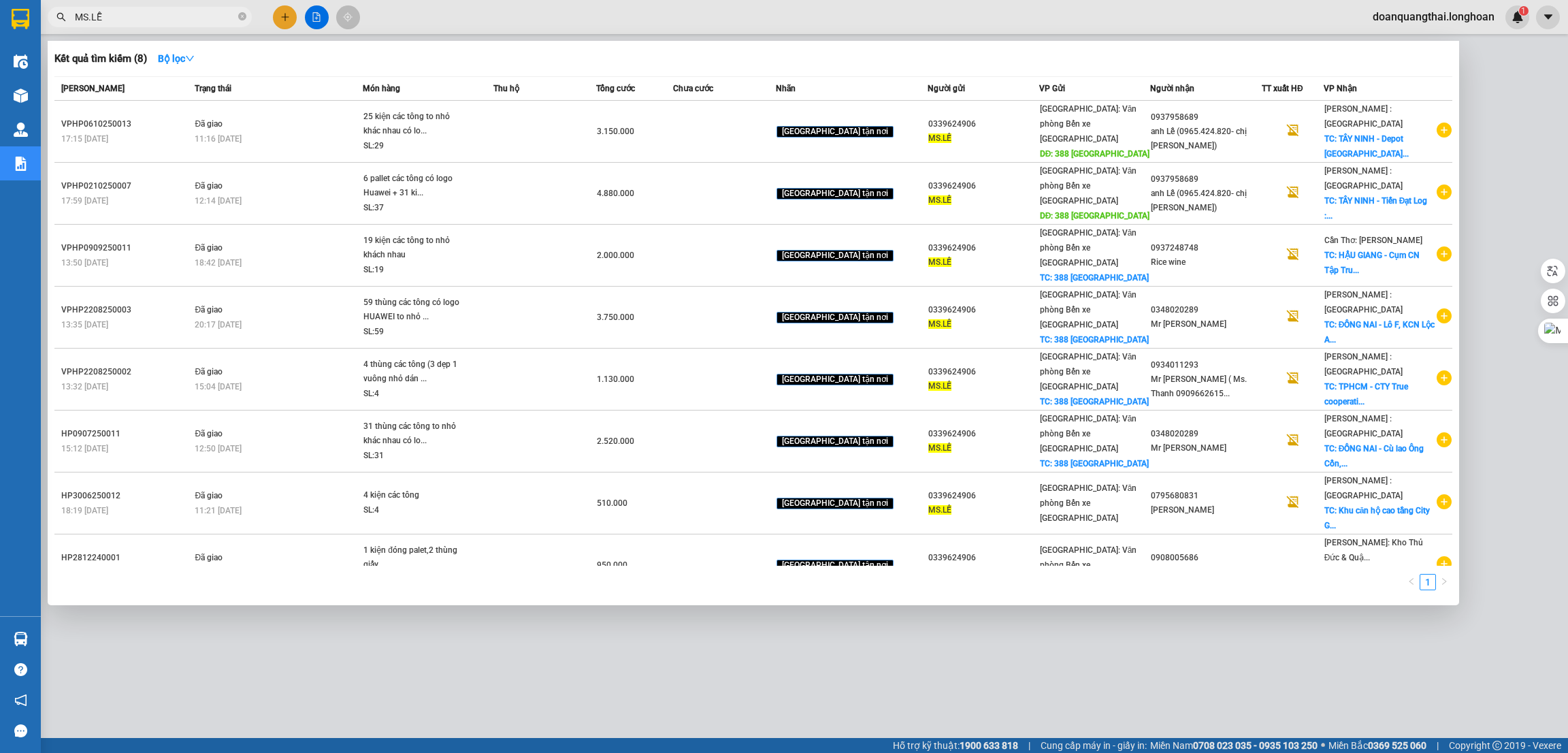
type input "MS.LỄ"
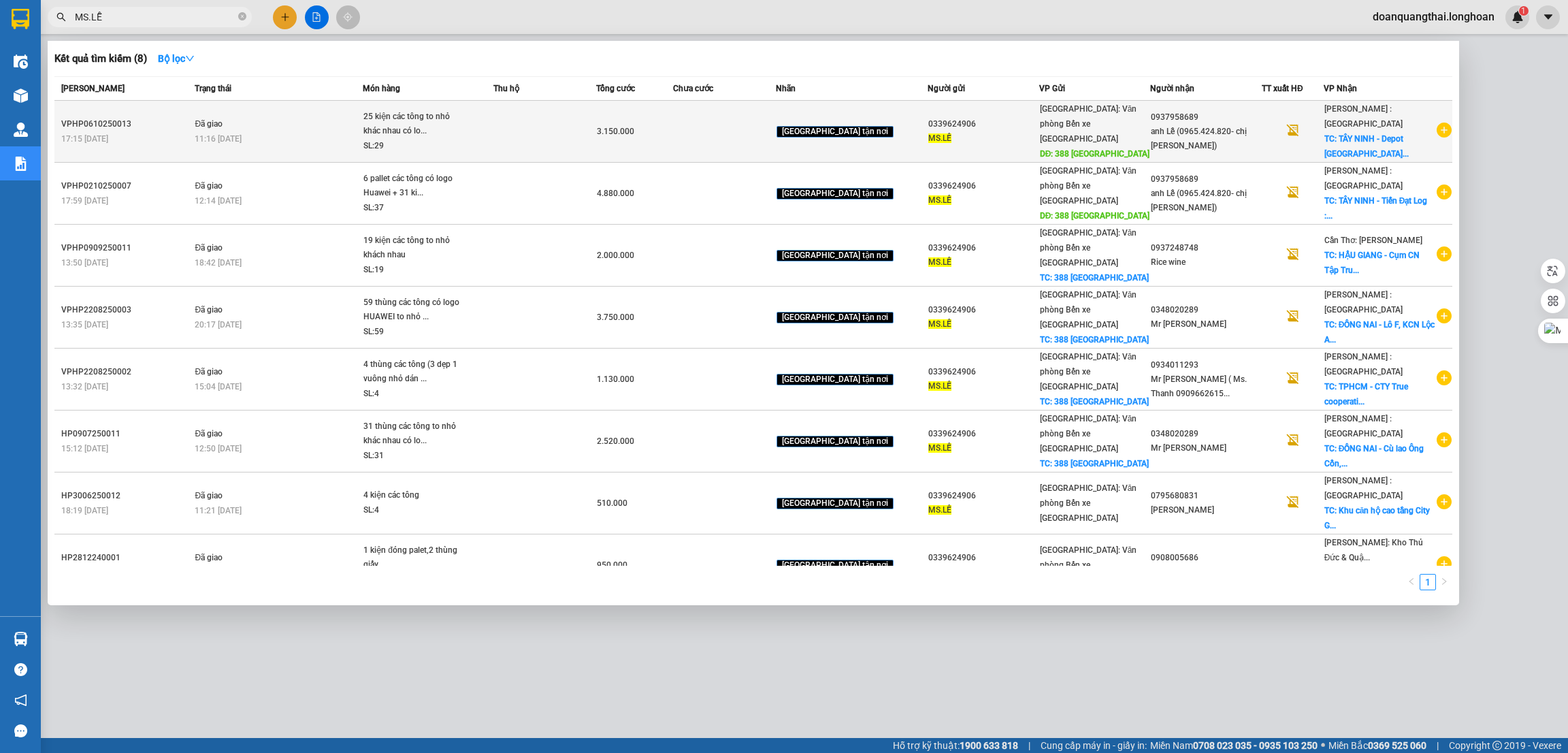
click at [492, 139] on span "25 kiện các tông to nhỏ khác nhau có lo... SL: 29" at bounding box center [428, 132] width 129 height 44
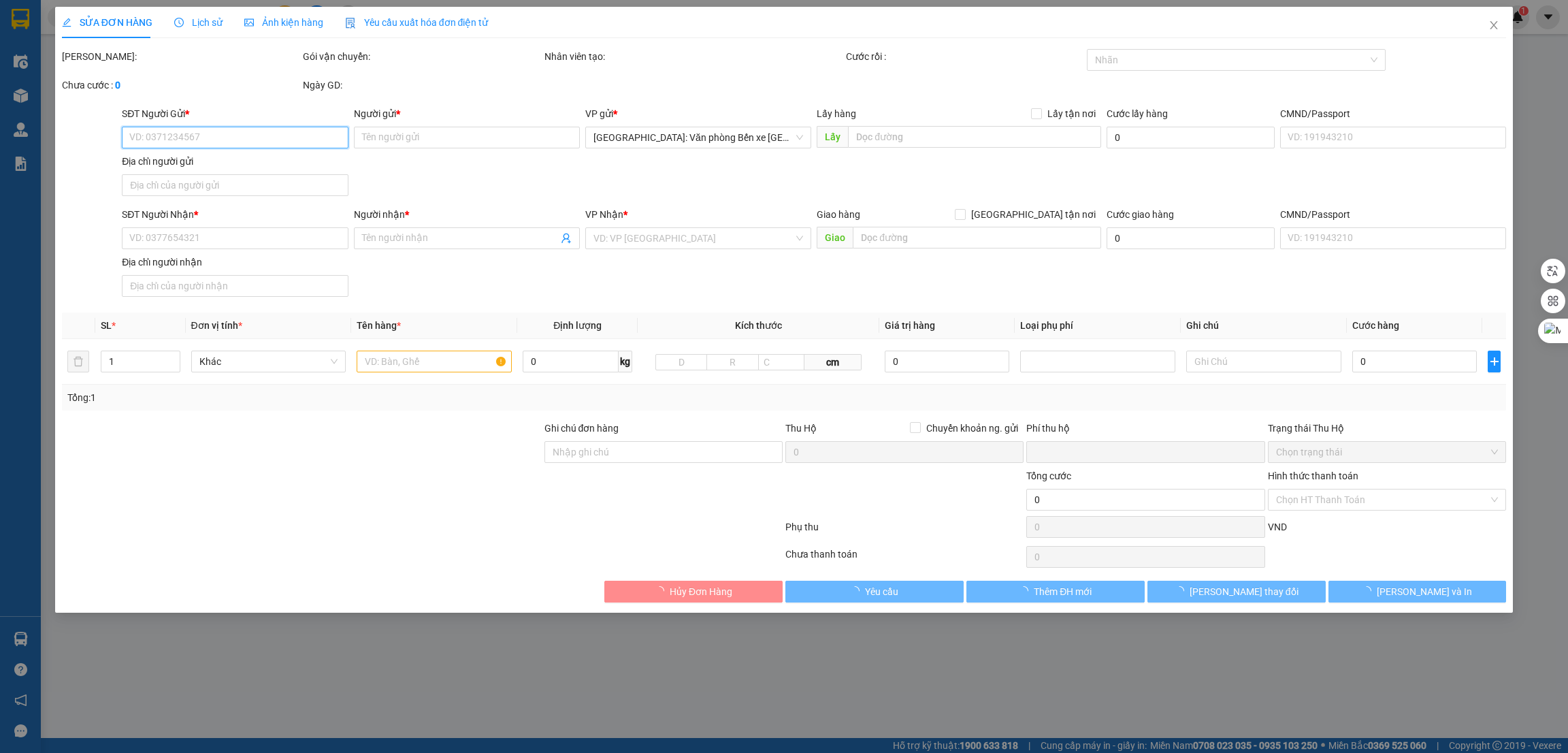
type input "0339624906"
type input "MS.LỄ"
type input "388 [GEOGRAPHIC_DATA]"
type input "0937958689"
type input "anh Lễ (0965.424.820- chị [PERSON_NAME])"
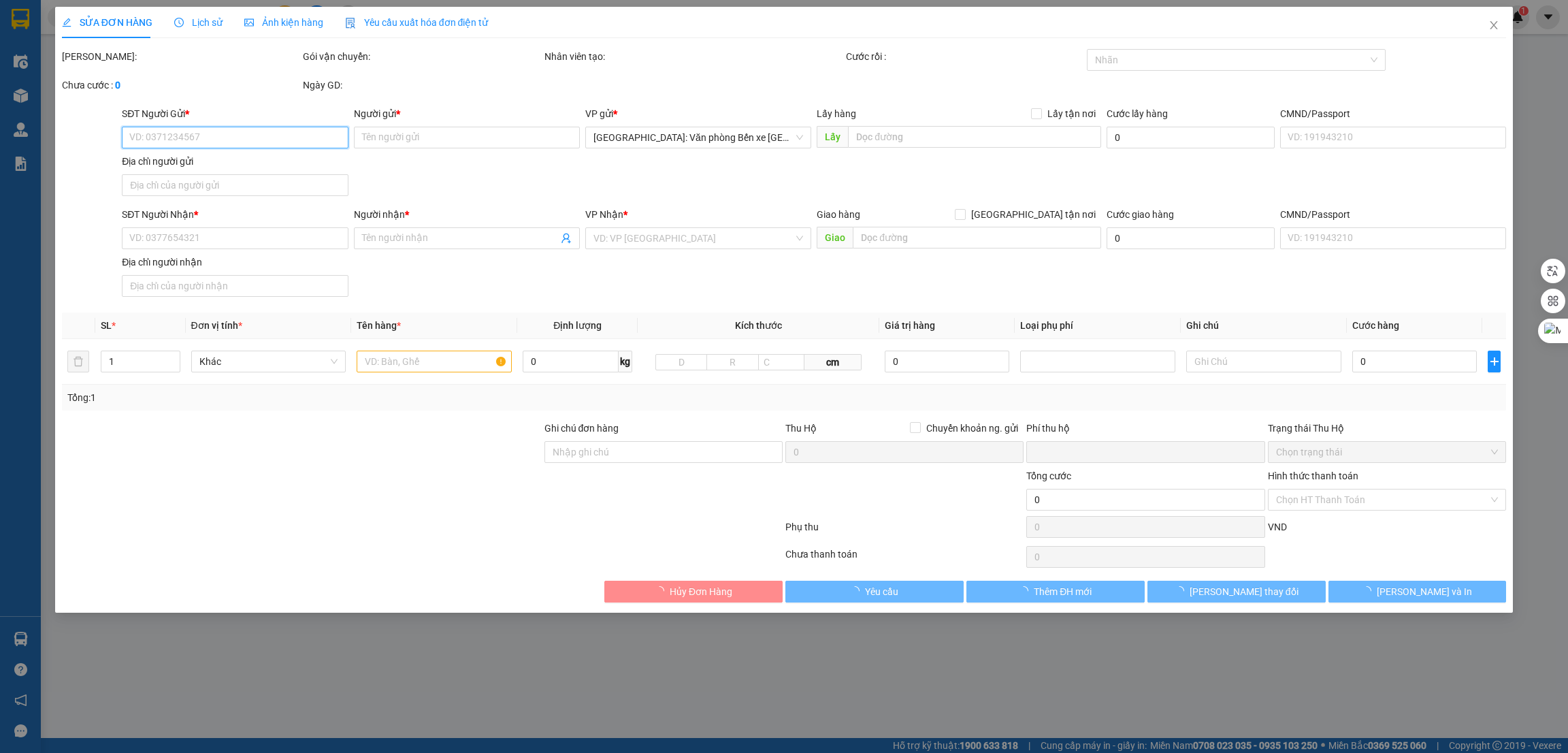
checkbox input "true"
type input "TÂY NINH - Depot Thành Thành công / Tiến Đạt Log : Quoc Lo 22 – Trảng Báng – [G…"
type input "Hàng không đồng kiểm - Bể vỡ không đền, chỉ dán 10 bill bảo an"
type input "0"
type input "3.150.000"
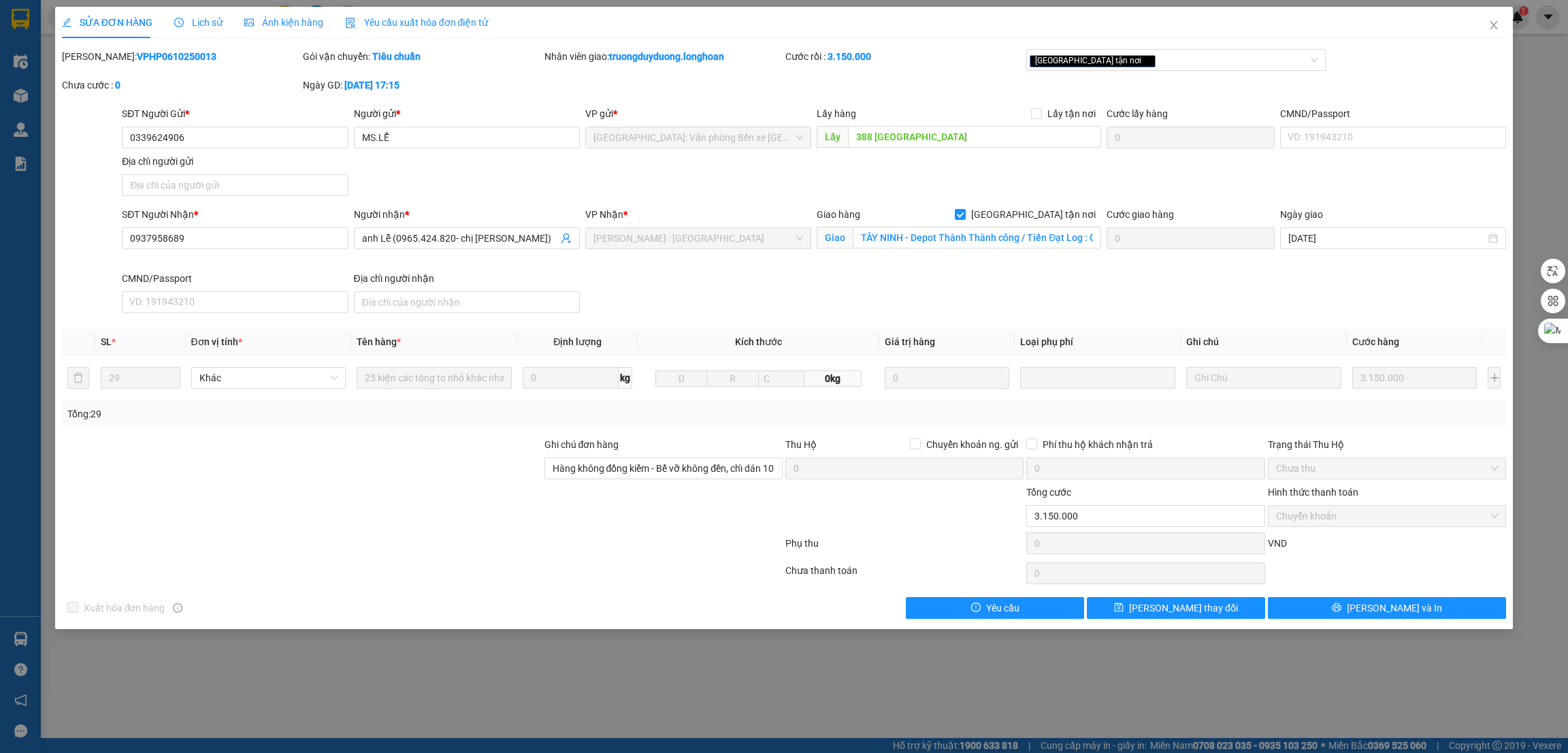
click at [205, 21] on span "Lịch sử" at bounding box center [198, 22] width 48 height 11
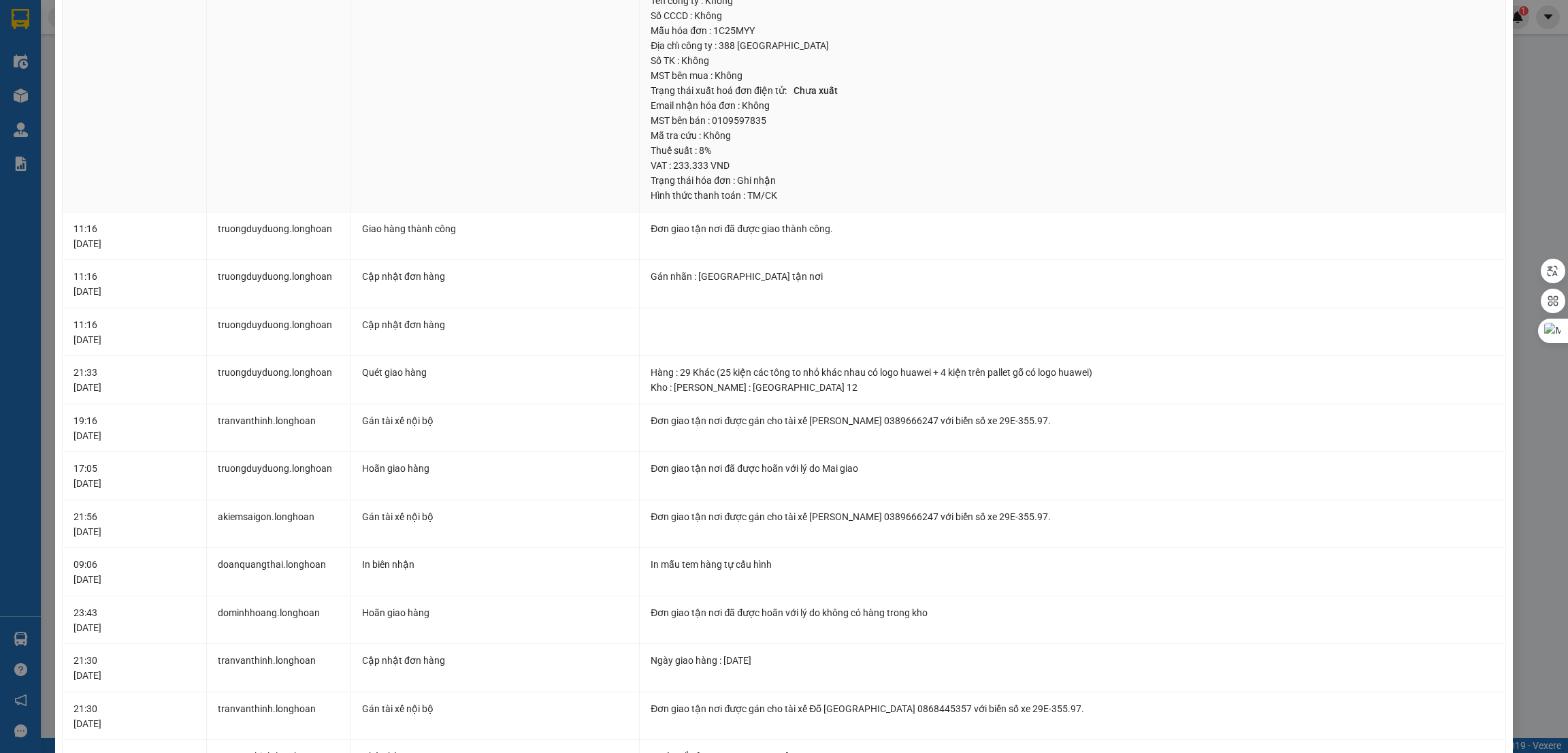
scroll to position [204, 0]
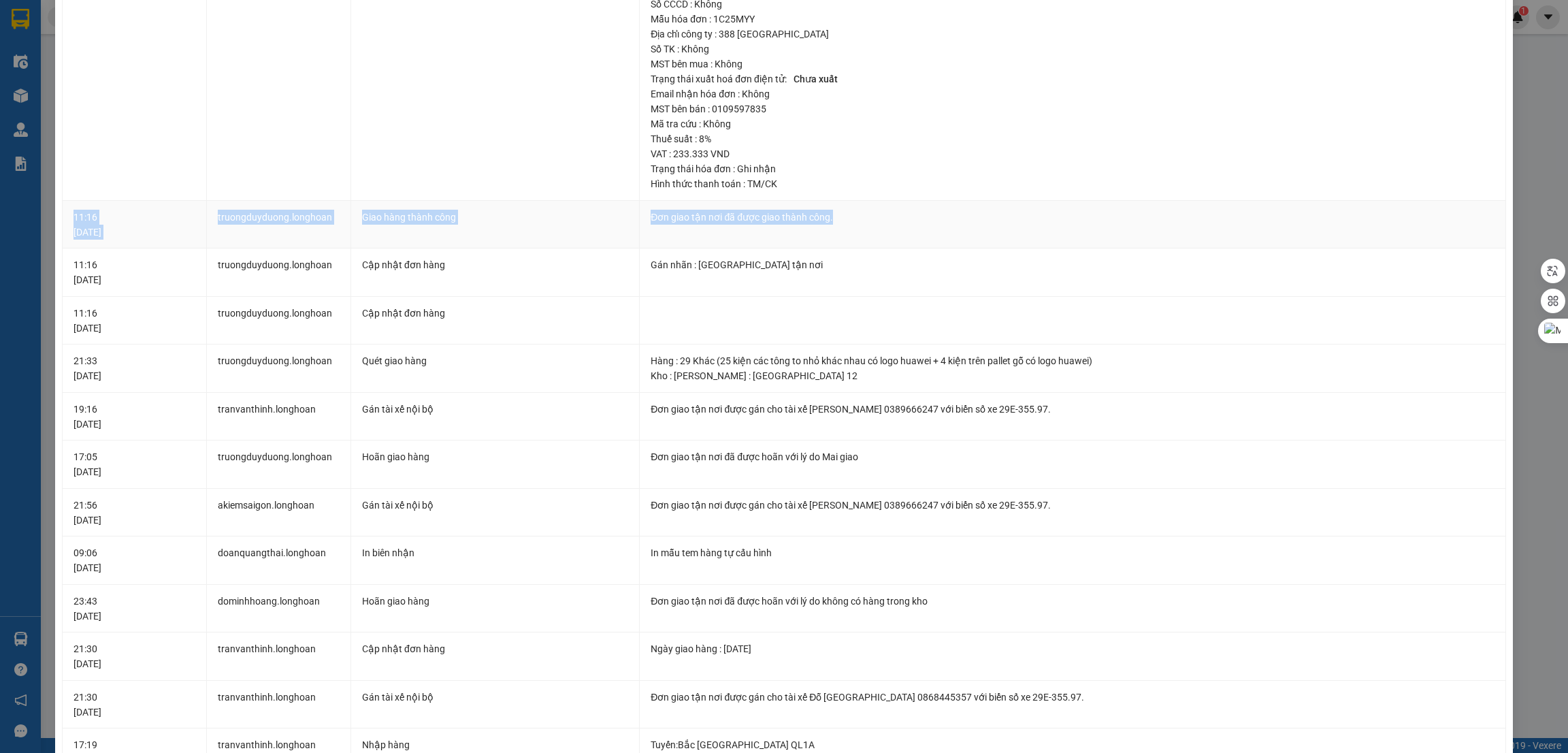
drag, startPoint x: 72, startPoint y: 218, endPoint x: 834, endPoint y: 221, distance: 762.0
click at [834, 221] on tr "11:16 [DATE] truongduyduong.longhoan Giao hàng thành công [GEOGRAPHIC_DATA] tận…" at bounding box center [785, 224] width 1444 height 48
copy tr "11:16 [DATE] truongduyduong.longhoan Giao hàng thành công [GEOGRAPHIC_DATA] tận…"
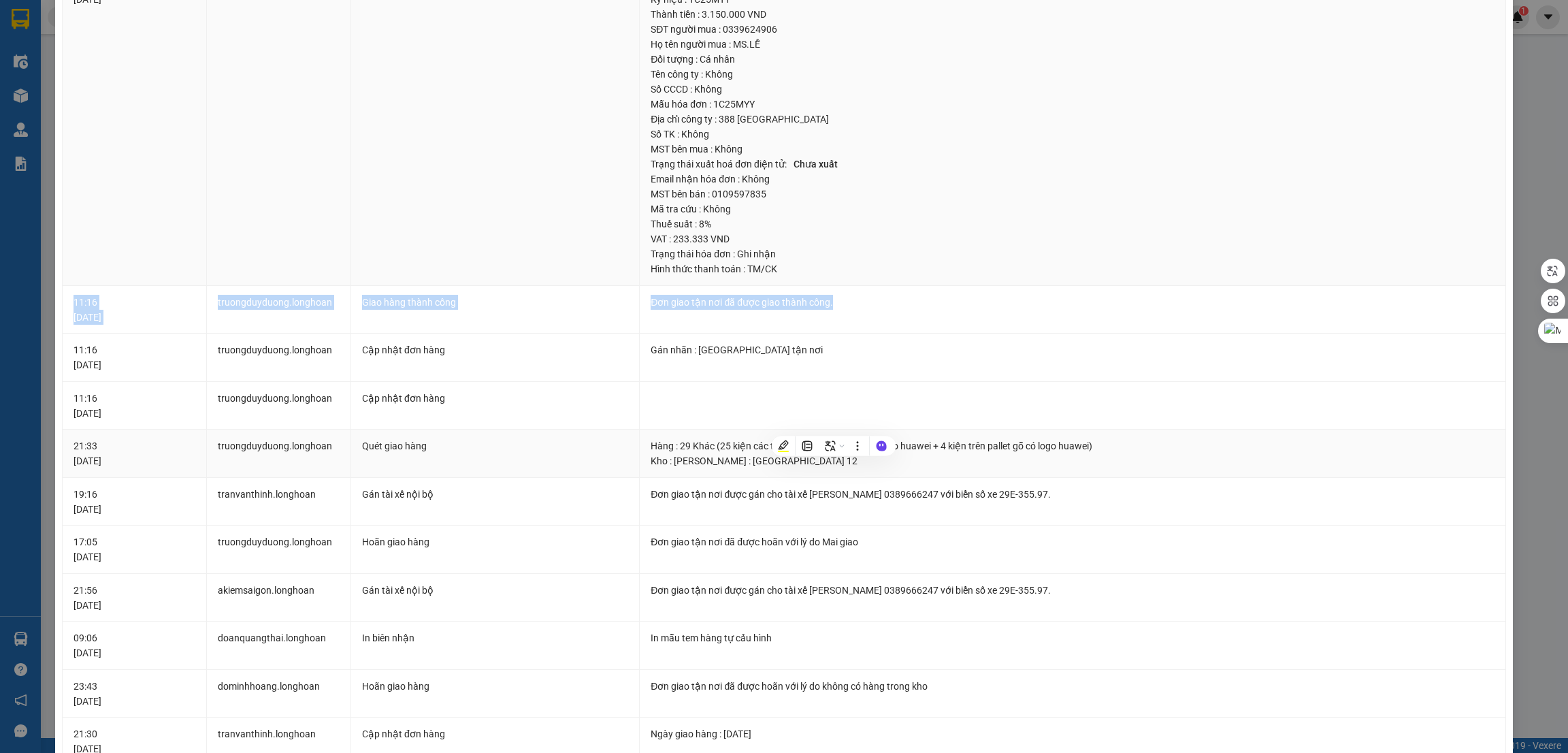
scroll to position [0, 0]
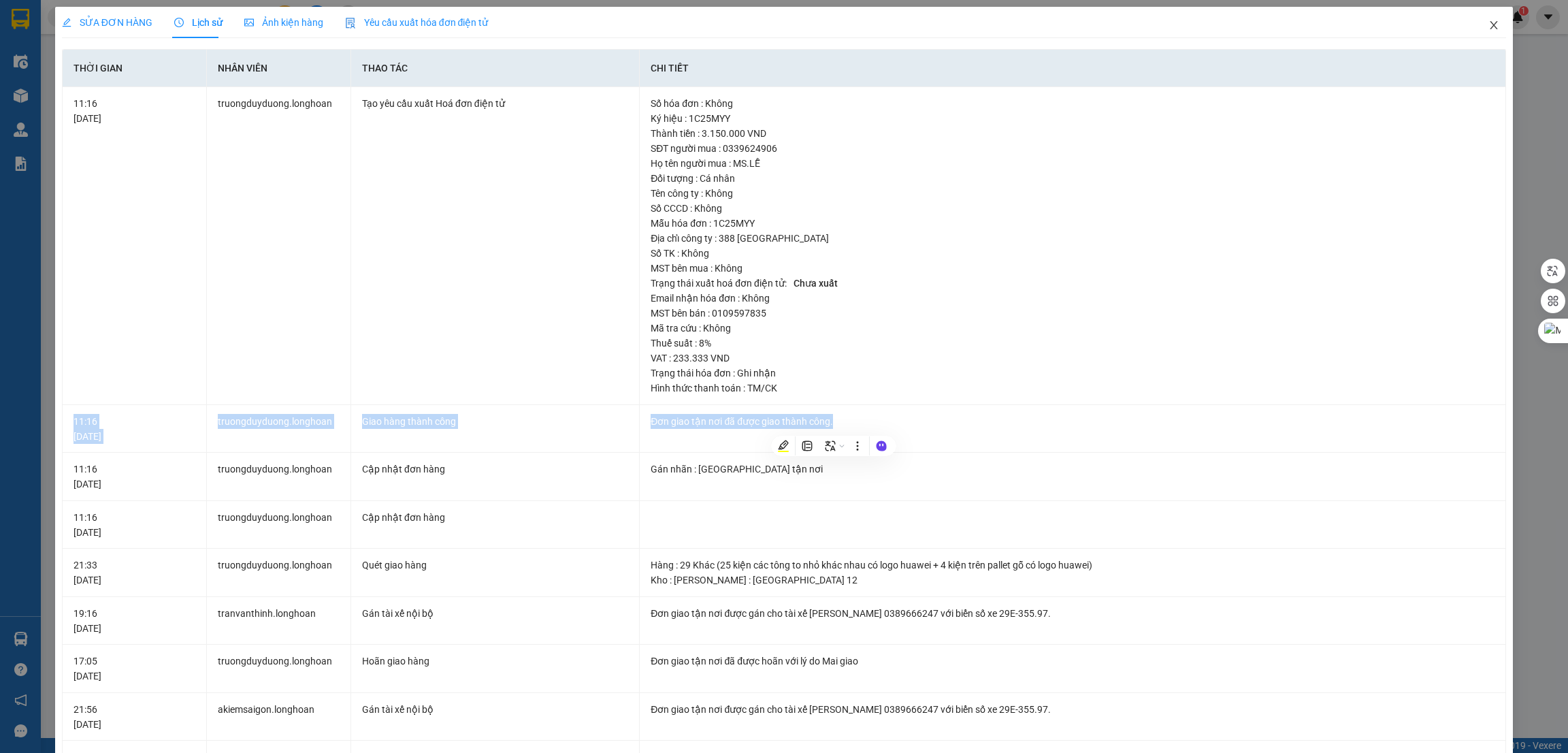
click at [1489, 22] on icon "close" at bounding box center [1494, 25] width 11 height 11
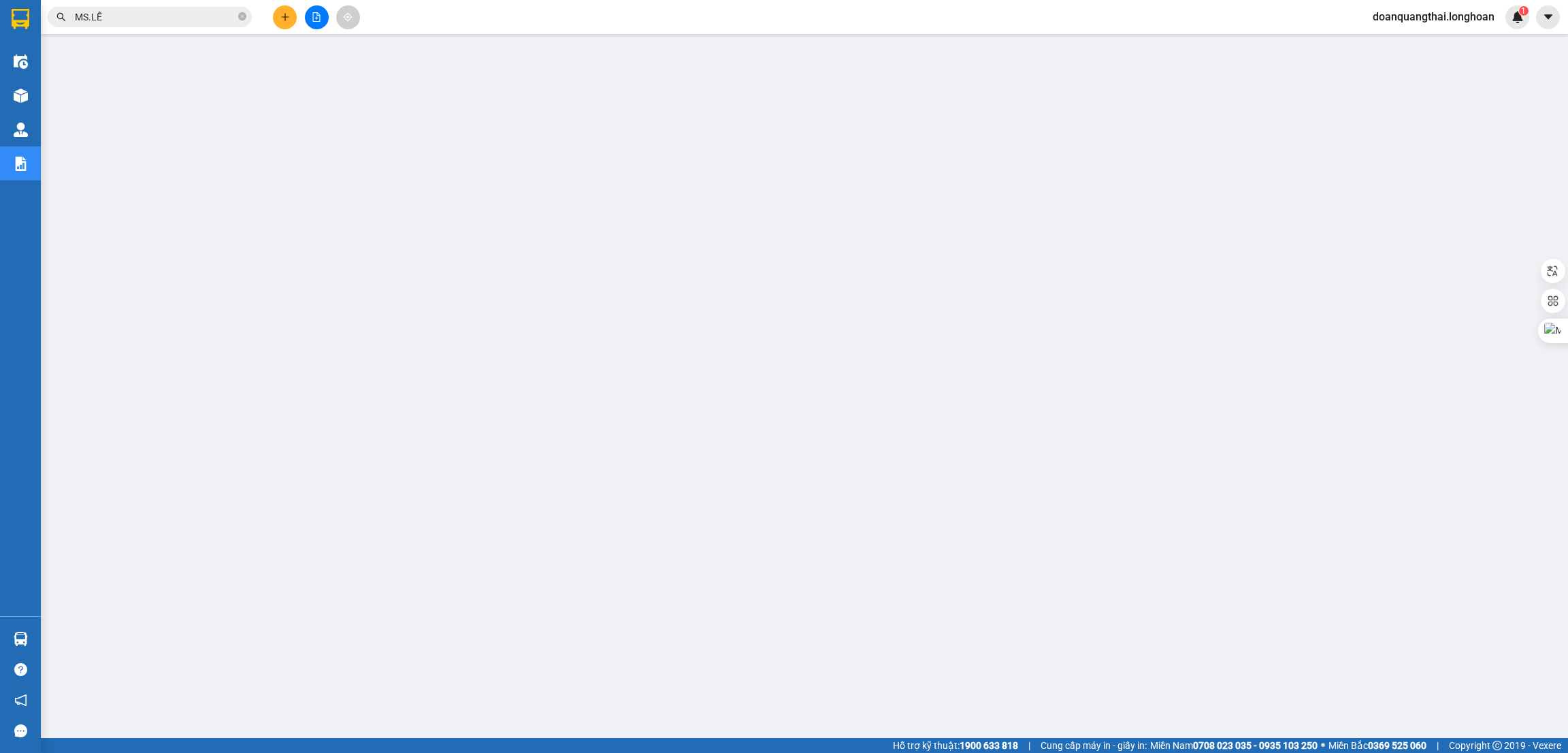
click at [119, 5] on div "Kết quả tìm kiếm ( 8 ) Bộ lọc Mã ĐH Trạng thái Món hàng Thu hộ Tổng cước Chưa c…" at bounding box center [133, 17] width 265 height 24
click at [119, 16] on input "MS.LỄ" at bounding box center [155, 17] width 161 height 15
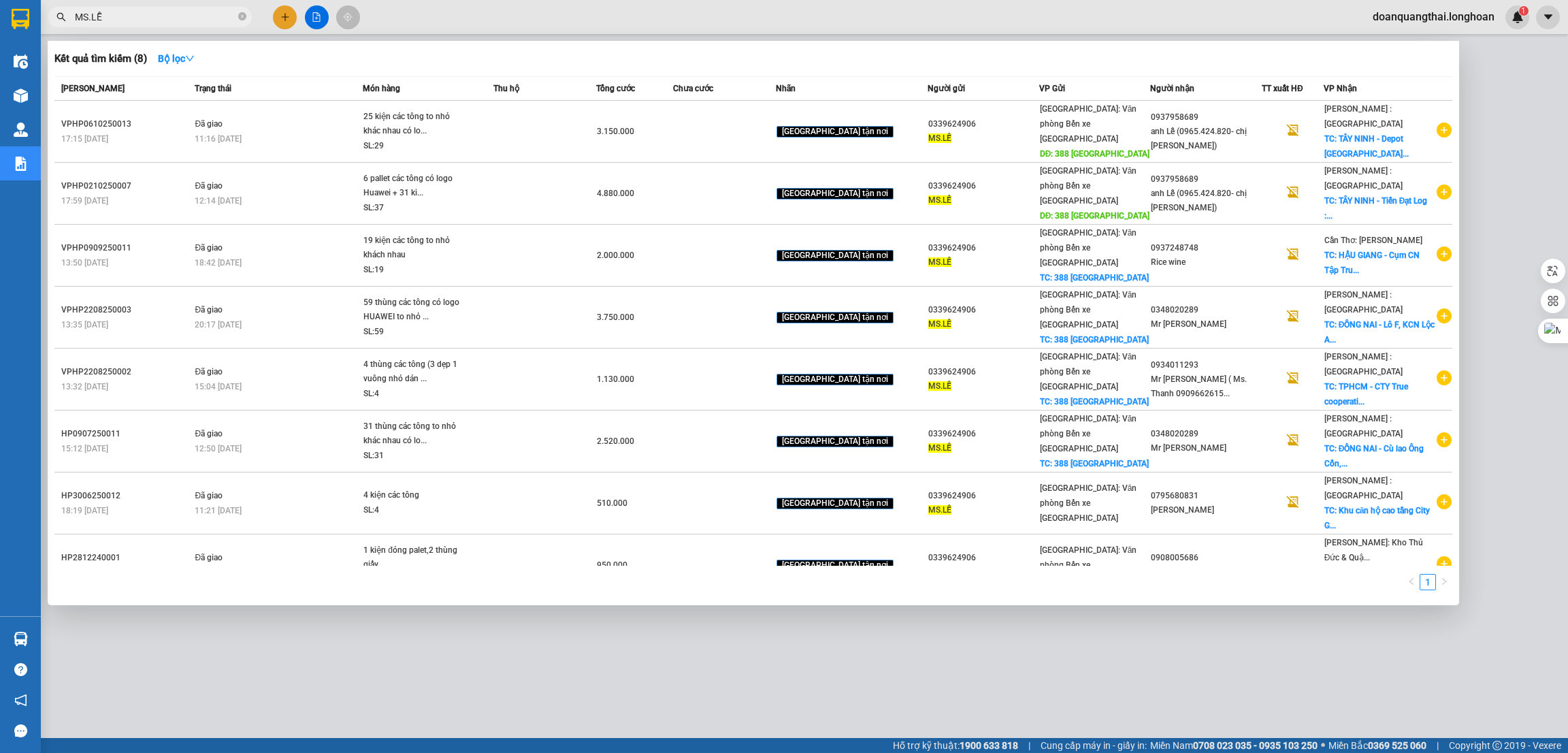
click at [119, 16] on input "MS.LỄ" at bounding box center [155, 17] width 161 height 15
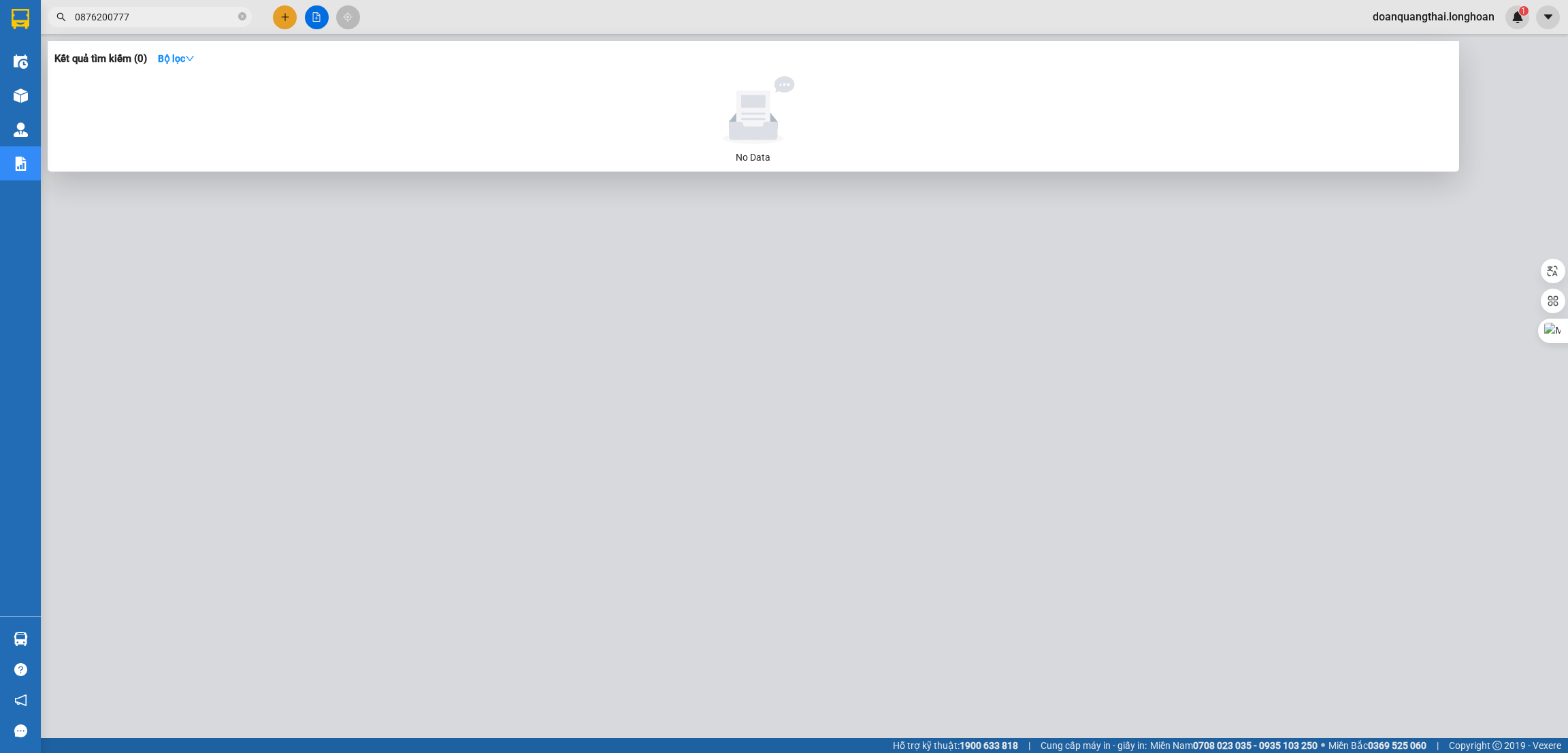
click at [193, 16] on input "0876200777" at bounding box center [155, 17] width 161 height 15
type input "0876200777"
click at [291, 16] on div at bounding box center [784, 376] width 1568 height 753
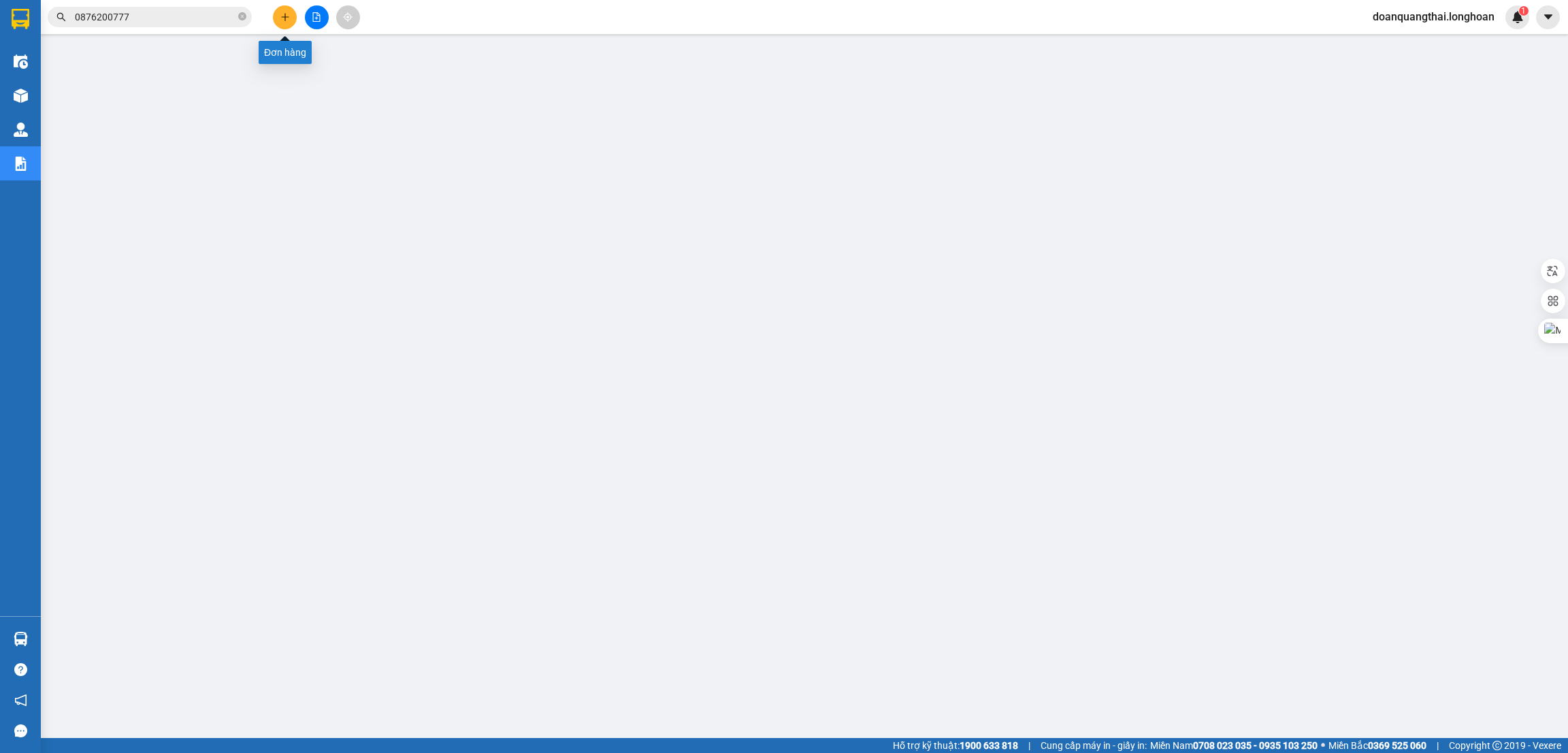
click at [291, 16] on button at bounding box center [284, 17] width 24 height 24
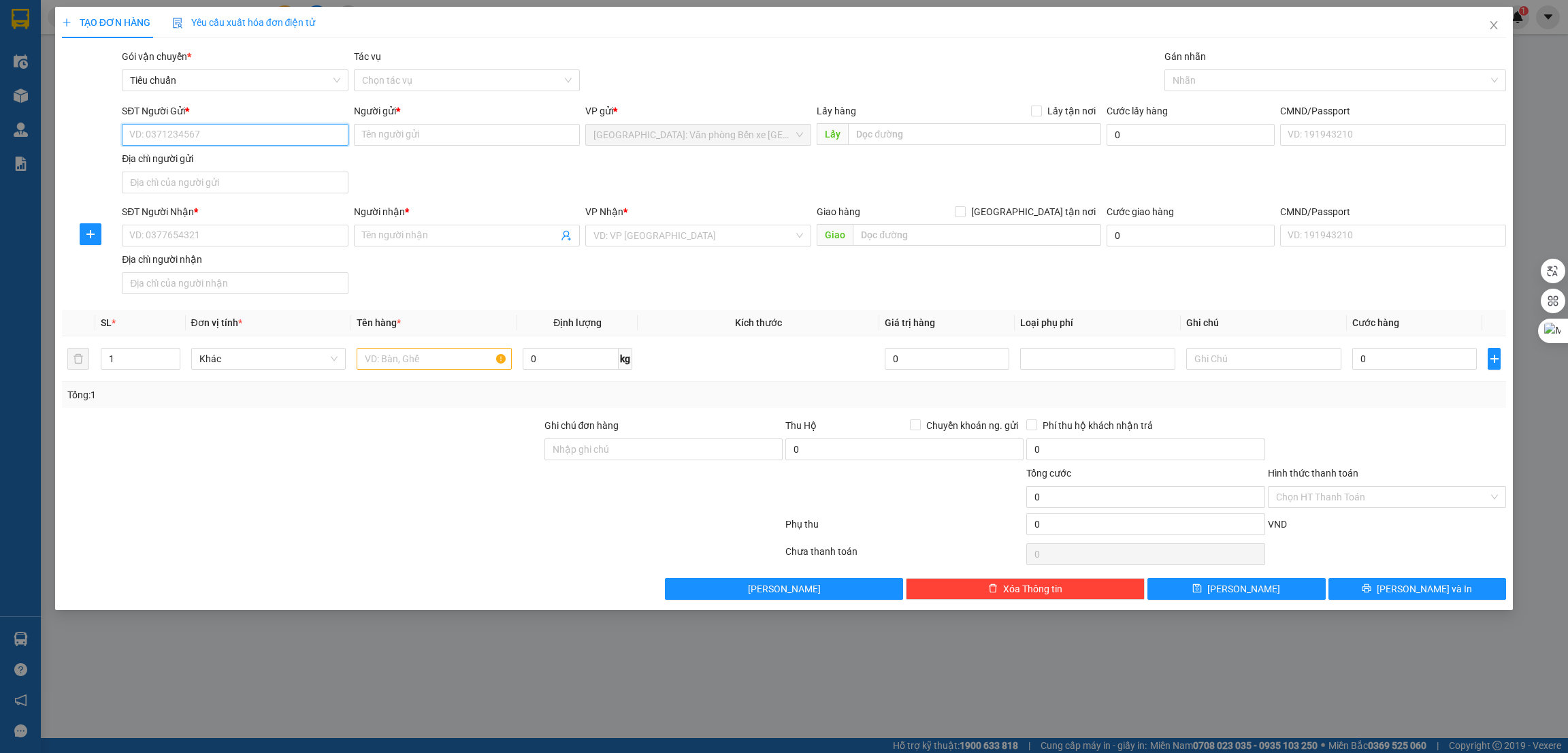
paste input "0876200777"
type input "0876200777"
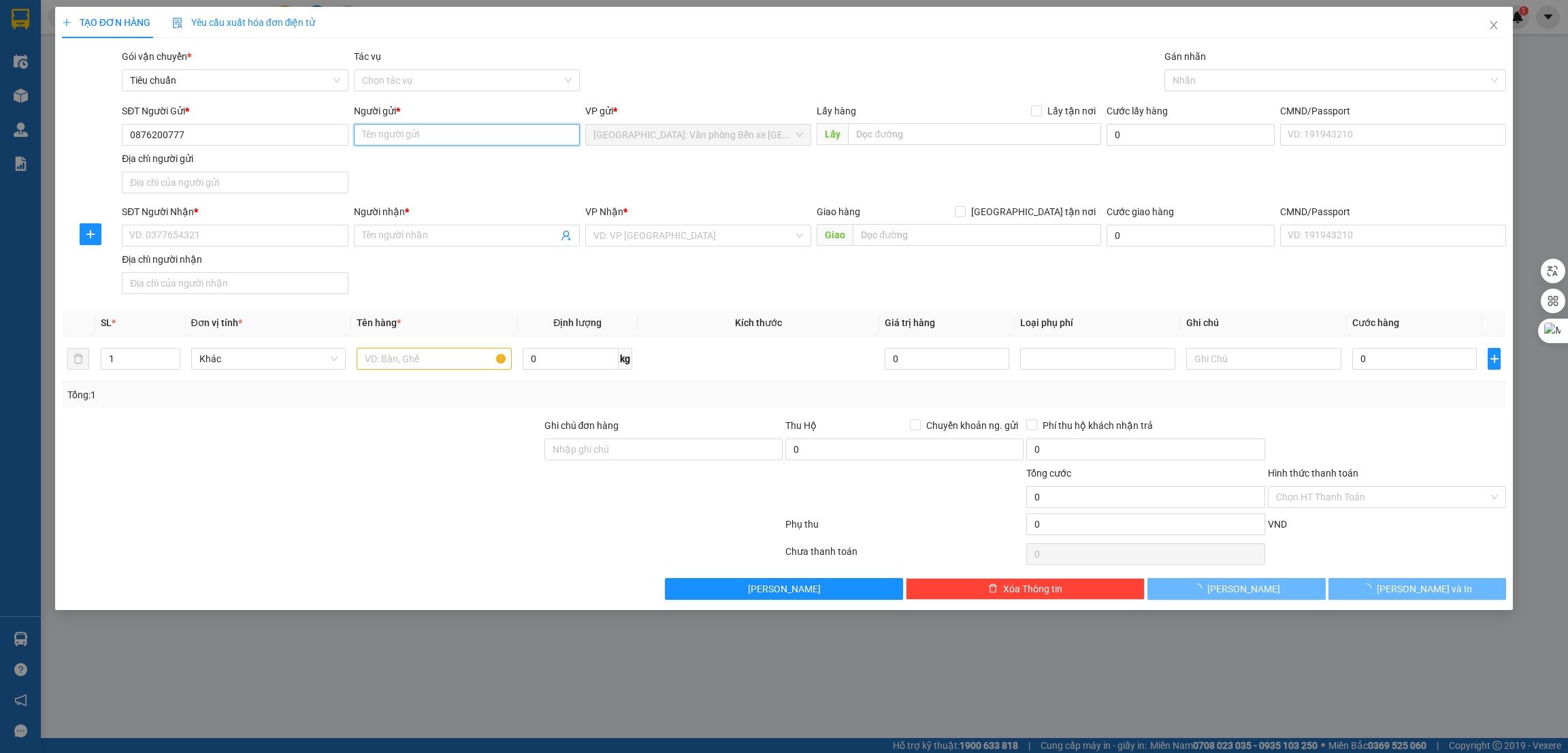
click at [411, 141] on input "Người gửi *" at bounding box center [467, 134] width 226 height 22
type input "D"
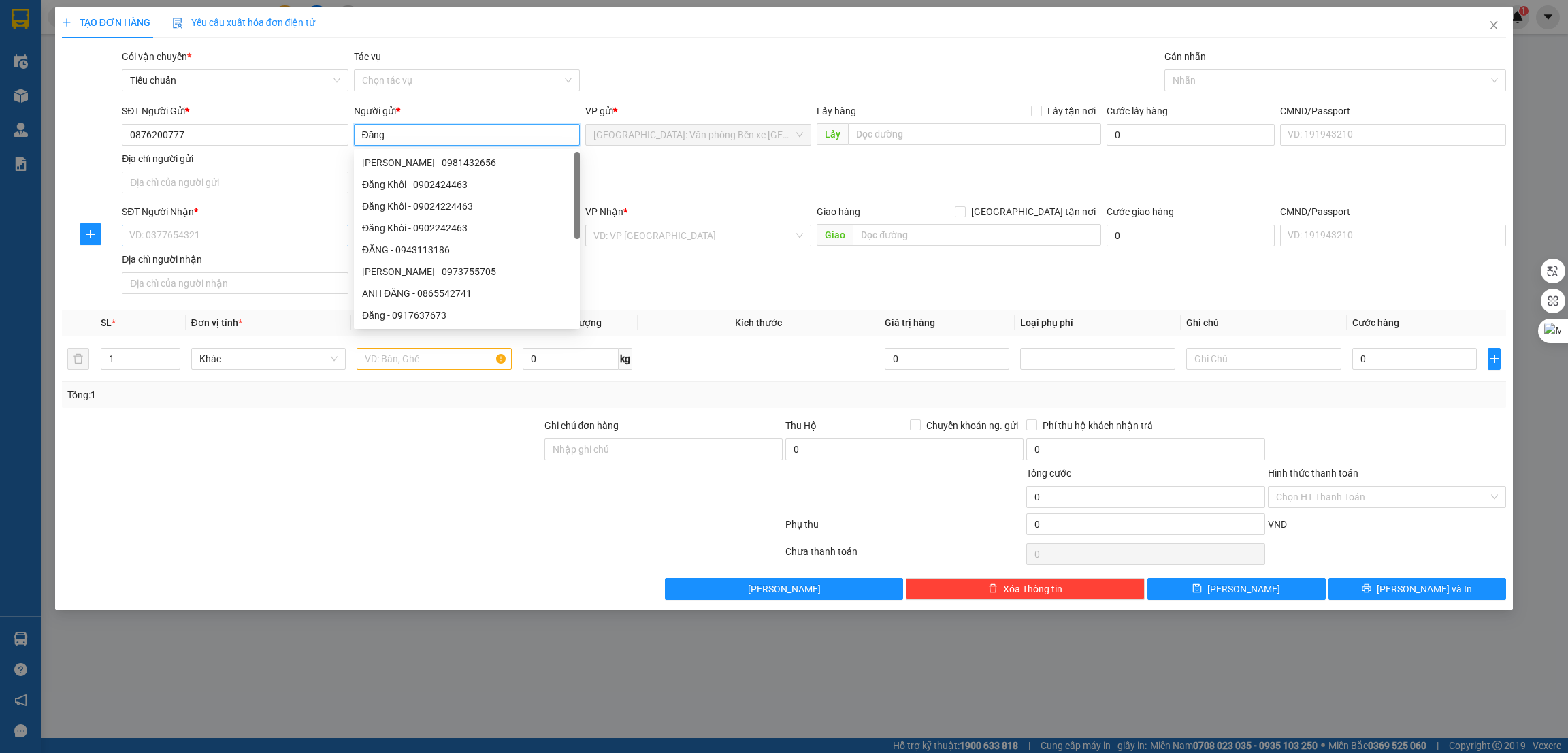
type input "Đăng"
click at [231, 234] on input "SĐT Người Nhận *" at bounding box center [235, 236] width 226 height 22
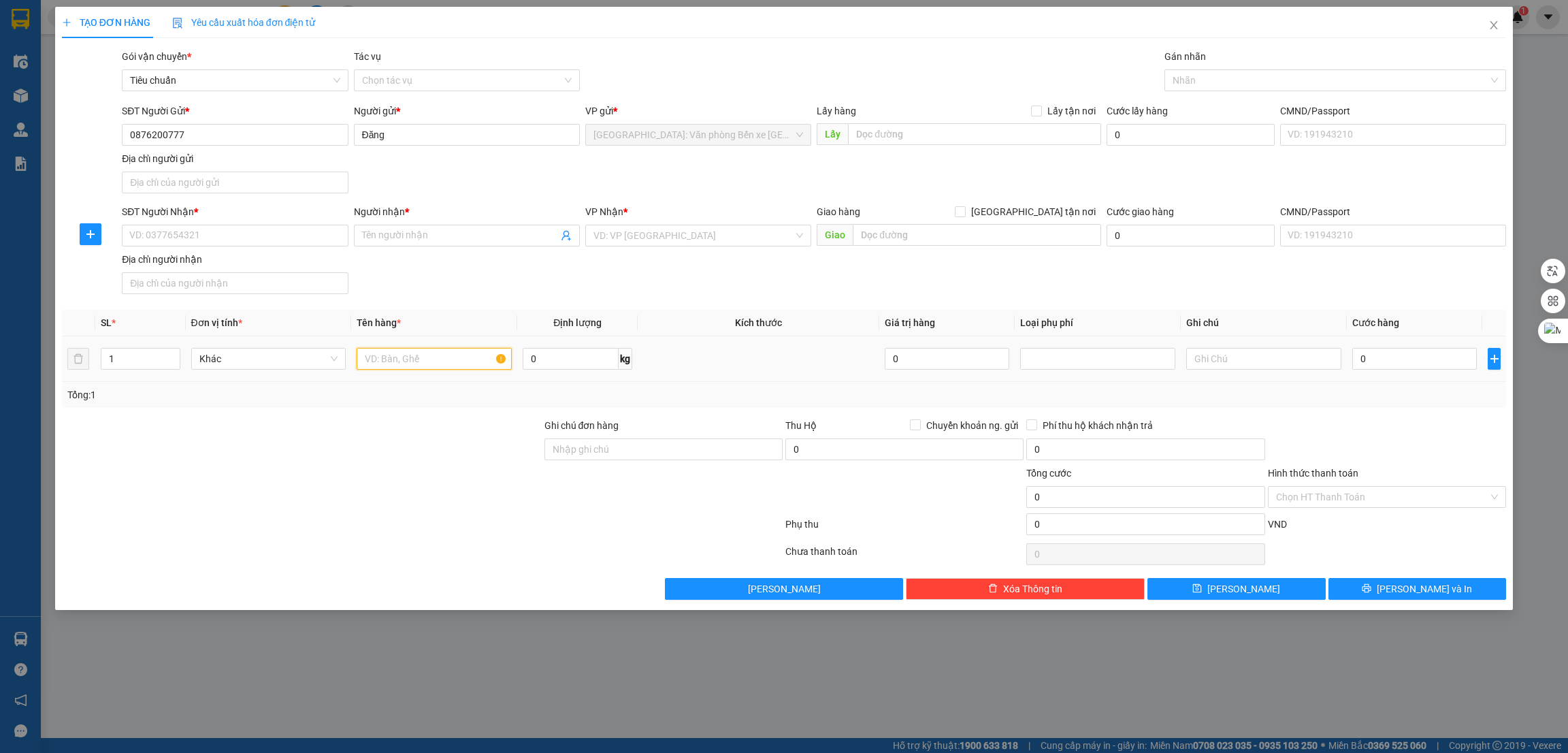
click at [416, 364] on input "text" at bounding box center [434, 359] width 155 height 22
type input "1 wave 16-N3 1374"
click at [946, 233] on input "text" at bounding box center [976, 235] width 248 height 22
click at [586, 445] on input "Ghi chú đơn hàng" at bounding box center [664, 449] width 238 height 22
click at [421, 470] on div at bounding box center [301, 489] width 483 height 47
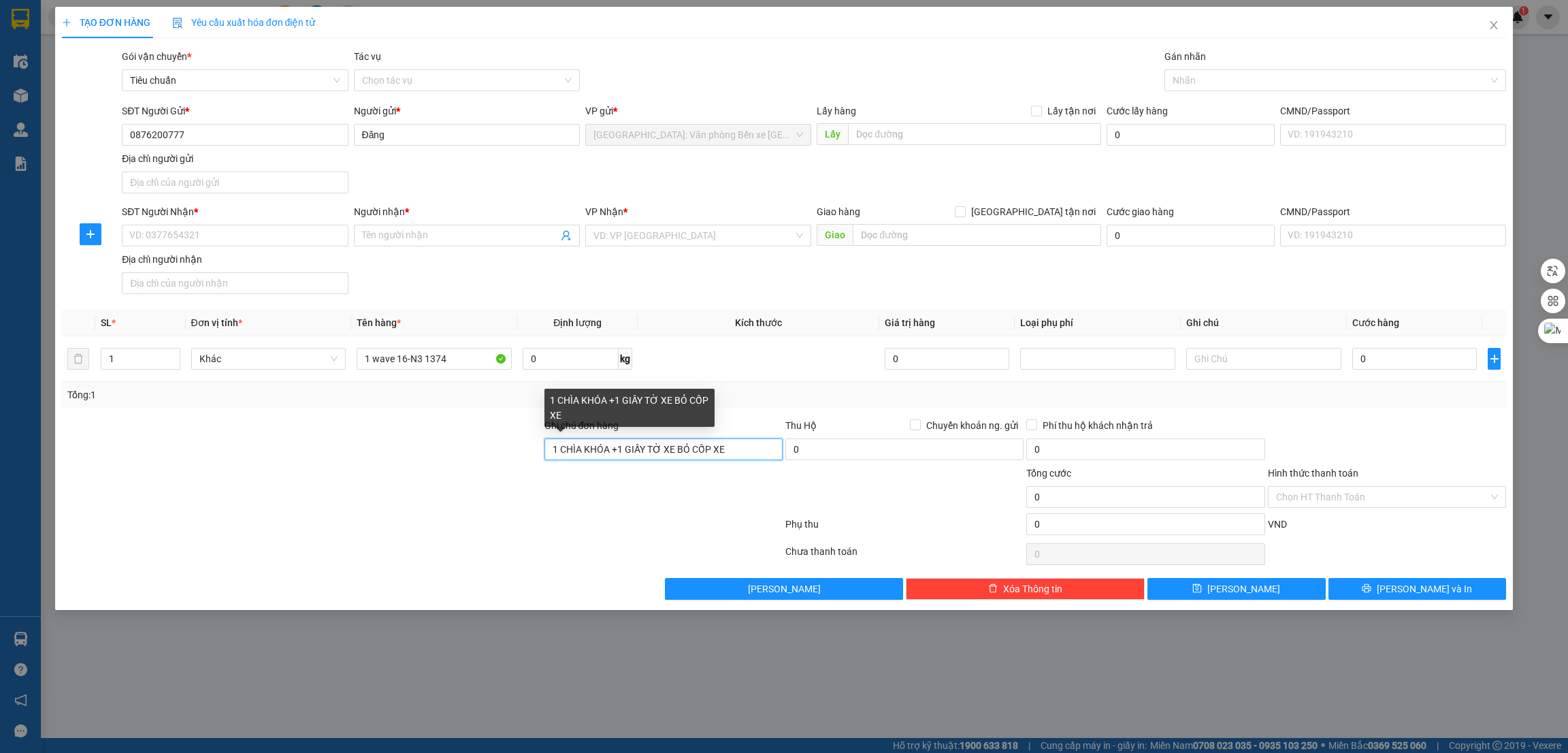
click at [550, 450] on input "1 CHÌA KHÓA +1 GIẤY TỜ XE BỎ CỐP XE" at bounding box center [664, 449] width 238 height 22
type input "2 CHÌA KHÓA +1 GIẤY TỜ XE BỎ CỐP XE"
click at [459, 486] on div at bounding box center [301, 489] width 483 height 47
click at [728, 233] on input "search" at bounding box center [693, 235] width 200 height 21
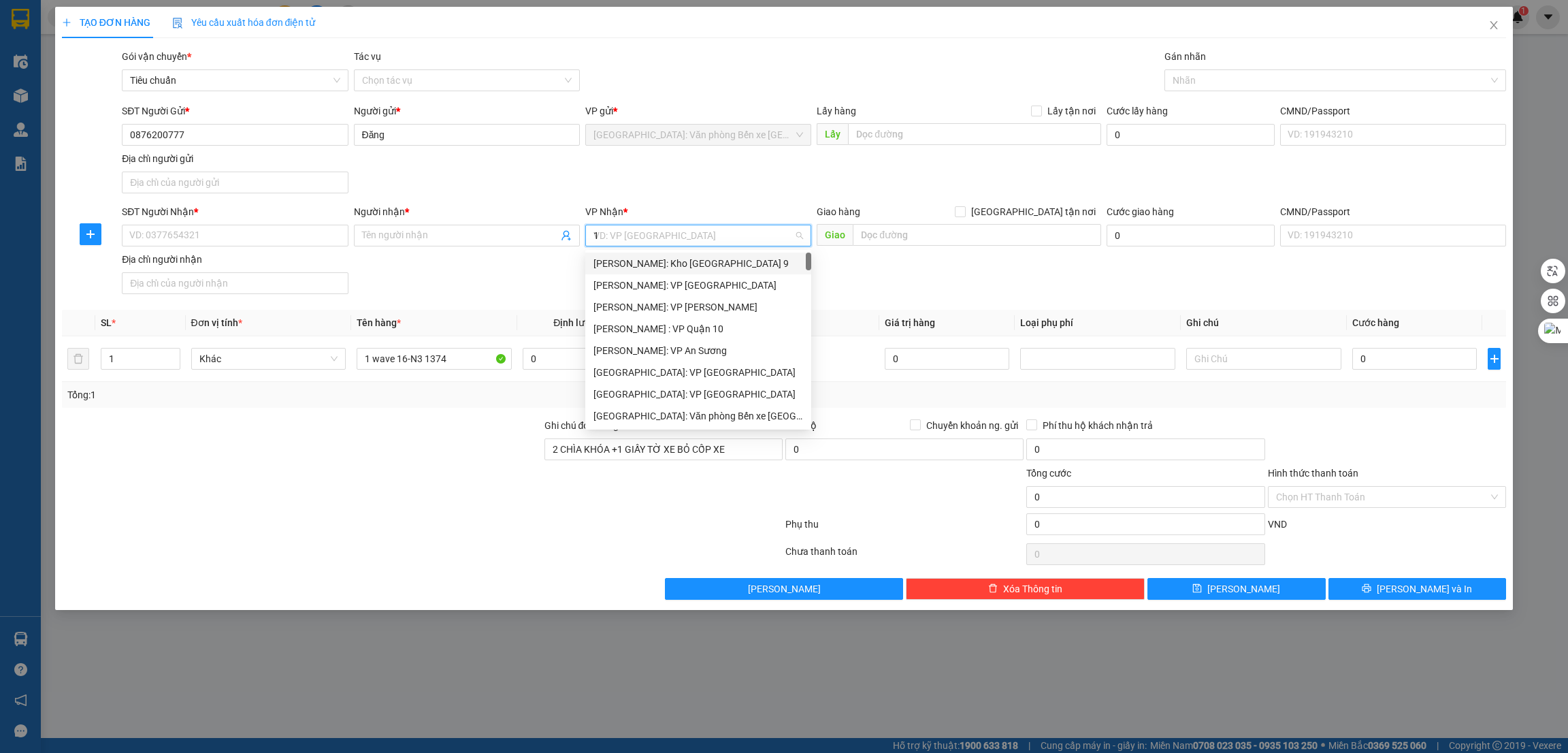
type input "12"
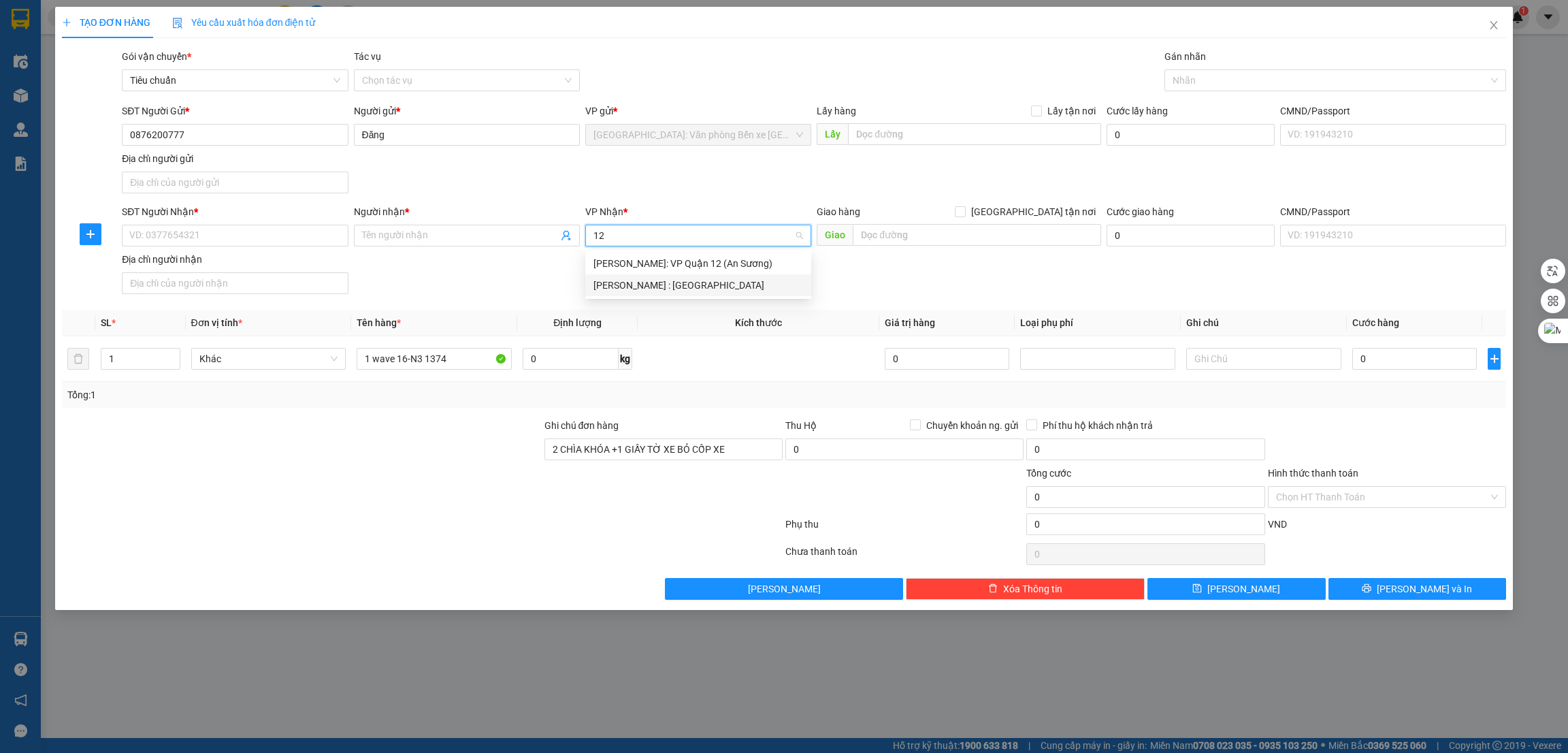
click at [720, 288] on div "[PERSON_NAME] : [GEOGRAPHIC_DATA]" at bounding box center [698, 285] width 210 height 15
click at [224, 238] on input "SĐT Người Nhận *" at bounding box center [235, 236] width 226 height 22
click at [1242, 85] on div at bounding box center [1329, 80] width 322 height 16
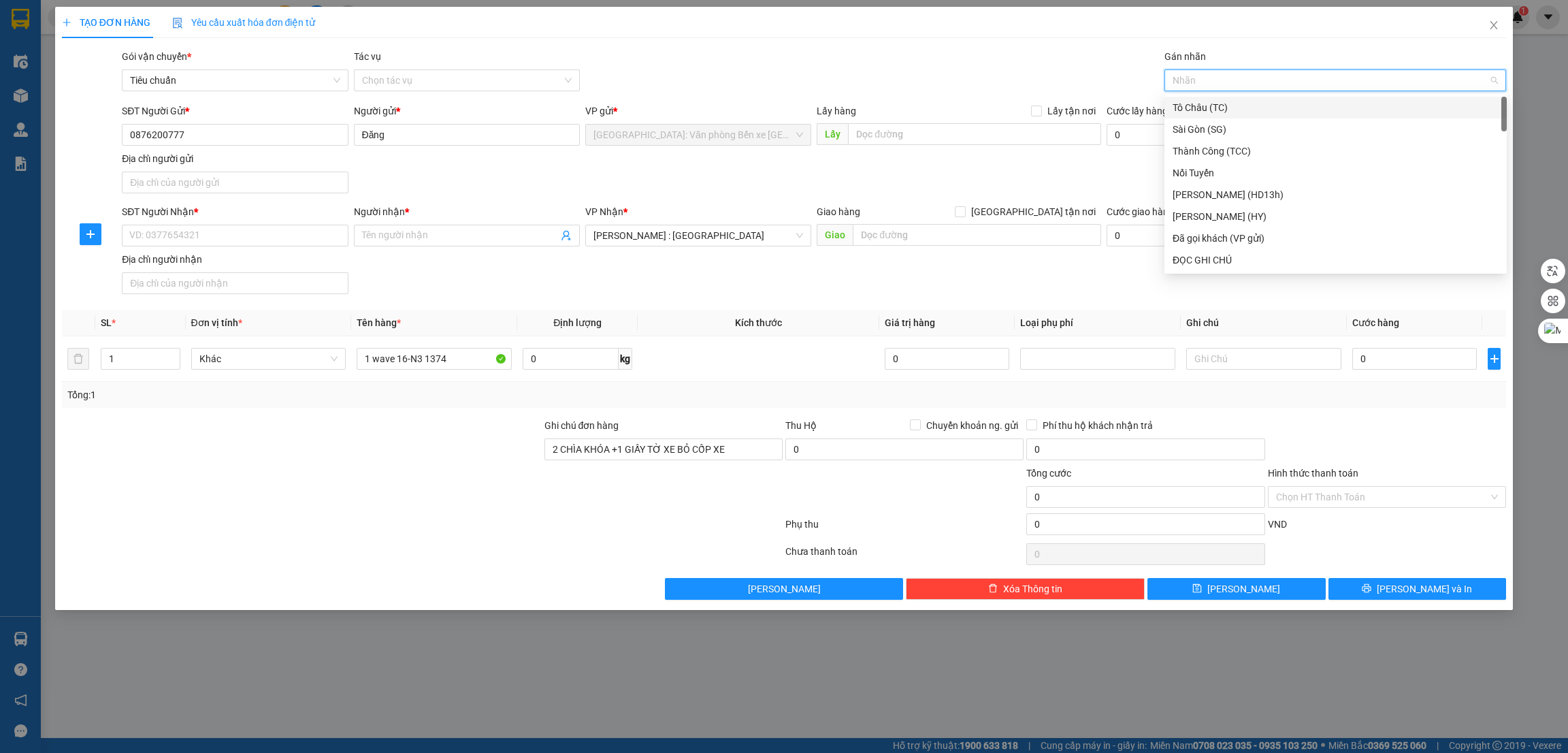
type input "g"
click at [1223, 257] on div "[GEOGRAPHIC_DATA] tận nơi" at bounding box center [1336, 260] width 326 height 15
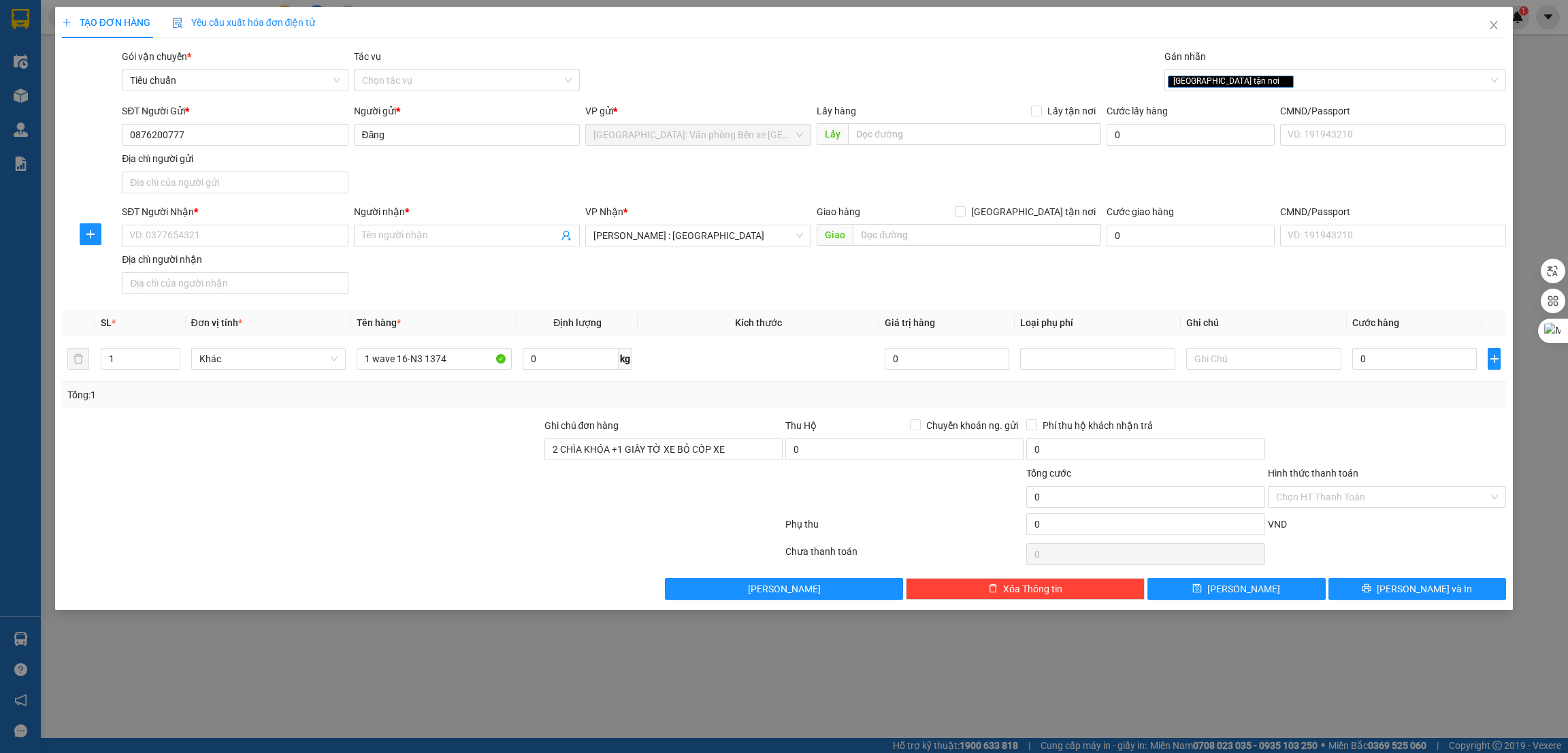
click at [442, 457] on div at bounding box center [301, 442] width 483 height 47
click at [266, 241] on input "SĐT Người Nhận *" at bounding box center [235, 236] width 226 height 22
type input "0967740323"
click at [446, 234] on input "Người nhận *" at bounding box center [460, 236] width 196 height 15
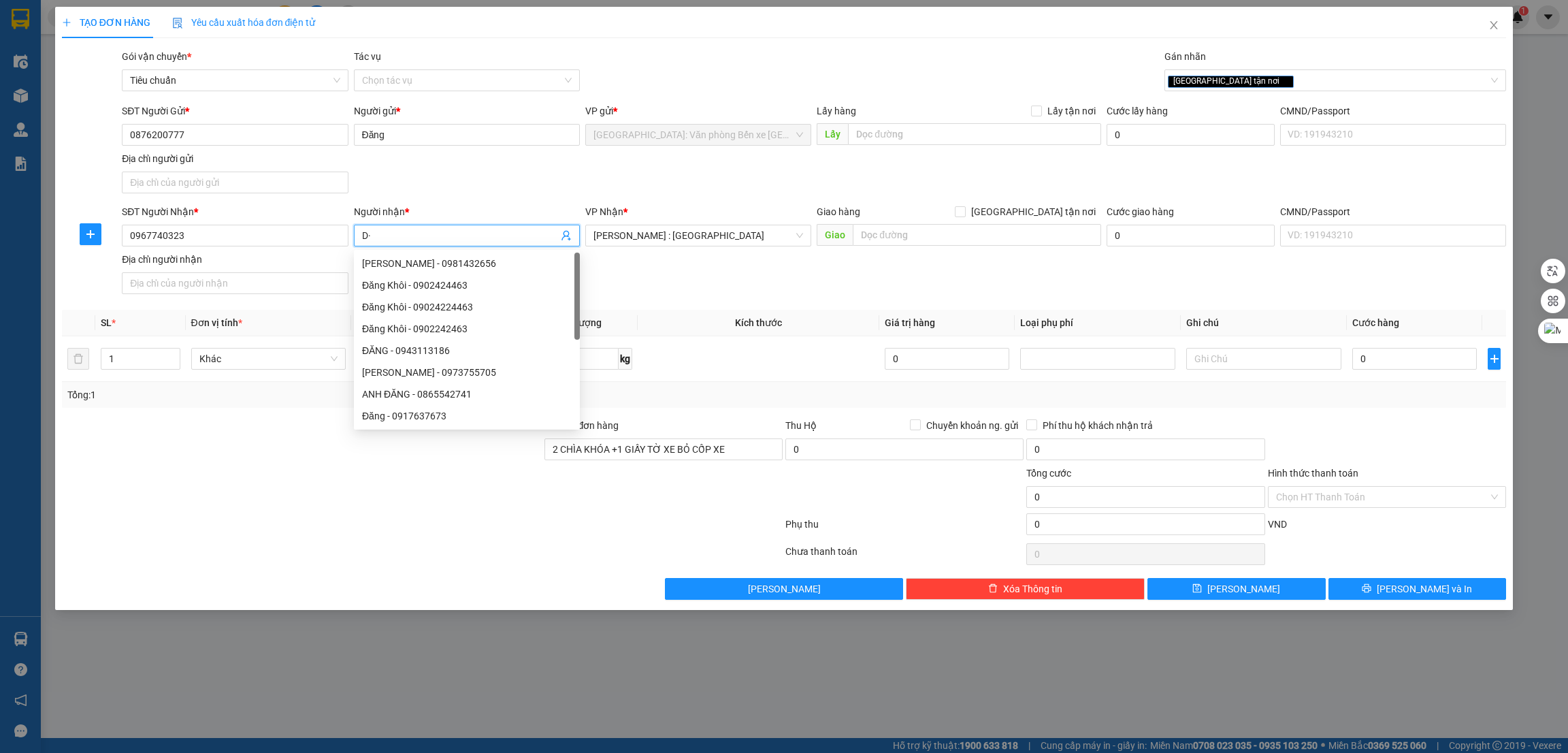
type input "D"
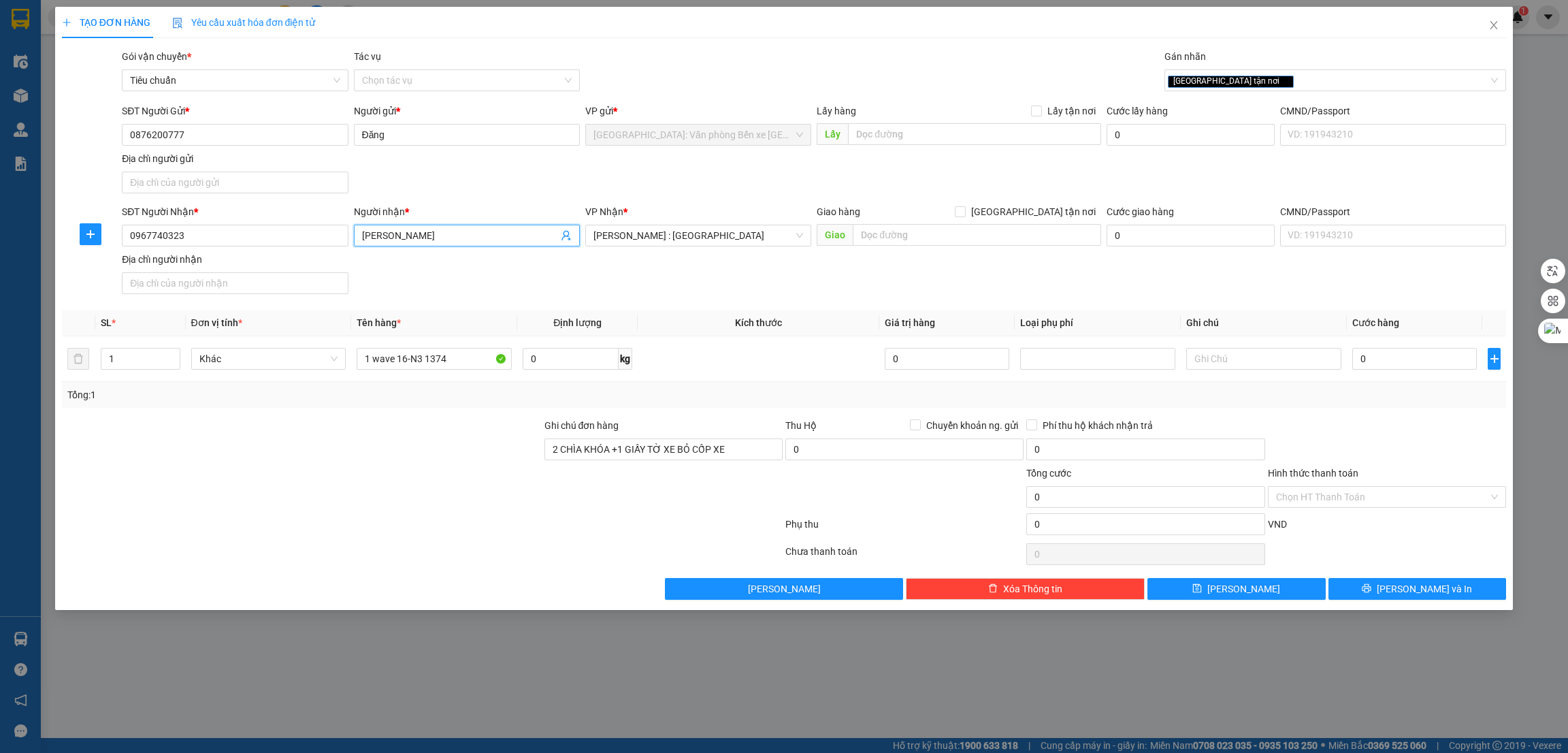
type input "Đỗ văn Vũ"
click at [734, 282] on div "SĐT Người Nhận * 0967740323 Người nhận * Đỗ văn Vũ VP Nhận * Hồ Chí Minh : Kho …" at bounding box center [814, 252] width 1390 height 95
click at [945, 230] on input "text" at bounding box center [976, 235] width 248 height 22
type input "TPHCM -"
click at [966, 214] on span at bounding box center [960, 211] width 11 height 11
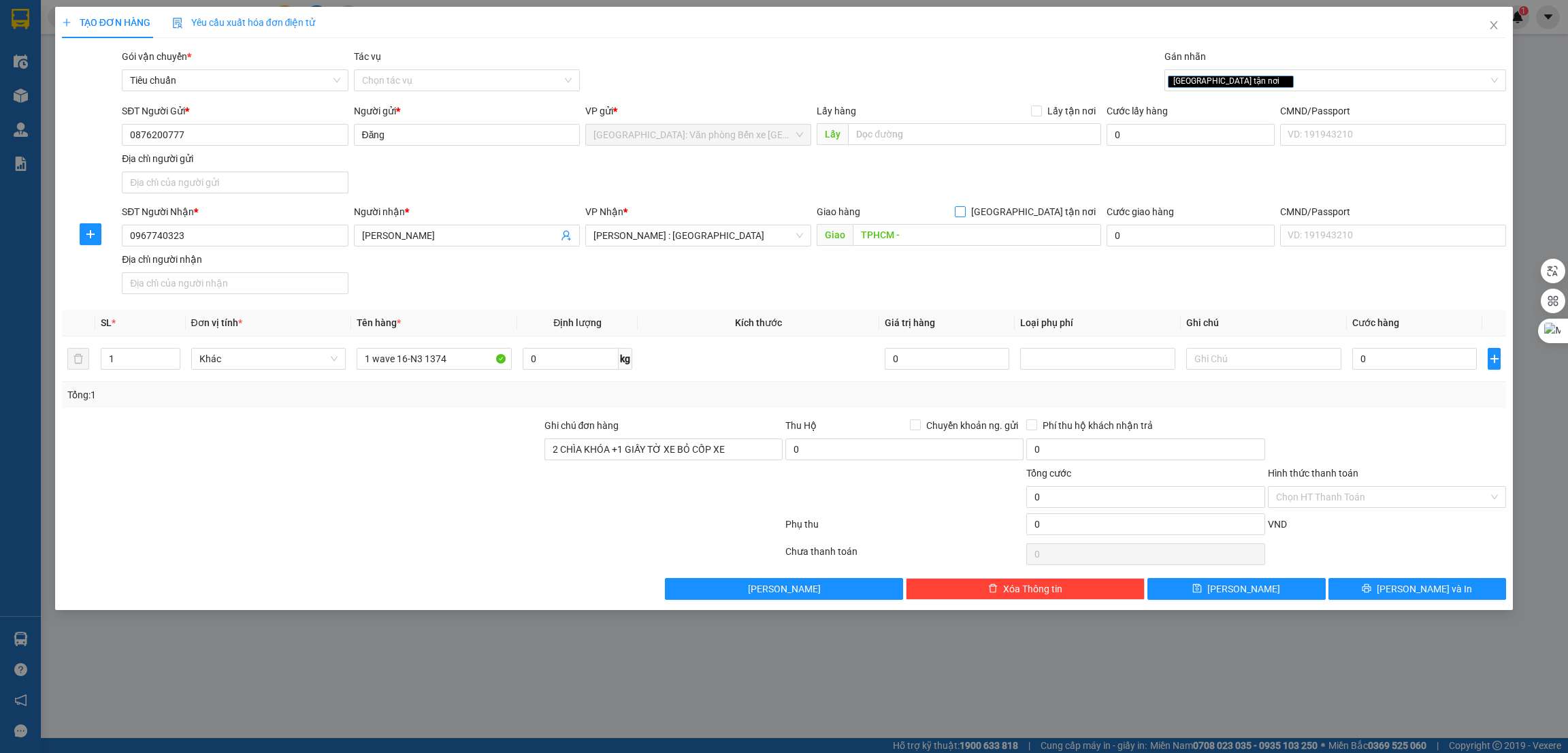
click at [965, 214] on input "[GEOGRAPHIC_DATA] tận nơi" at bounding box center [959, 211] width 9 height 9
checkbox input "true"
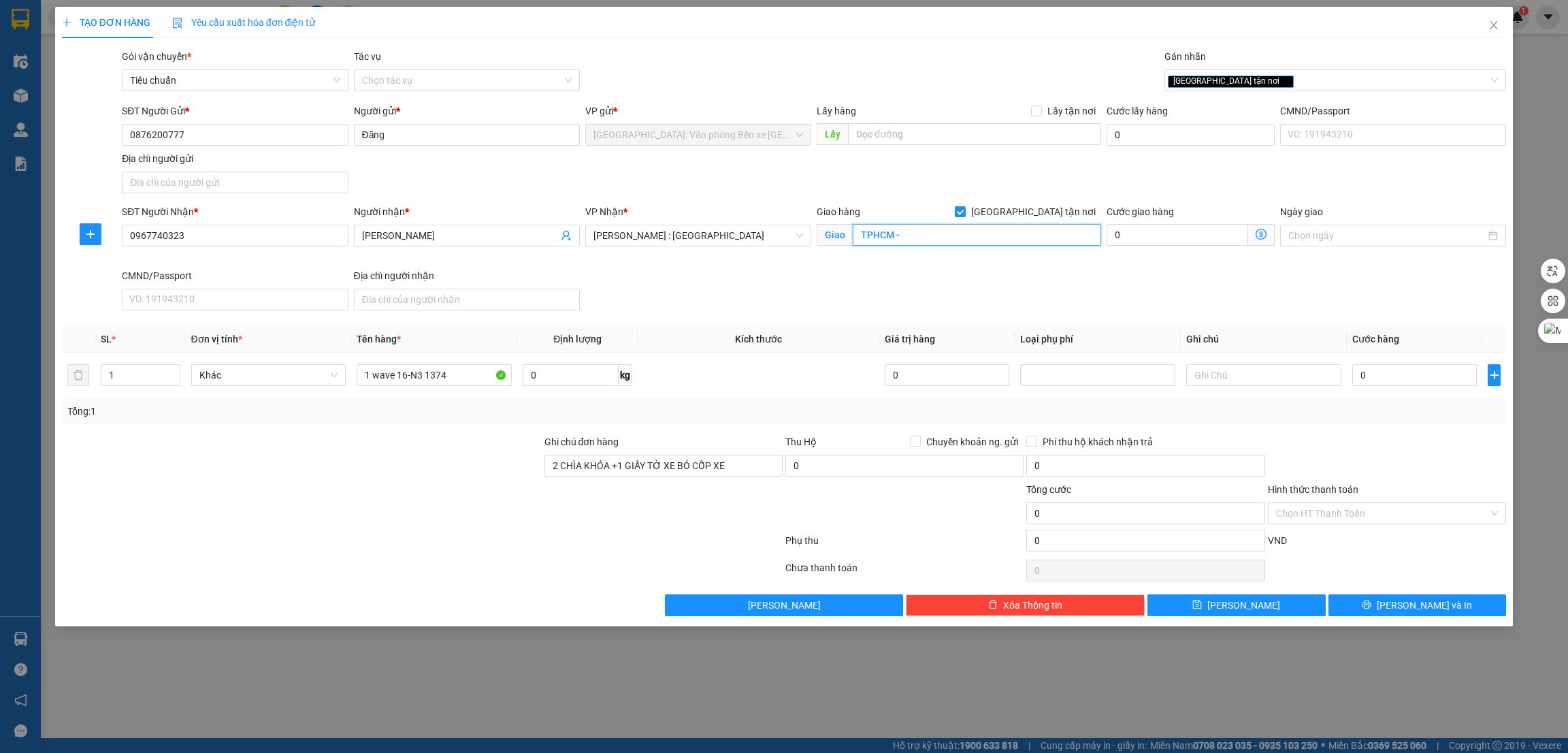
click at [1010, 228] on input "TPHCM -" at bounding box center [976, 235] width 248 height 22
click at [1014, 226] on input "TPHCM -" at bounding box center [976, 235] width 248 height 22
type input "TPHCM - 12/13 cù lao, phường 2, phú nhuận"
click at [1395, 381] on input "0" at bounding box center [1414, 375] width 124 height 22
type input "1"
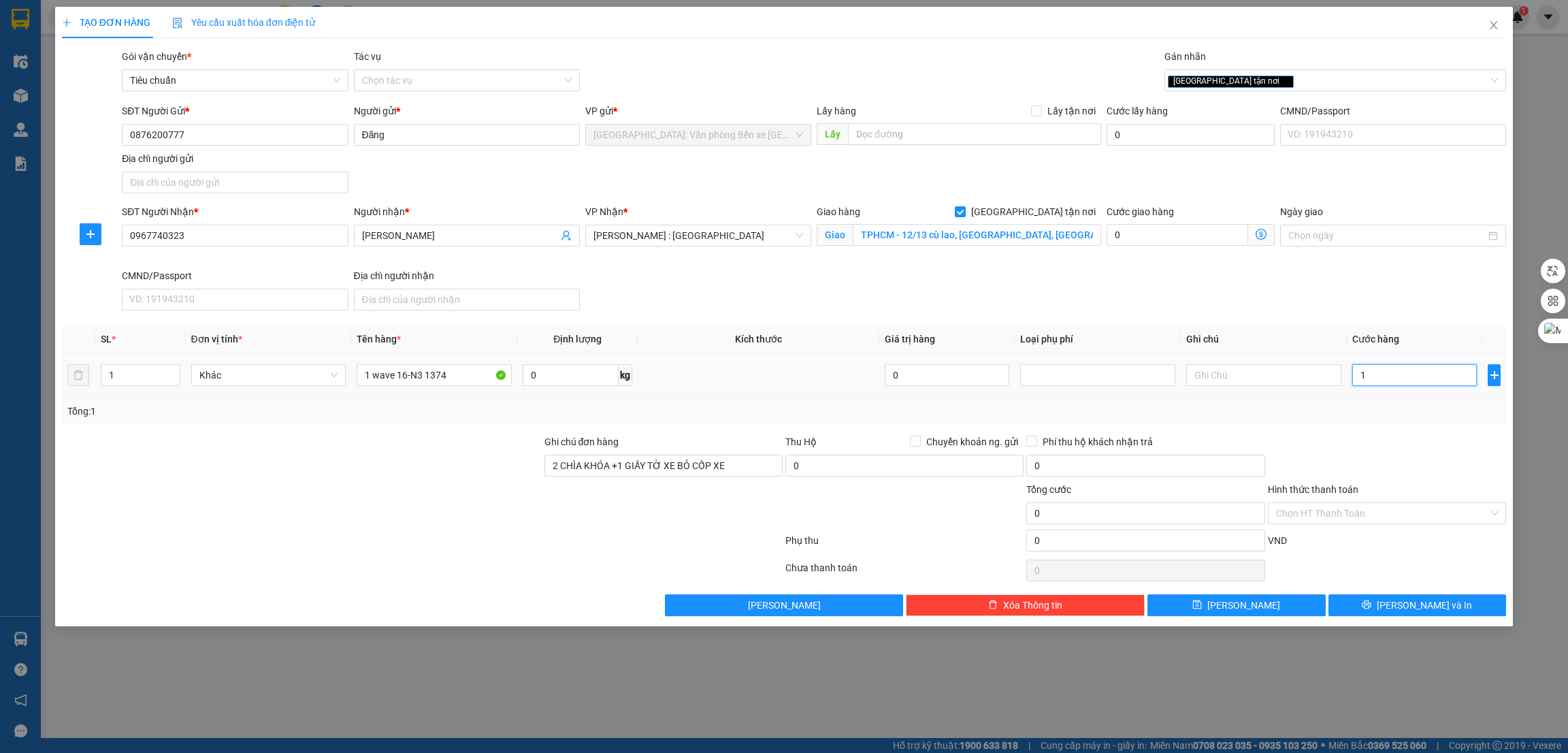
type input "1"
type input "12"
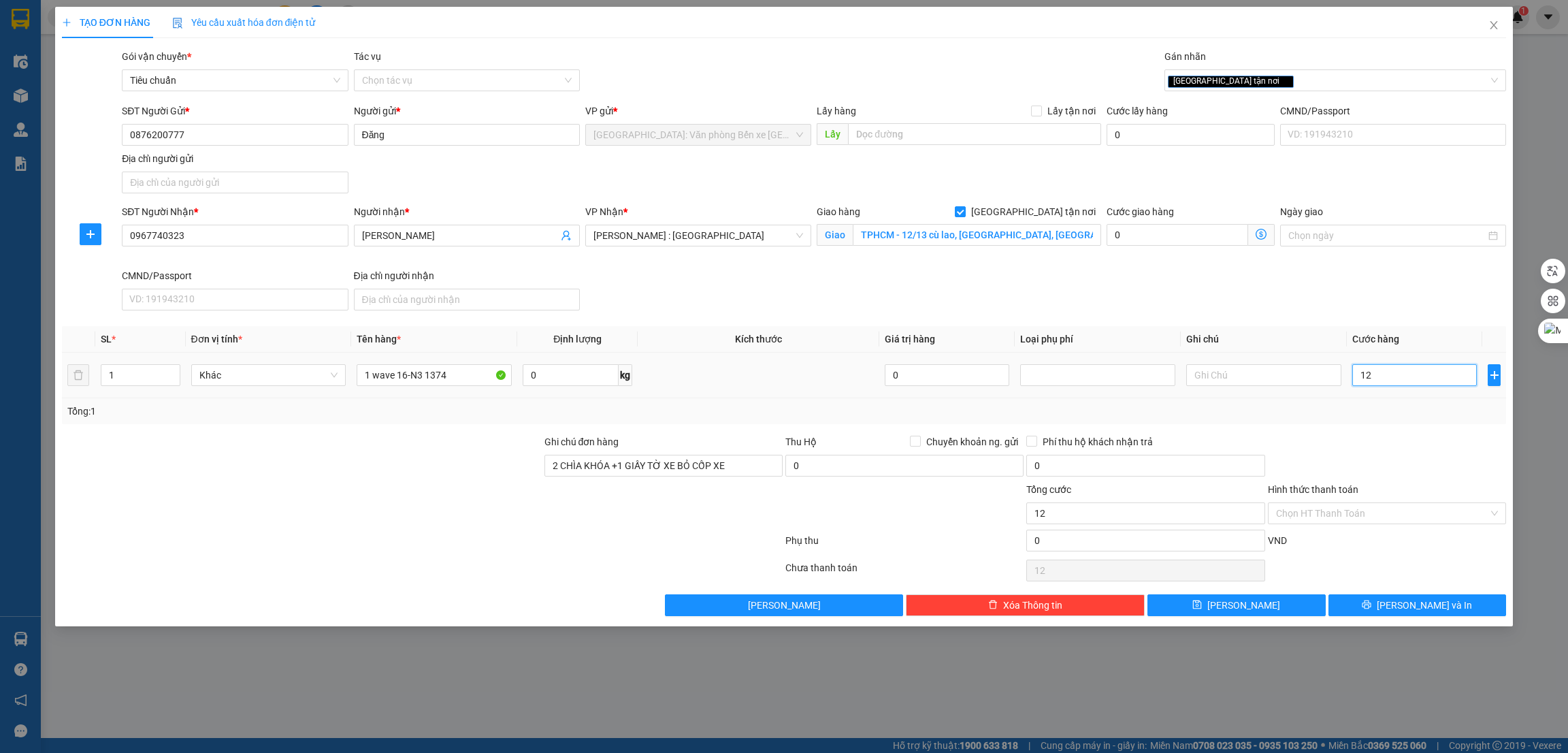
type input "120"
type input "1.200"
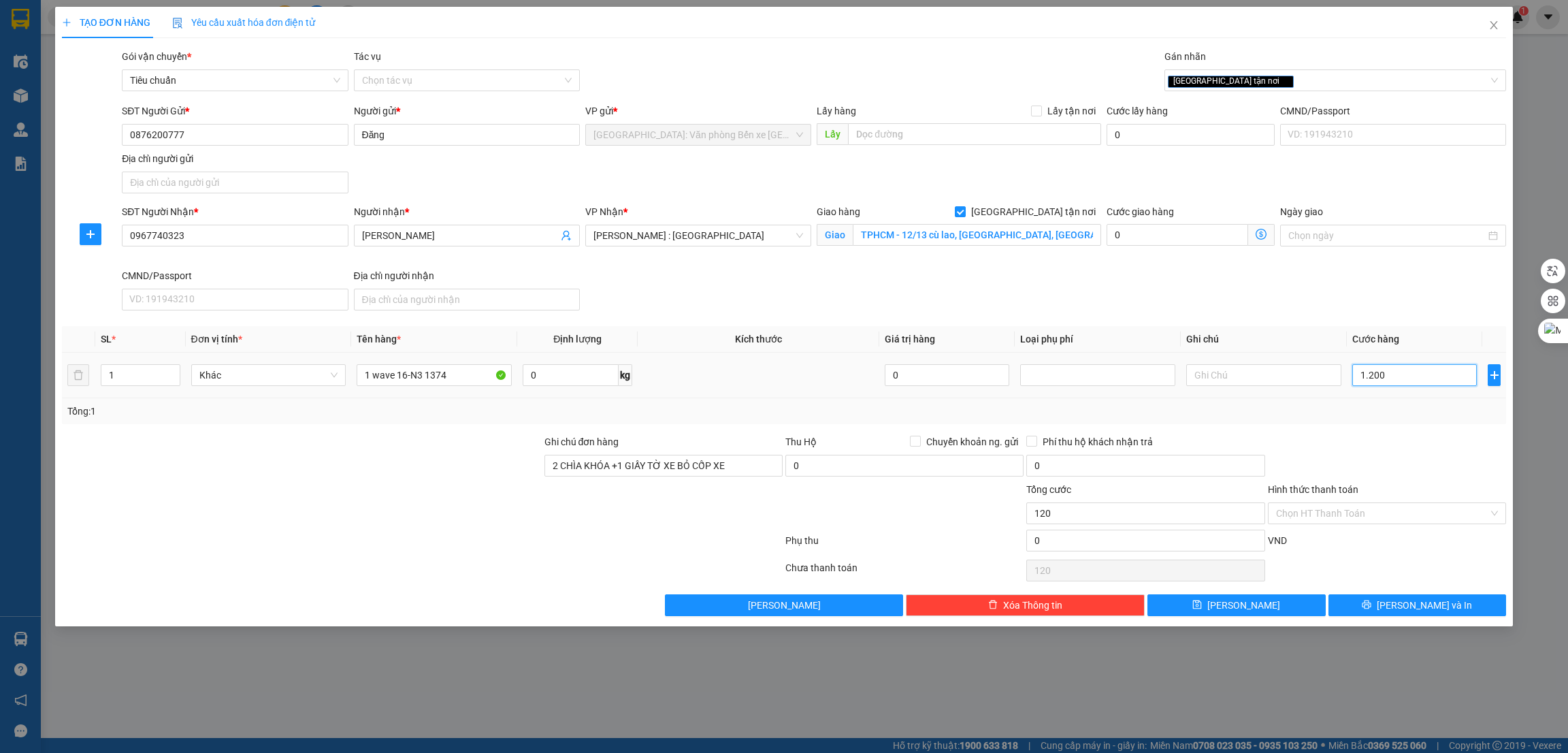
type input "1.200"
type input "12.000"
type input "120.000"
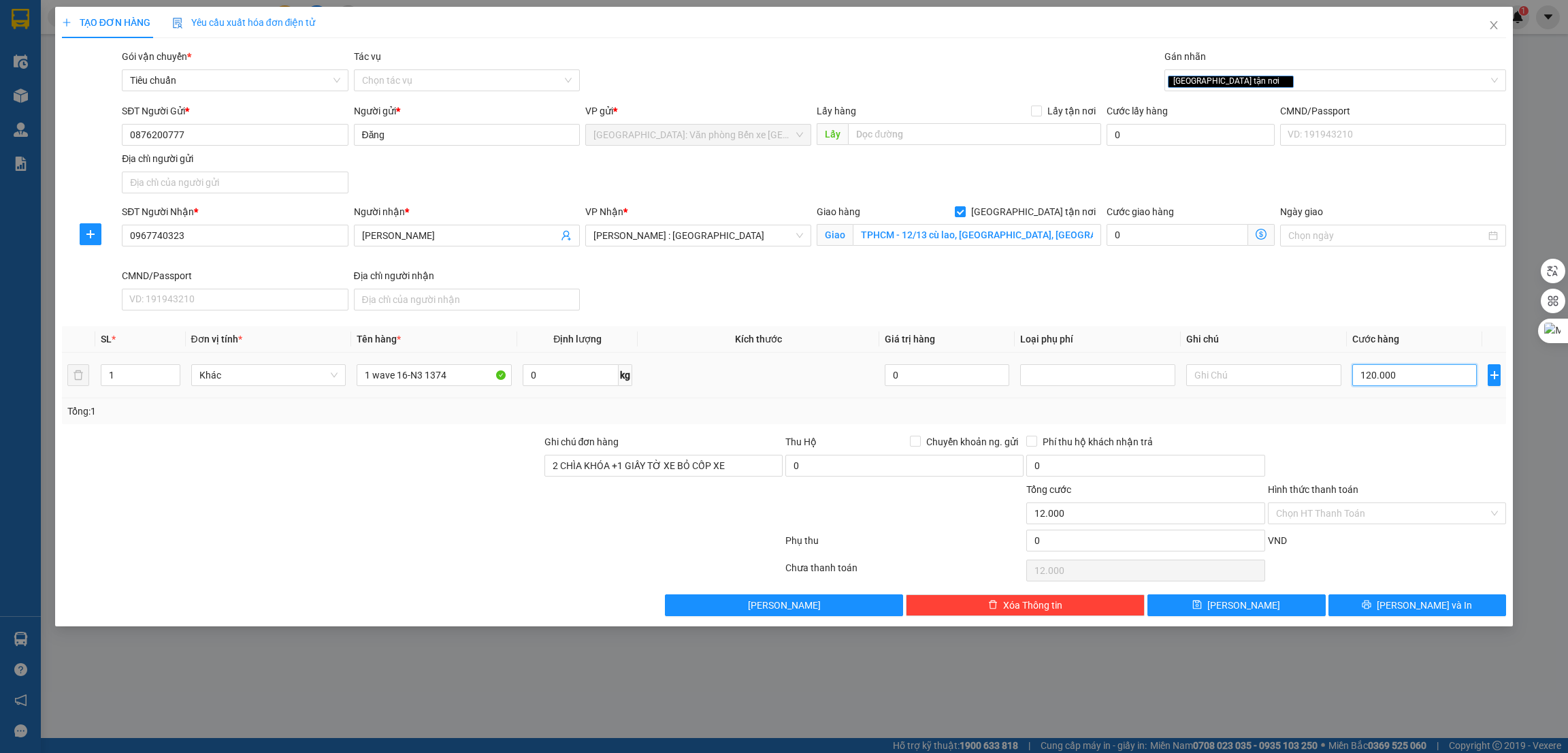
type input "120.000"
type input "1.200.000"
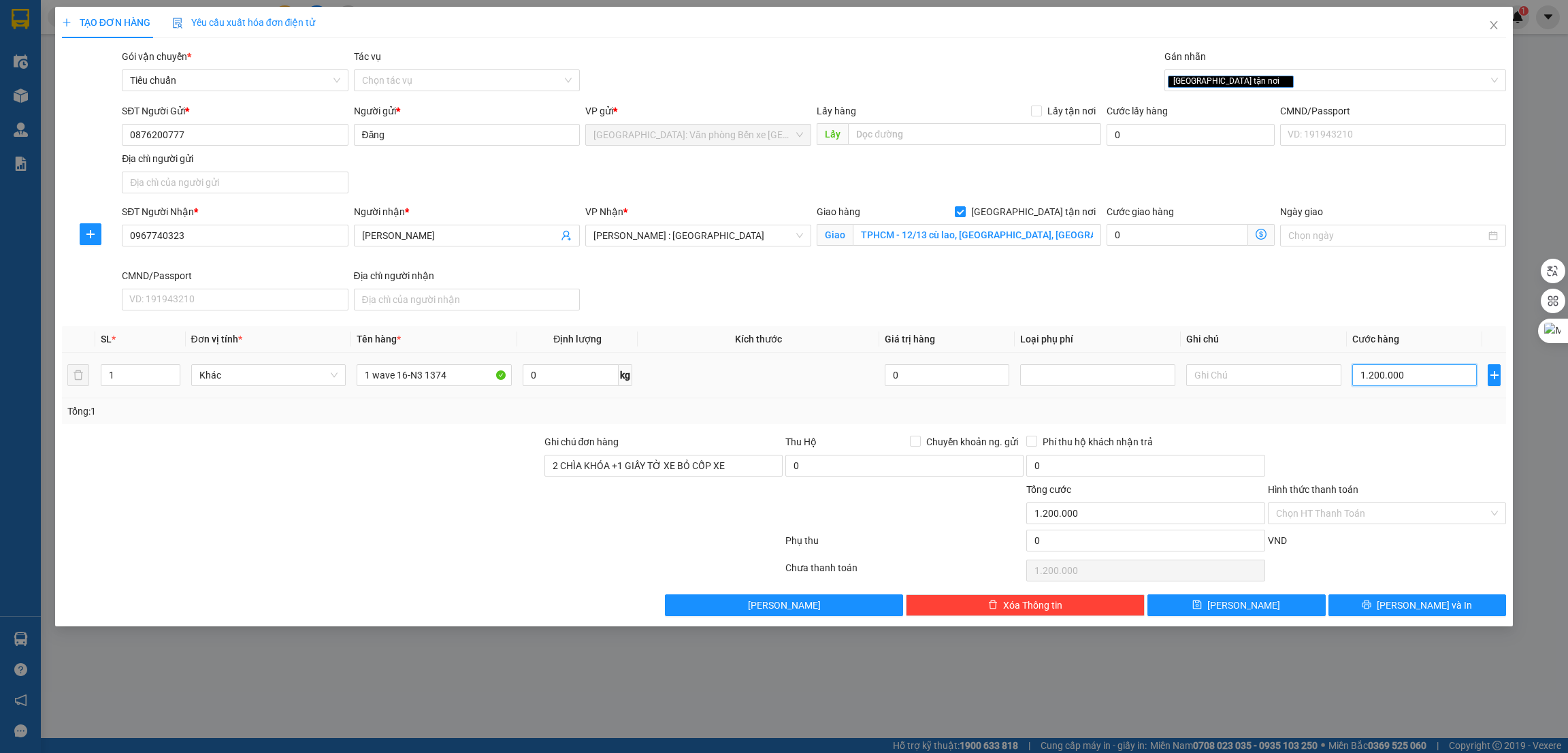
type input "120.000"
type input "0"
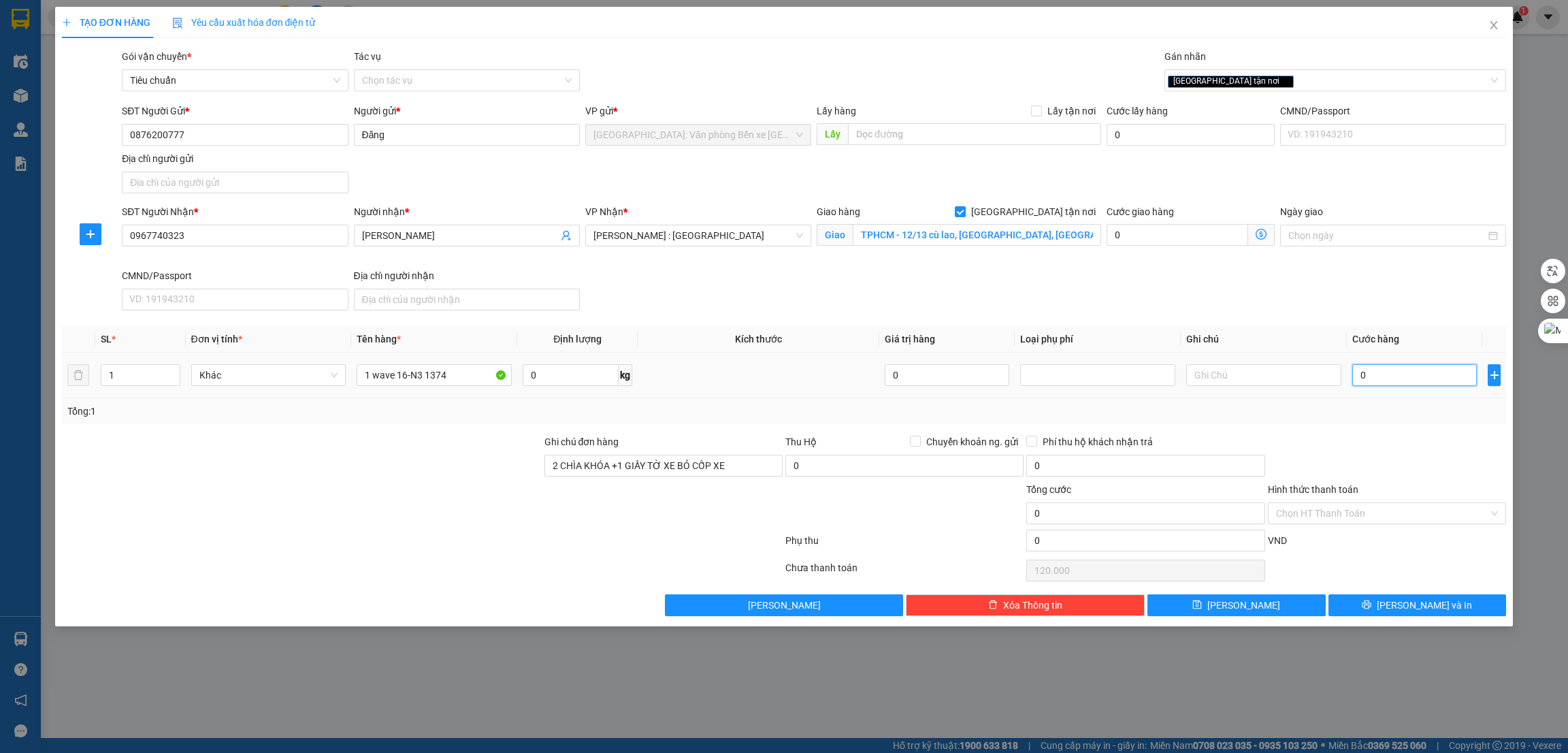
type input "0"
click at [1395, 381] on input "0" at bounding box center [1414, 375] width 124 height 22
type input "1"
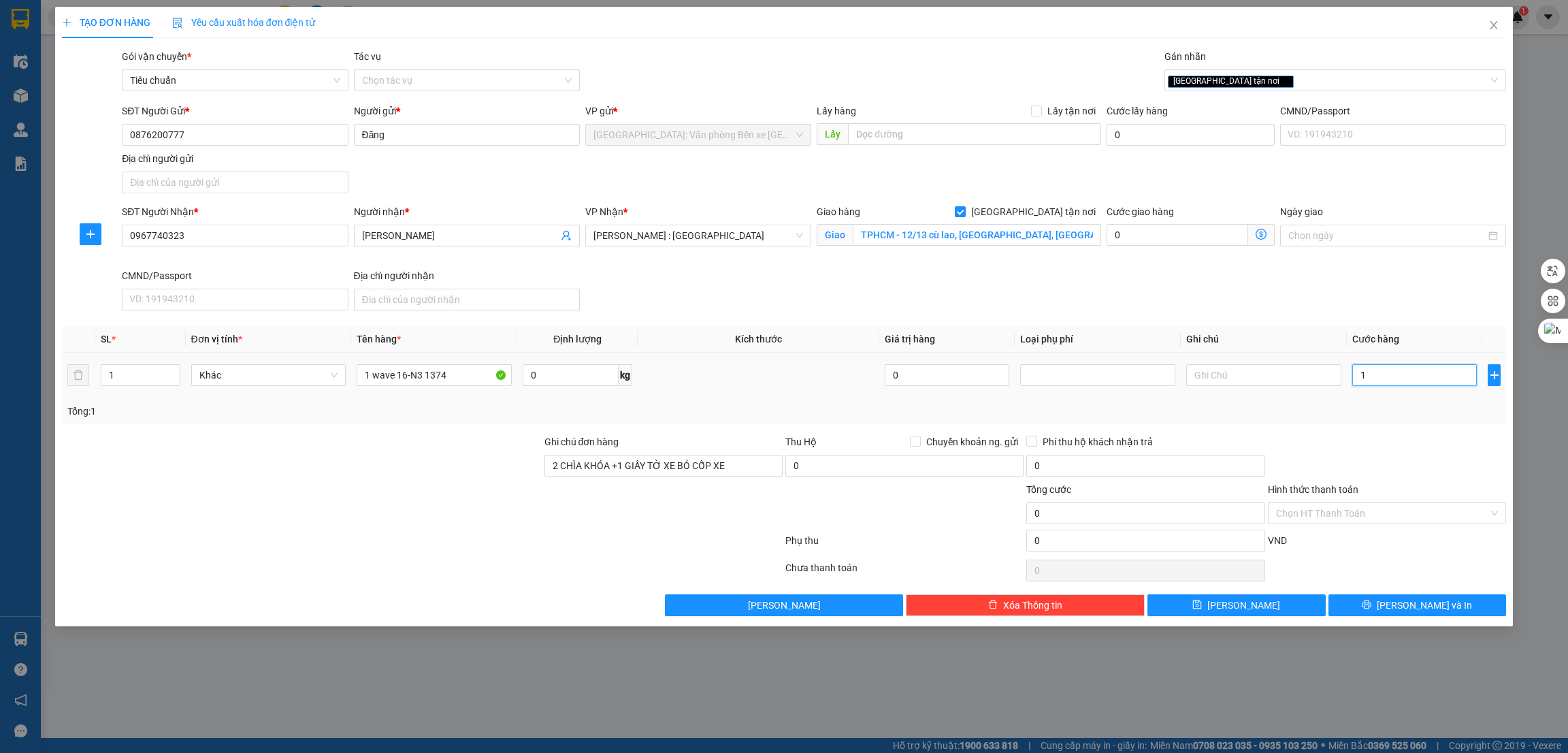
type input "1"
type input "12"
type input "122"
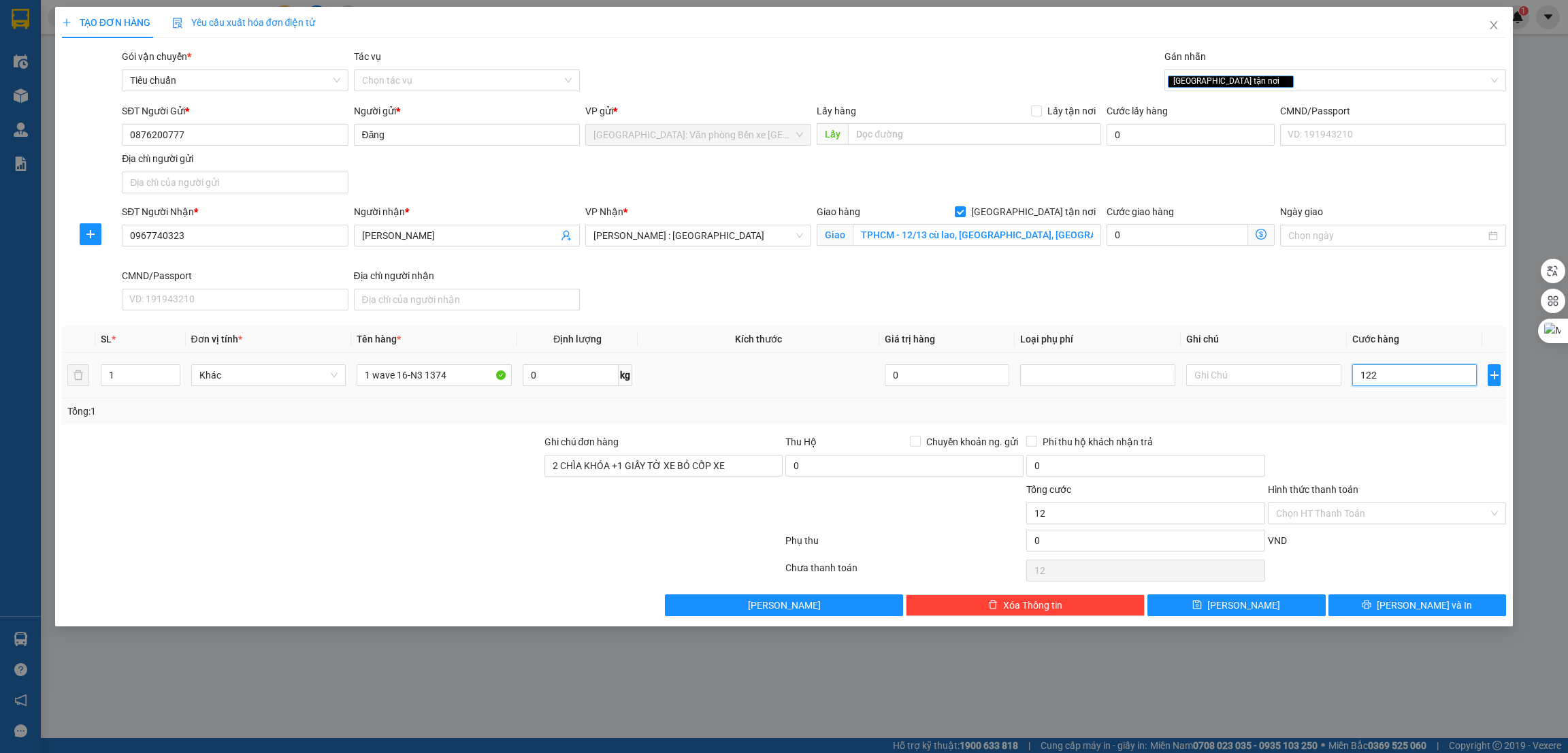
type input "122"
type input "1.220"
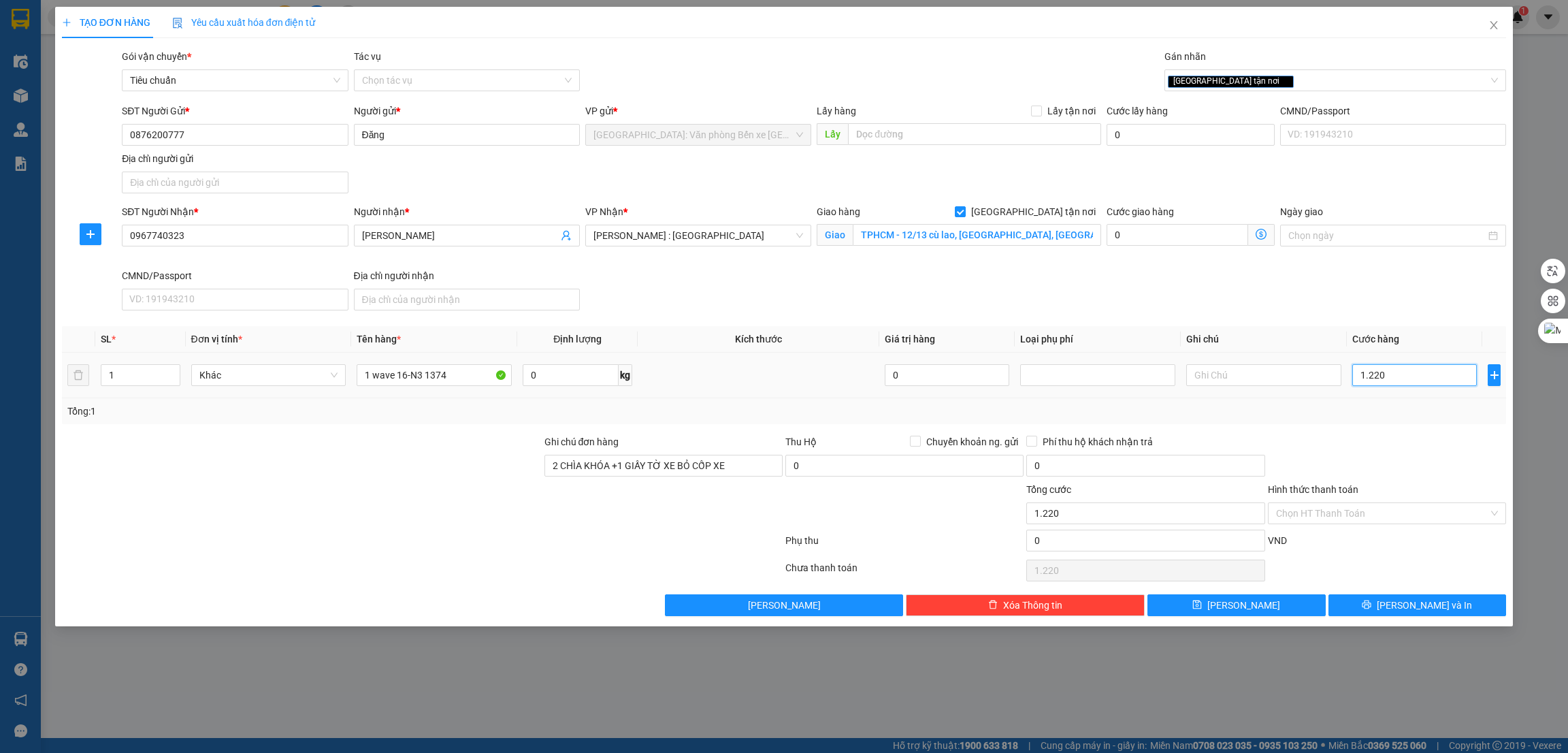
type input "12.200"
type input "122.000"
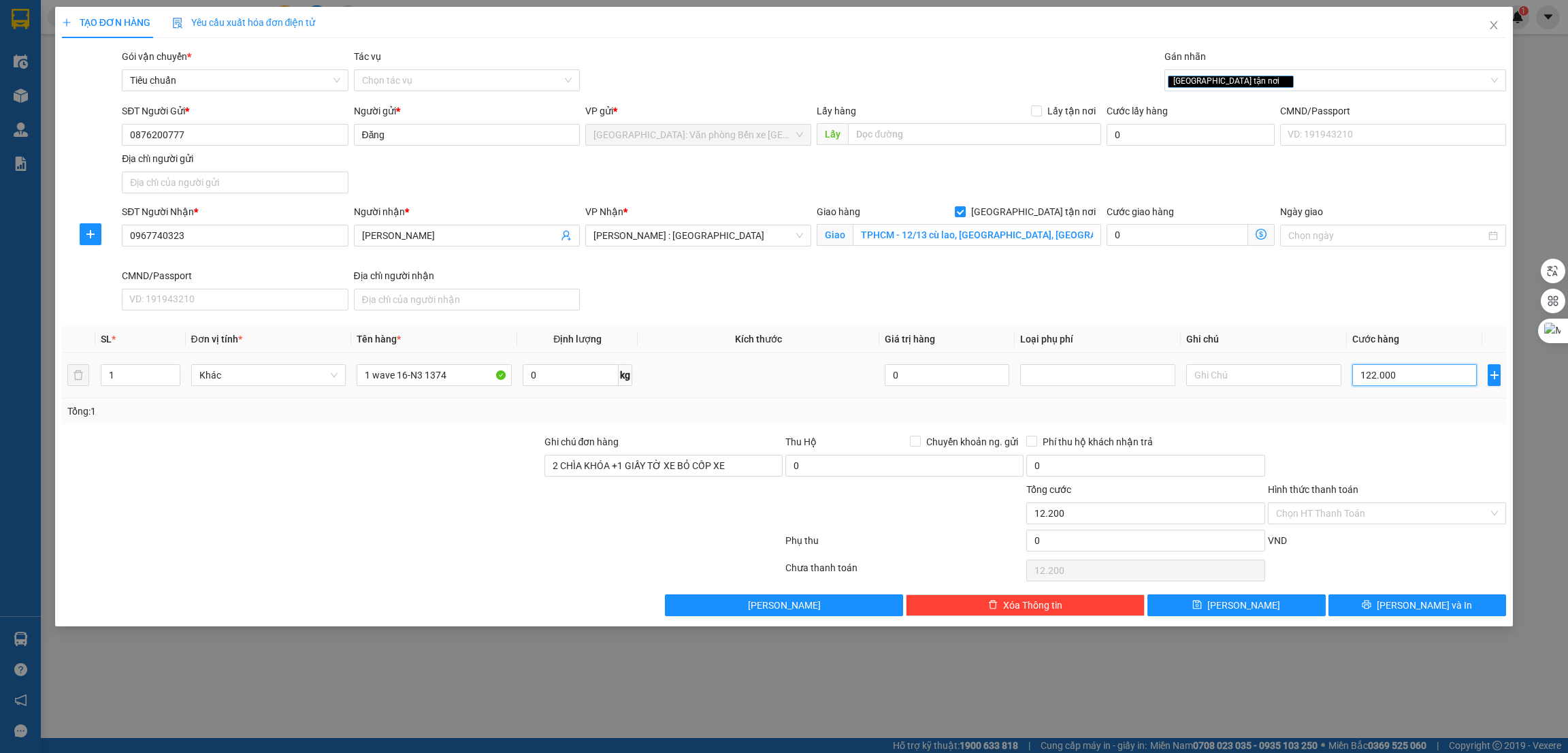
type input "122.000"
type input "1.220.000"
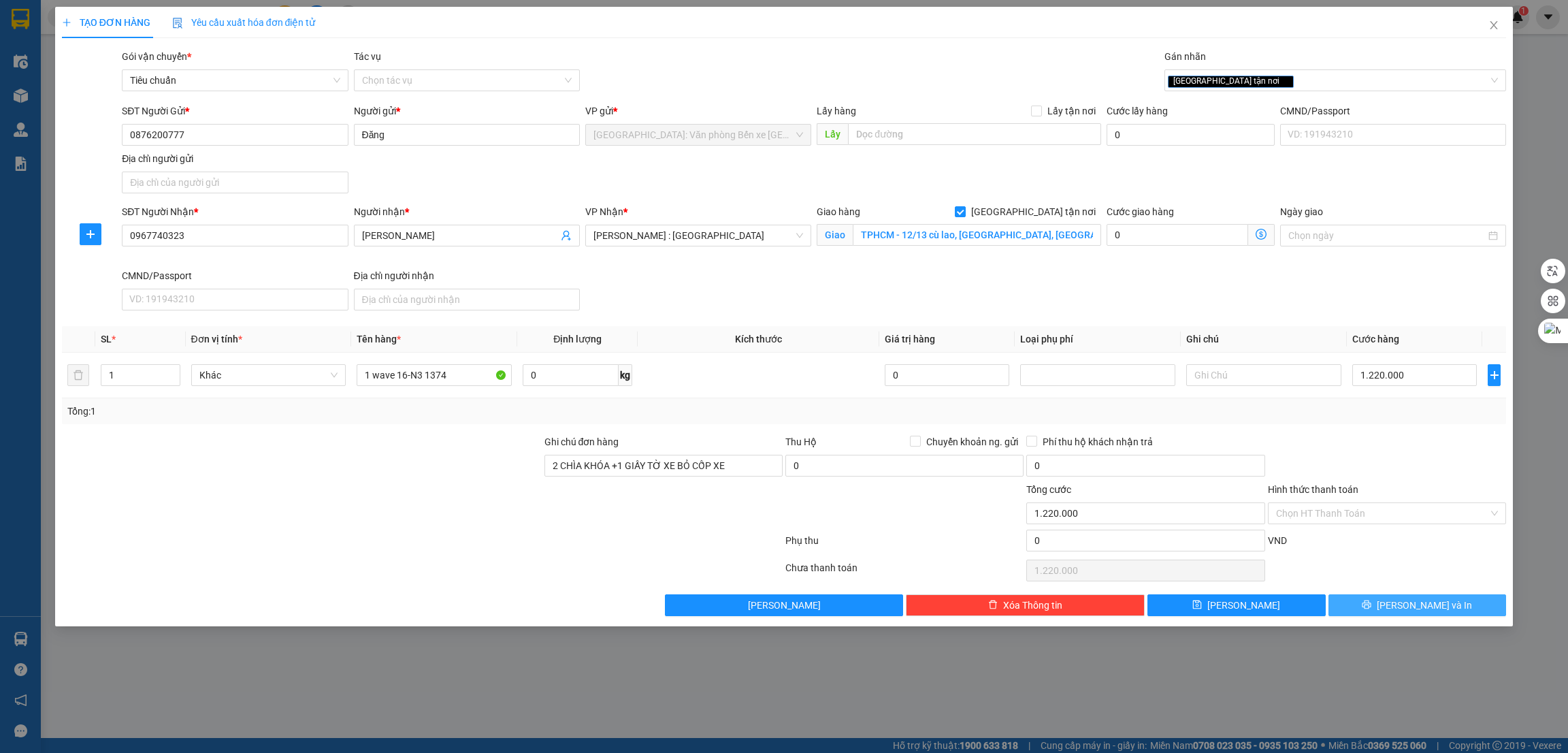
click at [1428, 605] on span "[PERSON_NAME] và In" at bounding box center [1425, 606] width 95 height 15
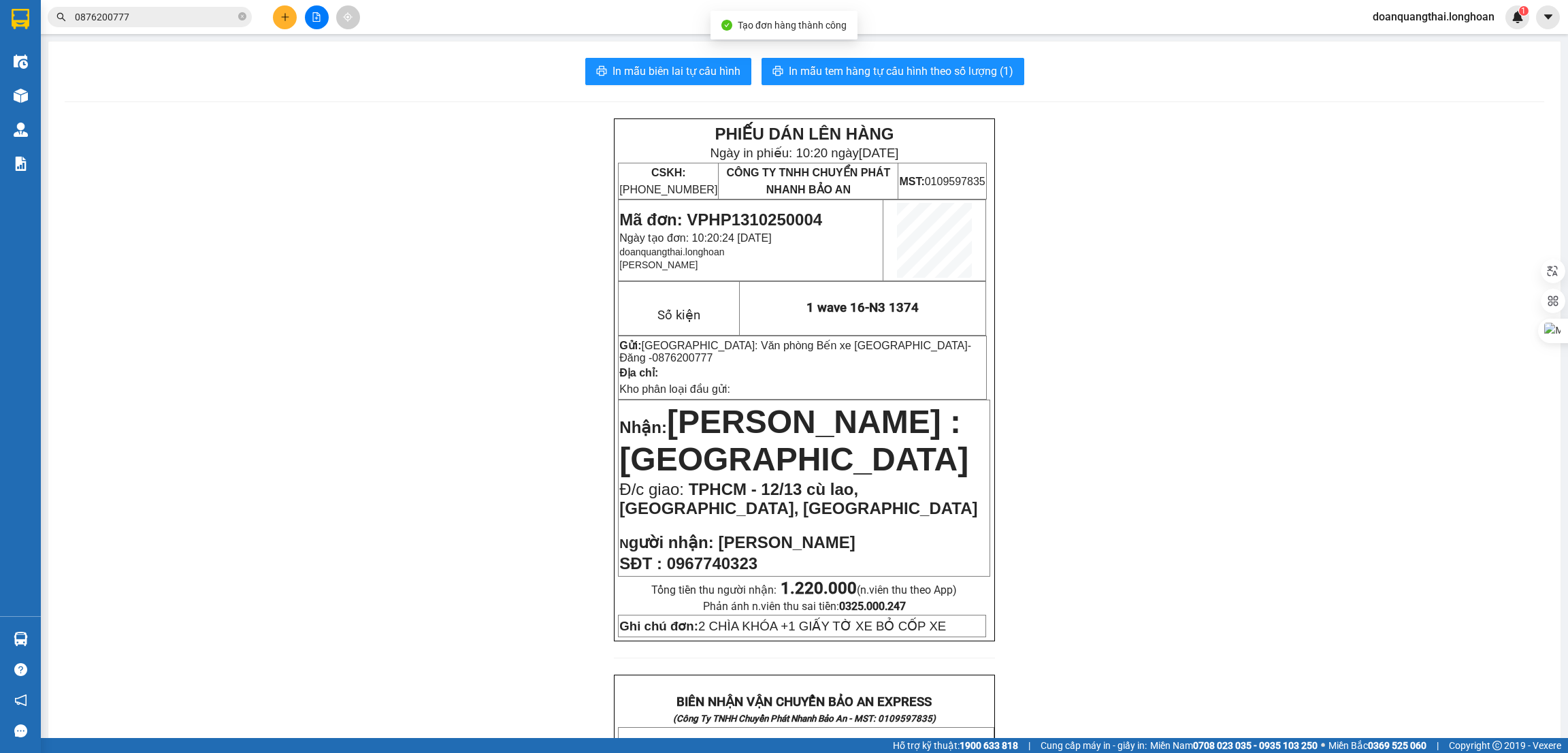
click at [695, 47] on div "In mẫu biên lai tự cấu hình In mẫu tem hàng tự cấu hình theo số lượng (1) PHIẾU…" at bounding box center [804, 748] width 1512 height 1415
click at [692, 59] on button "In mẫu biên lai tự cấu hình" at bounding box center [669, 72] width 166 height 27
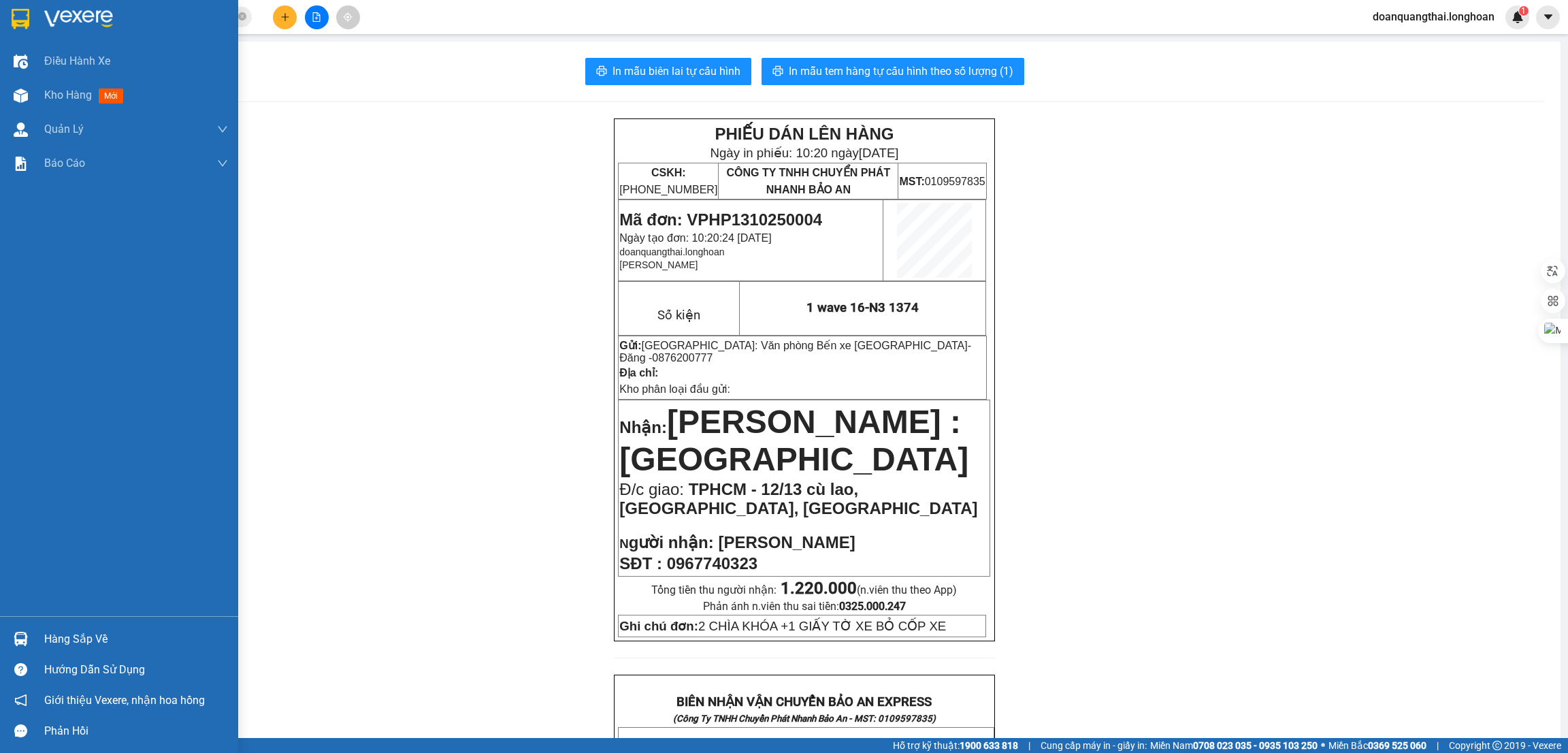
click at [14, 24] on img at bounding box center [20, 19] width 18 height 21
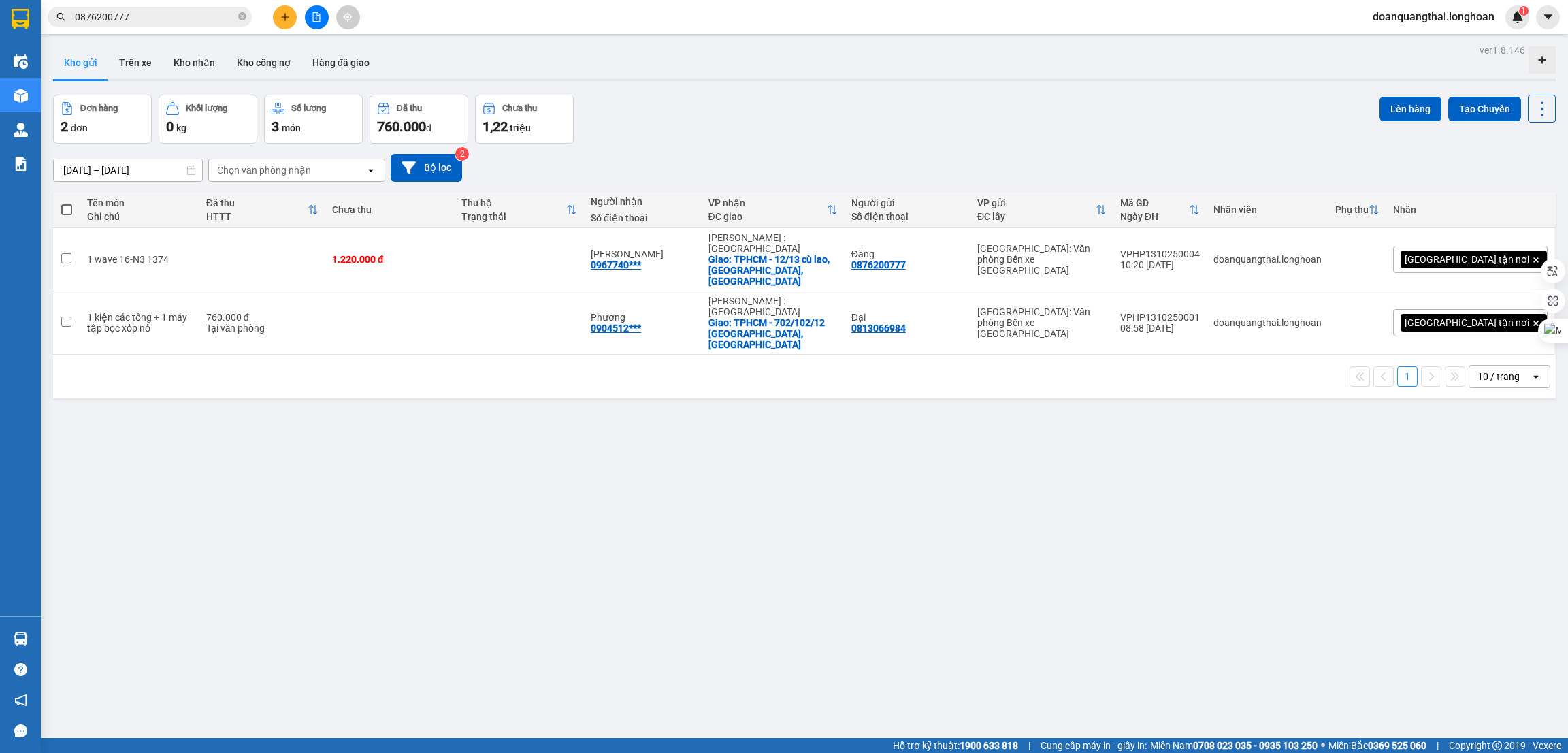
click at [153, 18] on input "0876200777" at bounding box center [155, 17] width 161 height 15
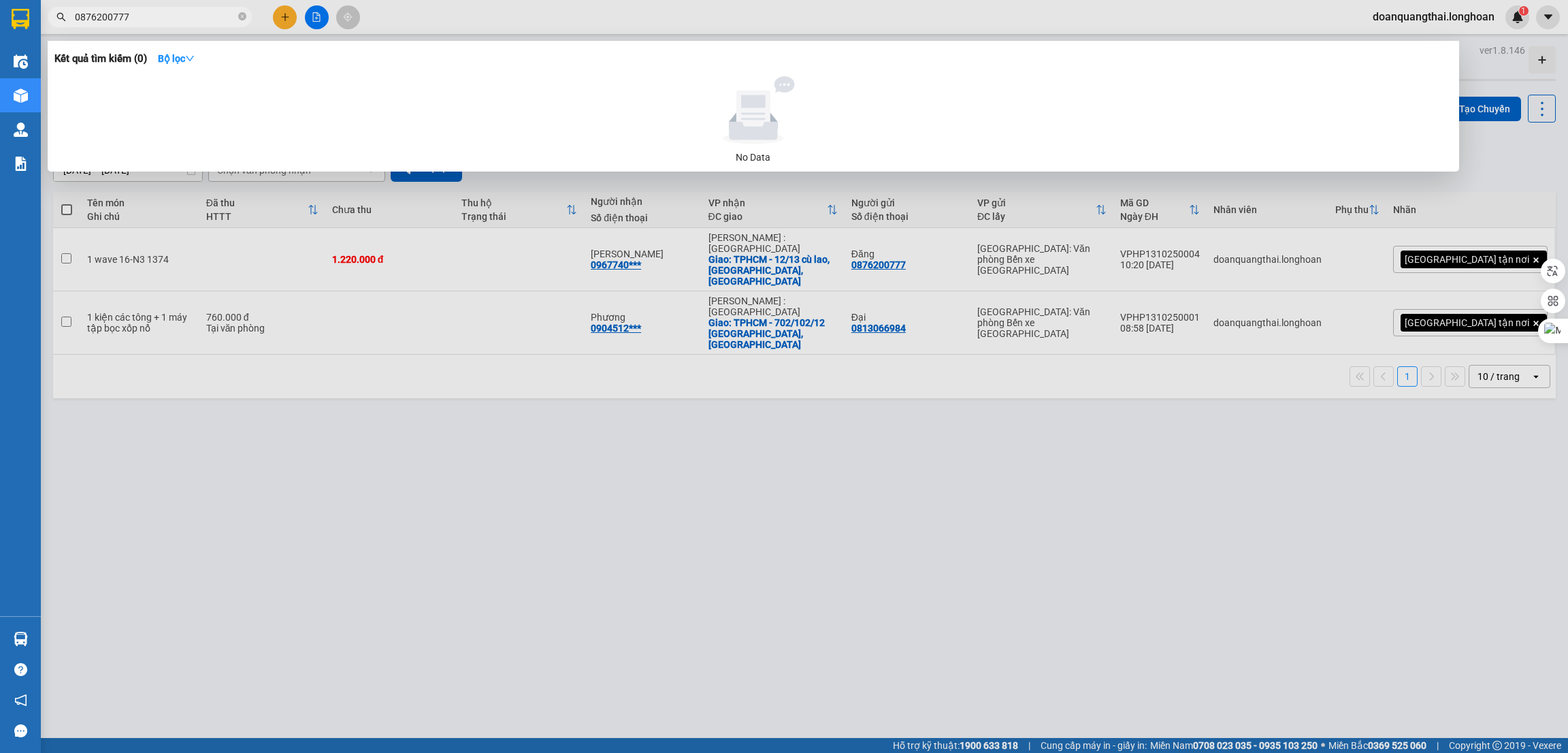
click at [153, 18] on input "0876200777" at bounding box center [155, 17] width 161 height 15
paste input "345896691"
type input "0345896691"
click at [280, 17] on div at bounding box center [784, 376] width 1568 height 753
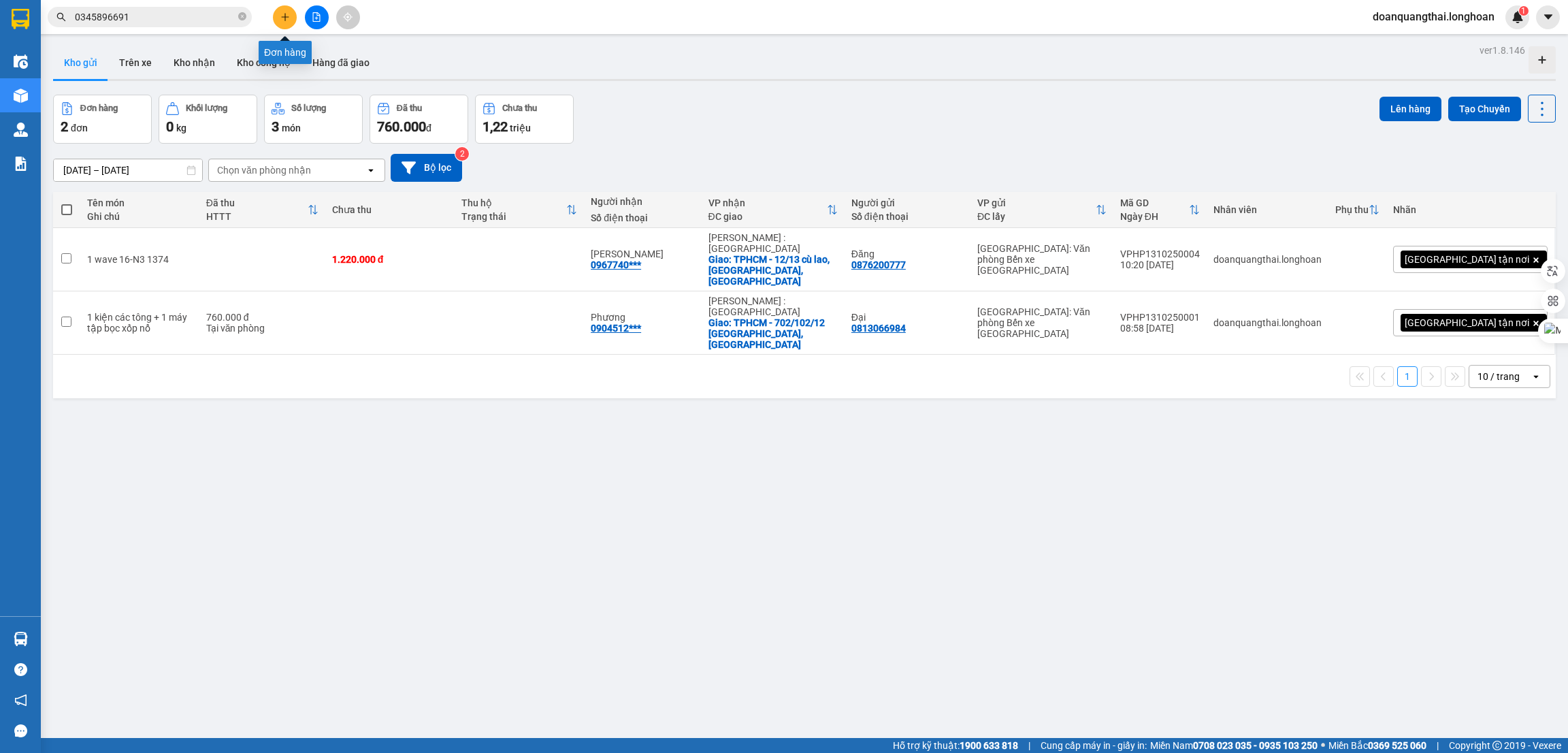
click at [281, 17] on icon "plus" at bounding box center [285, 17] width 9 height 9
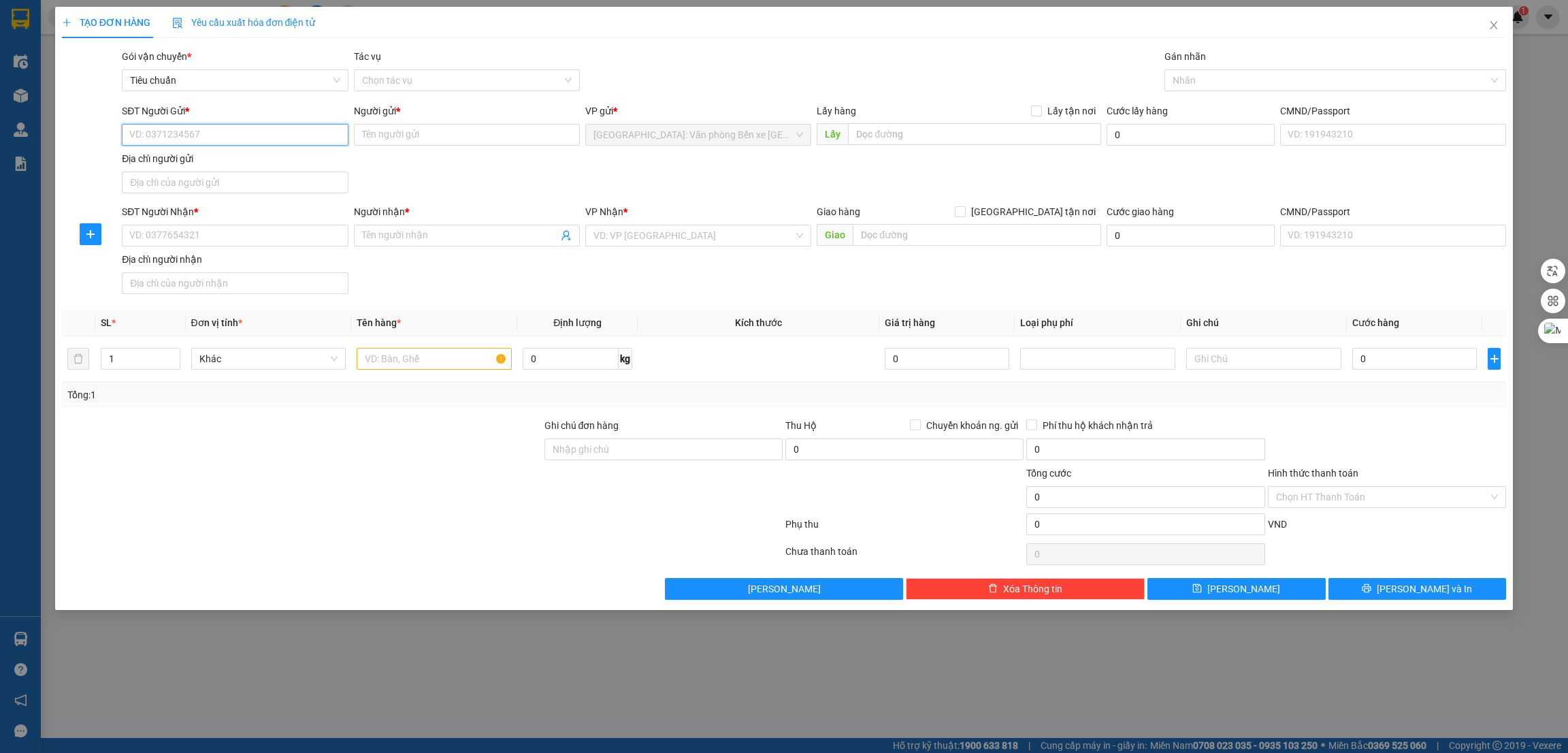
paste input "0345896691"
type input "0345896691"
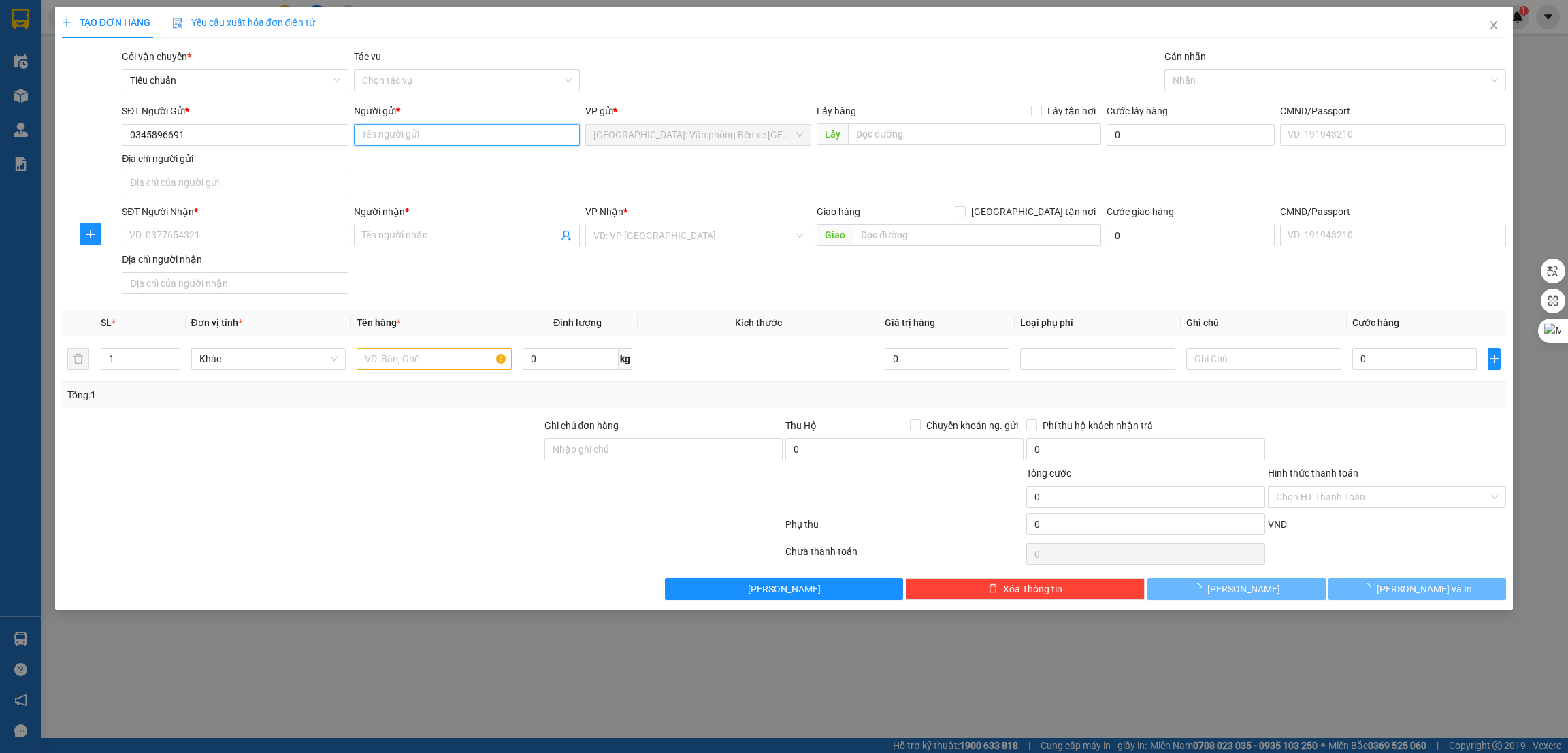
click at [403, 143] on input "Người gửi *" at bounding box center [467, 134] width 226 height 22
click at [214, 242] on input "SĐT Người Nhận *" at bounding box center [235, 236] width 226 height 22
paste input "0345896691"
type input "0345896691"
click at [389, 143] on input "Người gửi *" at bounding box center [467, 134] width 226 height 22
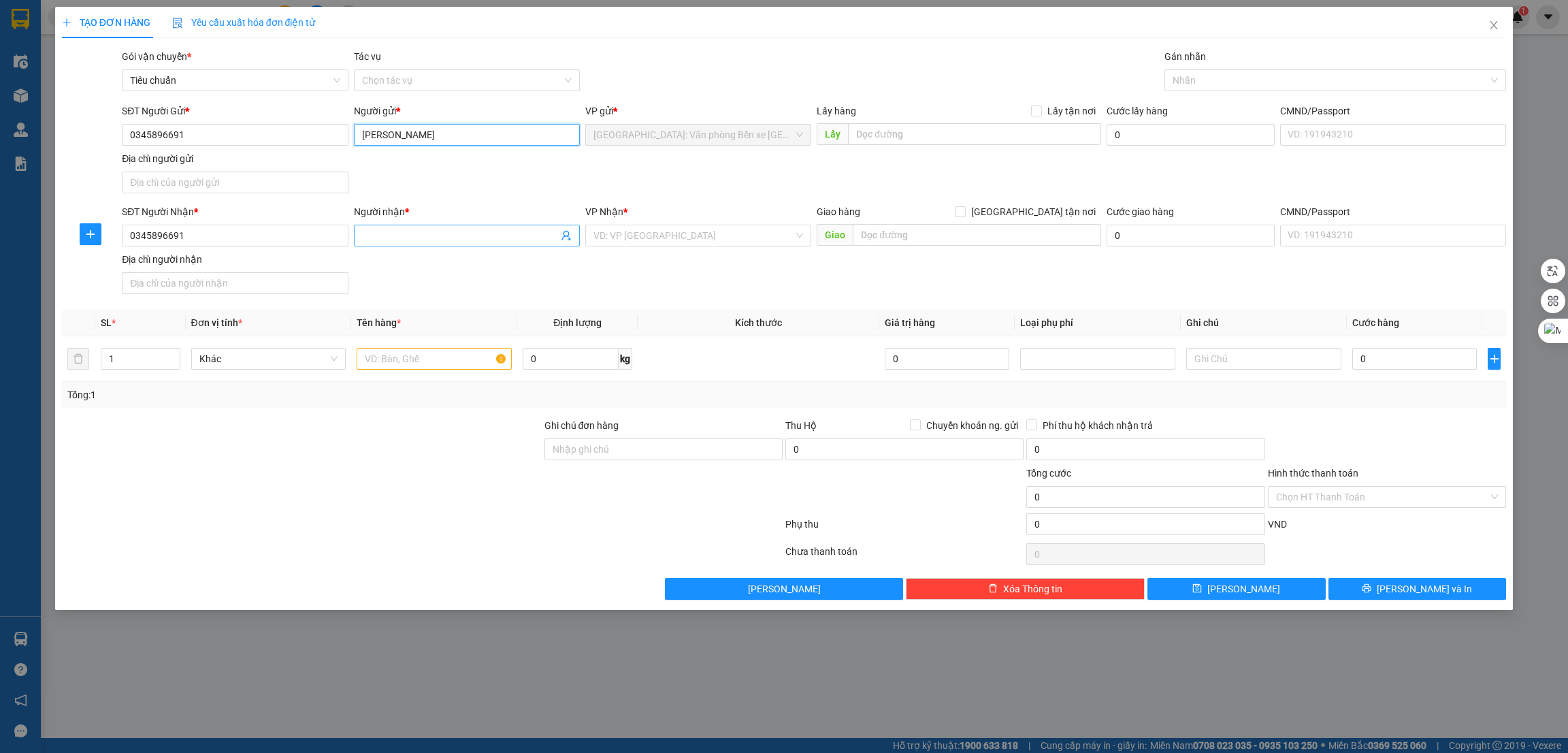
type input "[PERSON_NAME]"
click at [409, 232] on input "Người nhận *" at bounding box center [460, 236] width 196 height 15
type input "[PERSON_NAME]"
click at [1023, 137] on input "text" at bounding box center [974, 134] width 252 height 22
paste input "Số nhà 246, [GEOGRAPHIC_DATA], Xã [GEOGRAPHIC_DATA], [GEOGRAPHIC_DATA], [GEOGRA…"
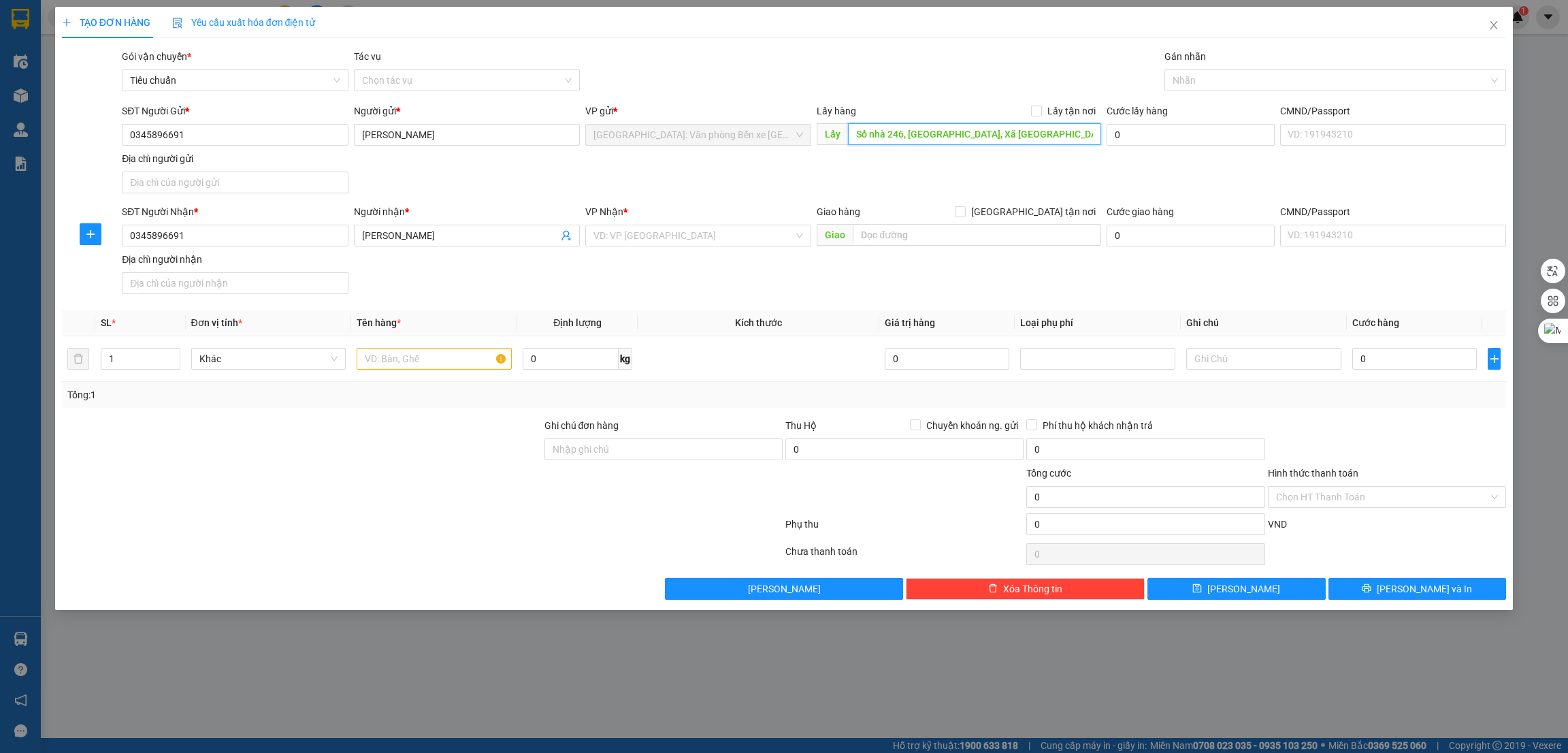
scroll to position [0, 24]
type input "Số nhà 246, [GEOGRAPHIC_DATA], Xã [GEOGRAPHIC_DATA], [GEOGRAPHIC_DATA], [GEOGRA…"
click at [1039, 114] on input "Lấy tận nơi" at bounding box center [1036, 110] width 9 height 9
checkbox input "true"
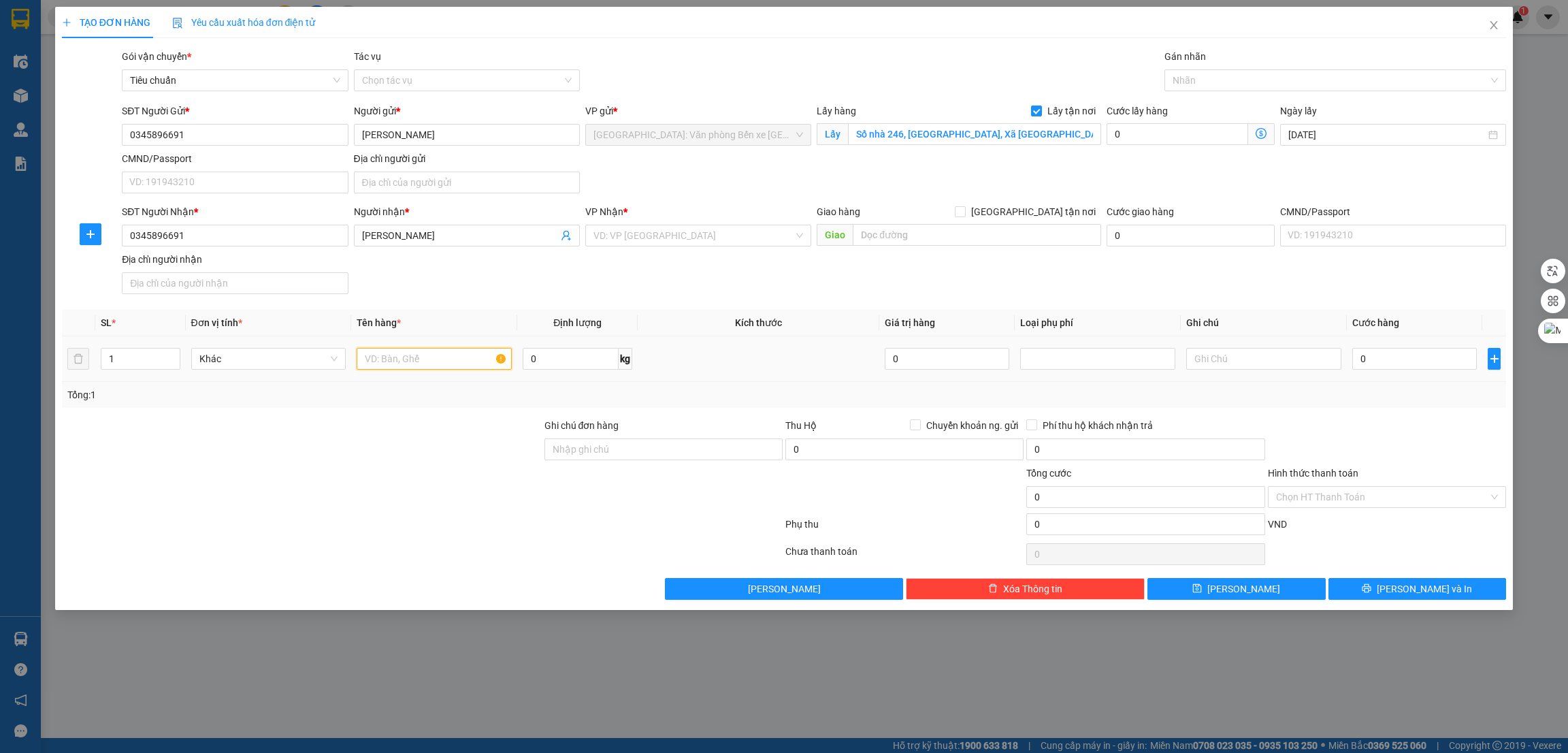
click at [424, 368] on input "text" at bounding box center [434, 359] width 155 height 22
paste input "1 xe số"
type input "1 xe số"
click at [718, 237] on input "search" at bounding box center [693, 235] width 200 height 21
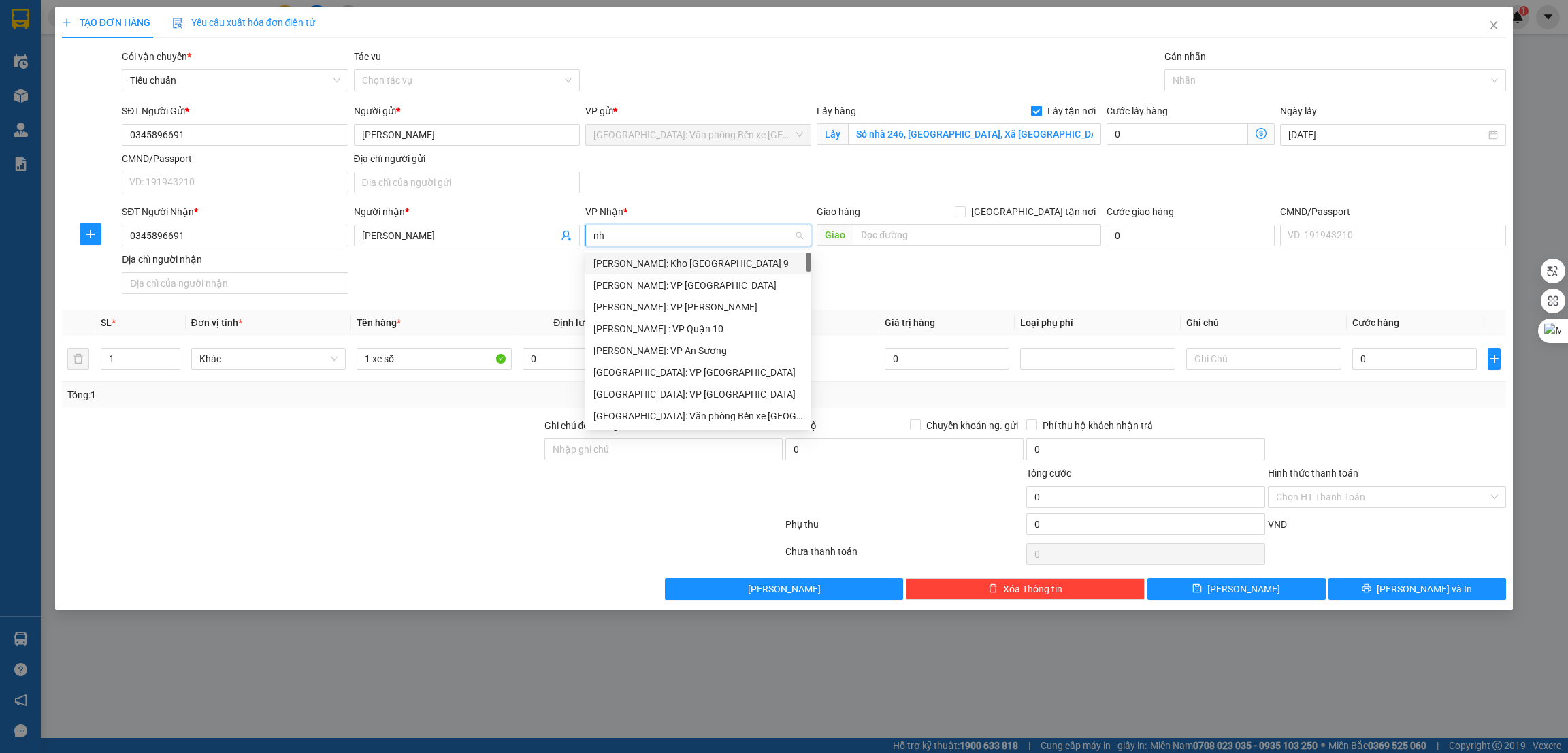
type input "nha"
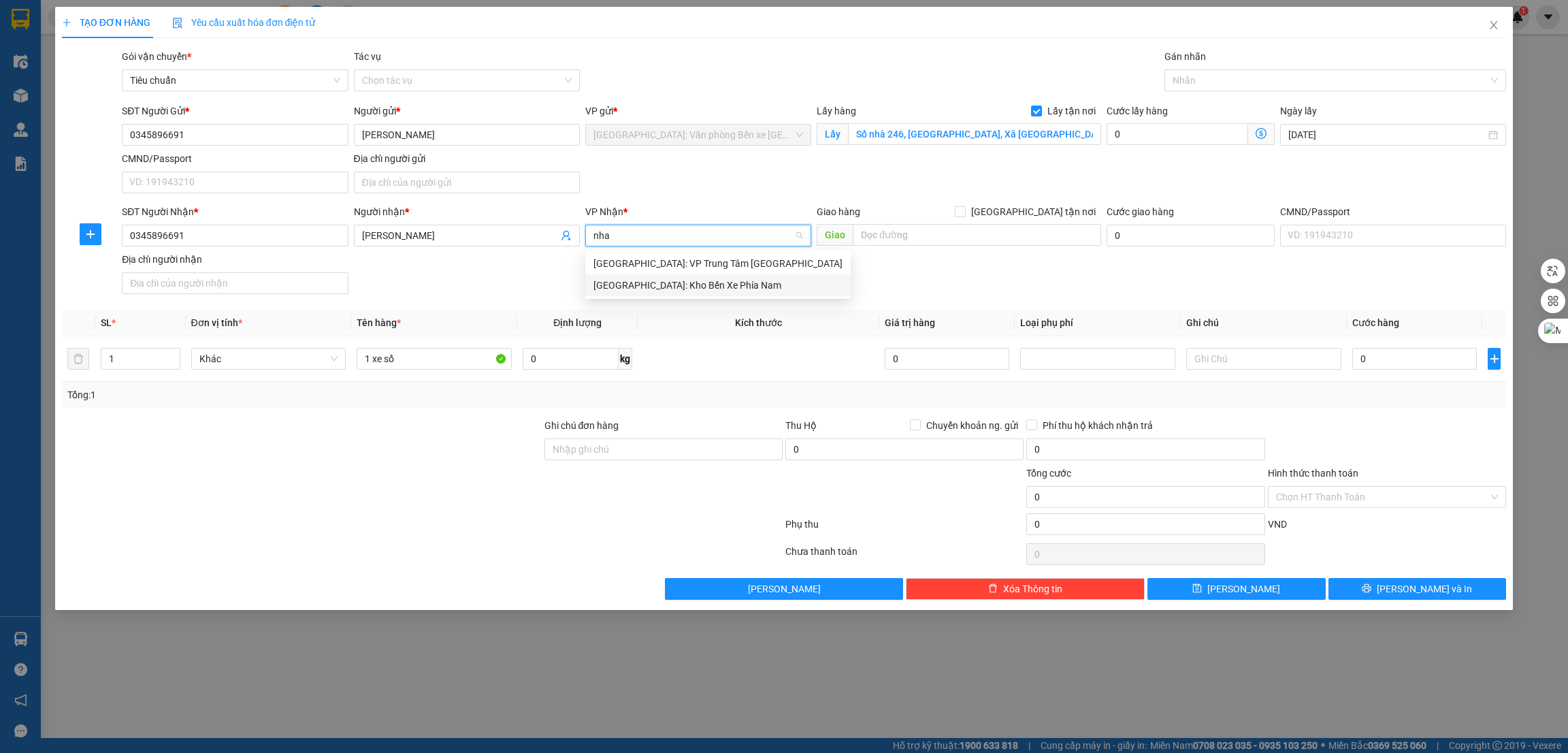
click at [697, 280] on div "[GEOGRAPHIC_DATA]: Kho Bến Xe Phía Nam" at bounding box center [718, 285] width 249 height 15
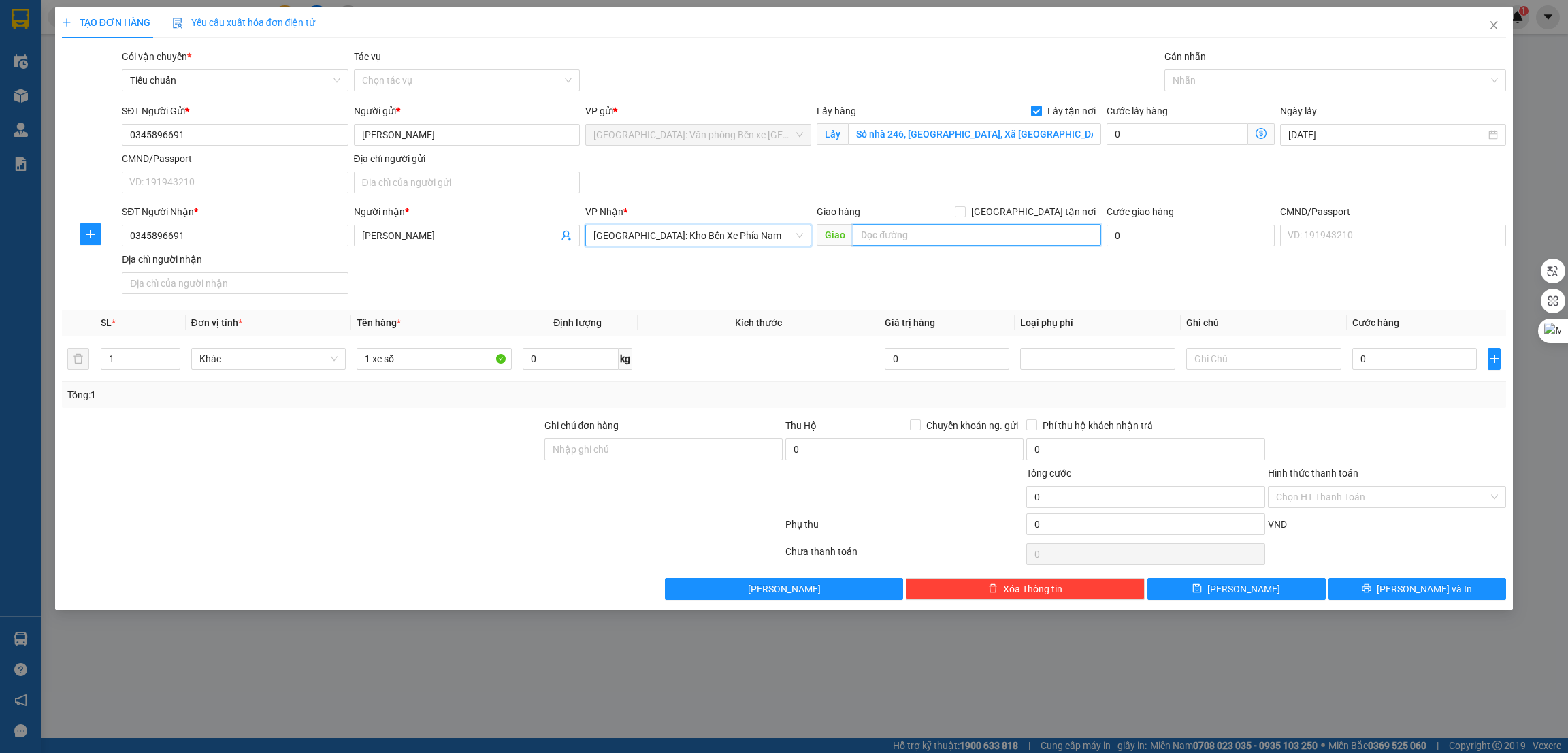
click at [888, 240] on input "text" at bounding box center [976, 235] width 248 height 22
paste input "Nhà công vụ Hải quân, đường Lê Thanh Nghị, P. Vĩnh Nguyên, Nha Trang,"
type input "Nhà công vụ Hải quân, đường Lê Thanh Nghị, P. Vĩnh Nguyên, Nha Trang,"
click at [1030, 204] on label "[GEOGRAPHIC_DATA] tận nơi" at bounding box center [1028, 212] width 146 height 15
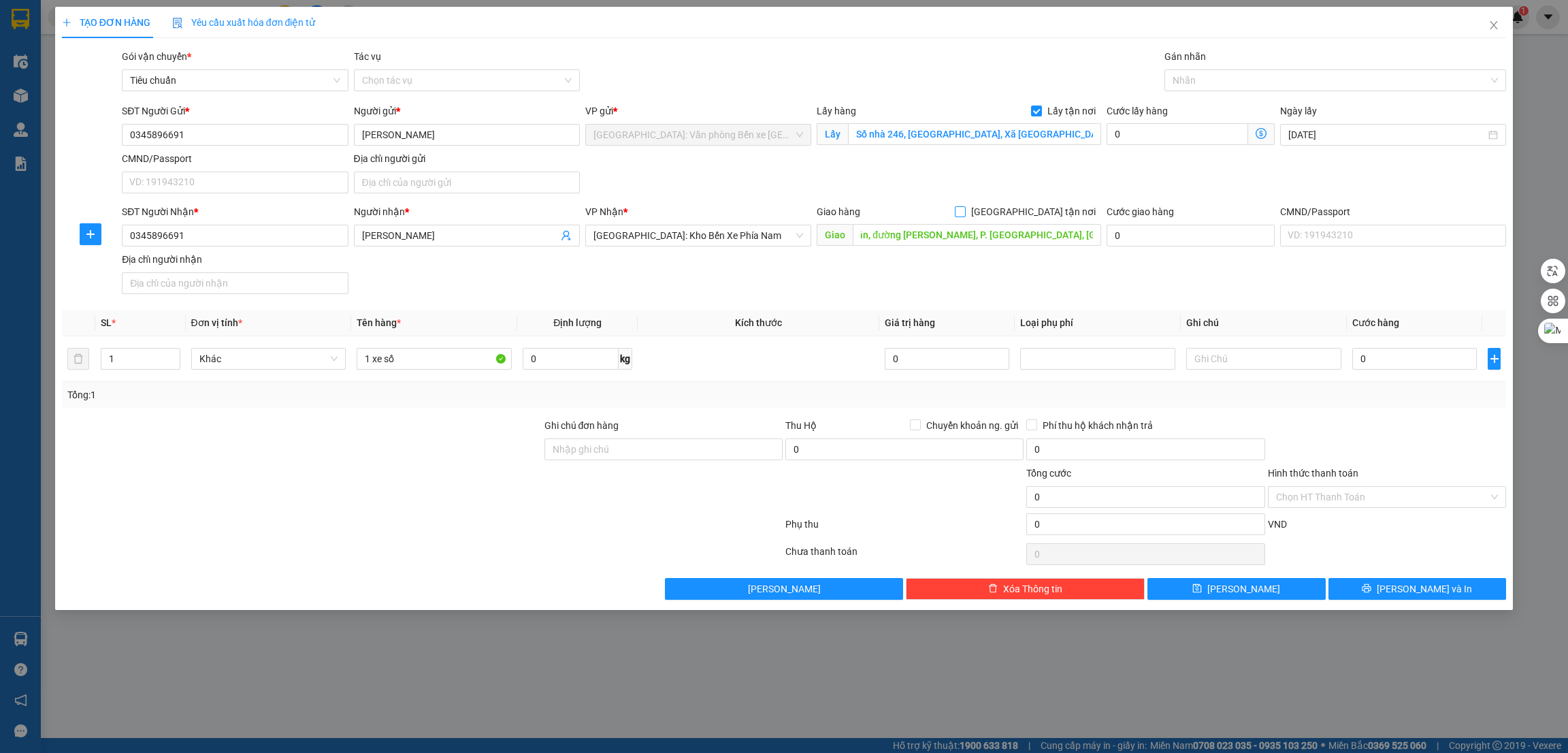
click at [965, 206] on input "[GEOGRAPHIC_DATA] tận nơi" at bounding box center [959, 211] width 9 height 9
checkbox input "true"
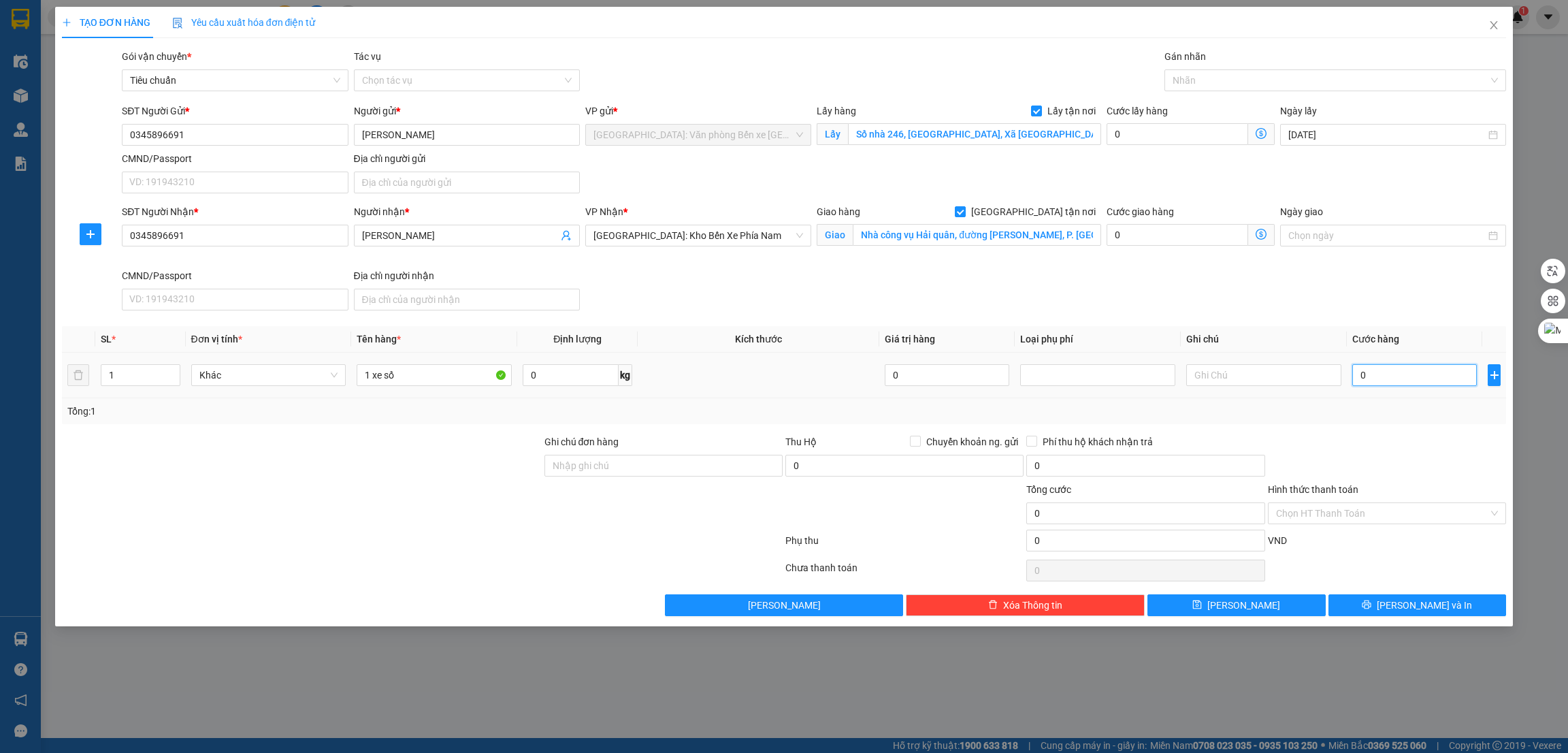
click at [1370, 375] on input "0" at bounding box center [1414, 375] width 124 height 22
type input "1"
type input "12"
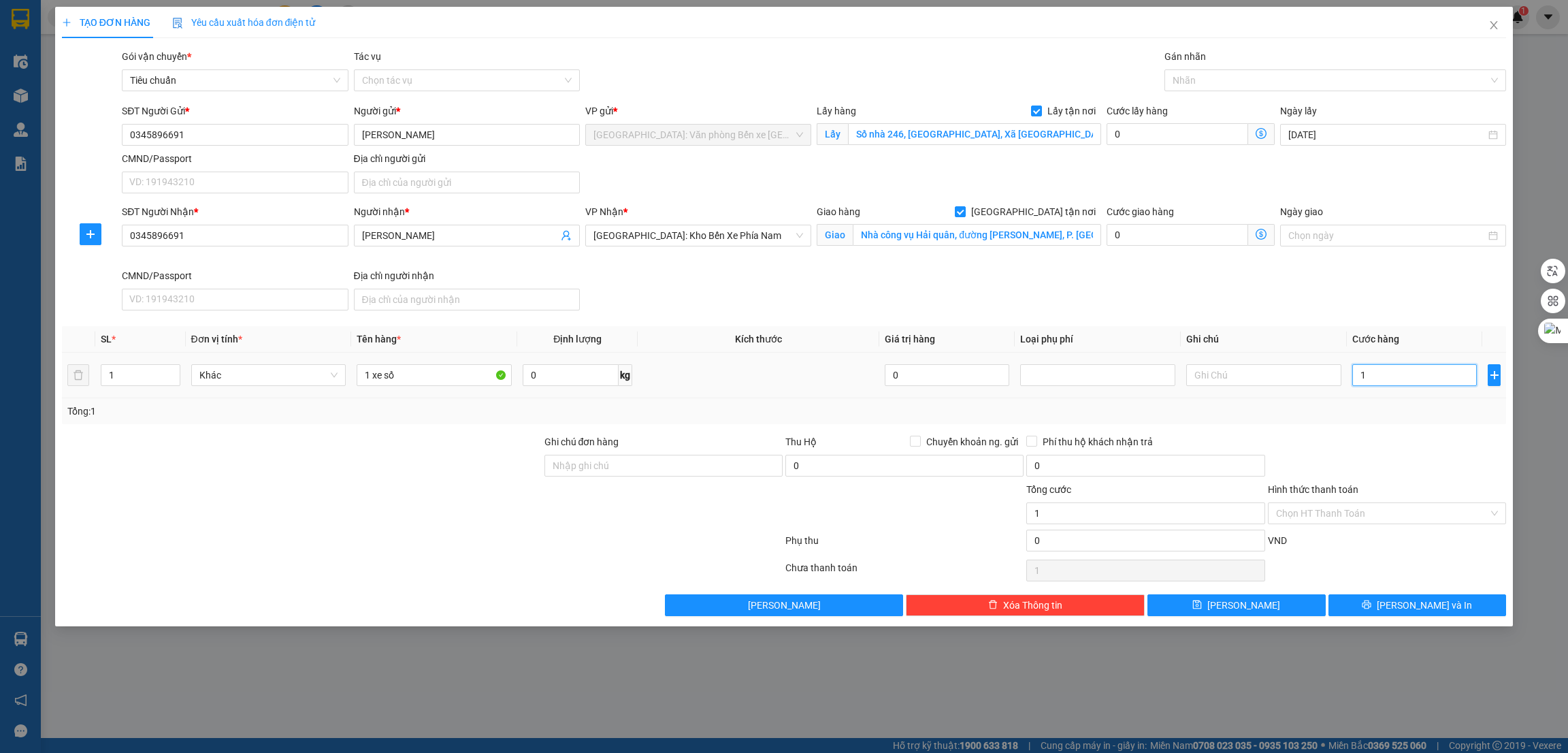
type input "12"
type input "122"
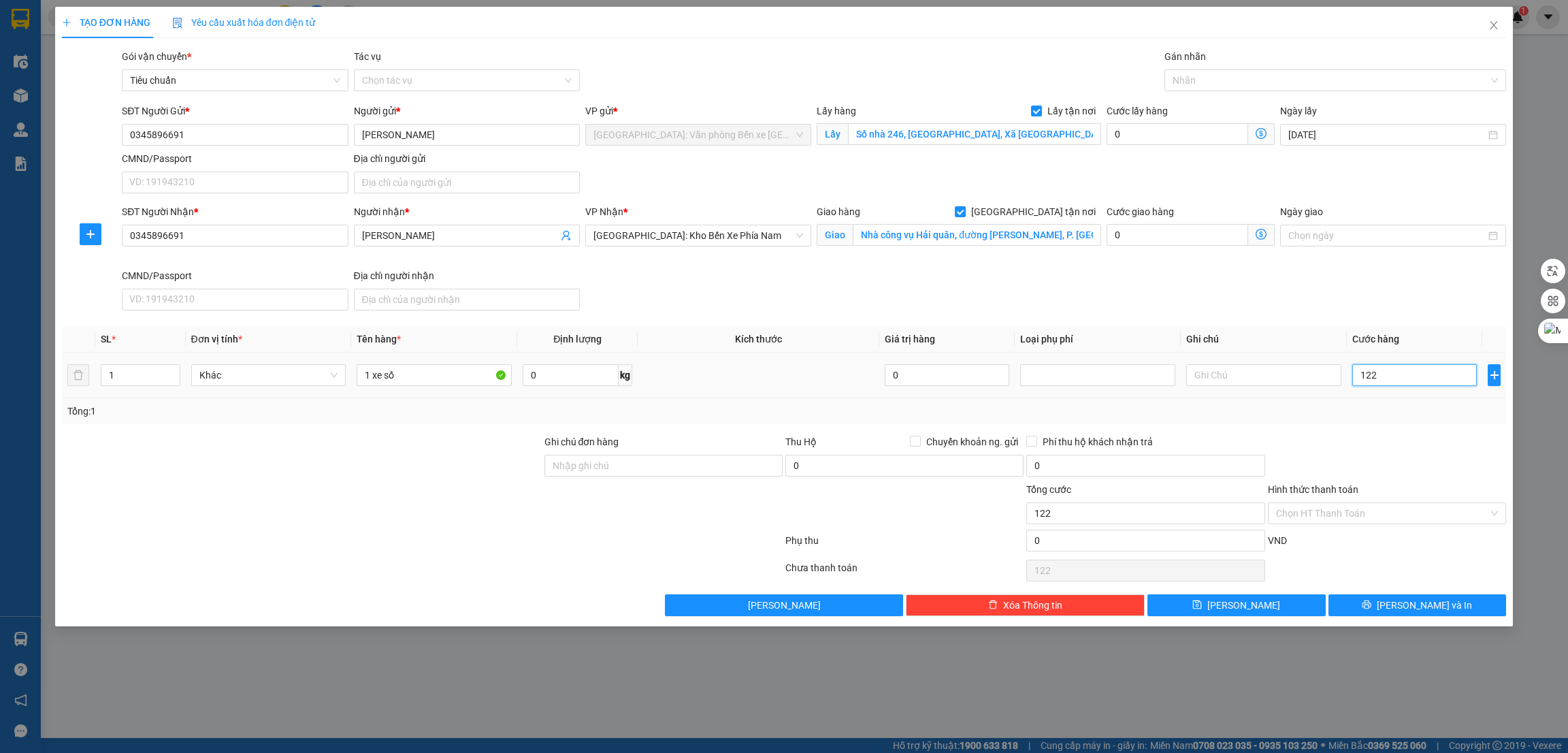
type input "1.220"
type input "12.200"
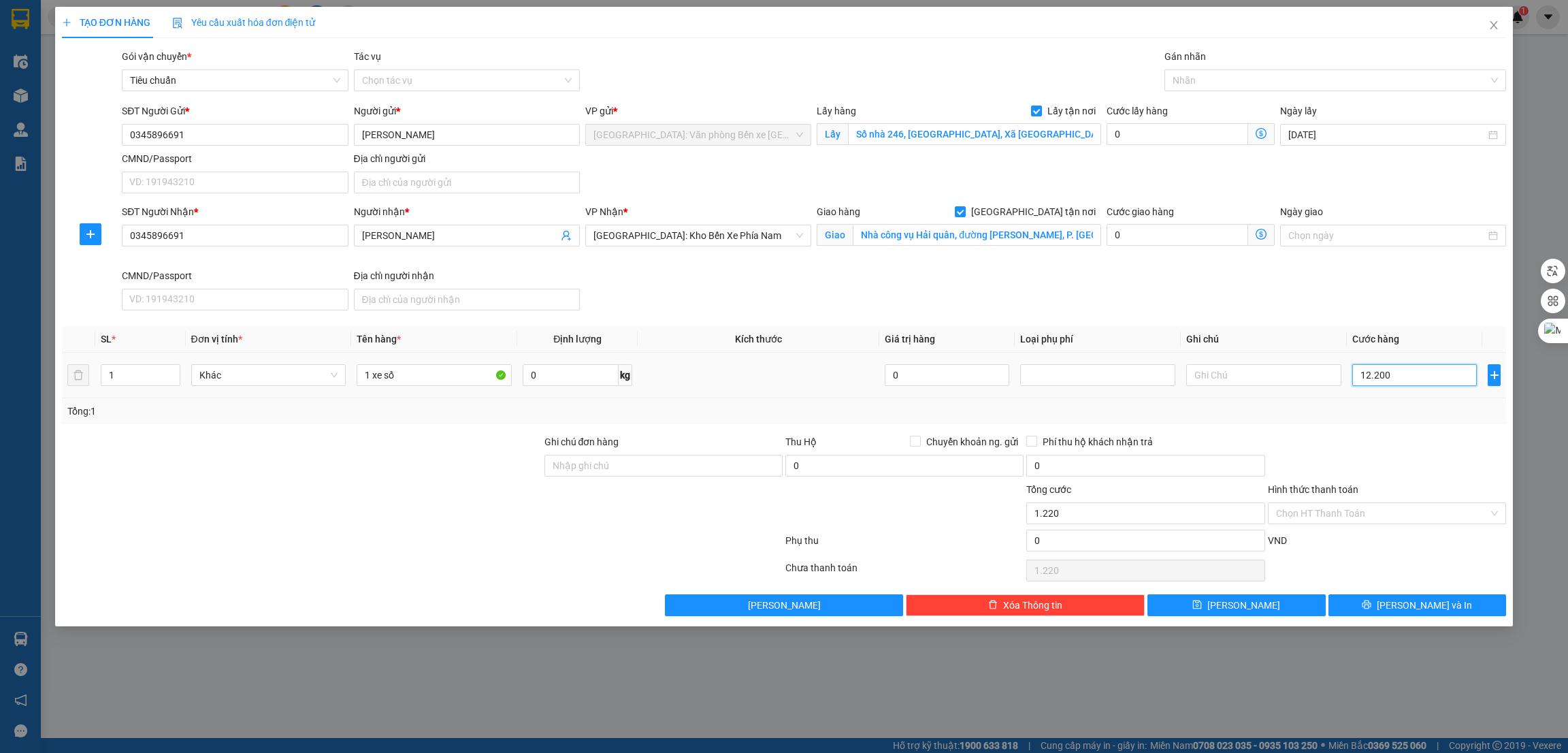
type input "12.200"
type input "122.000"
type input "1.220.000"
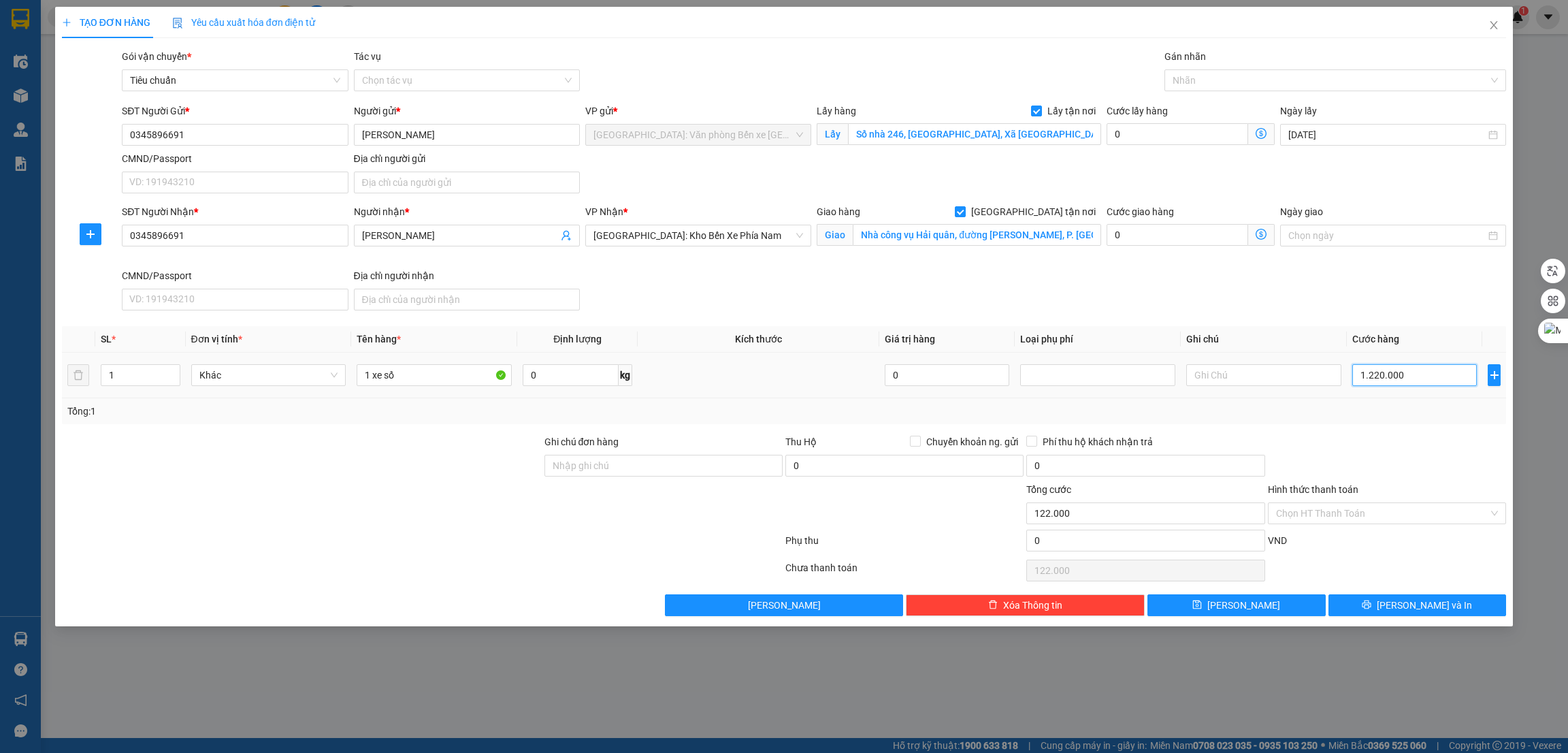
type input "1.220.000"
click at [1175, 138] on input "0" at bounding box center [1178, 134] width 142 height 22
type input "2"
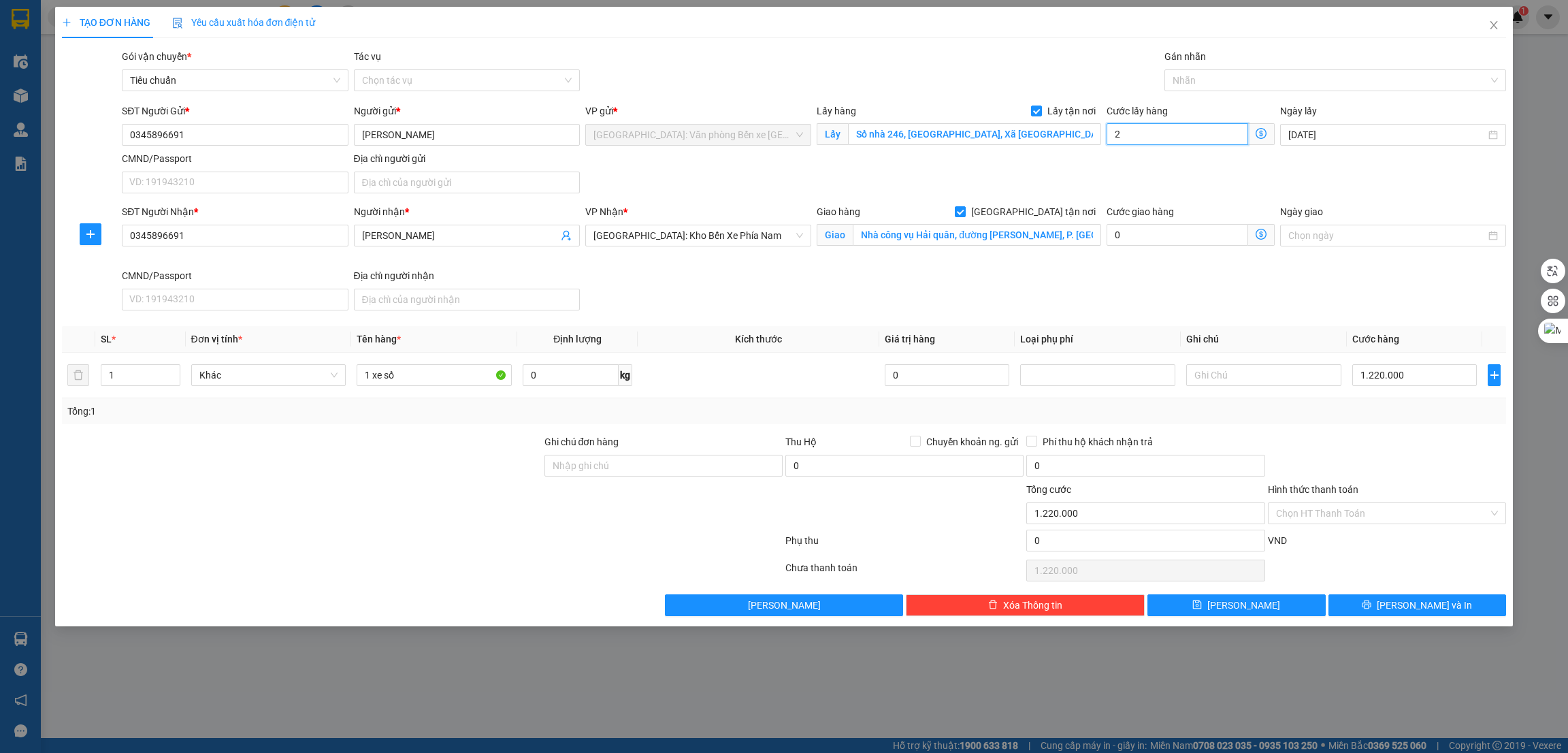
type input "1.220.002"
type input "1.220.025"
type input "250"
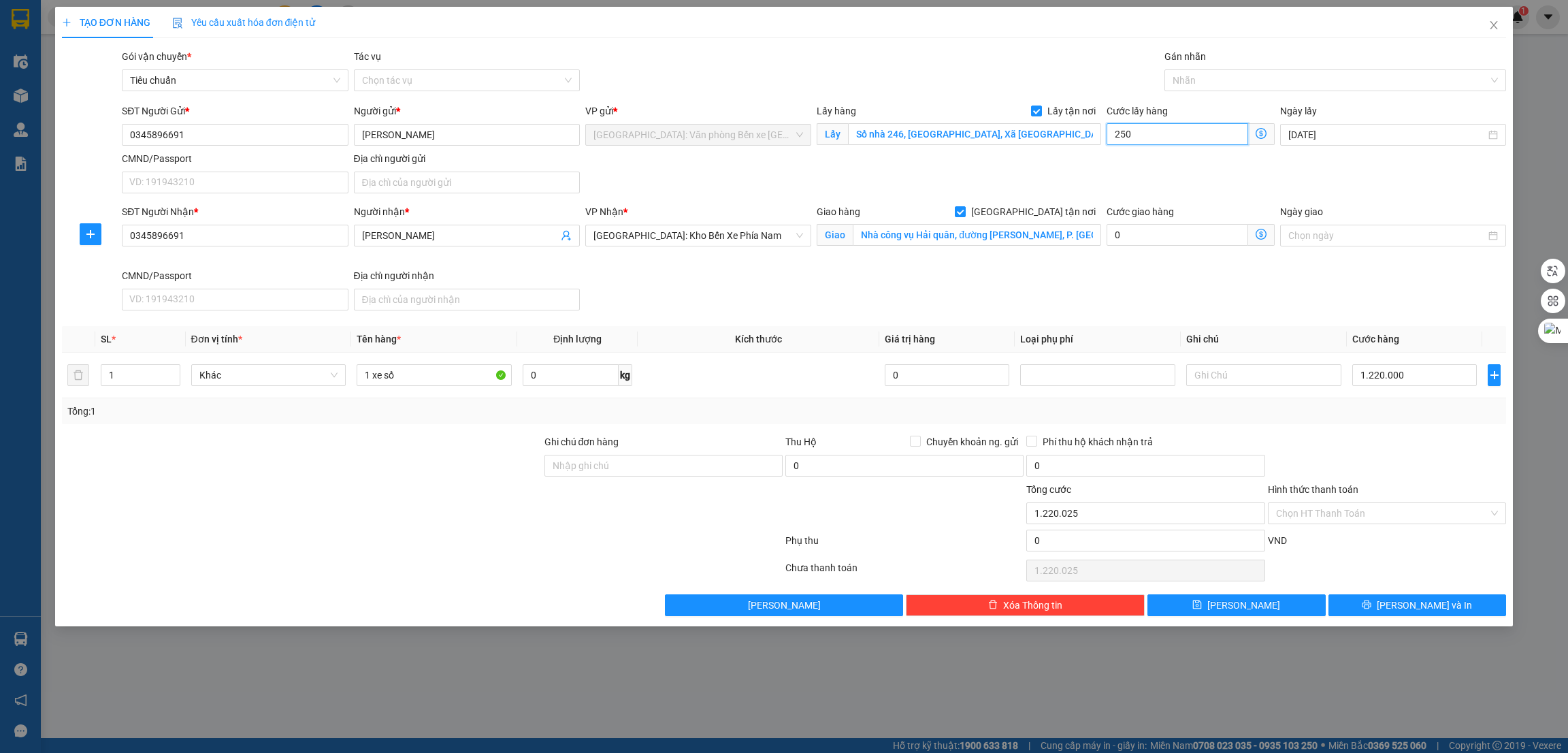
type input "1.220.250"
type input "2.500"
type input "1.222.500"
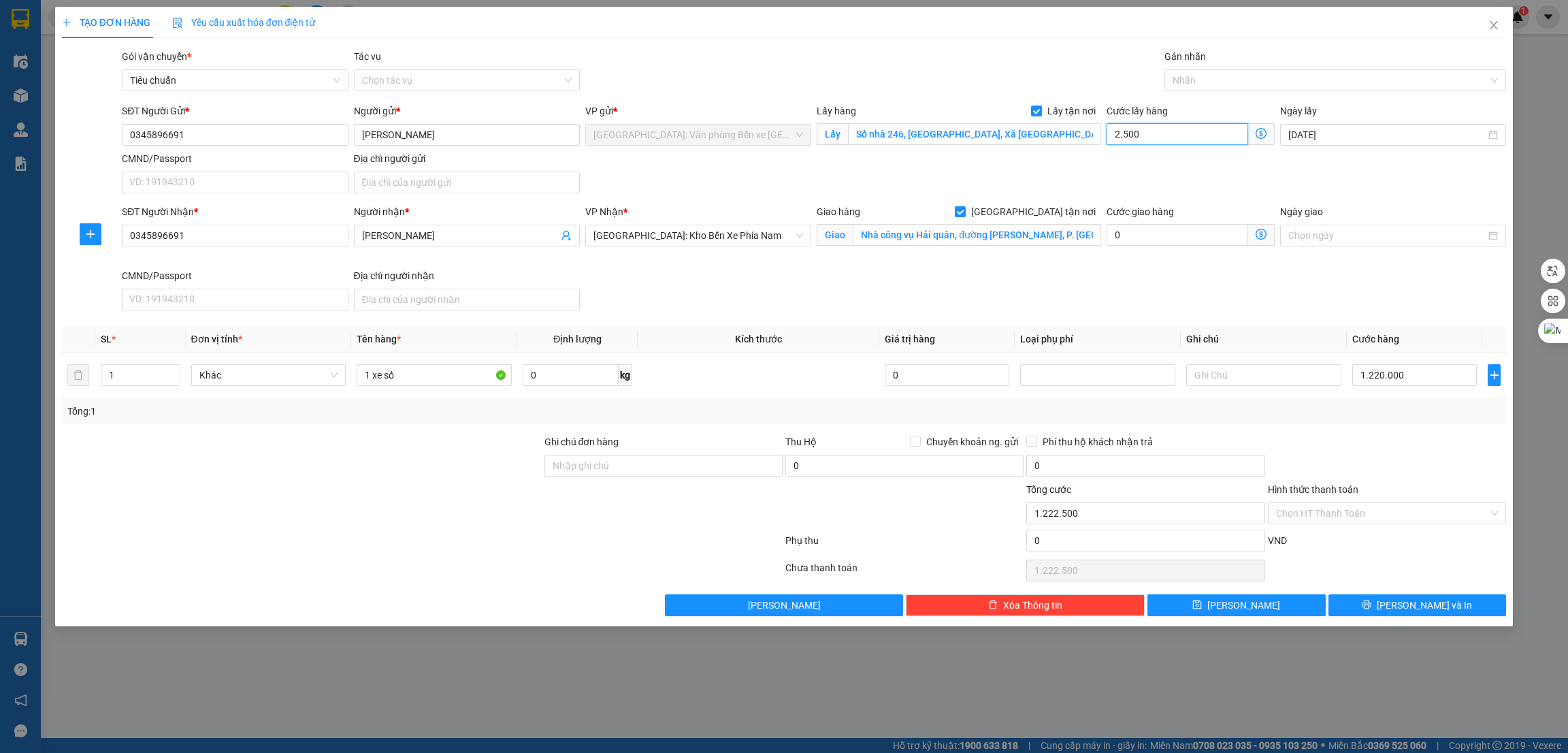
type input "25.000"
type input "1.245.000"
type input "250.000"
type input "1.470.000"
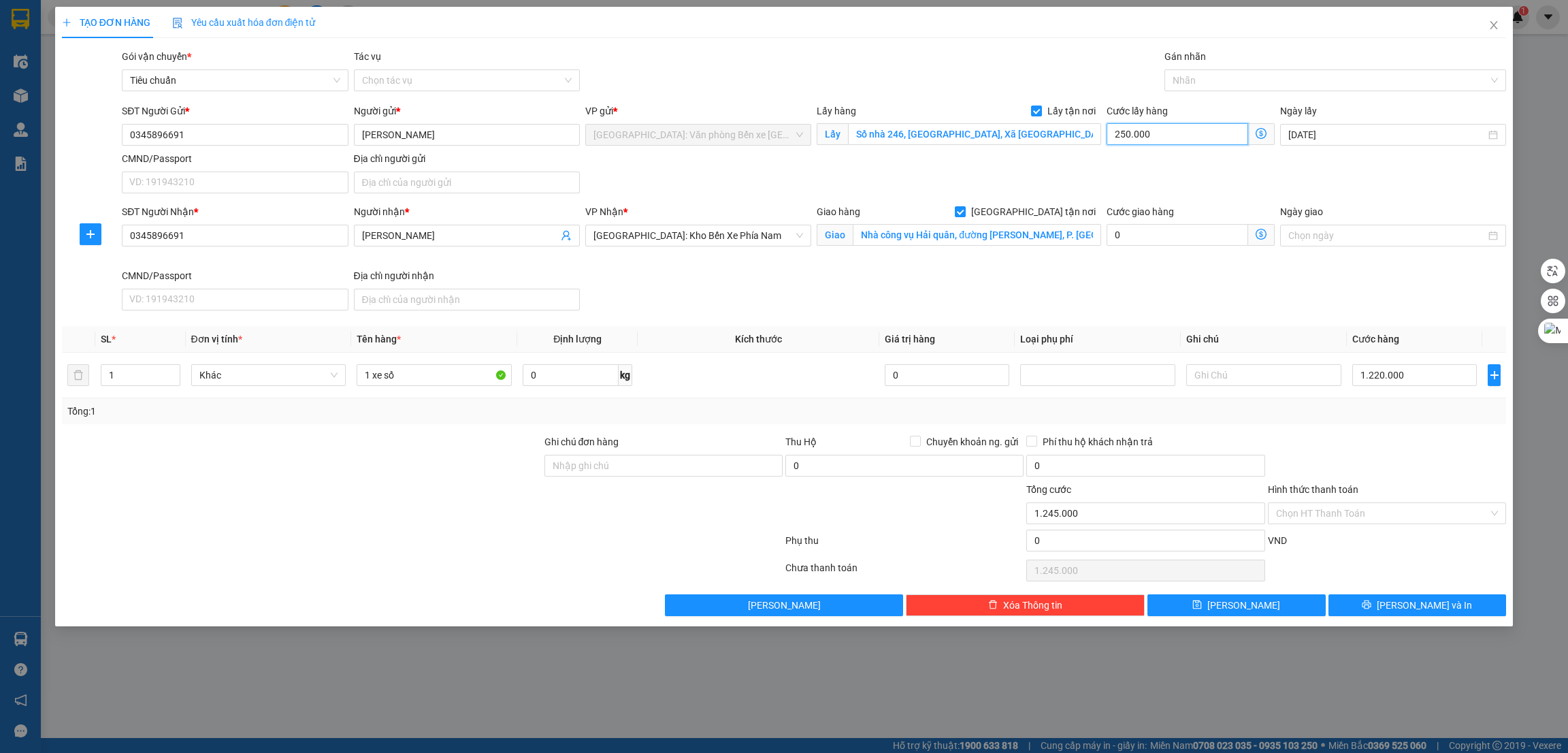
type input "1.470.000"
type input "250.000"
click at [1219, 79] on div at bounding box center [1329, 80] width 322 height 16
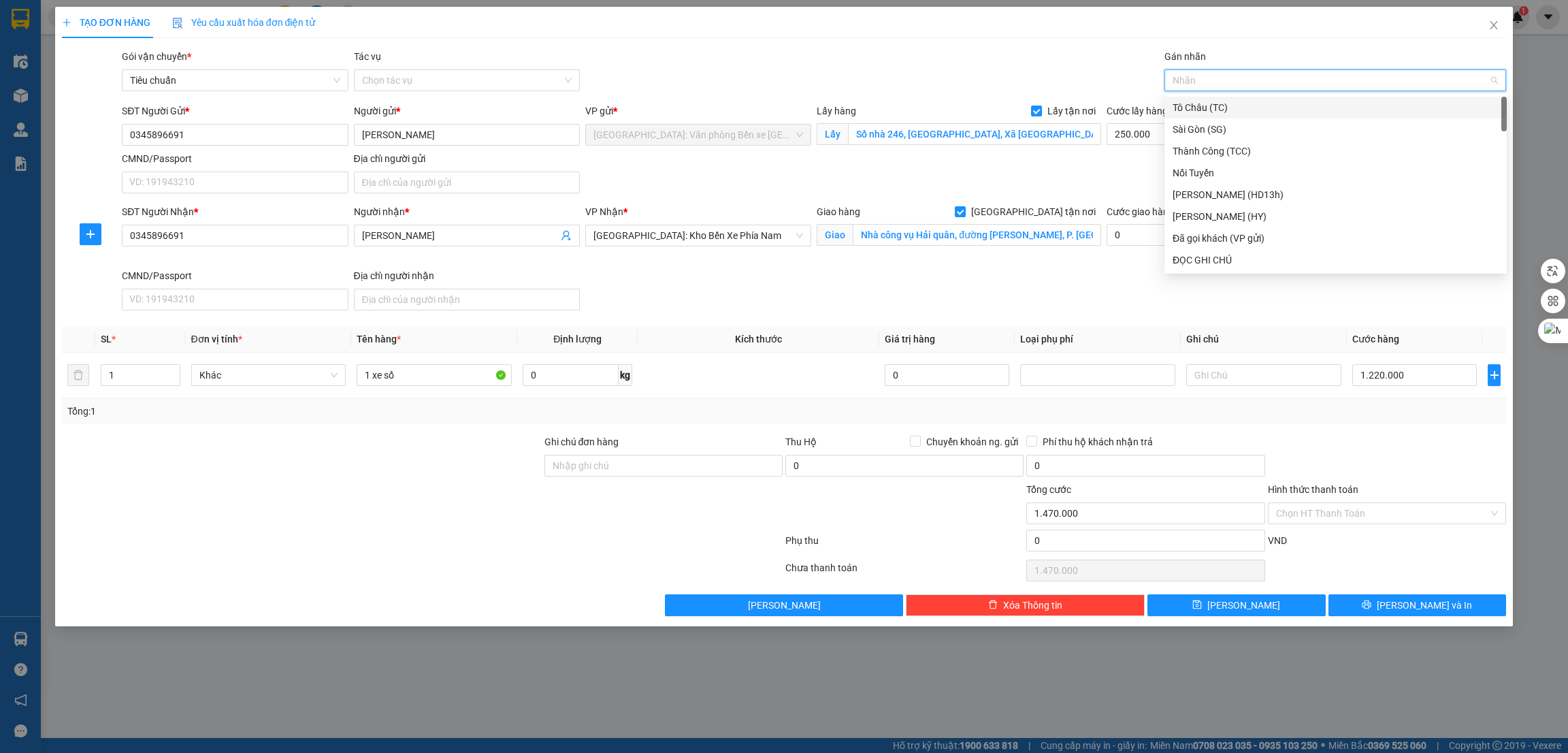
type input "g"
click at [1215, 267] on div "[GEOGRAPHIC_DATA] tận nơi" at bounding box center [1336, 260] width 326 height 15
click at [1280, 609] on button "Lưu" at bounding box center [1237, 605] width 178 height 22
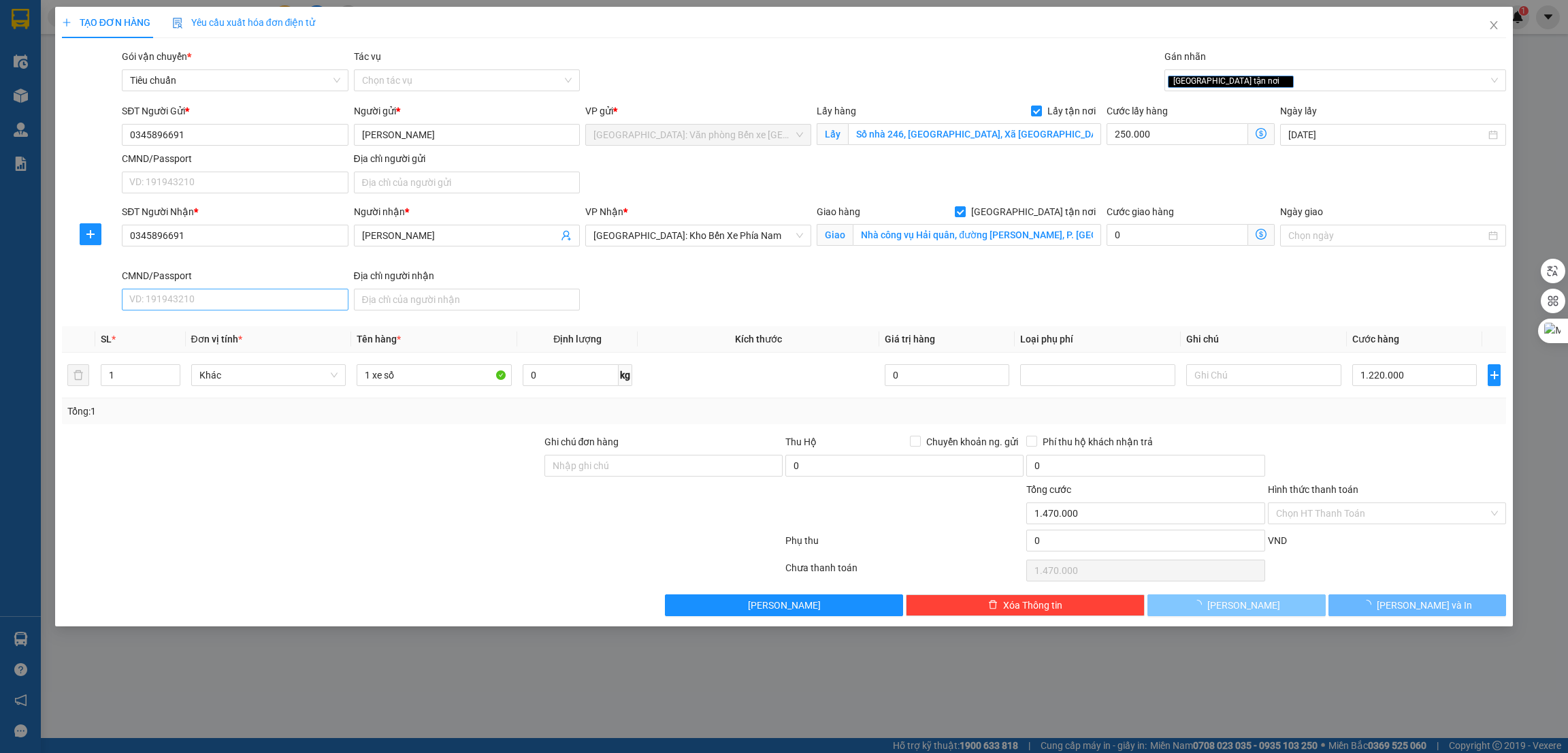
checkbox input "false"
type input "0"
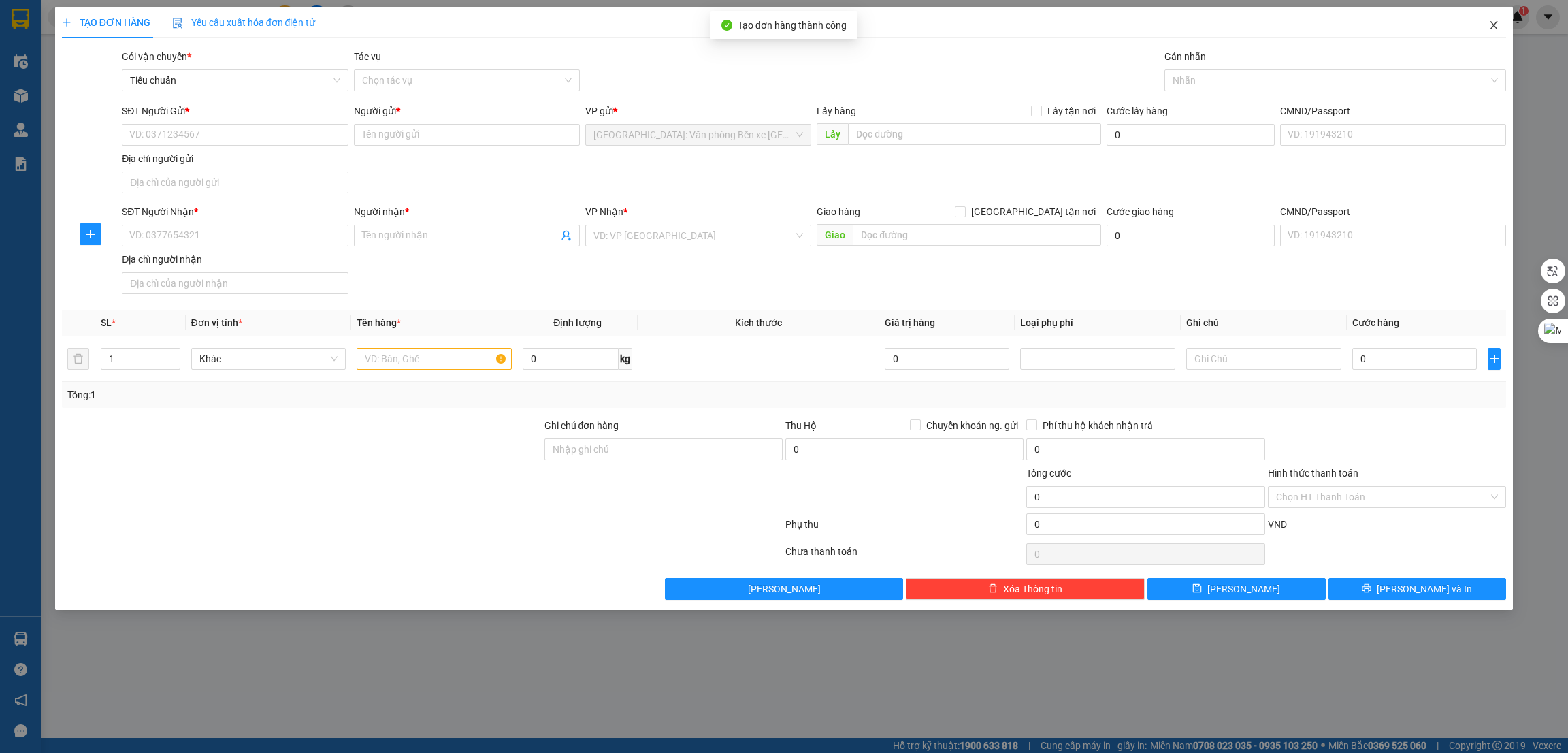
click at [1493, 21] on icon "close" at bounding box center [1494, 25] width 11 height 11
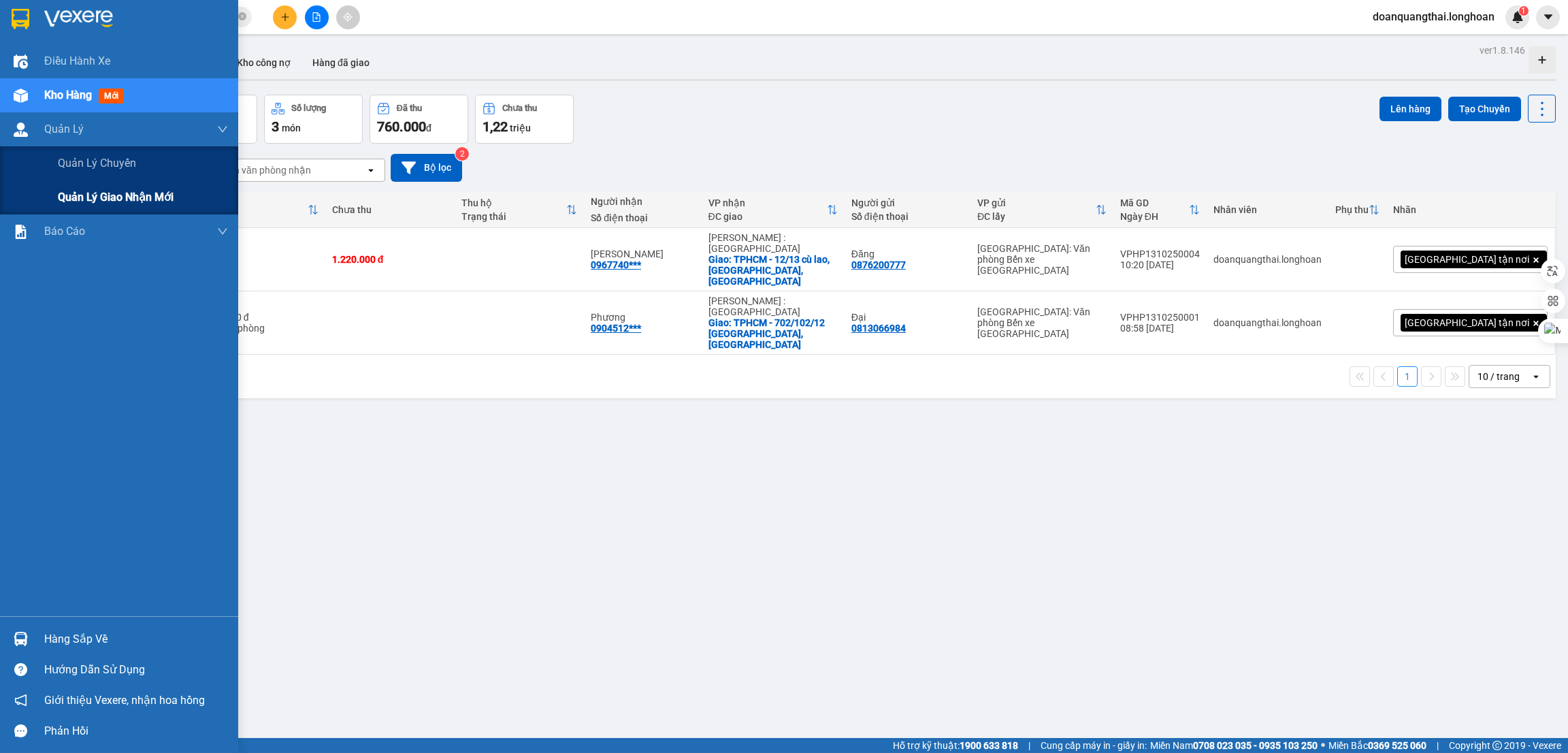
click at [63, 205] on span "Quản lý giao nhận mới" at bounding box center [116, 197] width 116 height 17
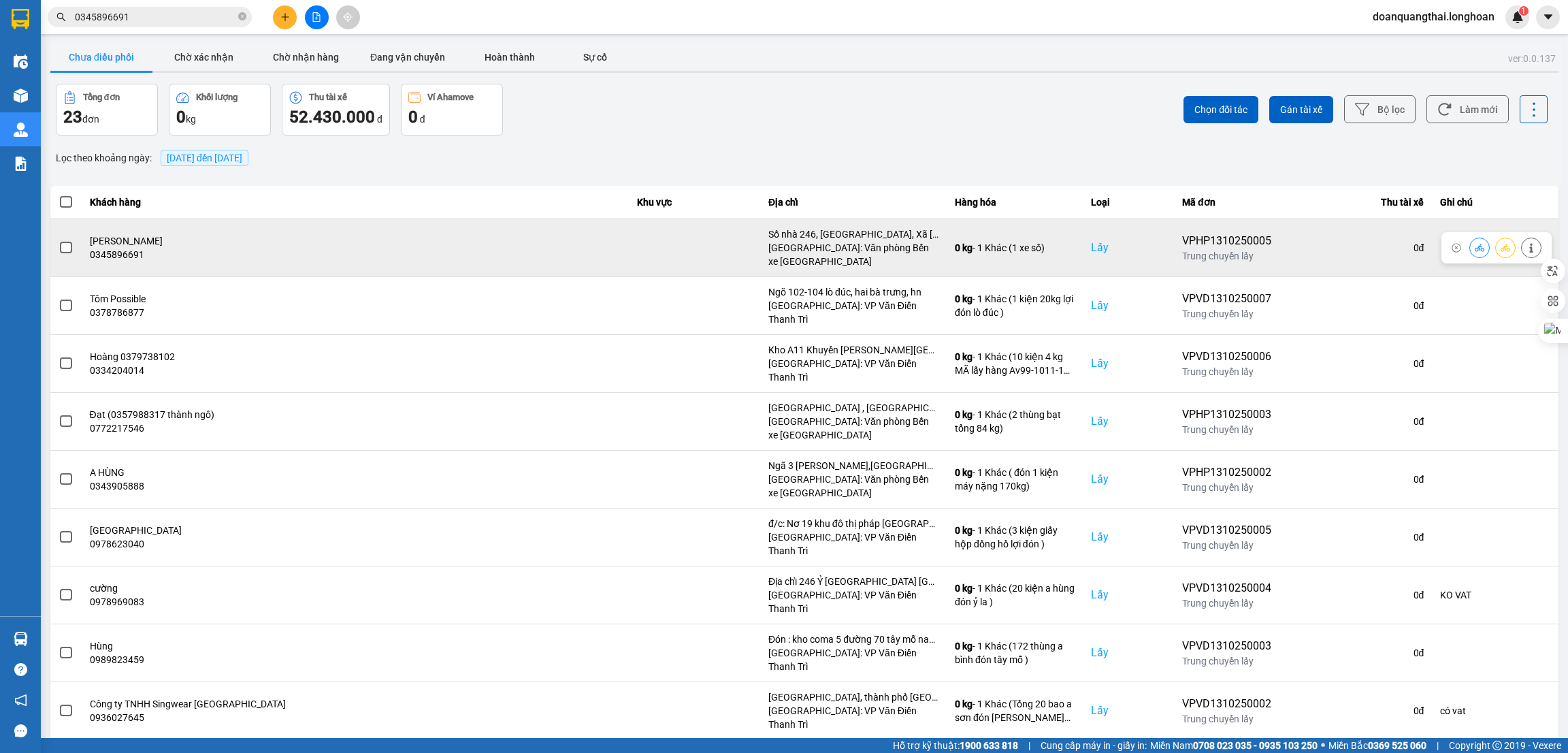
click at [67, 250] on span at bounding box center [66, 248] width 12 height 12
click at [59, 240] on input "checkbox" at bounding box center [59, 240] width 0 height 0
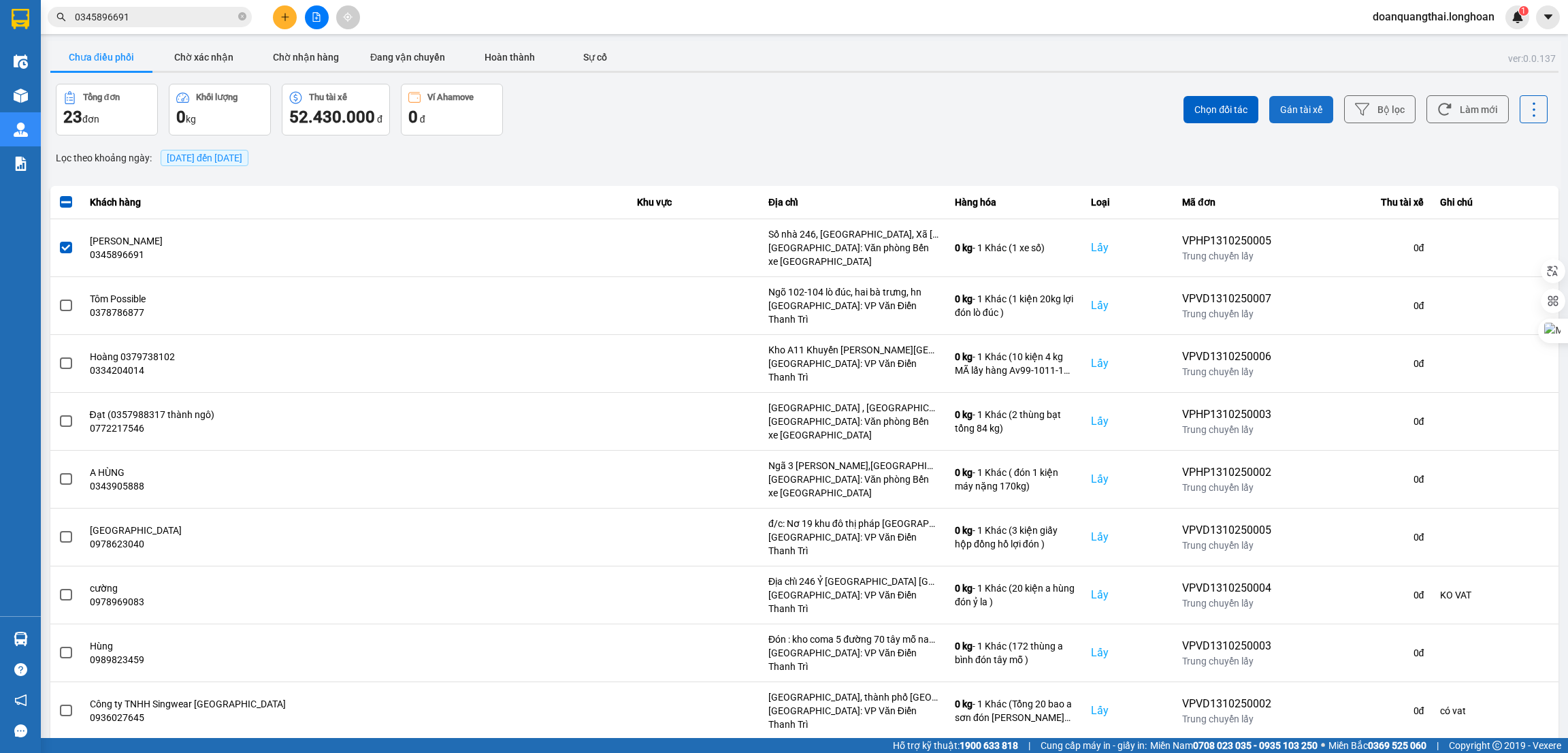
click at [1293, 108] on span "Gán tài xế" at bounding box center [1301, 110] width 42 height 14
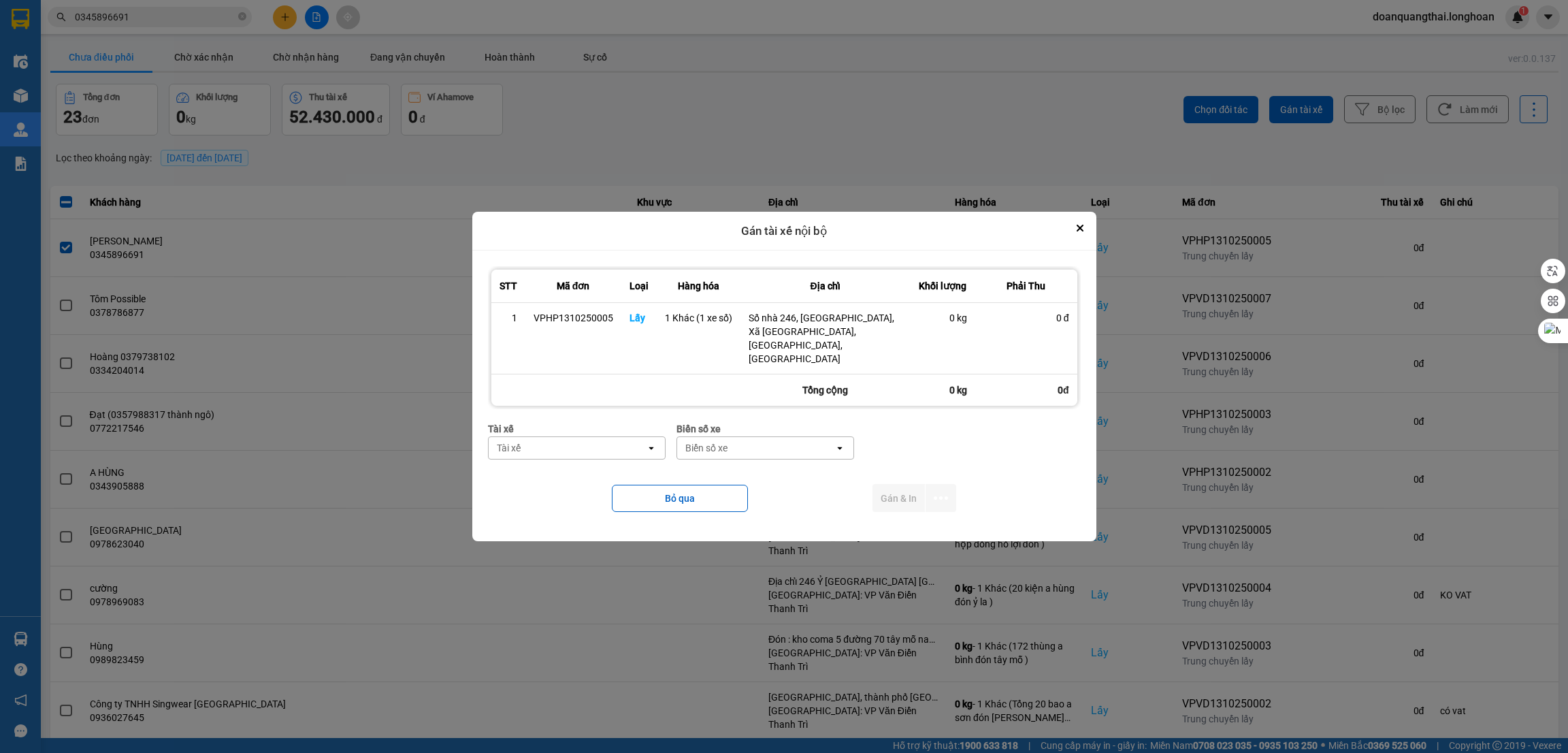
click at [559, 439] on div "Tài xế" at bounding box center [567, 448] width 157 height 22
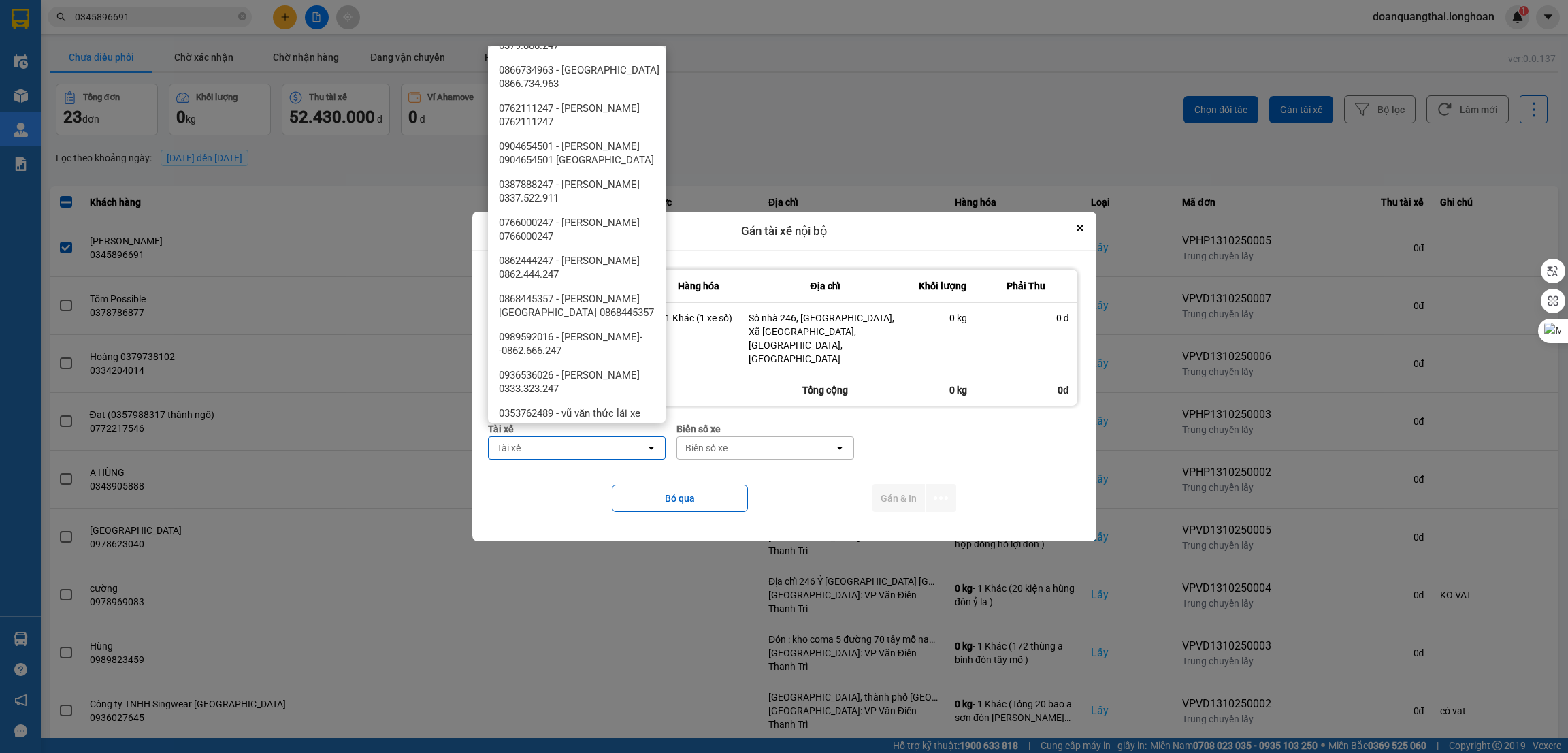
scroll to position [1510, 0]
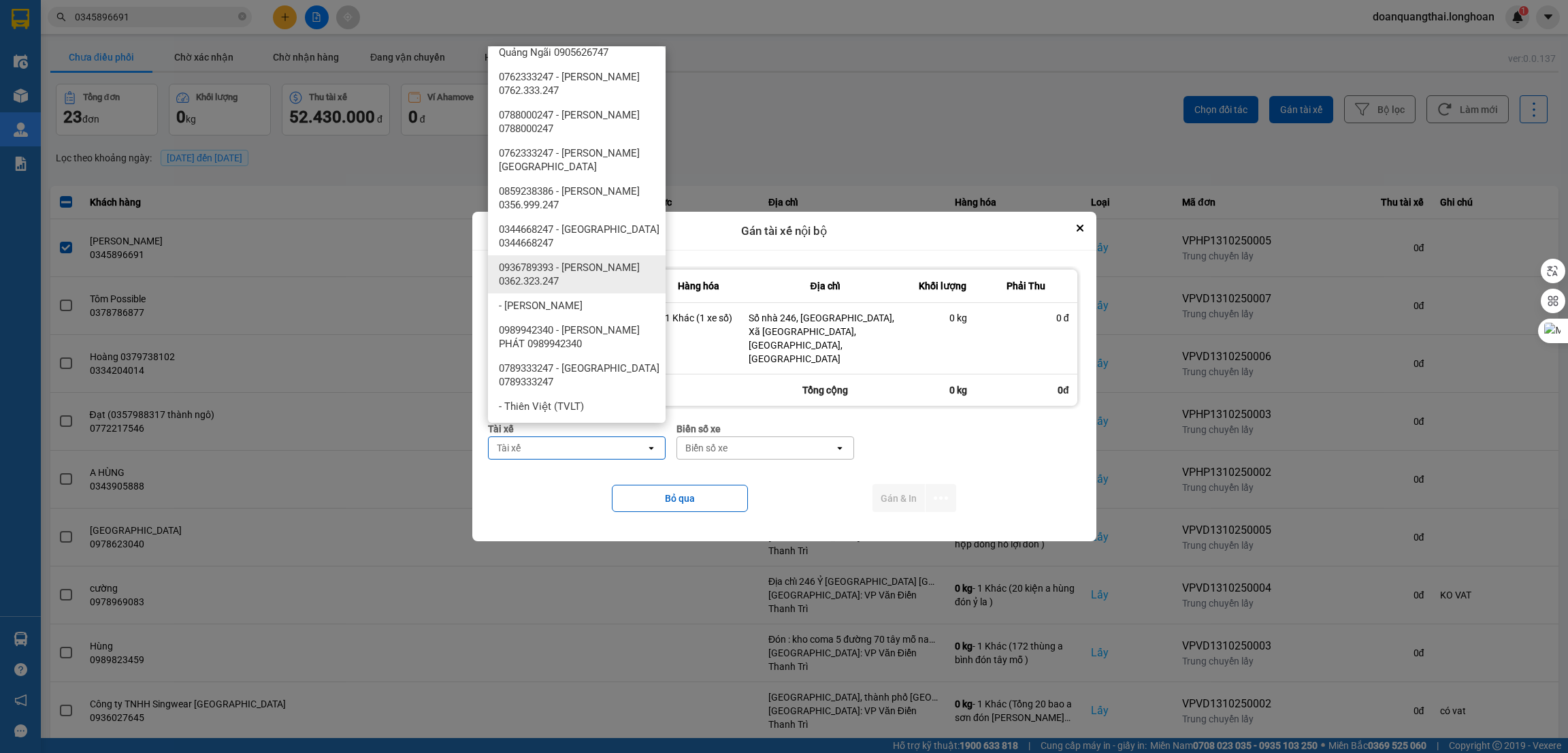
click at [596, 272] on span "0936789393 - vũ anh tuấn 0362.323.247" at bounding box center [580, 275] width 162 height 27
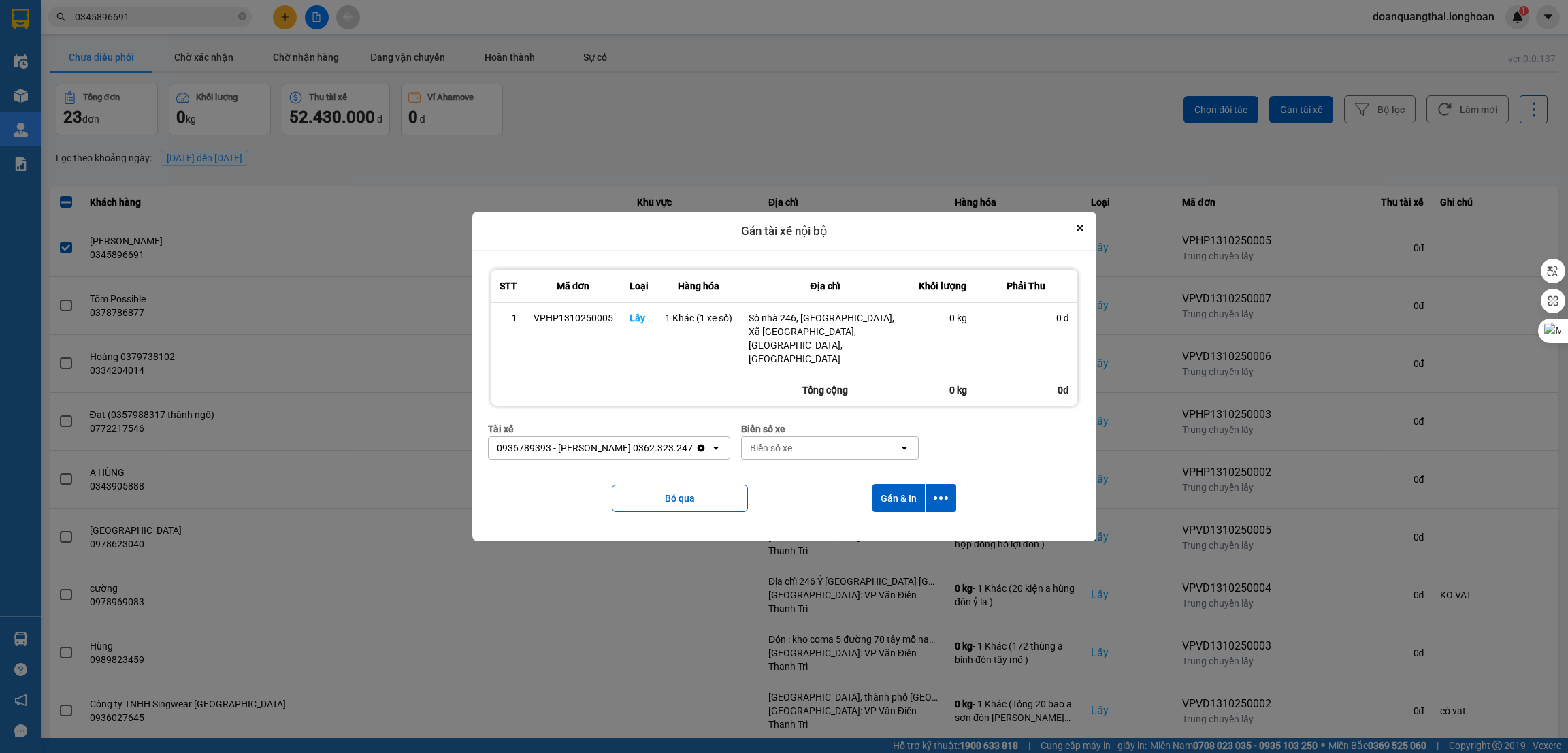
click at [839, 441] on div "Biển số xe" at bounding box center [821, 448] width 157 height 22
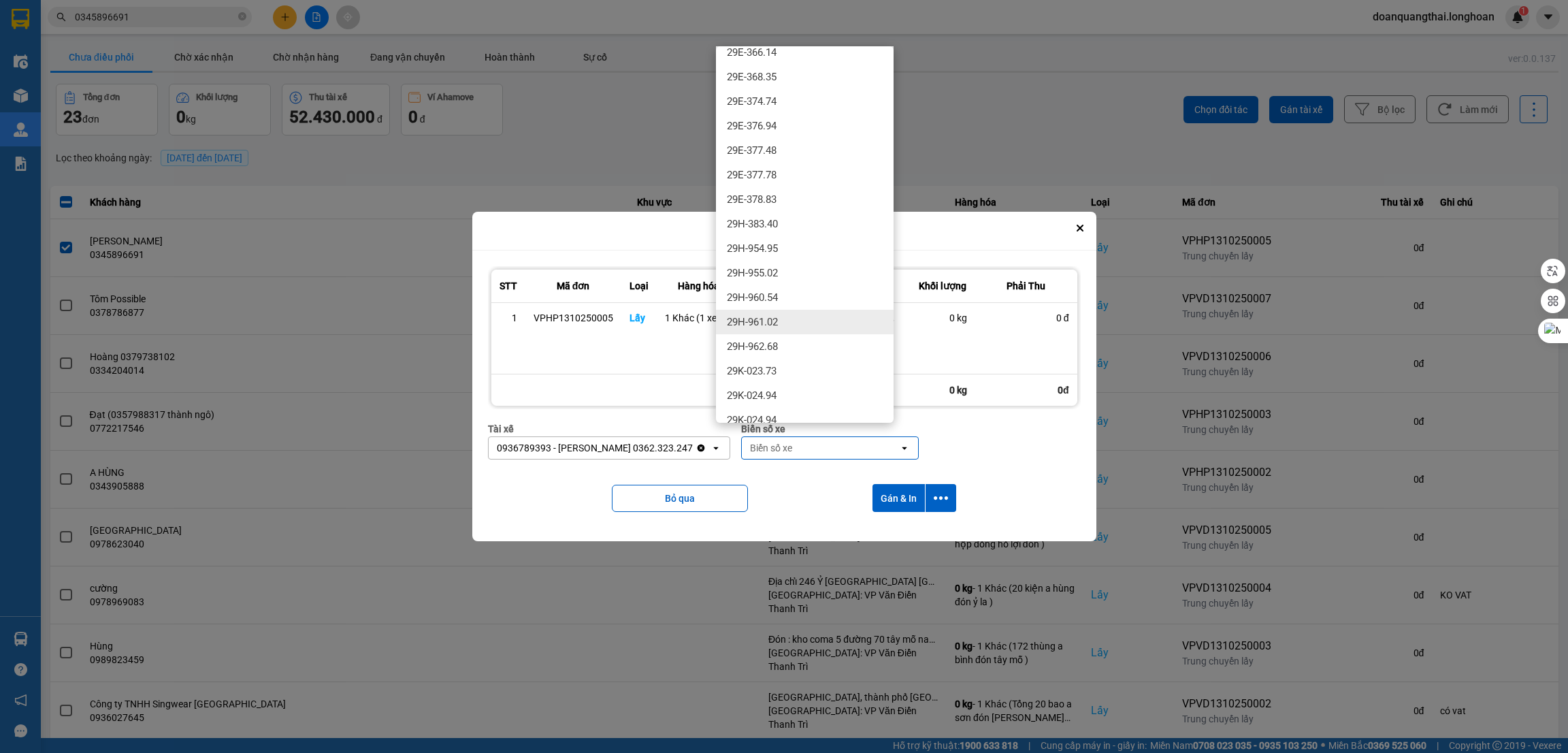
scroll to position [715, 0]
click at [799, 355] on div "29E-377.48" at bounding box center [805, 354] width 178 height 24
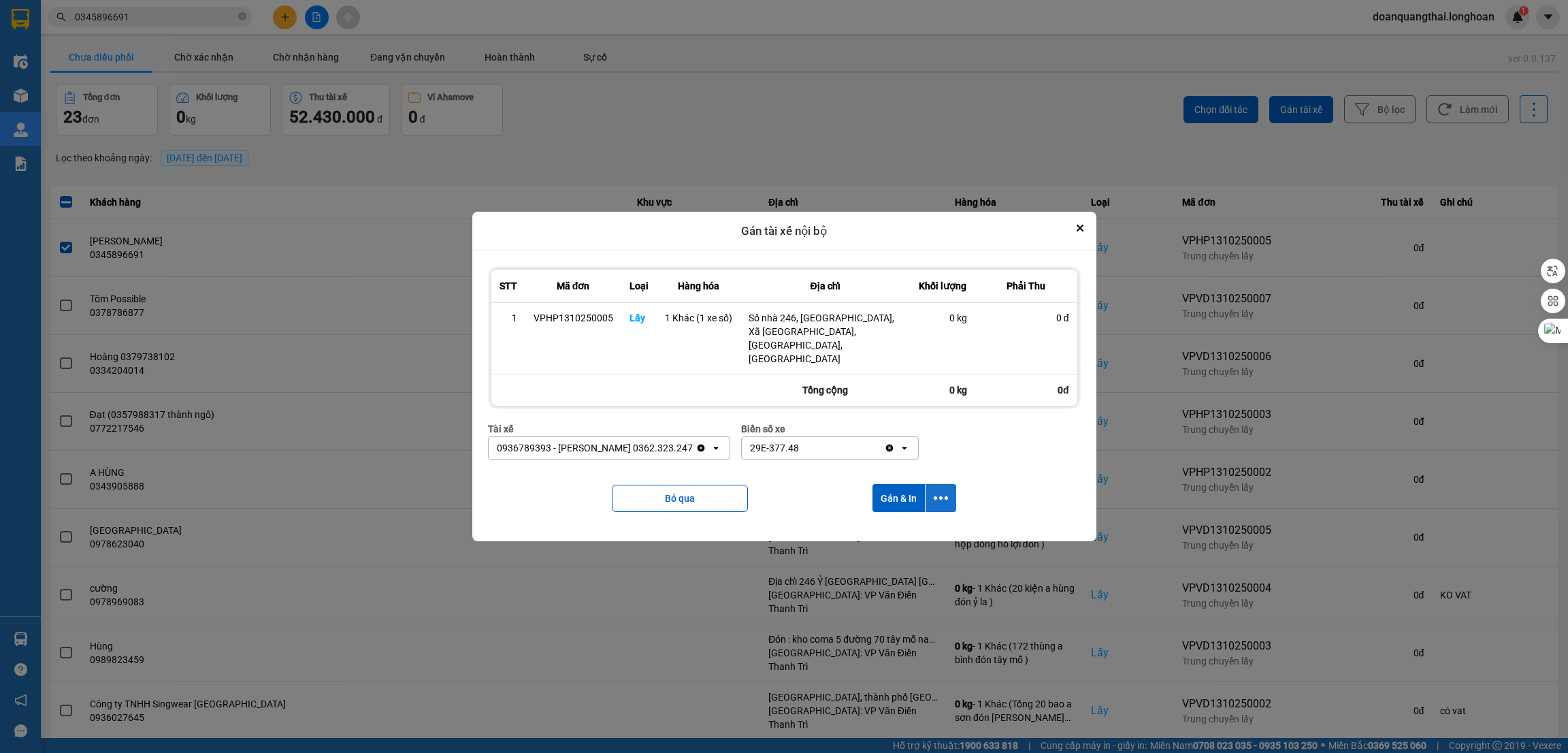
click at [948, 484] on button "dialog" at bounding box center [941, 498] width 31 height 28
click at [876, 525] on span "Chỉ gán tài" at bounding box center [886, 523] width 45 height 14
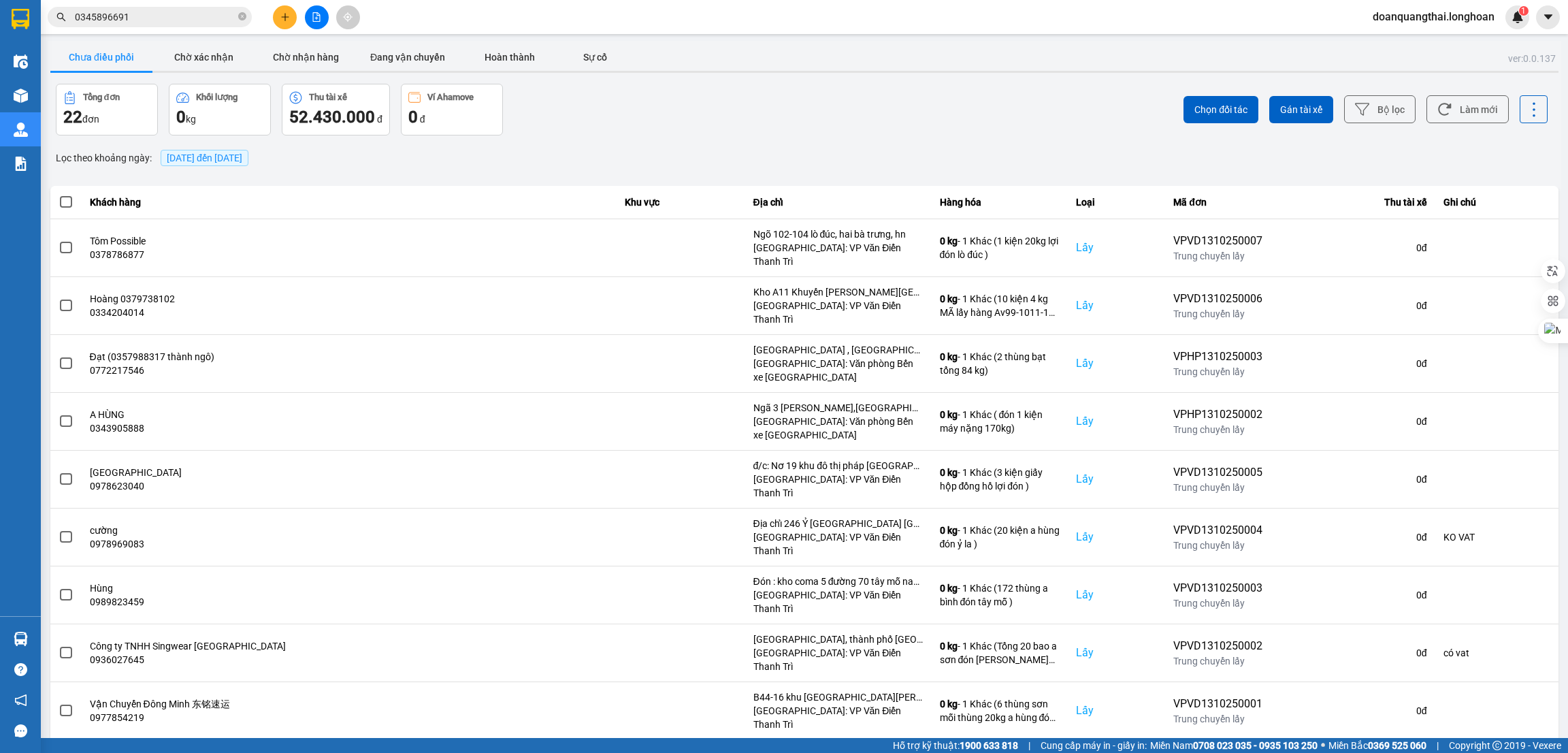
click at [127, 10] on input "0345896691" at bounding box center [155, 17] width 161 height 15
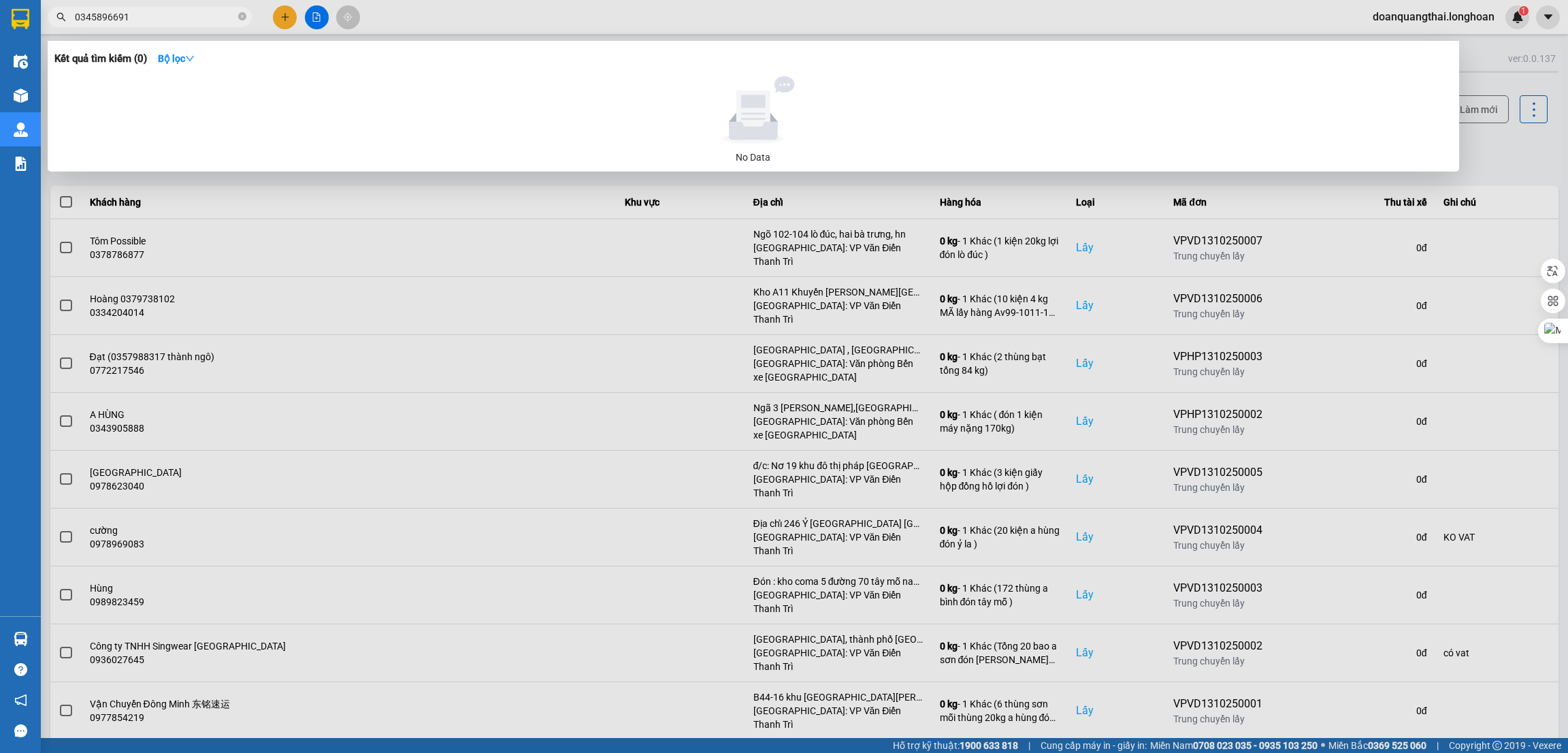
click at [127, 10] on input "0345896691" at bounding box center [155, 17] width 161 height 15
click at [568, 361] on div at bounding box center [784, 376] width 1568 height 753
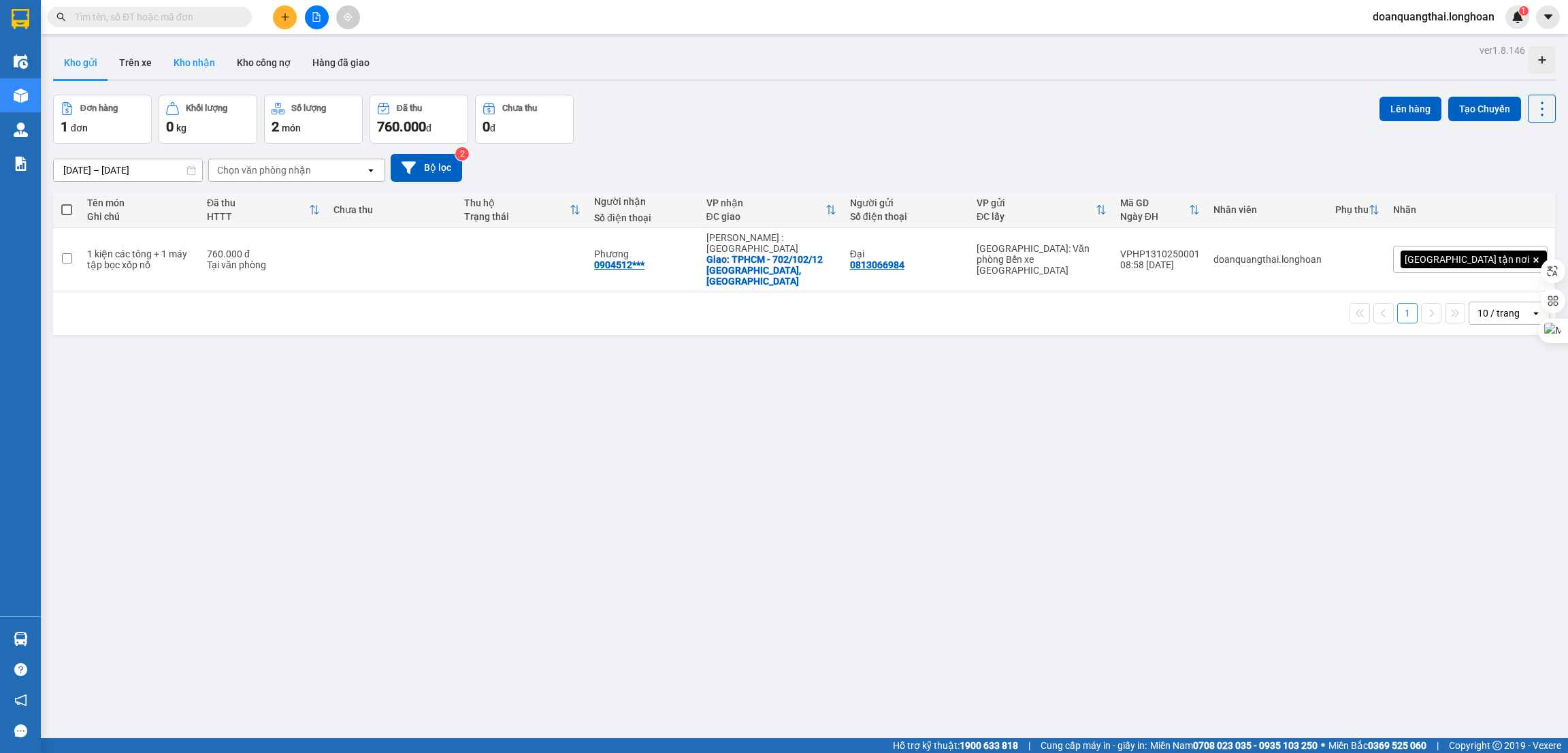
click at [191, 62] on button "Kho nhận" at bounding box center [194, 63] width 63 height 33
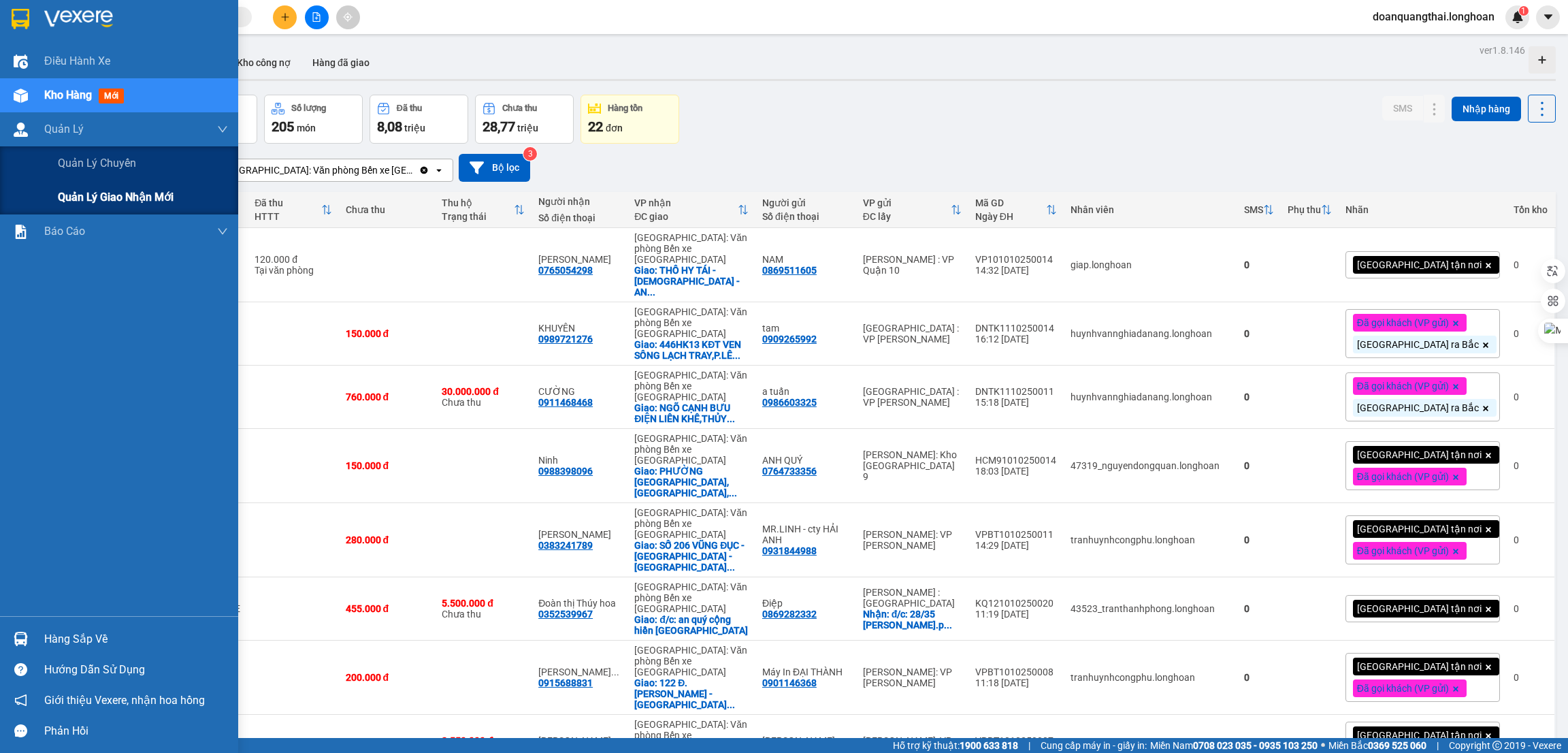
click at [85, 200] on span "Quản lý giao nhận mới" at bounding box center [116, 197] width 116 height 17
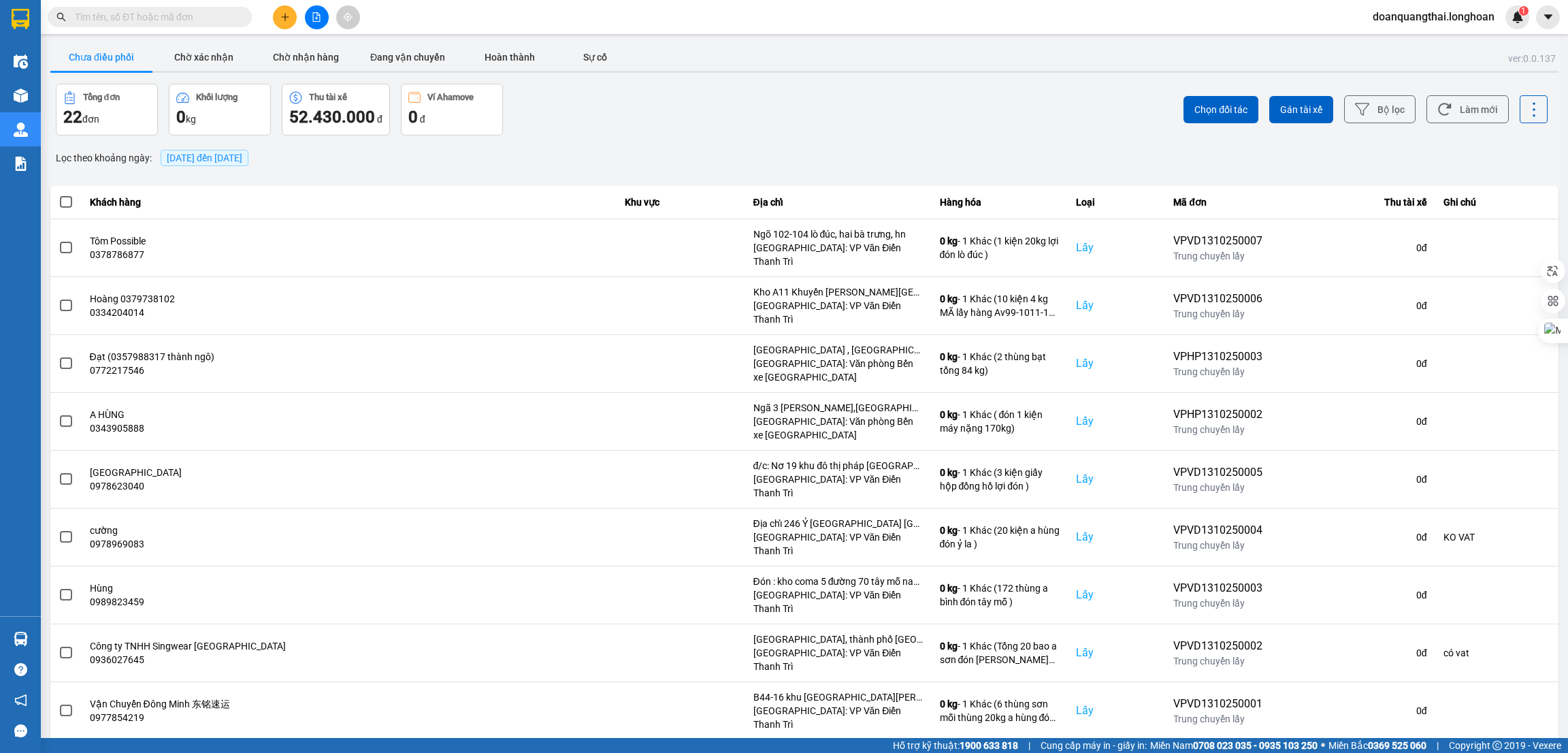
click at [405, 41] on div "ver: 0.0.137 Chưa điều phối Chờ xác nhận Chờ nhận hàng Đang vận chuyển Hoàn thà…" at bounding box center [804, 426] width 1514 height 771
click at [405, 47] on button "Đang vận chuyển" at bounding box center [408, 57] width 102 height 27
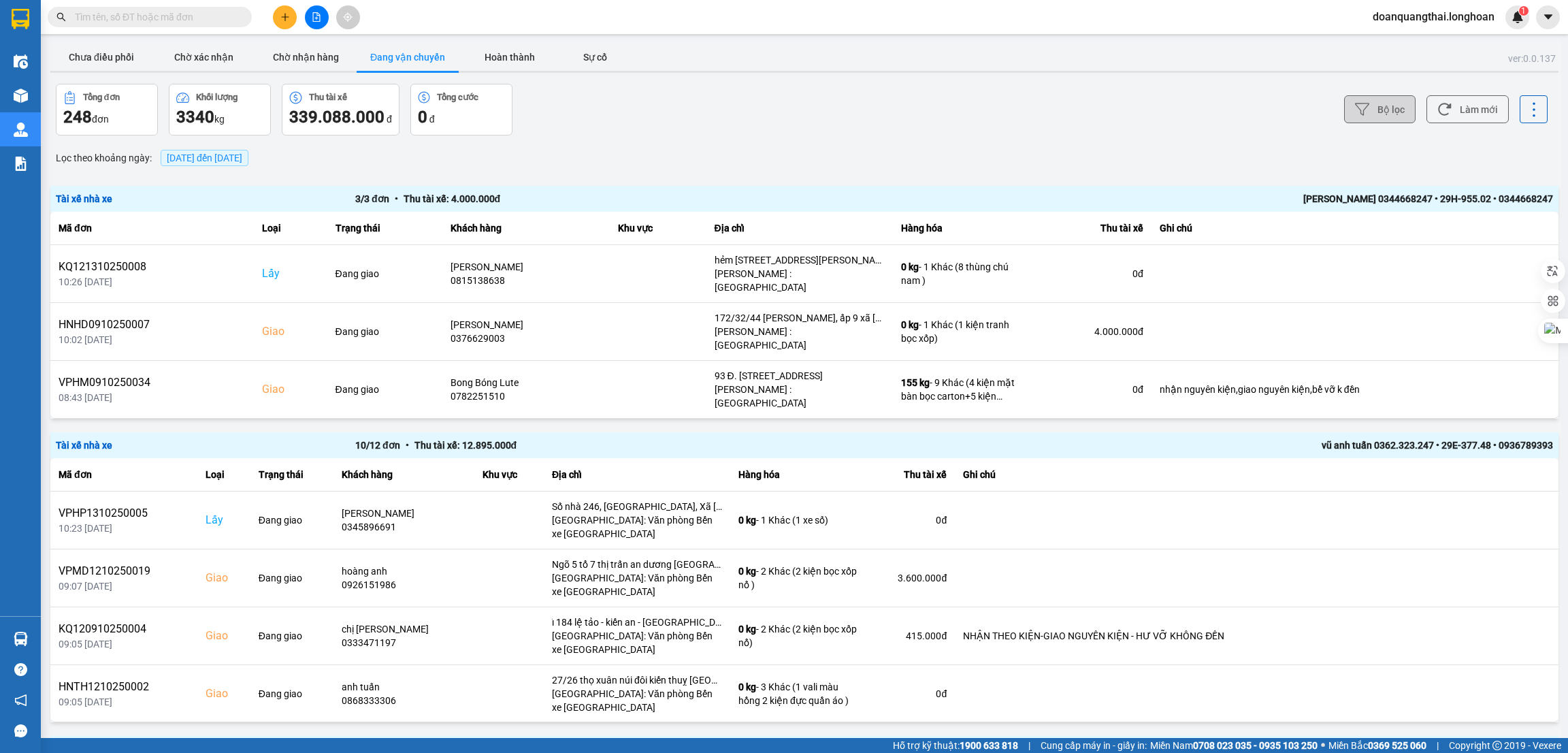
click at [1355, 116] on icon at bounding box center [1362, 109] width 14 height 14
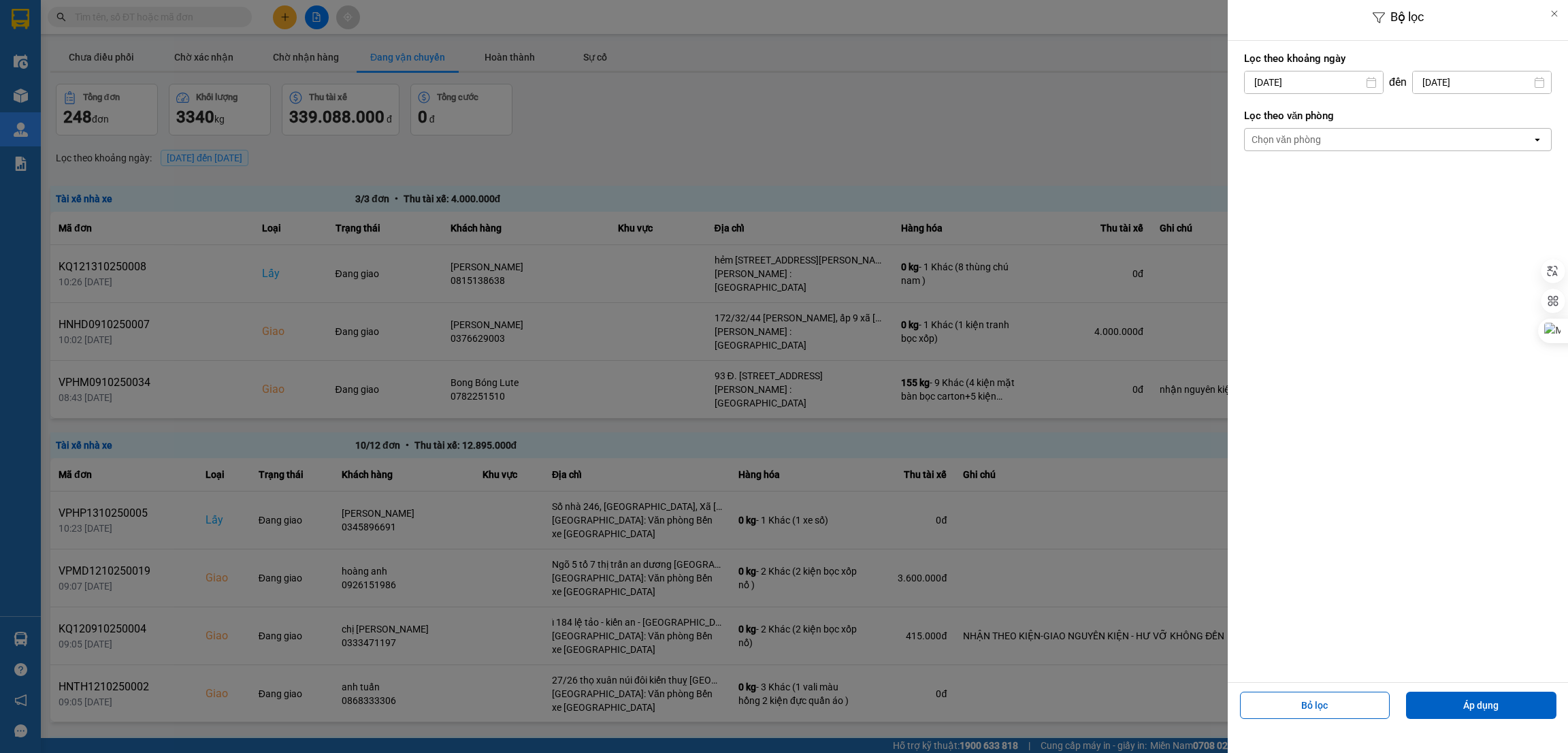
click at [1308, 145] on div "Chọn văn phòng" at bounding box center [1286, 140] width 69 height 14
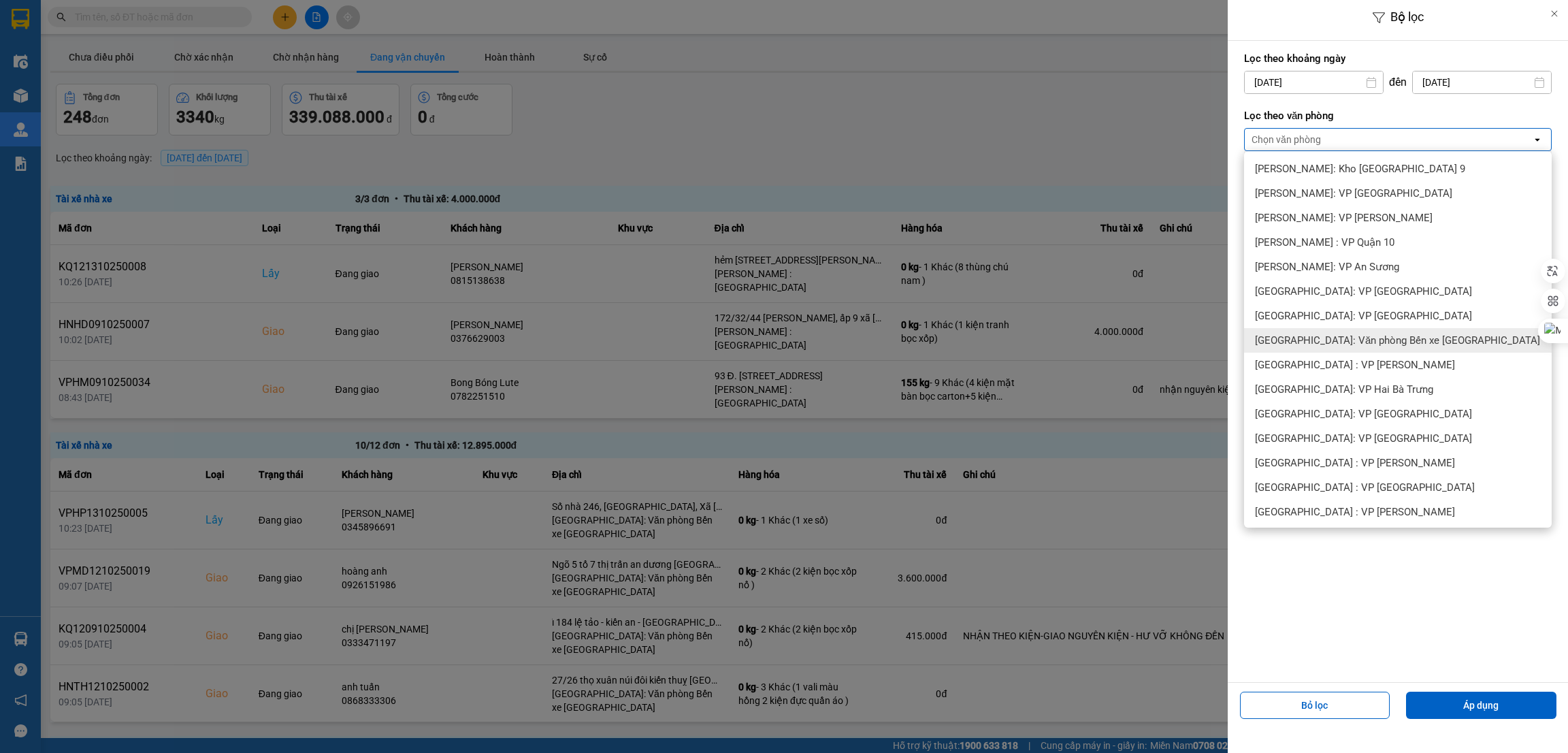
click at [1390, 345] on span "[GEOGRAPHIC_DATA]: Văn phòng Bến xe [GEOGRAPHIC_DATA]" at bounding box center [1398, 340] width 285 height 14
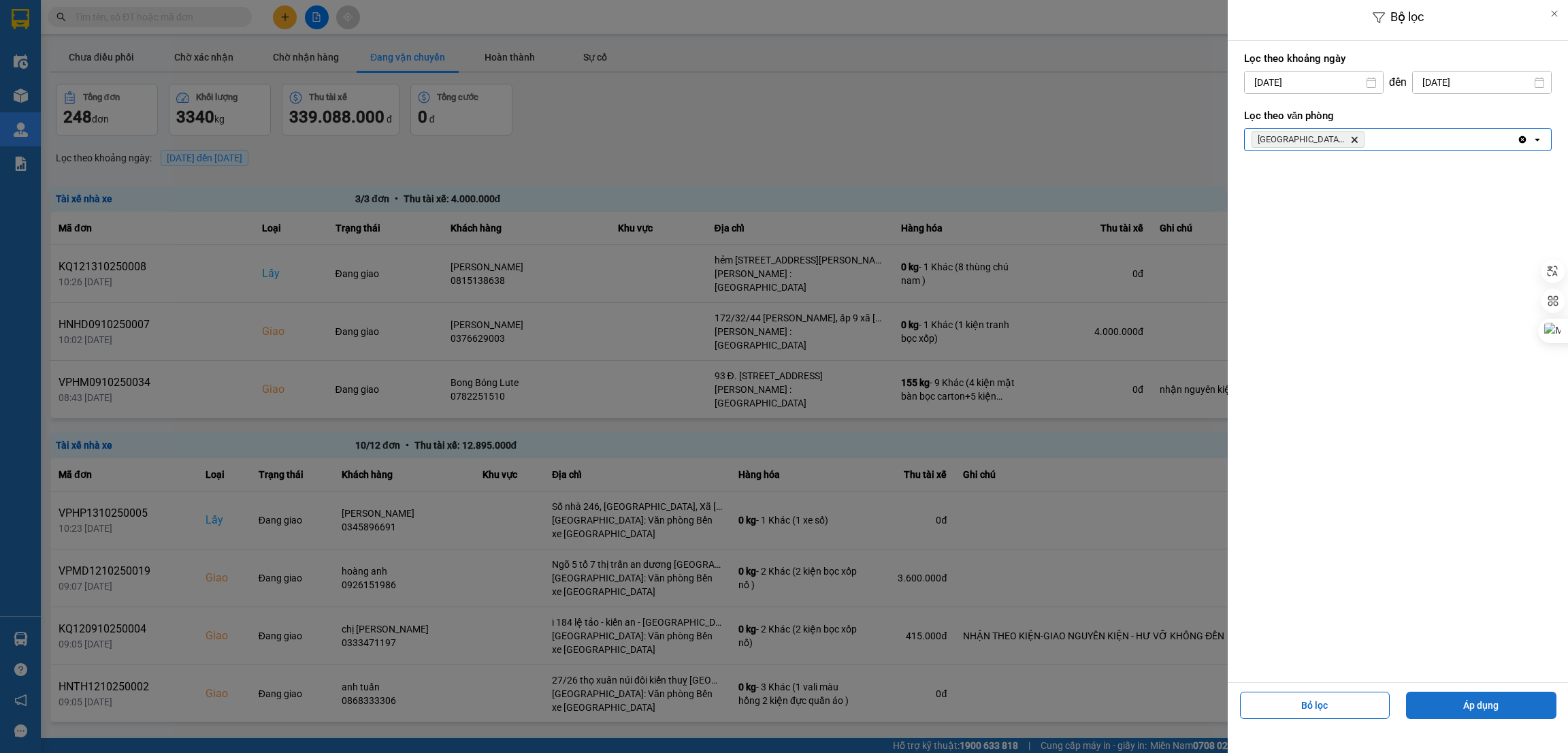
click at [1443, 700] on button "Áp dụng" at bounding box center [1481, 706] width 150 height 27
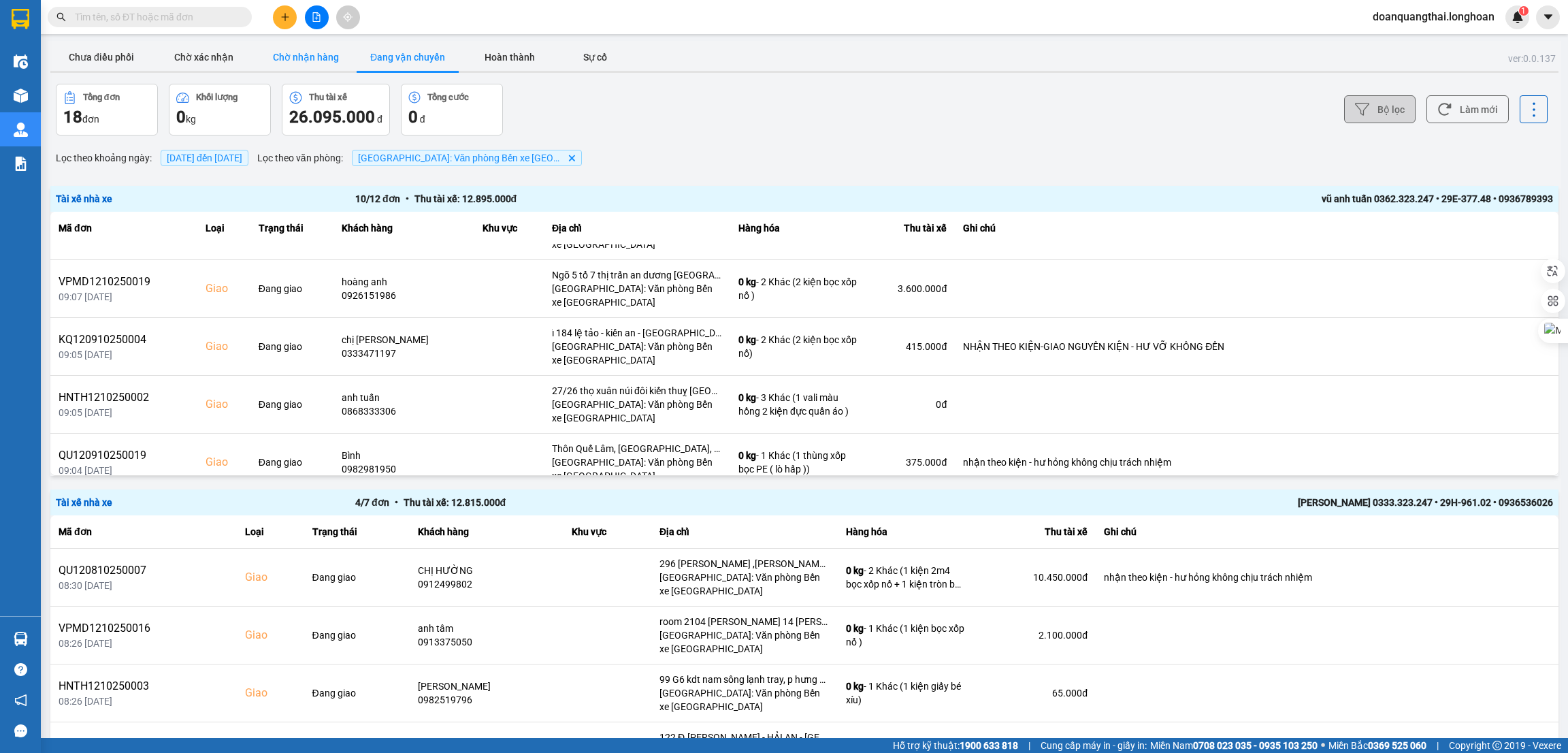
click at [300, 53] on button "Chờ nhận hàng" at bounding box center [306, 57] width 102 height 27
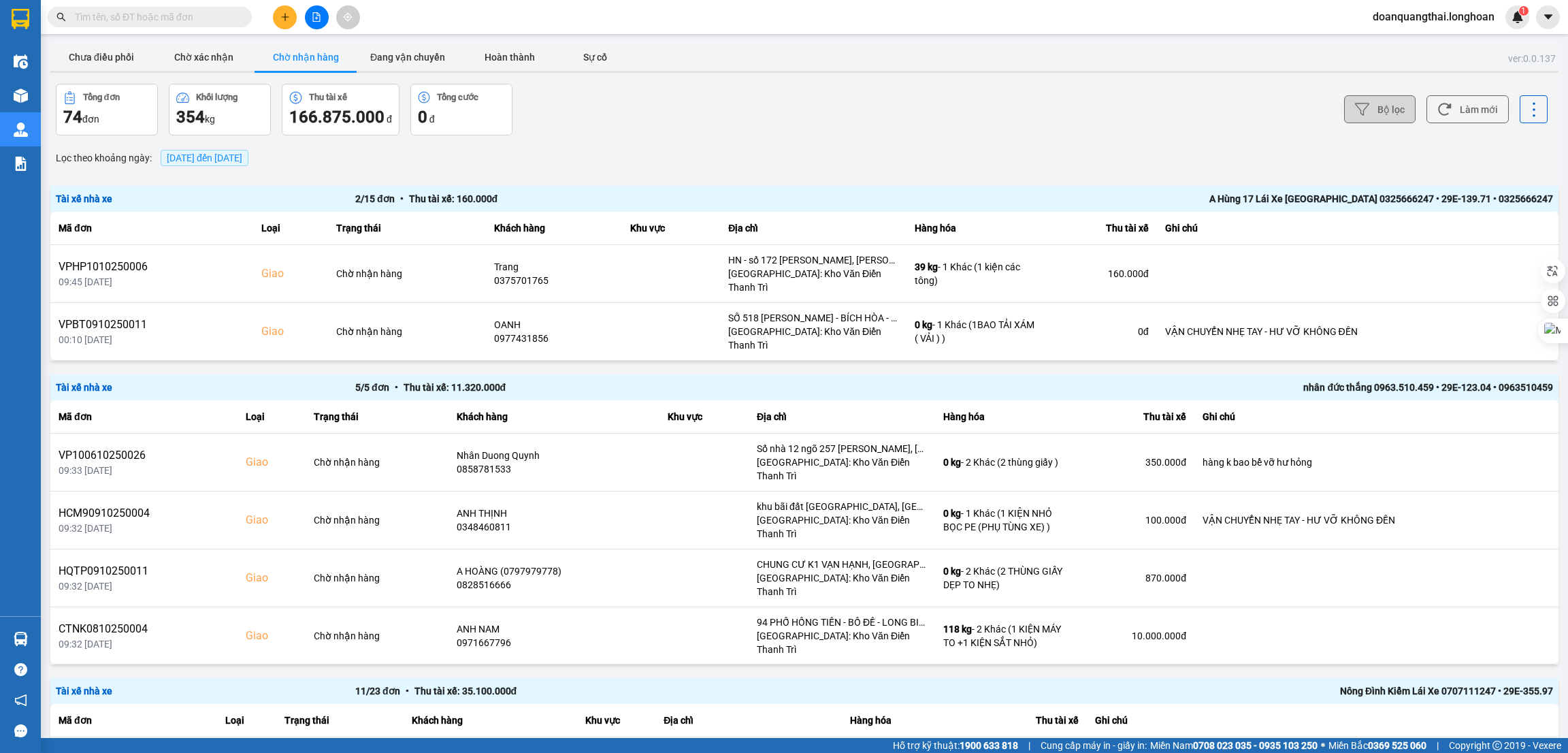
click at [1380, 112] on button "Bộ lọc" at bounding box center [1380, 109] width 72 height 28
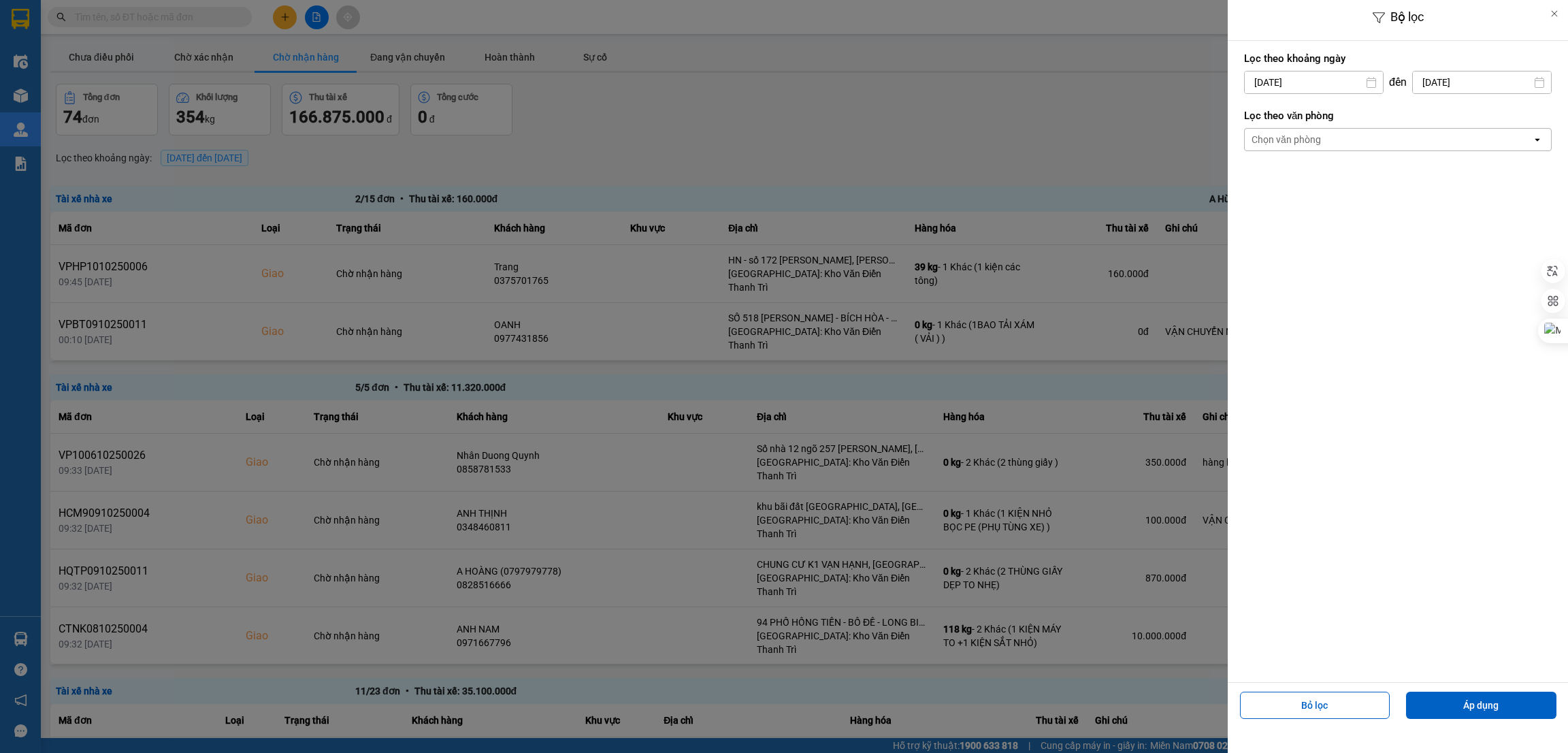
click at [1328, 133] on div "Chọn văn phòng" at bounding box center [1388, 140] width 288 height 22
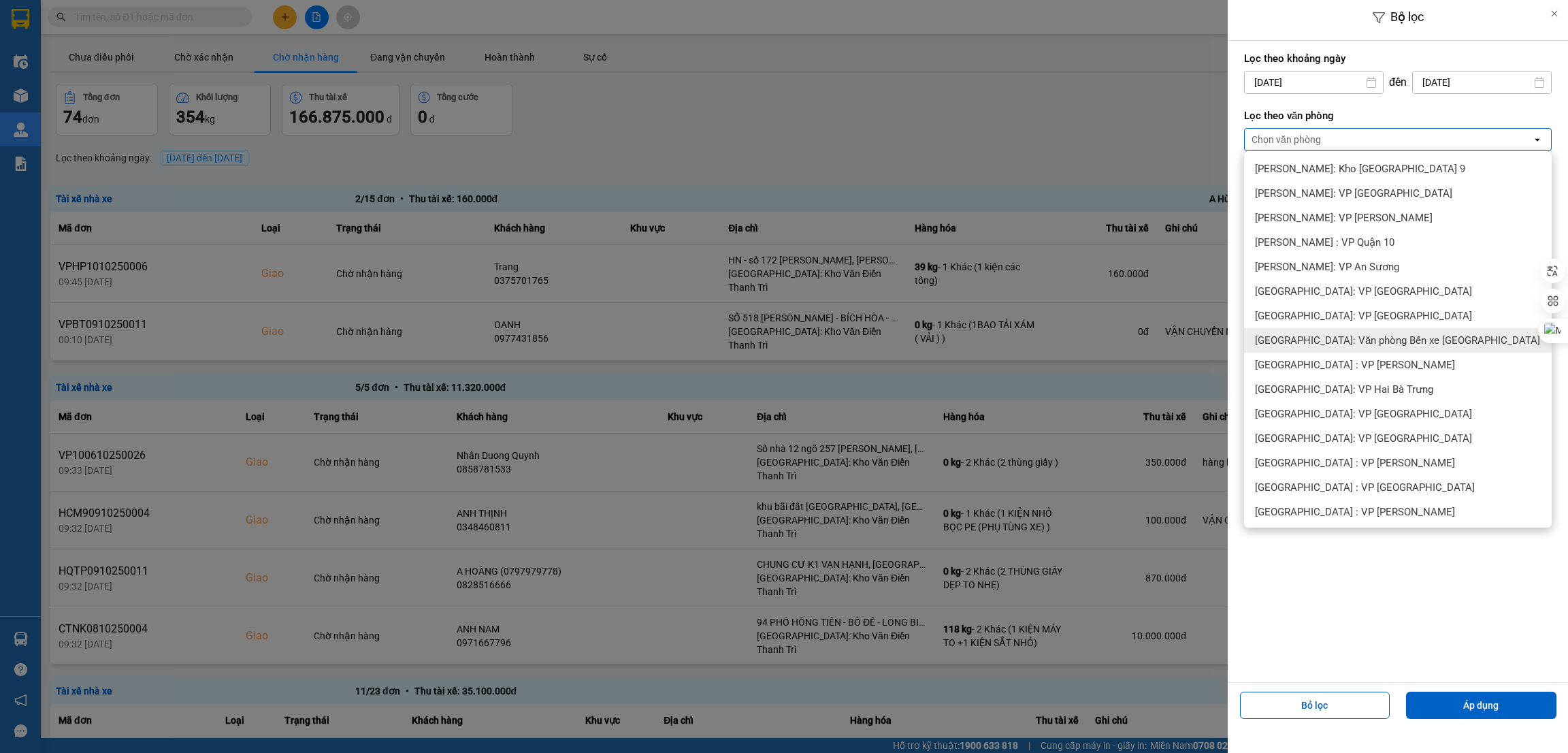
click at [1400, 343] on span "[GEOGRAPHIC_DATA]: Văn phòng Bến xe [GEOGRAPHIC_DATA]" at bounding box center [1398, 340] width 285 height 14
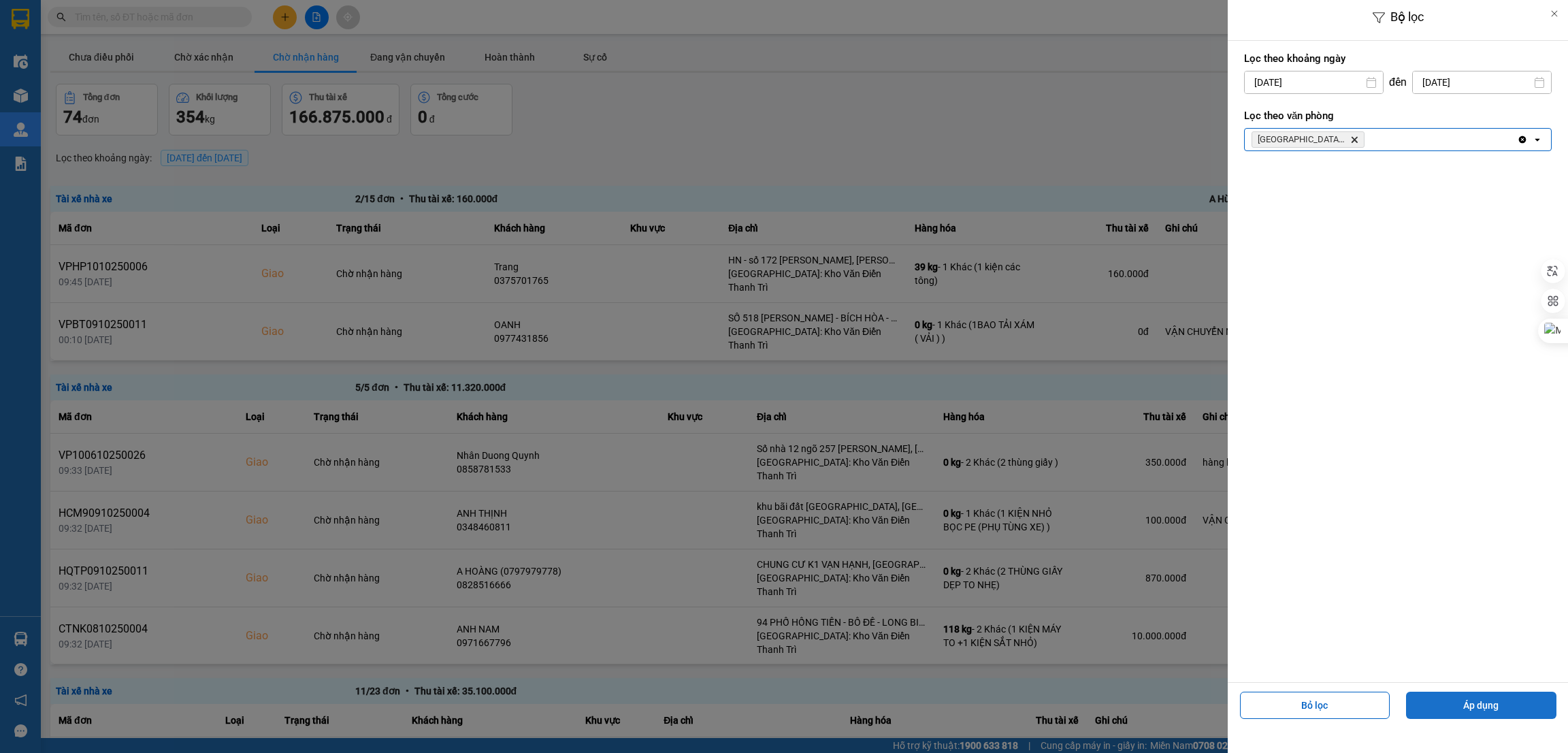
click at [1467, 706] on button "Áp dụng" at bounding box center [1481, 706] width 150 height 27
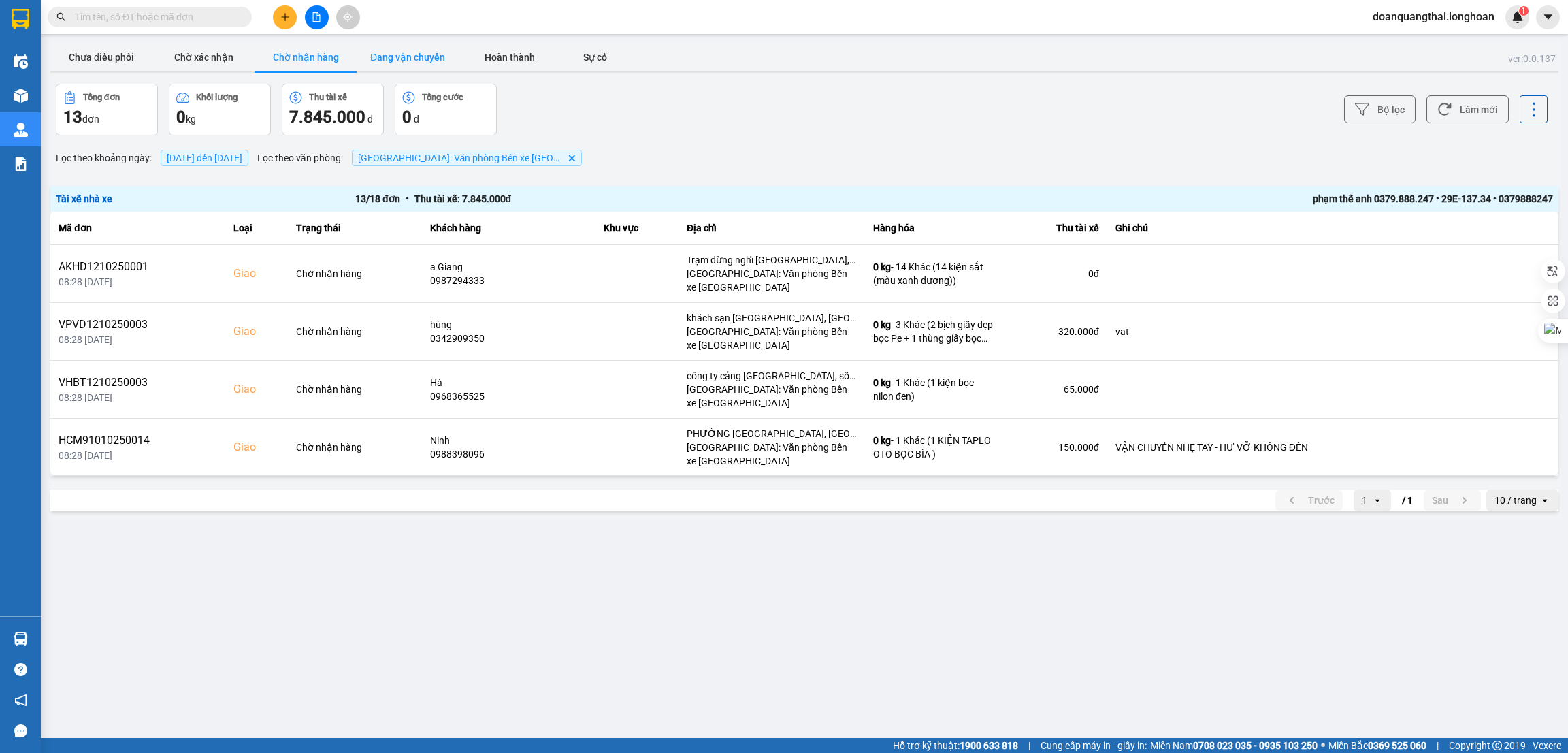
click at [394, 53] on button "Đang vận chuyển" at bounding box center [408, 57] width 102 height 27
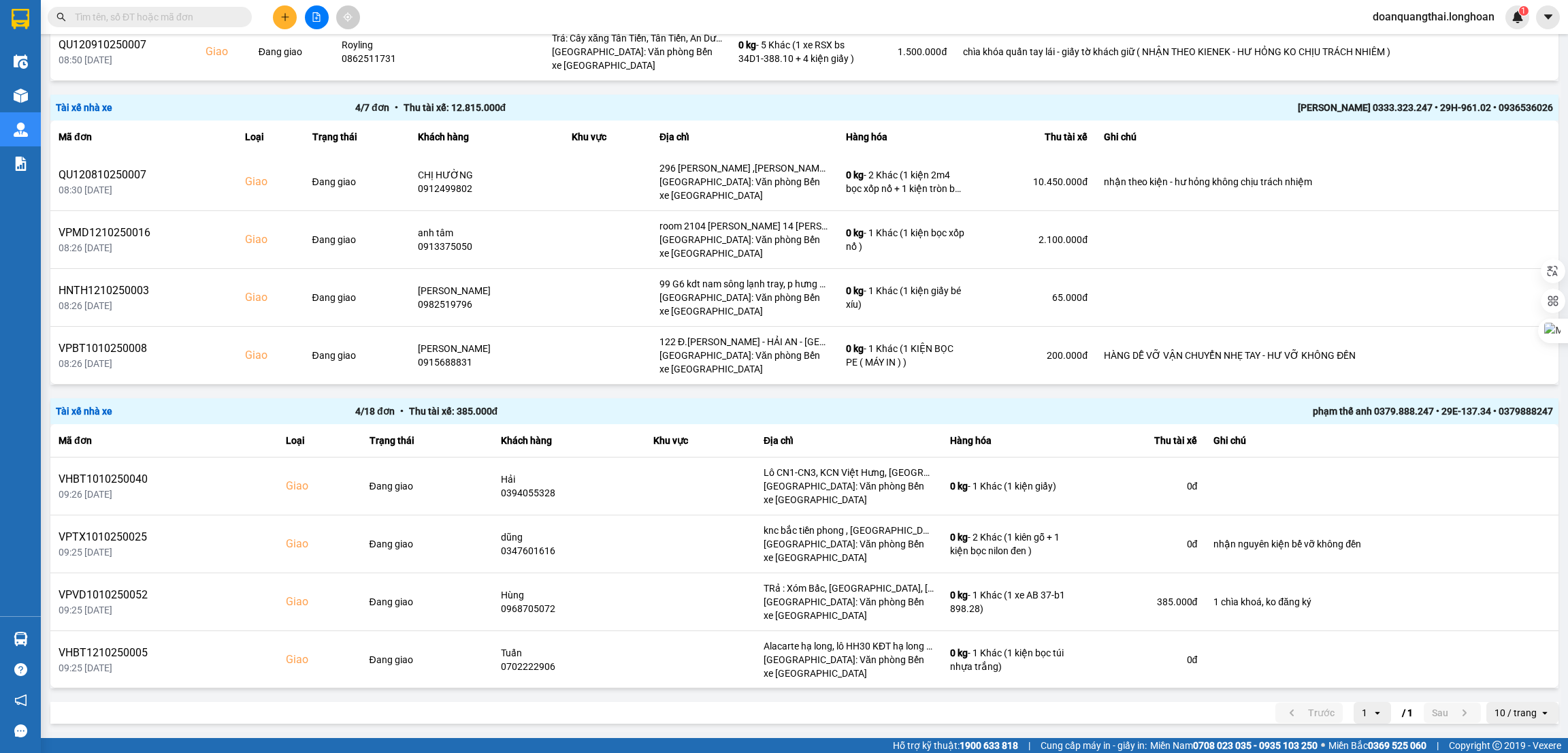
scroll to position [293, 0]
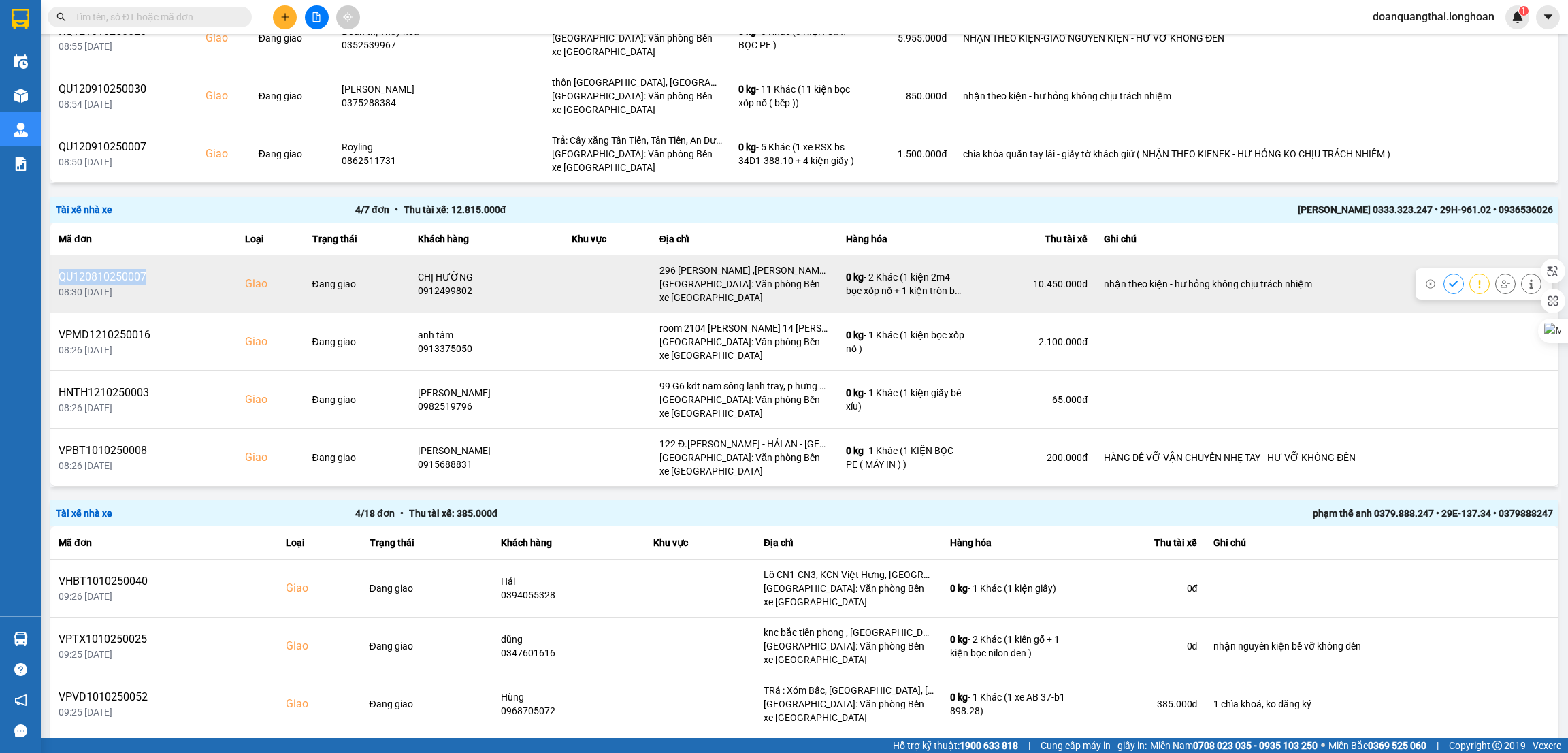
drag, startPoint x: 59, startPoint y: 275, endPoint x: 178, endPoint y: 275, distance: 119.0
click at [178, 275] on div "QU120810250007" at bounding box center [143, 277] width 170 height 16
click at [418, 270] on div "CHỊ HƯỜNG" at bounding box center [487, 277] width 137 height 14
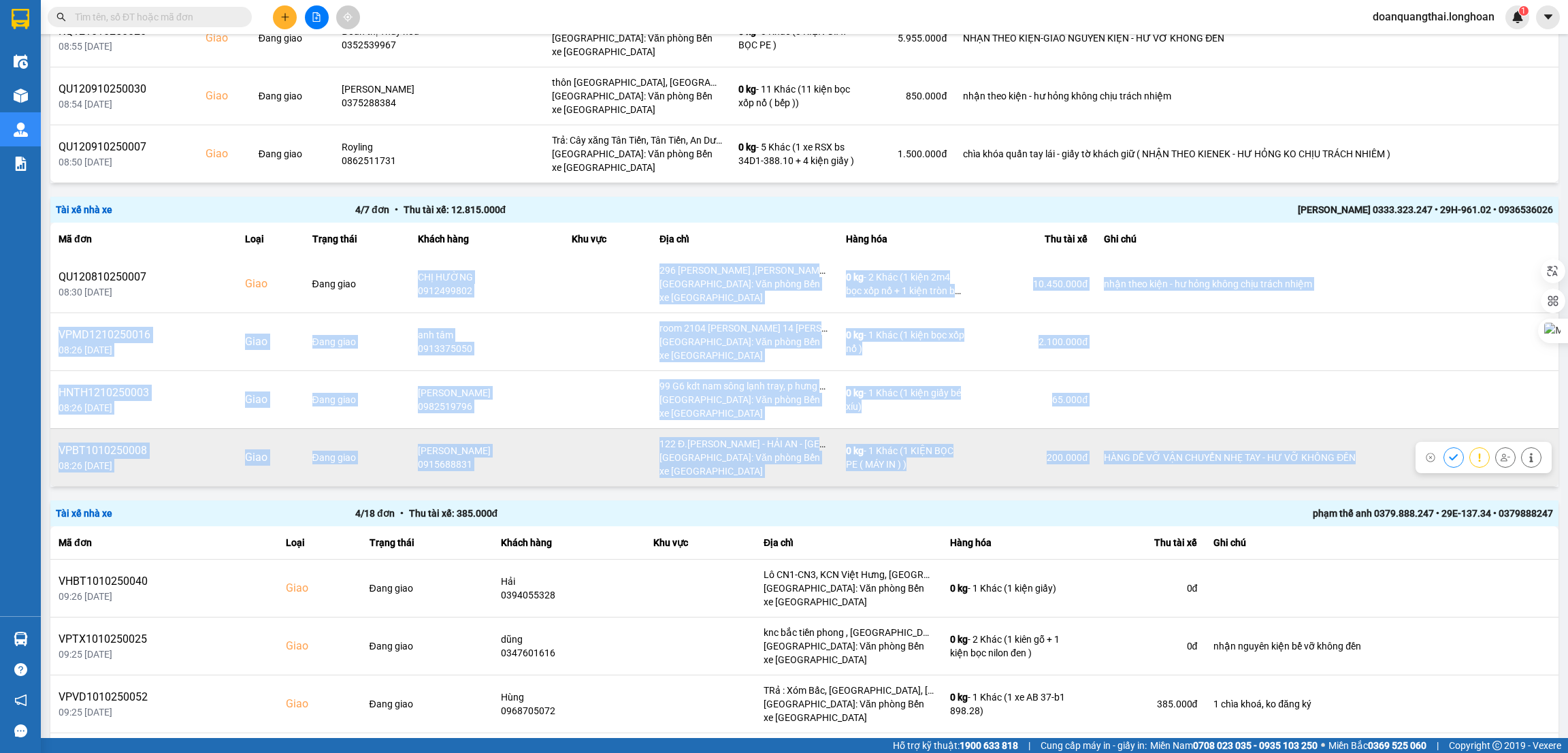
drag, startPoint x: 399, startPoint y: 273, endPoint x: 1347, endPoint y: 465, distance: 967.2
click at [1347, 465] on tbody "QU120810250007 08:30 [DATE] [PERSON_NAME] giao CHỊ HƯỜNG 0912499802 296 [PERSON…" at bounding box center [805, 370] width 1509 height 231
copy tbody "LOR IPSUM 0688796123 665 DOLORS AMET CONSE ,ADI ELITS , DOE TEMPO Inc Utlab: Et…"
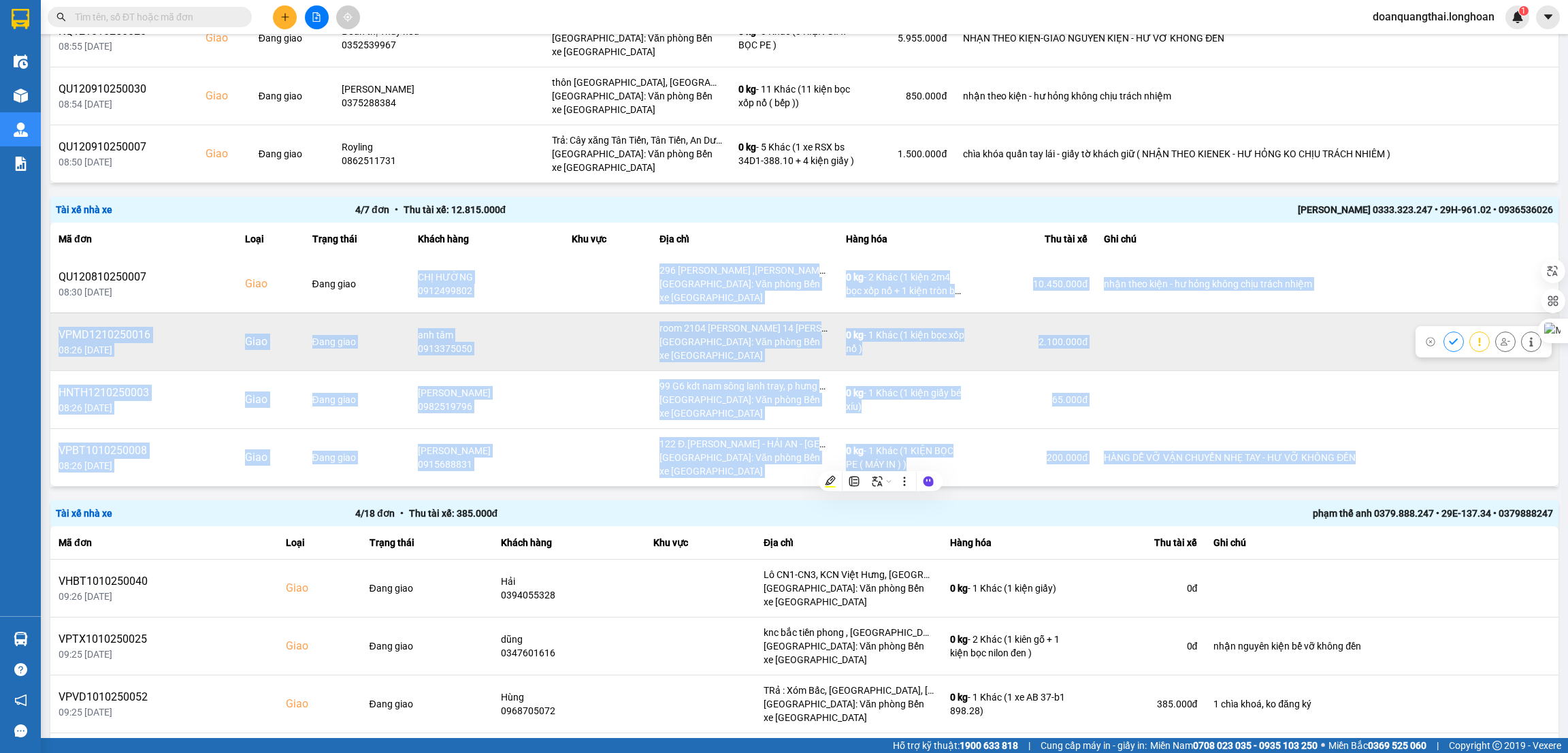
click at [1169, 343] on td at bounding box center [1327, 342] width 463 height 58
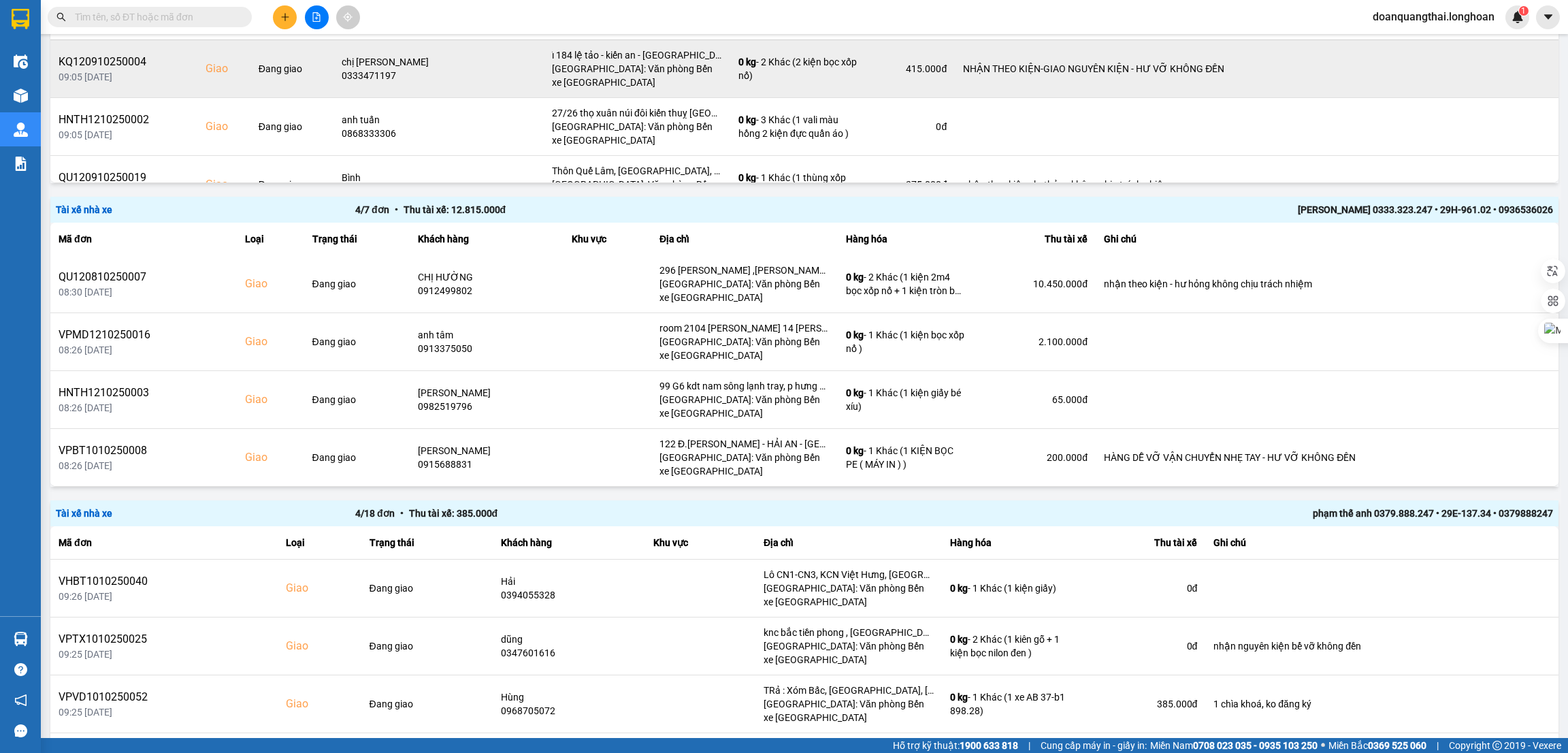
scroll to position [0, 0]
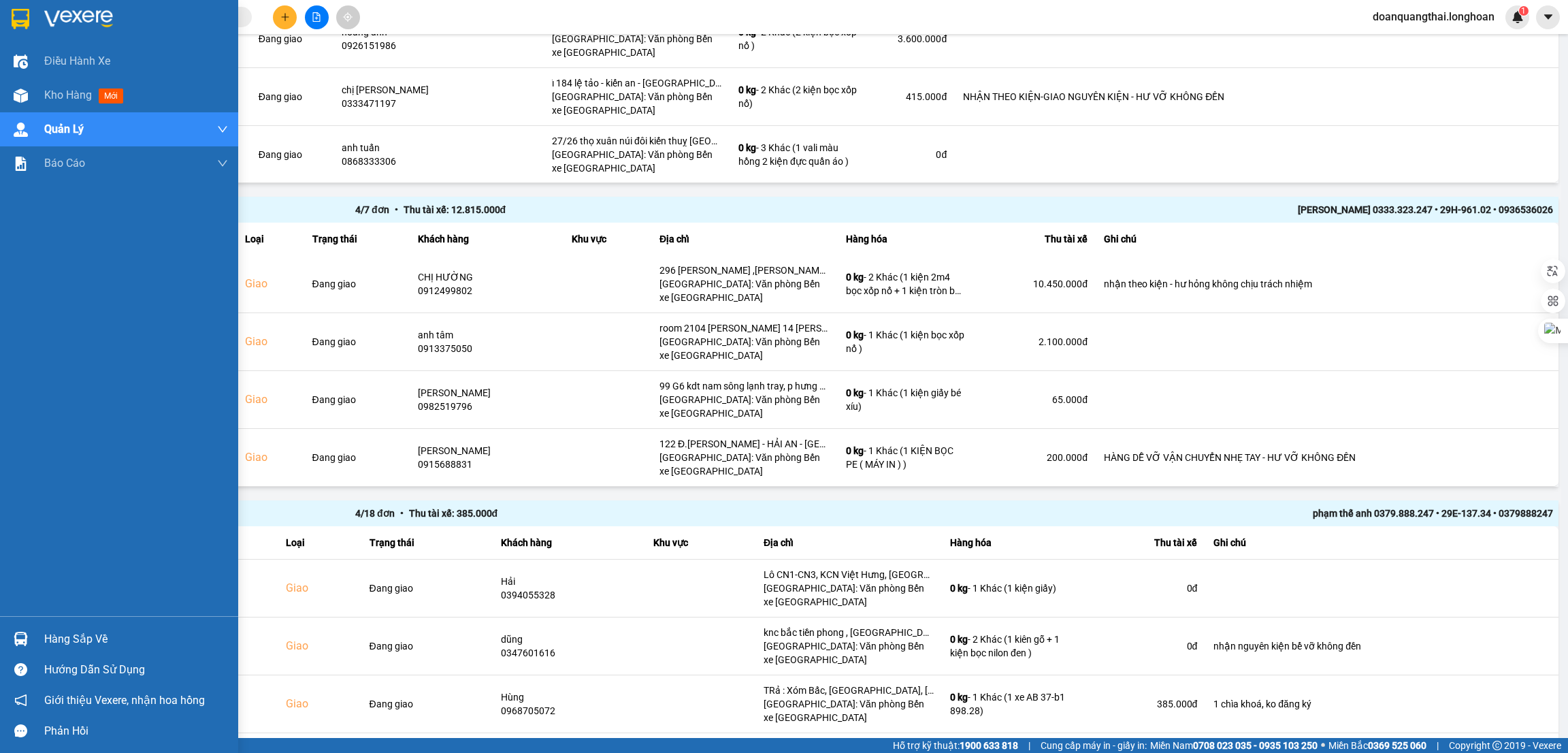
click at [28, 13] on img at bounding box center [20, 19] width 18 height 21
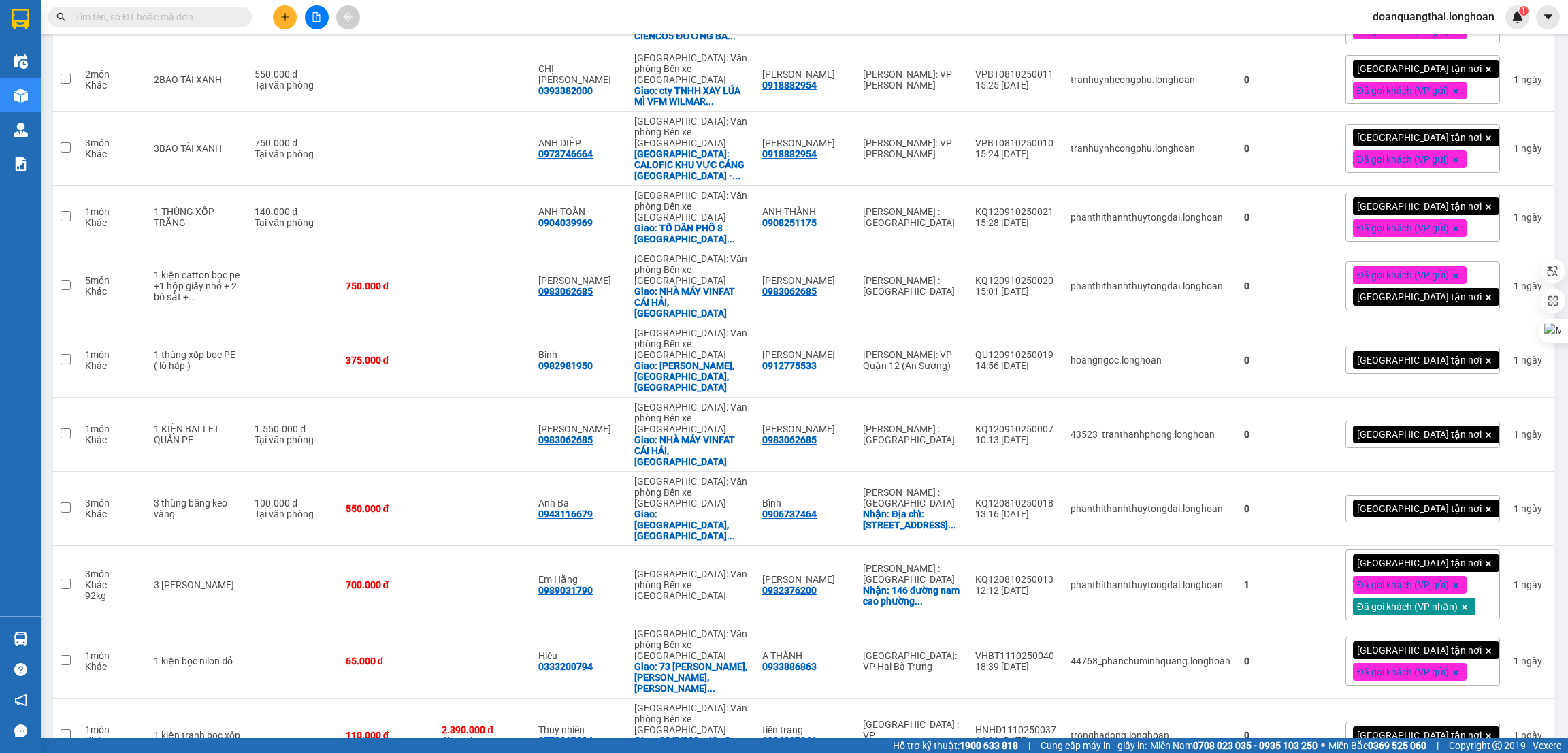
scroll to position [2420, 0]
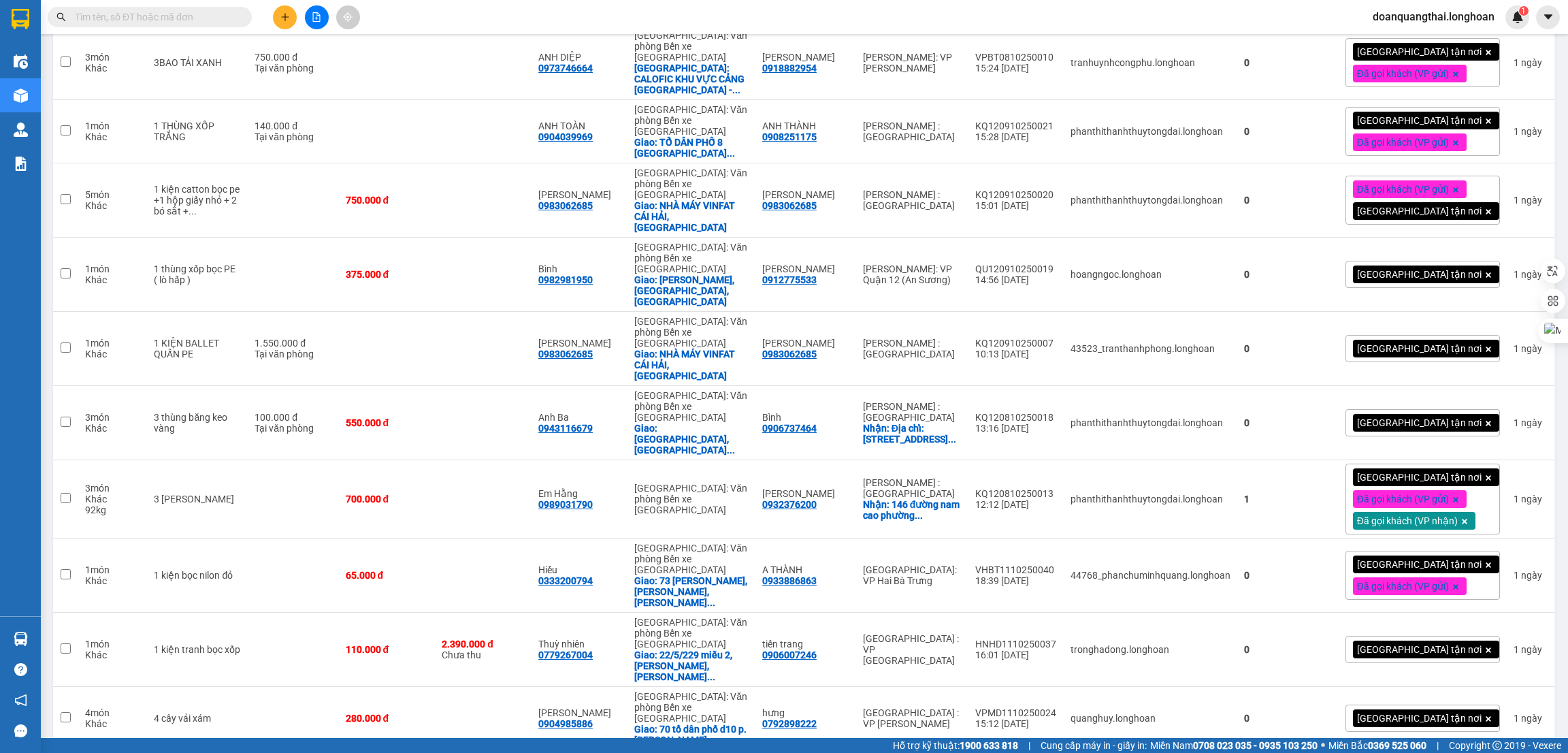
click at [189, 12] on input "text" at bounding box center [155, 17] width 161 height 15
paste input "VPMD1110250024"
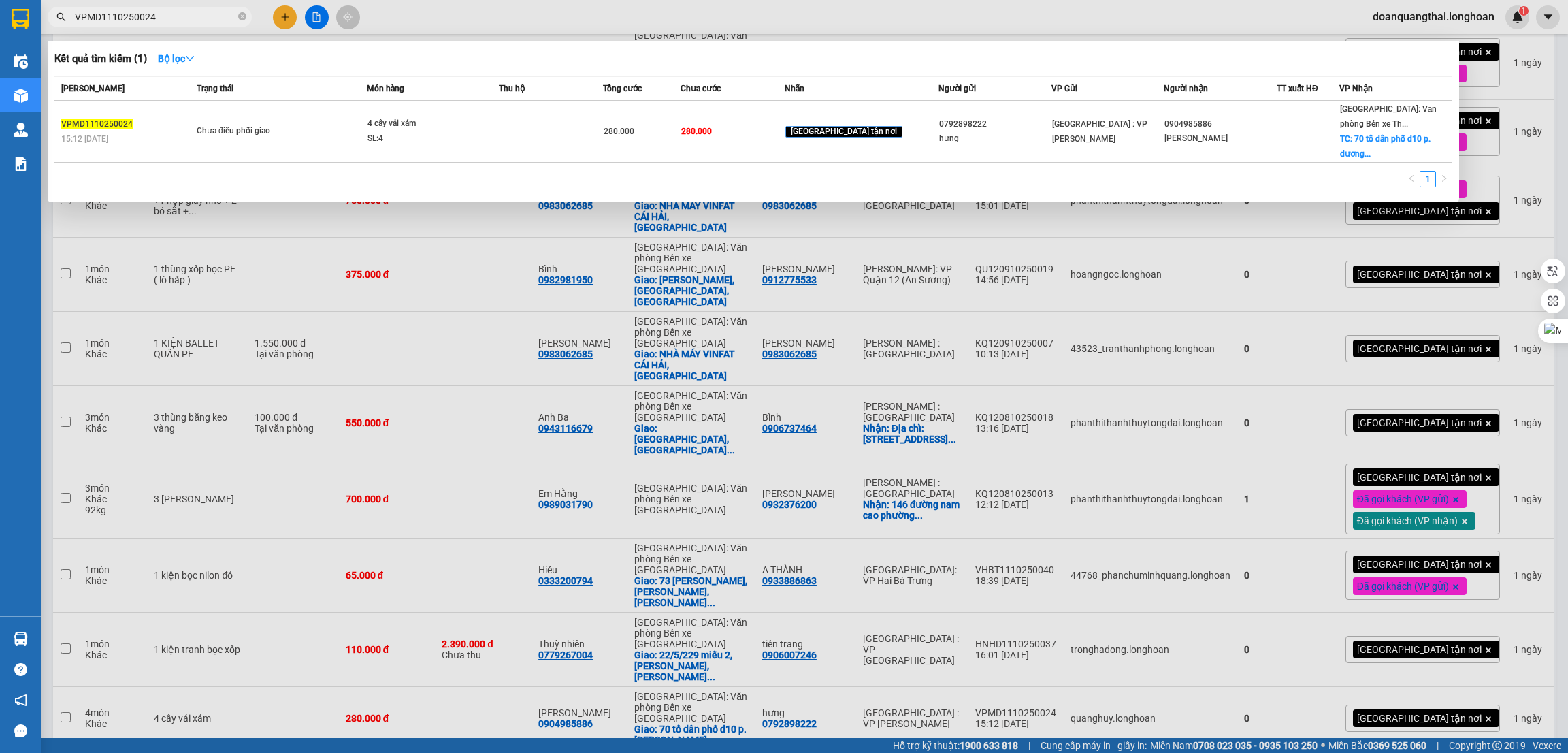
type input "VPMD1110250024"
click at [875, 20] on div at bounding box center [784, 376] width 1568 height 753
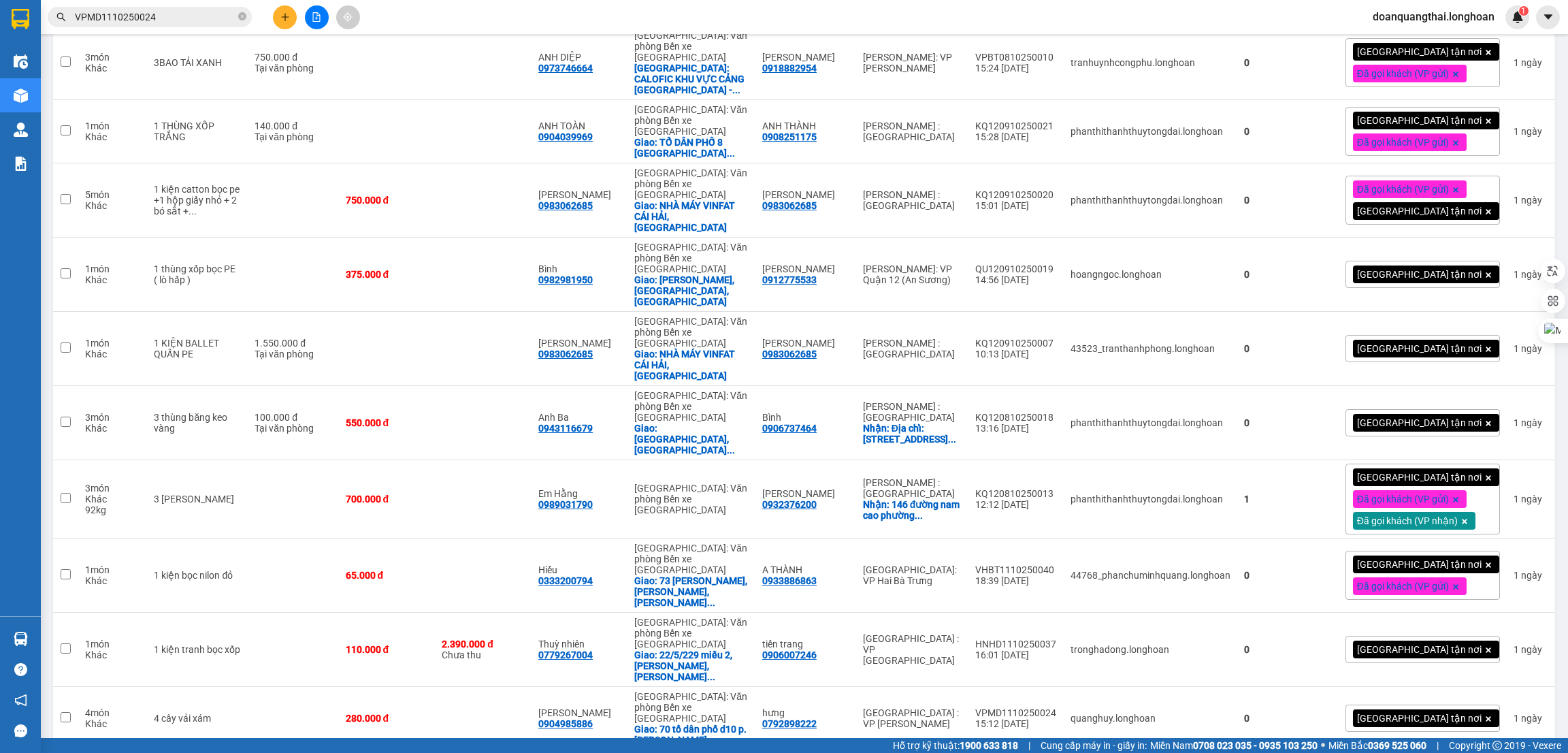
click at [168, 20] on input "VPMD1110250024" at bounding box center [155, 17] width 161 height 15
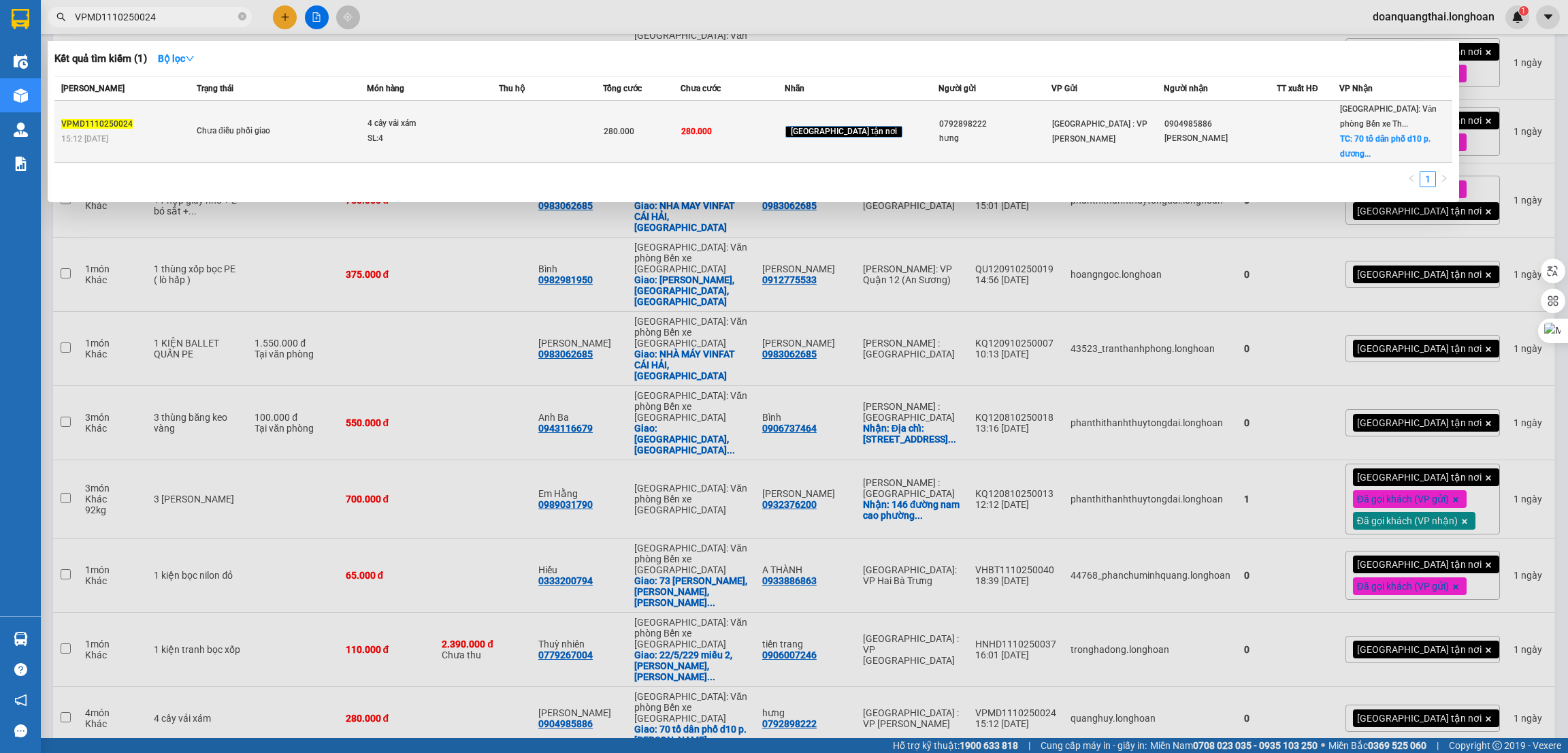
click at [250, 127] on div "Chưa điều phối giao" at bounding box center [248, 131] width 102 height 15
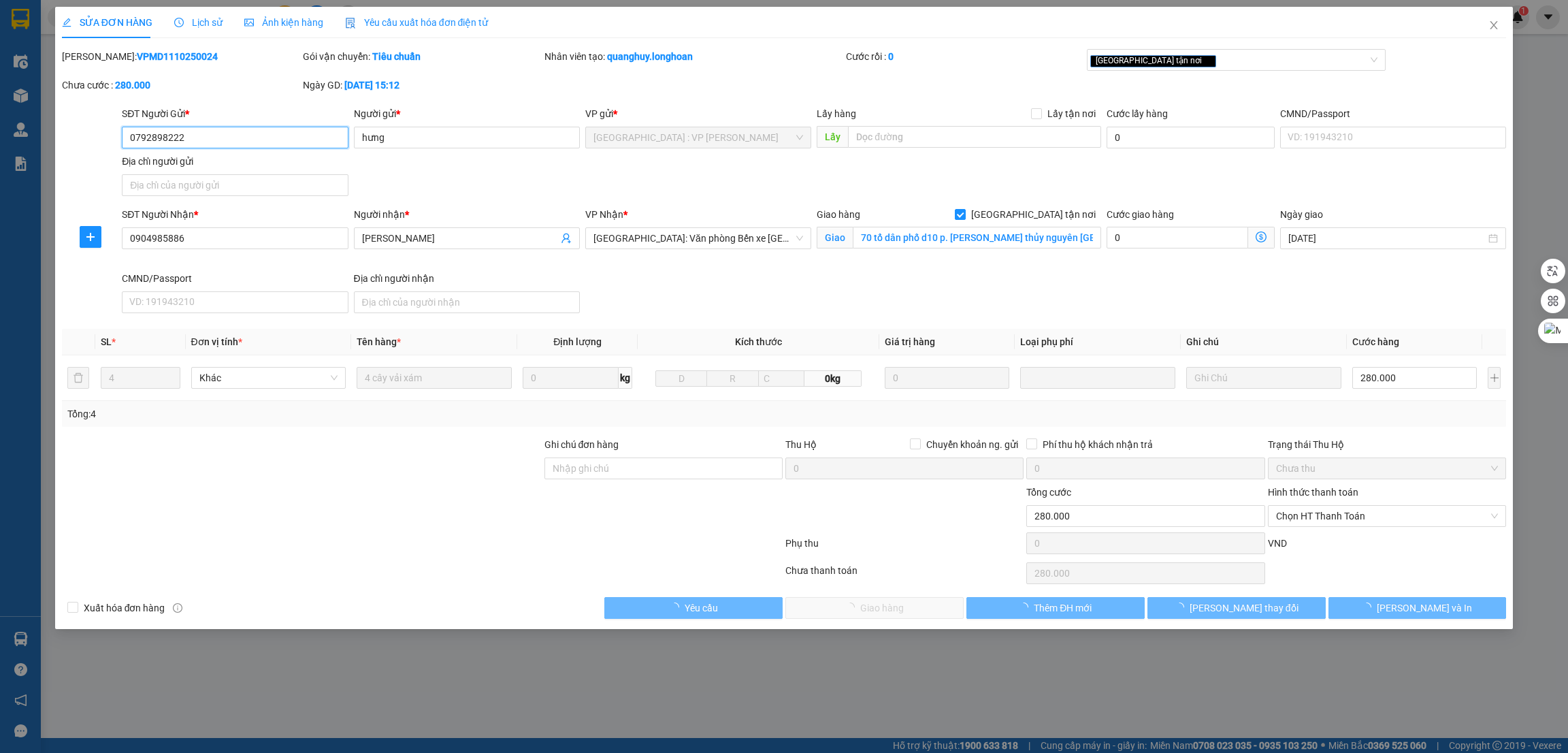
type input "0792898222"
type input "hưng"
type input "0904985886"
type input "[PERSON_NAME]"
checkbox input "true"
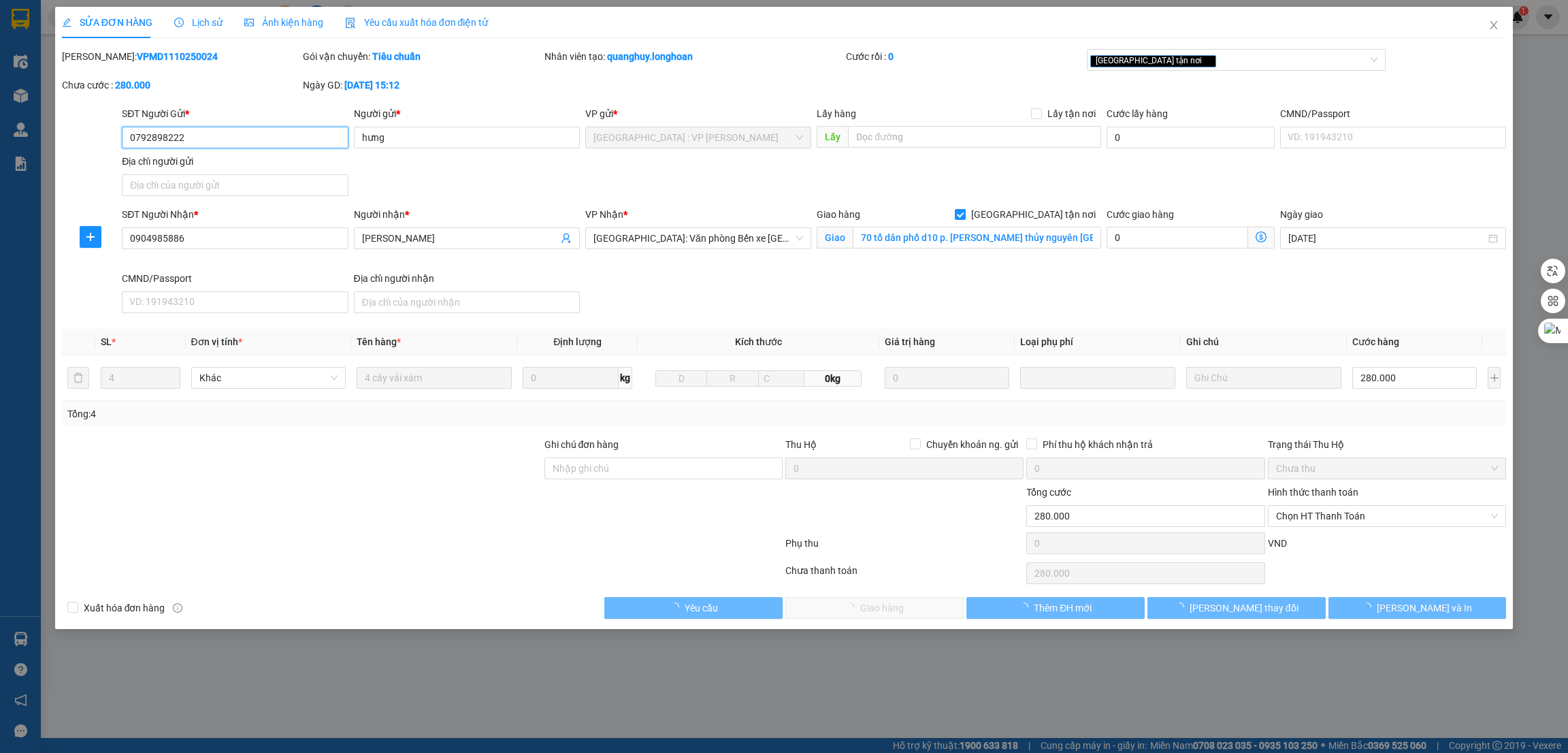
type input "70 tổ dân phố d10 p. [PERSON_NAME] thủy nguyên [GEOGRAPHIC_DATA]"
type input "0"
type input "280.000"
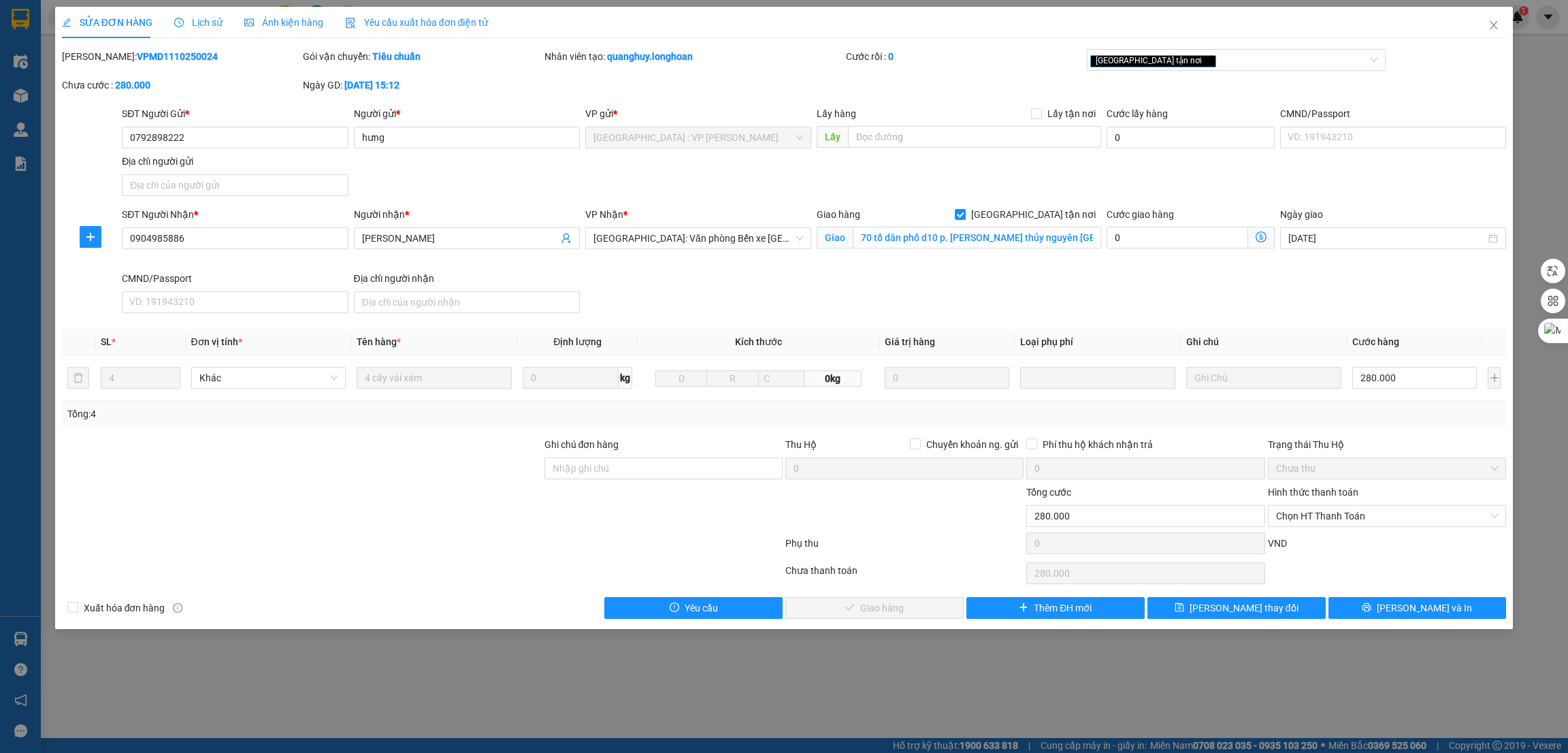
click at [1451, 687] on div "SỬA ĐƠN HÀNG Lịch sử Ảnh kiện hàng Yêu cầu xuất hóa đơn điện tử Total Paid Fee …" at bounding box center [784, 376] width 1568 height 753
click at [426, 467] on div at bounding box center [301, 461] width 483 height 47
click at [908, 272] on div "SĐT Người Nhận * 0904985886 Người nhận * cao thu vân VP Nhận * [GEOGRAPHIC_DATA…" at bounding box center [814, 262] width 1390 height 111
click at [750, 301] on div "SĐT Người Nhận * 0904985886 Người nhận * cao thu vân VP Nhận * [GEOGRAPHIC_DATA…" at bounding box center [814, 262] width 1390 height 111
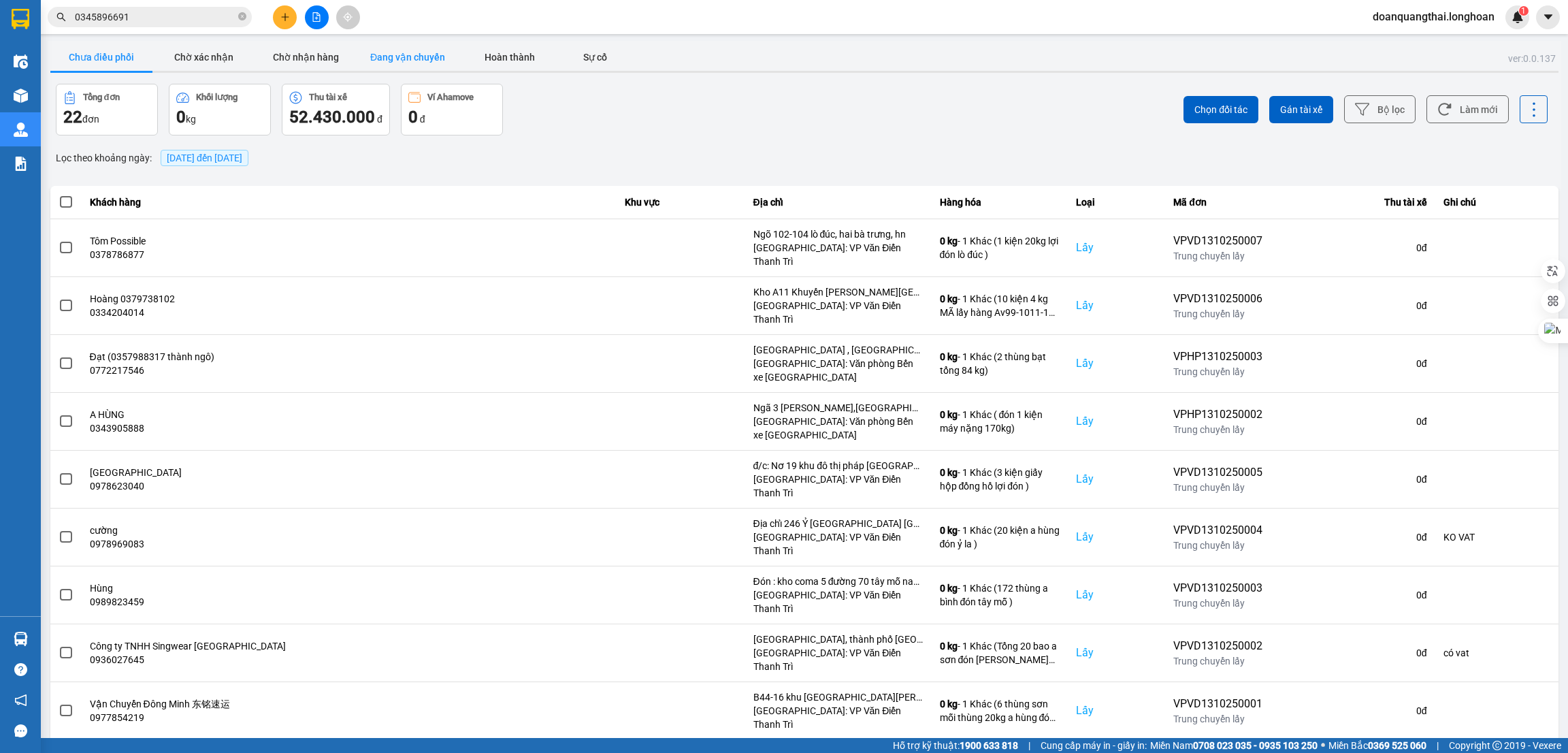
click at [390, 58] on button "Đang vận chuyển" at bounding box center [408, 57] width 102 height 27
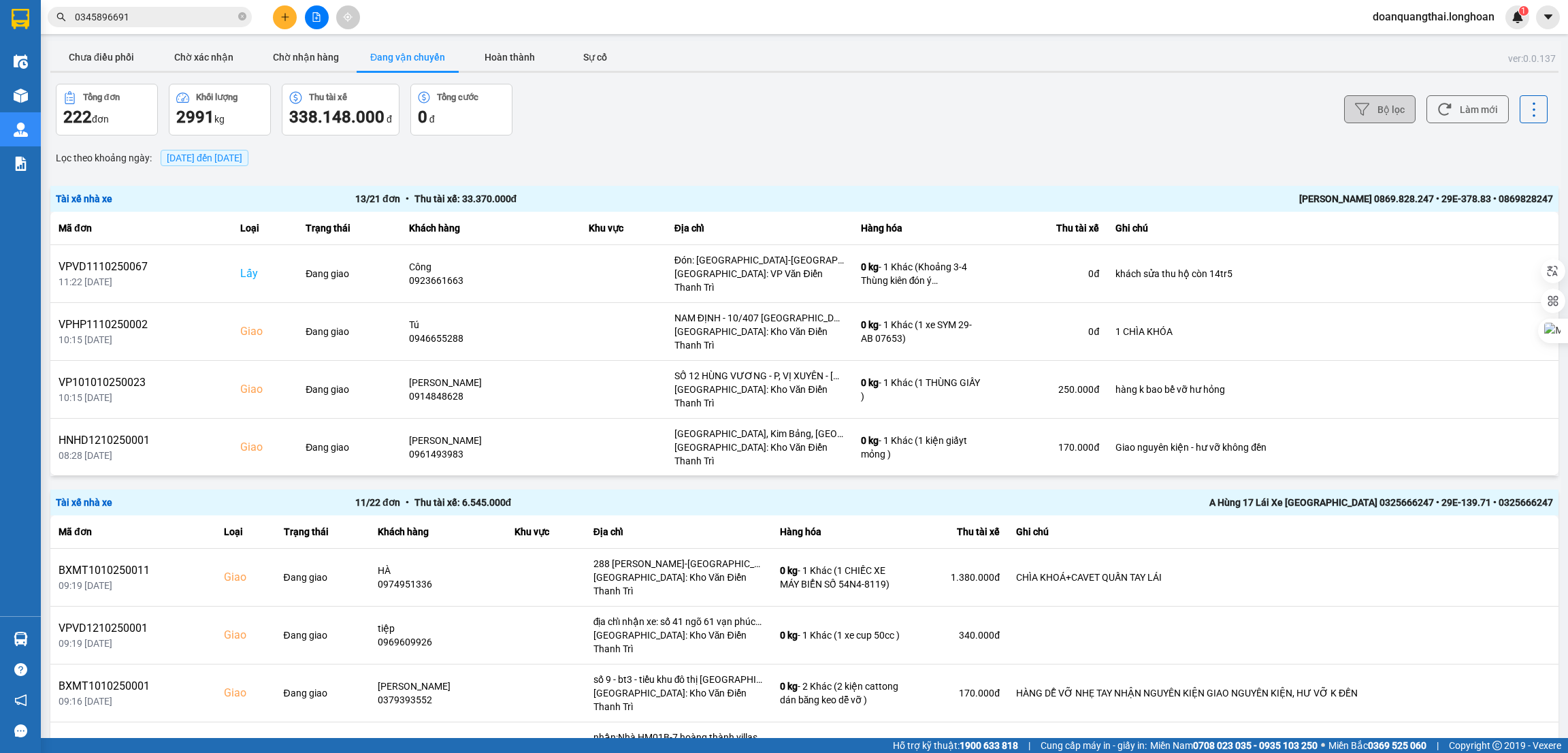
click at [1357, 114] on button "Bộ lọc" at bounding box center [1380, 109] width 72 height 28
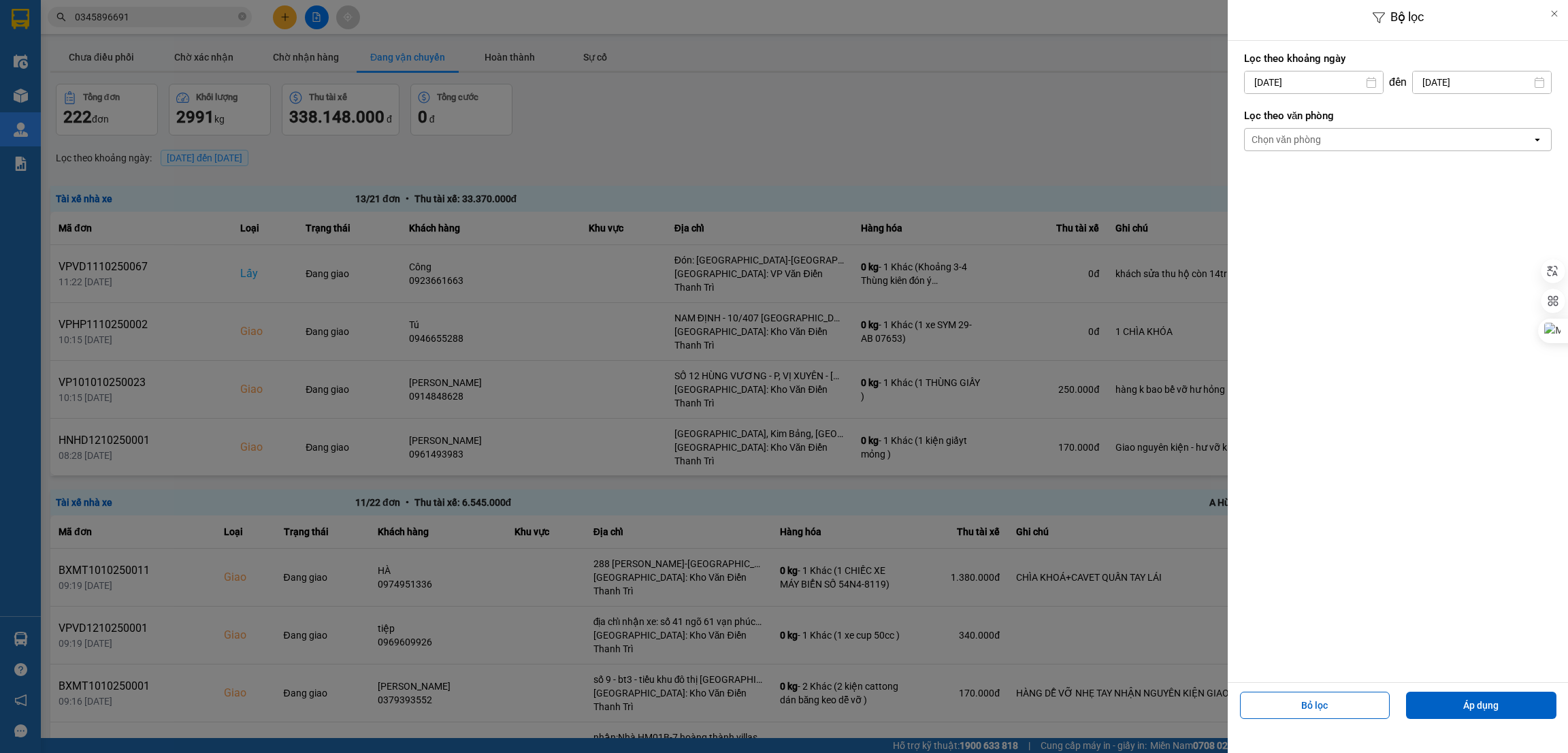
click at [1350, 139] on div "Chọn văn phòng" at bounding box center [1388, 140] width 288 height 22
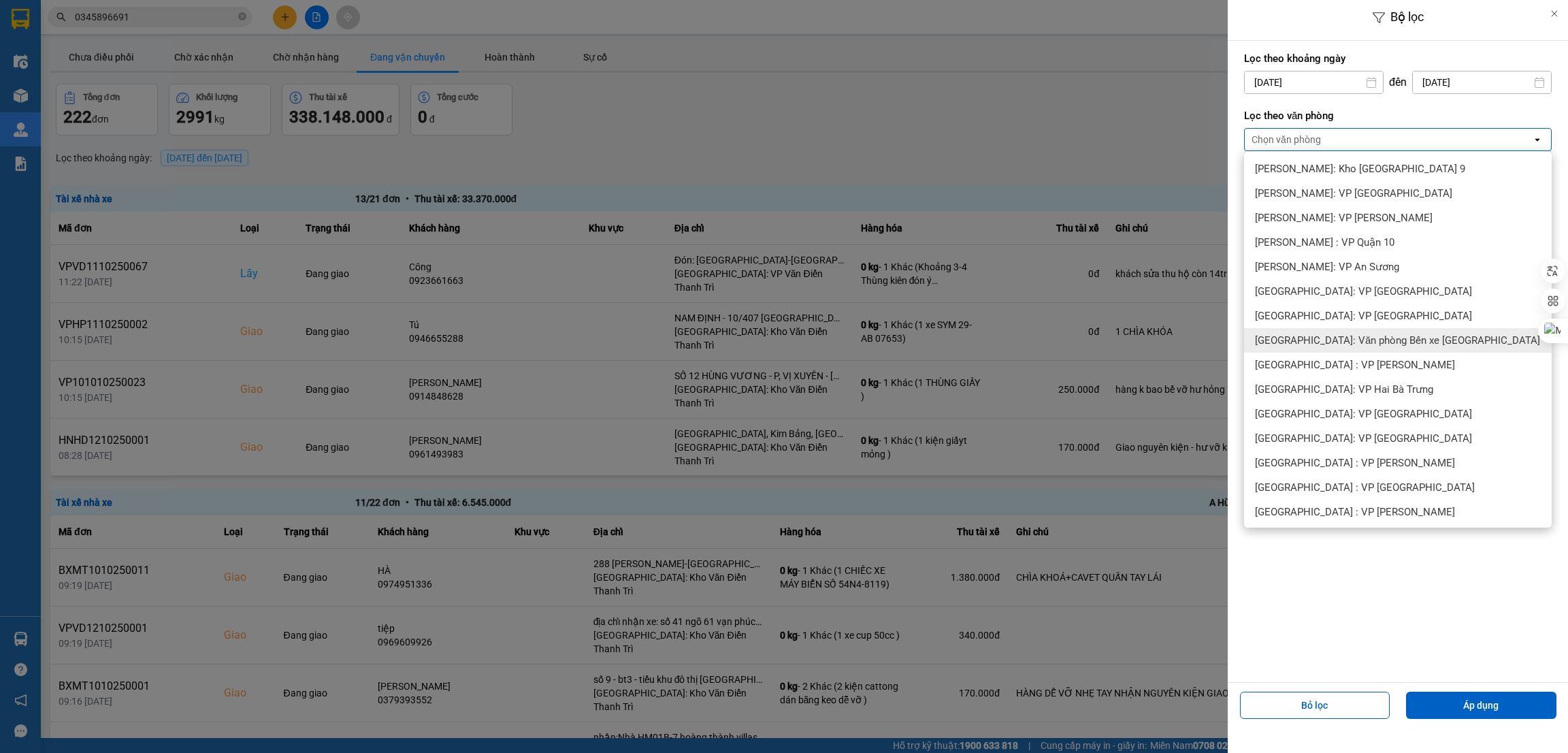
click at [1374, 345] on span "[GEOGRAPHIC_DATA]: Văn phòng Bến xe [GEOGRAPHIC_DATA]" at bounding box center [1398, 340] width 285 height 14
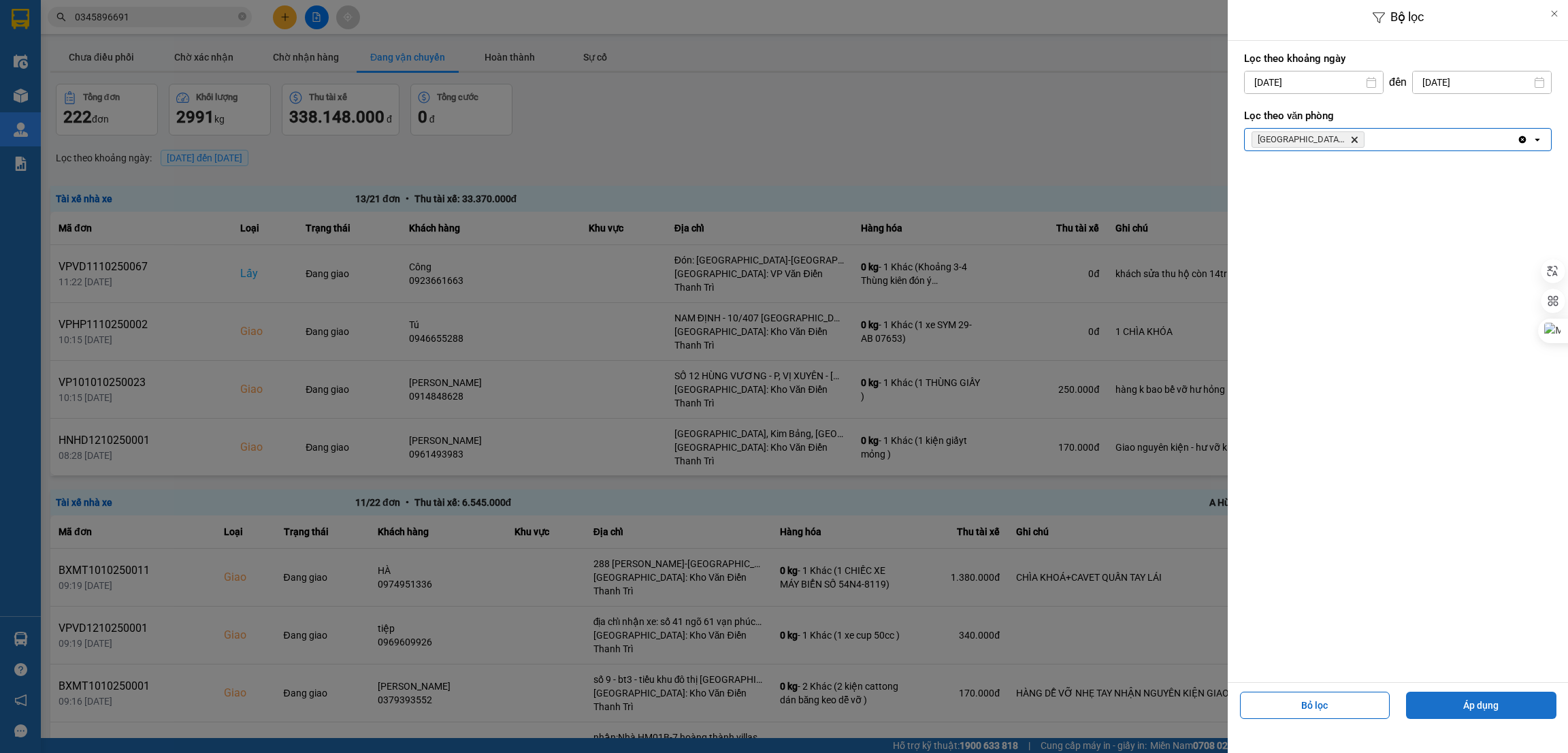
click at [1460, 704] on button "Áp dụng" at bounding box center [1481, 706] width 150 height 27
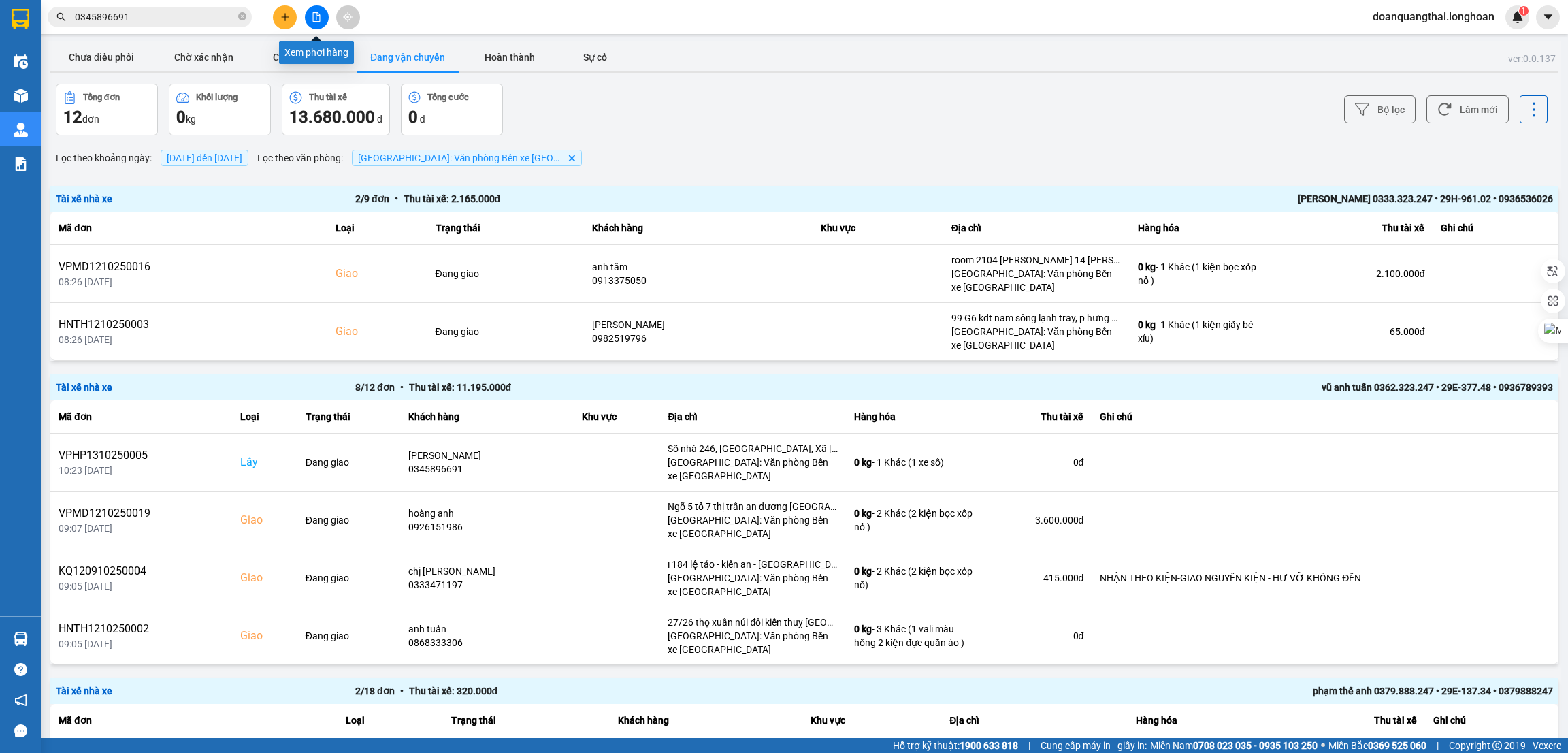
click at [312, 18] on icon "file-add" at bounding box center [316, 17] width 9 height 9
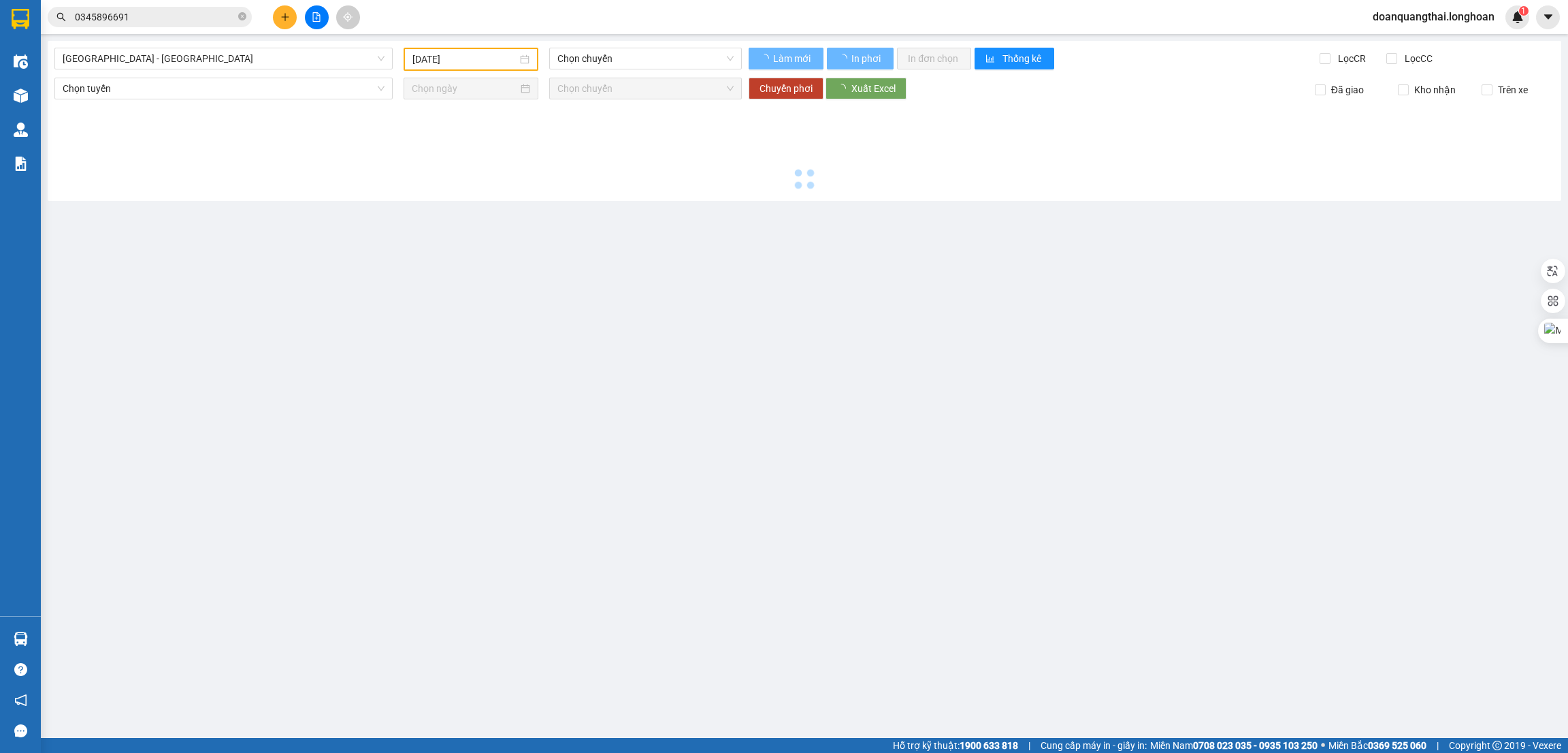
type input "[DATE]"
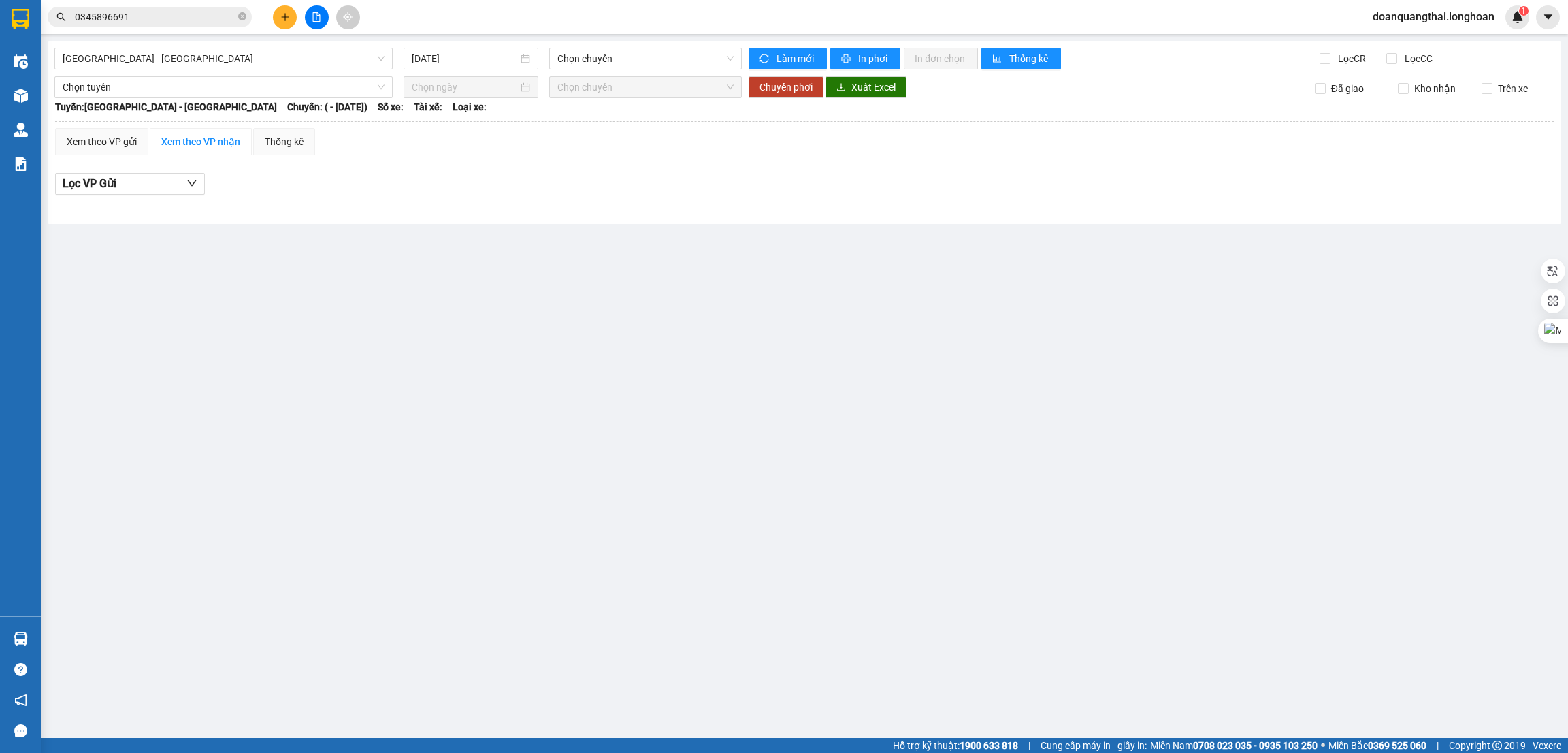
click at [117, 14] on input "0345896691" at bounding box center [155, 17] width 161 height 15
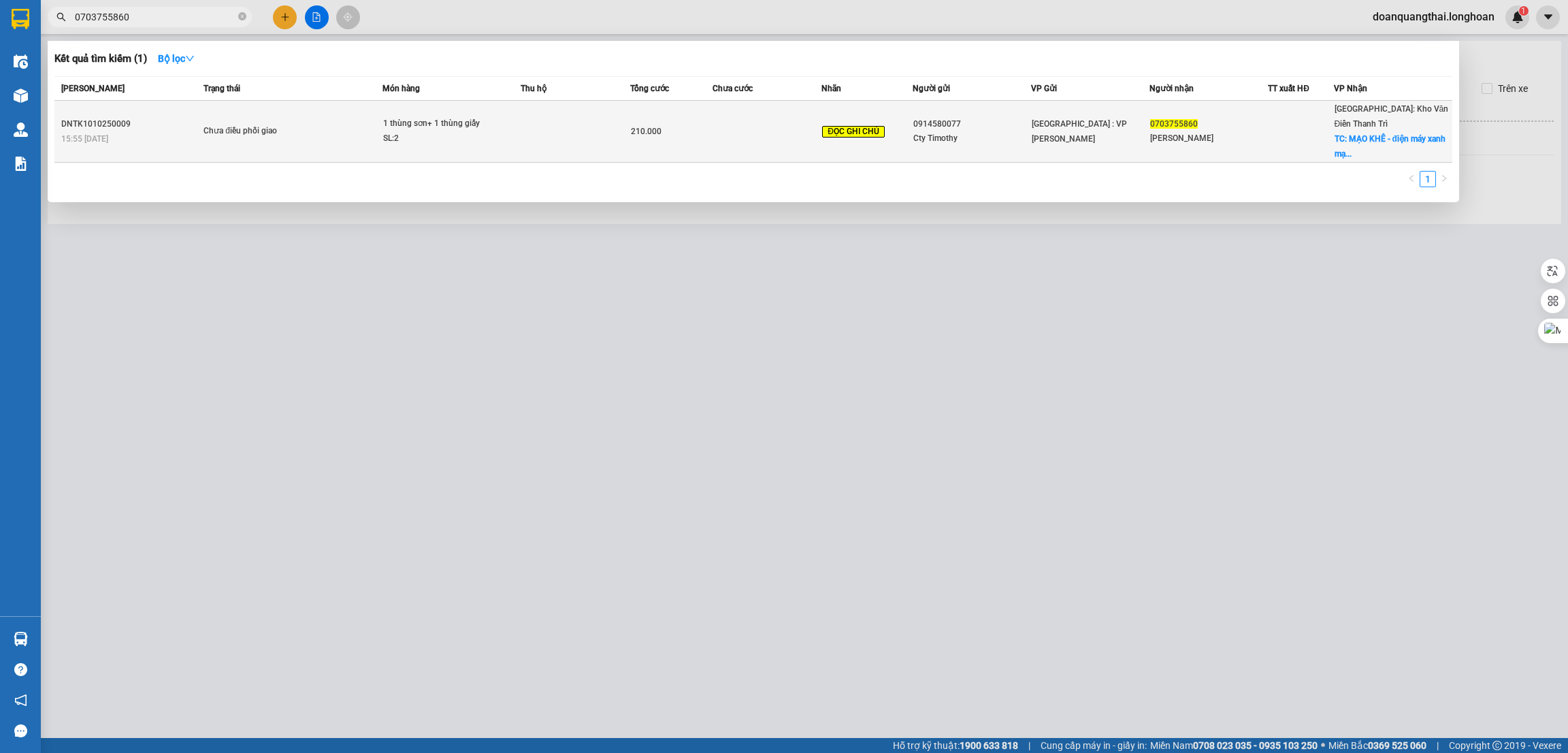
click at [255, 135] on td "Chưa điều phối giao" at bounding box center [291, 131] width 182 height 62
click at [583, 123] on td at bounding box center [576, 131] width 110 height 62
click at [1006, 131] on div "Cty Timothy" at bounding box center [972, 138] width 117 height 14
click at [1065, 119] on span "[GEOGRAPHIC_DATA] : VP [PERSON_NAME]" at bounding box center [1079, 131] width 95 height 24
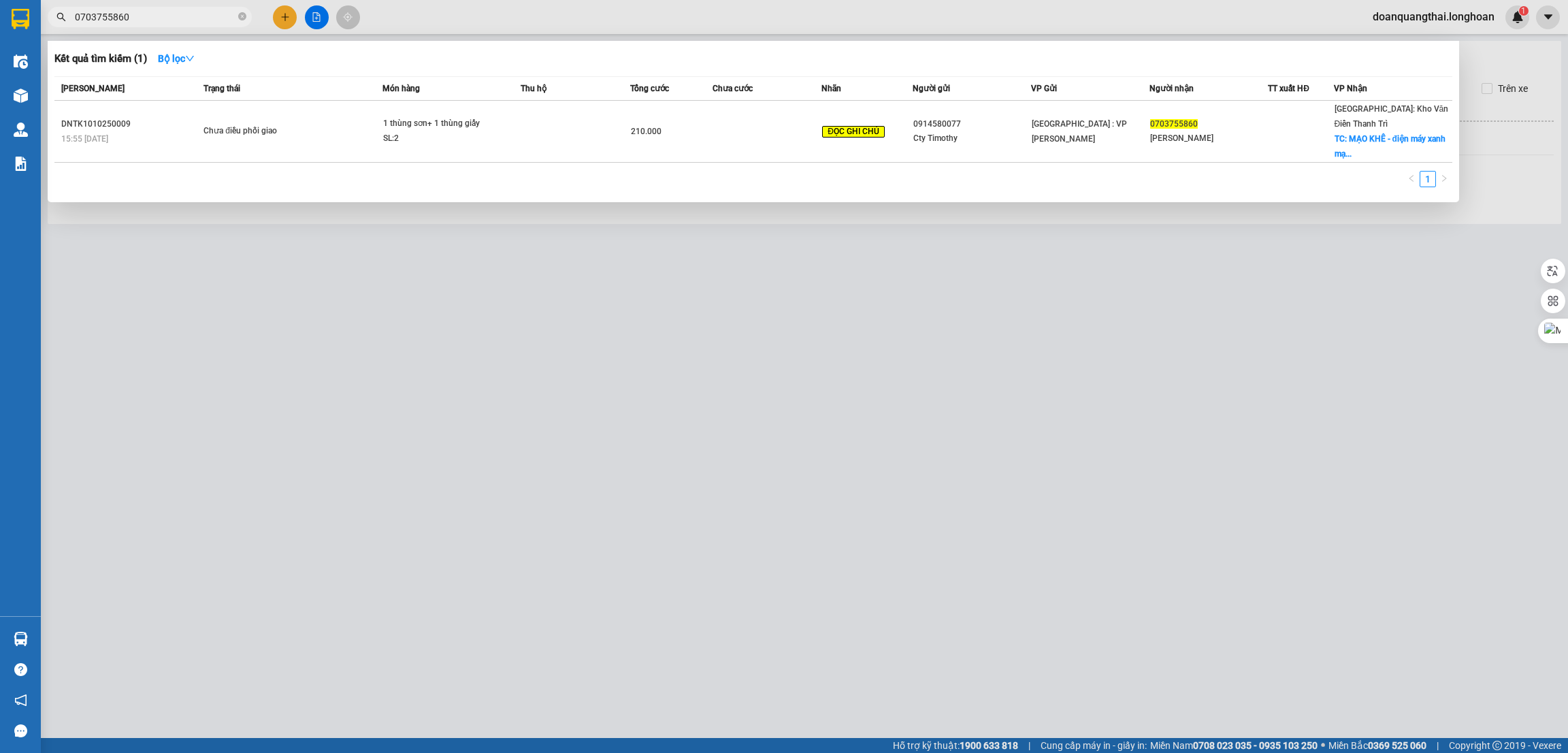
click at [146, 18] on input "0703755860" at bounding box center [155, 17] width 161 height 15
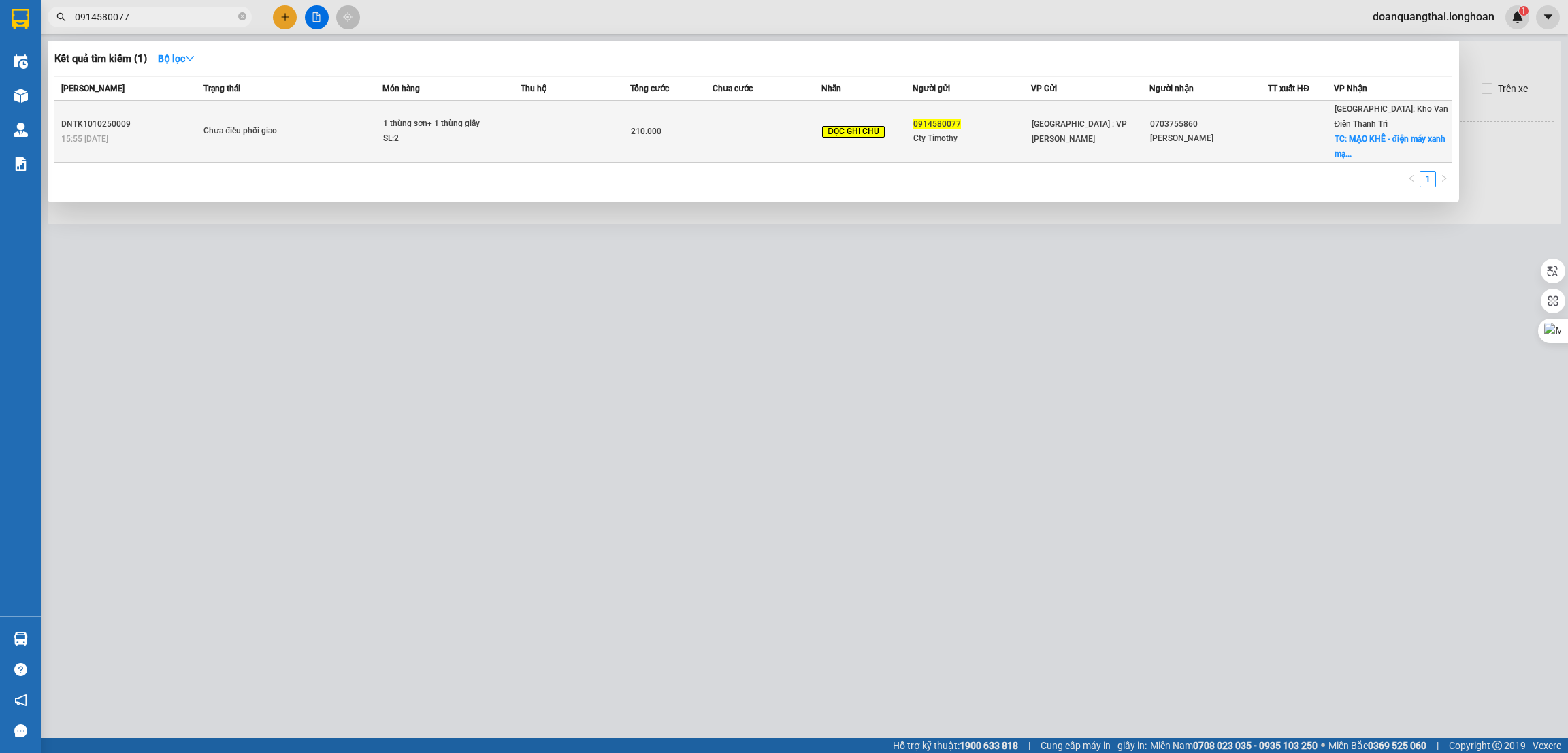
type input "0914580077"
click at [304, 130] on div "Chưa điều phối giao" at bounding box center [255, 131] width 102 height 15
click at [707, 124] on div "210.000" at bounding box center [670, 131] width 80 height 15
click at [1073, 119] on span "[GEOGRAPHIC_DATA] : VP [PERSON_NAME]" at bounding box center [1079, 131] width 95 height 24
click at [1239, 117] on div "0703755860" at bounding box center [1209, 124] width 117 height 14
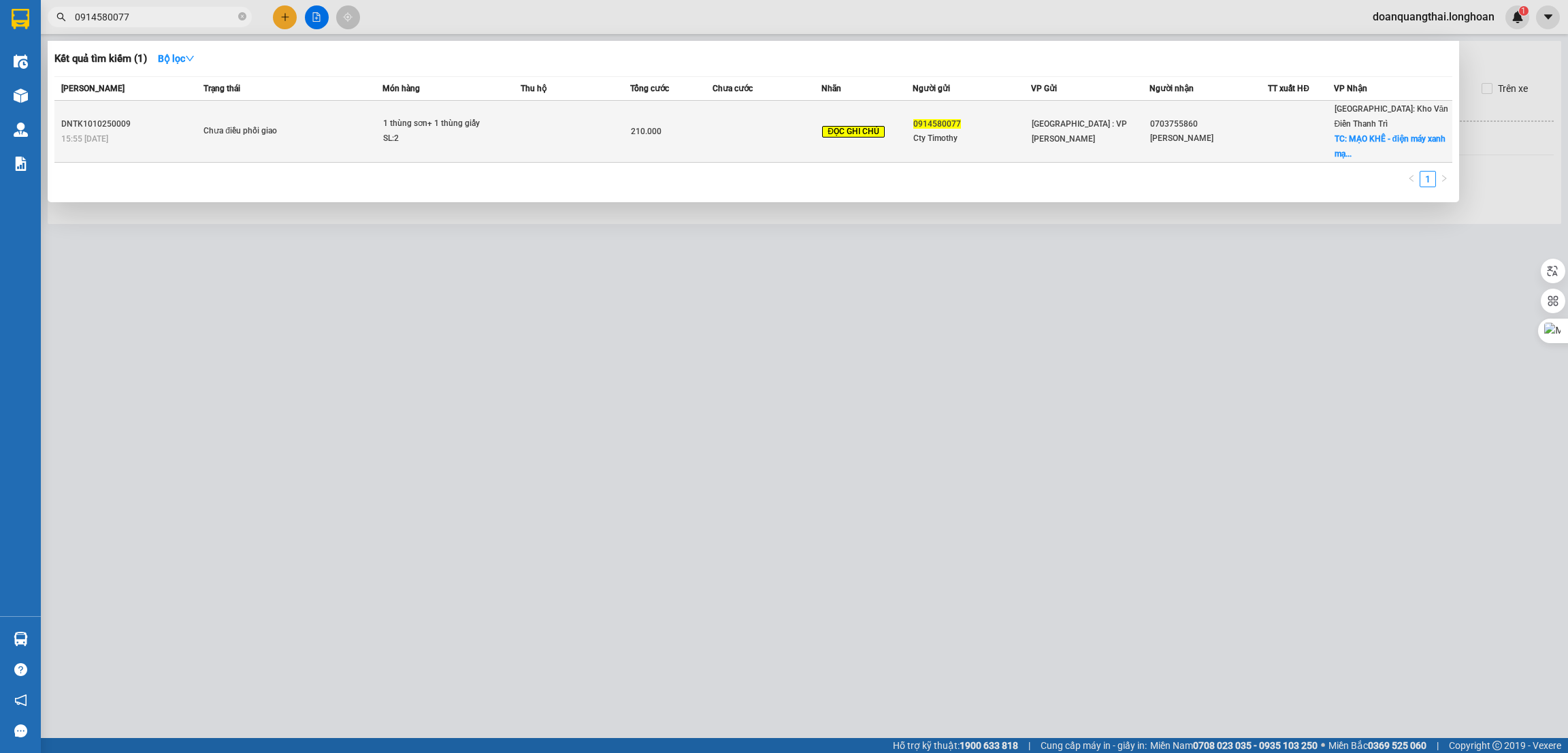
click at [1377, 134] on span "TC: MẠO KHÊ - điện máy xanh mạ..." at bounding box center [1390, 146] width 111 height 24
click at [1079, 124] on span "[GEOGRAPHIC_DATA] : VP [PERSON_NAME]" at bounding box center [1079, 131] width 95 height 24
click at [864, 134] on td "ĐỌC GHI CHÚ" at bounding box center [867, 131] width 92 height 62
click at [655, 134] on td "210.000" at bounding box center [670, 131] width 82 height 62
click at [65, 117] on div "DNTK1010250009" at bounding box center [130, 124] width 138 height 14
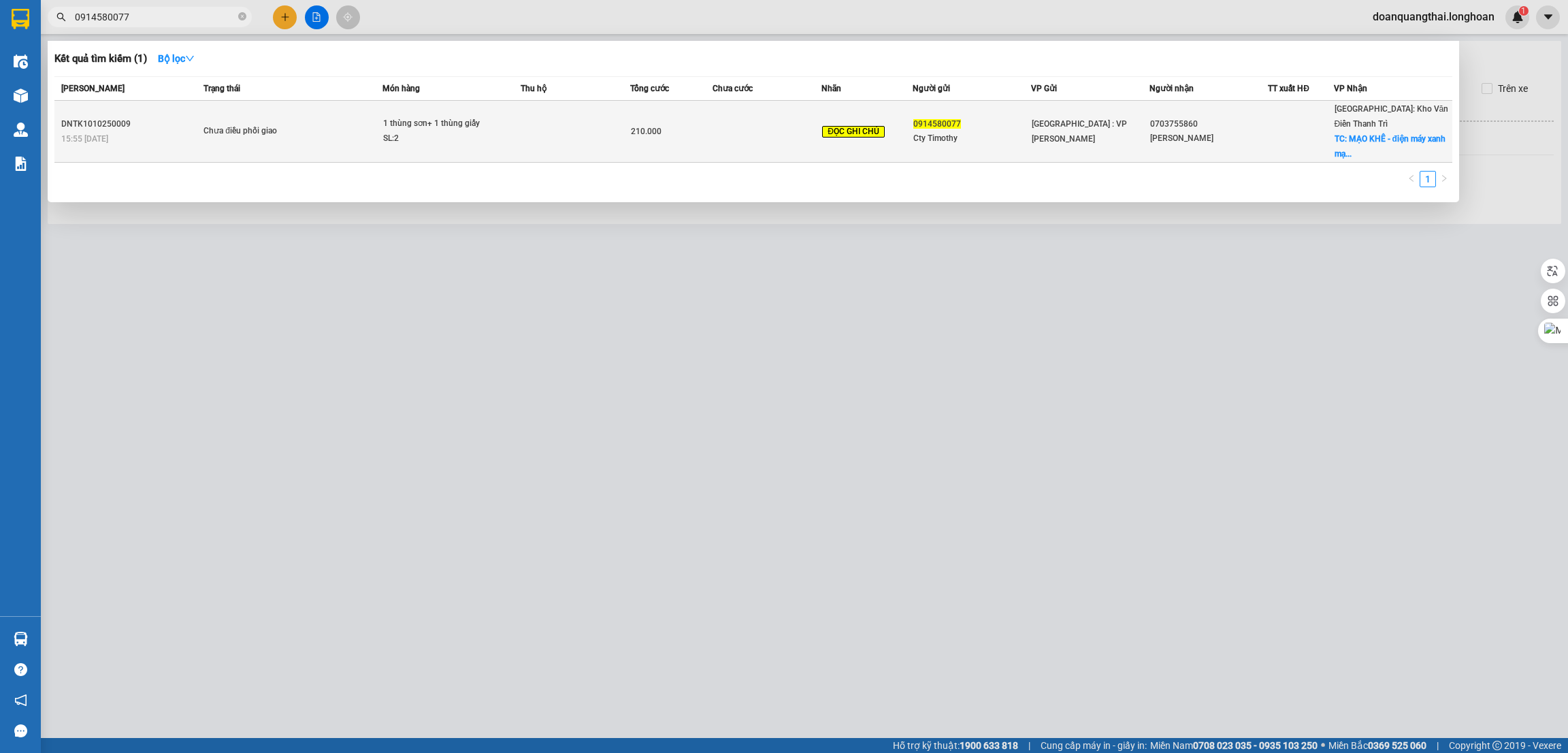
click at [140, 101] on td "DNTK1010250009 15:55 [DATE]" at bounding box center [127, 131] width 146 height 62
click at [406, 131] on div "SL: 2" at bounding box center [434, 139] width 102 height 15
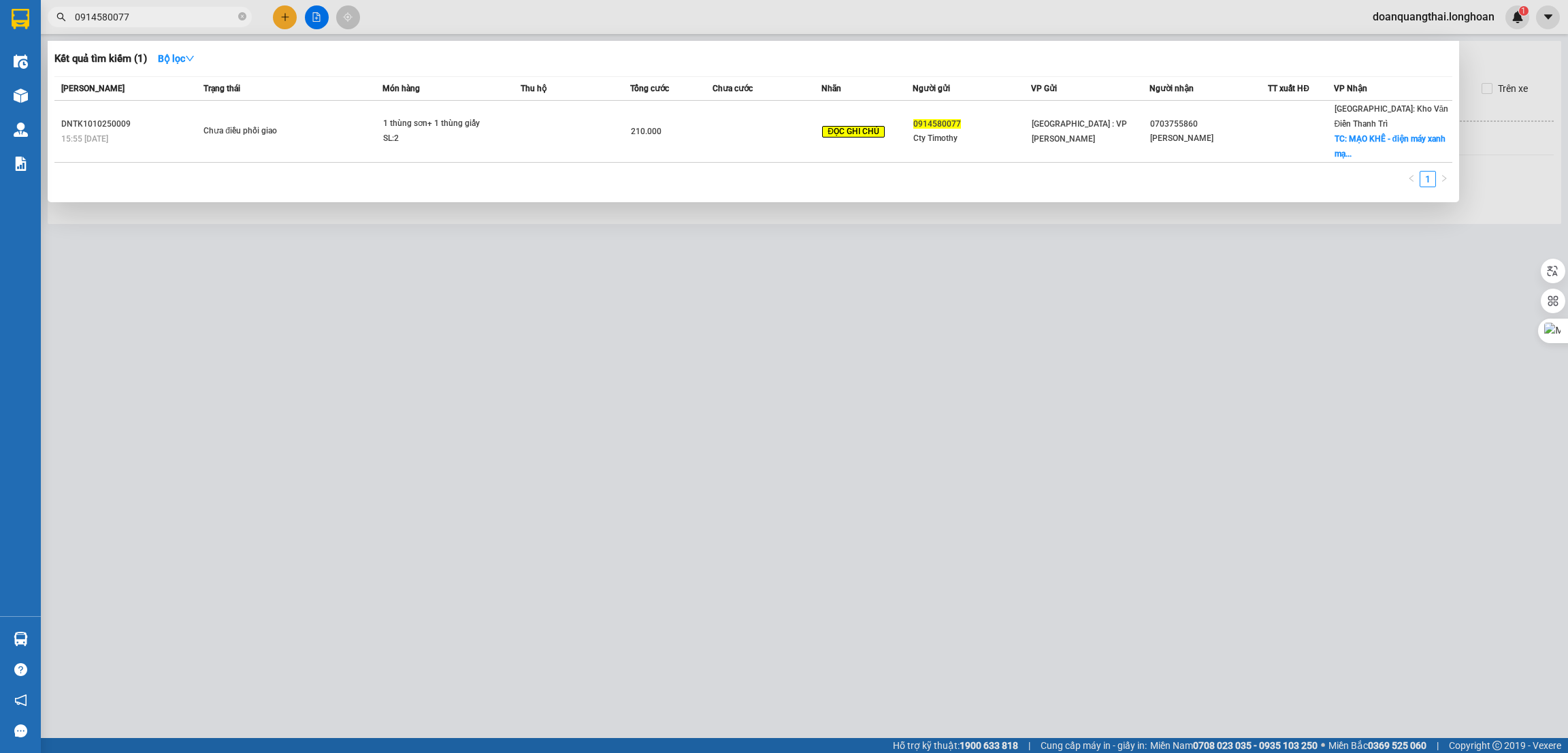
click at [517, 643] on div at bounding box center [784, 376] width 1568 height 753
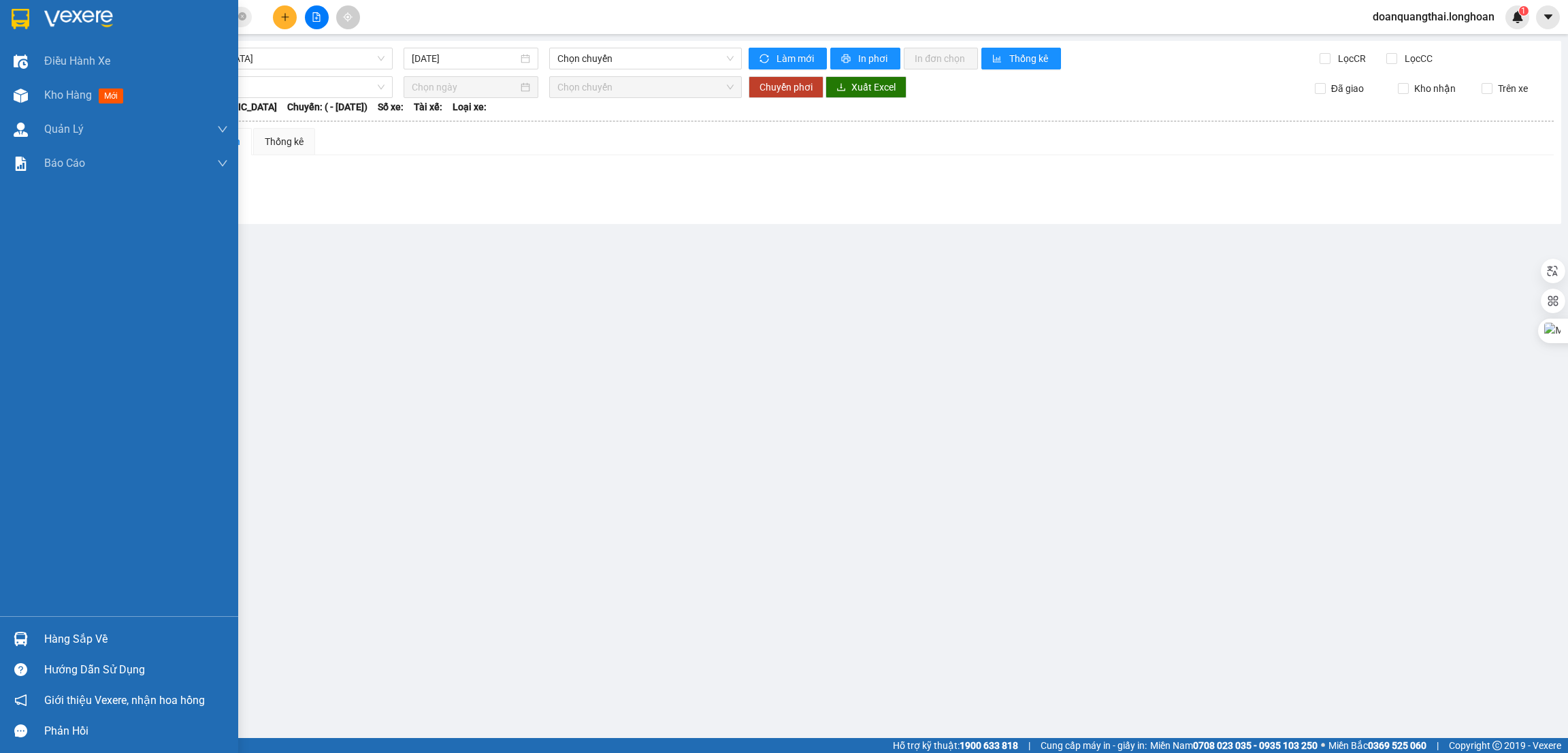
click at [10, 12] on div at bounding box center [21, 18] width 24 height 24
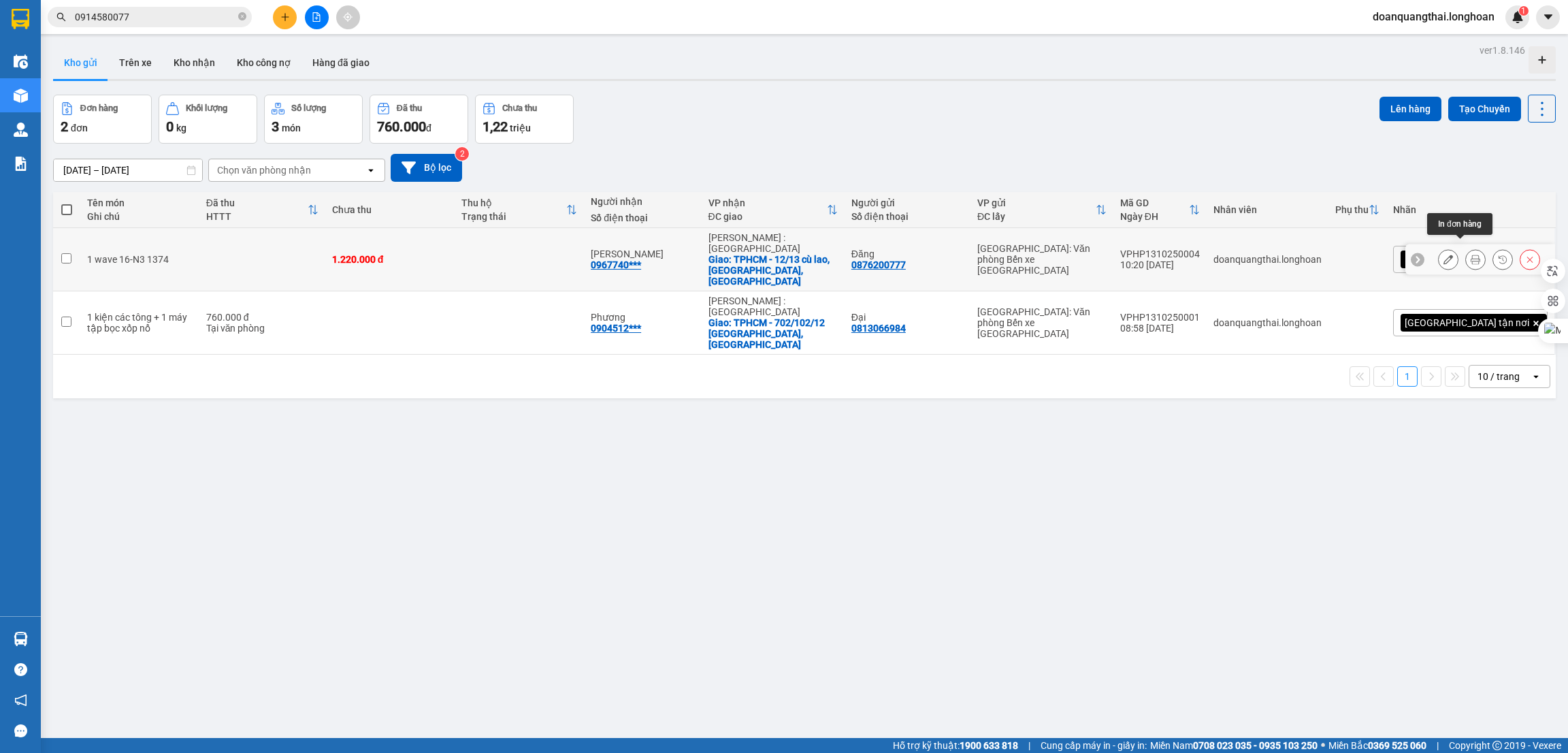
click at [1471, 255] on icon at bounding box center [1476, 259] width 9 height 9
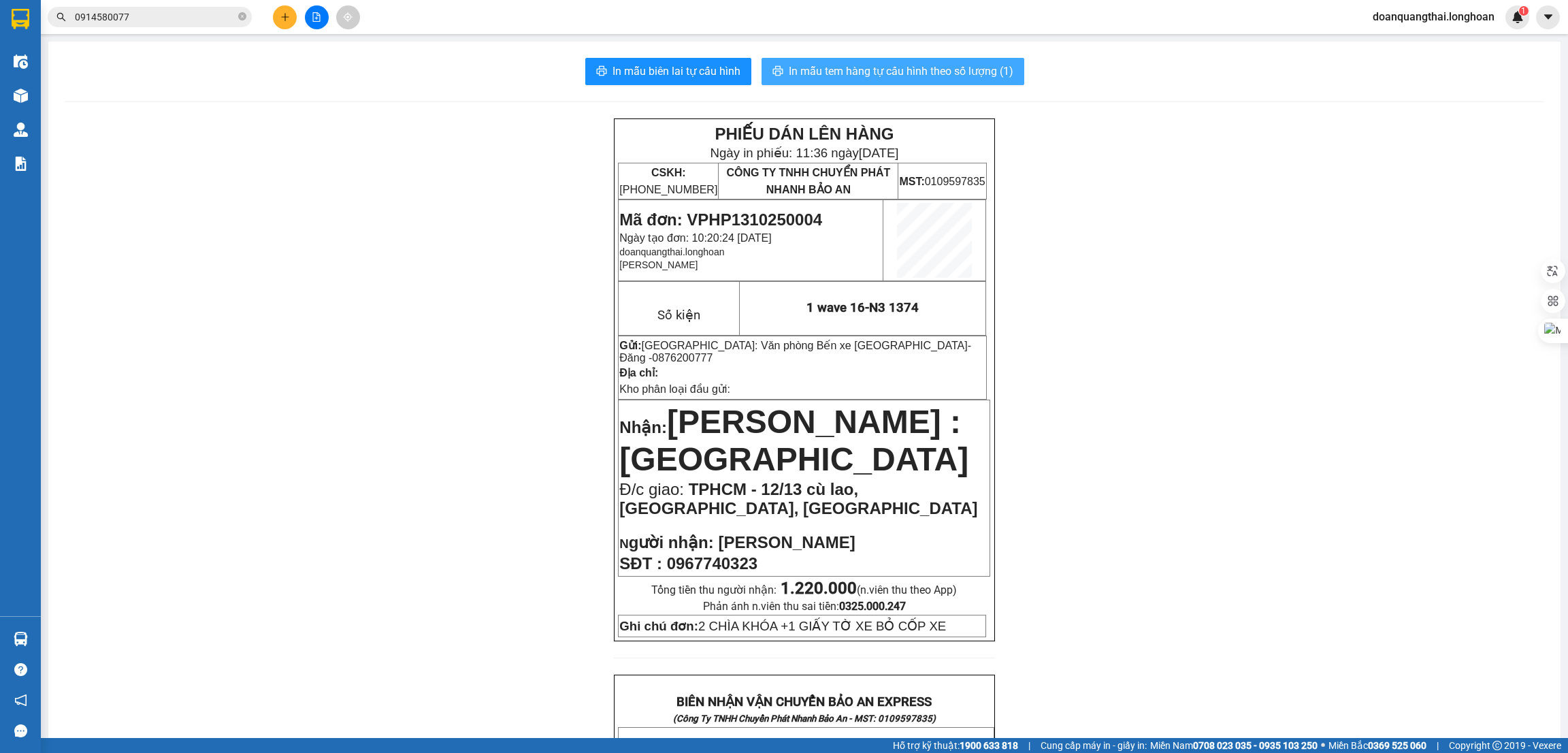
click at [881, 63] on span "In mẫu tem hàng tự cấu hình theo số lượng (1)" at bounding box center [901, 71] width 225 height 17
click at [858, 71] on span "In mẫu tem hàng tự cấu hình theo số lượng (1)" at bounding box center [901, 71] width 225 height 17
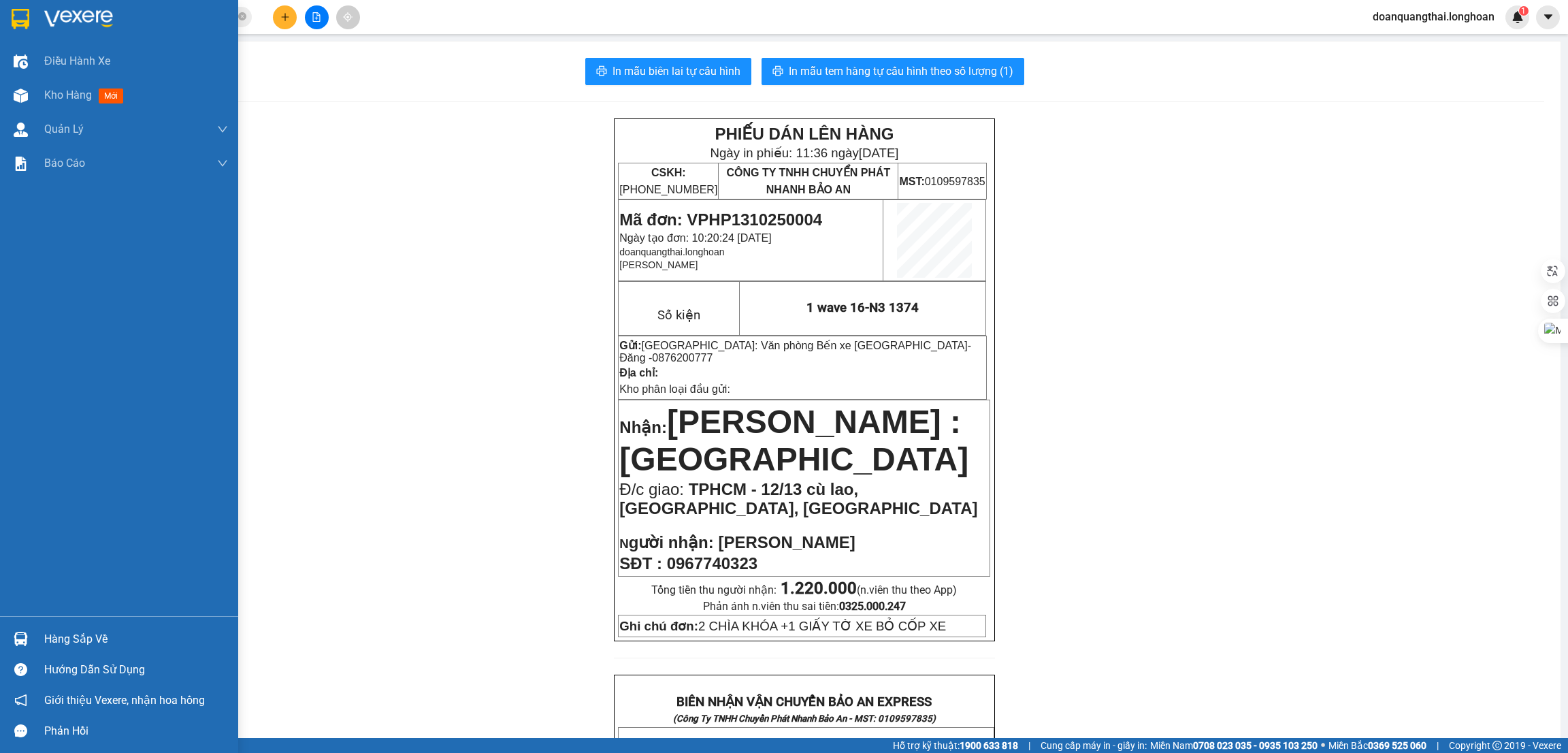
click at [14, 17] on img at bounding box center [20, 19] width 18 height 21
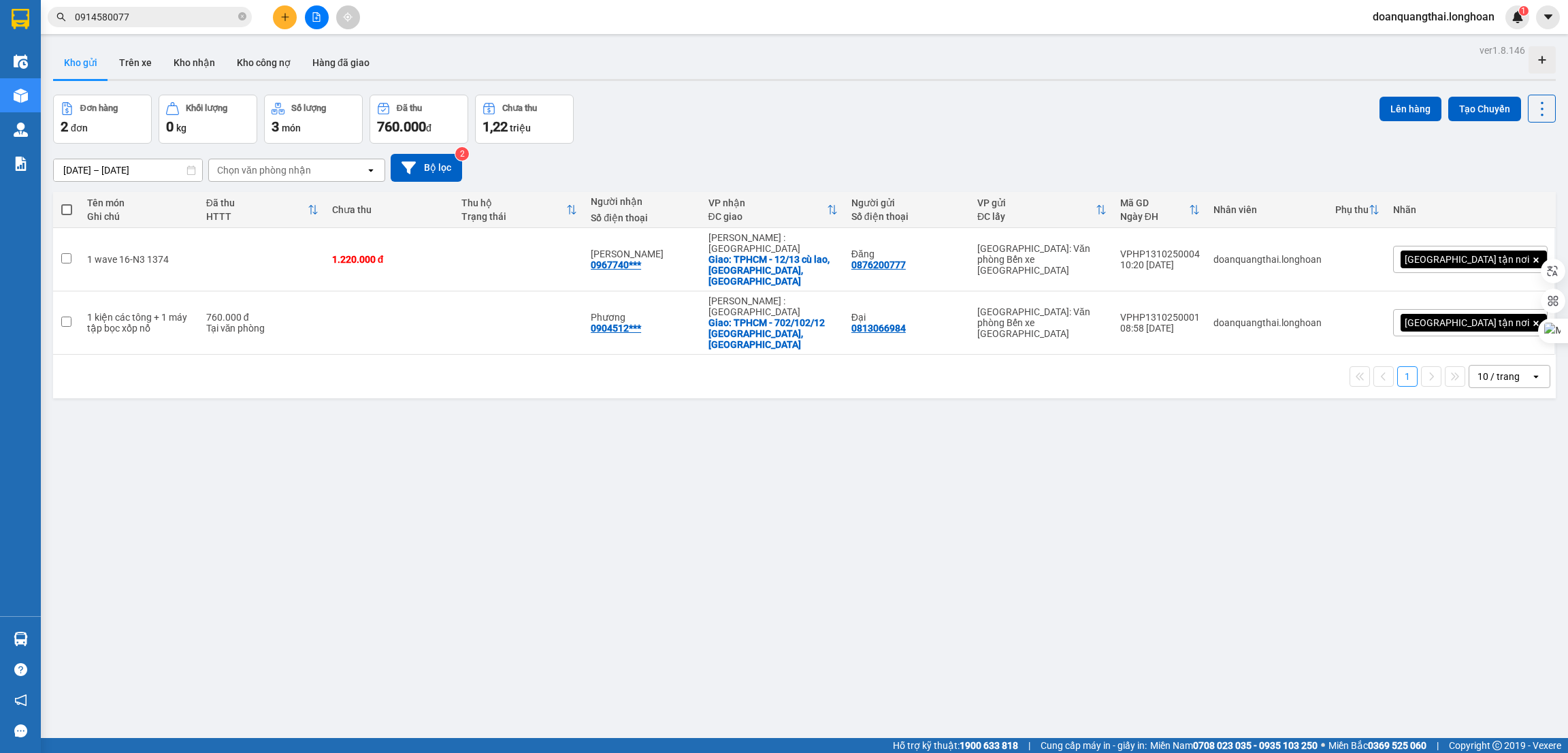
click at [701, 410] on div "ver 1.8.146 Kho gửi Trên xe Kho nhận Kho công nợ Hàng đã giao Đơn hàng 2 đơn Kh…" at bounding box center [804, 417] width 1514 height 753
click at [1471, 318] on icon at bounding box center [1476, 323] width 9 height 9
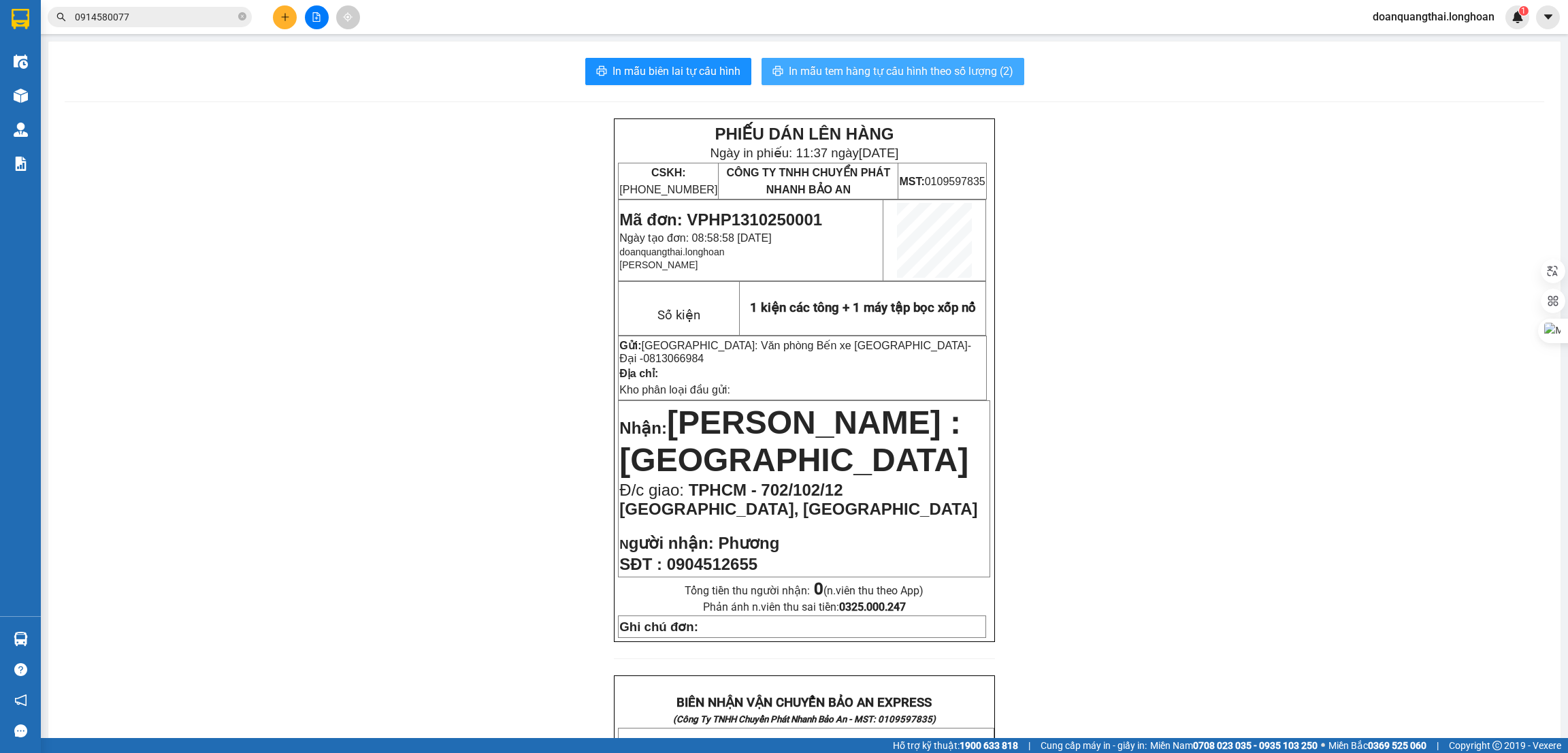
click at [856, 71] on span "In mẫu tem hàng tự cấu hình theo số lượng (2)" at bounding box center [901, 71] width 225 height 17
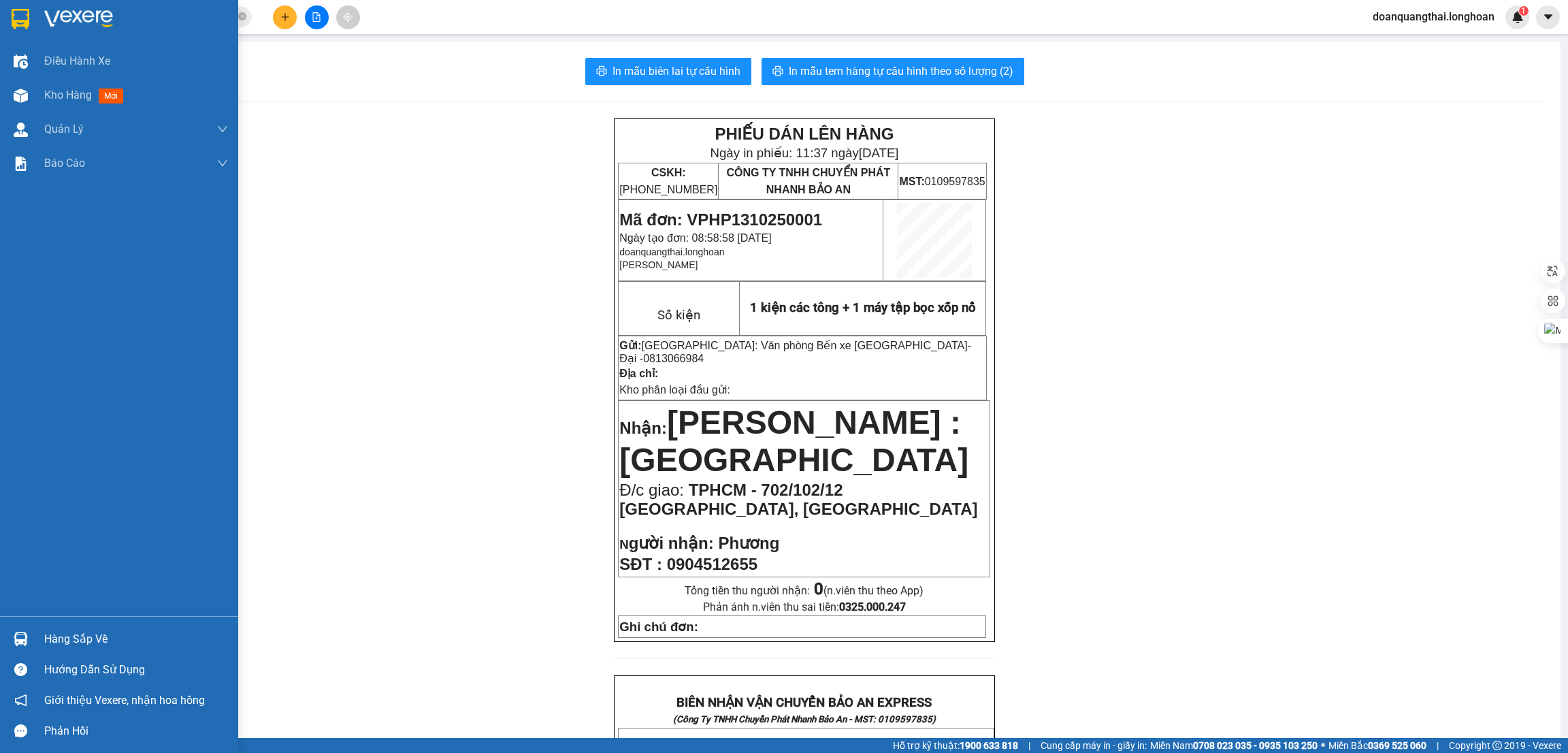
click at [29, 29] on div at bounding box center [21, 18] width 24 height 24
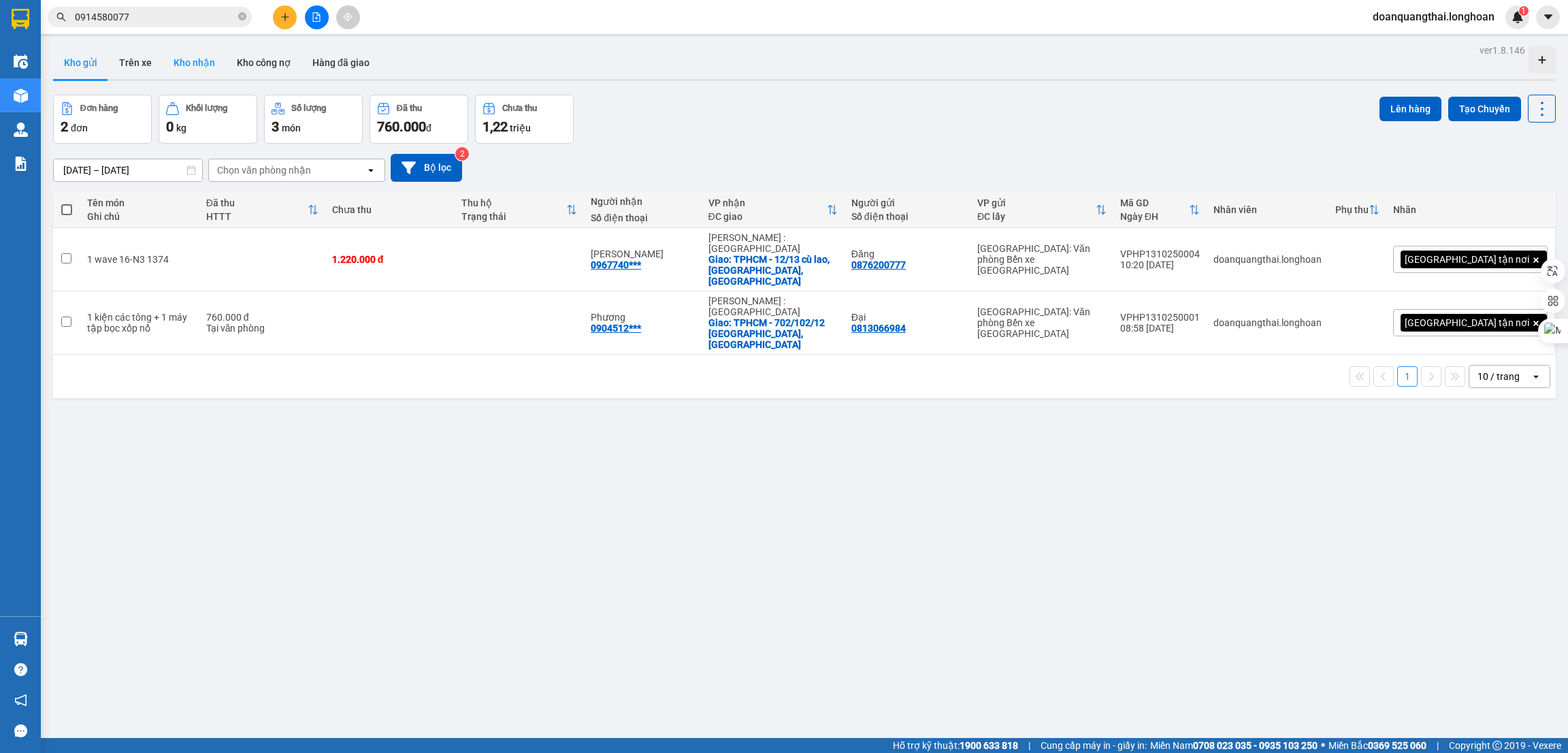
click at [197, 58] on button "Kho nhận" at bounding box center [194, 63] width 63 height 33
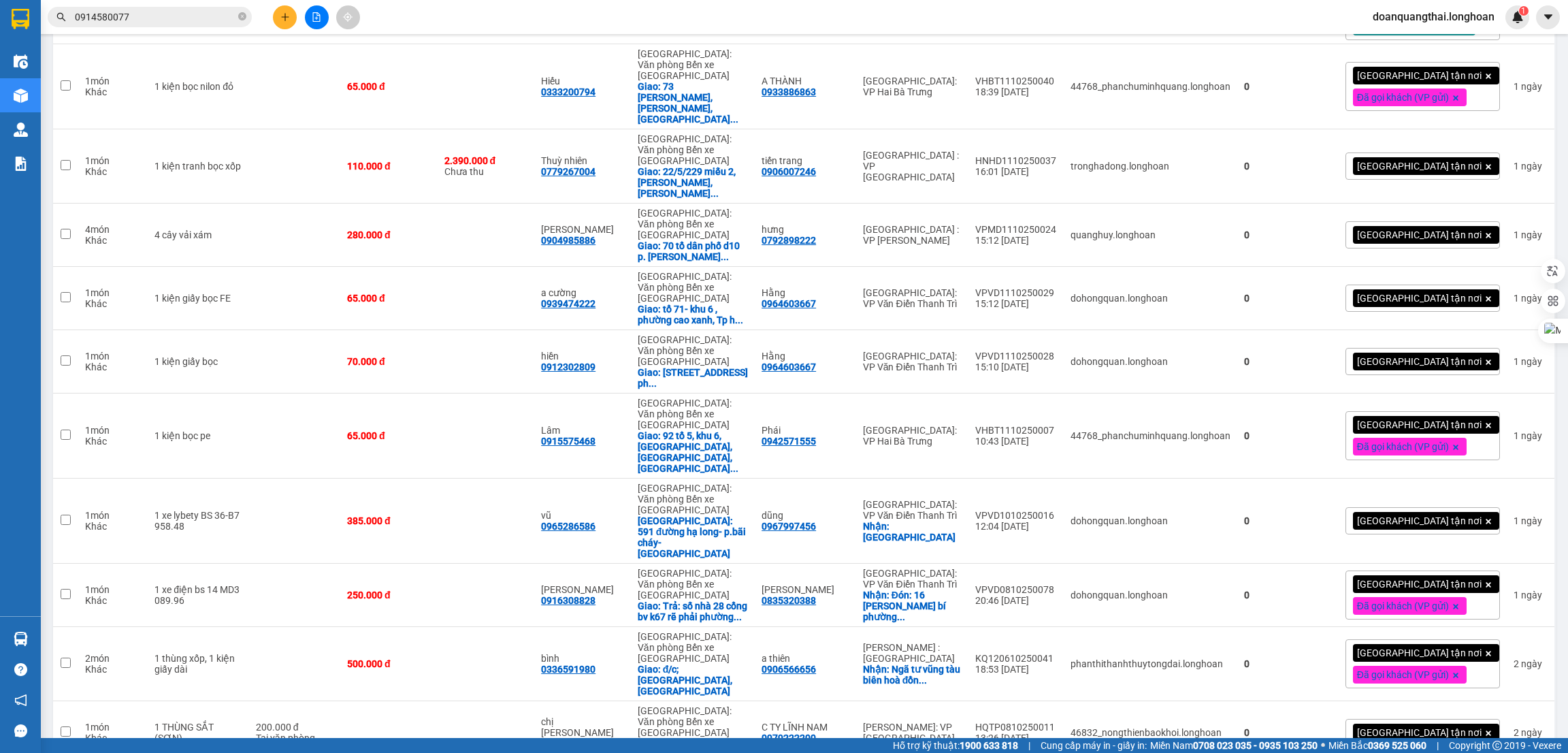
scroll to position [2546, 0]
